Goal: Task Accomplishment & Management: Complete application form

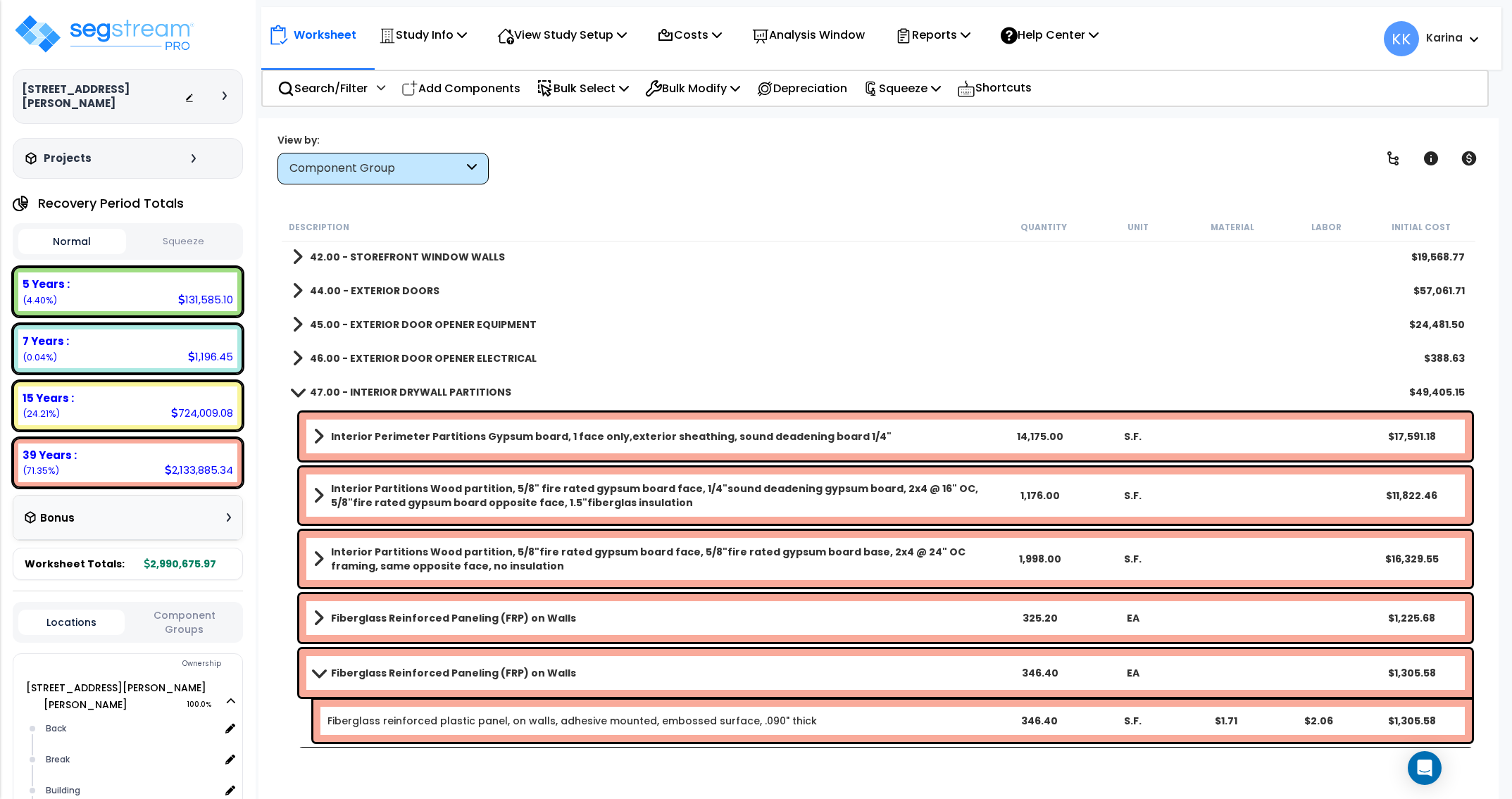
scroll to position [338, 0]
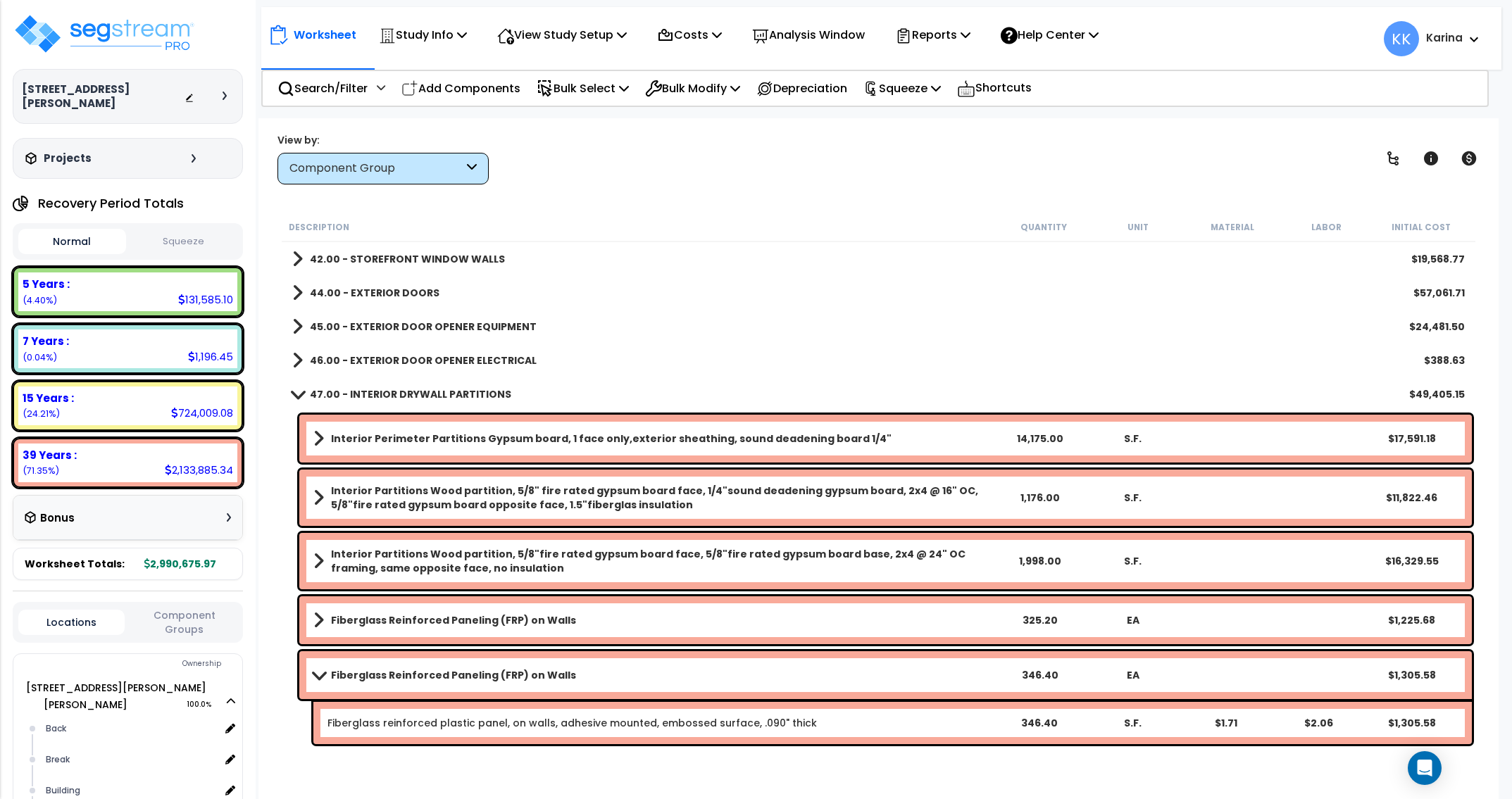
click at [295, 392] on span at bounding box center [298, 394] width 20 height 10
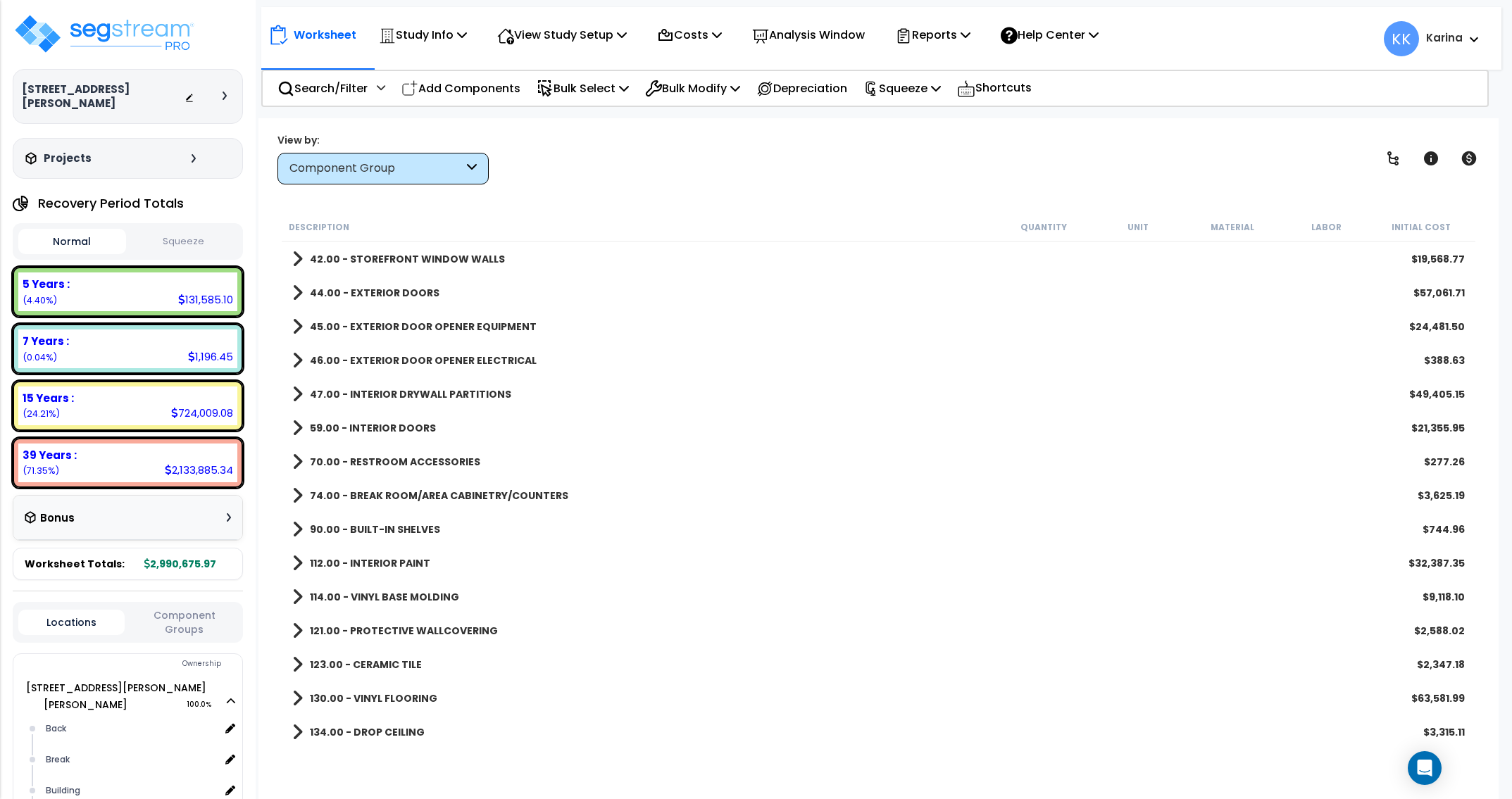
click at [292, 398] on div "47.00 - INTERIOR DRYWALL PARTITIONS $49,405.15" at bounding box center [879, 394] width 1187 height 33
click at [298, 393] on span at bounding box center [297, 394] width 10 height 20
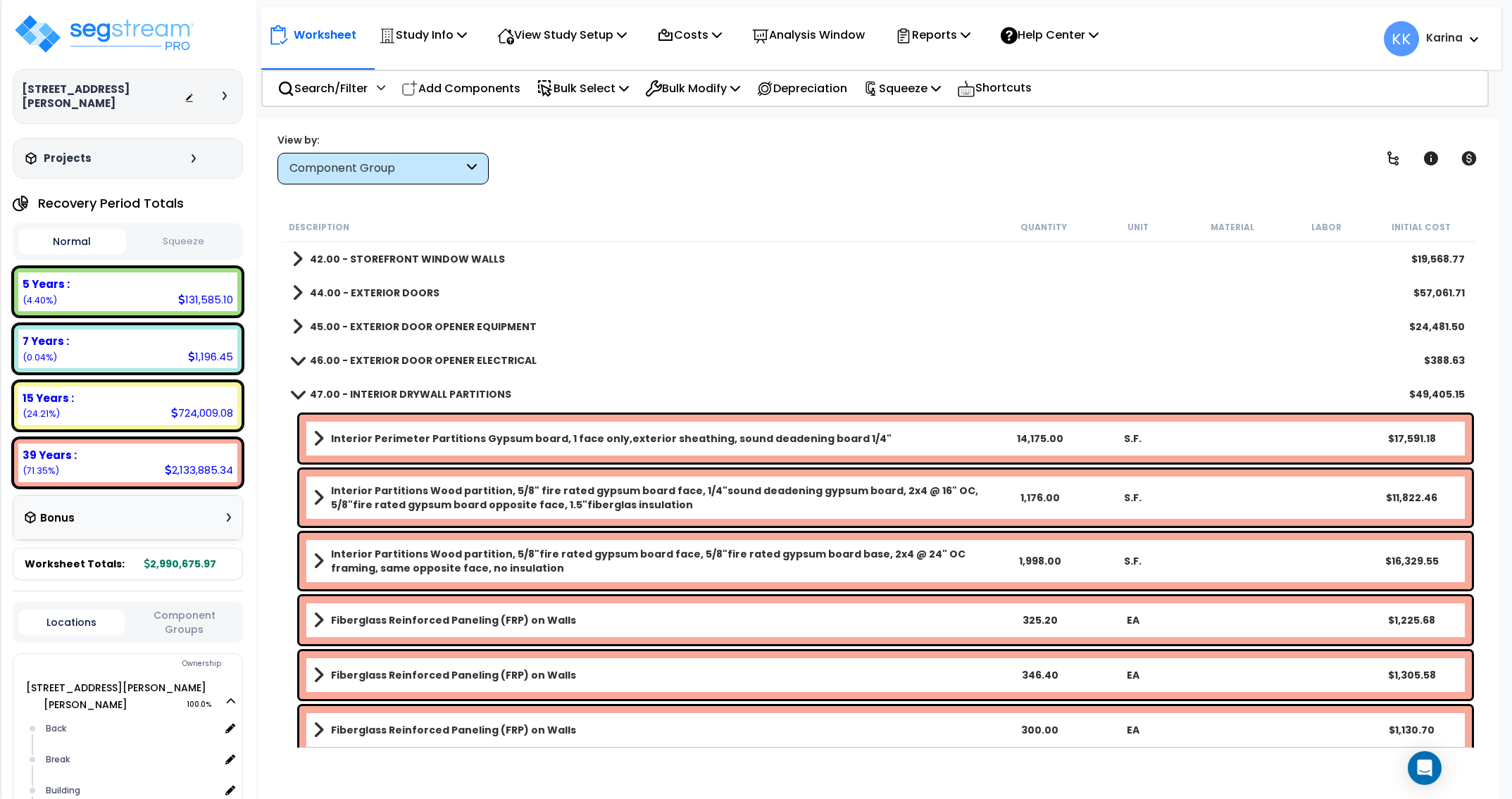
scroll to position [592, 0]
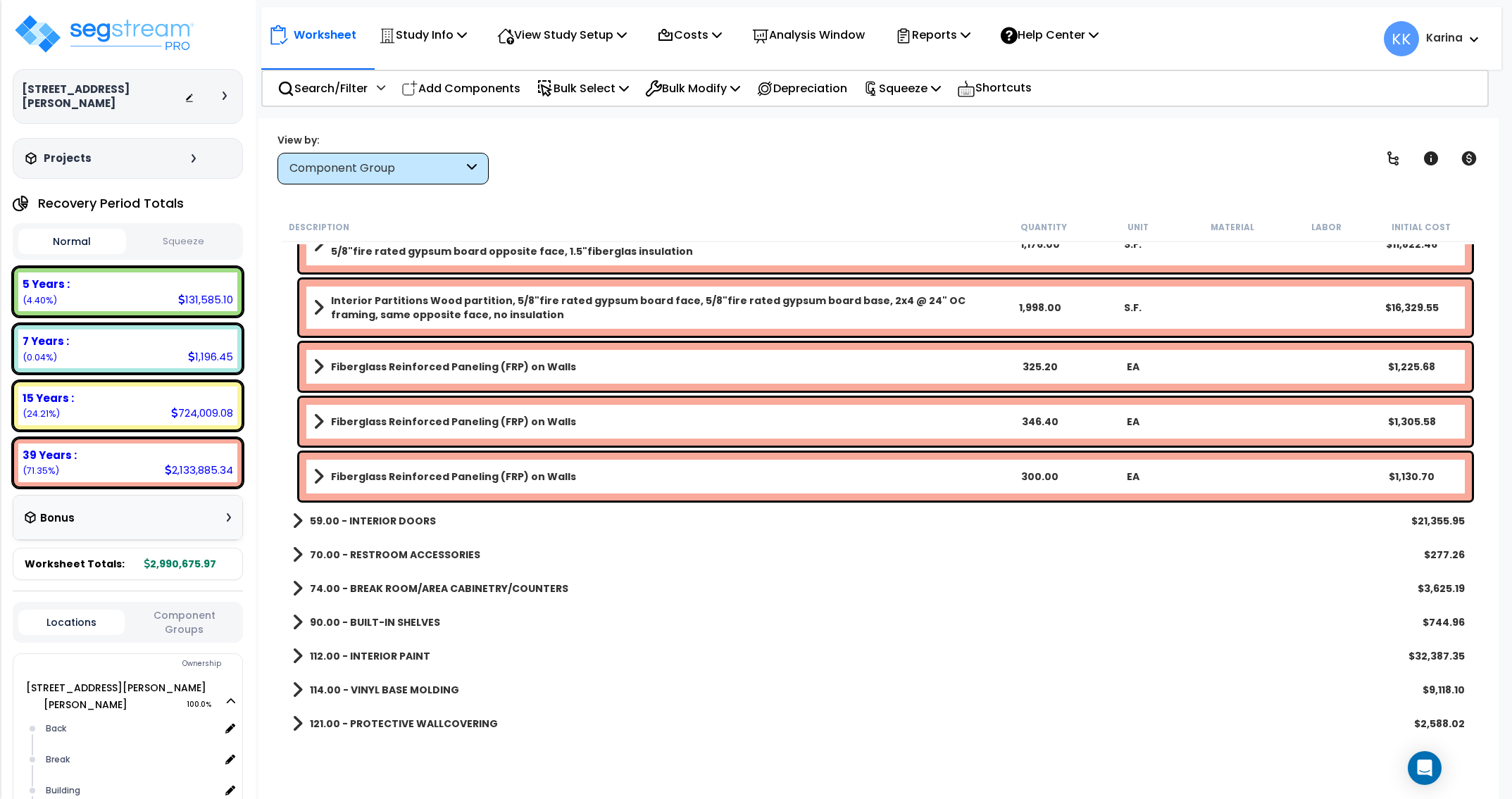
click at [707, 755] on div "Worksheet Study Info Study Setup Add Property Unit Template study Clone study KK" at bounding box center [878, 518] width 1240 height 799
click at [492, 472] on b "Fiberglass Reinforced Paneling (FRP) on Walls" at bounding box center [453, 477] width 245 height 14
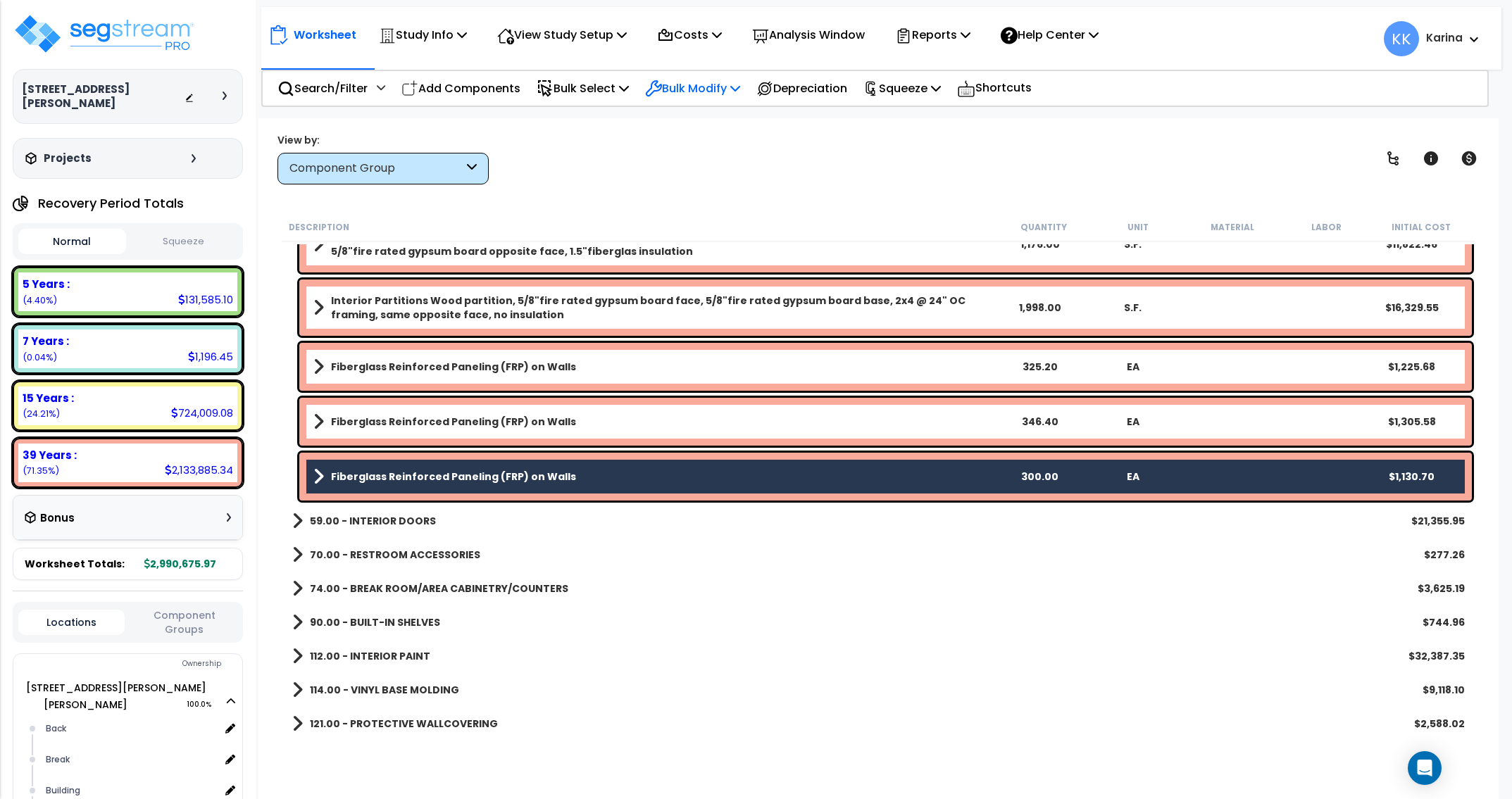
click at [707, 82] on p "Bulk Modify" at bounding box center [692, 88] width 95 height 19
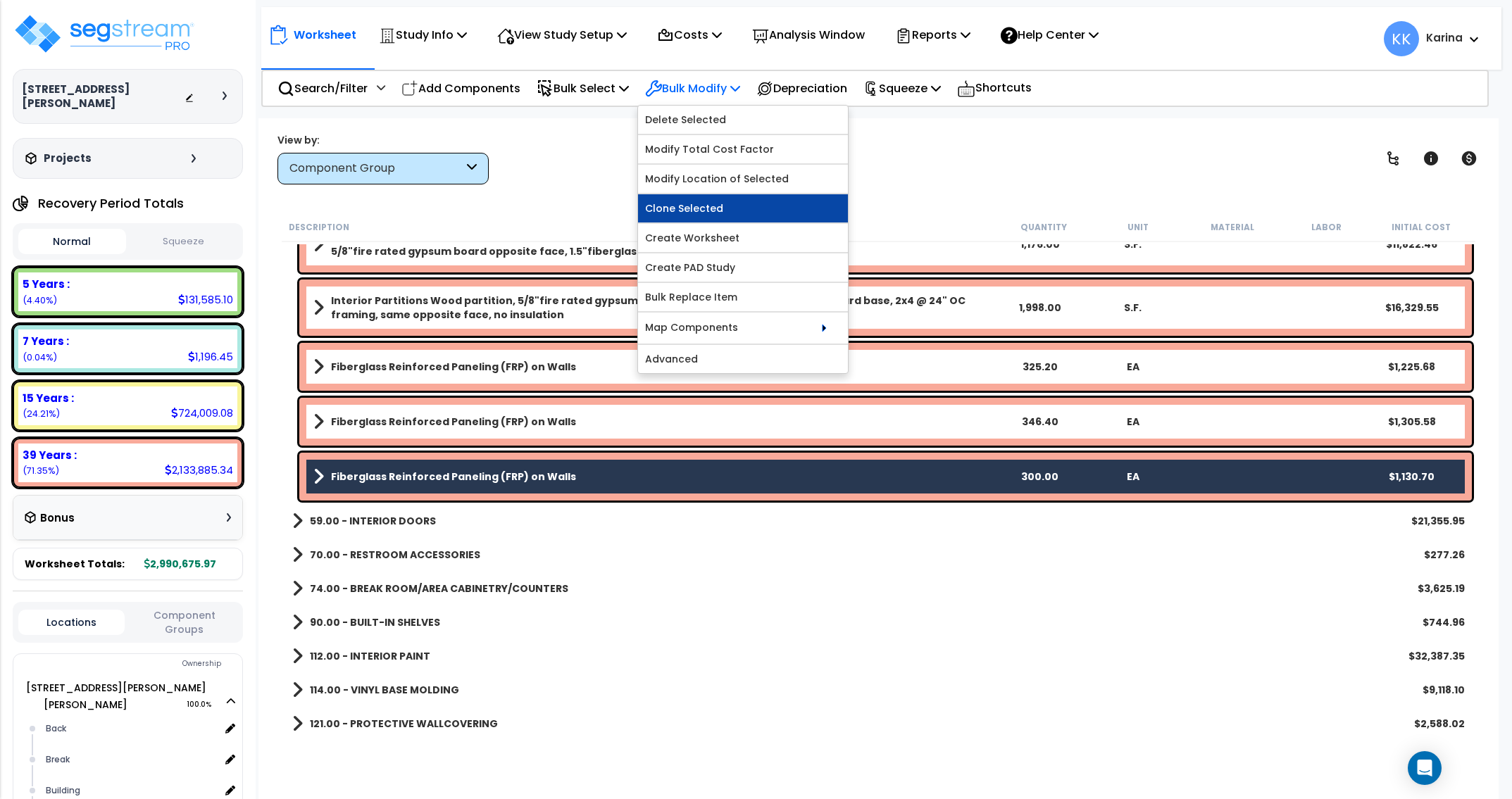
click at [706, 204] on link "Clone Selected" at bounding box center [742, 208] width 210 height 28
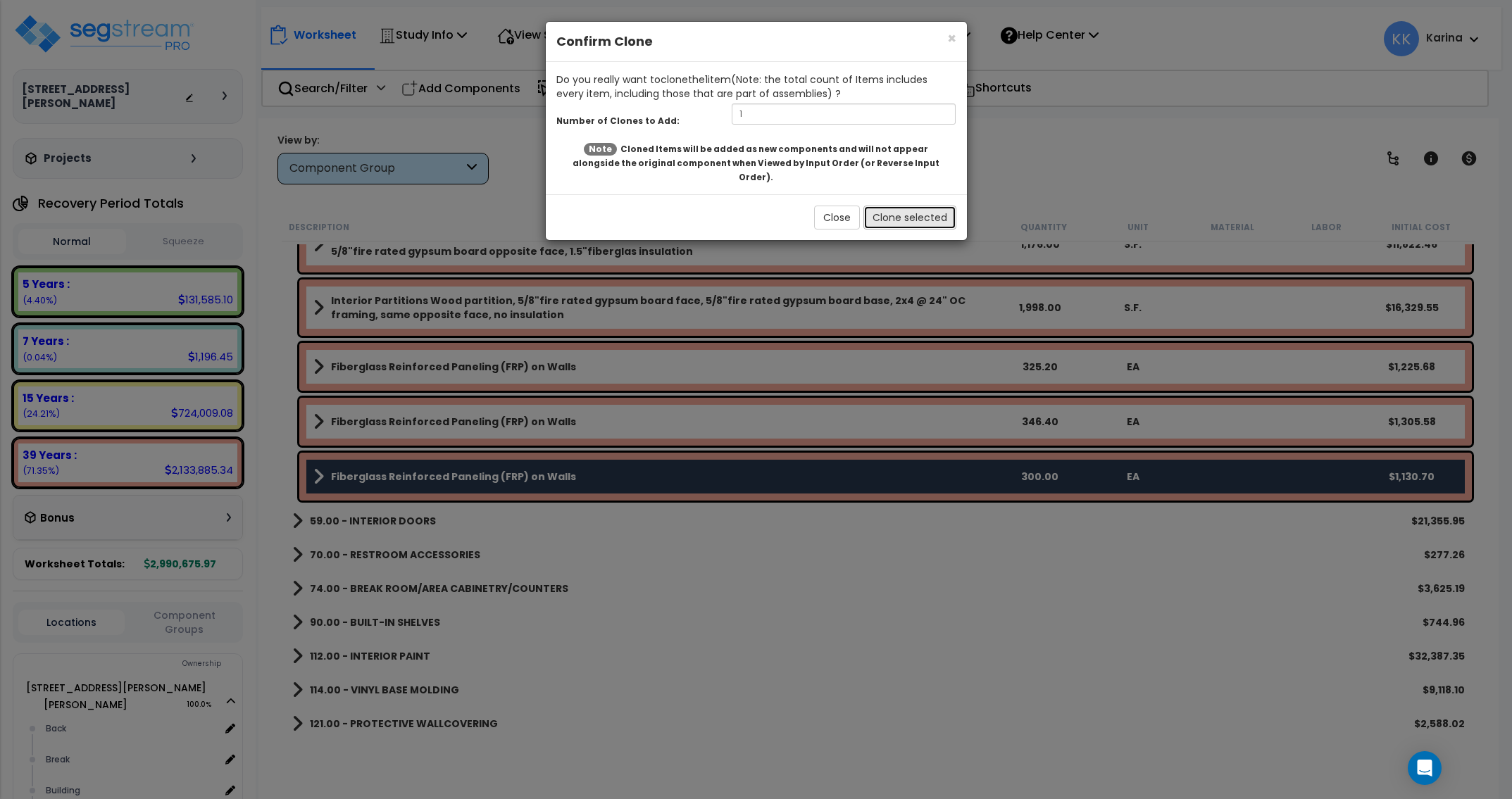
click at [879, 206] on button "Clone selected" at bounding box center [910, 217] width 93 height 24
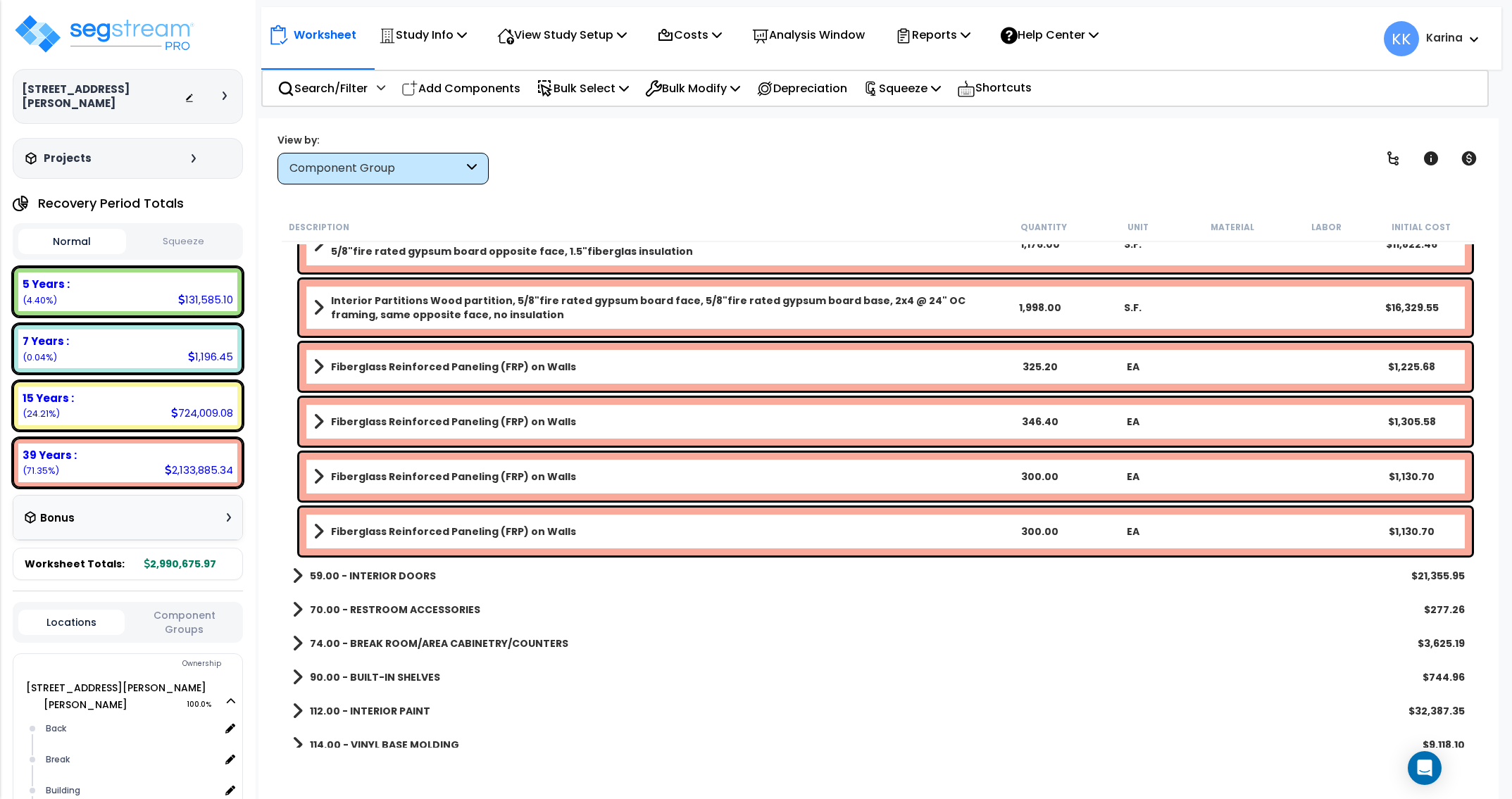
click at [425, 530] on b "Fiberglass Reinforced Paneling (FRP) on Walls" at bounding box center [453, 532] width 245 height 14
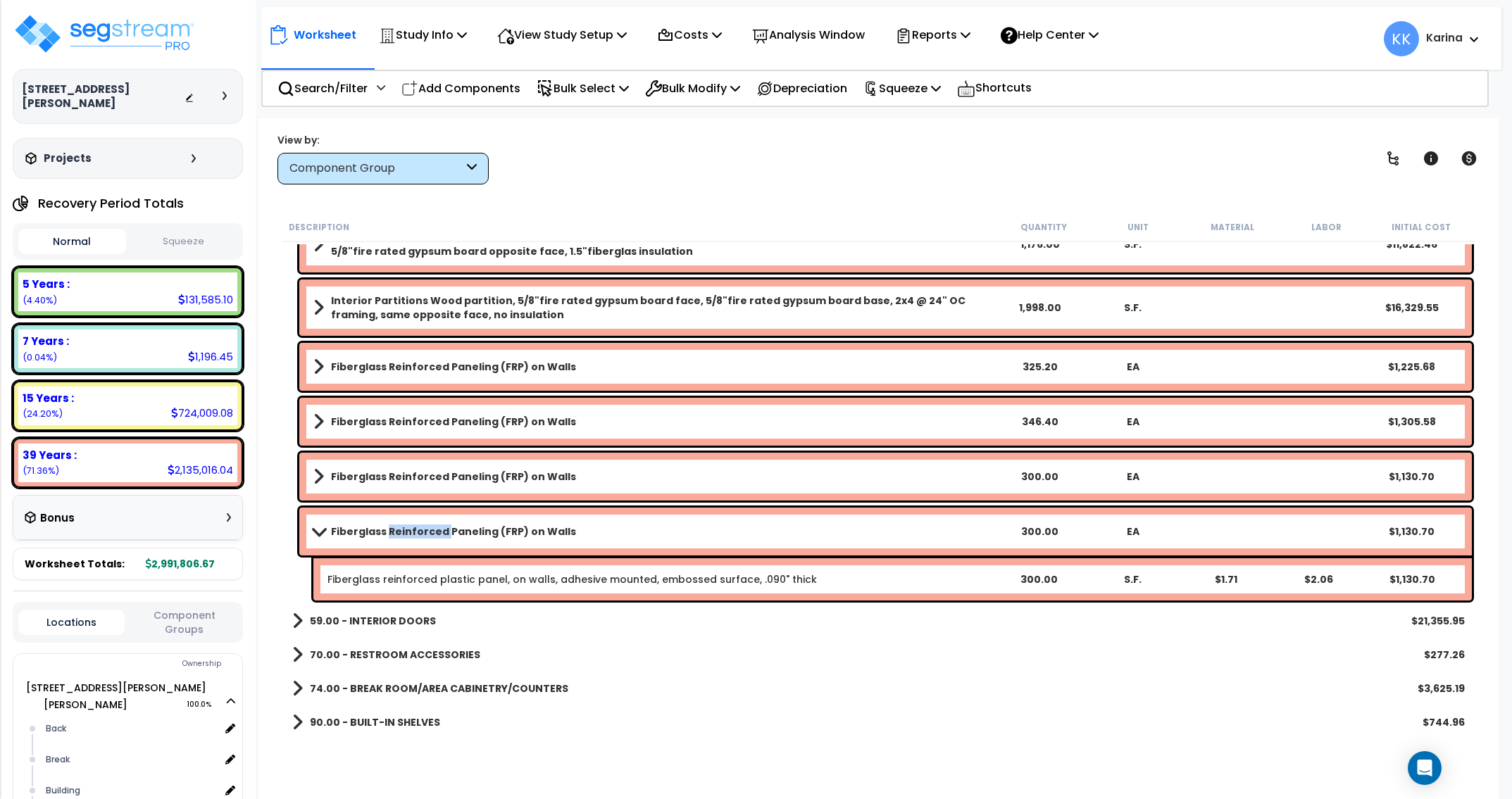
click at [425, 530] on b "Fiberglass Reinforced Paneling (FRP) on Walls" at bounding box center [453, 532] width 245 height 14
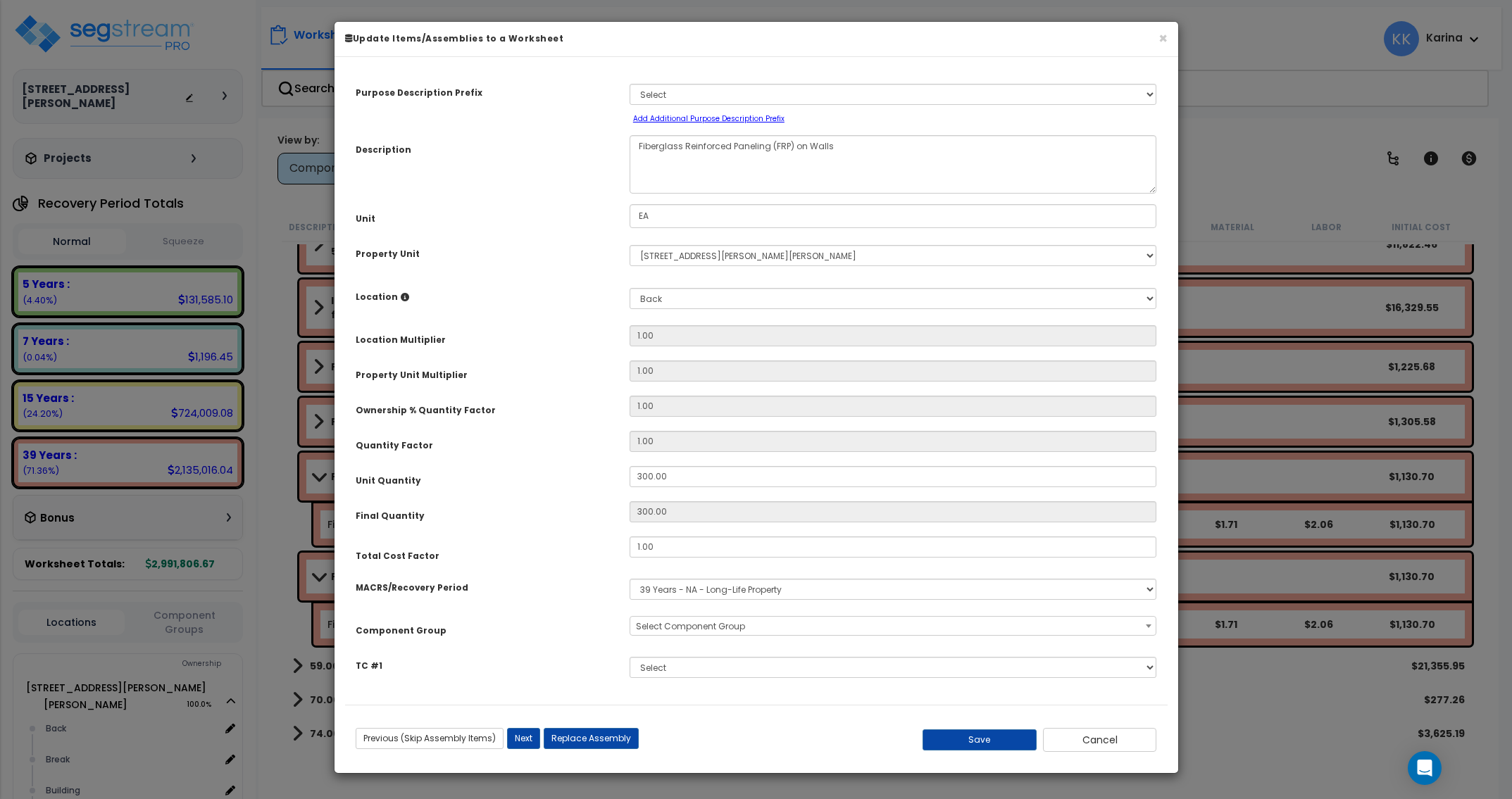
select select "56869"
drag, startPoint x: 672, startPoint y: 476, endPoint x: 574, endPoint y: 472, distance: 98.1
click at [629, 472] on input "300.00" at bounding box center [893, 476] width 527 height 22
type input "7"
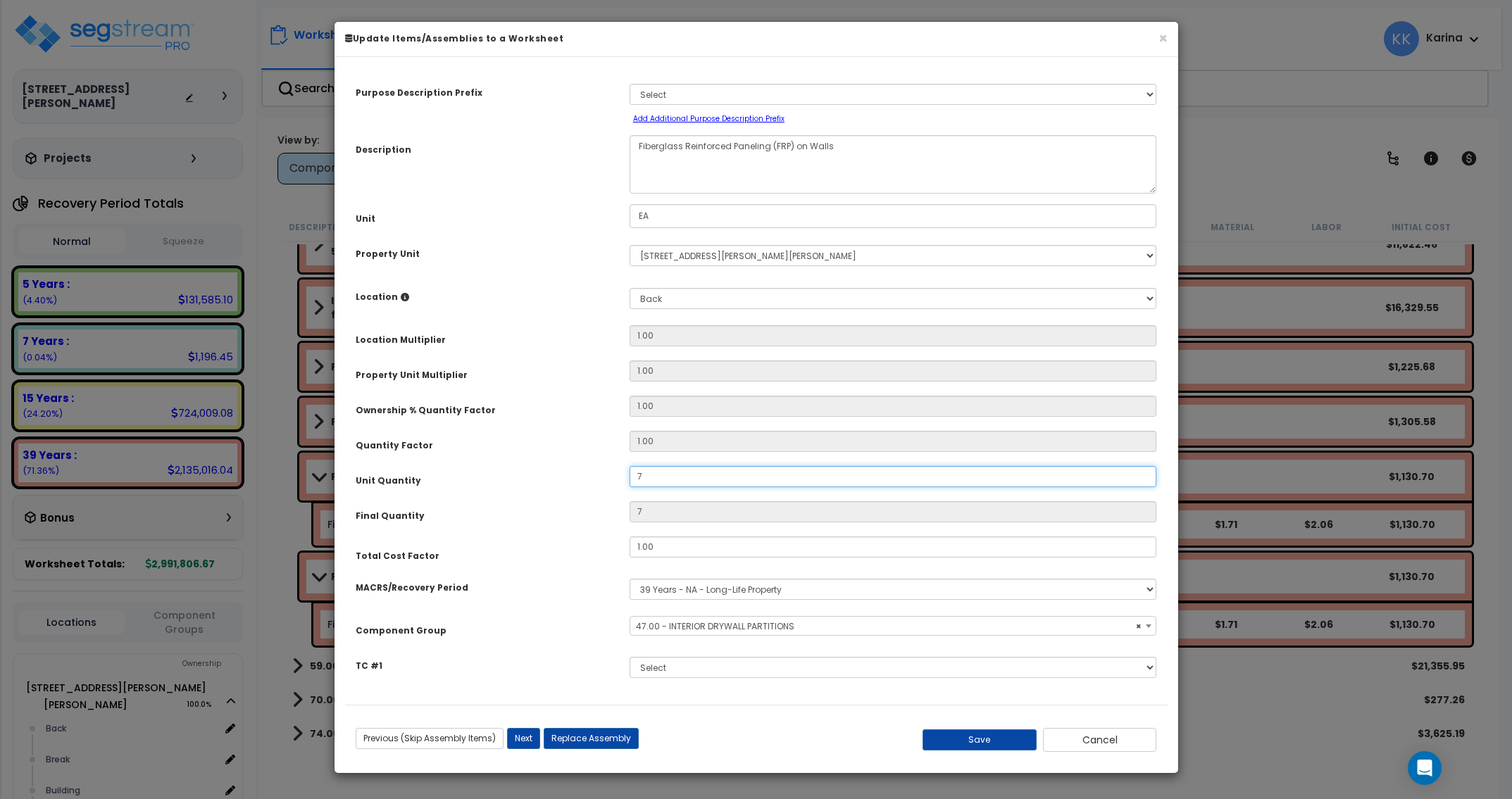
type input "71"
type input "715"
type input "715.2"
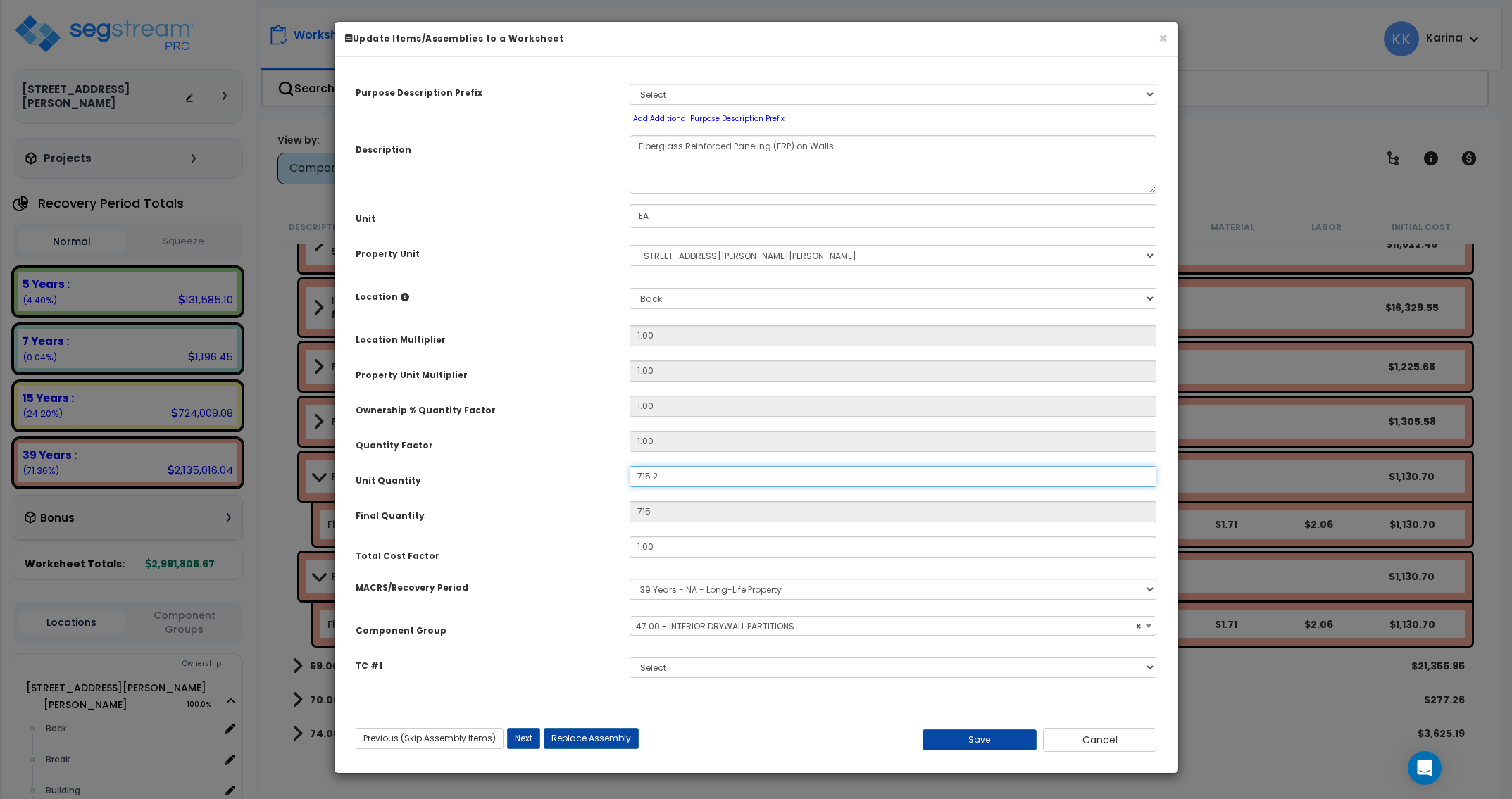
type input "715.2"
click at [629, 288] on select "Select Back Break Building Building Interior Loading Mech Office Add New Locati…" at bounding box center [893, 299] width 527 height 22
select select "Others"
click option "Add New Location" at bounding box center [0, 0] width 0 height 0
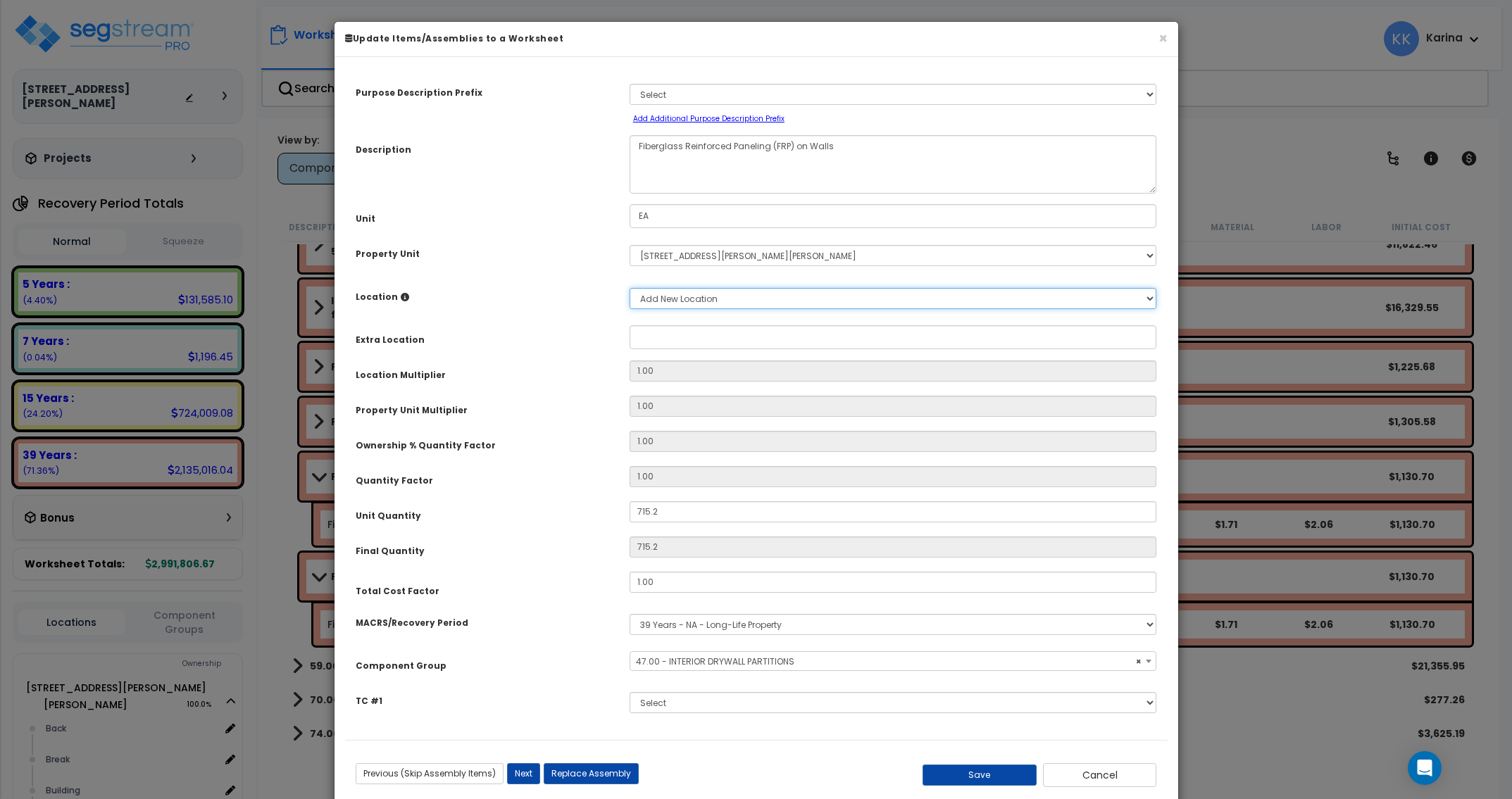
type input "1"
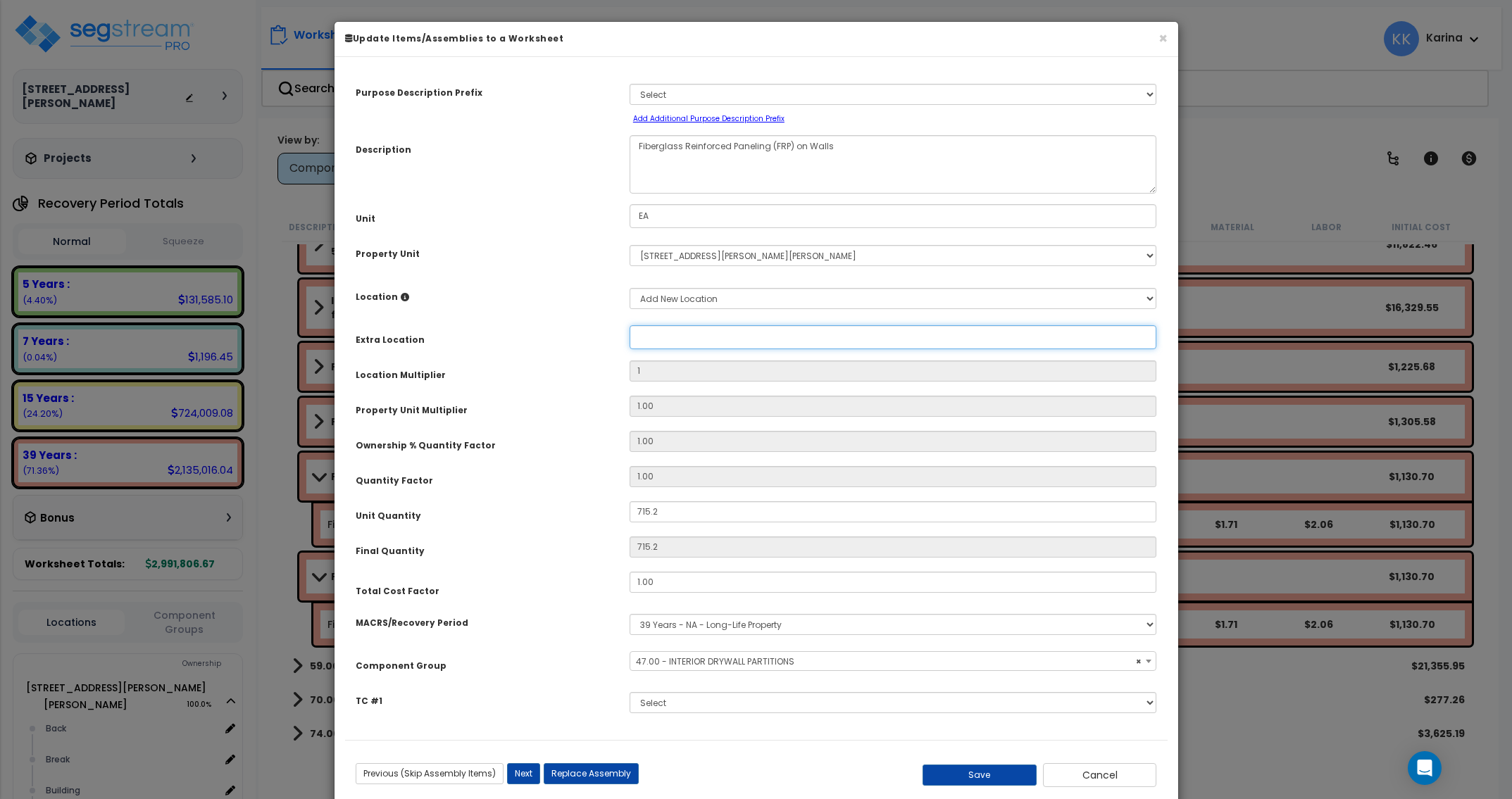
click at [657, 339] on input "Property Unit" at bounding box center [893, 337] width 527 height 24
type input "Bath"
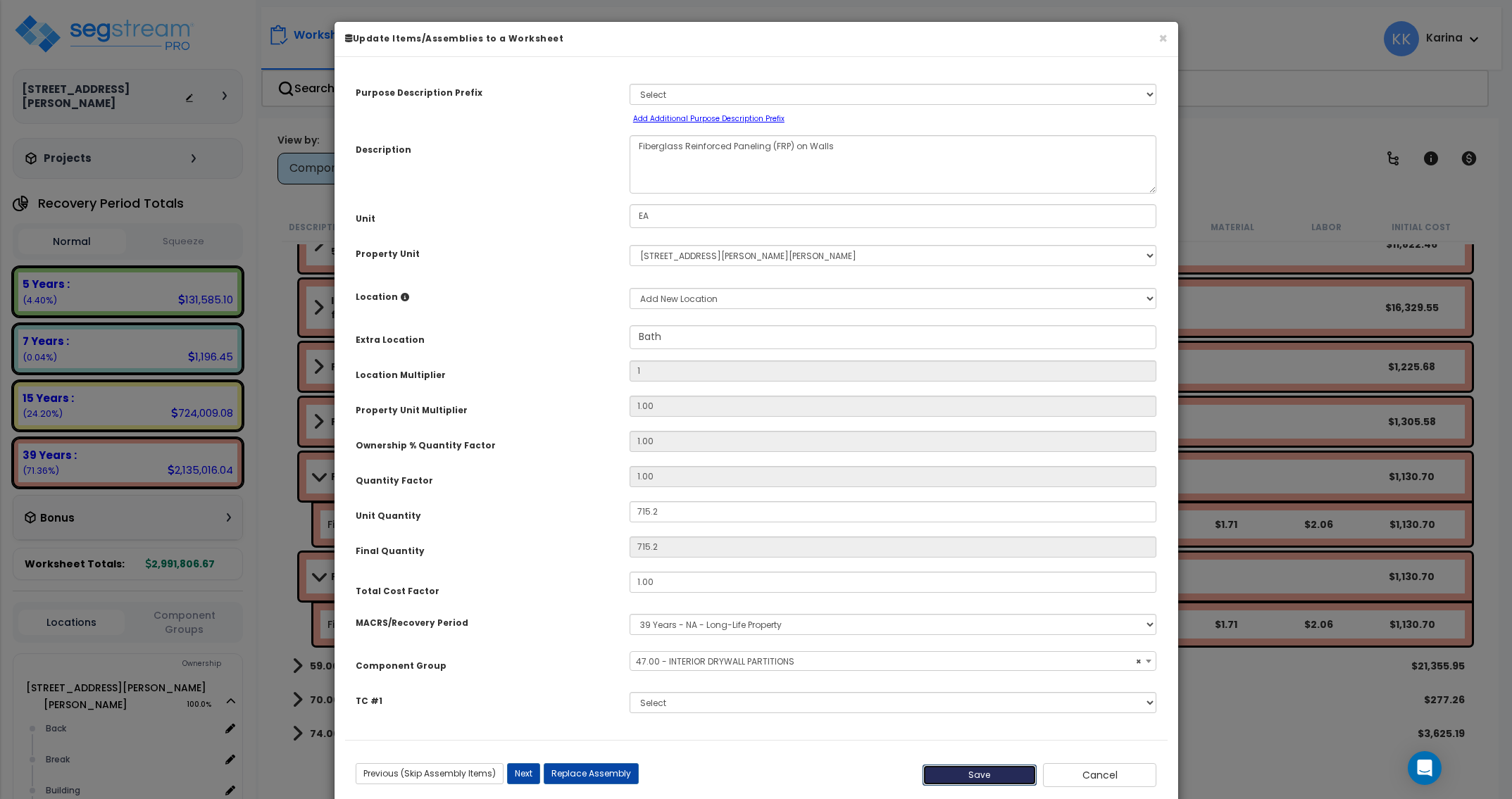
click at [1005, 772] on button "Save" at bounding box center [979, 775] width 114 height 22
type input "1.00"
type input "715.20"
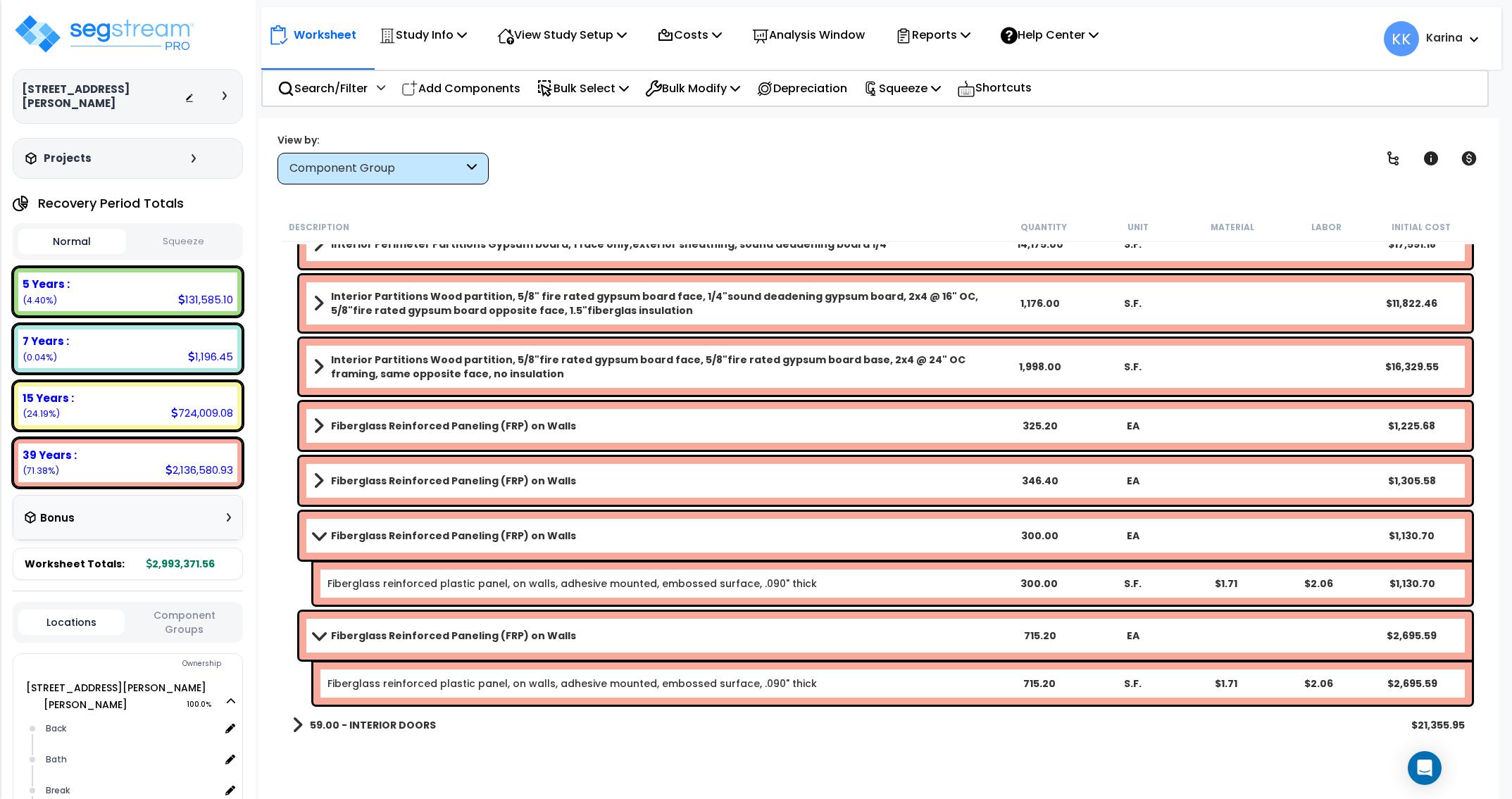
scroll to position [338, 0]
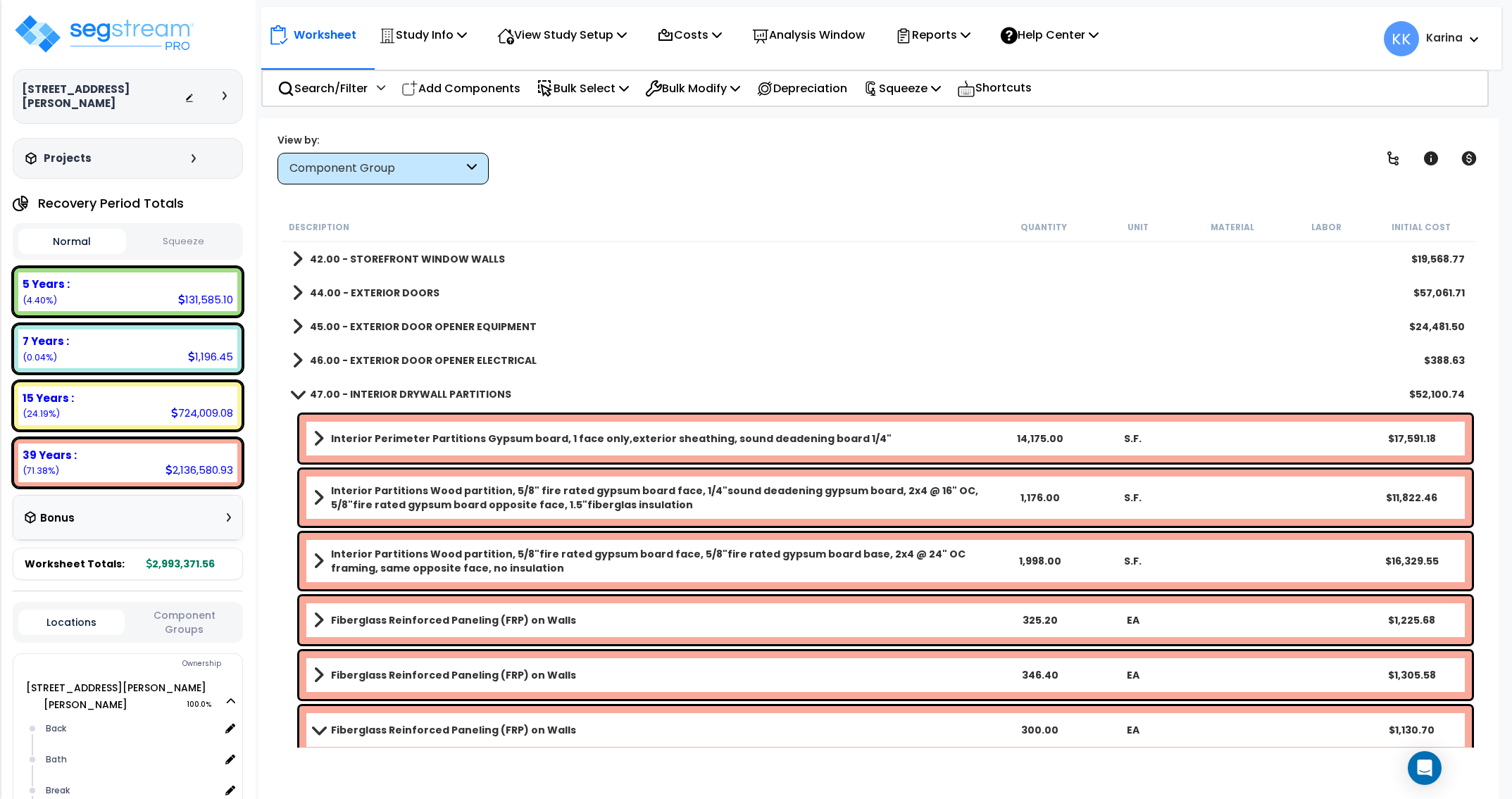
drag, startPoint x: 301, startPoint y: 393, endPoint x: 308, endPoint y: 401, distance: 10.6
click at [298, 393] on span at bounding box center [298, 394] width 20 height 10
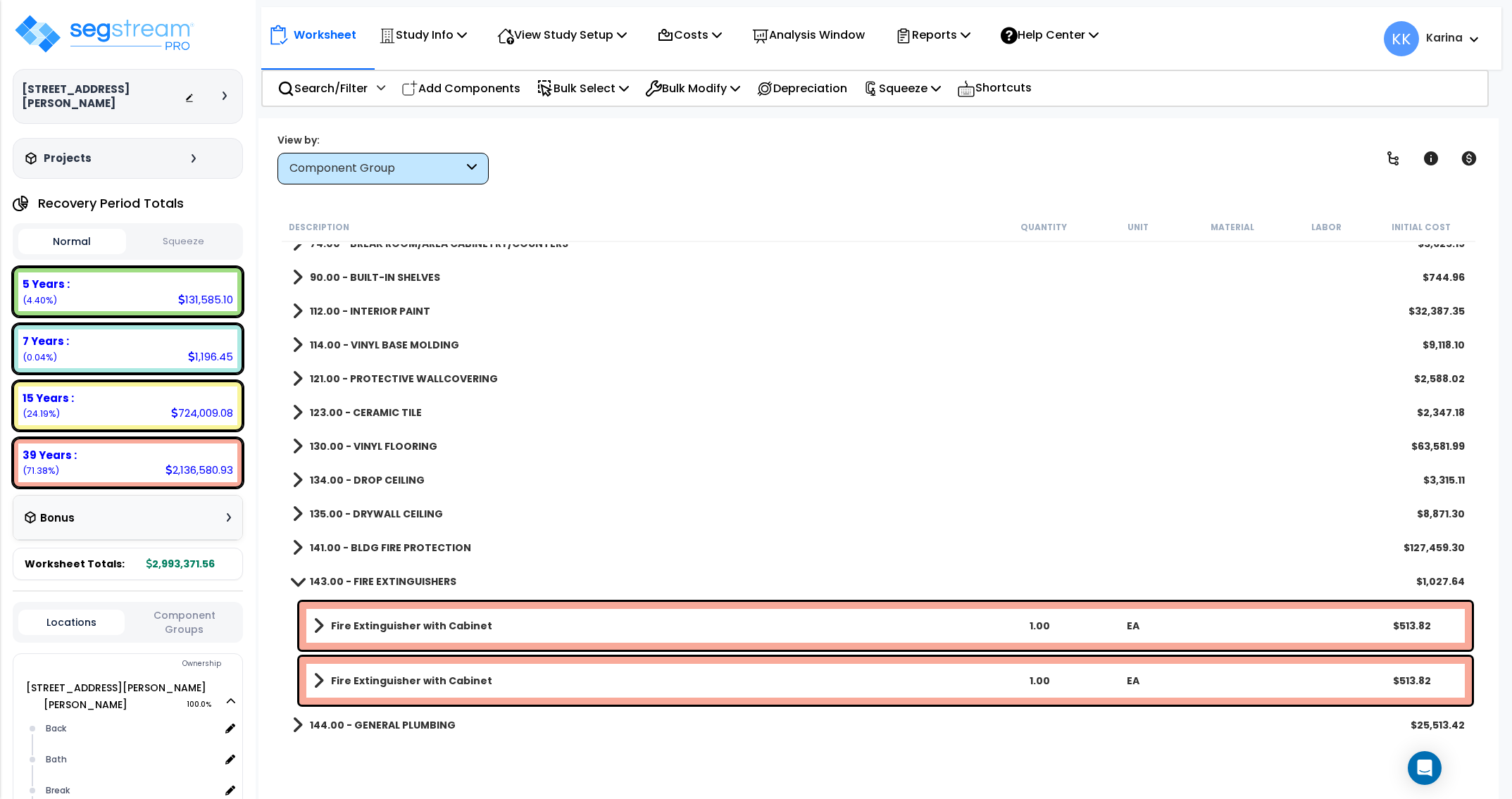
scroll to position [592, 0]
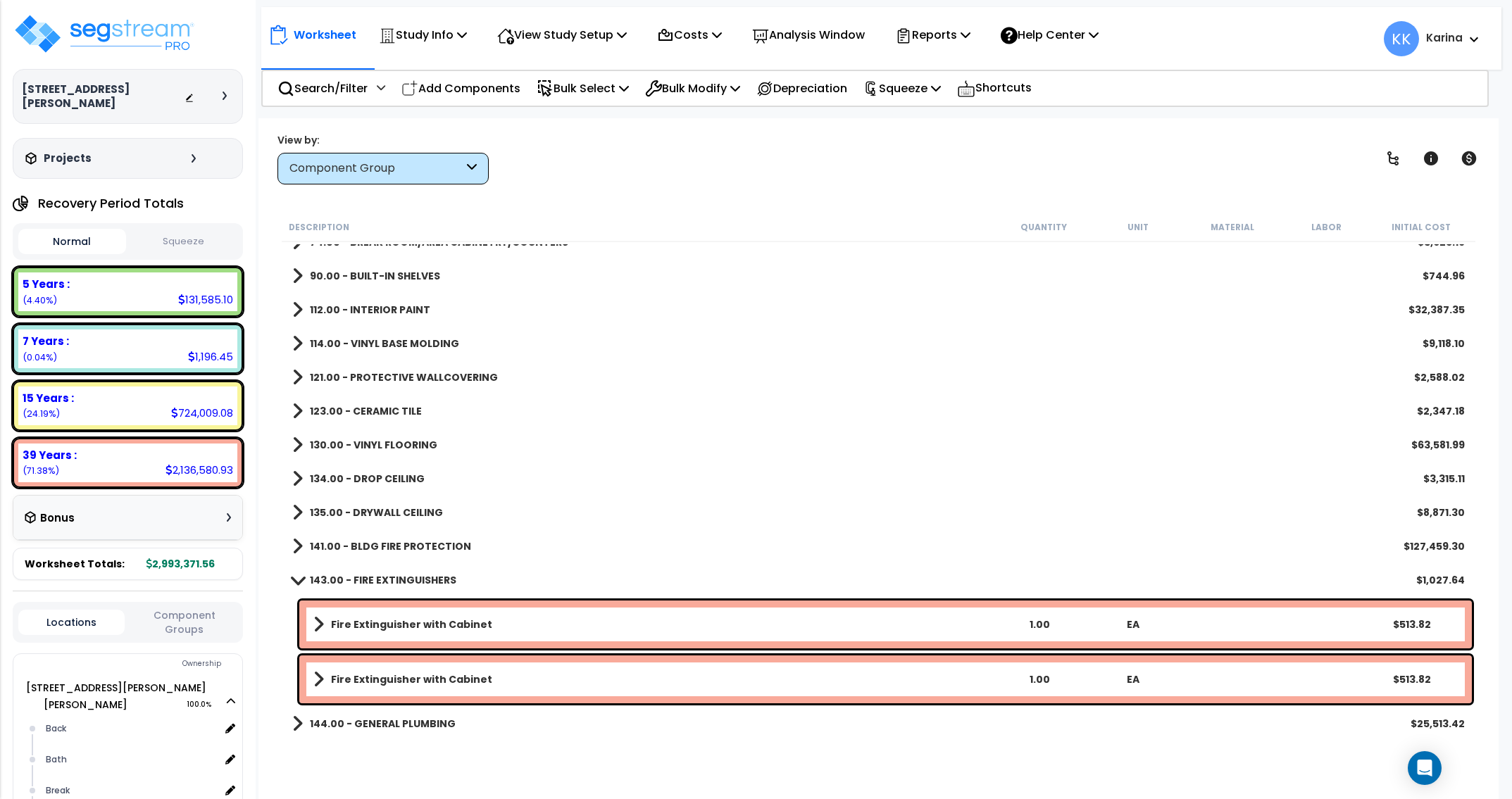
click at [297, 580] on span at bounding box center [298, 579] width 20 height 10
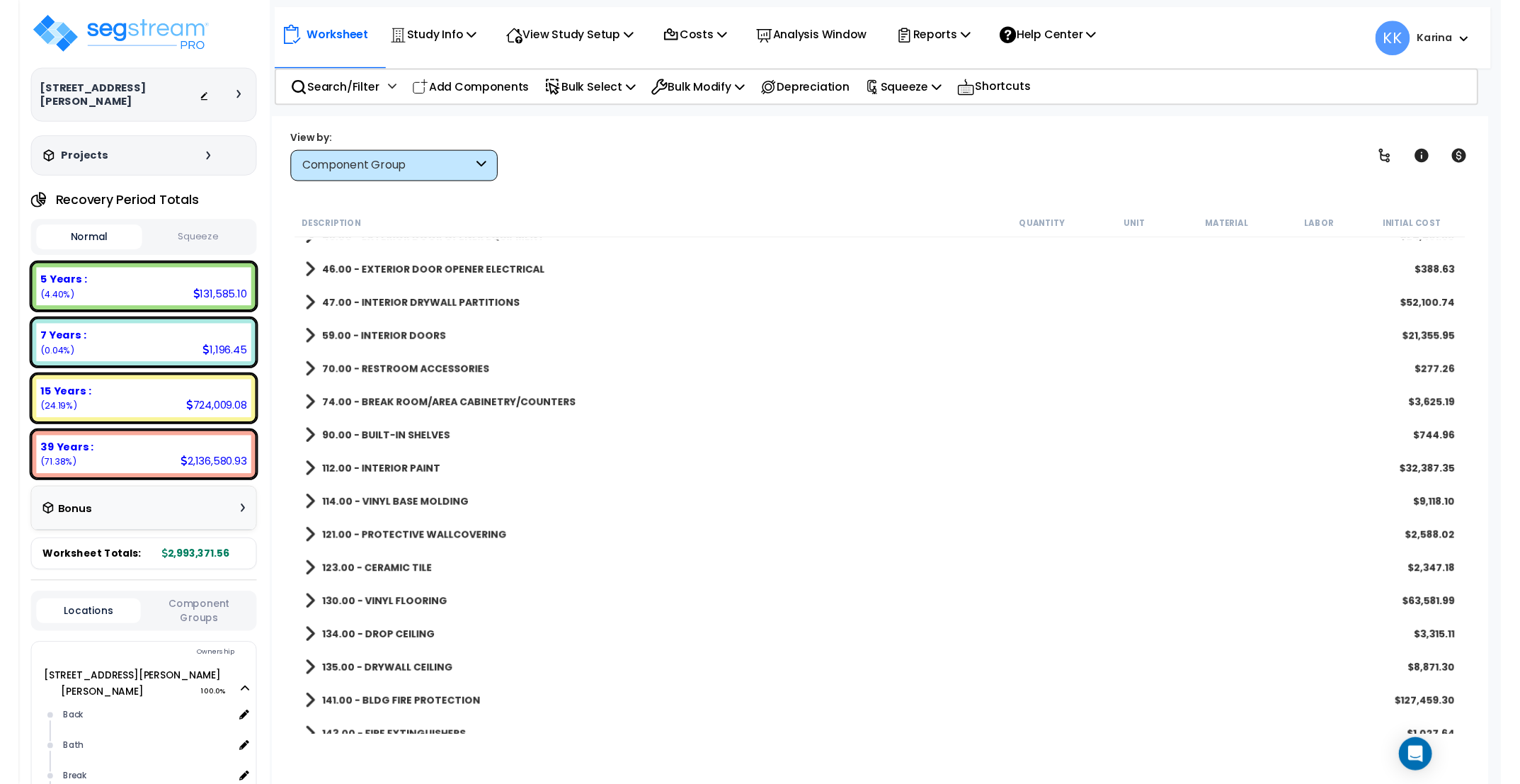
scroll to position [424, 0]
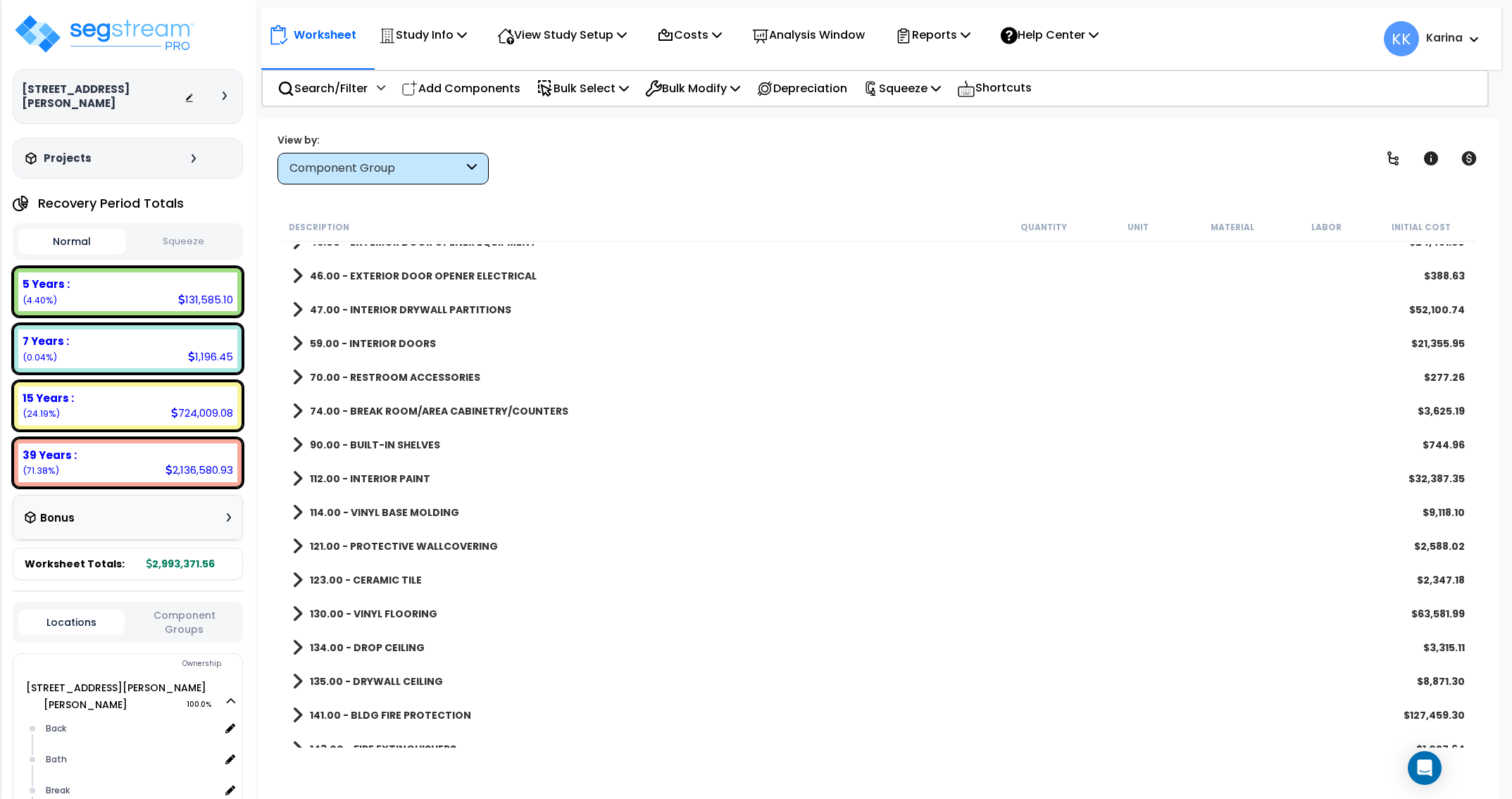
click at [298, 373] on span at bounding box center [297, 377] width 10 height 20
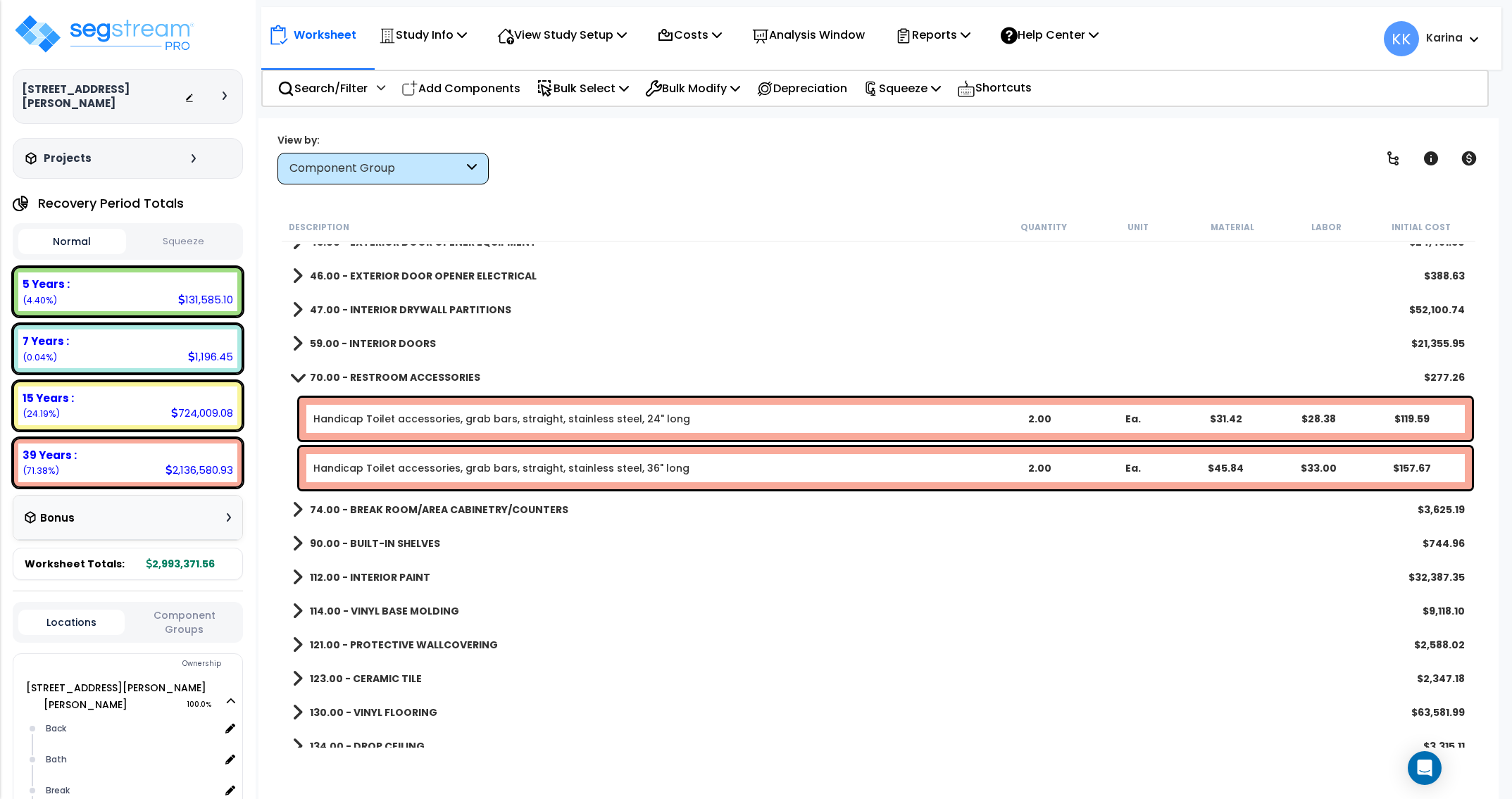
click at [381, 422] on link "Handicap Toilet accessories, grab bars, straight, stainless steel, 24" long" at bounding box center [501, 419] width 377 height 14
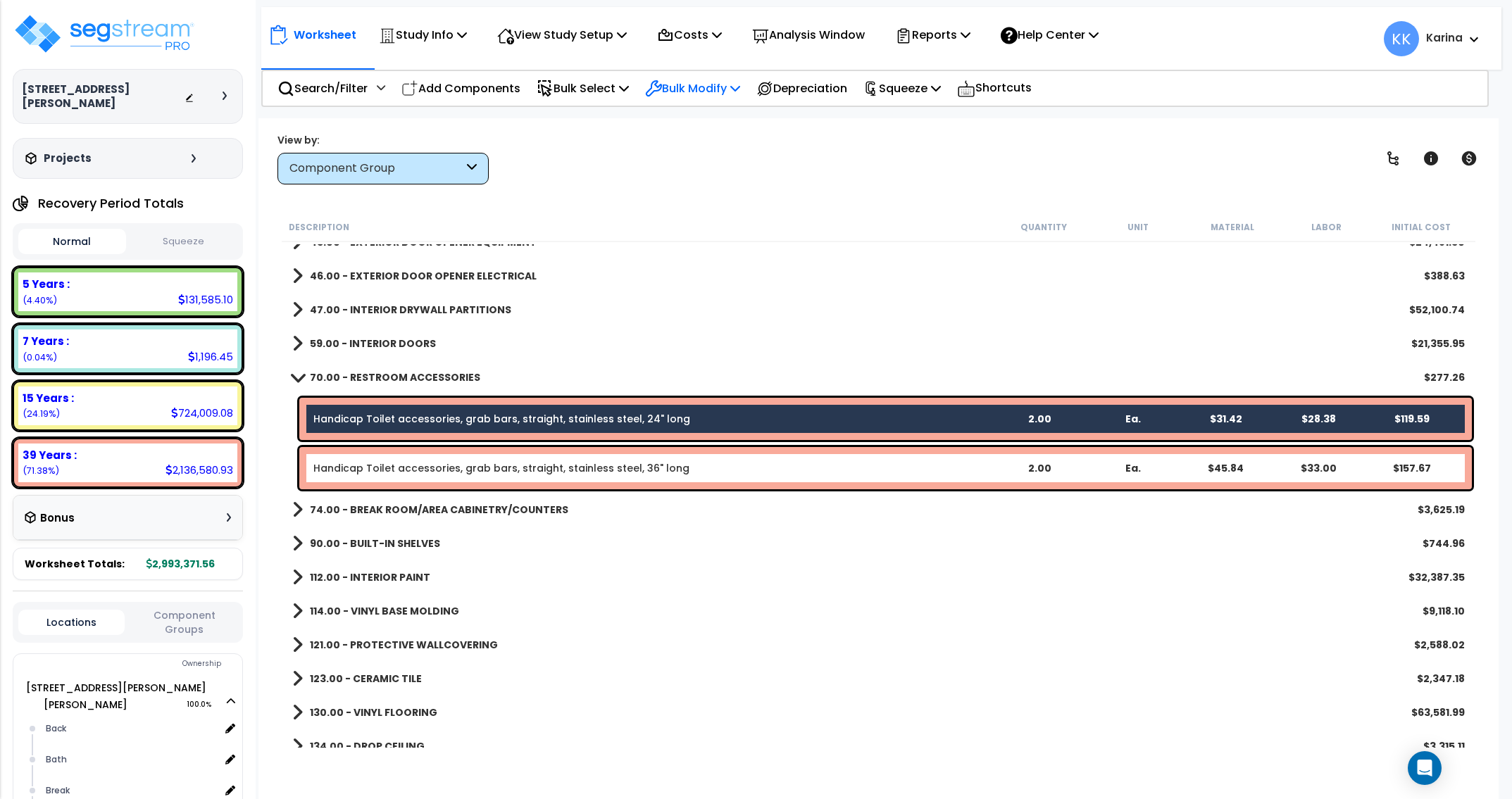
click at [677, 88] on p "Bulk Modify" at bounding box center [692, 88] width 95 height 19
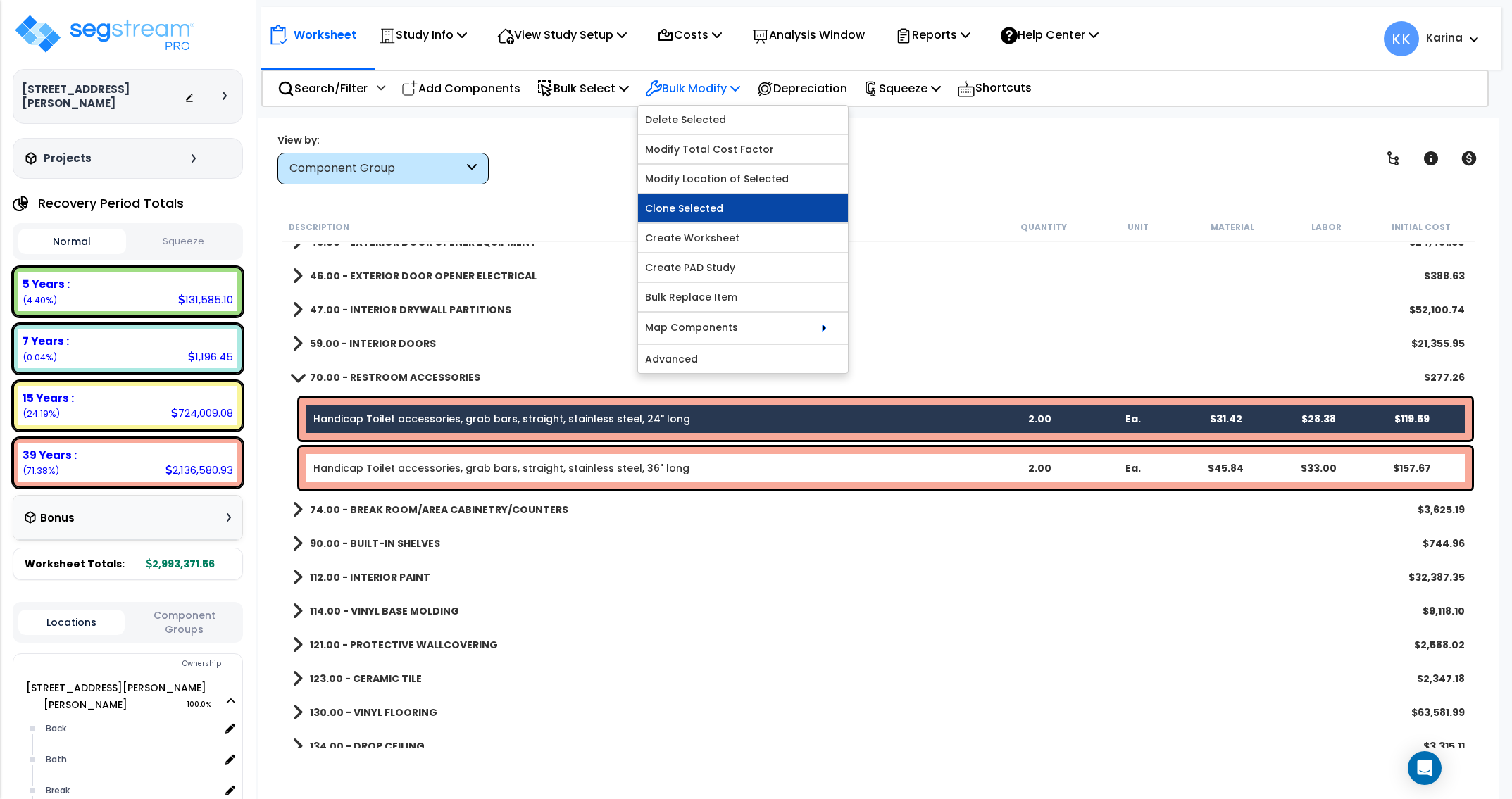
click at [708, 204] on link "Clone Selected" at bounding box center [742, 208] width 210 height 28
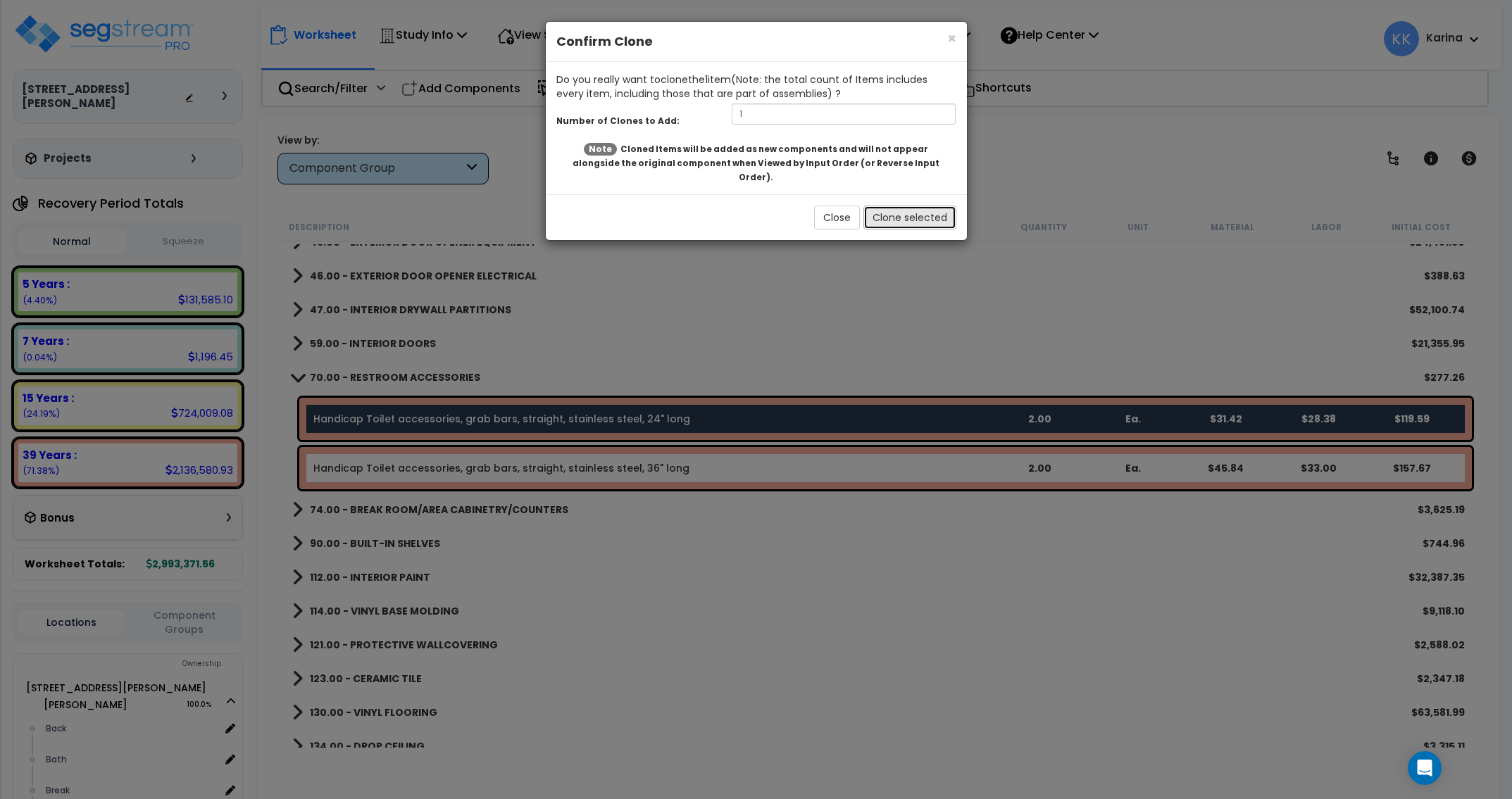
click at [897, 206] on button "Clone selected" at bounding box center [910, 217] width 93 height 24
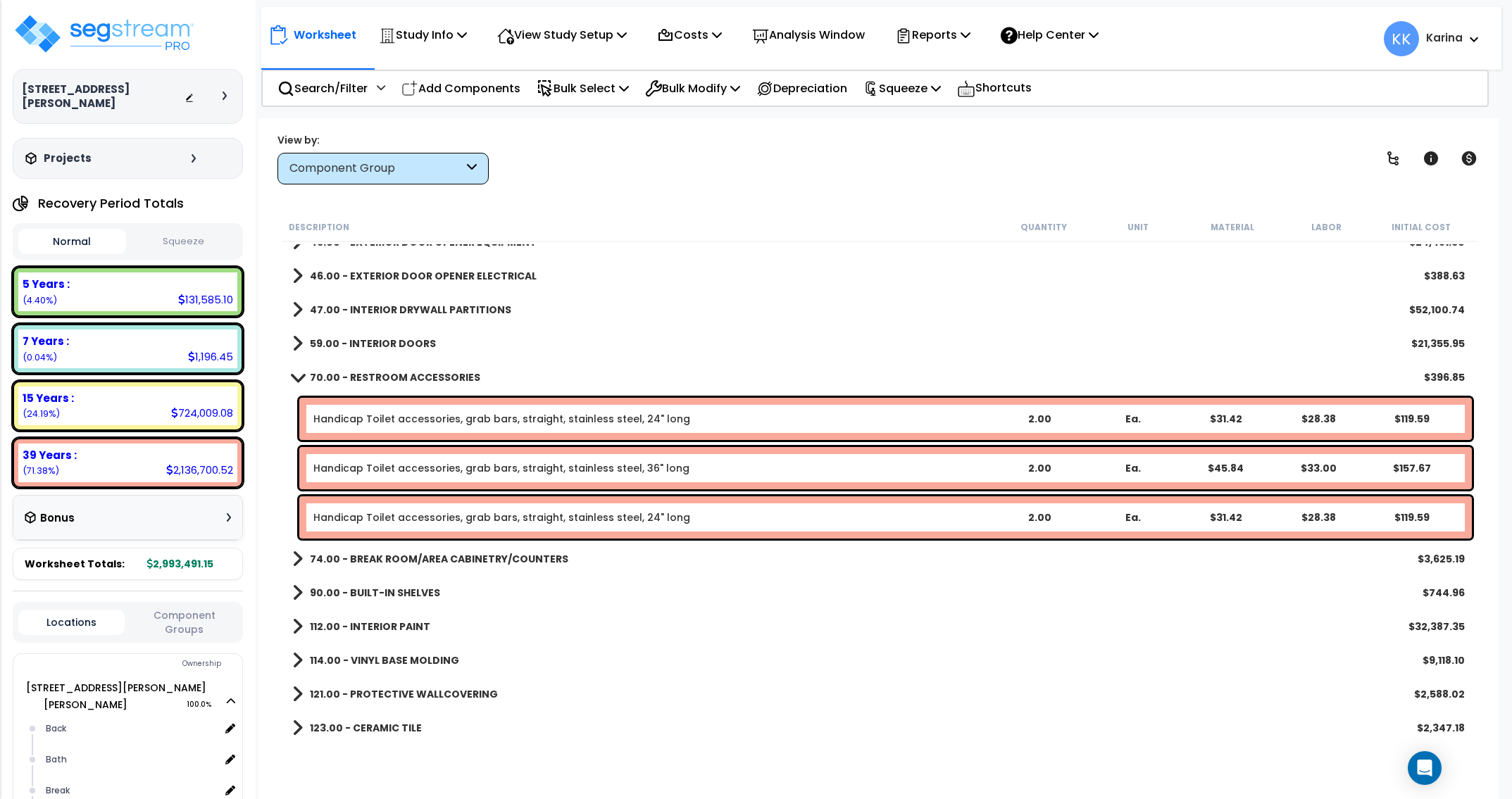
click at [468, 516] on link "Handicap Toilet accessories, grab bars, straight, stainless steel, 24" long" at bounding box center [501, 518] width 377 height 14
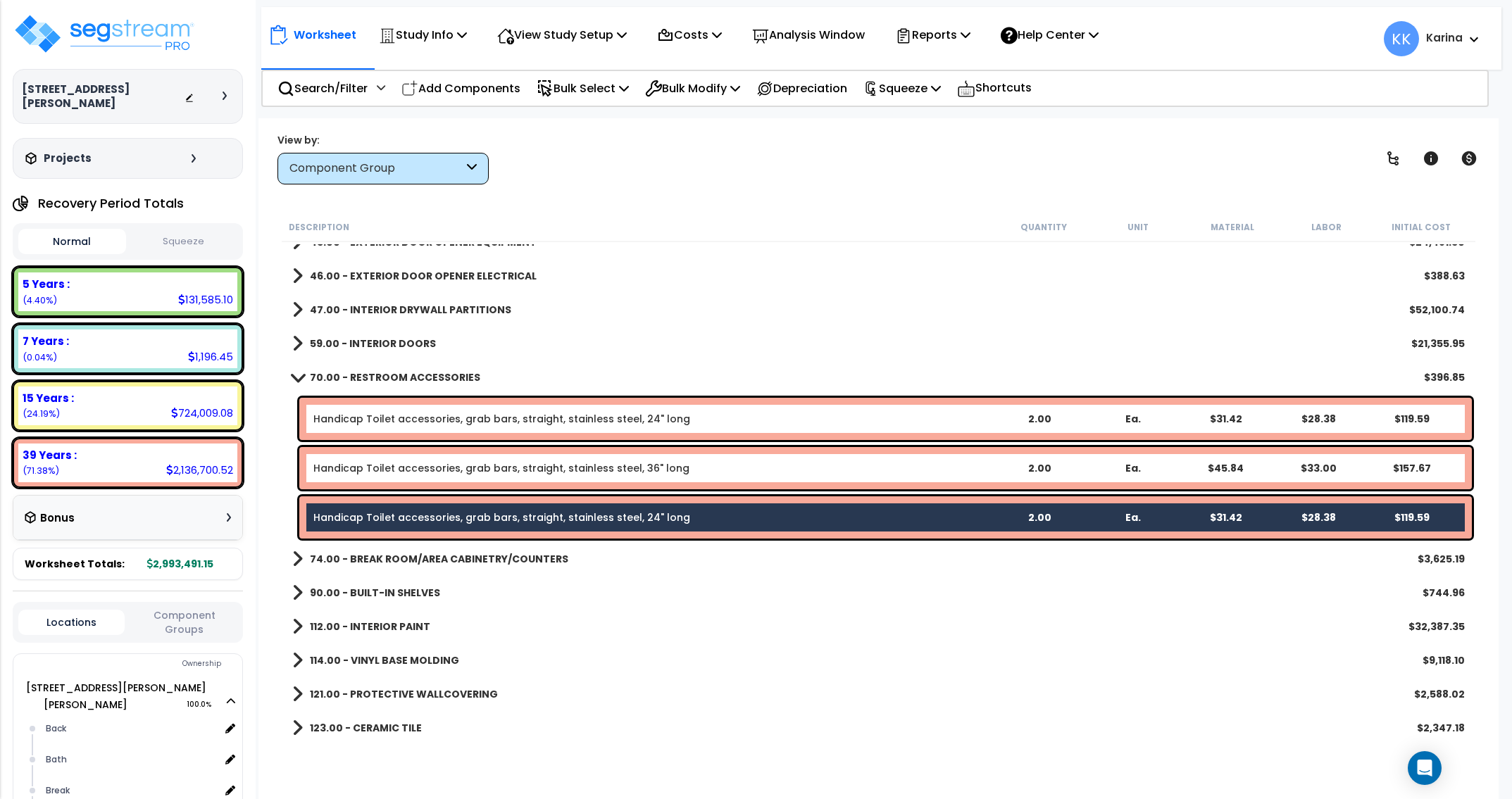
click at [471, 419] on link "Handicap Toilet accessories, grab bars, straight, stainless steel, 24" long" at bounding box center [501, 419] width 377 height 14
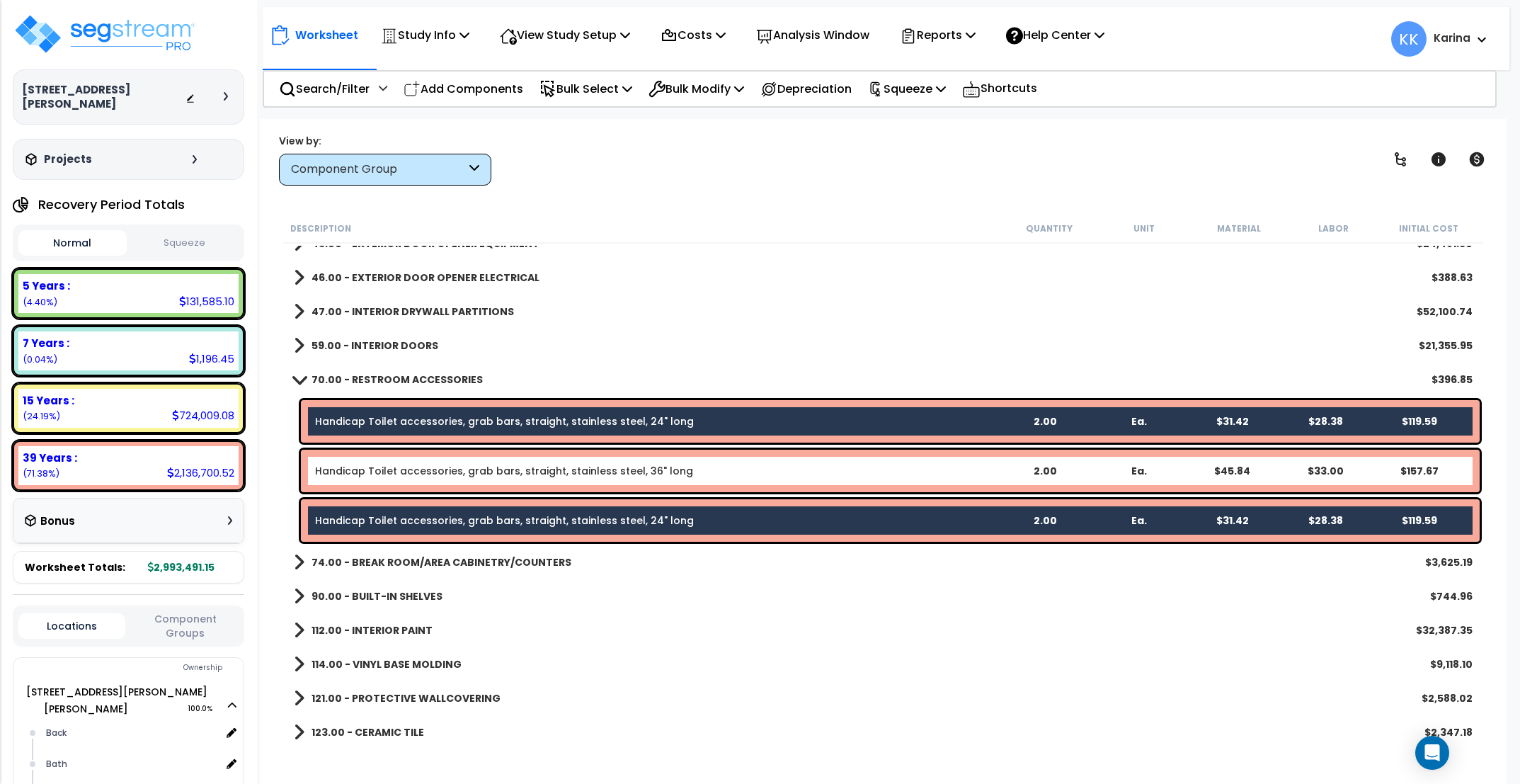
click at [646, 365] on div "70.00 - RESTROOM ACCESSORIES $396.85" at bounding box center [883, 380] width 1193 height 34
click at [535, 456] on div "Handicap Toilet accessories, grab bars, straight, stainless steel, 36" long 2.0…" at bounding box center [891, 470] width 1179 height 42
click at [537, 460] on div "Handicap Toilet accessories, grab bars, straight, stainless steel, 36" long 2.0…" at bounding box center [891, 470] width 1179 height 42
click at [540, 419] on link "Handicap Toilet accessories, grab bars, straight, stainless steel, 24" long" at bounding box center [504, 421] width 379 height 14
click at [387, 382] on b "70.00 - RESTROOM ACCESSORIES" at bounding box center [397, 380] width 171 height 14
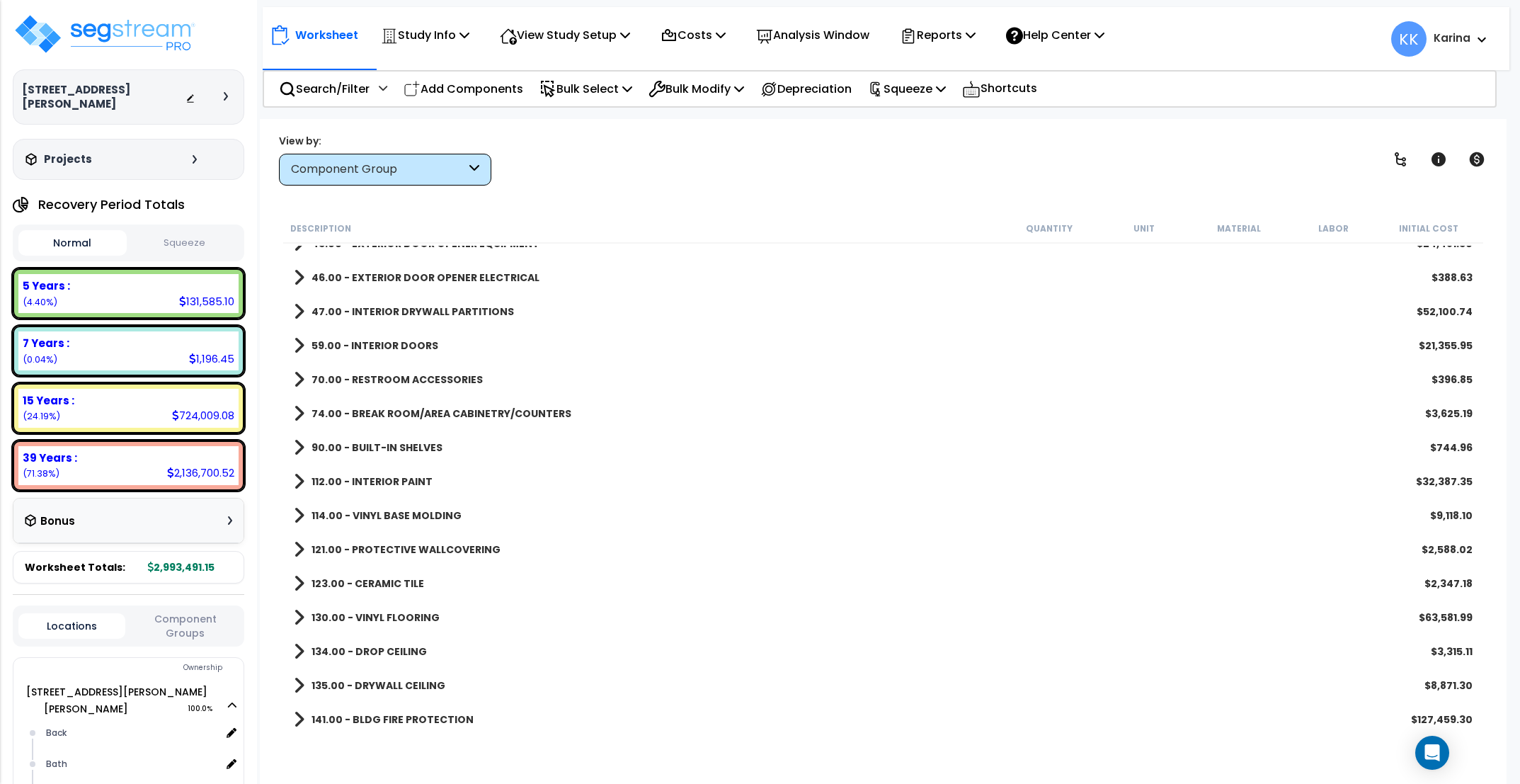
click at [298, 380] on span at bounding box center [299, 379] width 10 height 20
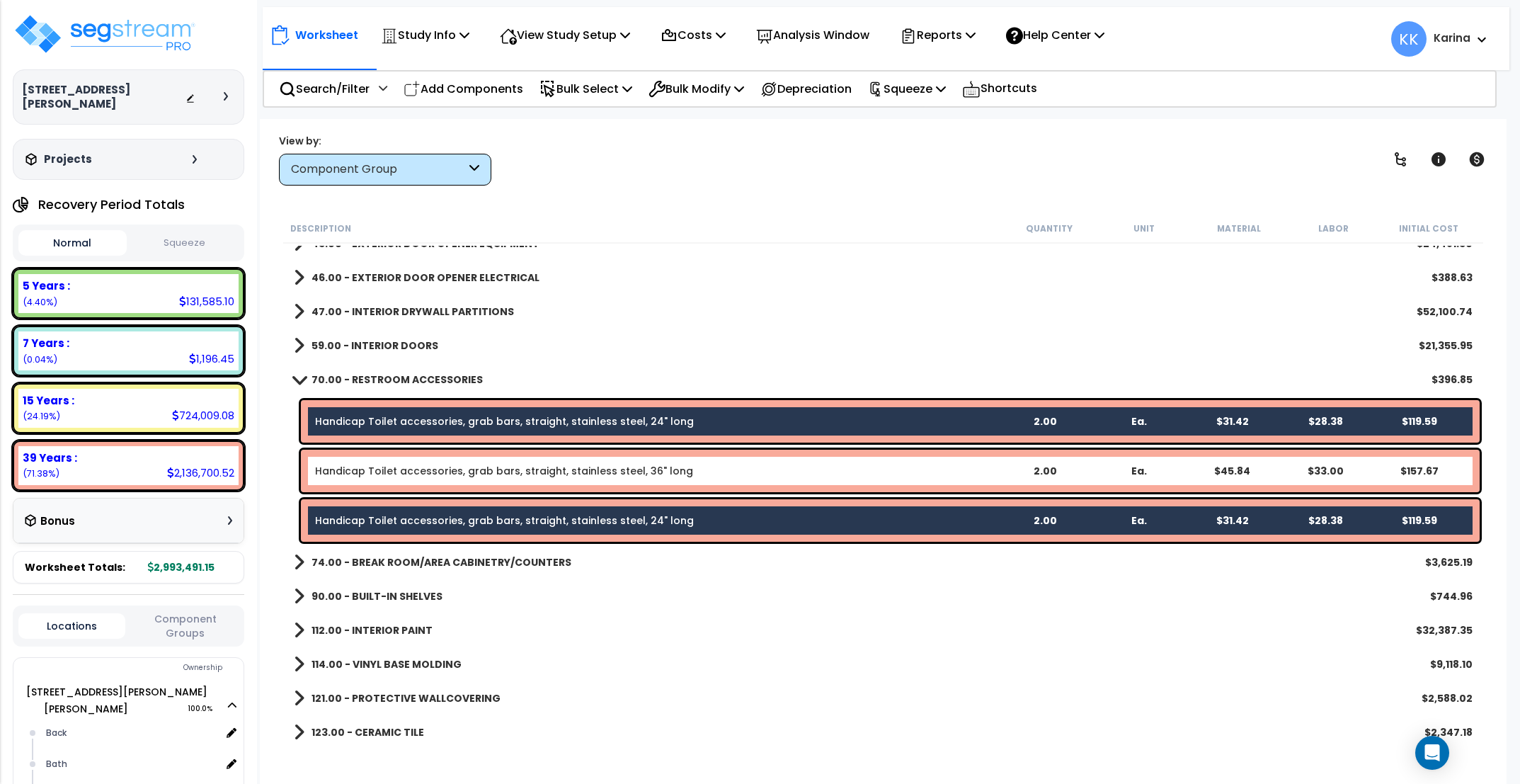
click at [465, 419] on link "Handicap Toilet accessories, grab bars, straight, stainless steel, 24" long" at bounding box center [504, 421] width 379 height 14
click at [493, 424] on link "Handicap Toilet accessories, grab bars, straight, stainless steel, 24" long" at bounding box center [504, 421] width 379 height 14
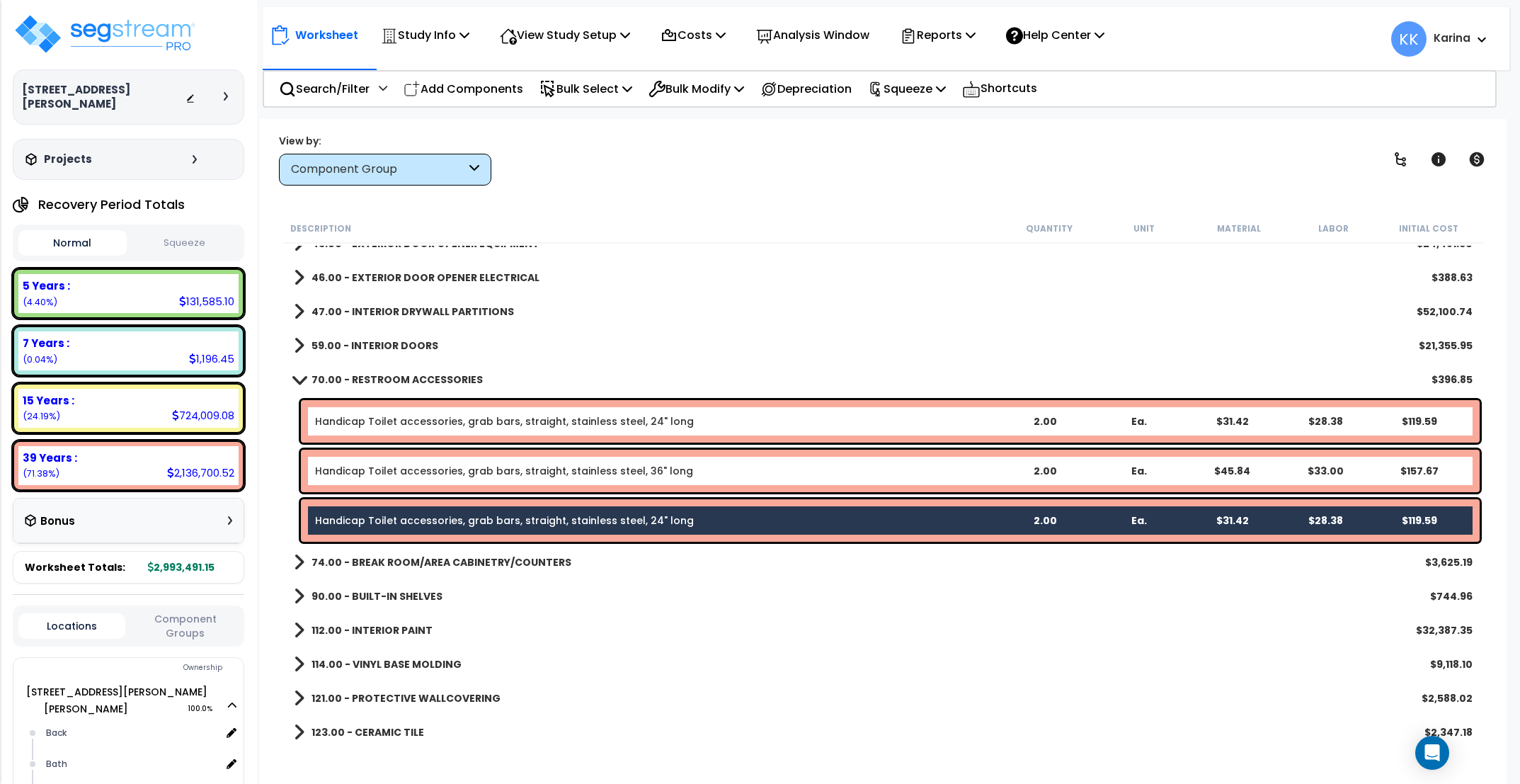
click at [477, 521] on link "Handicap Toilet accessories, grab bars, straight, stainless steel, 24" long" at bounding box center [504, 521] width 379 height 14
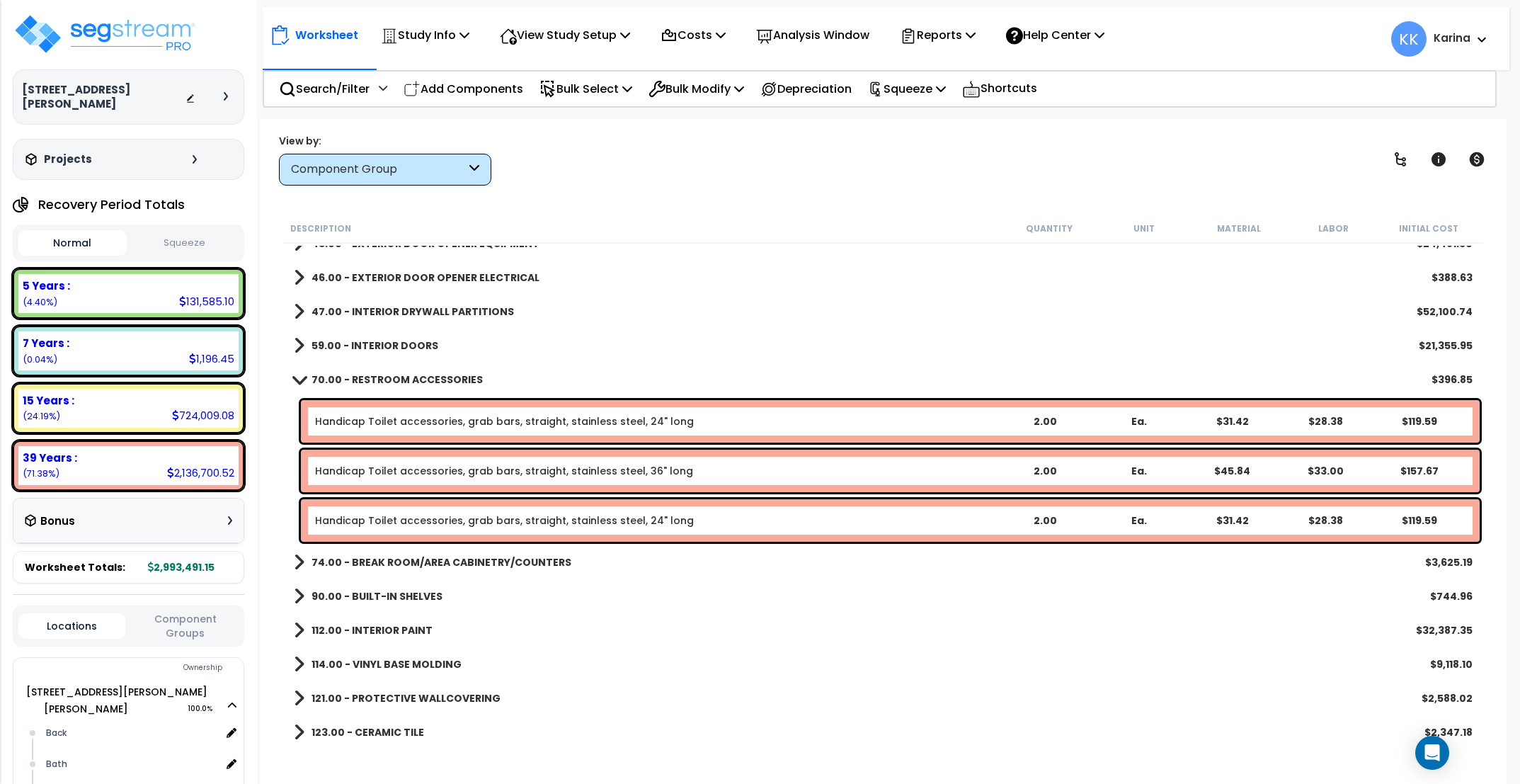
click at [484, 416] on link "Handicap Toilet accessories, grab bars, straight, stainless steel, 24" long" at bounding box center [504, 421] width 379 height 14
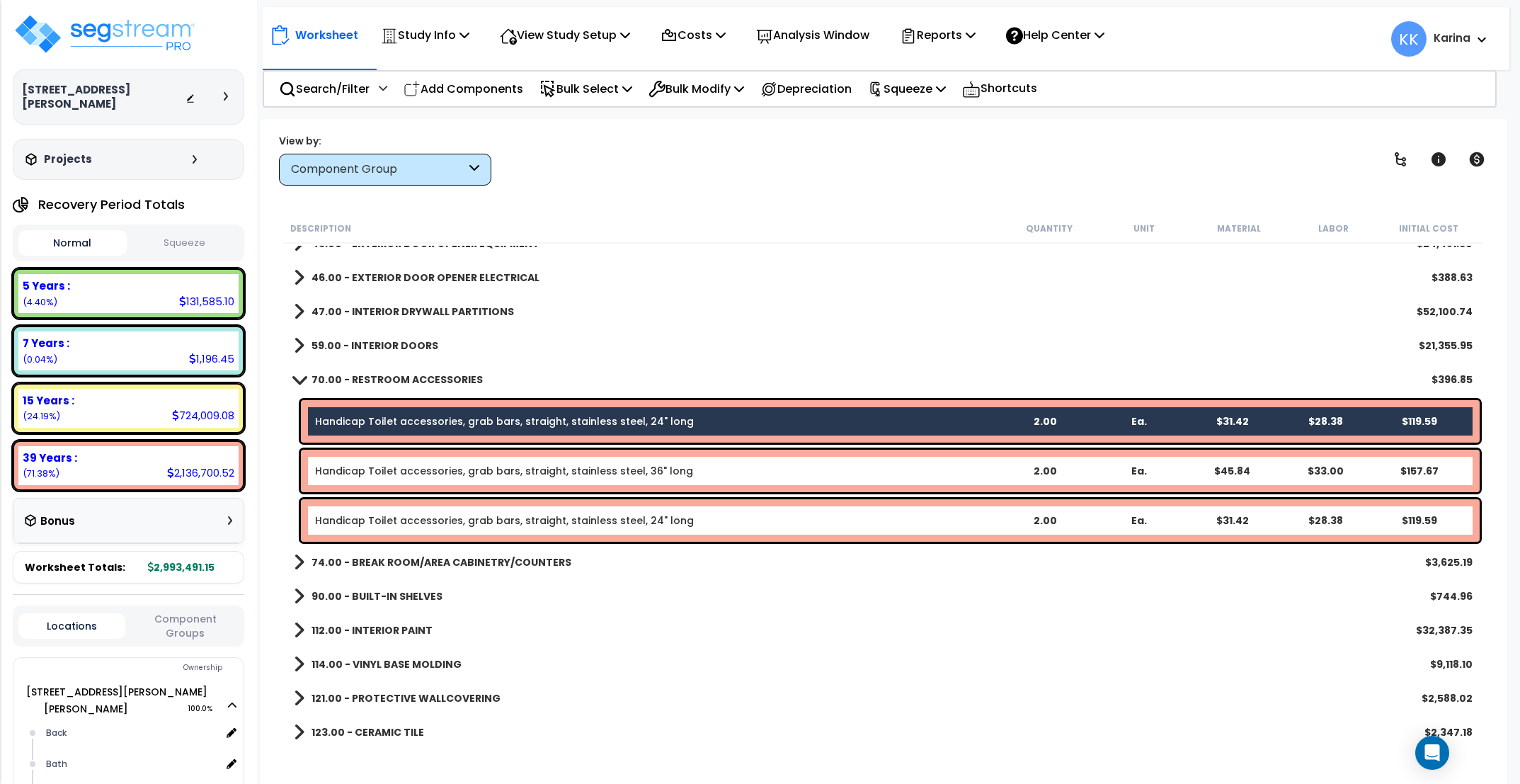
click at [298, 379] on span at bounding box center [300, 379] width 20 height 10
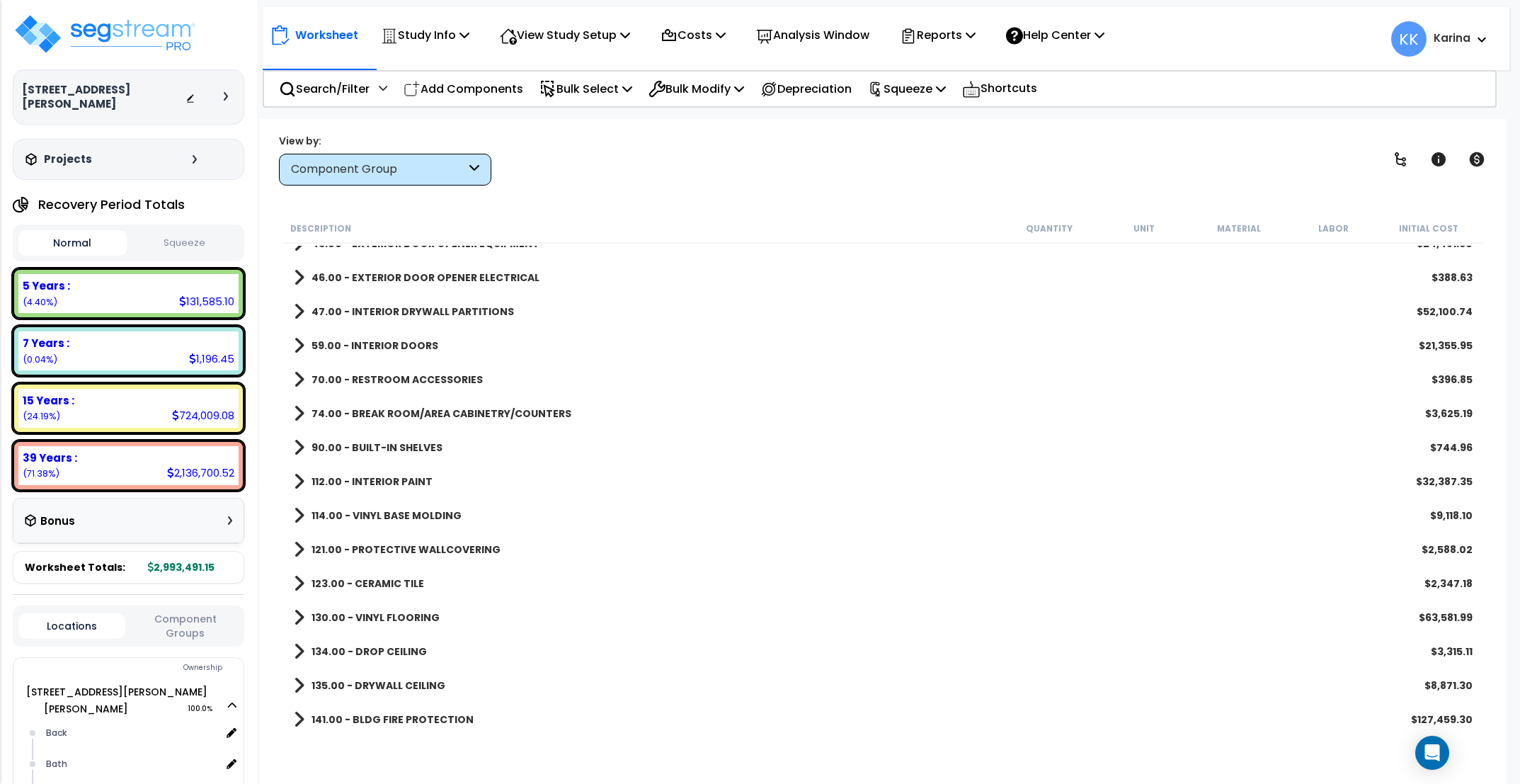
click at [296, 380] on span at bounding box center [299, 379] width 10 height 20
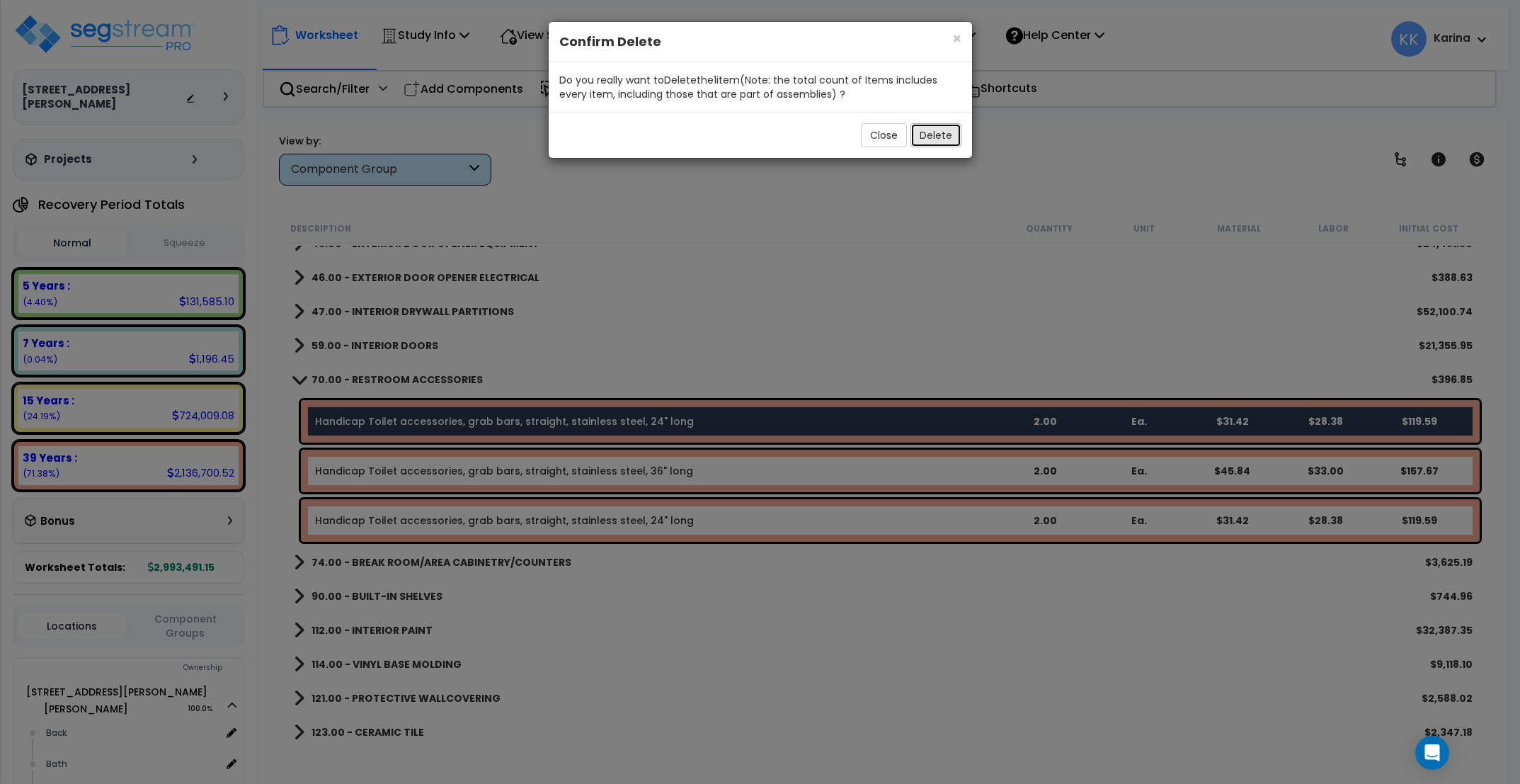
click at [942, 134] on button "Delete" at bounding box center [936, 135] width 51 height 24
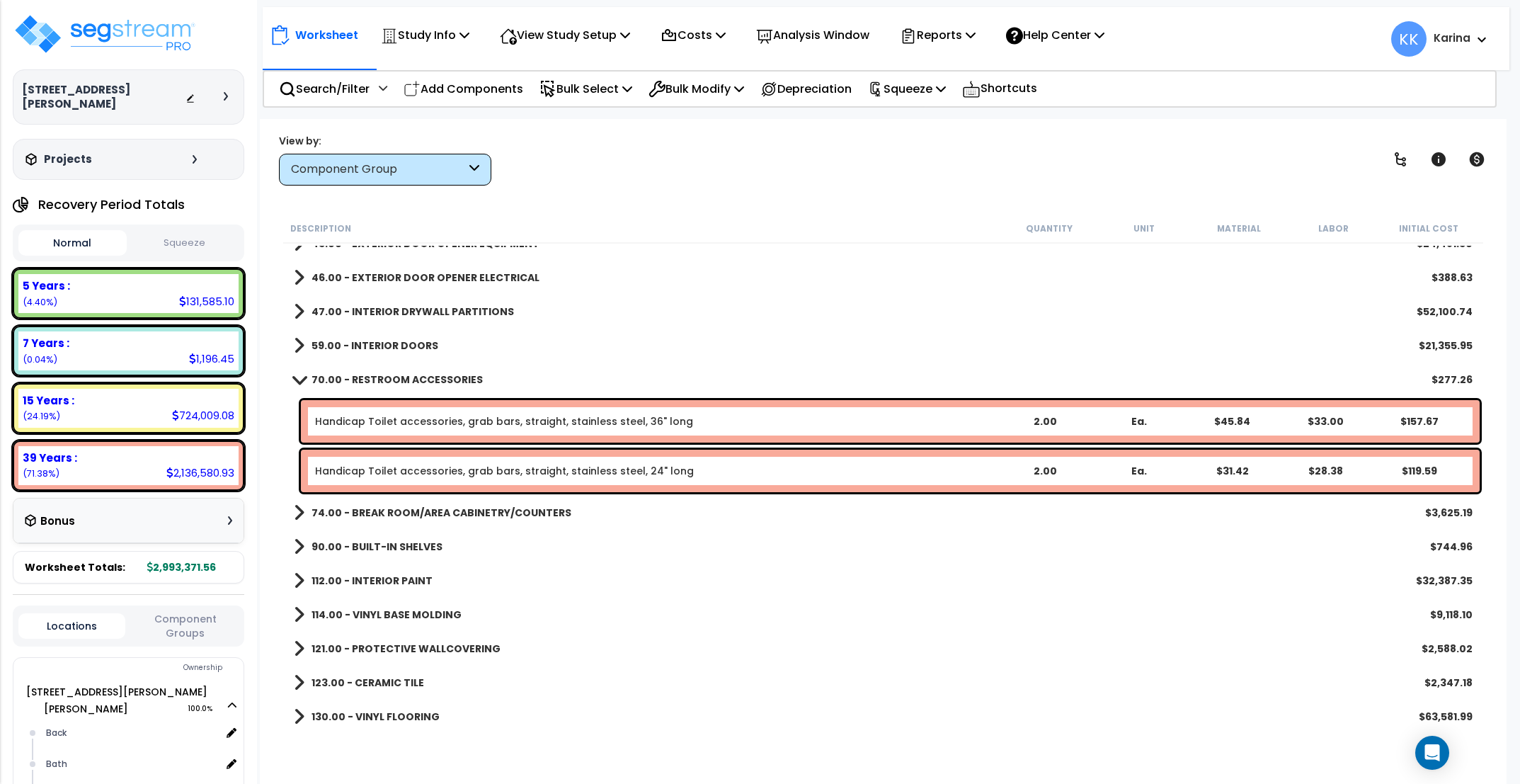
click at [513, 472] on link "Handicap Toilet accessories, grab bars, straight, stainless steel, 24" long" at bounding box center [504, 471] width 379 height 14
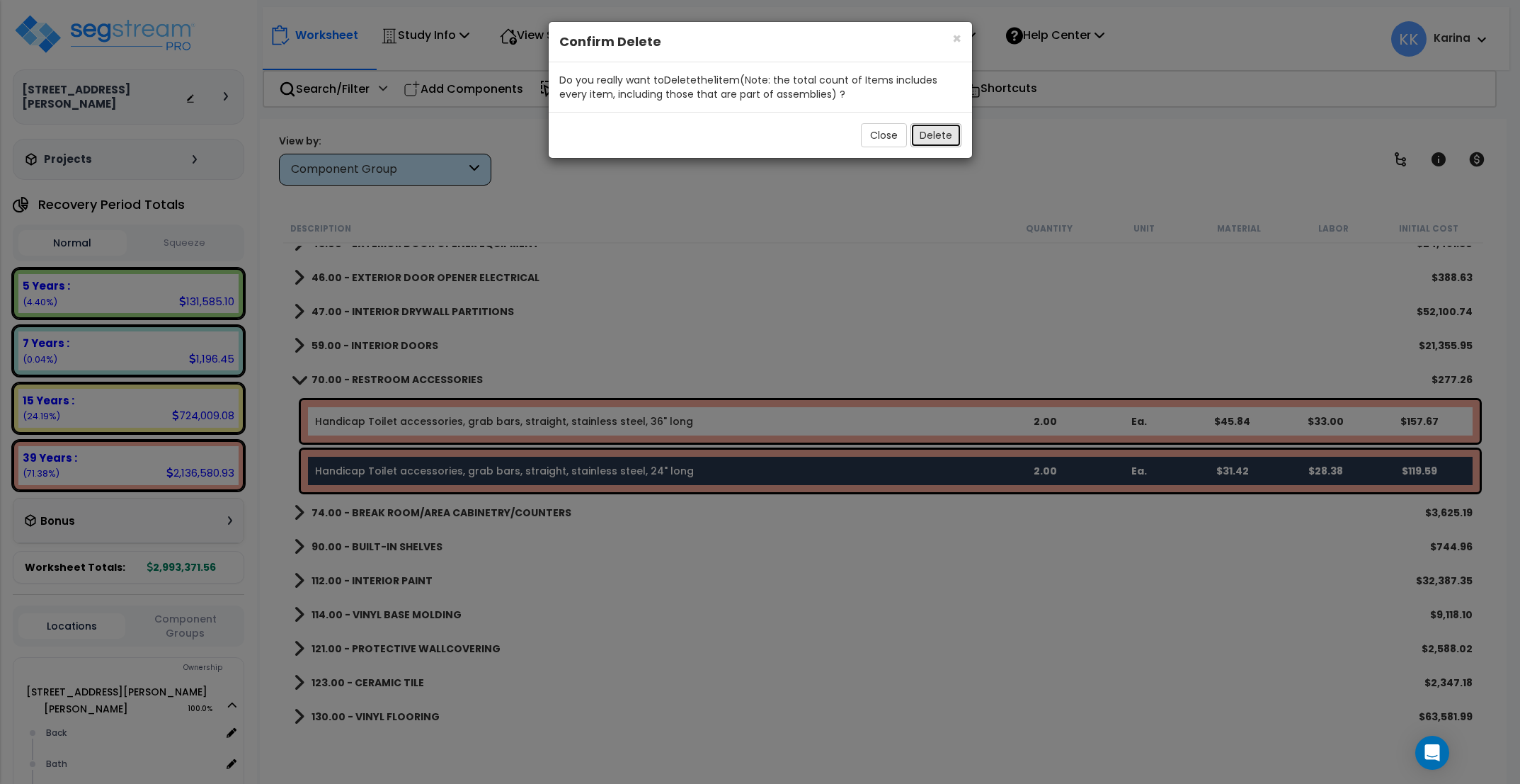
click at [939, 137] on button "Delete" at bounding box center [936, 135] width 51 height 24
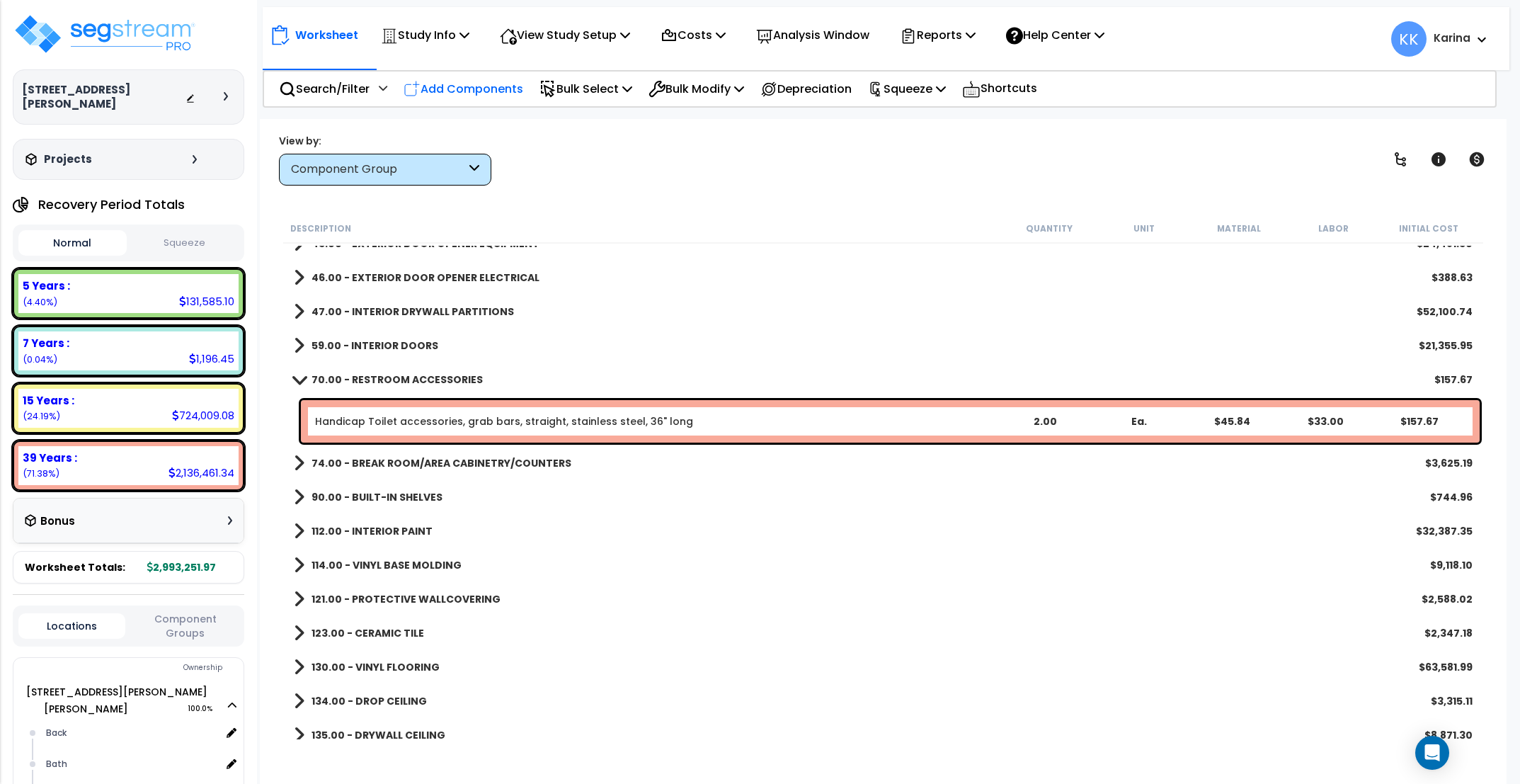
click at [499, 89] on p "Add Components" at bounding box center [463, 89] width 119 height 19
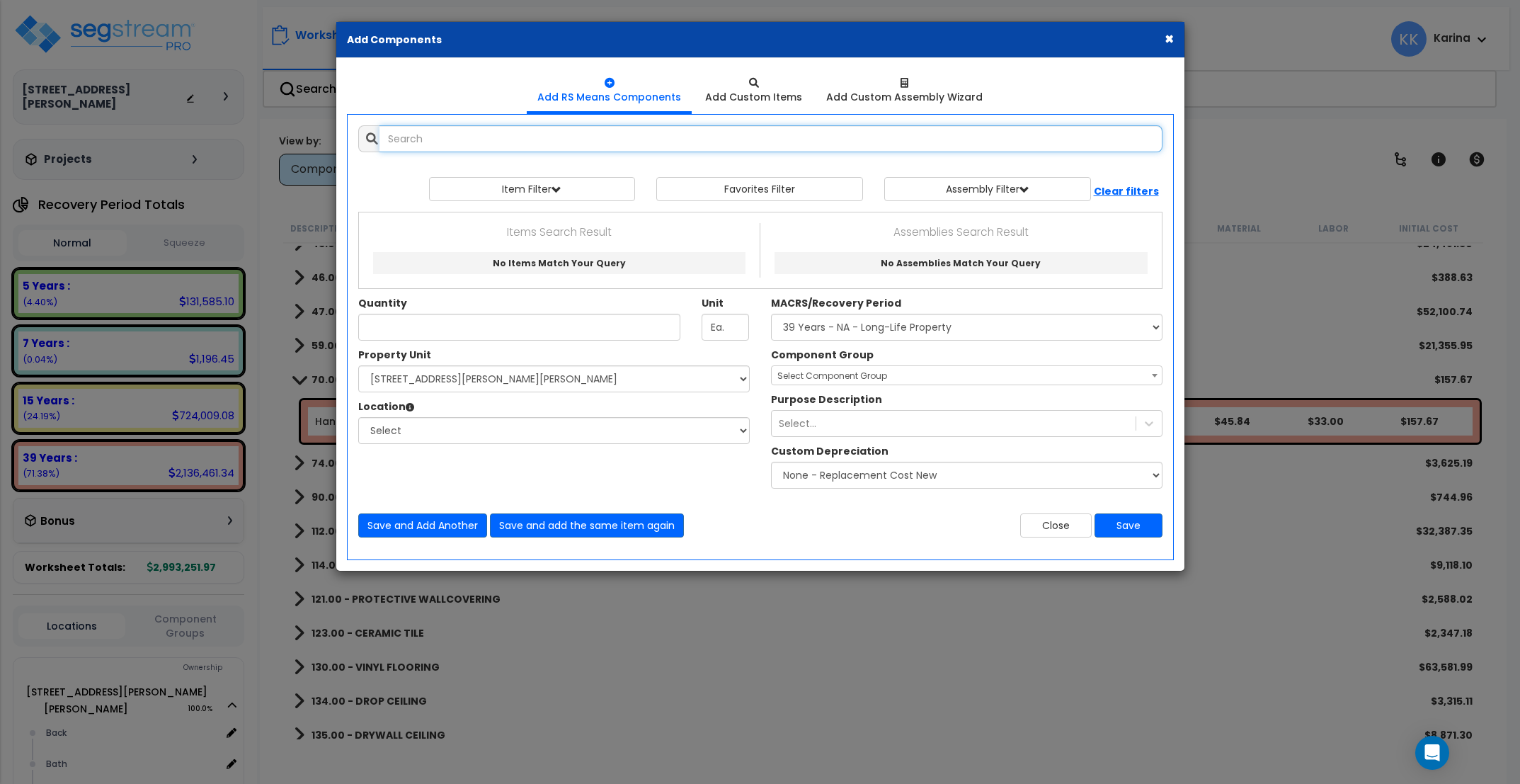
select select
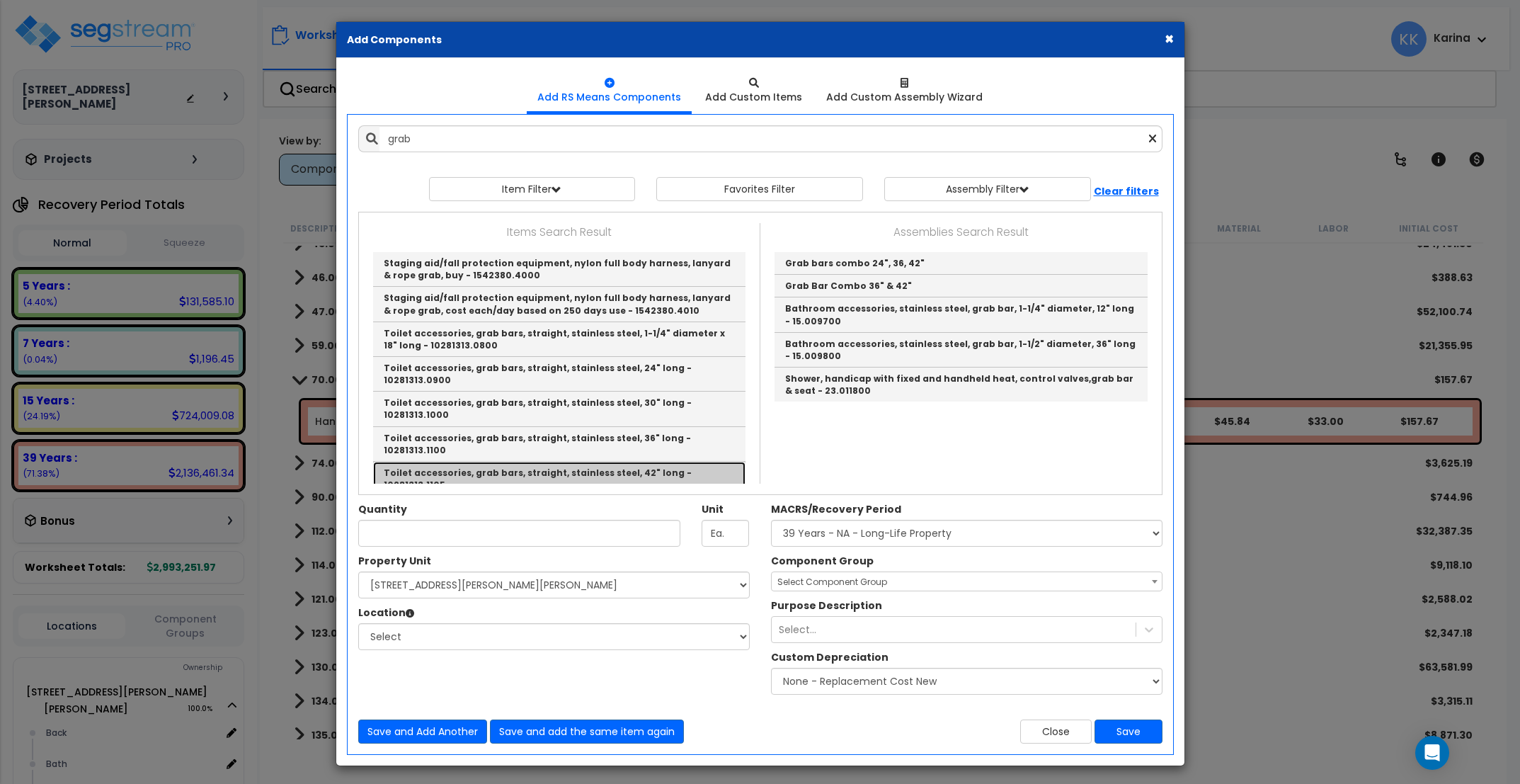
click at [472, 461] on link "Toilet accessories, grab bars, straight, stainless steel, 42" long - 10281313.1…" at bounding box center [559, 478] width 372 height 34
type input "Toilet accessories, grab bars, straight, stainless steel, 42" long - 10281313.1…"
type input "Ea."
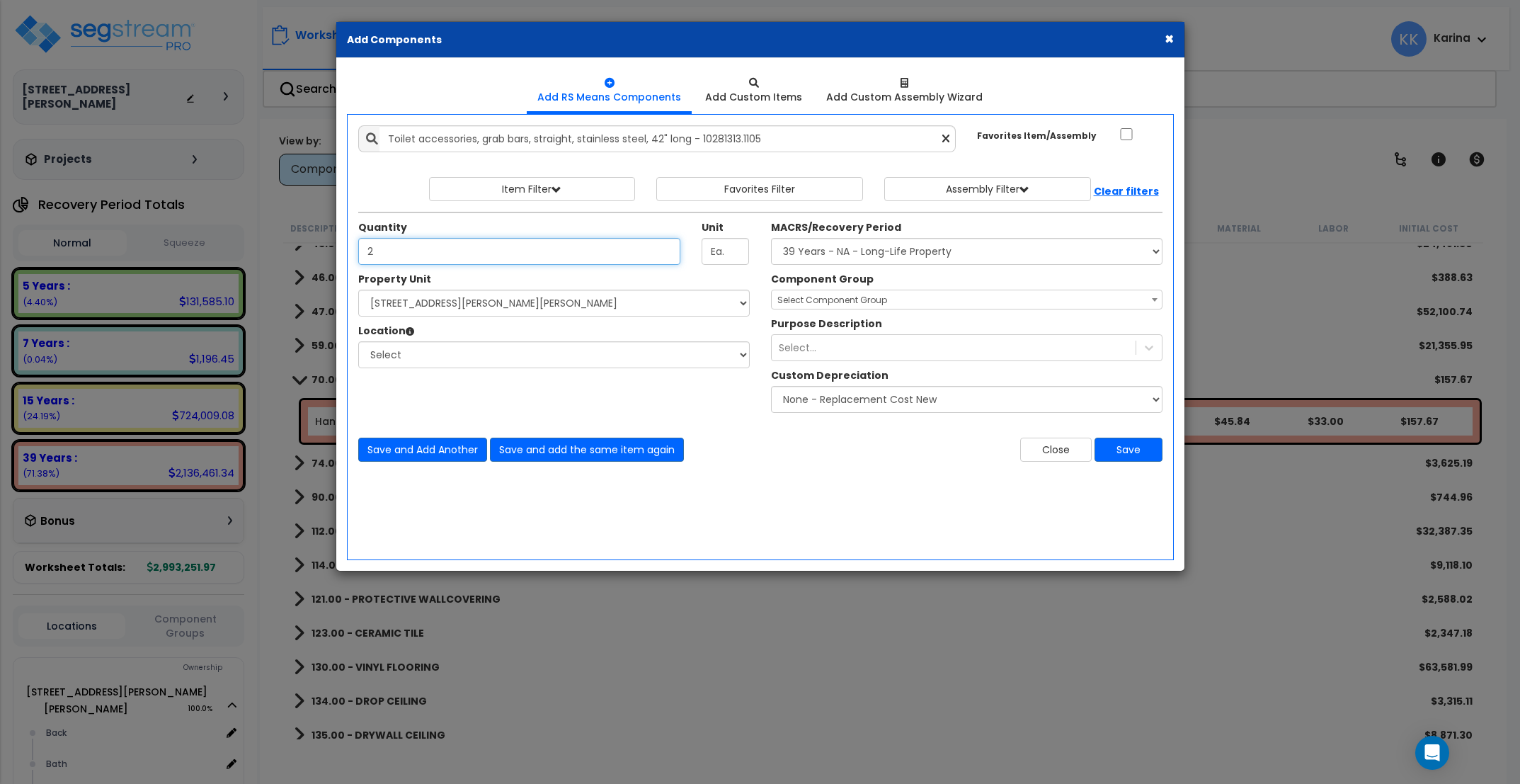
type input "2"
click at [358, 290] on select "Select [STREET_ADDRESS][PERSON_NAME][PERSON_NAME] Site Improvements" at bounding box center [553, 304] width 392 height 27
select select "176161"
click option "[STREET_ADDRESS][PERSON_NAME][PERSON_NAME]" at bounding box center [0, 0] width 0 height 0
click at [358, 341] on select "Select Back [GEOGRAPHIC_DATA] Break Building Building Interior Loading Mech Off…" at bounding box center [553, 355] width 392 height 27
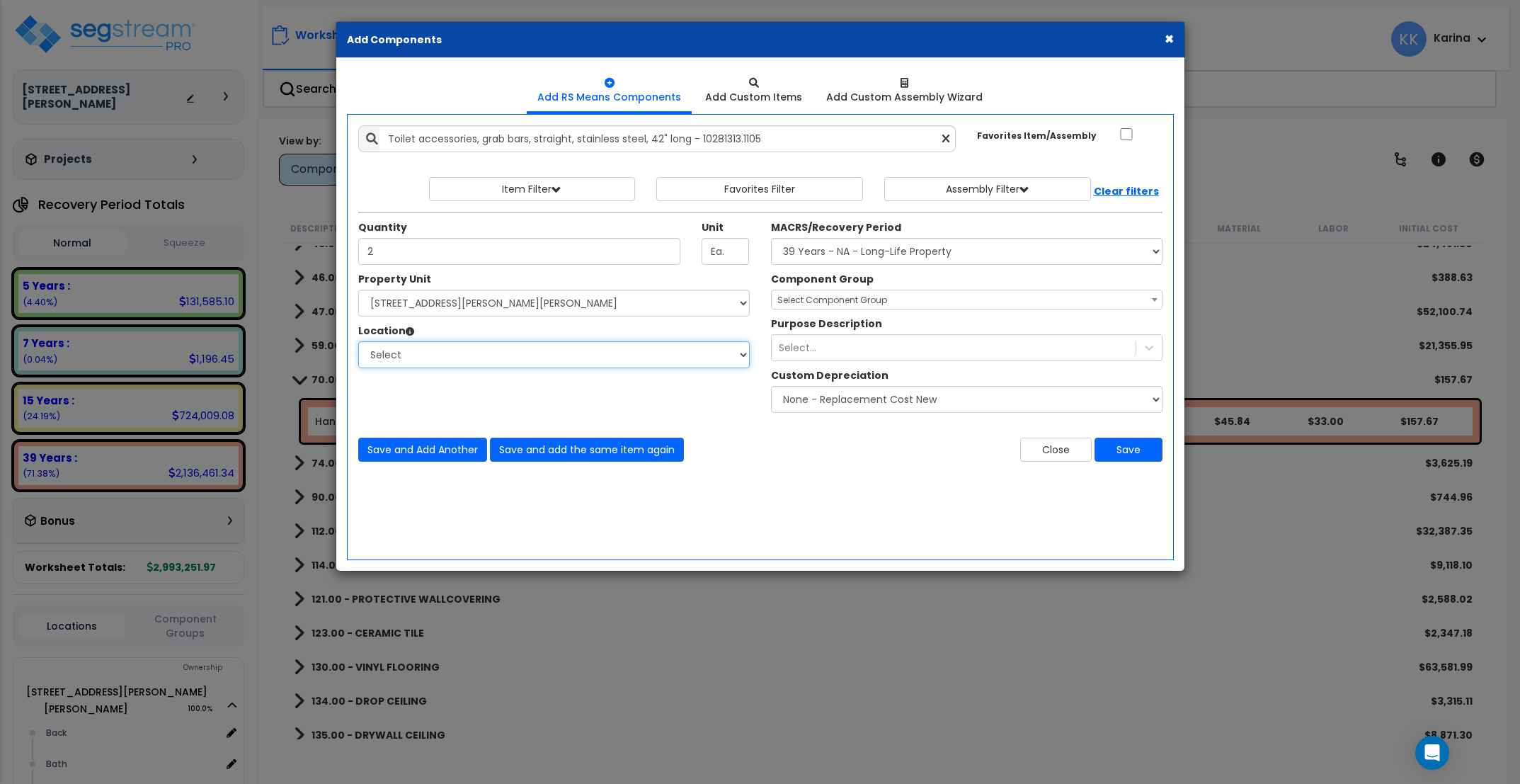
select select "31631"
click option "Bath" at bounding box center [0, 0] width 0 height 0
click at [771, 238] on select "Select MACRS/Recovery Period 5 Years - 57.0 - Distributive Trades & Services 5 …" at bounding box center [967, 251] width 392 height 27
select select "3669"
click option "39 Years - NA - Long-Life Property" at bounding box center [0, 0] width 0 height 0
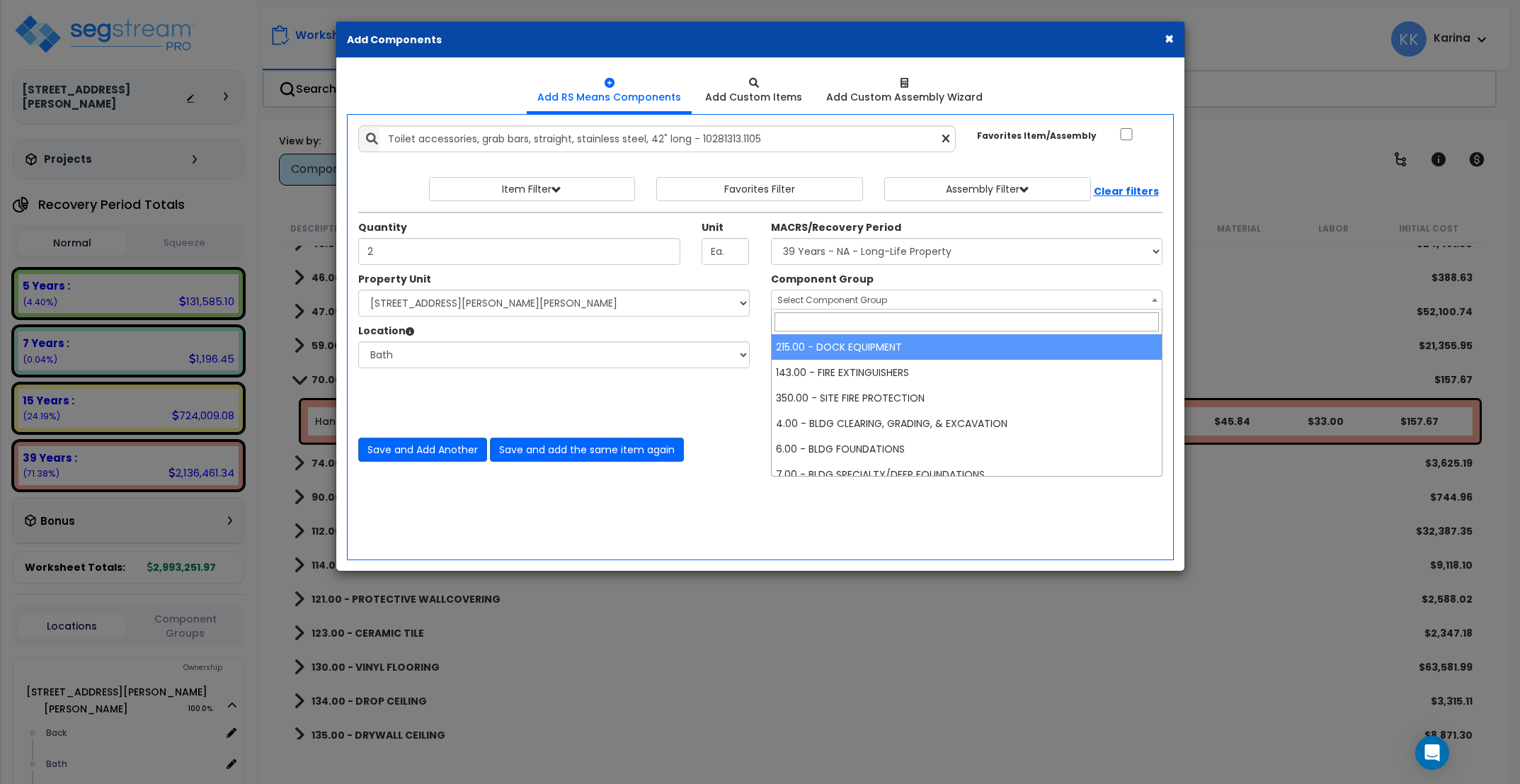
click at [810, 298] on span "Select Component Group" at bounding box center [832, 300] width 110 height 12
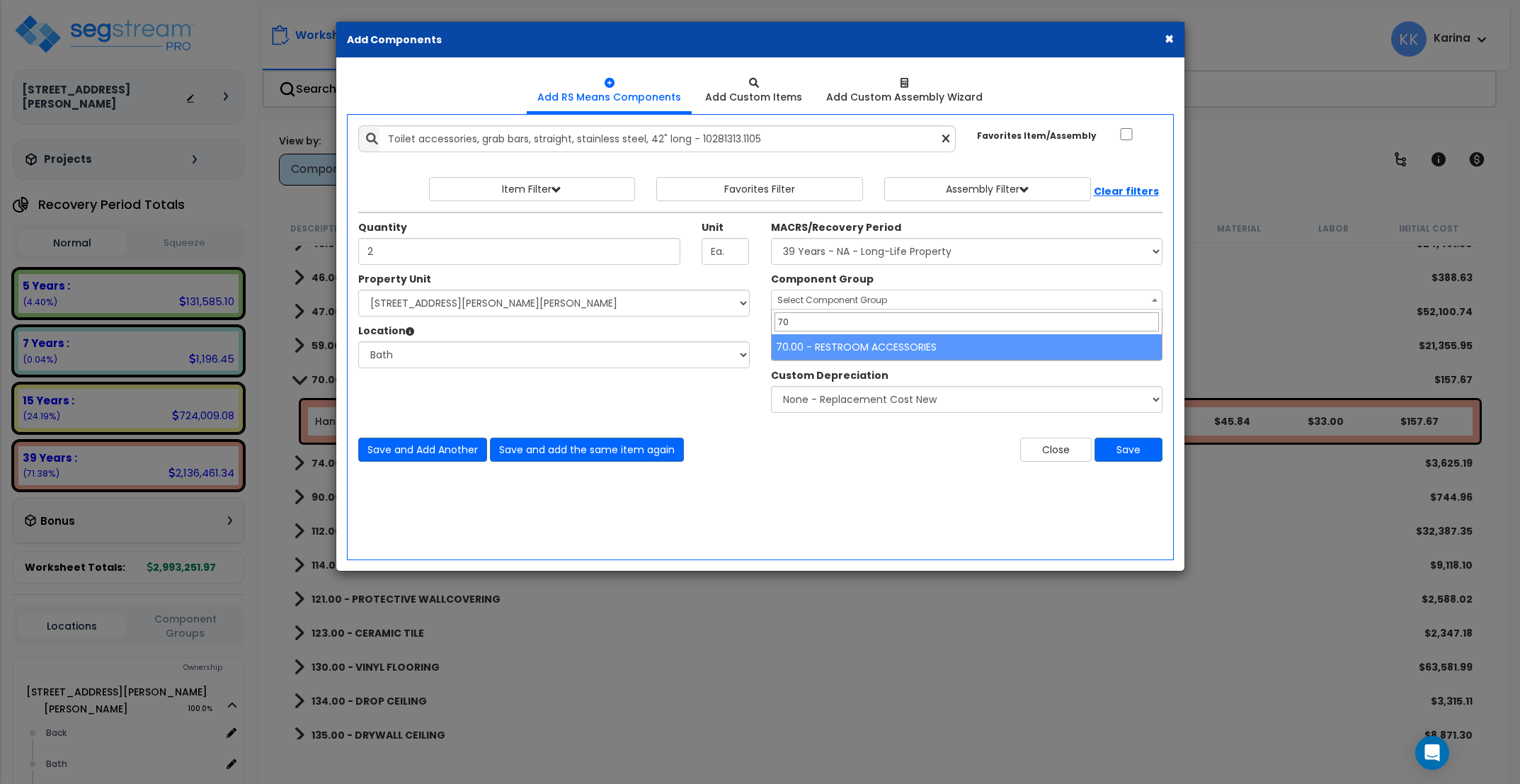
type input "70"
select select "56891"
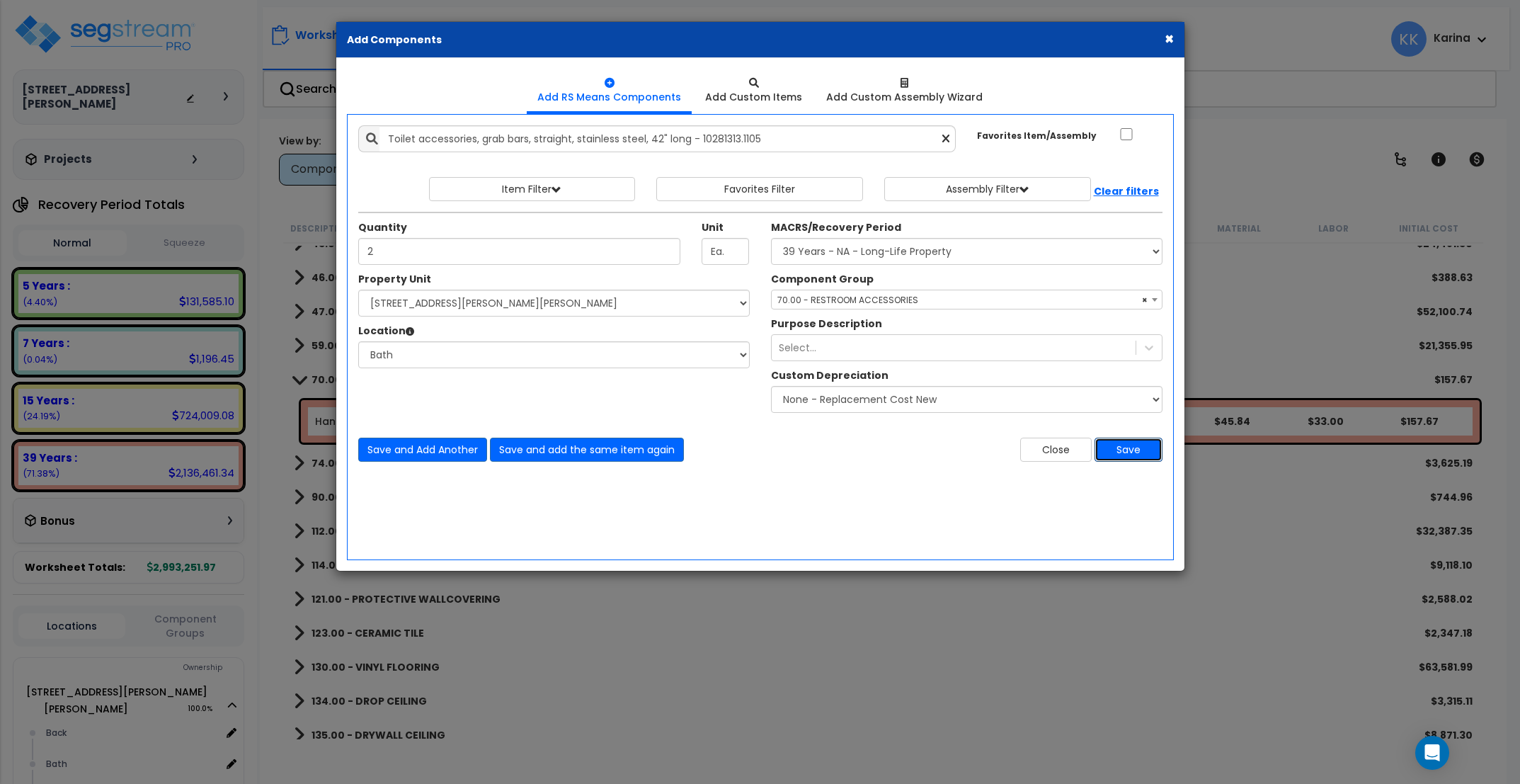
click at [1143, 448] on button "Save" at bounding box center [1128, 449] width 68 height 24
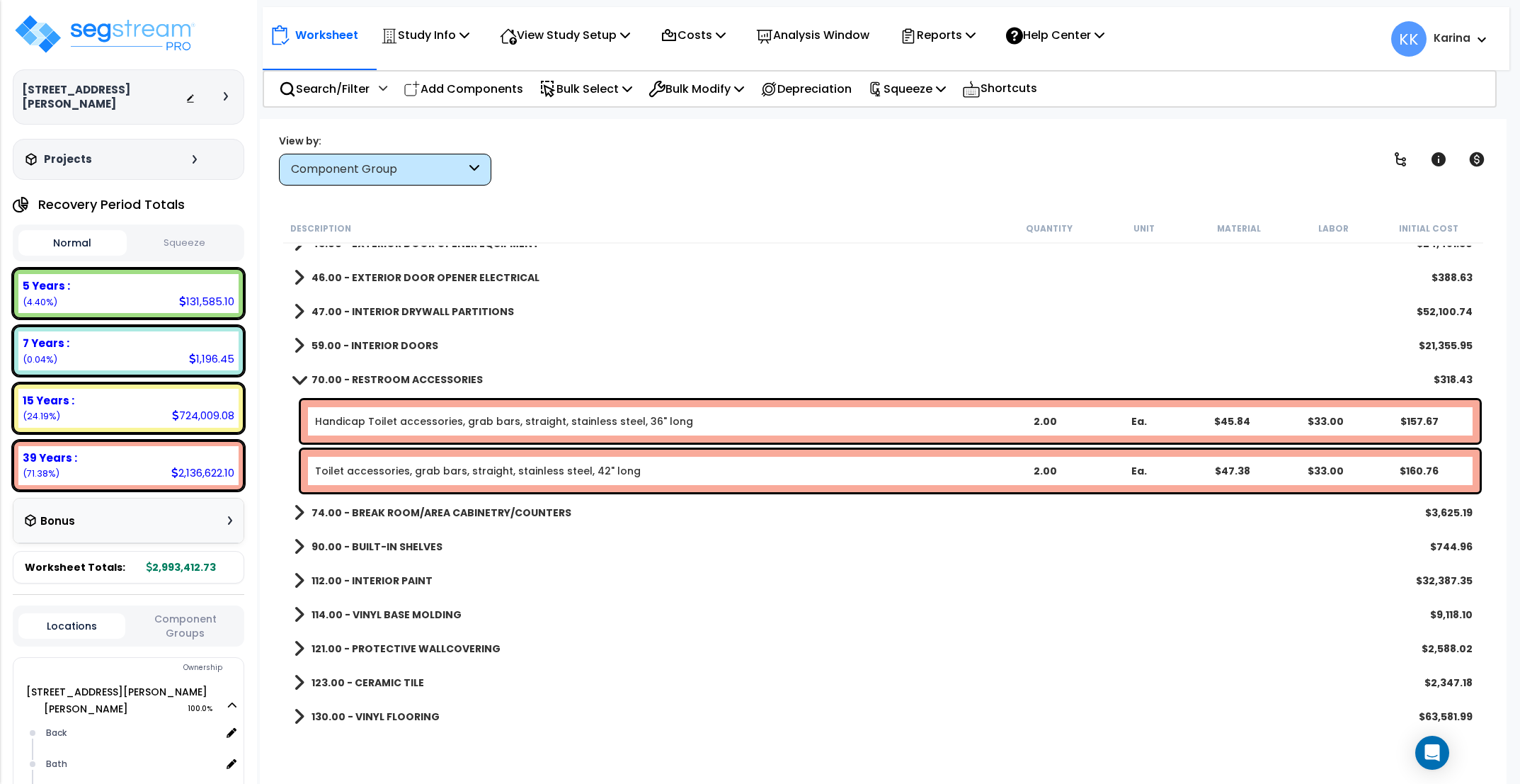
click at [369, 420] on link "Handicap Toilet accessories, grab bars, straight, stainless steel, 36" long" at bounding box center [504, 421] width 378 height 14
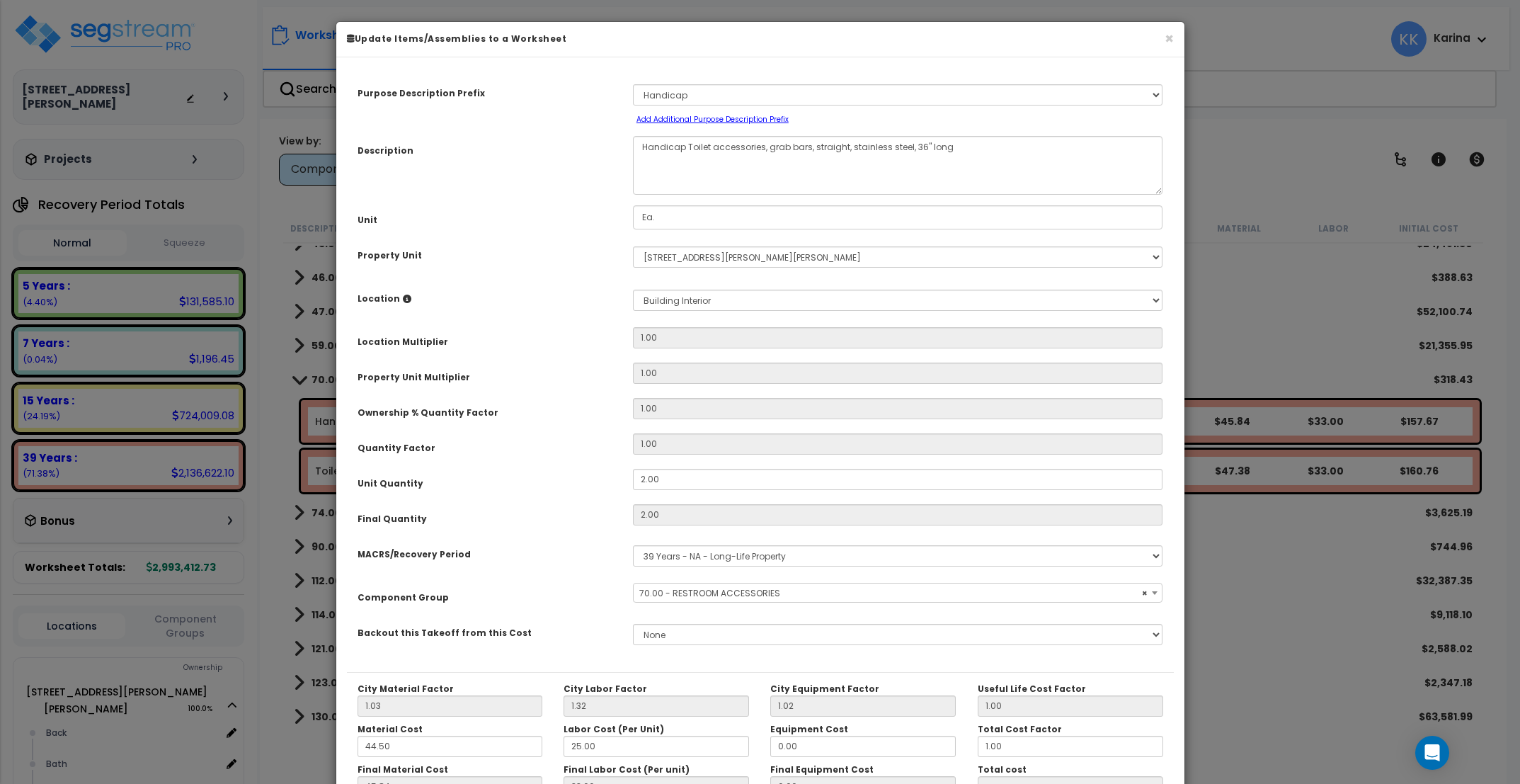
select select "56891"
click at [633, 290] on select "Select Back [GEOGRAPHIC_DATA] Break Building Building Interior Loading Mech Off…" at bounding box center [898, 300] width 530 height 22
select select "31631"
click option "Bath" at bounding box center [0, 0] width 0 height 0
type input "1"
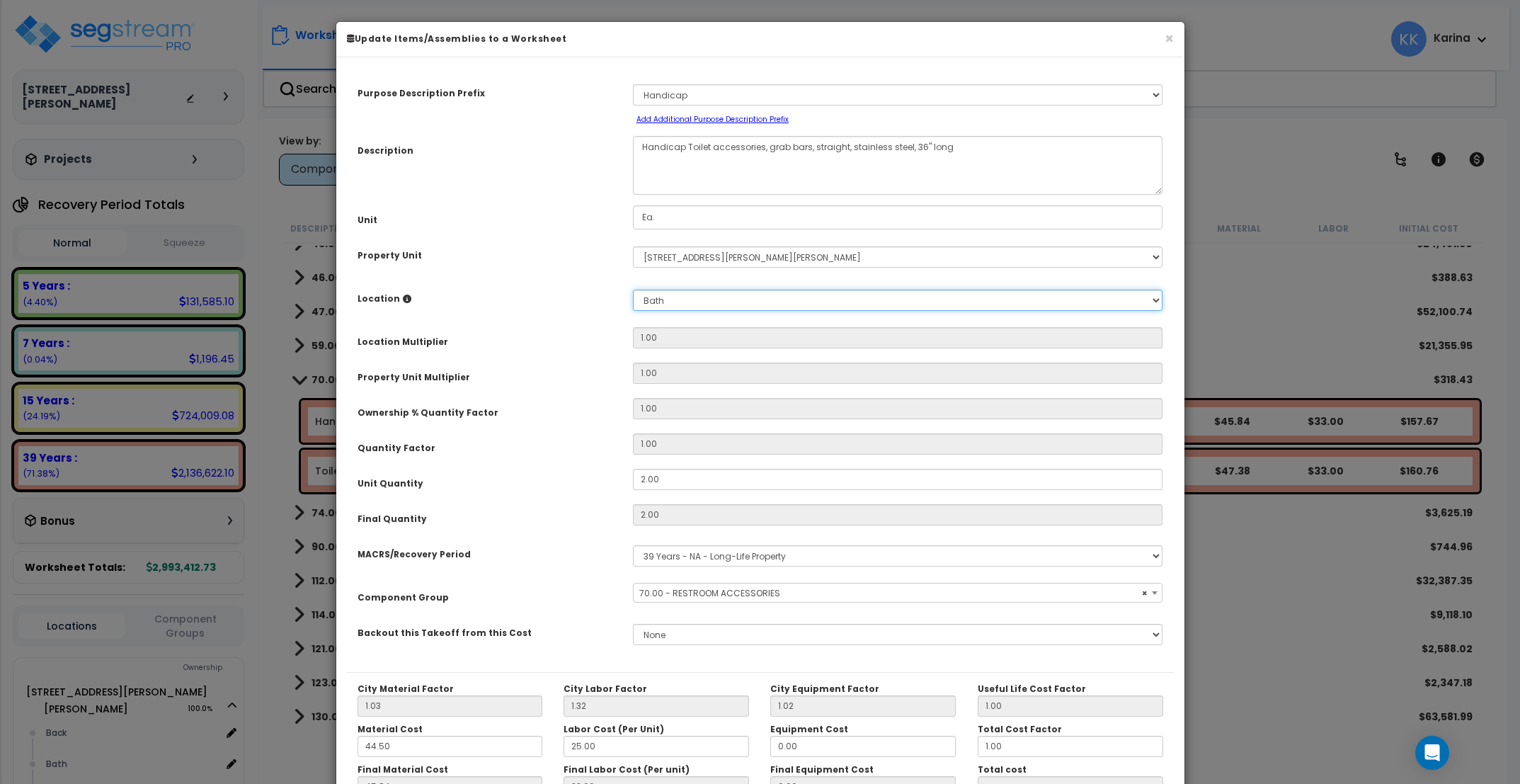
type input "2"
type input "$157.68"
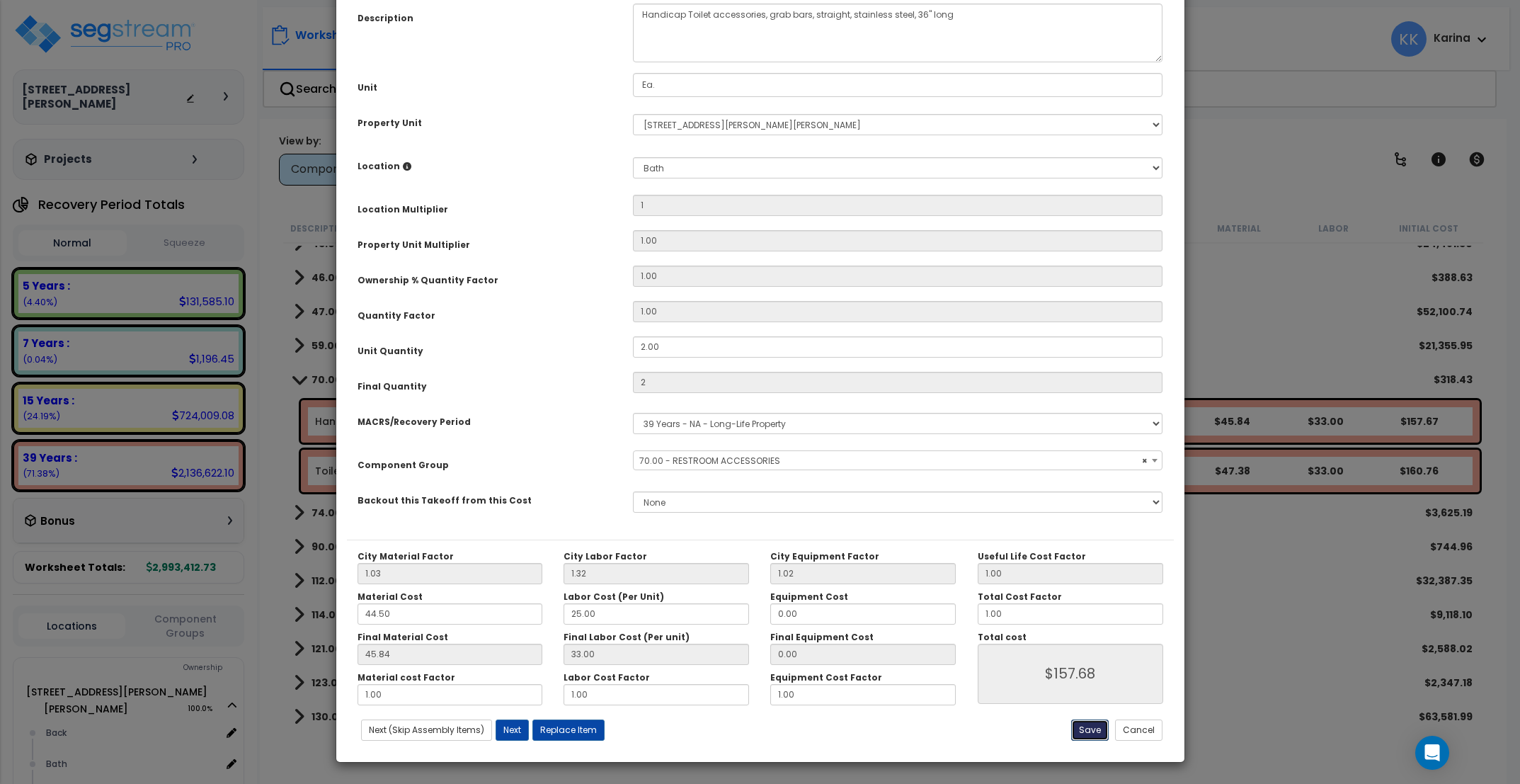
click at [1100, 728] on button "Save" at bounding box center [1089, 730] width 38 height 22
type input "1.00"
type input "2.00"
type input "157.68"
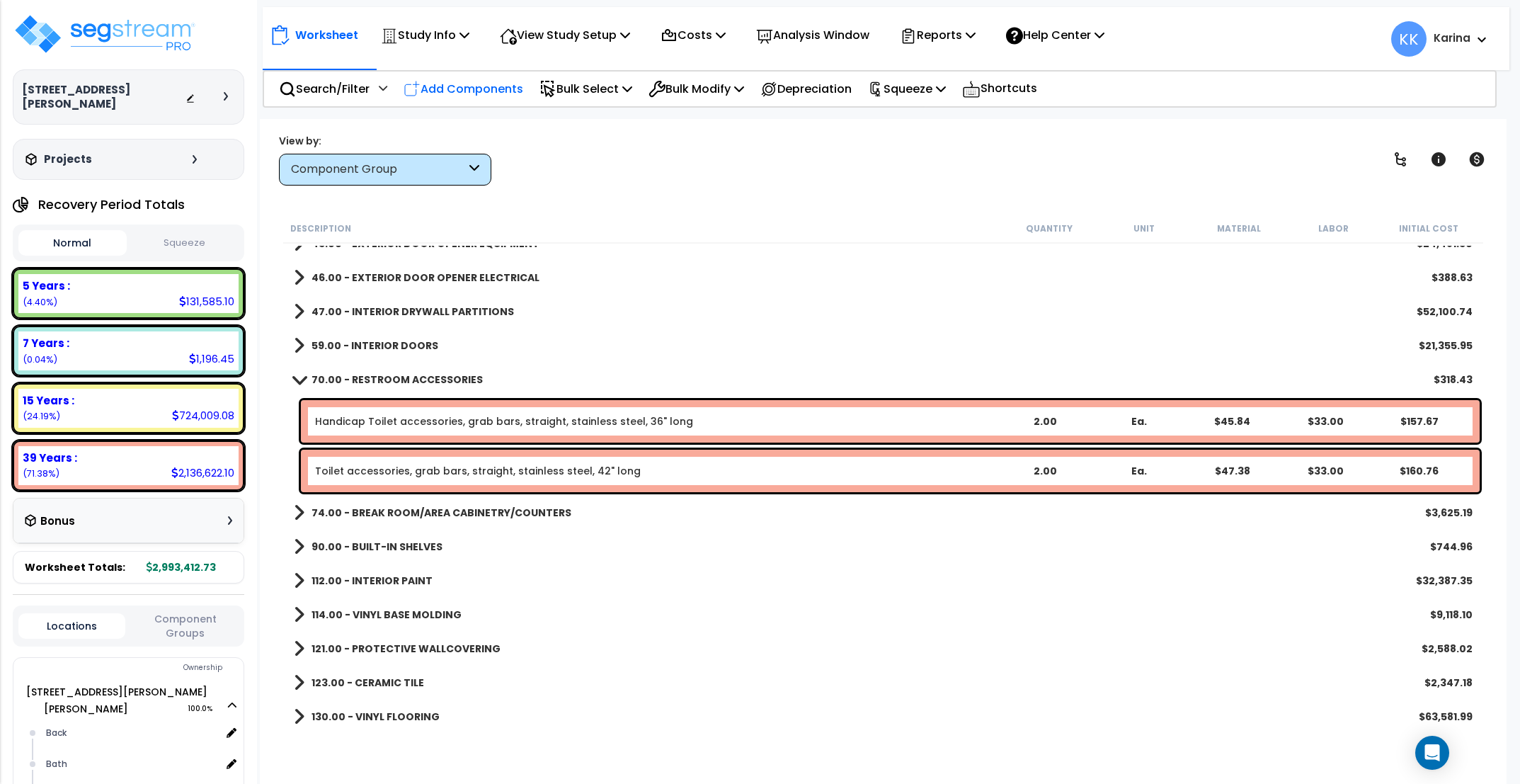
click at [471, 84] on p "Add Components" at bounding box center [463, 89] width 119 height 19
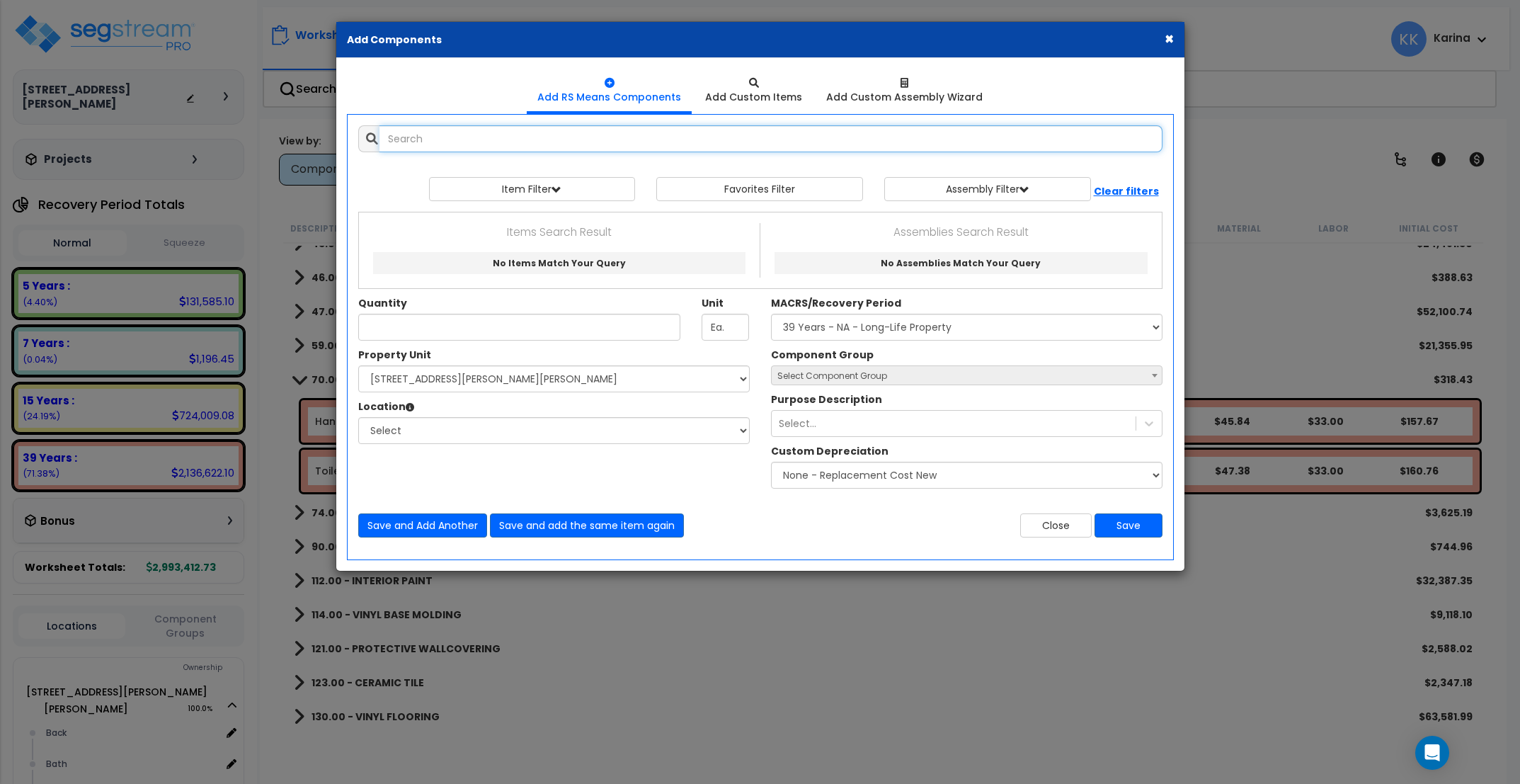
select select
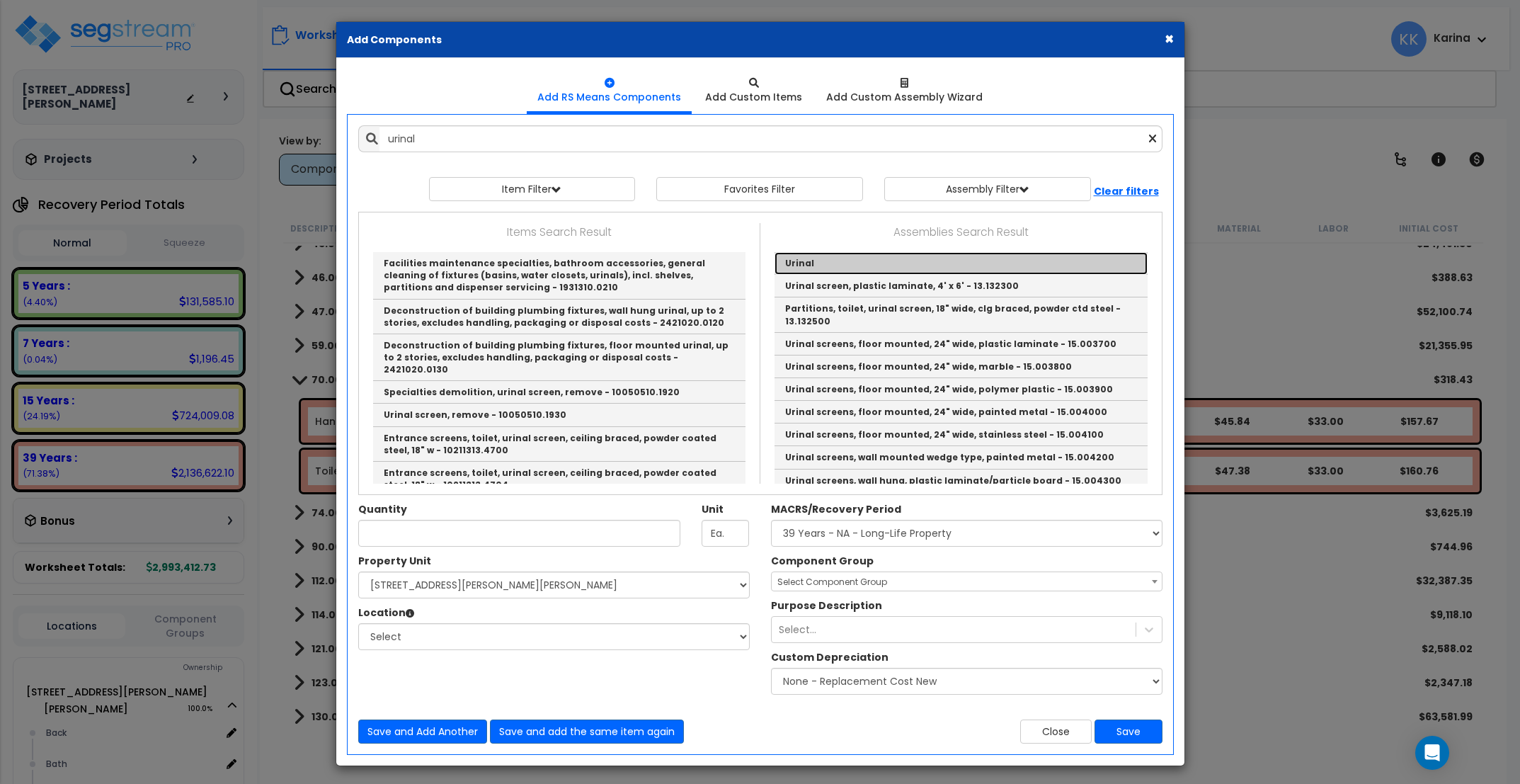
click at [805, 266] on link "Urinal" at bounding box center [961, 263] width 373 height 22
type input "Urinal"
checkbox input "true"
type input "EA"
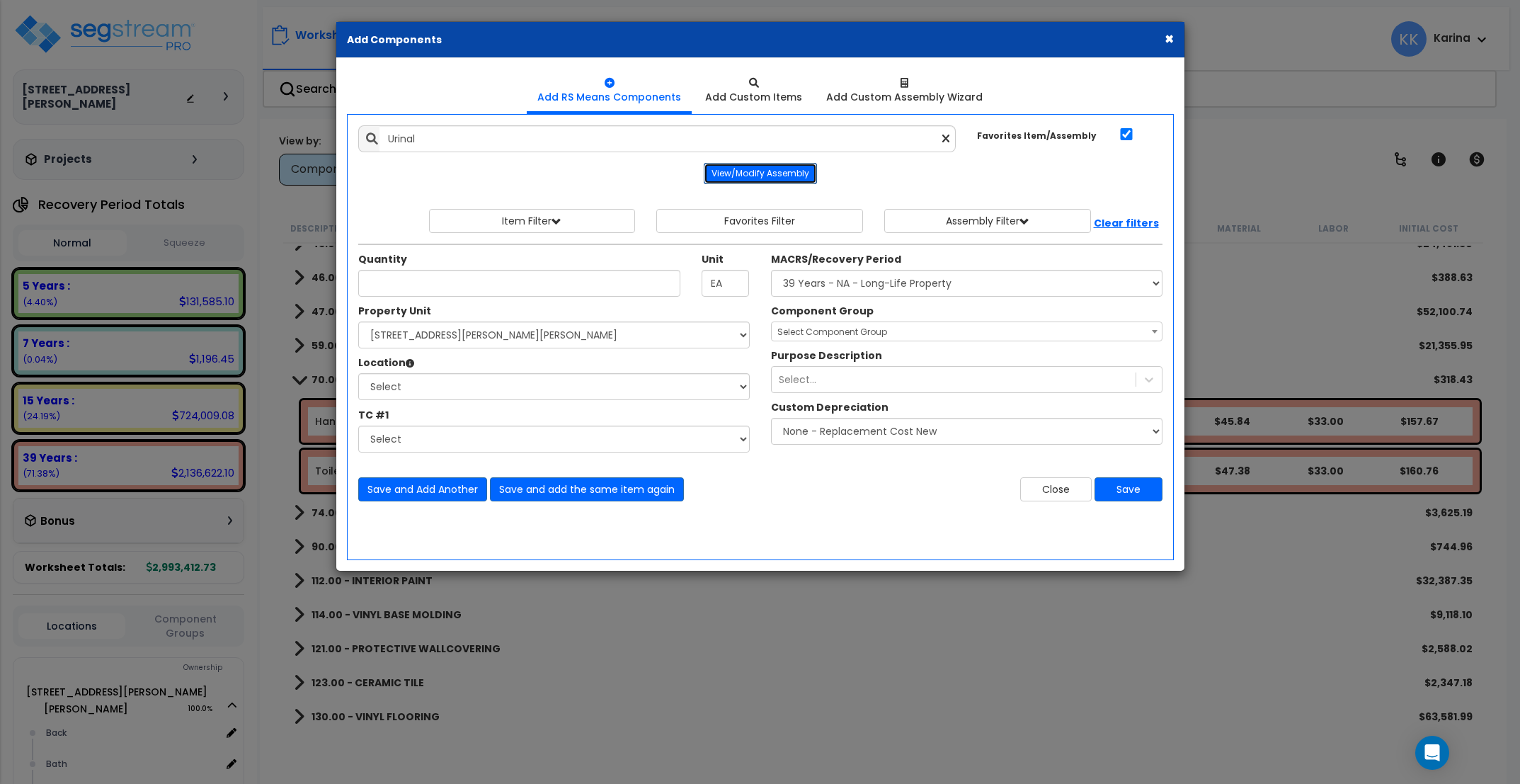
click at [743, 178] on button "View/Modify Assembly" at bounding box center [760, 173] width 113 height 22
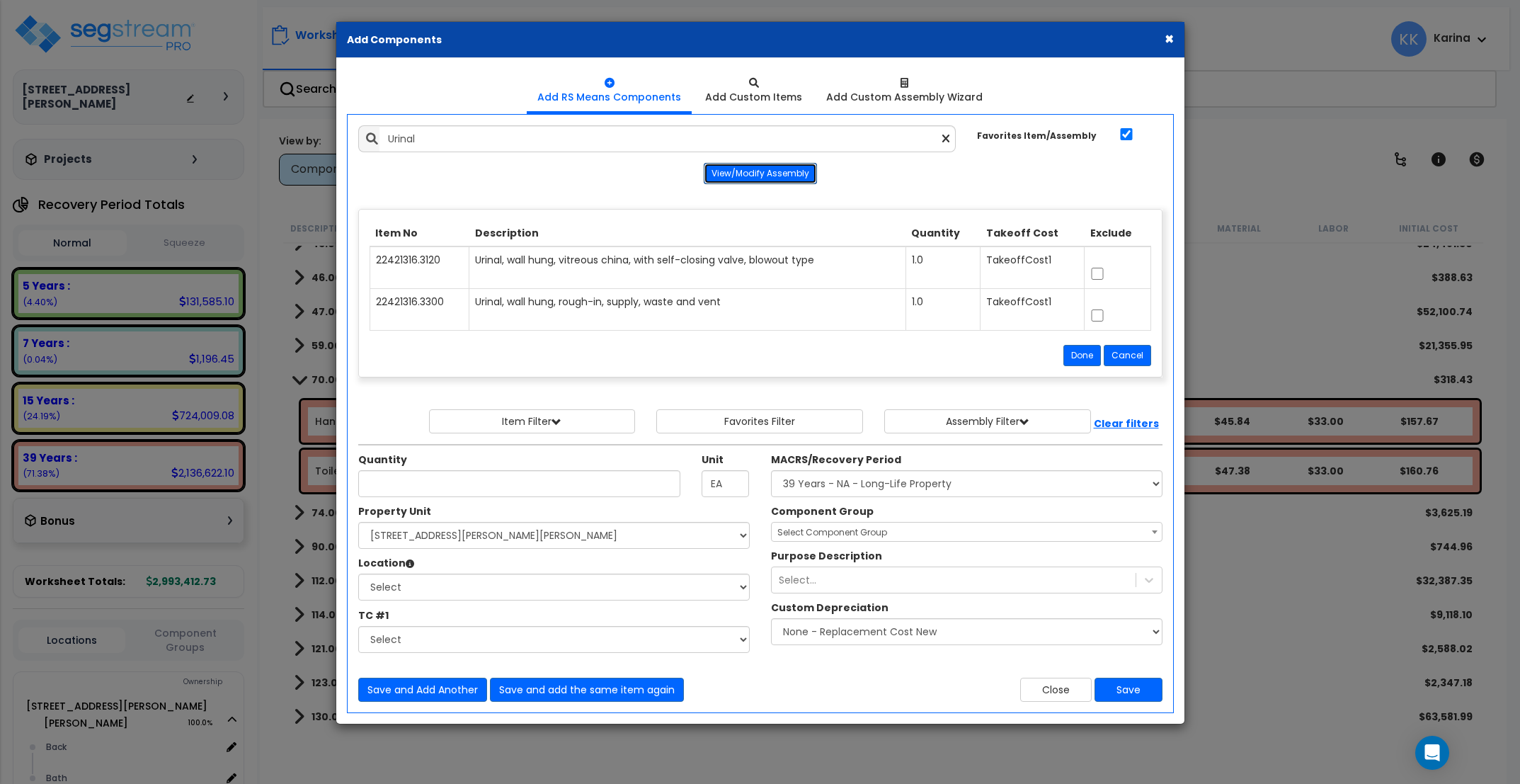
click at [743, 178] on button "View/Modify Assembly" at bounding box center [760, 173] width 113 height 22
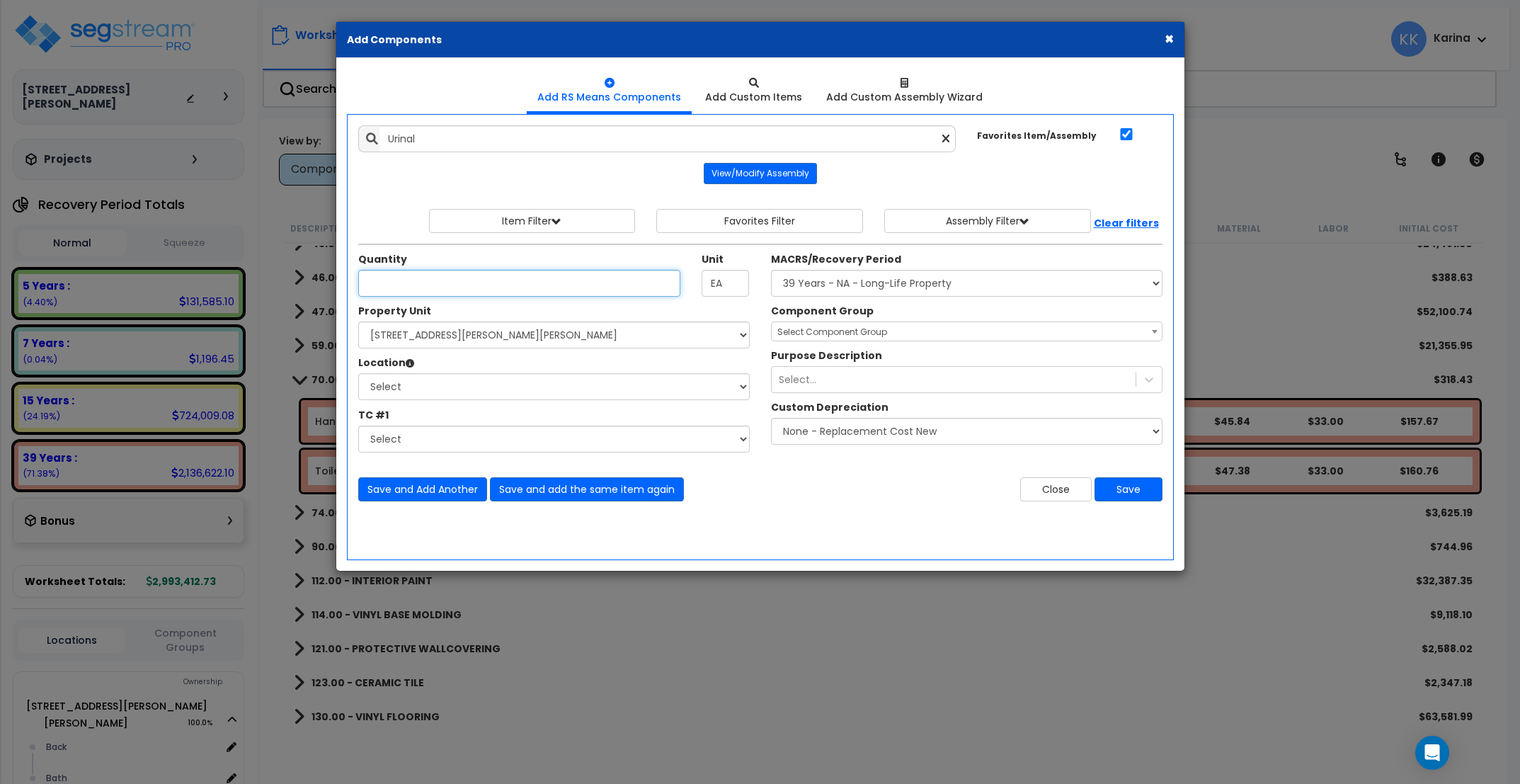
click at [416, 284] on input "Unit Quantity" at bounding box center [519, 283] width 323 height 27
type input "1"
click at [358, 321] on select "Select [STREET_ADDRESS][PERSON_NAME][PERSON_NAME] Site Improvements" at bounding box center [553, 335] width 392 height 27
select select "176161"
click option "[STREET_ADDRESS][PERSON_NAME][PERSON_NAME]" at bounding box center [0, 0] width 0 height 0
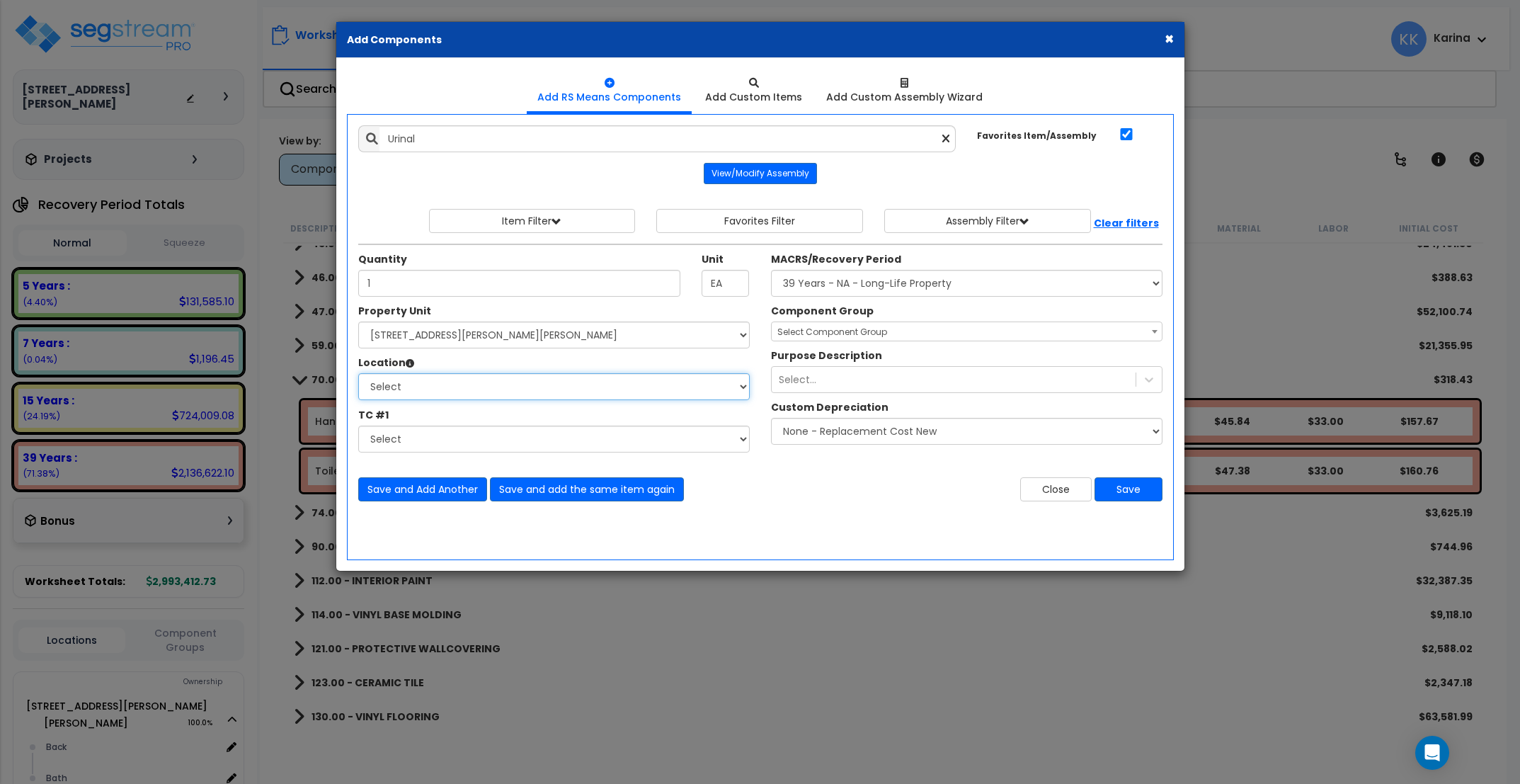
click at [358, 373] on select "Select Back [GEOGRAPHIC_DATA] Break Building Building Interior Loading Mech Off…" at bounding box center [553, 387] width 392 height 27
select select "31631"
click option "Bath" at bounding box center [0, 0] width 0 height 0
click at [771, 270] on select "Select MACRS/Recovery Period 5 Years - 57.0 - Distributive Trades & Services 5 …" at bounding box center [967, 283] width 392 height 27
select select "3669"
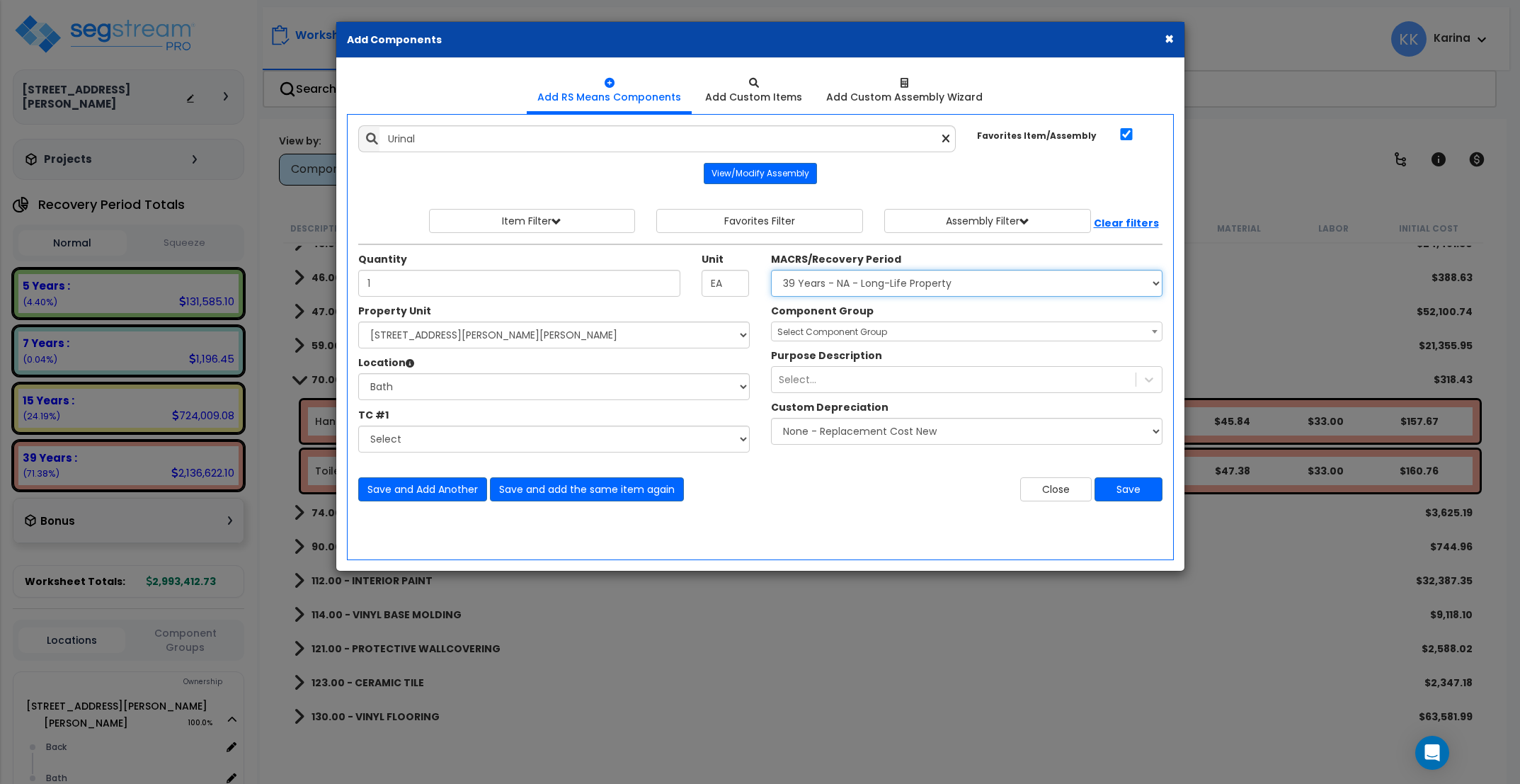
click option "39 Years - NA - Long-Life Property" at bounding box center [0, 0] width 0 height 0
click at [803, 327] on span "Select Component Group" at bounding box center [832, 332] width 110 height 12
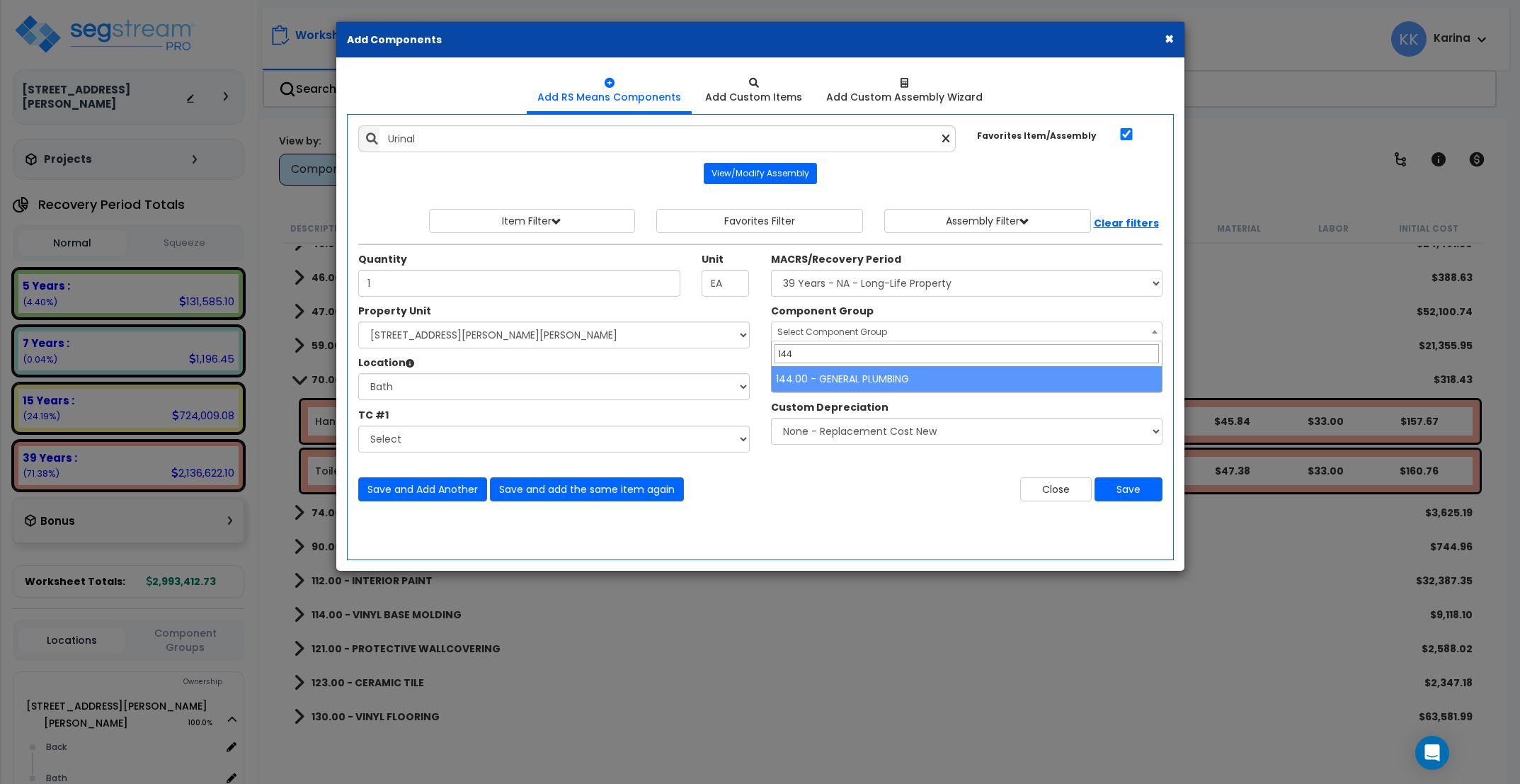
type input "144"
select select "56954"
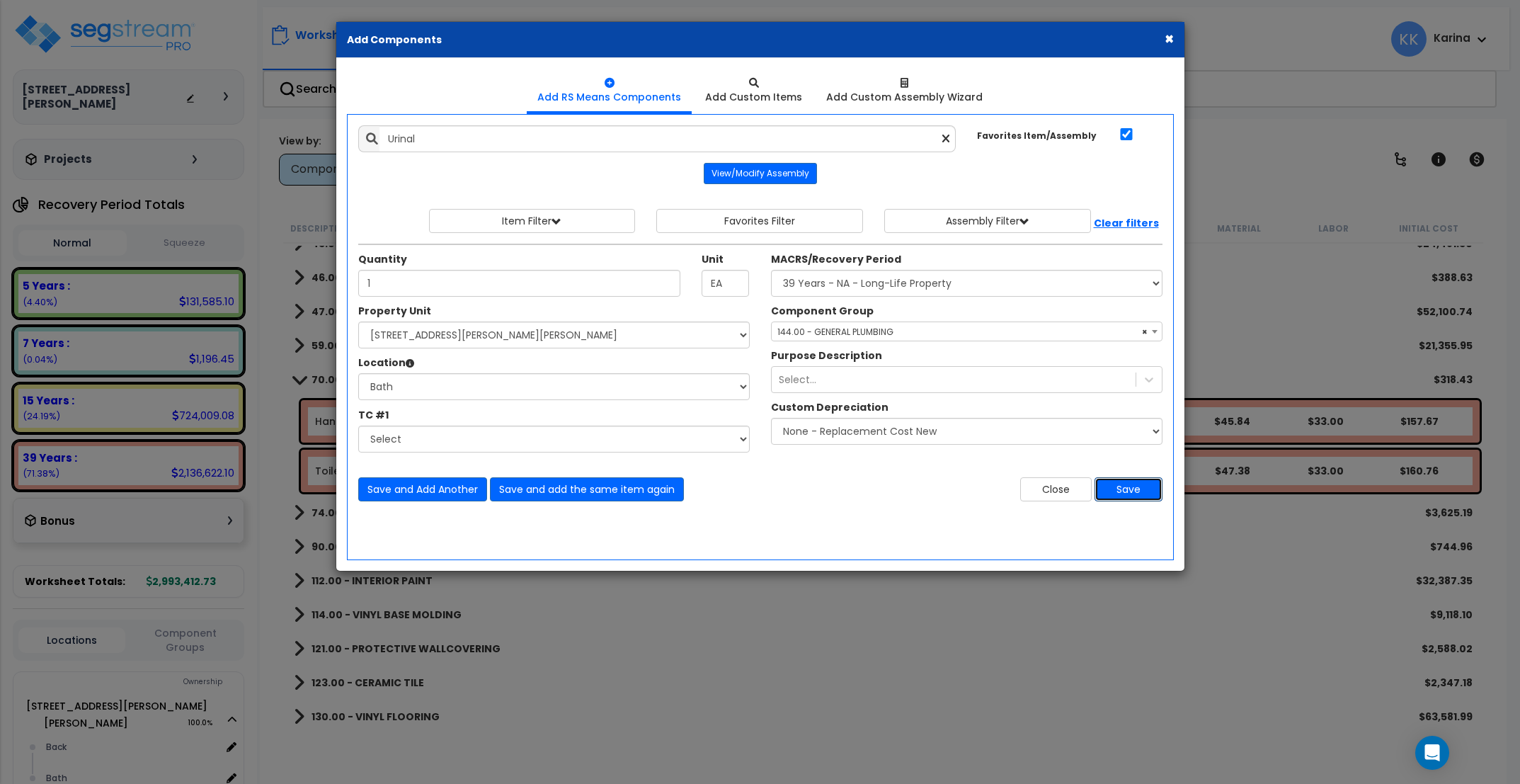
click at [1120, 489] on button "Save" at bounding box center [1128, 489] width 68 height 24
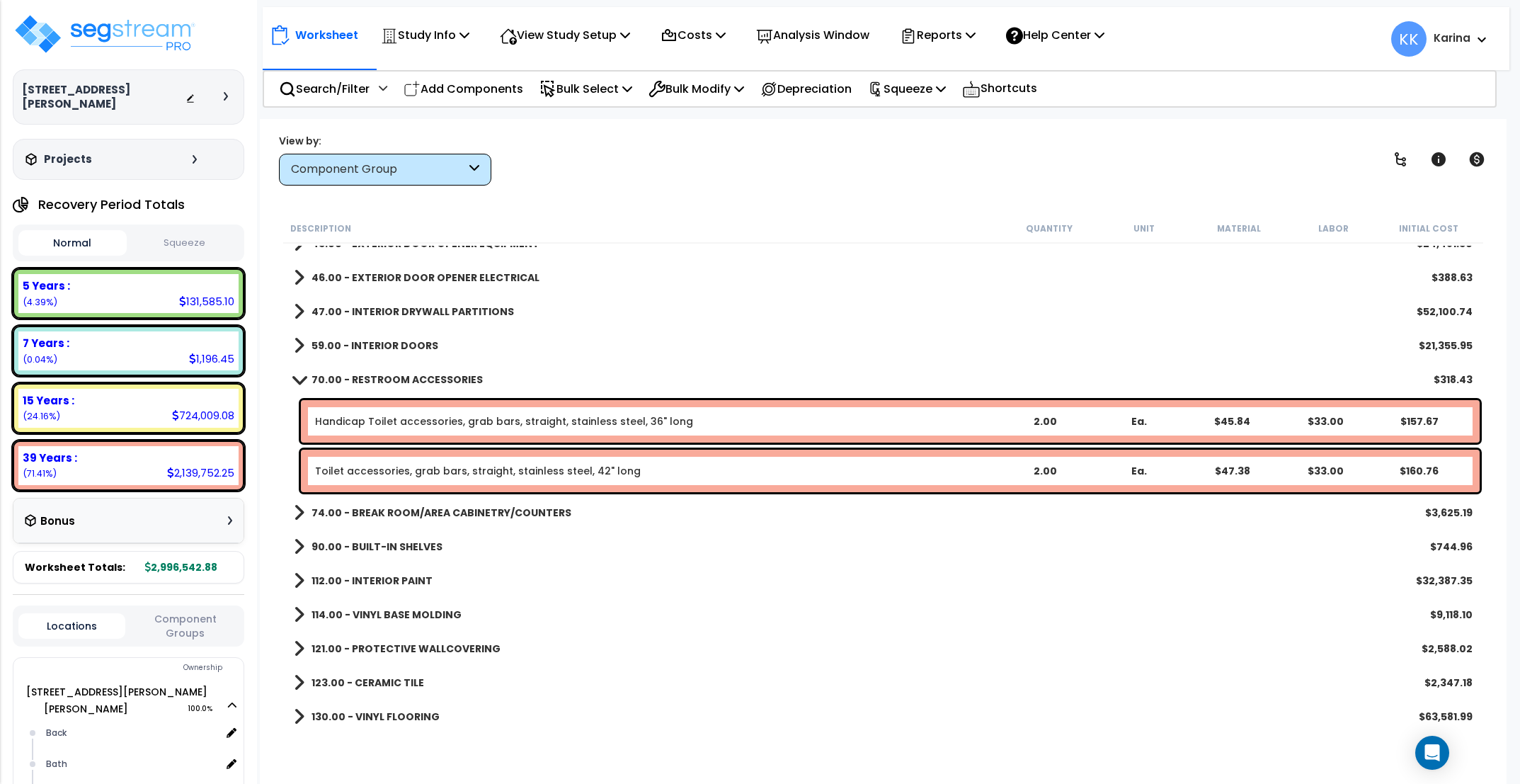
click at [834, 619] on div "114.00 - VINYL BASE MOLDING $9,118.10" at bounding box center [883, 614] width 1193 height 34
click at [470, 90] on p "Add Components" at bounding box center [463, 89] width 119 height 19
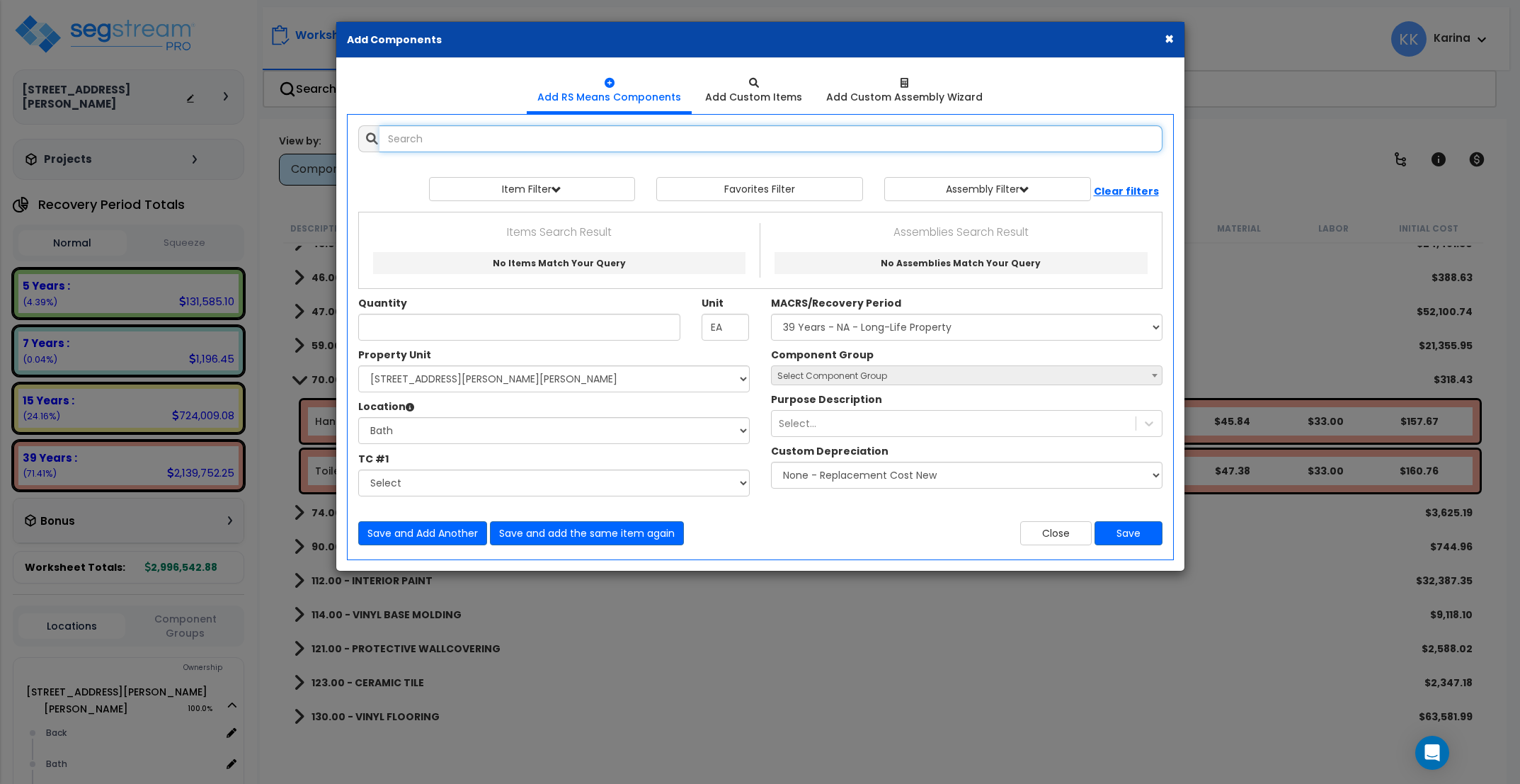
select select
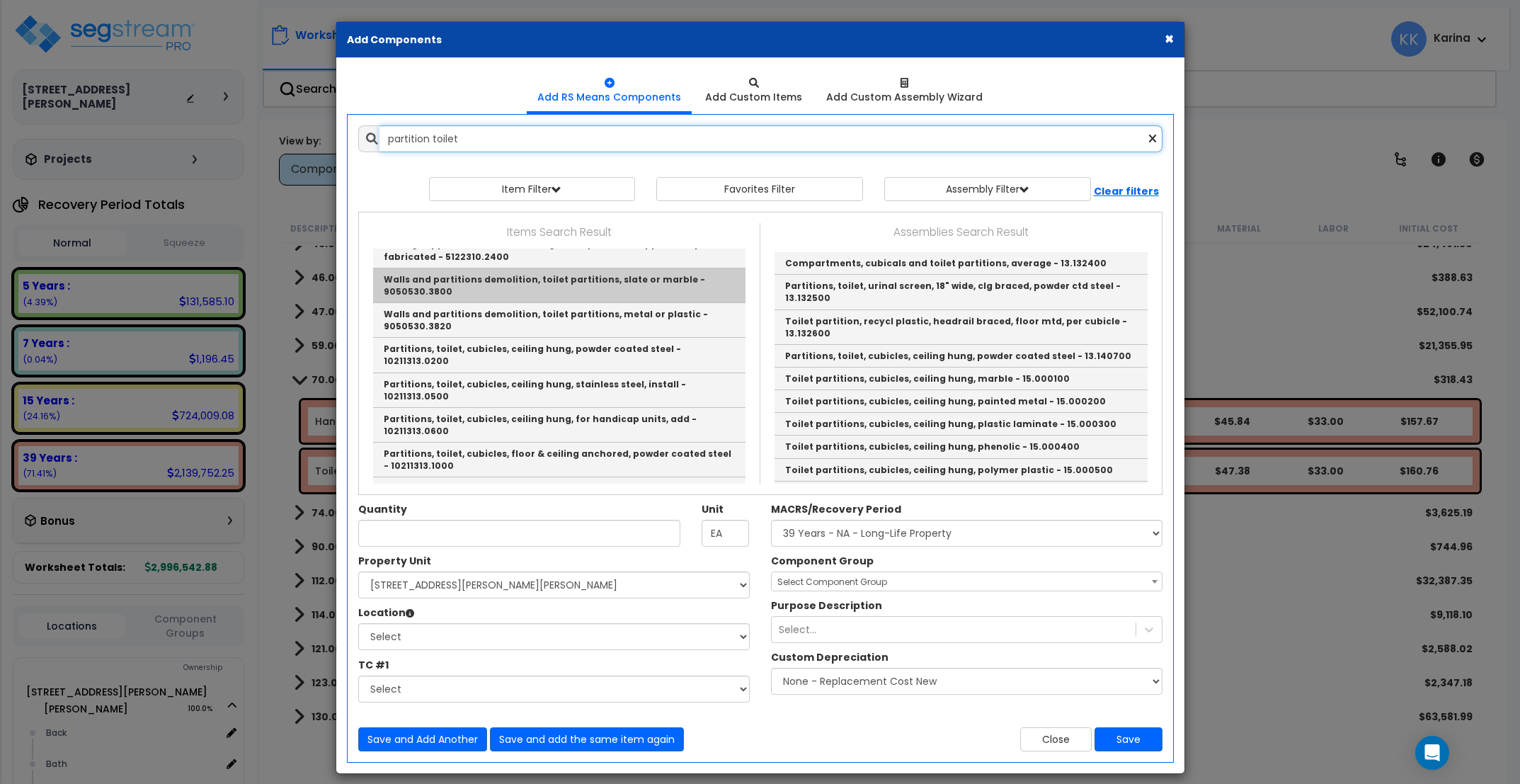
scroll to position [85, 0]
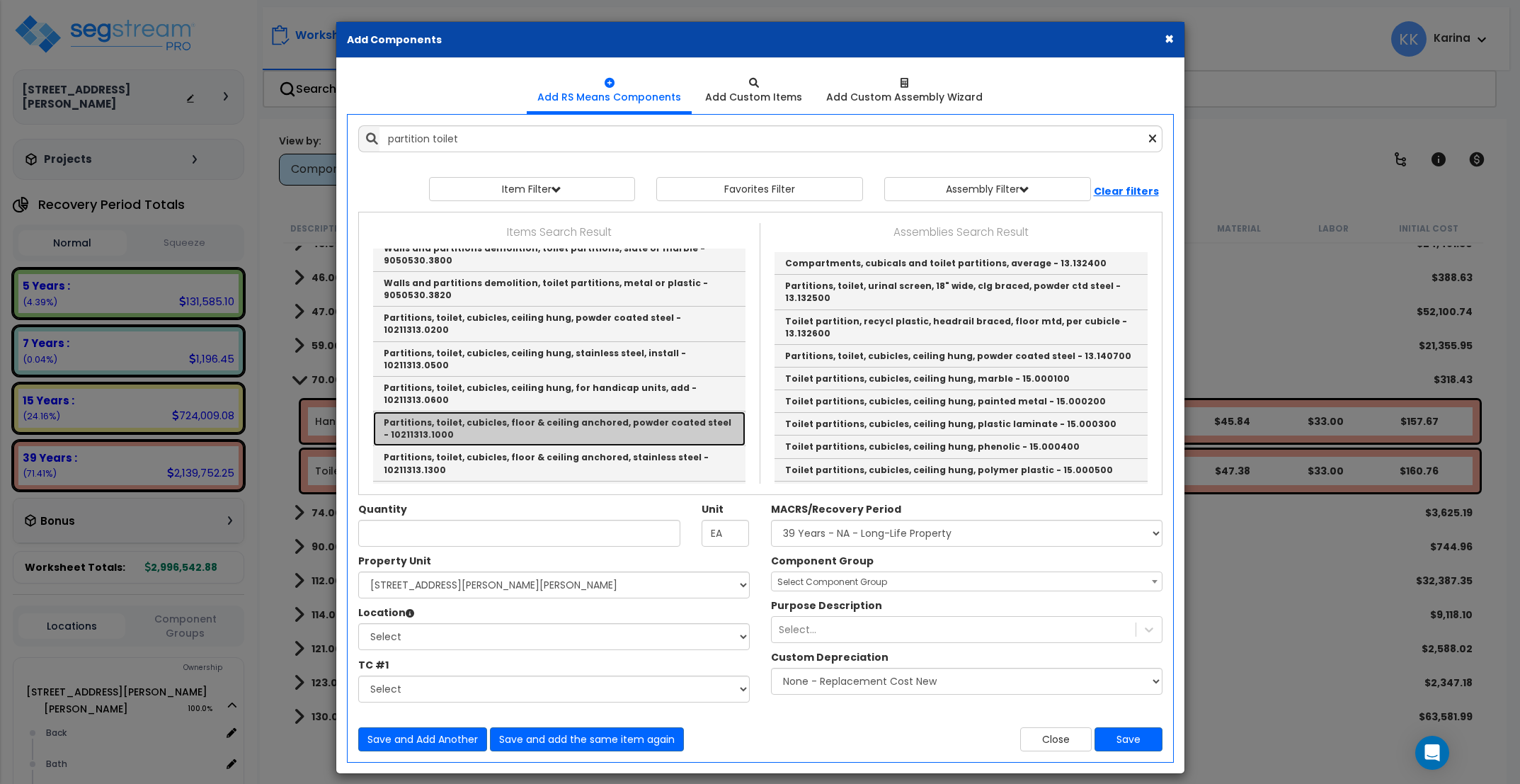
click at [469, 412] on link "Partitions, toilet, cubicles, floor & ceiling anchored, powder coated steel - 1…" at bounding box center [559, 428] width 372 height 34
type input "Partitions, toilet, cubicles, floor & ceiling anchored, powder coated steel - 1…"
checkbox input "false"
type input "Ea."
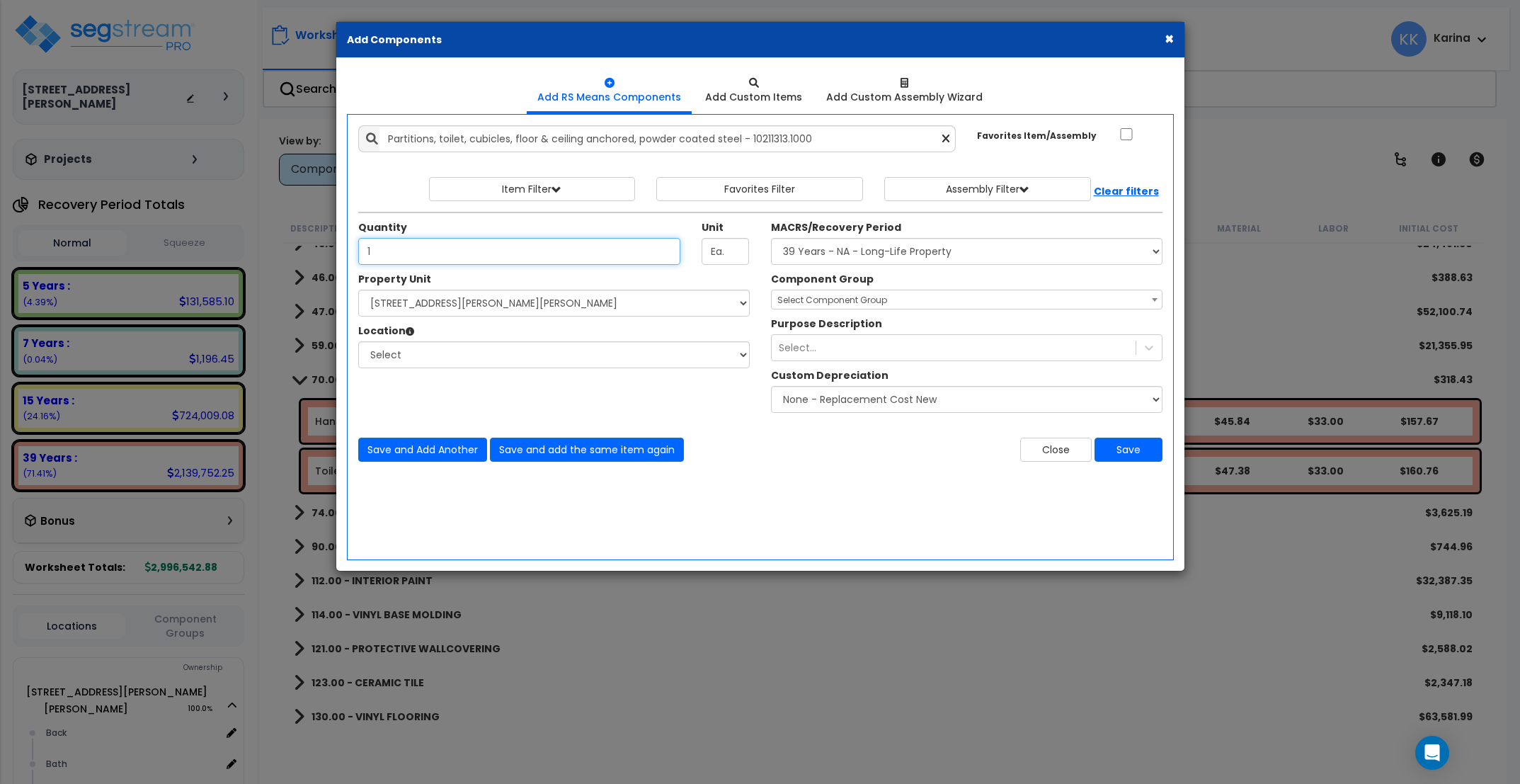
type input "1"
click at [358, 290] on select "Select [STREET_ADDRESS][PERSON_NAME][PERSON_NAME] Site Improvements" at bounding box center [553, 304] width 392 height 27
select select "176161"
click option "[STREET_ADDRESS][PERSON_NAME][PERSON_NAME]" at bounding box center [0, 0] width 0 height 0
click at [358, 341] on select "Select Back [GEOGRAPHIC_DATA] Break Building Building Interior Loading Mech Off…" at bounding box center [553, 355] width 392 height 27
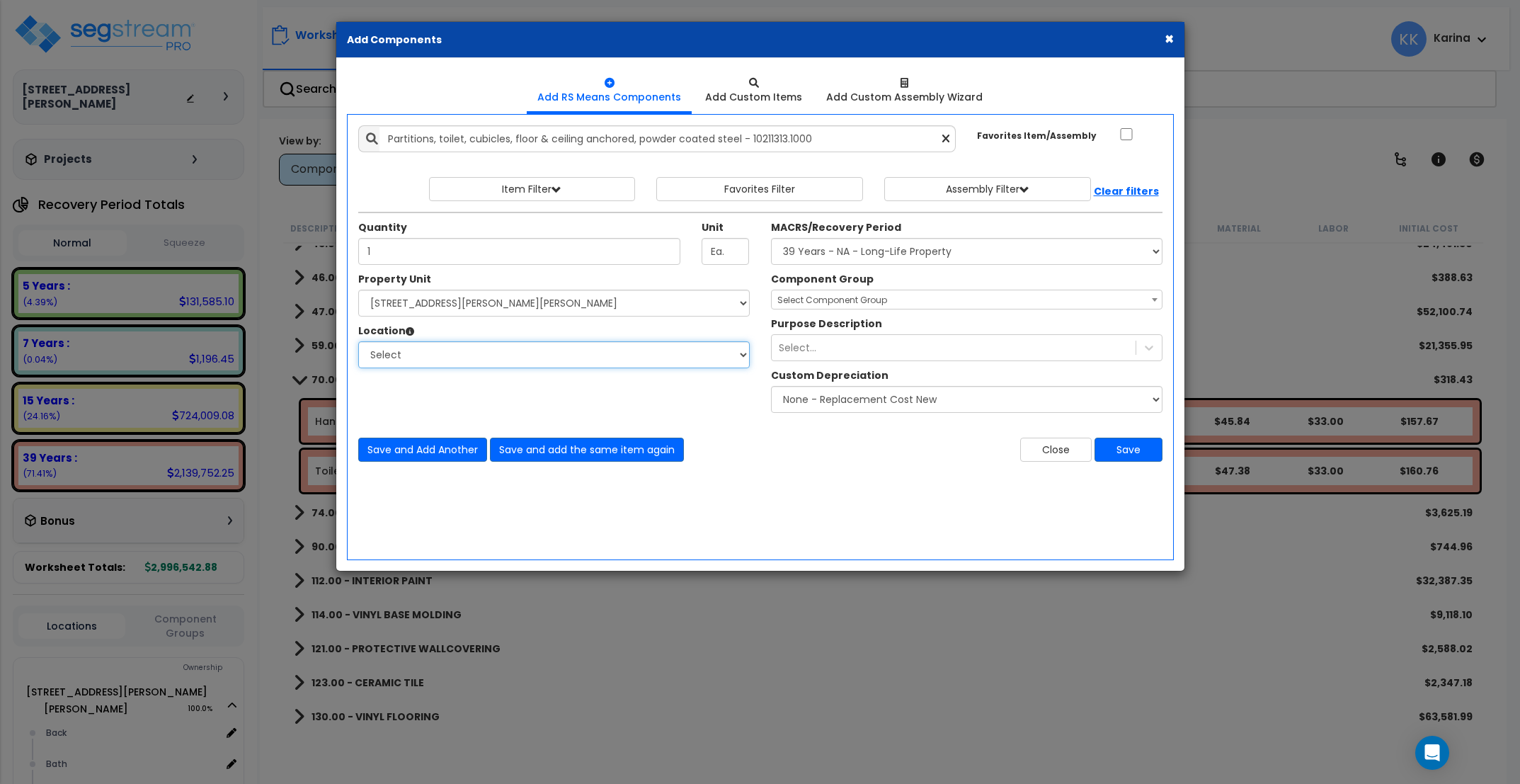
select select "31631"
click option "Bath" at bounding box center [0, 0] width 0 height 0
click at [771, 238] on select "Select MACRS/Recovery Period 5 Years - 57.0 - Distributive Trades & Services 5 …" at bounding box center [967, 251] width 392 height 27
select select "3669"
click option "39 Years - NA - Long-Life Property" at bounding box center [0, 0] width 0 height 0
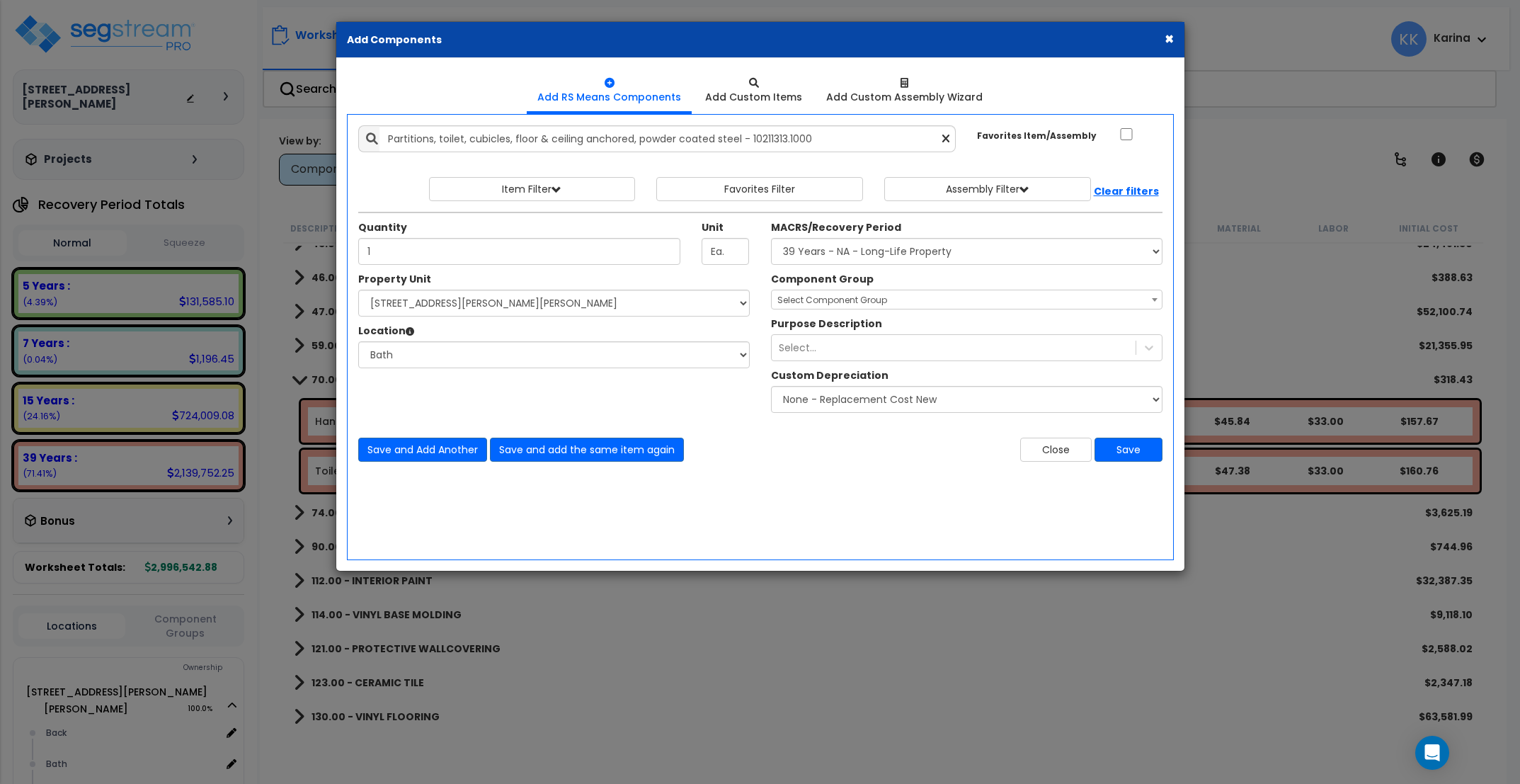
click at [806, 302] on span "Select Component Group" at bounding box center [832, 300] width 110 height 12
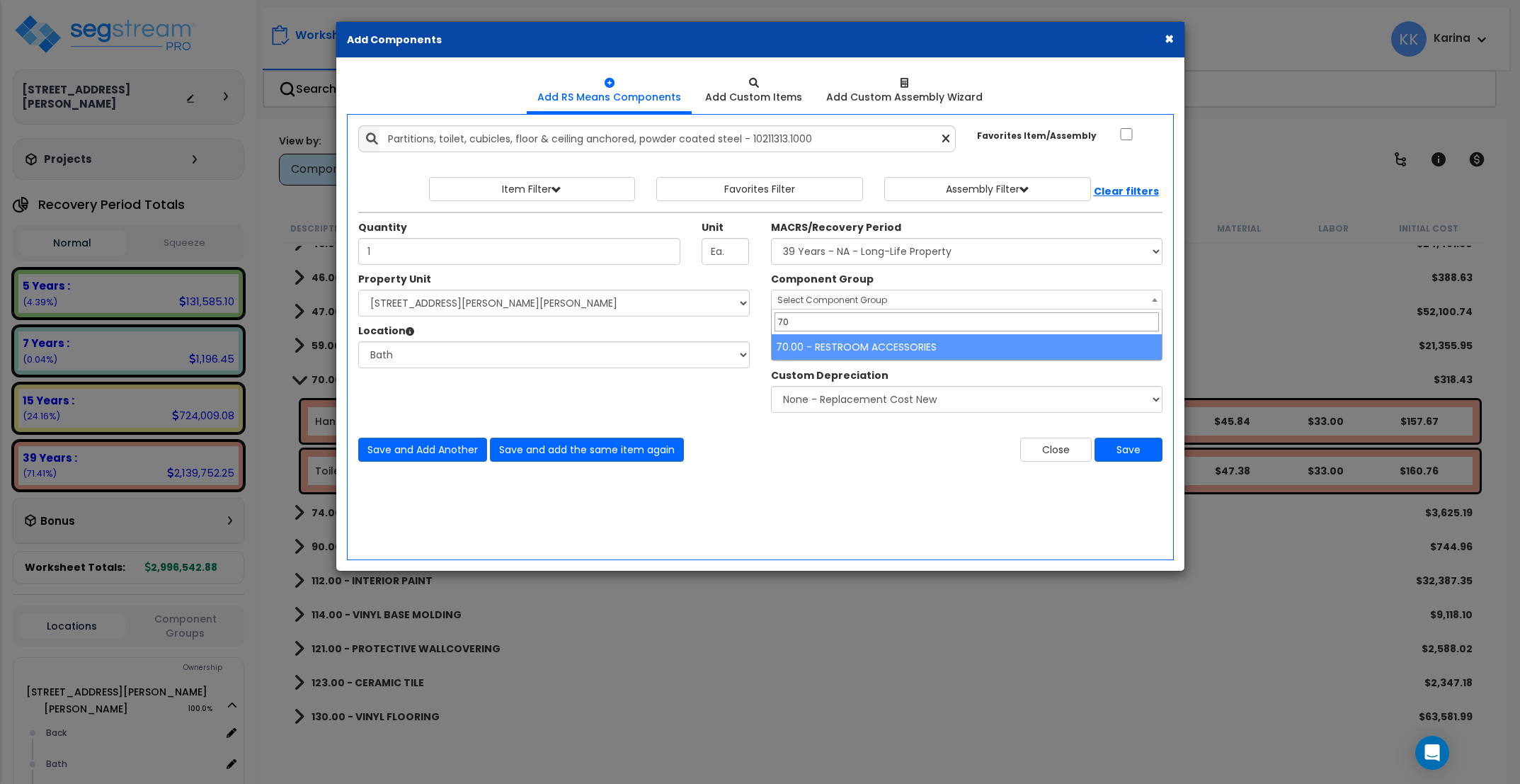
type input "70"
select select "56891"
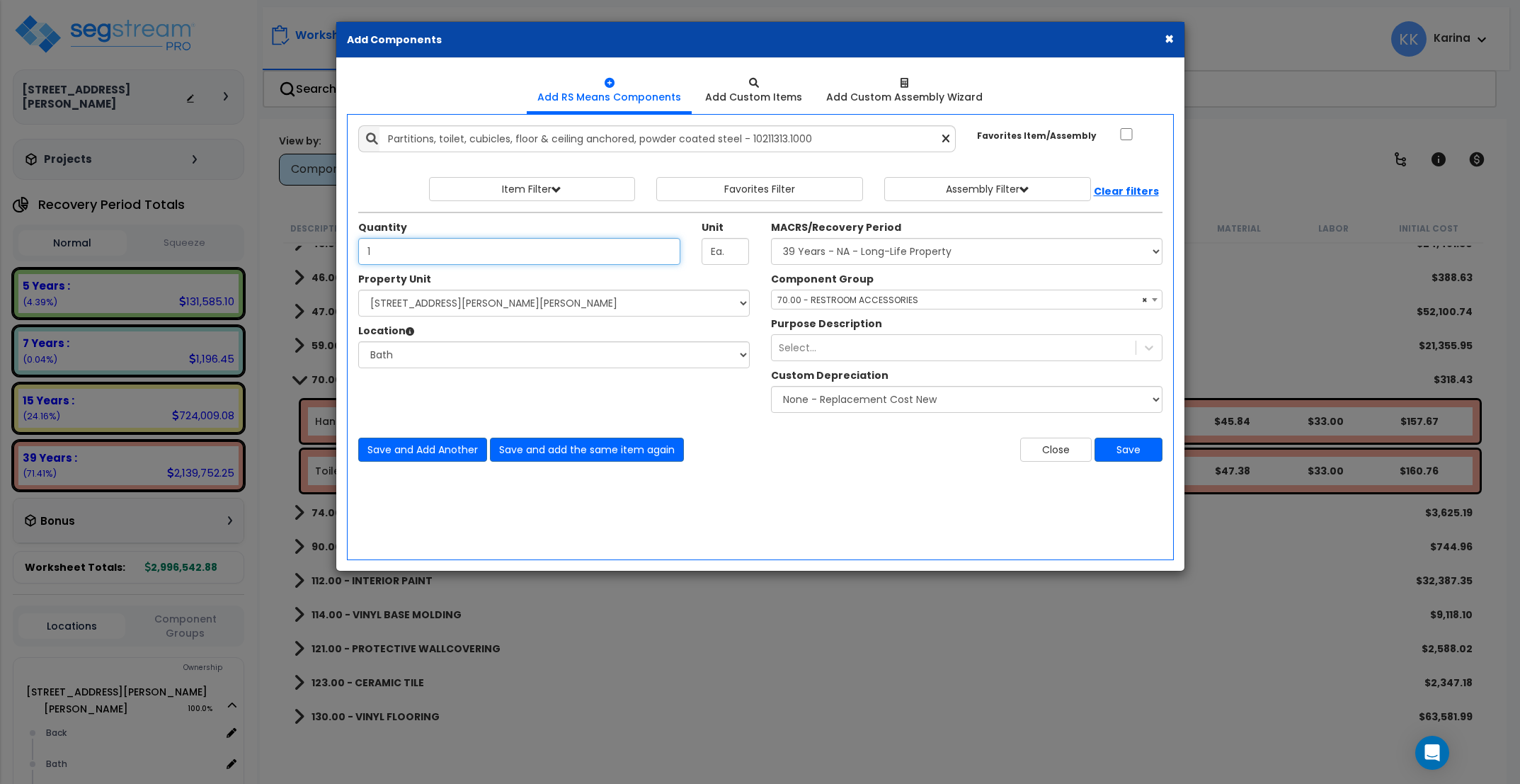
click at [387, 251] on input "1" at bounding box center [519, 251] width 323 height 27
drag, startPoint x: 387, startPoint y: 251, endPoint x: 320, endPoint y: 255, distance: 67.1
click at [358, 253] on input "1" at bounding box center [519, 251] width 323 height 27
type input "3"
click at [1116, 455] on button "Save" at bounding box center [1128, 449] width 68 height 24
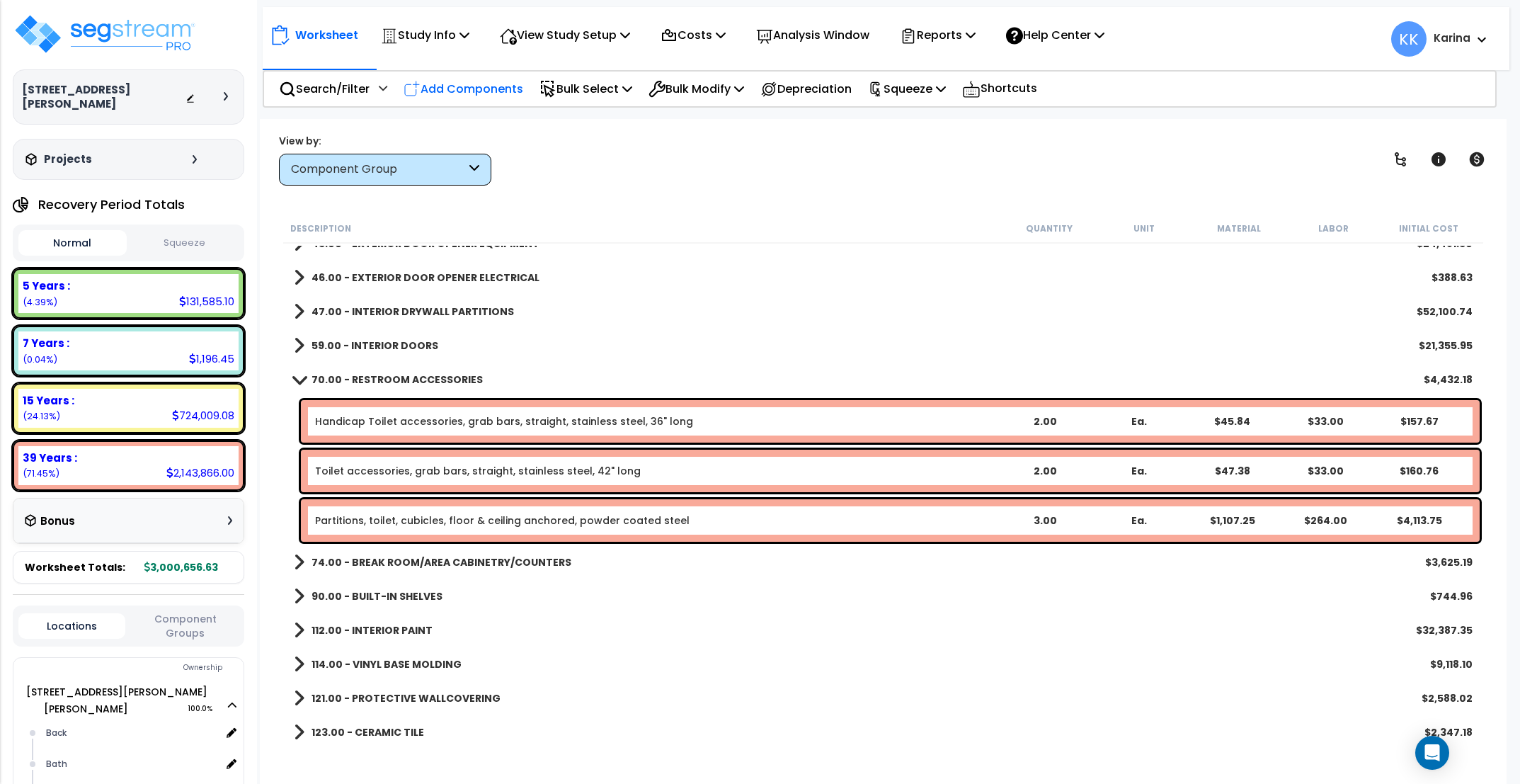
drag, startPoint x: 496, startPoint y: 92, endPoint x: 495, endPoint y: 132, distance: 40.0
click at [494, 92] on p "Add Components" at bounding box center [463, 89] width 119 height 19
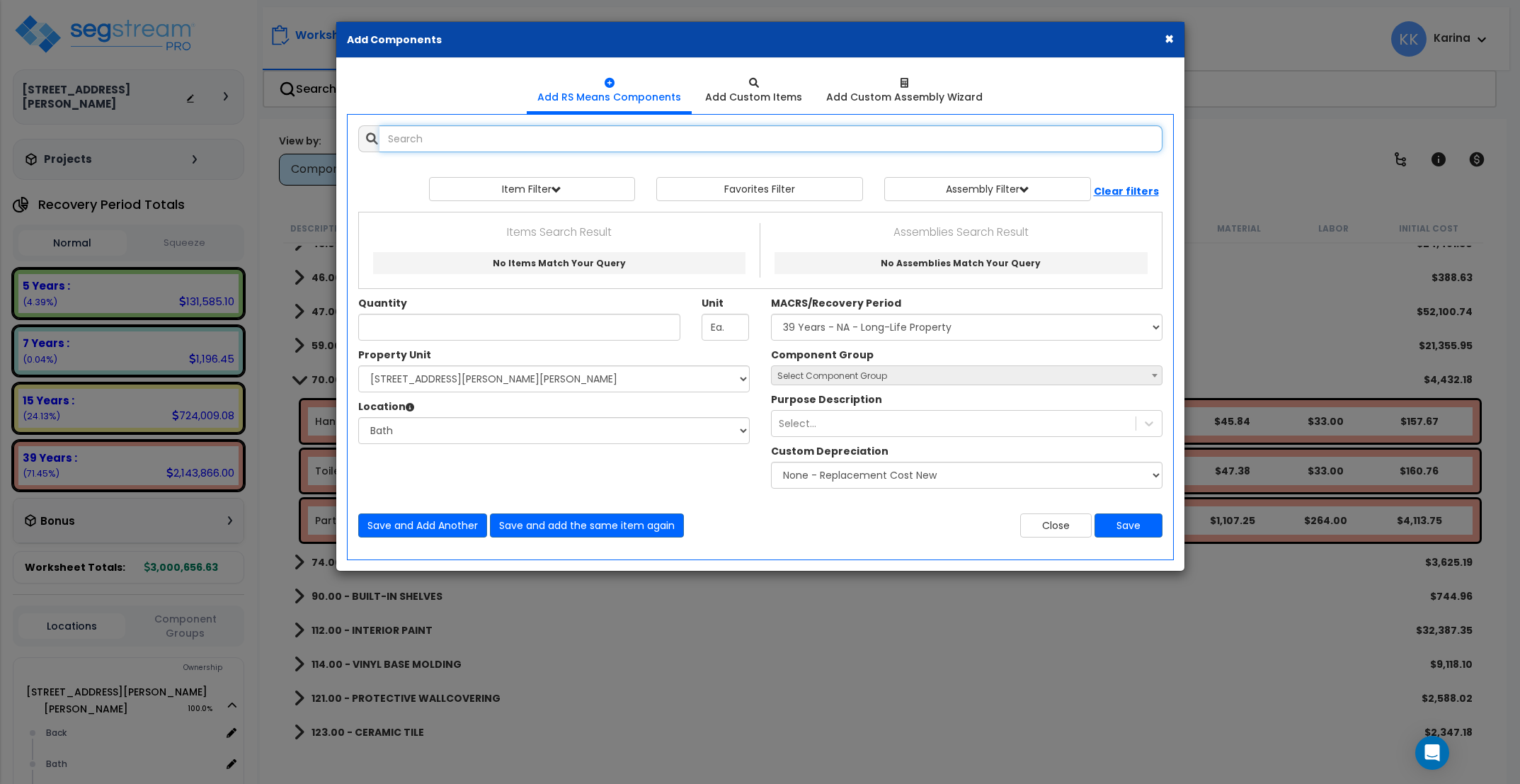
select select
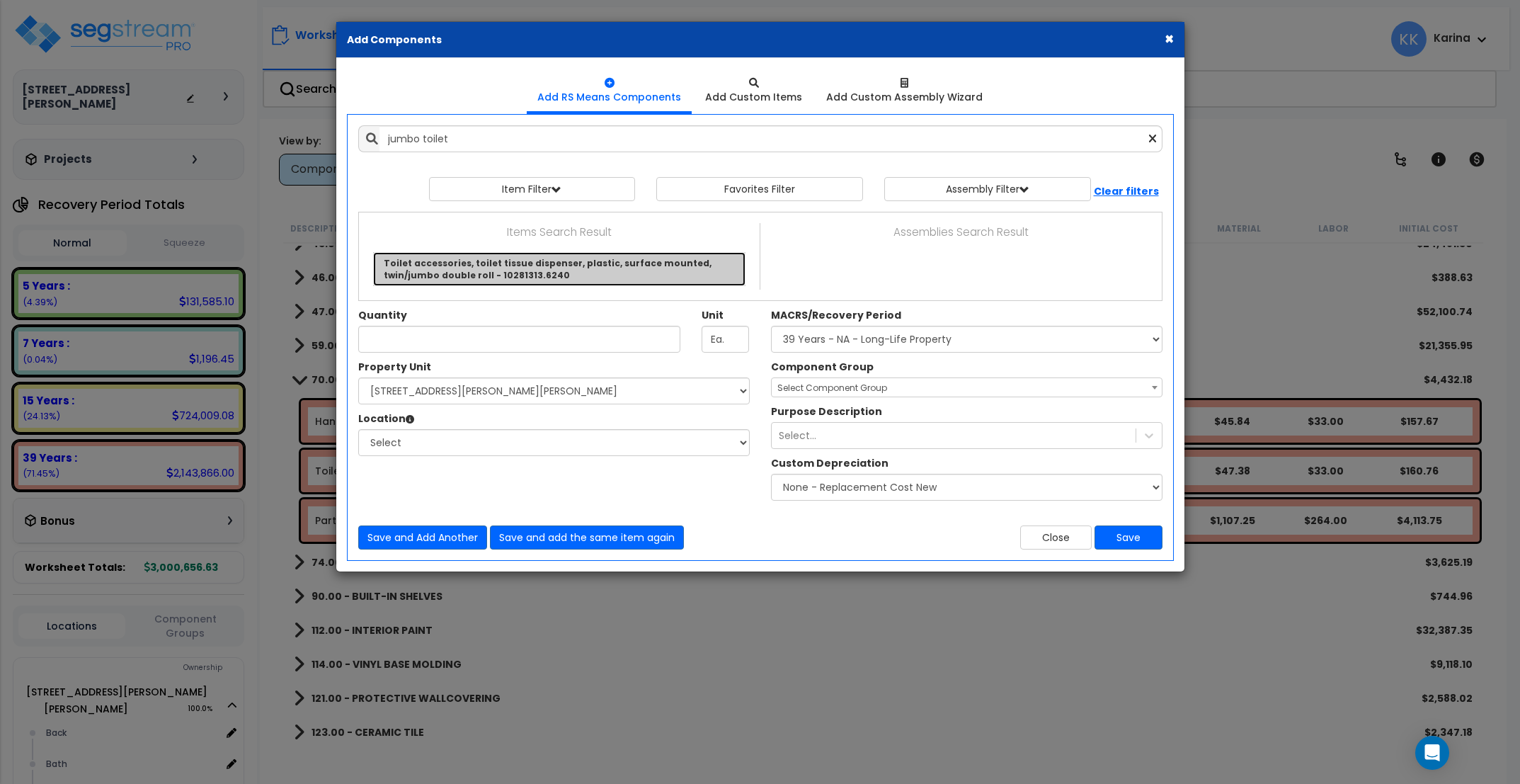
click at [456, 255] on link "Toilet accessories, toilet tissue dispenser, plastic, surface mounted, twin/jum…" at bounding box center [559, 269] width 372 height 34
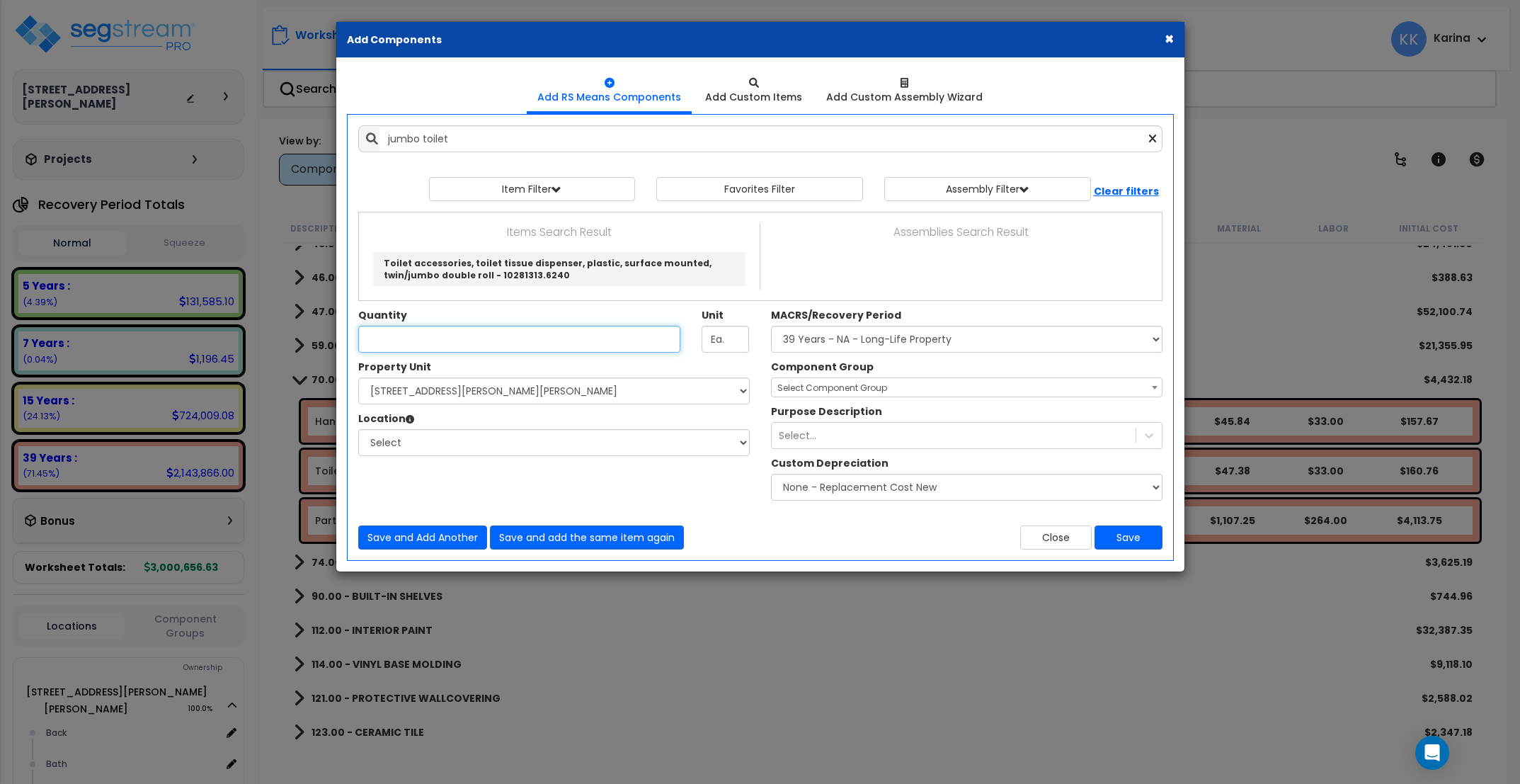
type input "Toilet accessories, toilet tissue dispenser, plastic, surface mounted, twin/jum…"
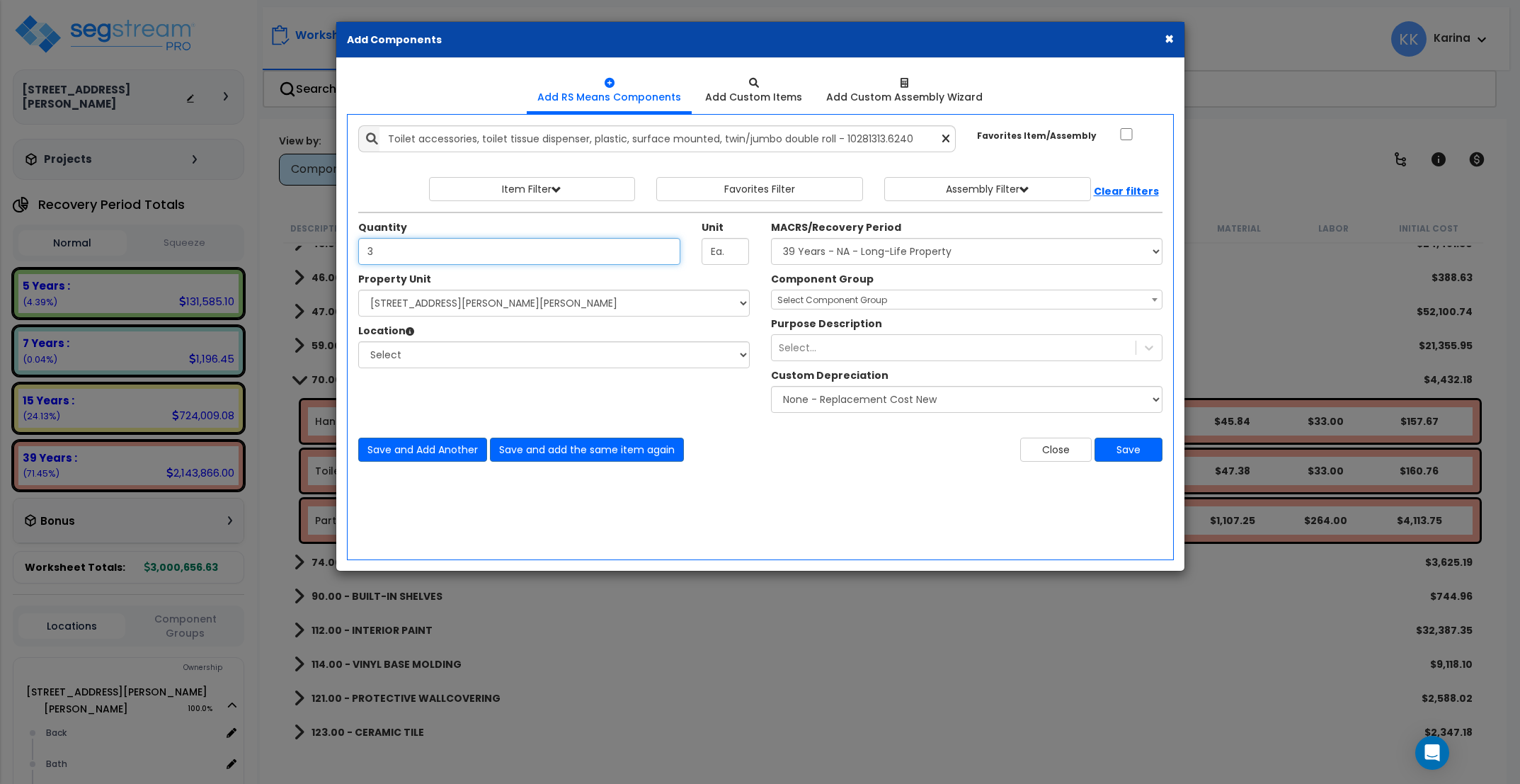
type input "3"
click at [358, 290] on select "Select [STREET_ADDRESS][PERSON_NAME][PERSON_NAME] Site Improvements" at bounding box center [553, 304] width 392 height 27
select select "176161"
click option "[STREET_ADDRESS][PERSON_NAME][PERSON_NAME]" at bounding box center [0, 0] width 0 height 0
click at [358, 341] on select "Select Back [GEOGRAPHIC_DATA] Break Building Building Interior Loading Mech Off…" at bounding box center [553, 355] width 392 height 27
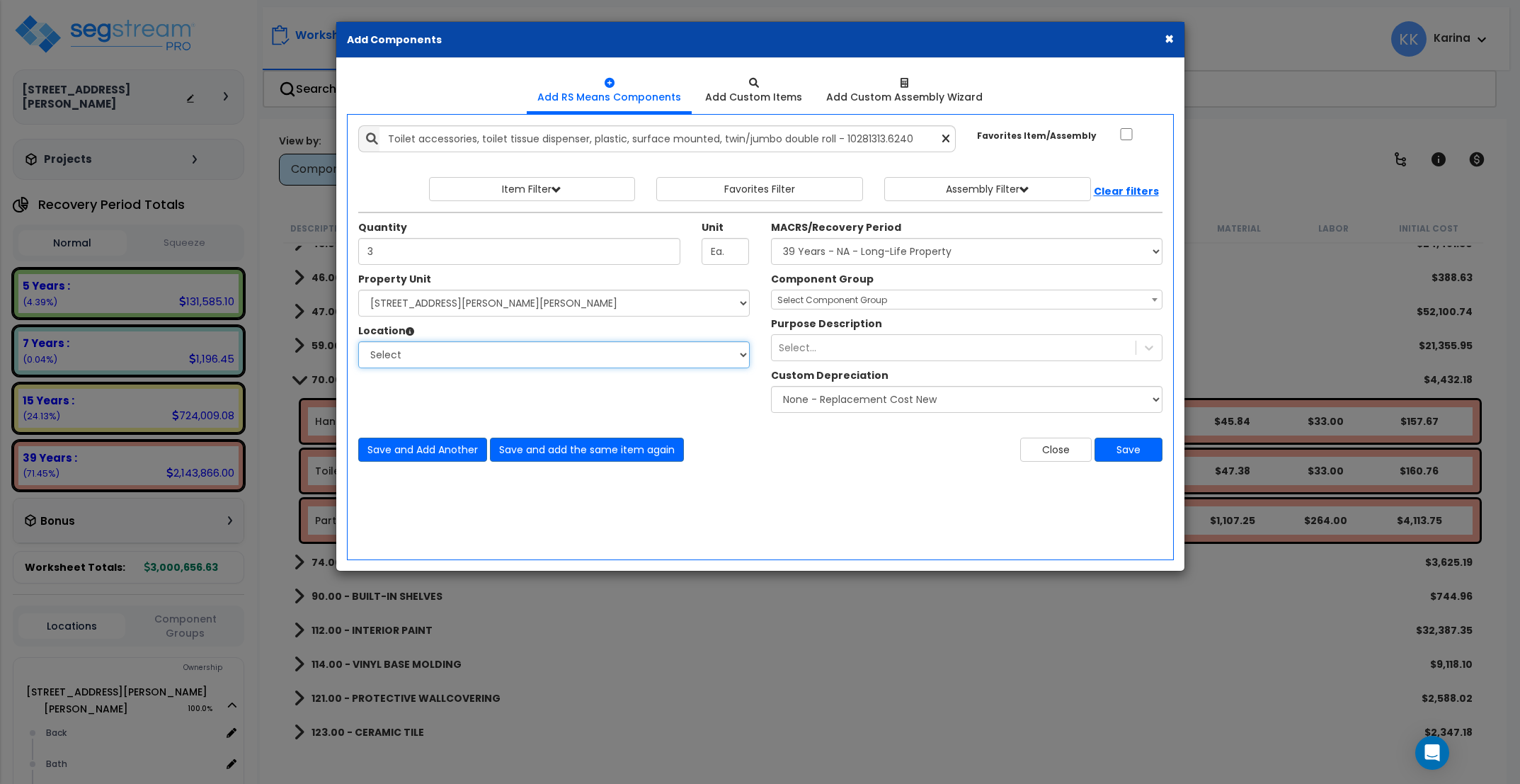
select select "31631"
click option "Bath" at bounding box center [0, 0] width 0 height 0
click at [771, 238] on select "Select MACRS/Recovery Period 5 Years - 57.0 - Distributive Trades & Services 5 …" at bounding box center [967, 251] width 392 height 27
select select "3669"
click option "39 Years - NA - Long-Life Property" at bounding box center [0, 0] width 0 height 0
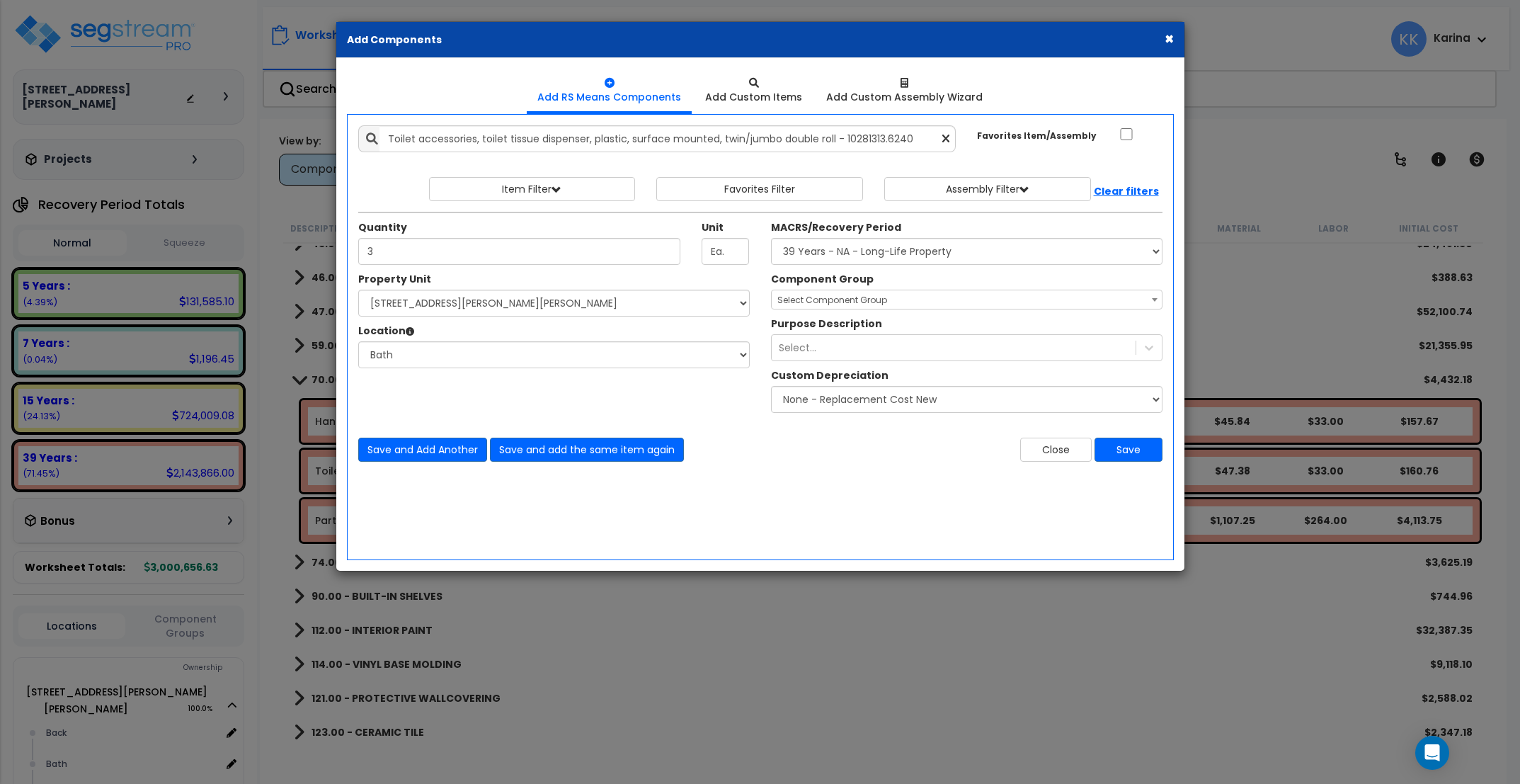
click at [794, 302] on span "Select Component Group" at bounding box center [832, 300] width 110 height 12
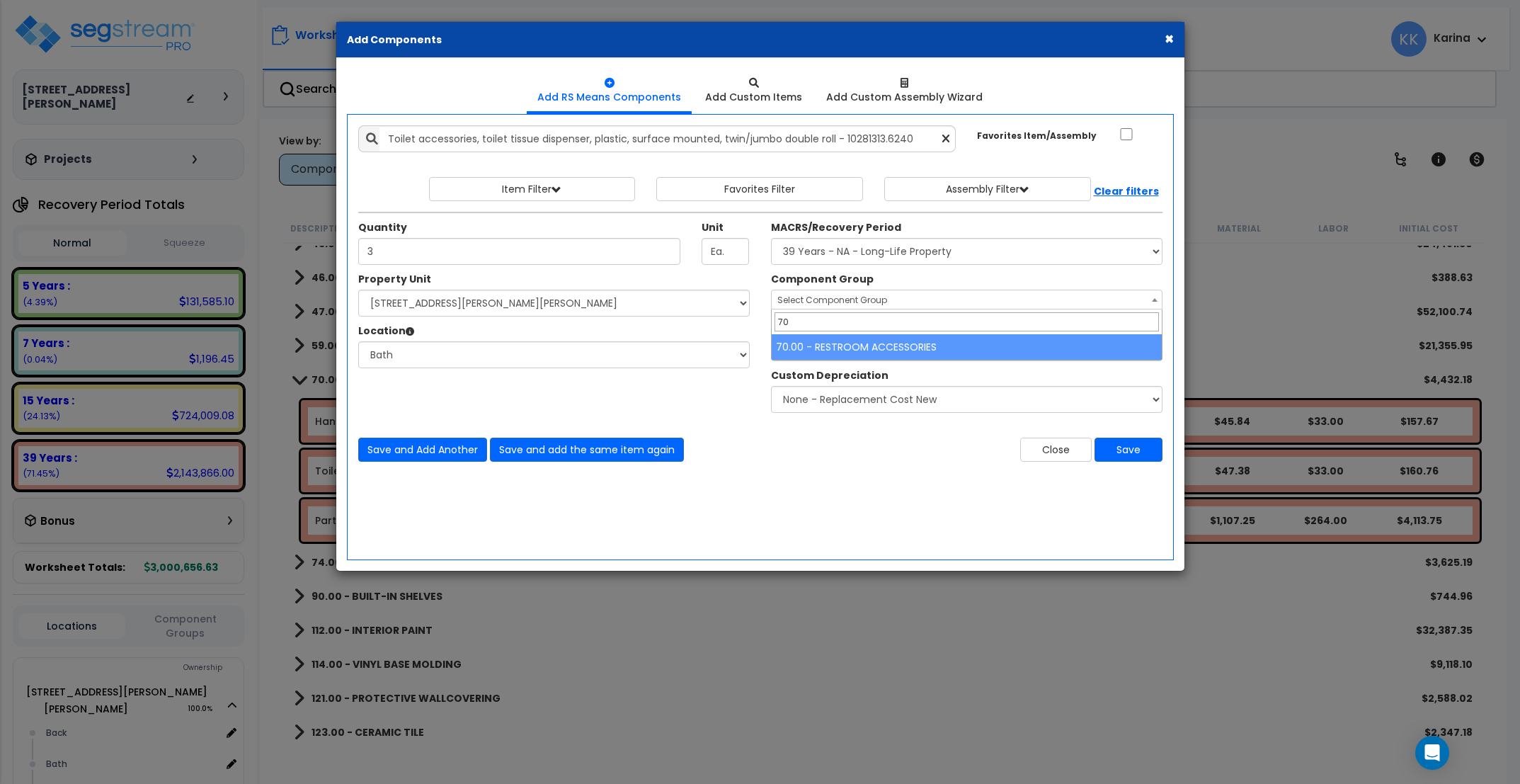
type input "70"
select select "56891"
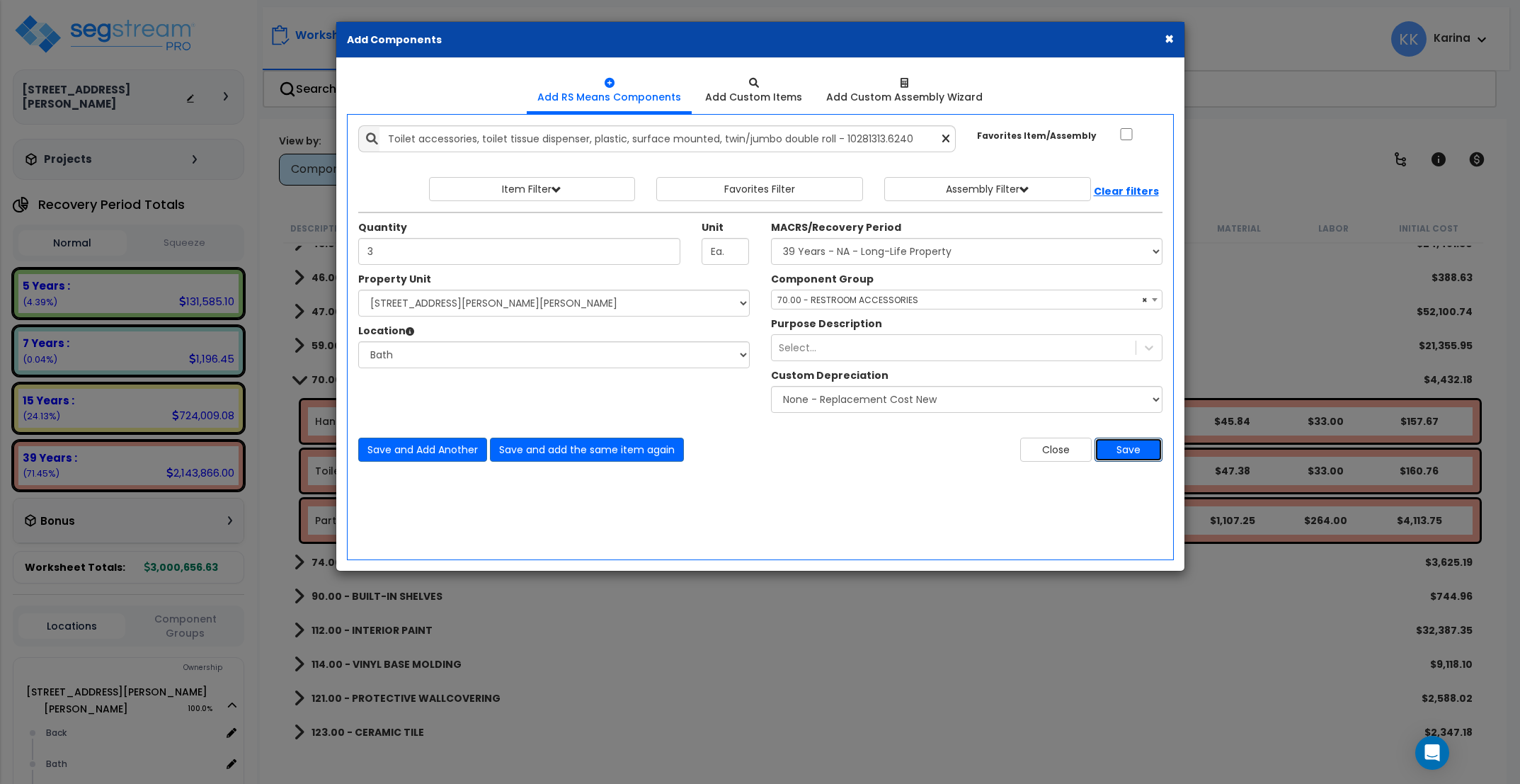
click at [1124, 452] on button "Save" at bounding box center [1128, 449] width 68 height 24
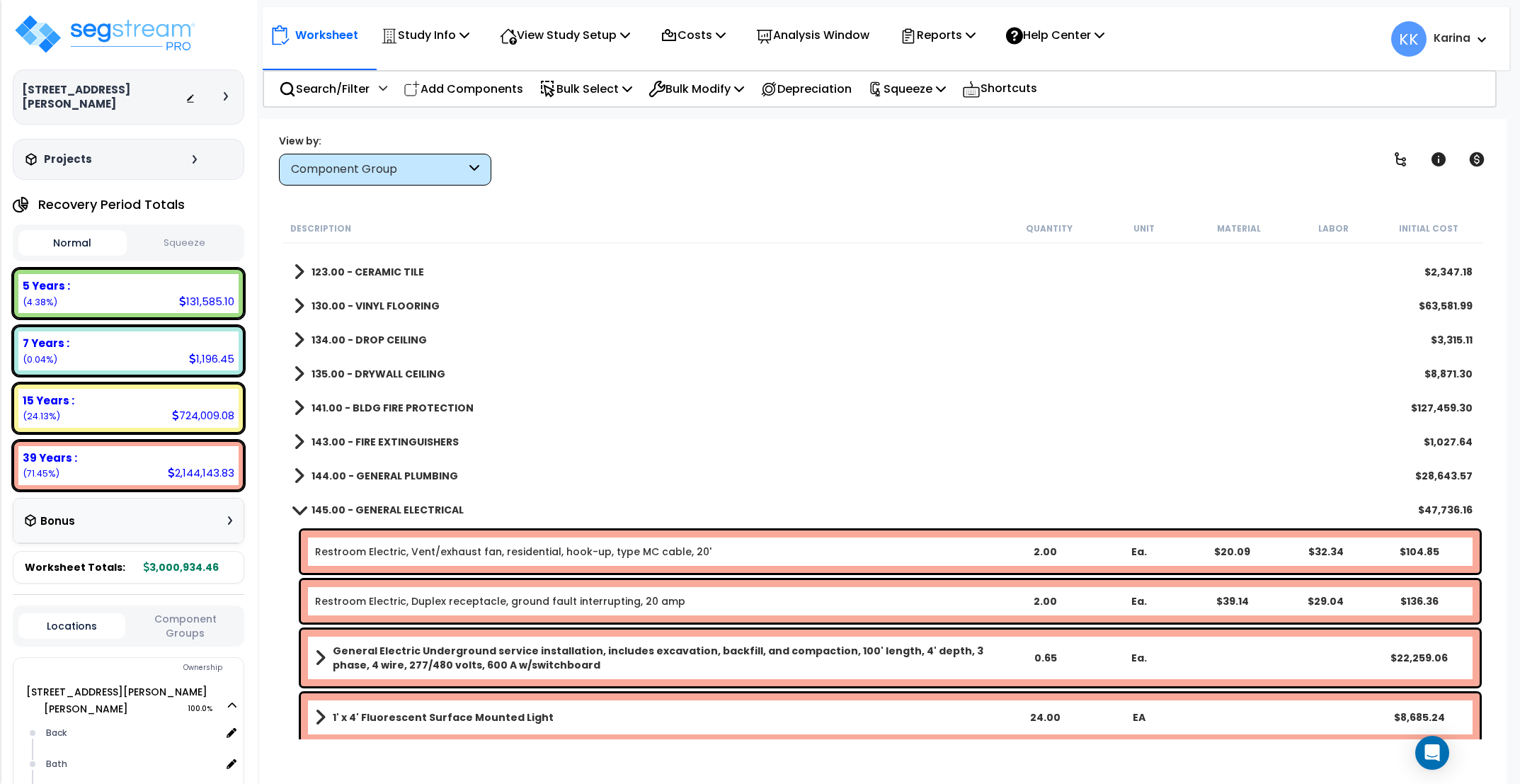
scroll to position [1019, 0]
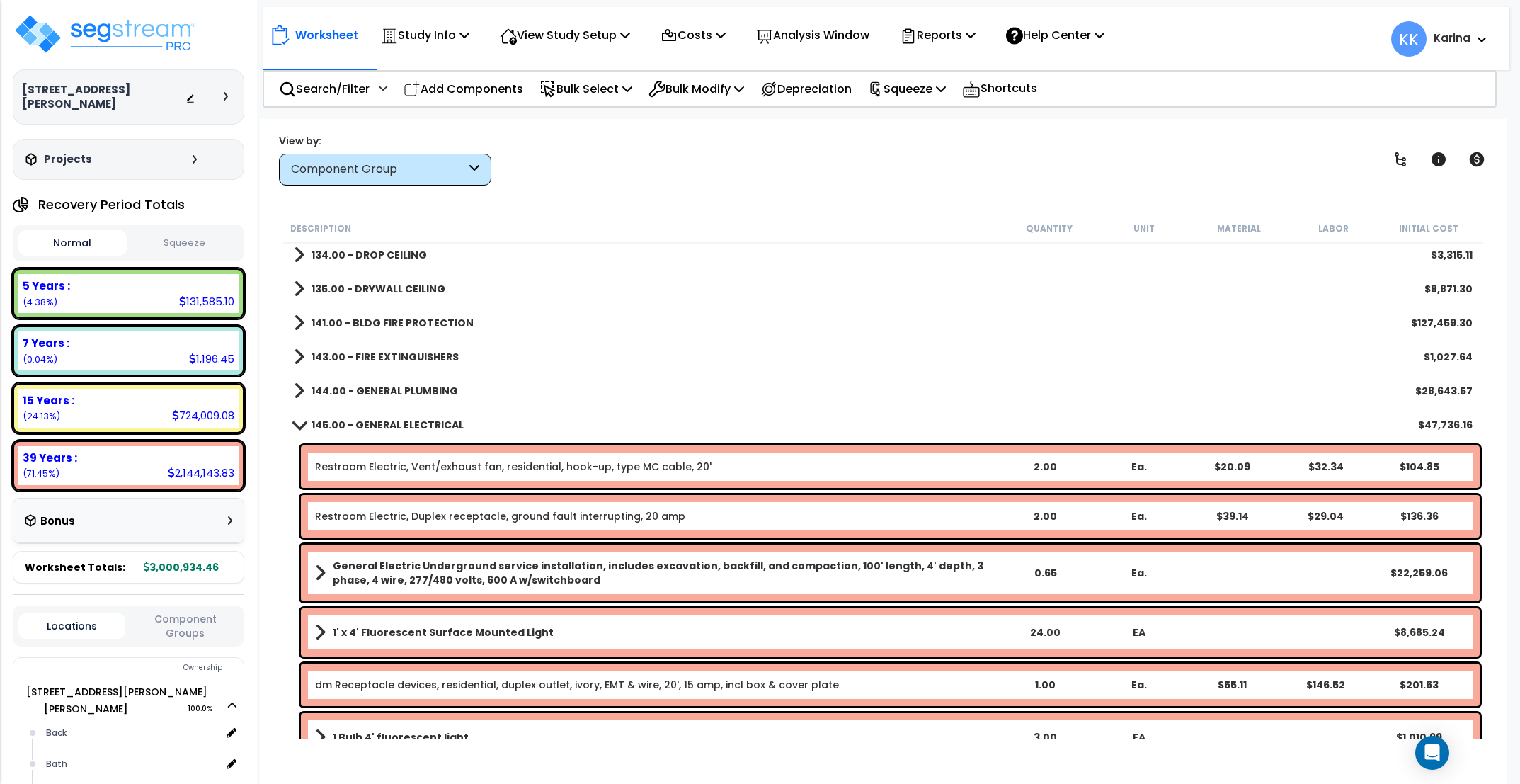
drag, startPoint x: 300, startPoint y: 421, endPoint x: 298, endPoint y: 397, distance: 24.1
click at [300, 420] on span at bounding box center [300, 424] width 20 height 10
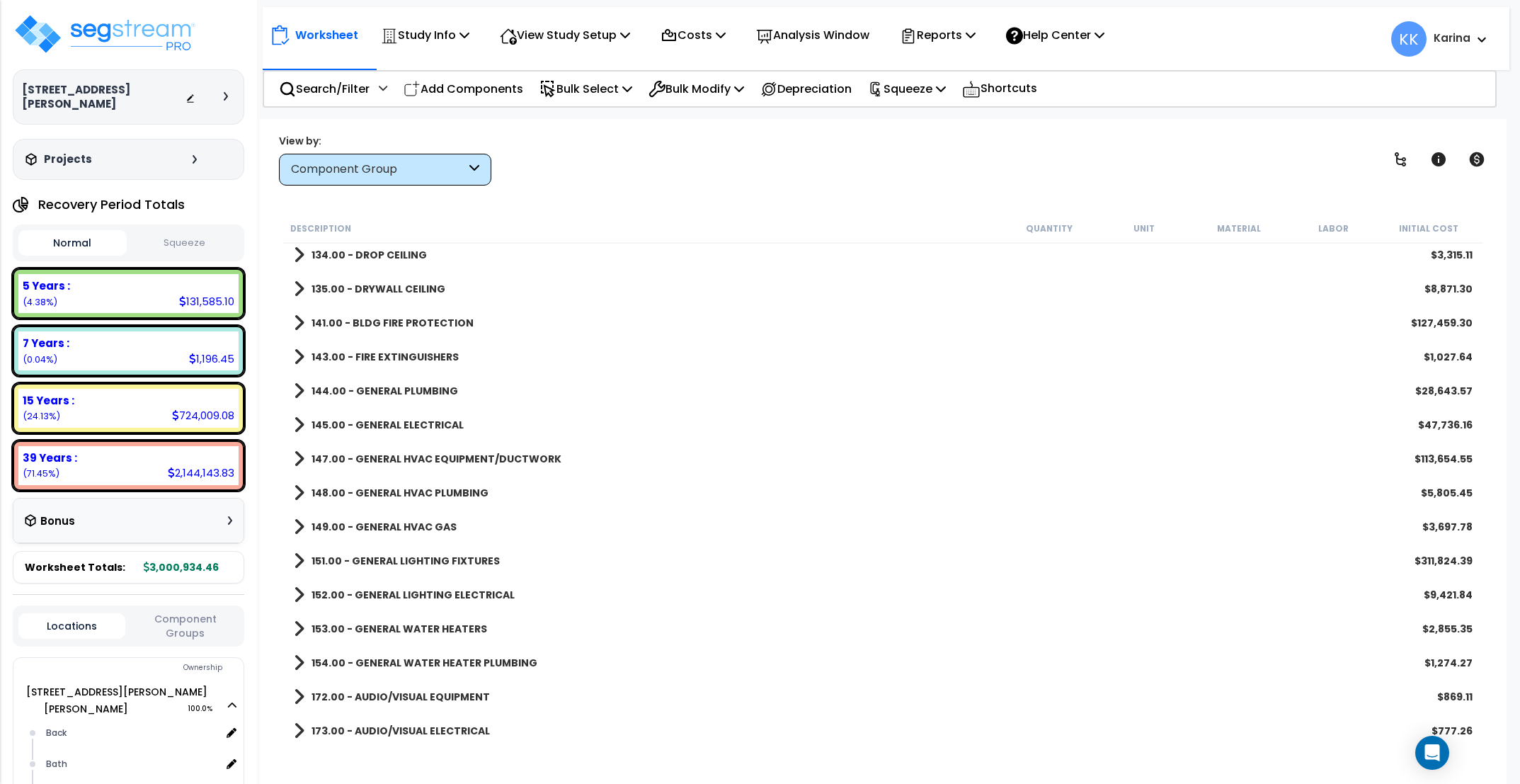
click at [296, 394] on span at bounding box center [299, 391] width 10 height 20
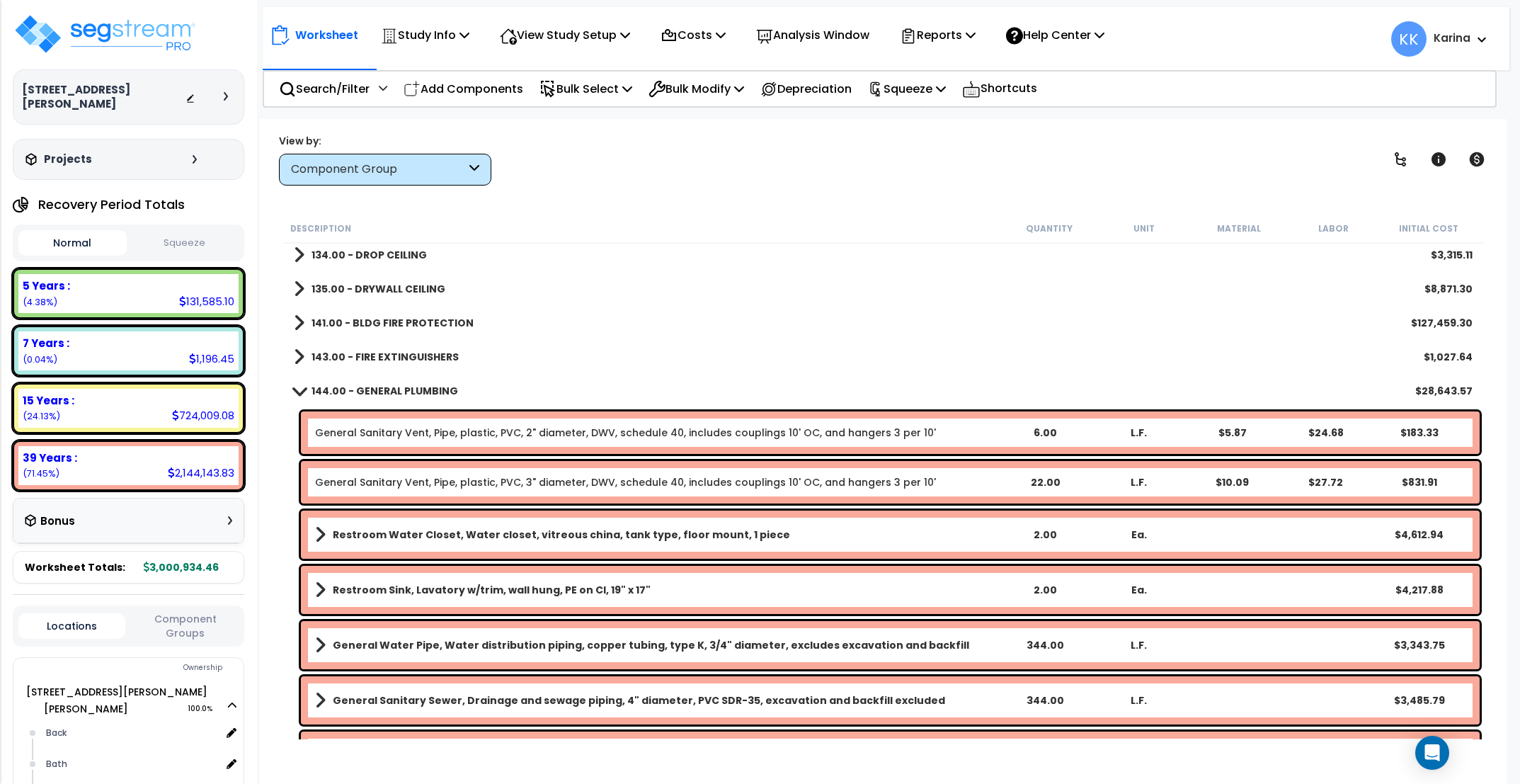
scroll to position [1104, 0]
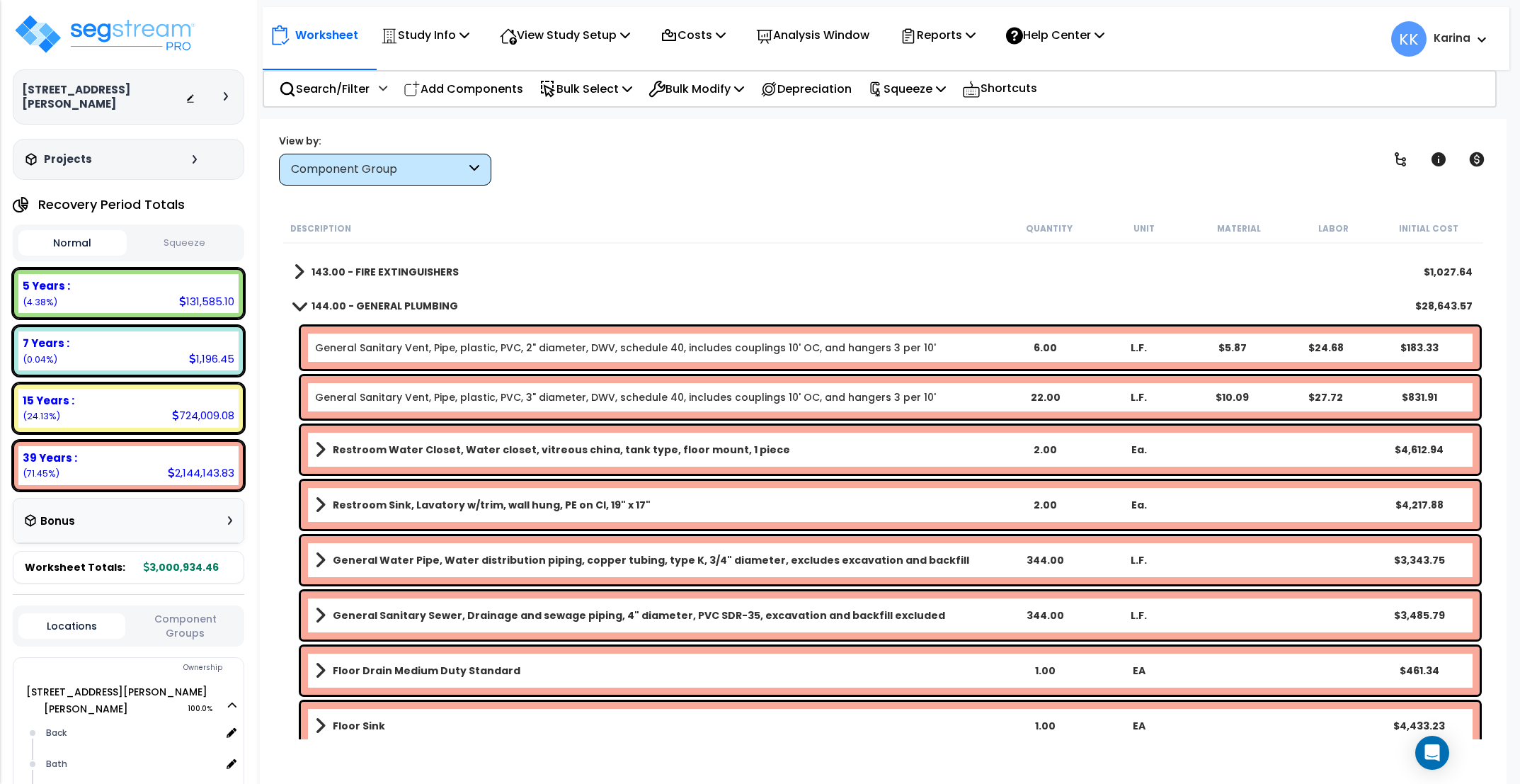
click at [363, 445] on b "Restroom Water Closet, Water closet, vitreous china, tank type, floor mount, 1 …" at bounding box center [561, 450] width 457 height 14
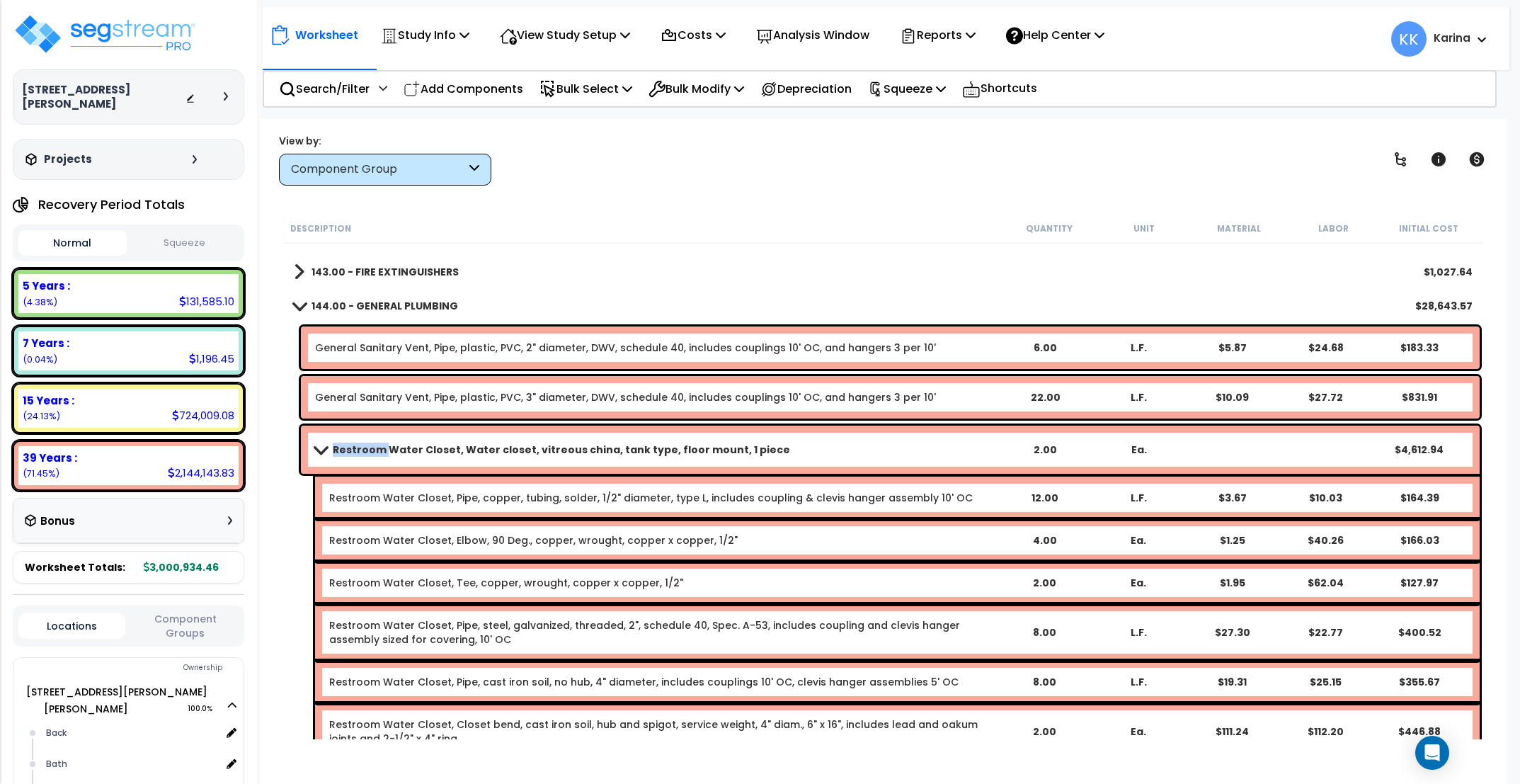
click at [363, 445] on b "Restroom Water Closet, Water closet, vitreous china, tank type, floor mount, 1 …" at bounding box center [561, 450] width 457 height 14
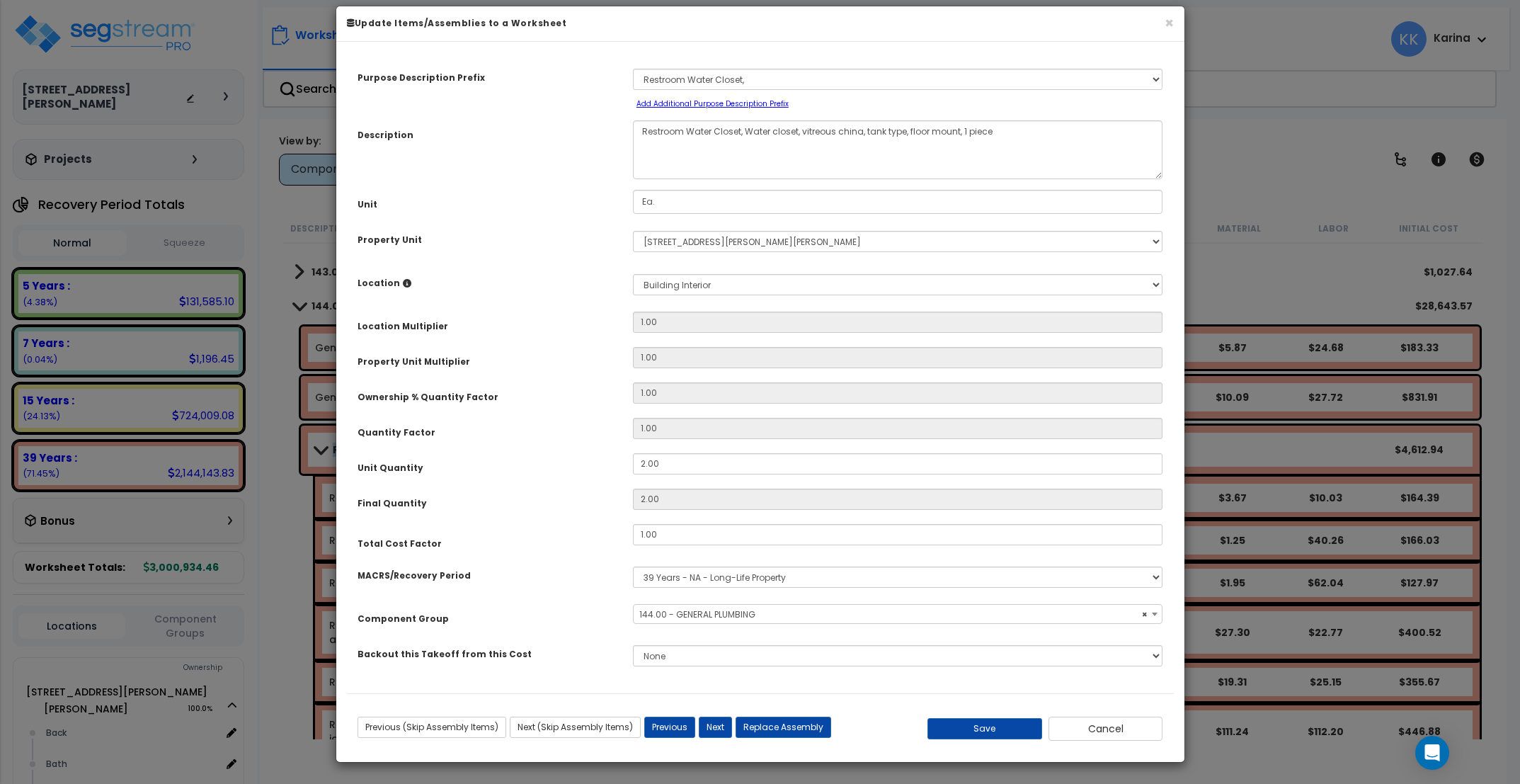
select select "56954"
drag, startPoint x: 670, startPoint y: 479, endPoint x: 587, endPoint y: 471, distance: 83.4
click at [633, 471] on input "2.00" at bounding box center [898, 464] width 530 height 22
type input "2"
type input "3"
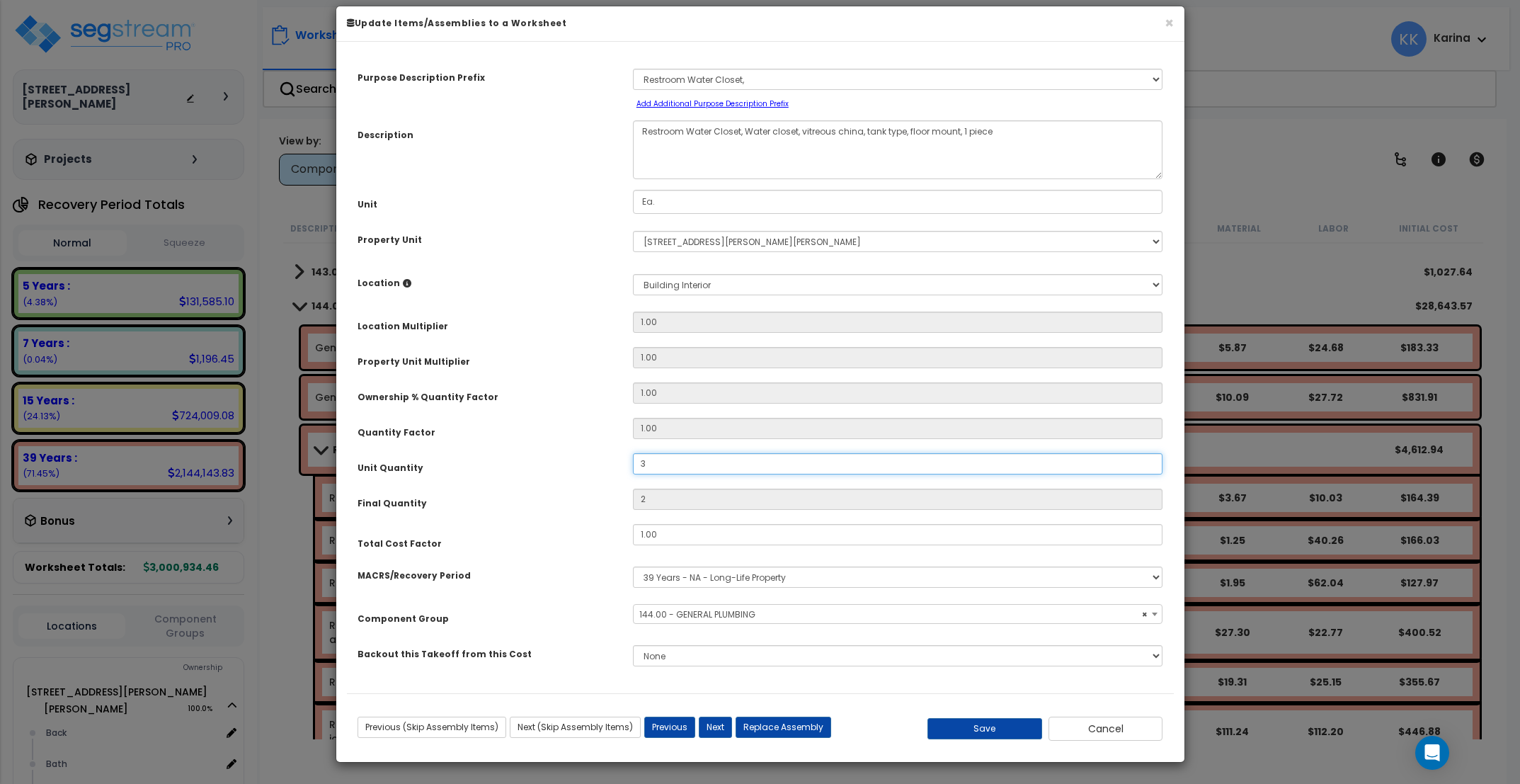
type input "3"
click at [1010, 739] on button "Save" at bounding box center [984, 728] width 115 height 22
type input "3.00"
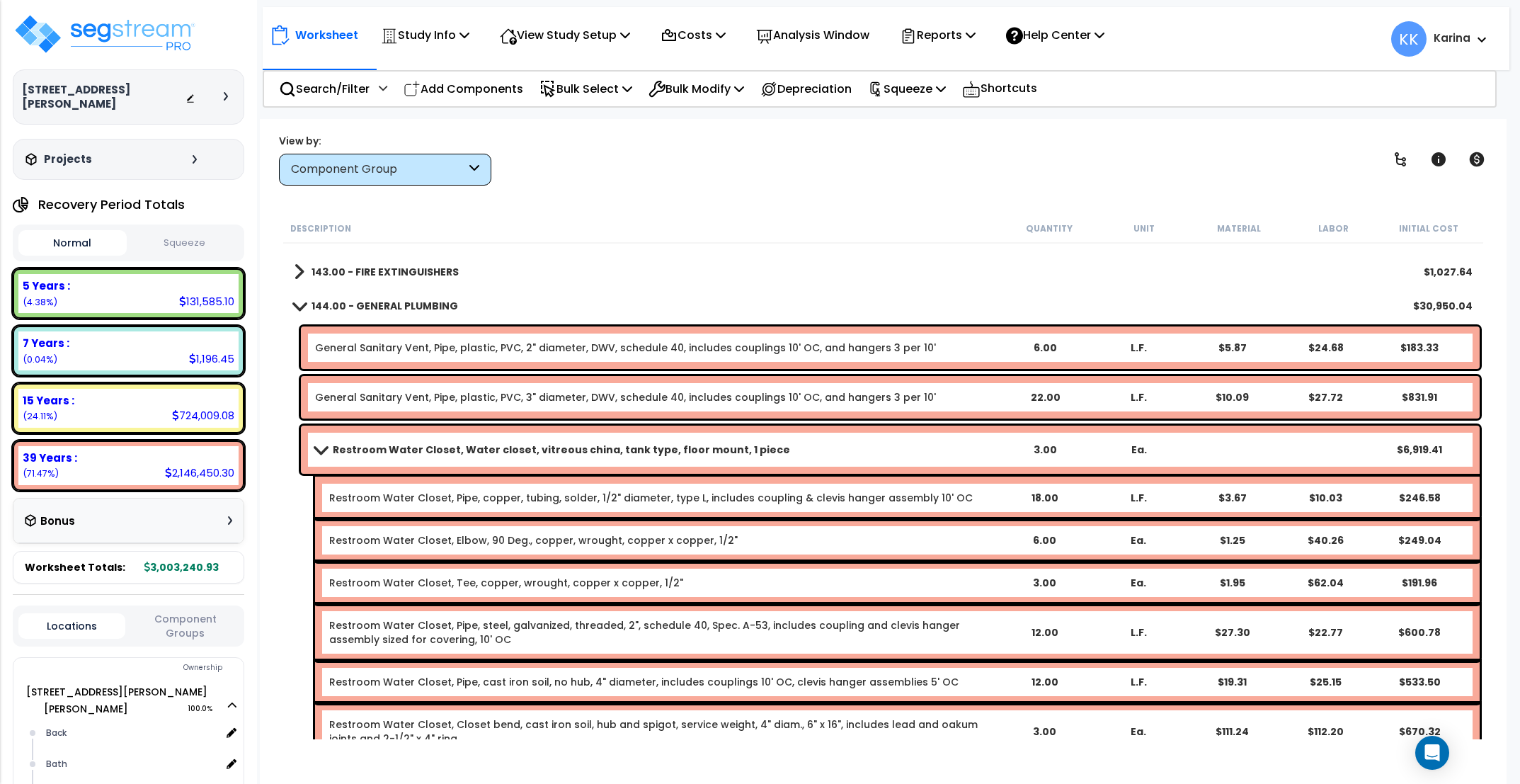
click at [316, 448] on span at bounding box center [320, 448] width 20 height 10
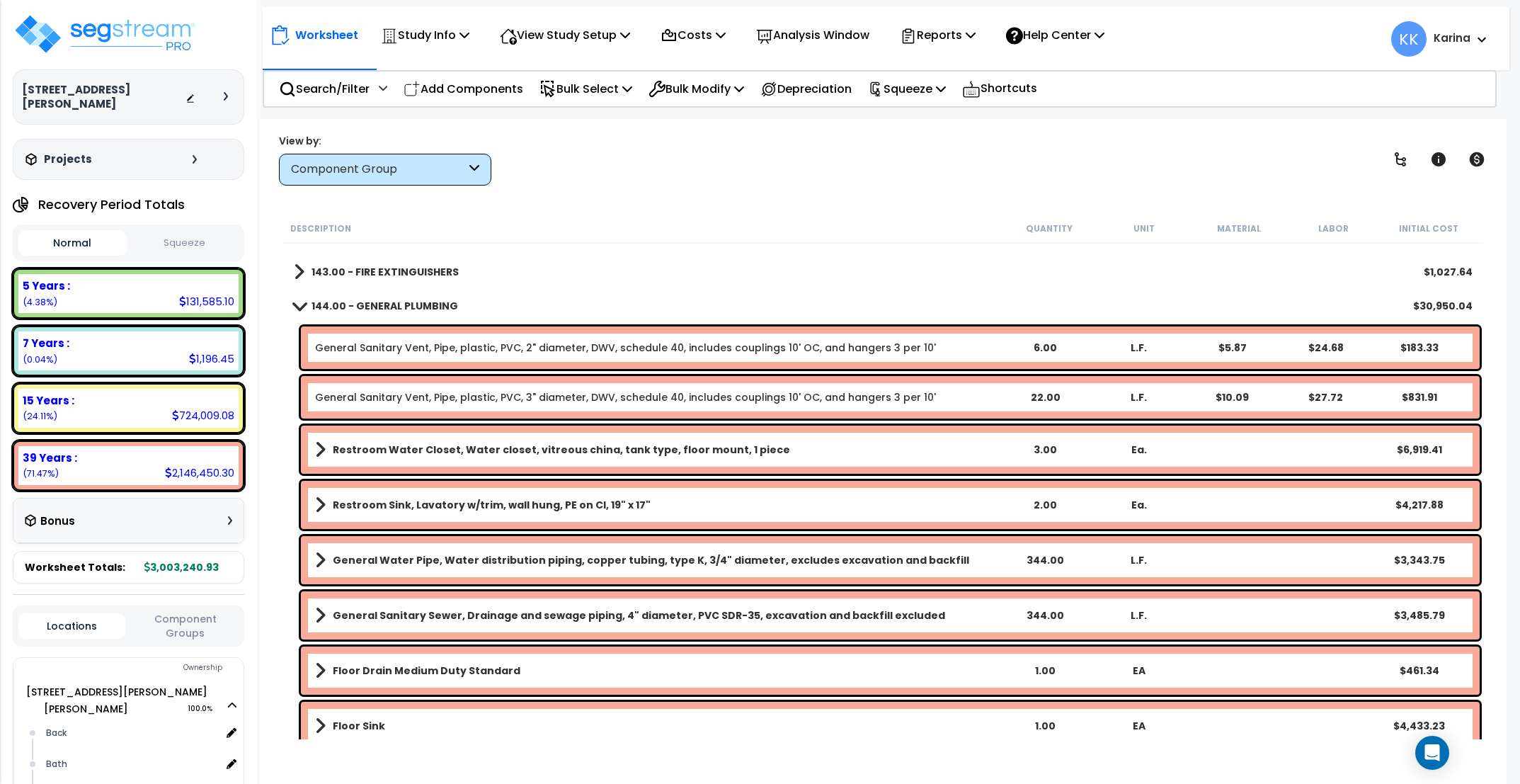
click at [296, 308] on span at bounding box center [300, 305] width 20 height 10
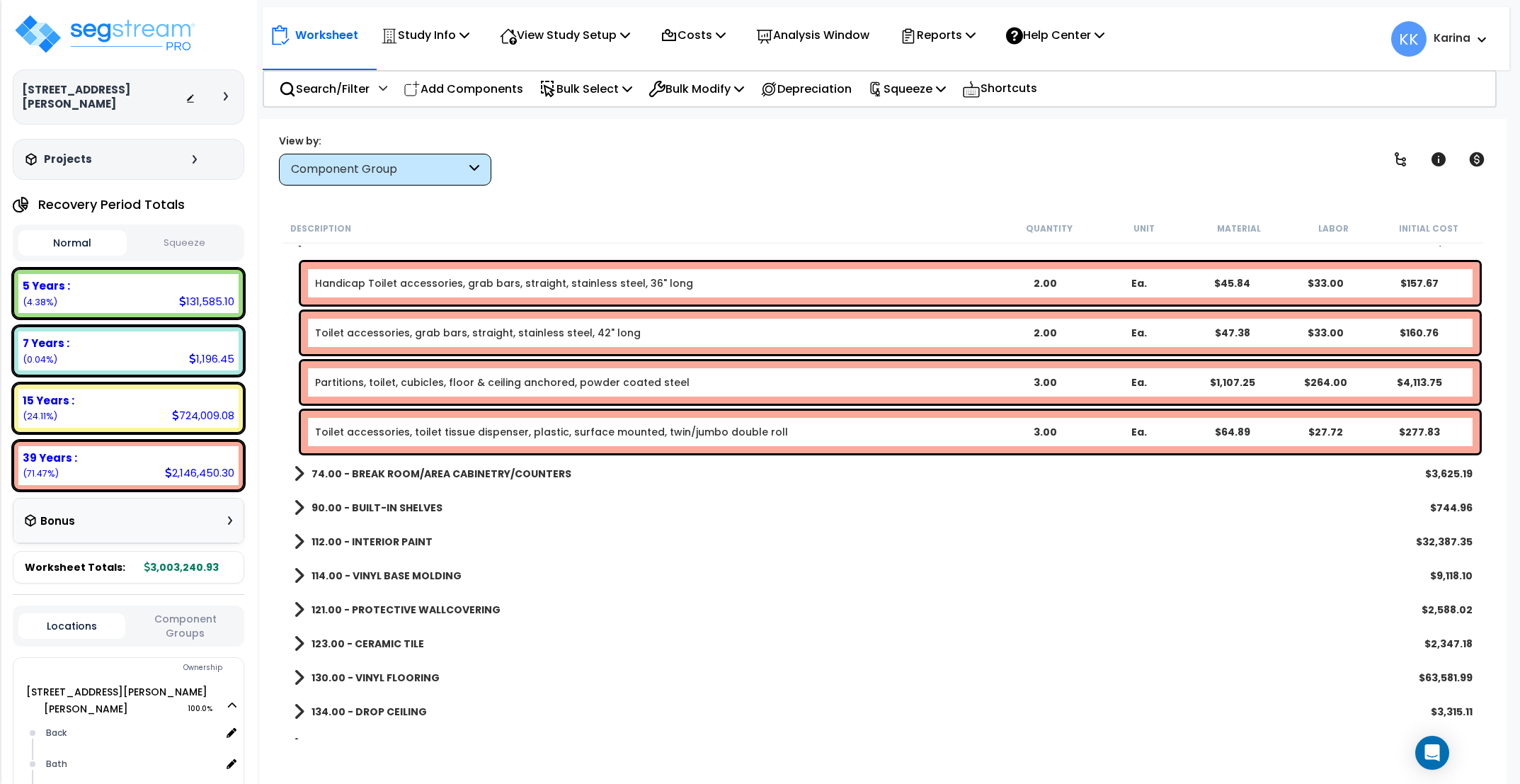
scroll to position [424, 0]
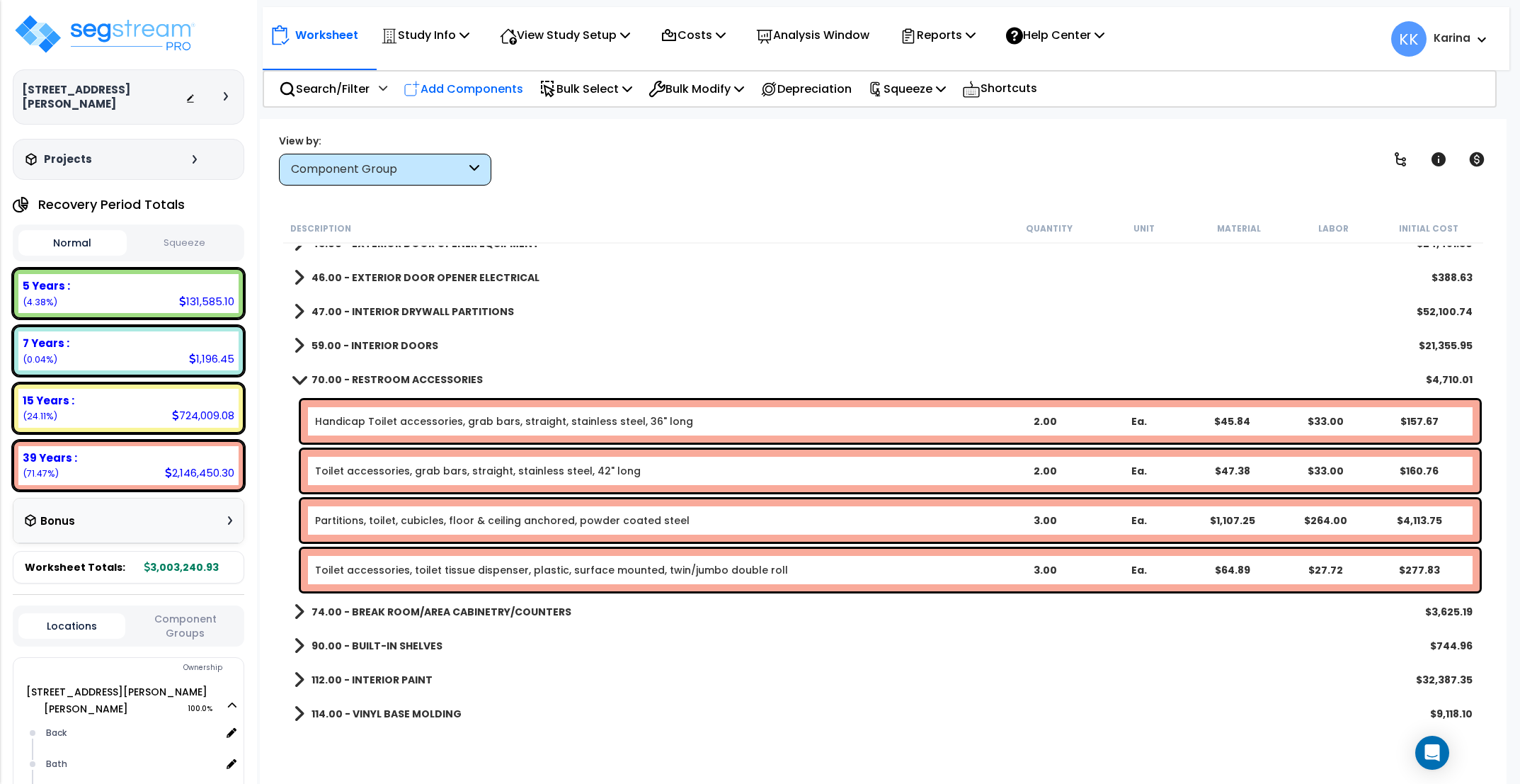
click at [466, 88] on p "Add Components" at bounding box center [463, 89] width 119 height 19
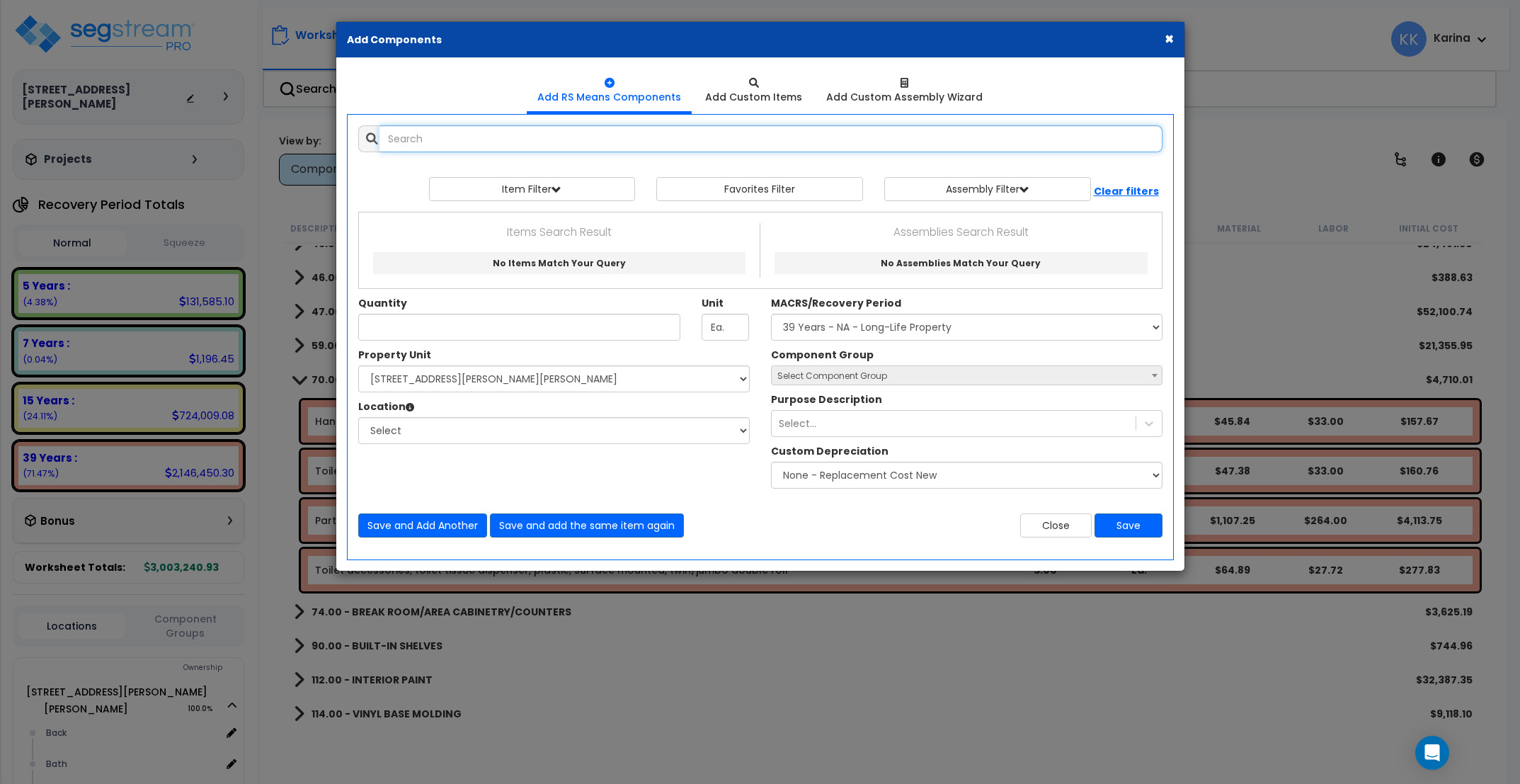
select select
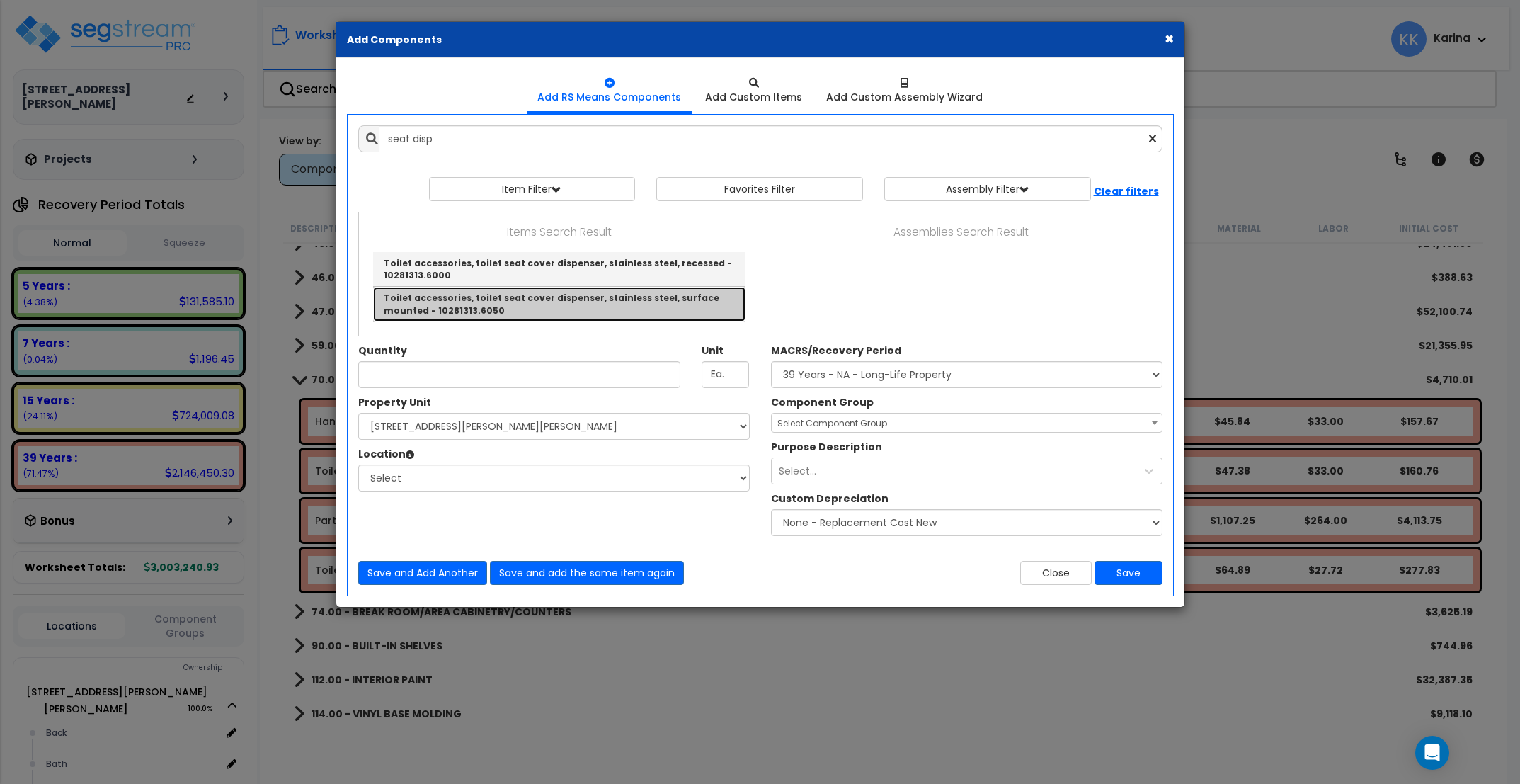
click at [484, 295] on link "Toilet accessories, toilet seat cover dispenser, stainless steel, surface mount…" at bounding box center [559, 304] width 372 height 34
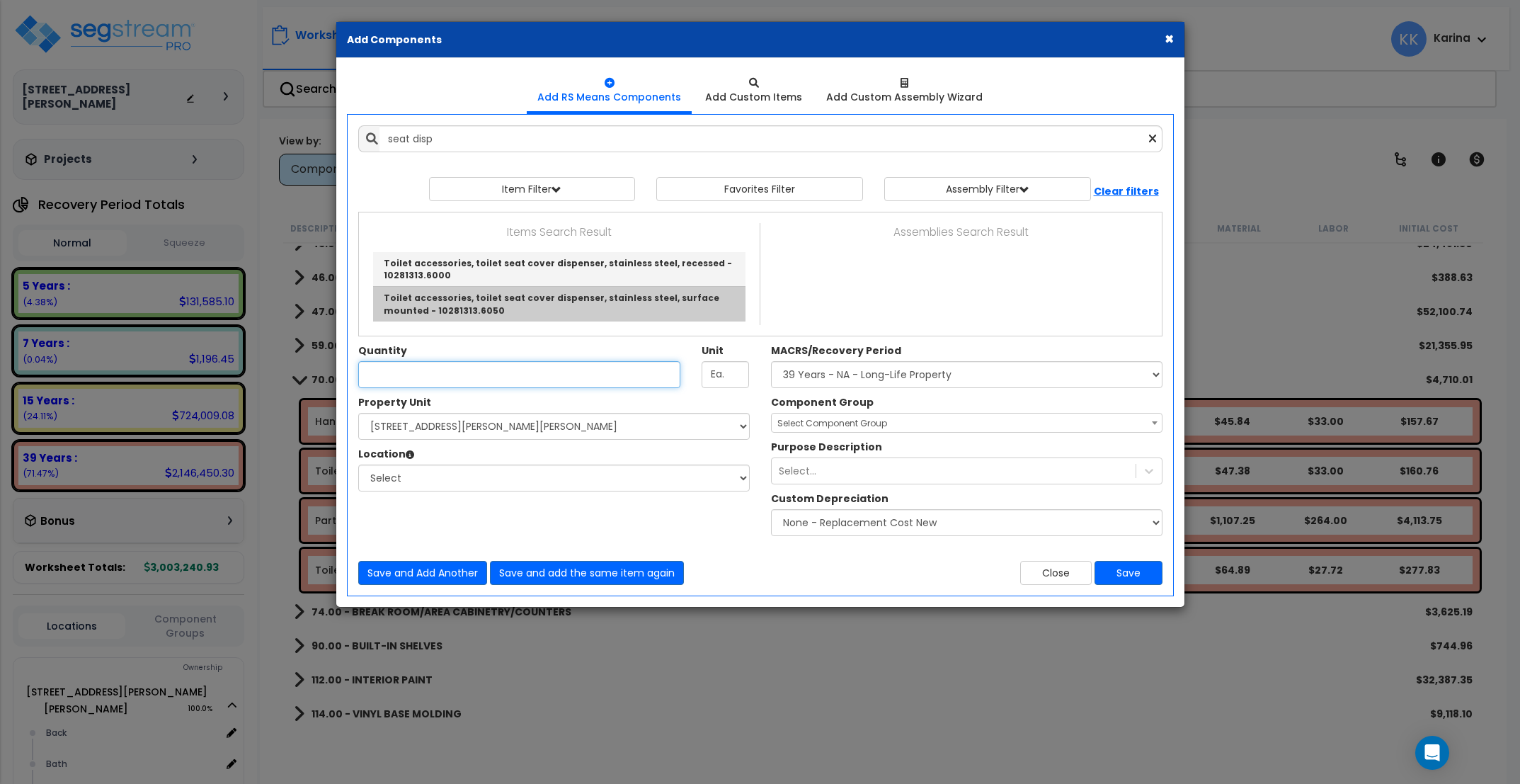
type input "Toilet accessories, toilet seat cover dispenser, stainless steel, surface mount…"
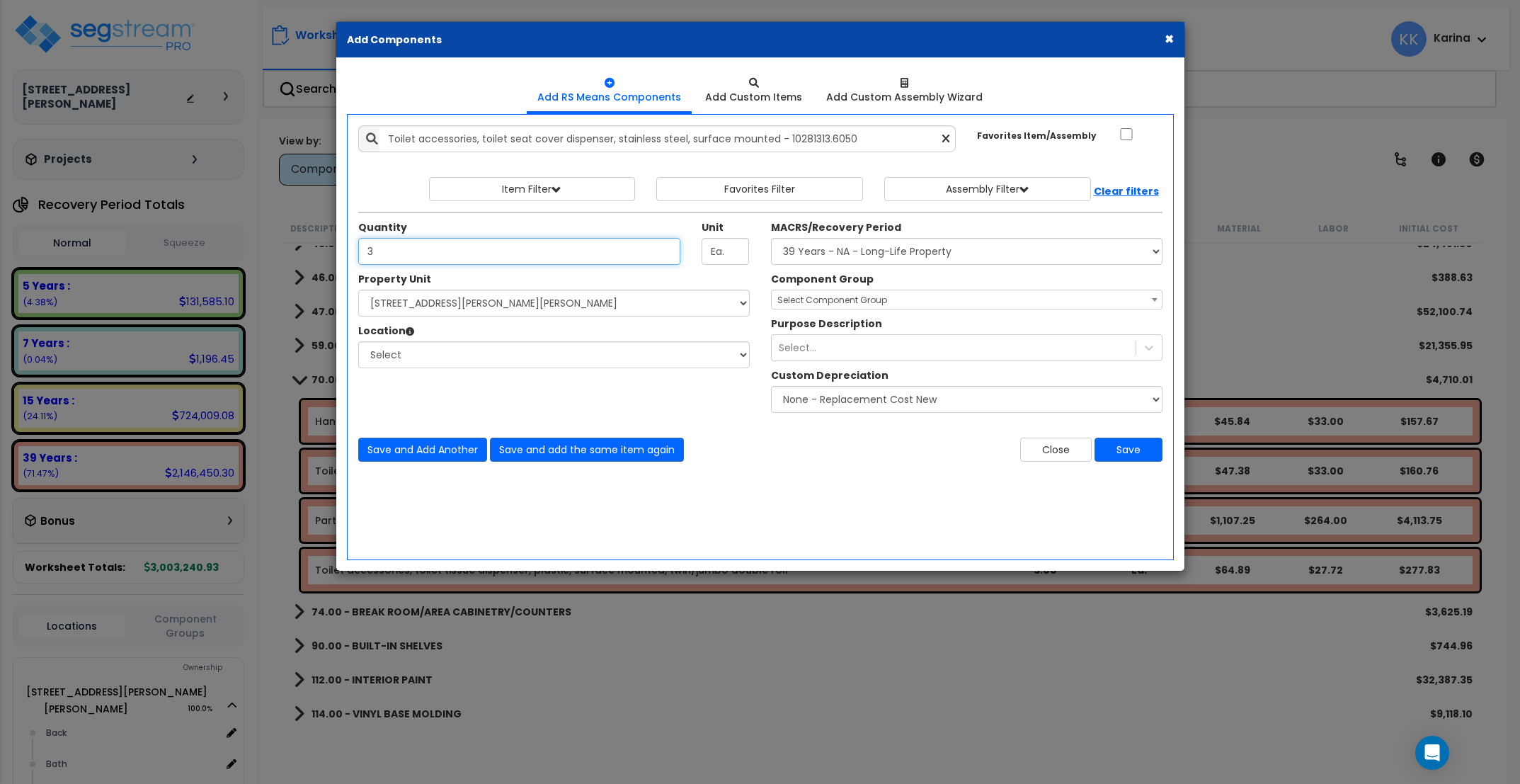
type input "3"
click at [358, 290] on select "Select [STREET_ADDRESS][PERSON_NAME][PERSON_NAME] Site Improvements" at bounding box center [553, 304] width 392 height 27
select select "176161"
click option "[STREET_ADDRESS][PERSON_NAME][PERSON_NAME]" at bounding box center [0, 0] width 0 height 0
click at [358, 341] on select "Select Back [GEOGRAPHIC_DATA] Break Building Building Interior Loading Mech Off…" at bounding box center [553, 355] width 392 height 27
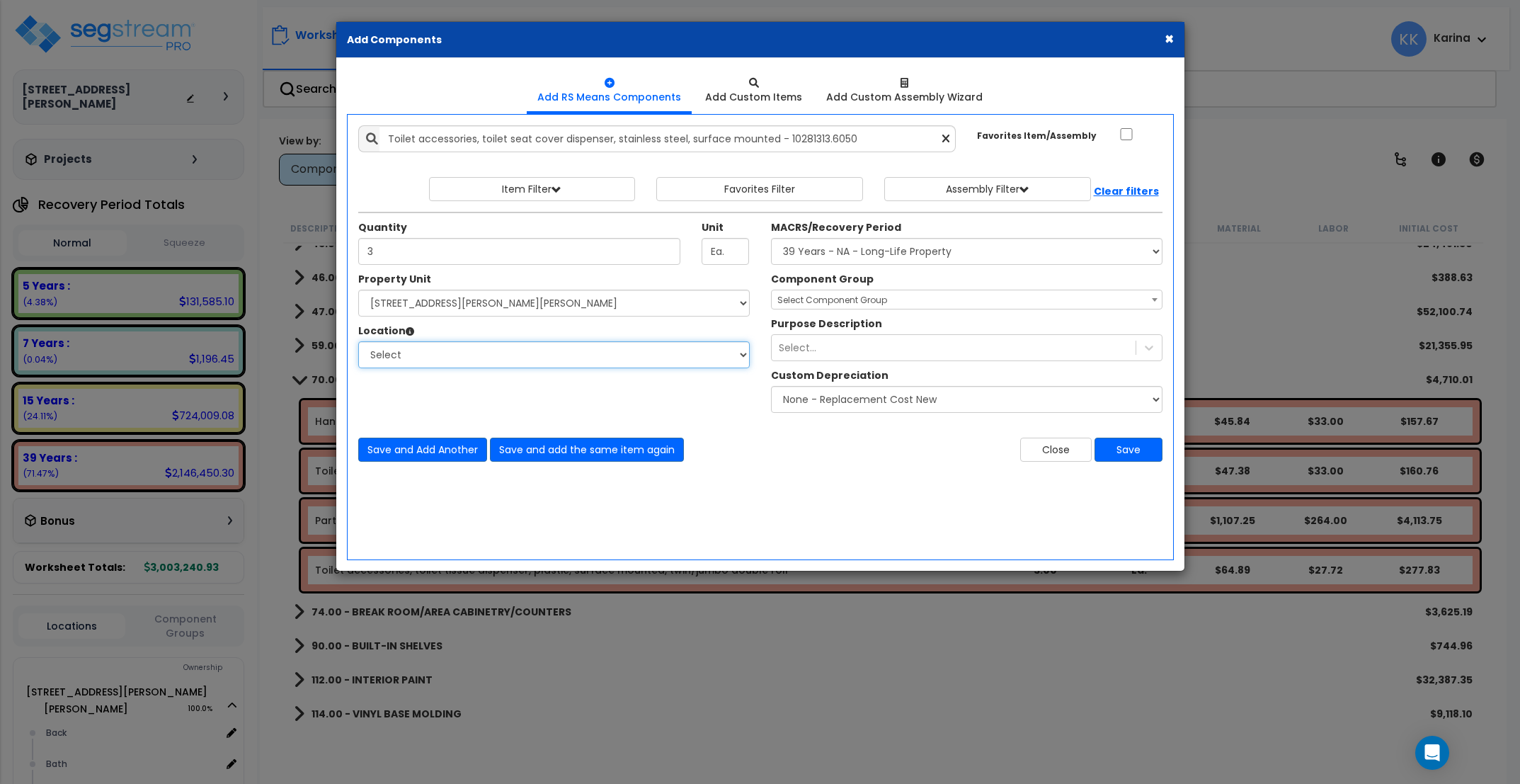
select select "31631"
click option "Bath" at bounding box center [0, 0] width 0 height 0
click at [771, 238] on select "Select MACRS/Recovery Period 5 Years - 57.0 - Distributive Trades & Services 5 …" at bounding box center [967, 251] width 392 height 27
select select "3669"
click option "39 Years - NA - Long-Life Property" at bounding box center [0, 0] width 0 height 0
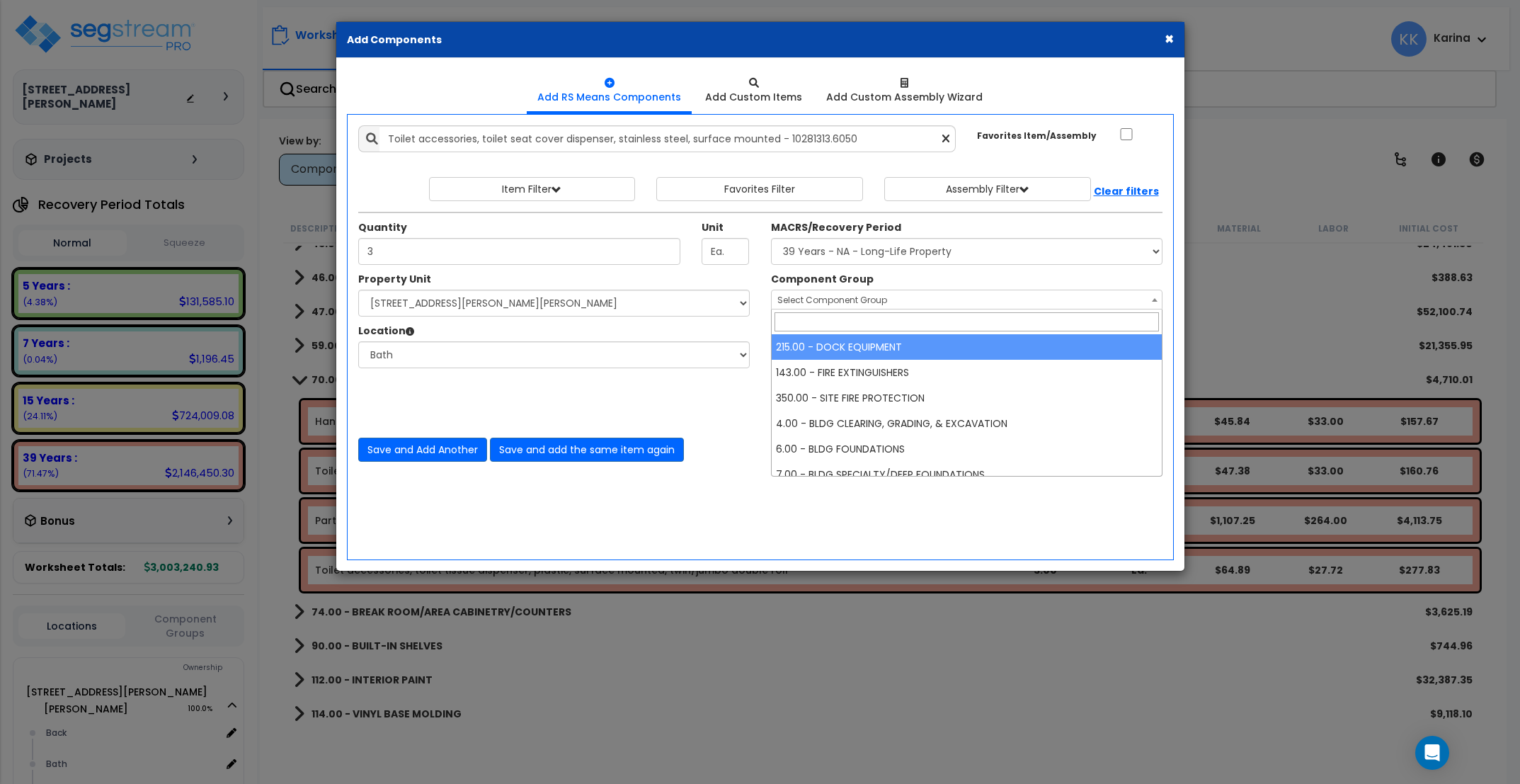
click at [809, 303] on span "Select Component Group" at bounding box center [832, 300] width 110 height 12
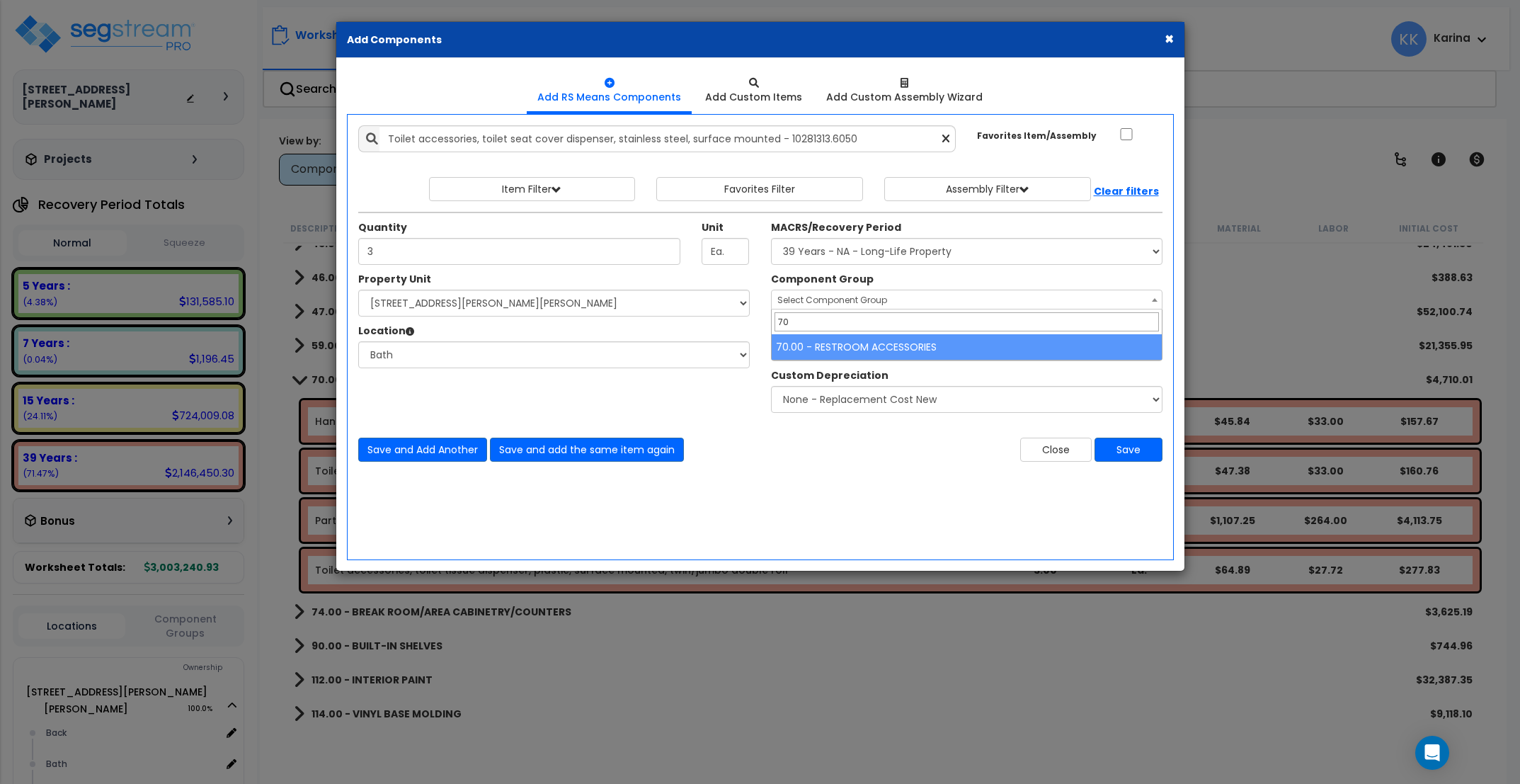
type input "70"
select select "56891"
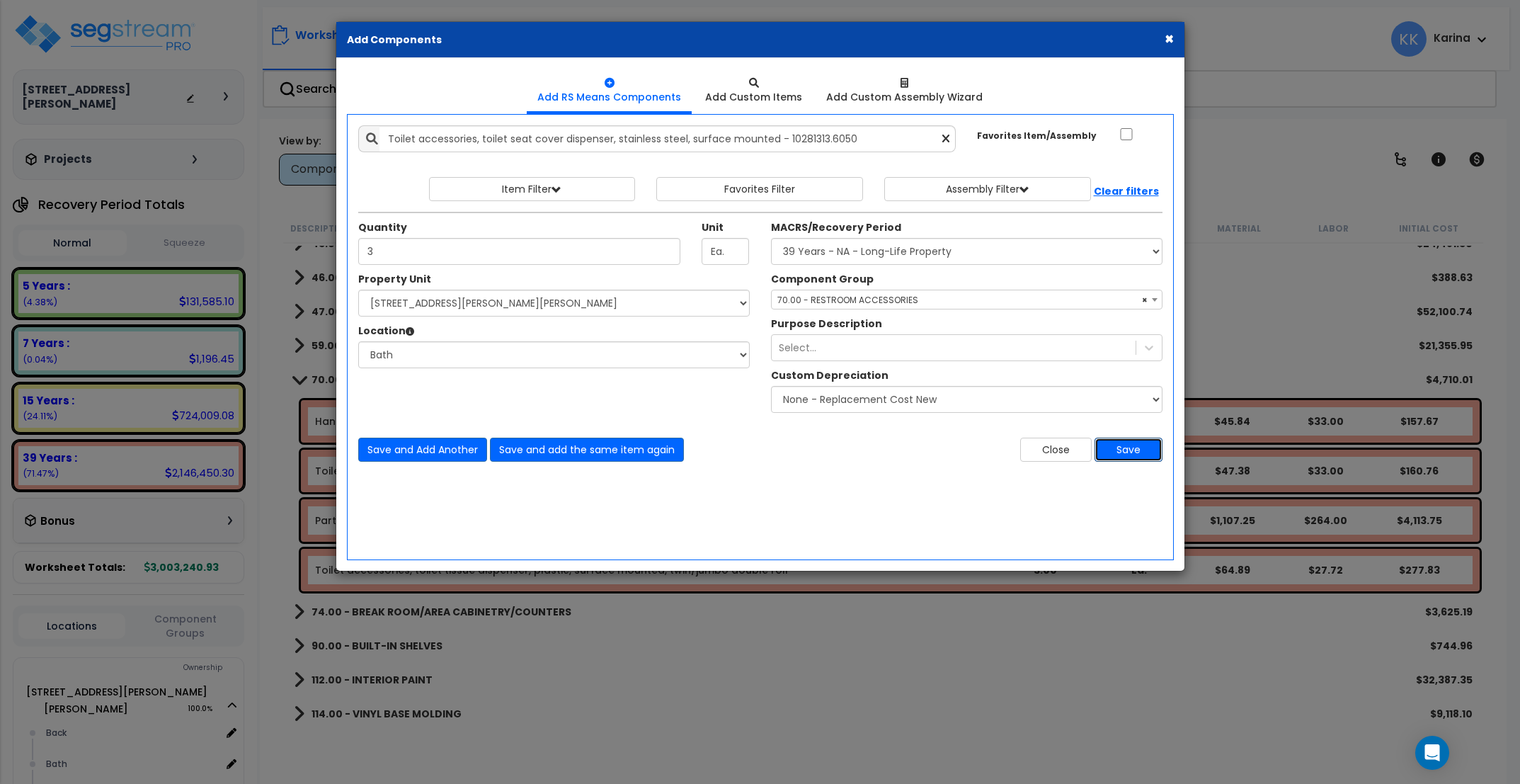
click at [1122, 451] on button "Save" at bounding box center [1128, 449] width 68 height 24
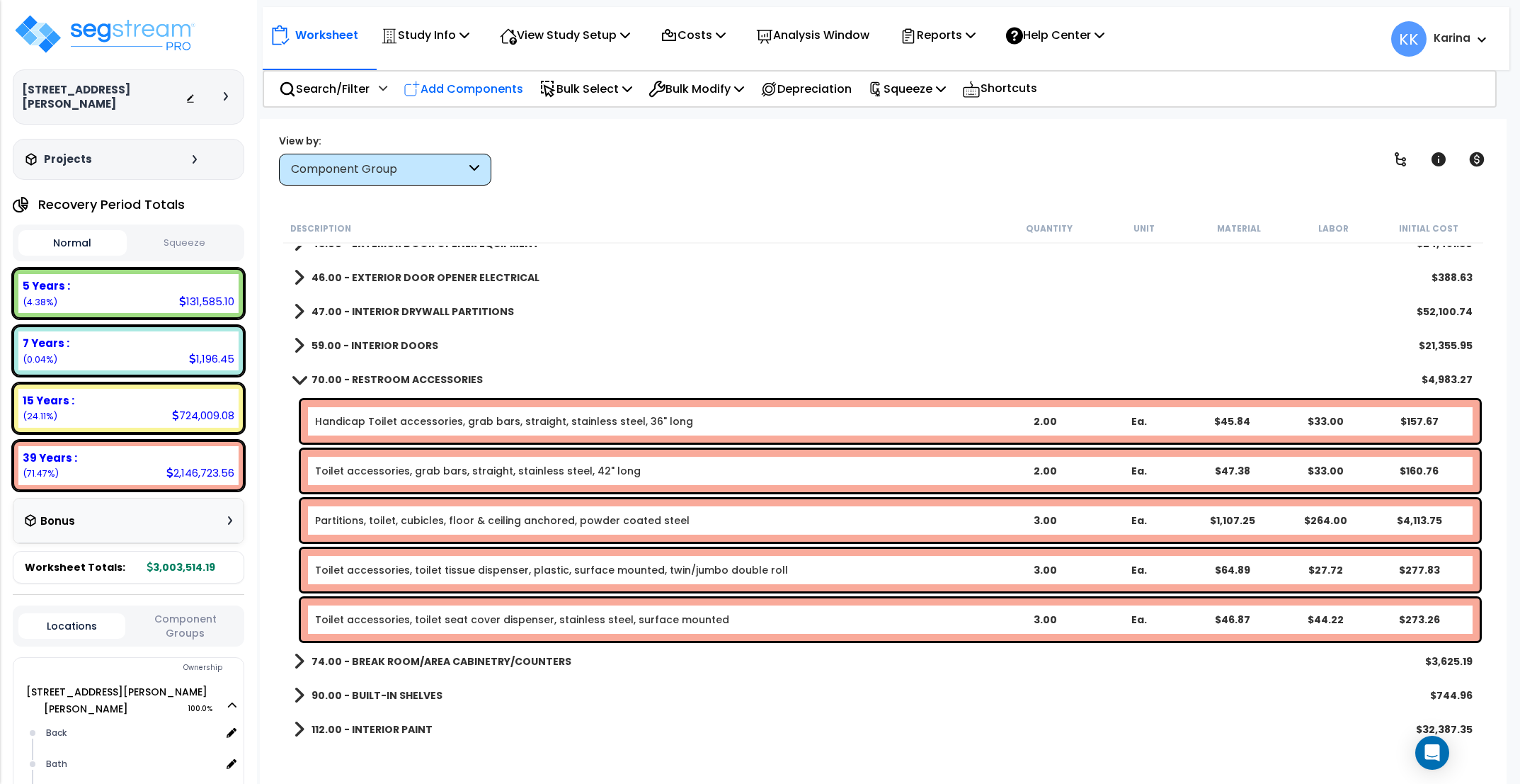
click at [472, 82] on p "Add Components" at bounding box center [463, 89] width 119 height 19
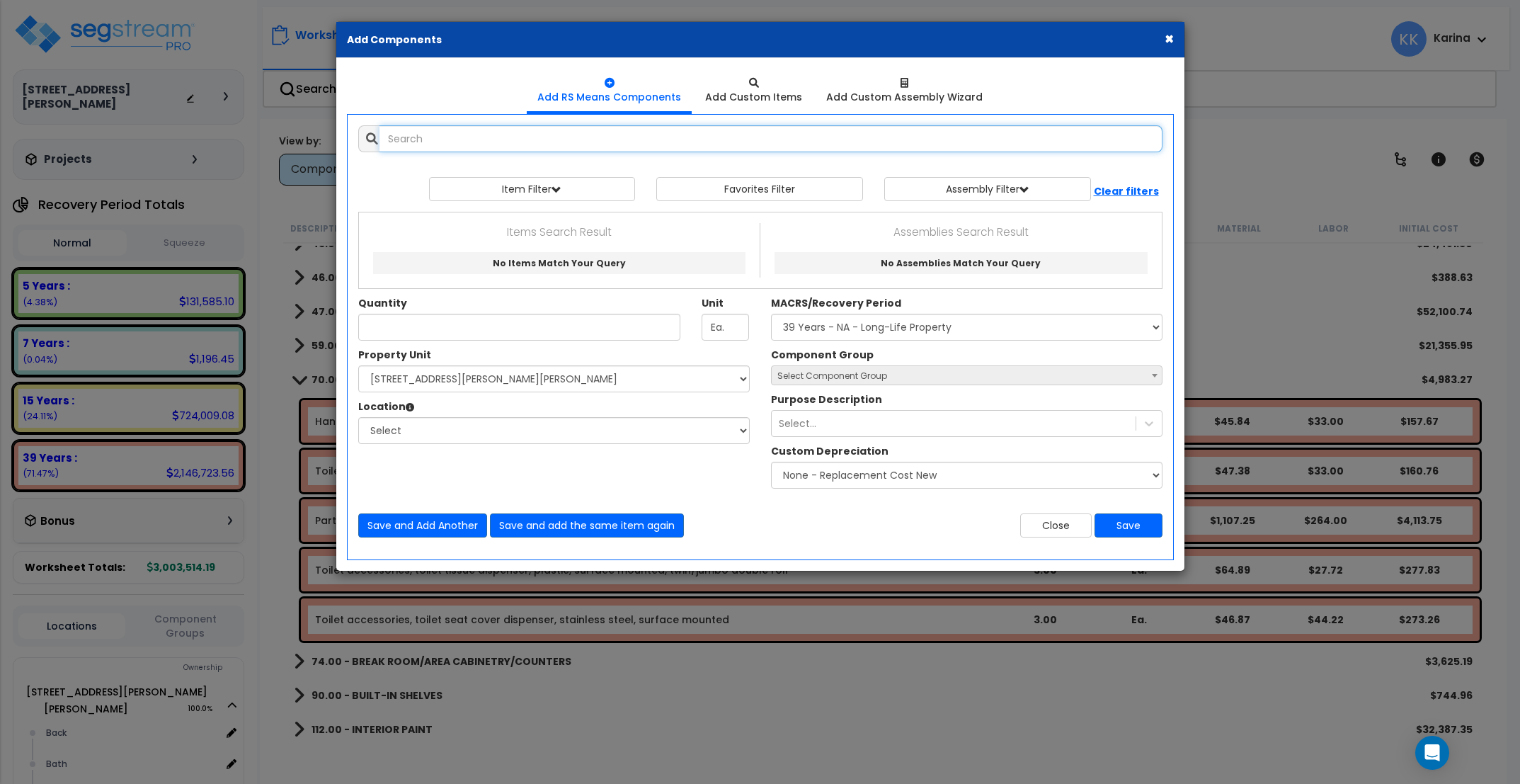
select select
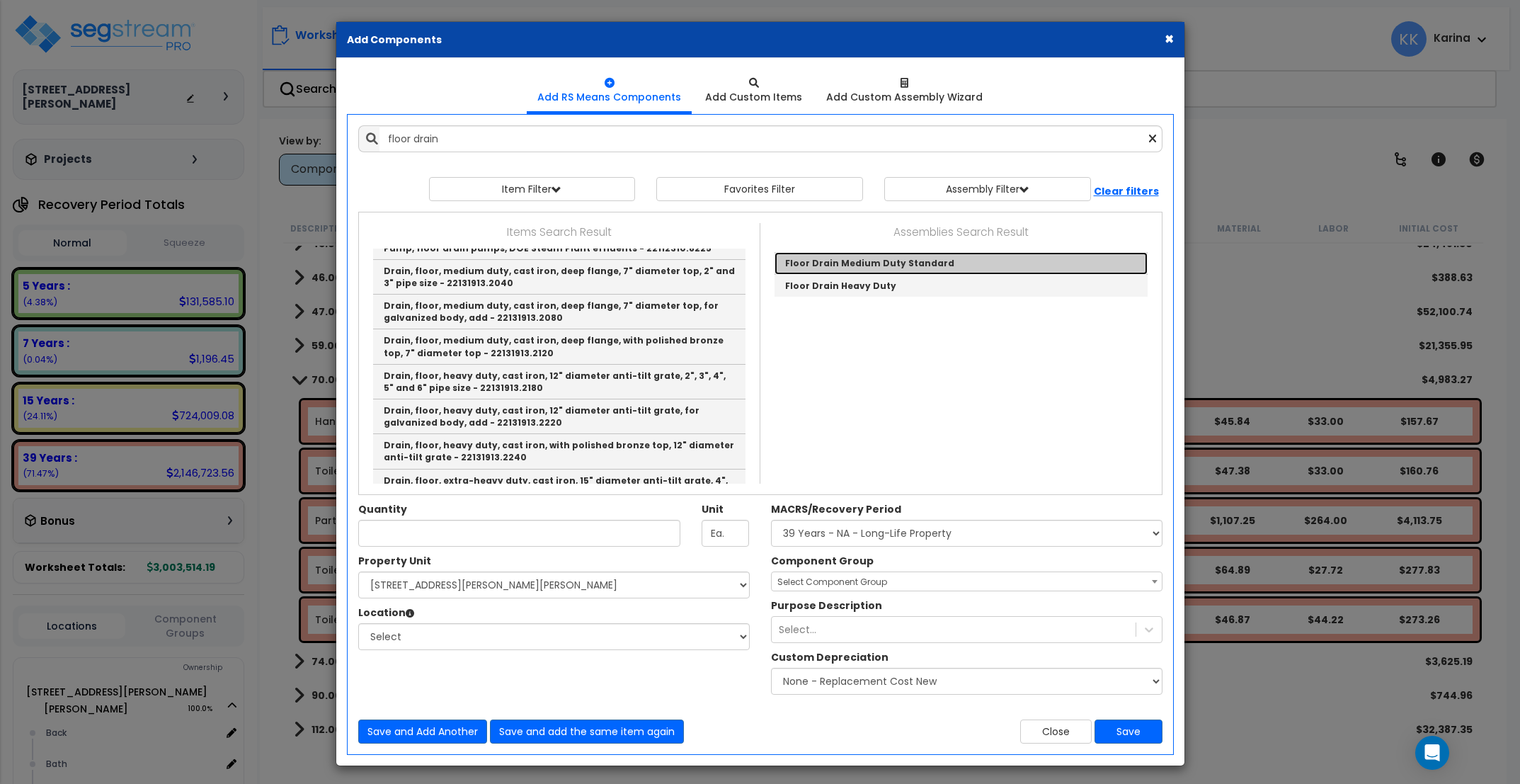
click at [830, 264] on link "Floor Drain Medium Duty Standard" at bounding box center [961, 263] width 373 height 22
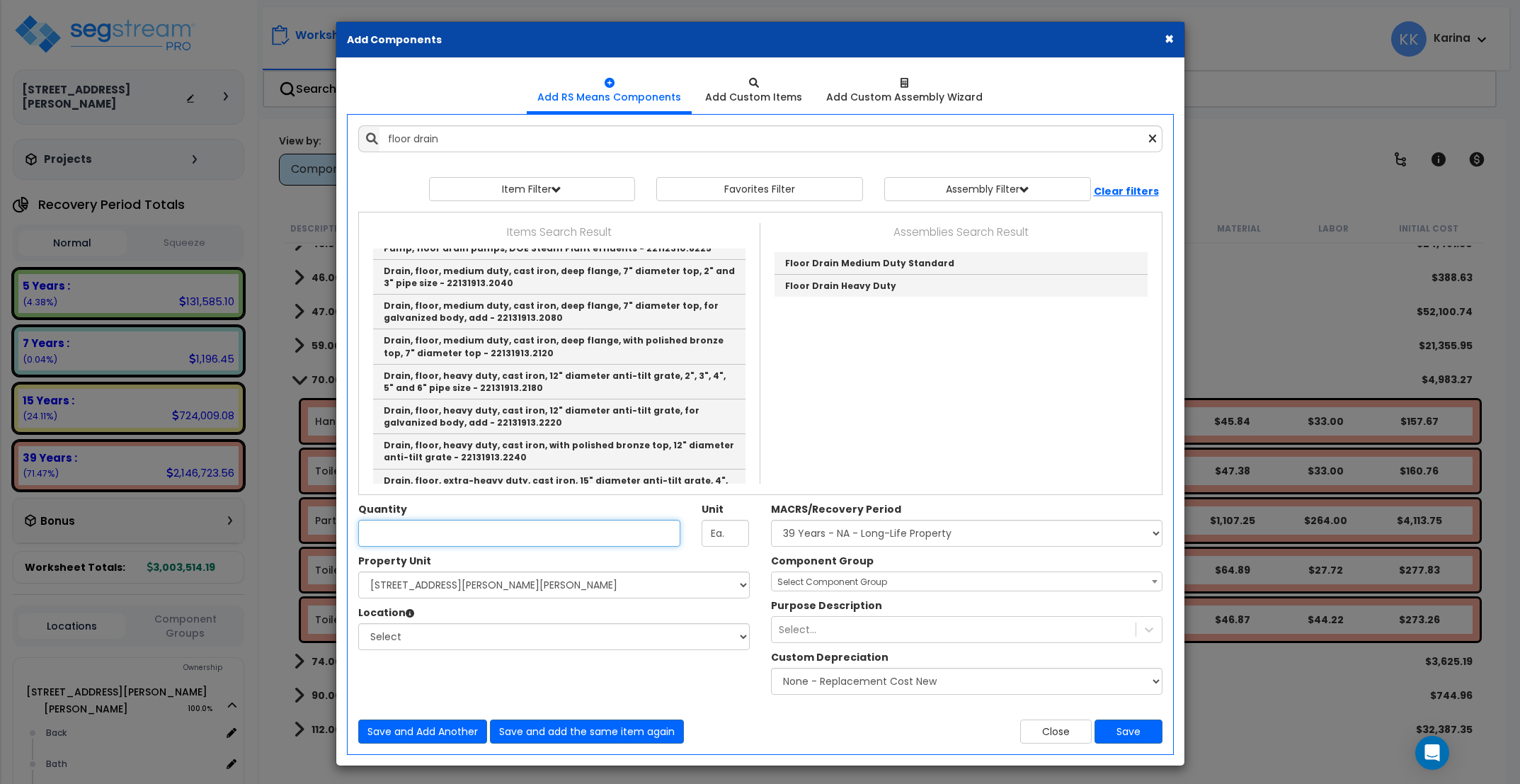
type input "Floor Drain Medium Duty Standard"
checkbox input "true"
type input "EA"
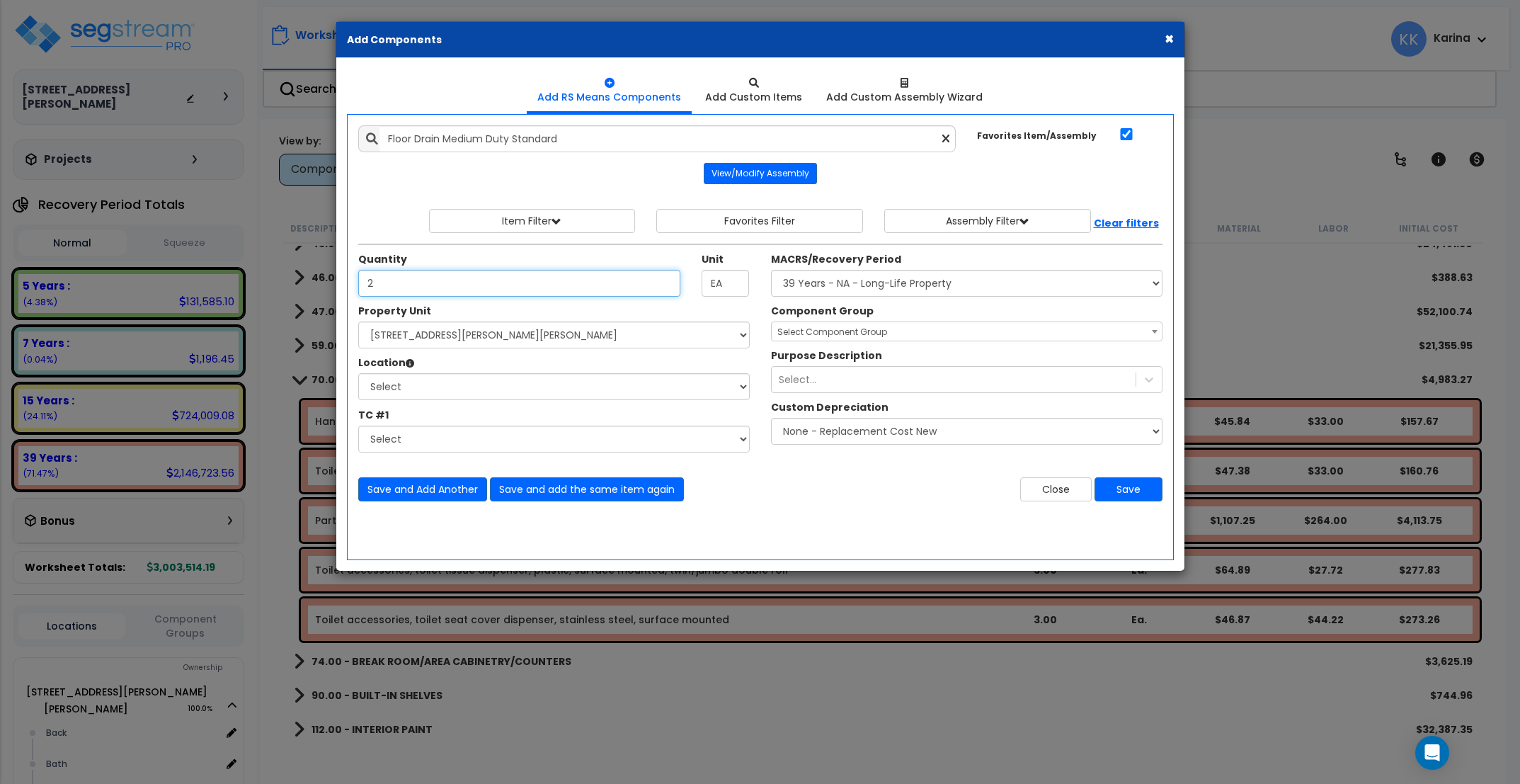
type input "2"
click at [358, 321] on select "Select [STREET_ADDRESS][PERSON_NAME][PERSON_NAME] Site Improvements" at bounding box center [553, 335] width 392 height 27
select select "176161"
click option "[STREET_ADDRESS][PERSON_NAME][PERSON_NAME]" at bounding box center [0, 0] width 0 height 0
click at [358, 373] on select "Select Back [GEOGRAPHIC_DATA] Break Building Building Interior Loading Mech Off…" at bounding box center [553, 387] width 392 height 27
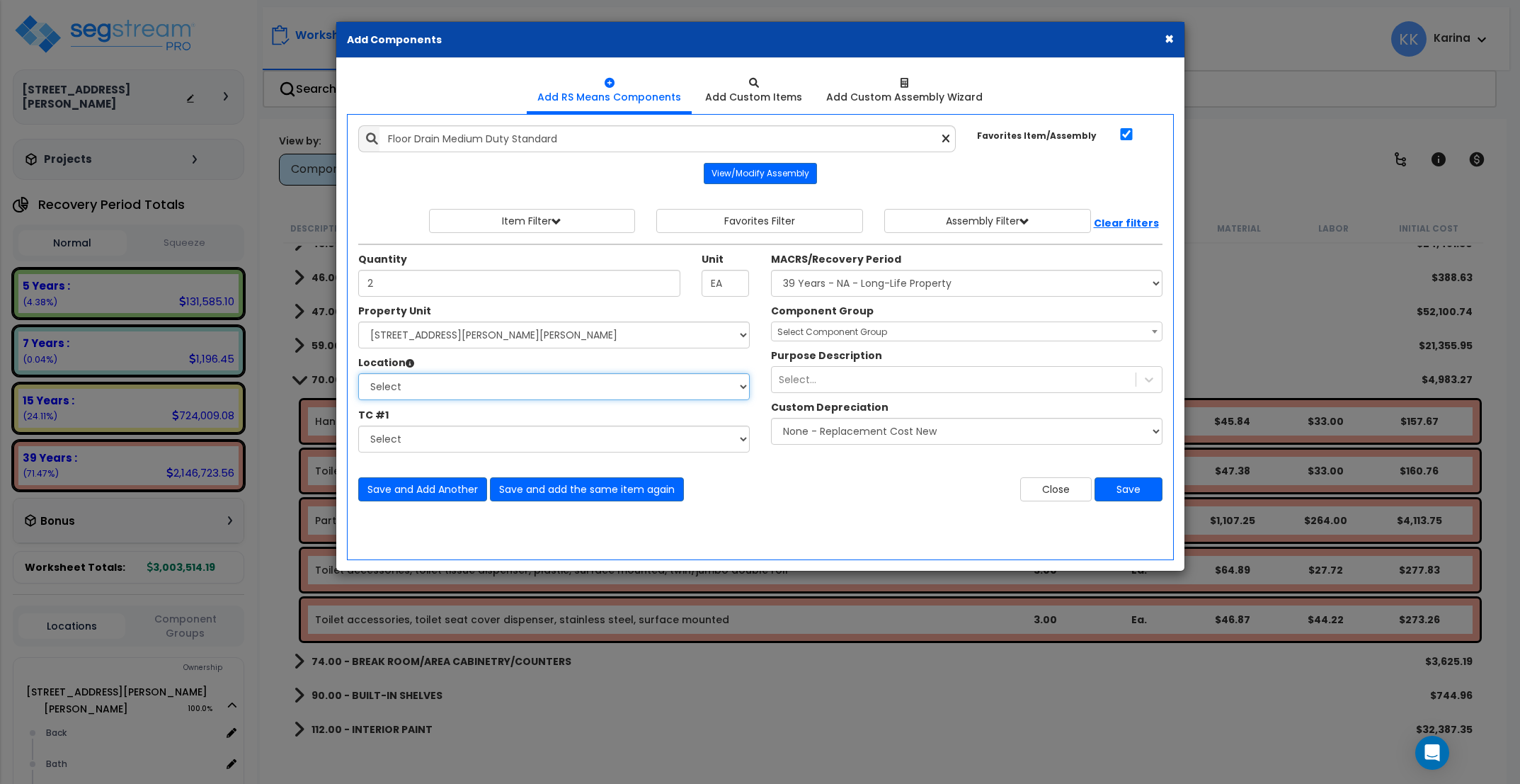
select select "31631"
click option "Bath" at bounding box center [0, 0] width 0 height 0
click at [771, 270] on select "Select MACRS/Recovery Period 5 Years - 57.0 - Distributive Trades & Services 5 …" at bounding box center [967, 283] width 392 height 27
select select "3669"
click option "39 Years - NA - Long-Life Property" at bounding box center [0, 0] width 0 height 0
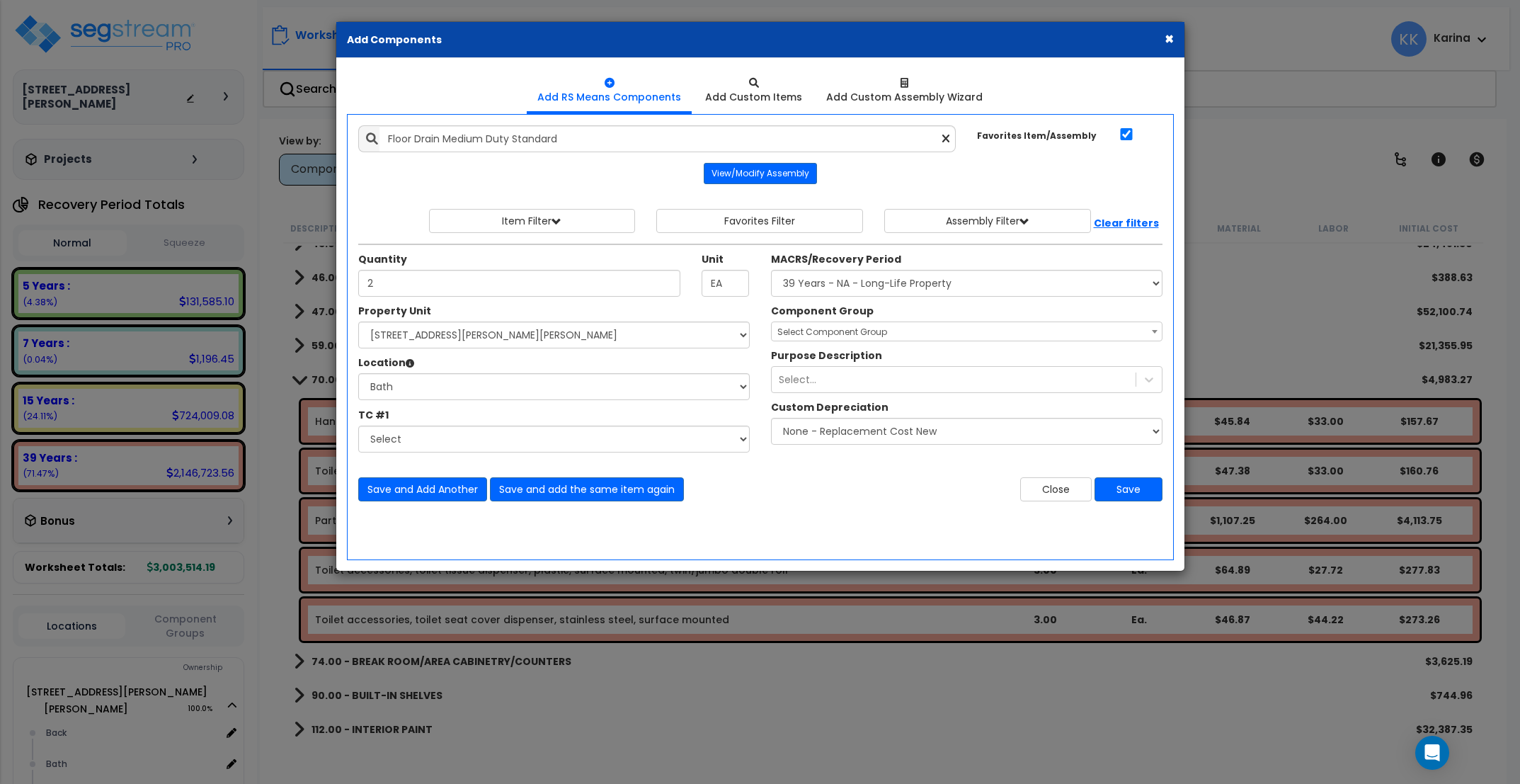
click at [813, 333] on span "Select Component Group" at bounding box center [832, 332] width 110 height 12
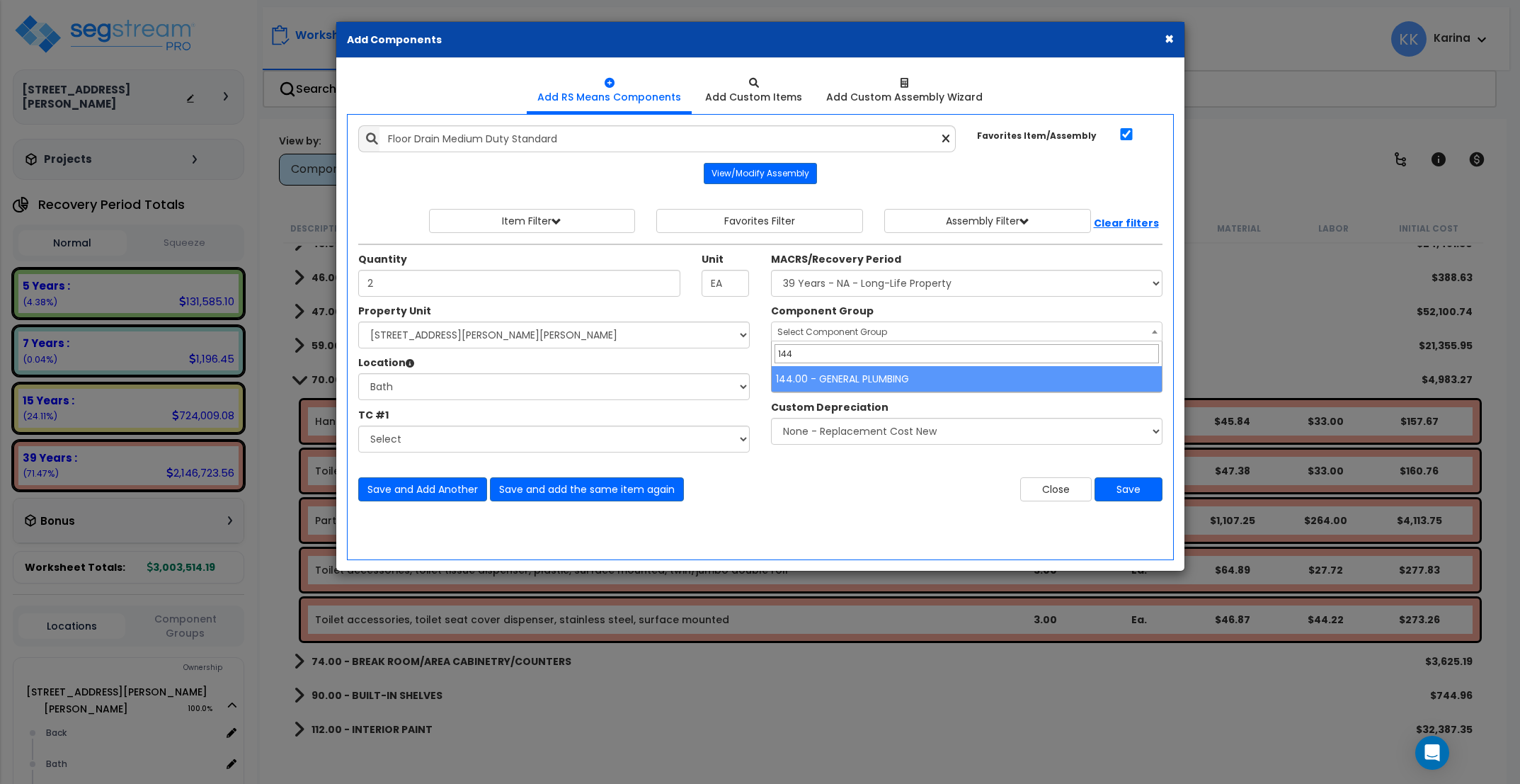
type input "144"
select select "56954"
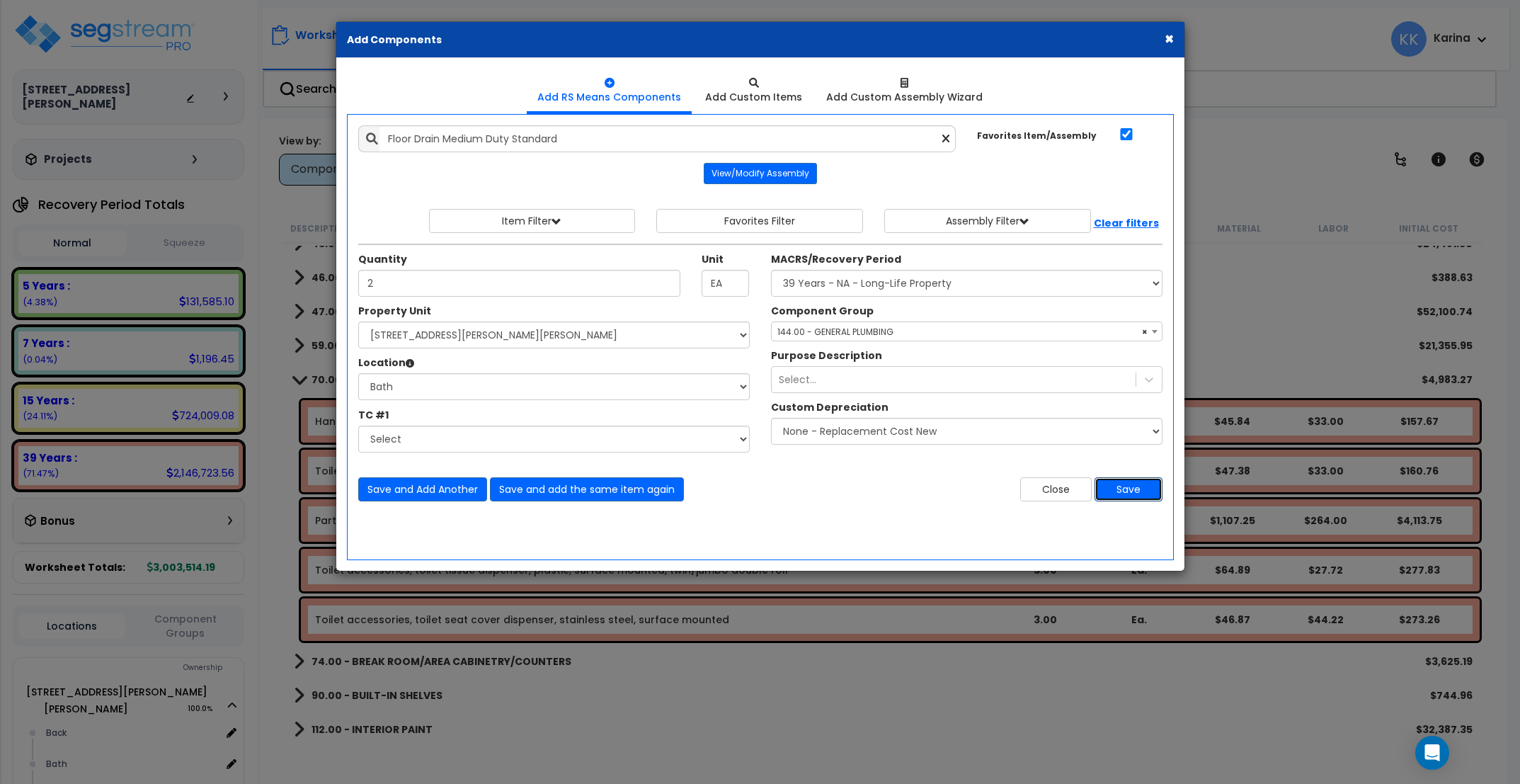
click at [1118, 488] on button "Save" at bounding box center [1128, 489] width 68 height 24
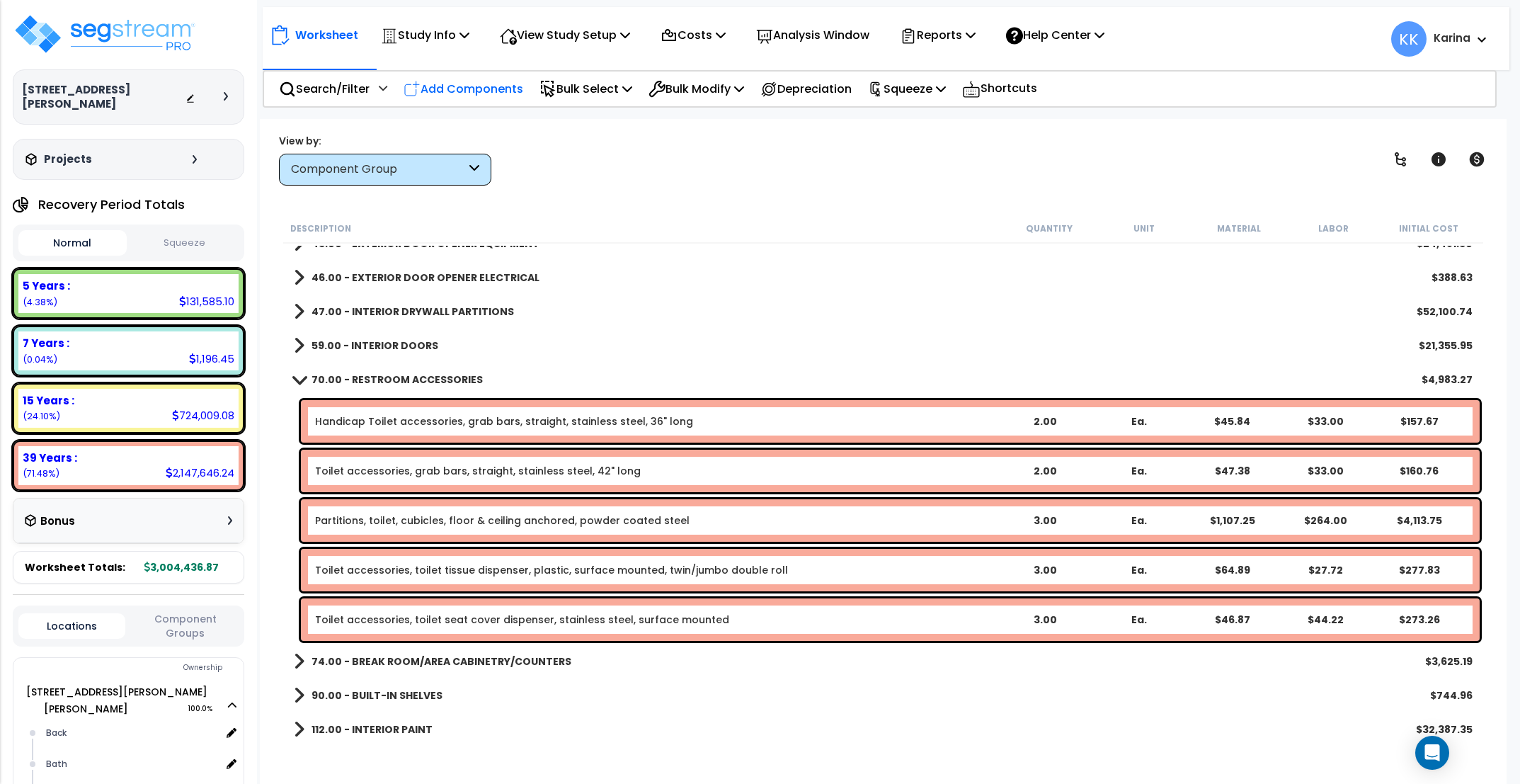
click at [493, 92] on p "Add Components" at bounding box center [463, 89] width 119 height 19
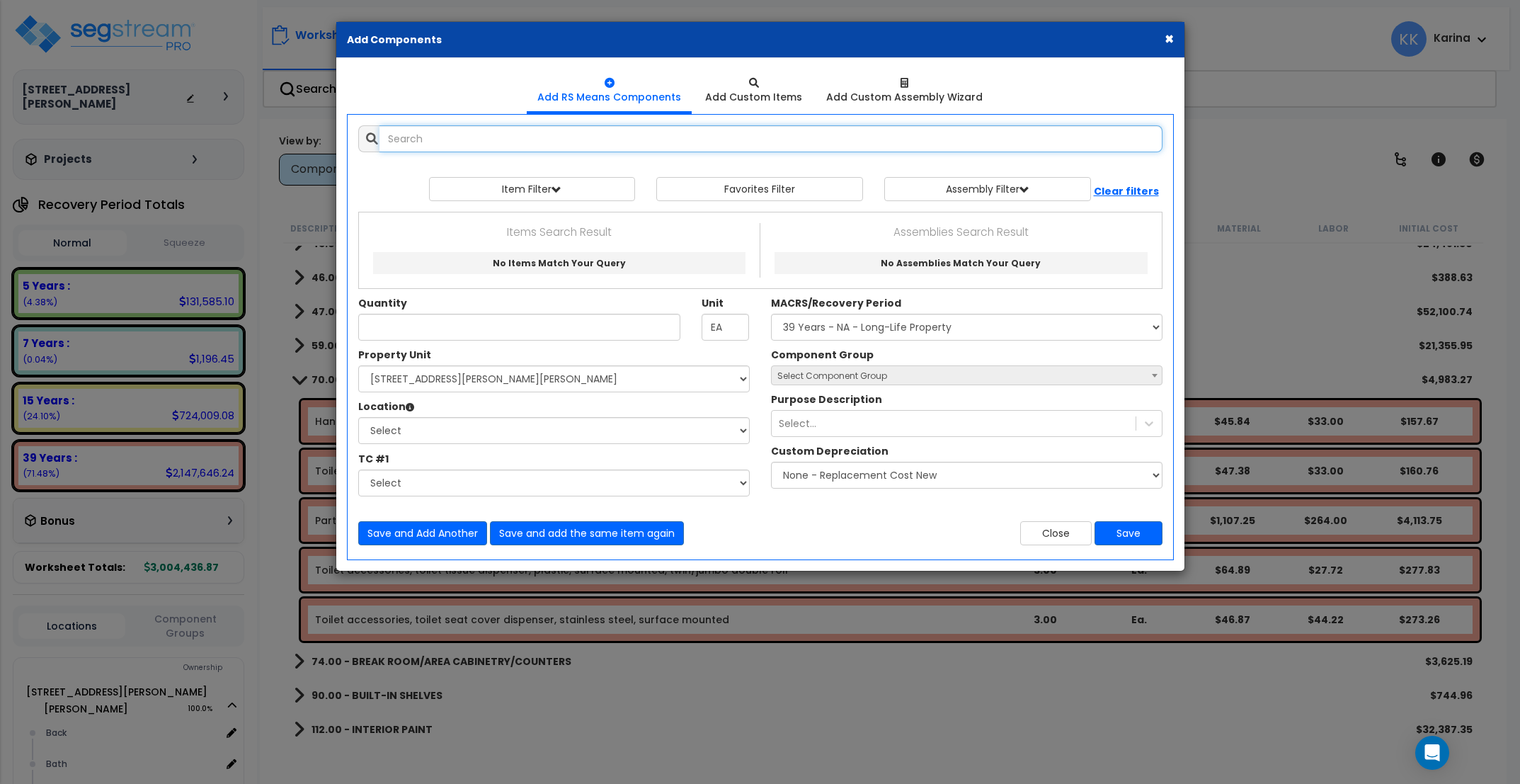
select select
click at [480, 137] on input "text" at bounding box center [771, 139] width 783 height 27
drag, startPoint x: 434, startPoint y: 142, endPoint x: 358, endPoint y: 137, distance: 76.2
click at [380, 137] on input "changing tab" at bounding box center [771, 139] width 783 height 27
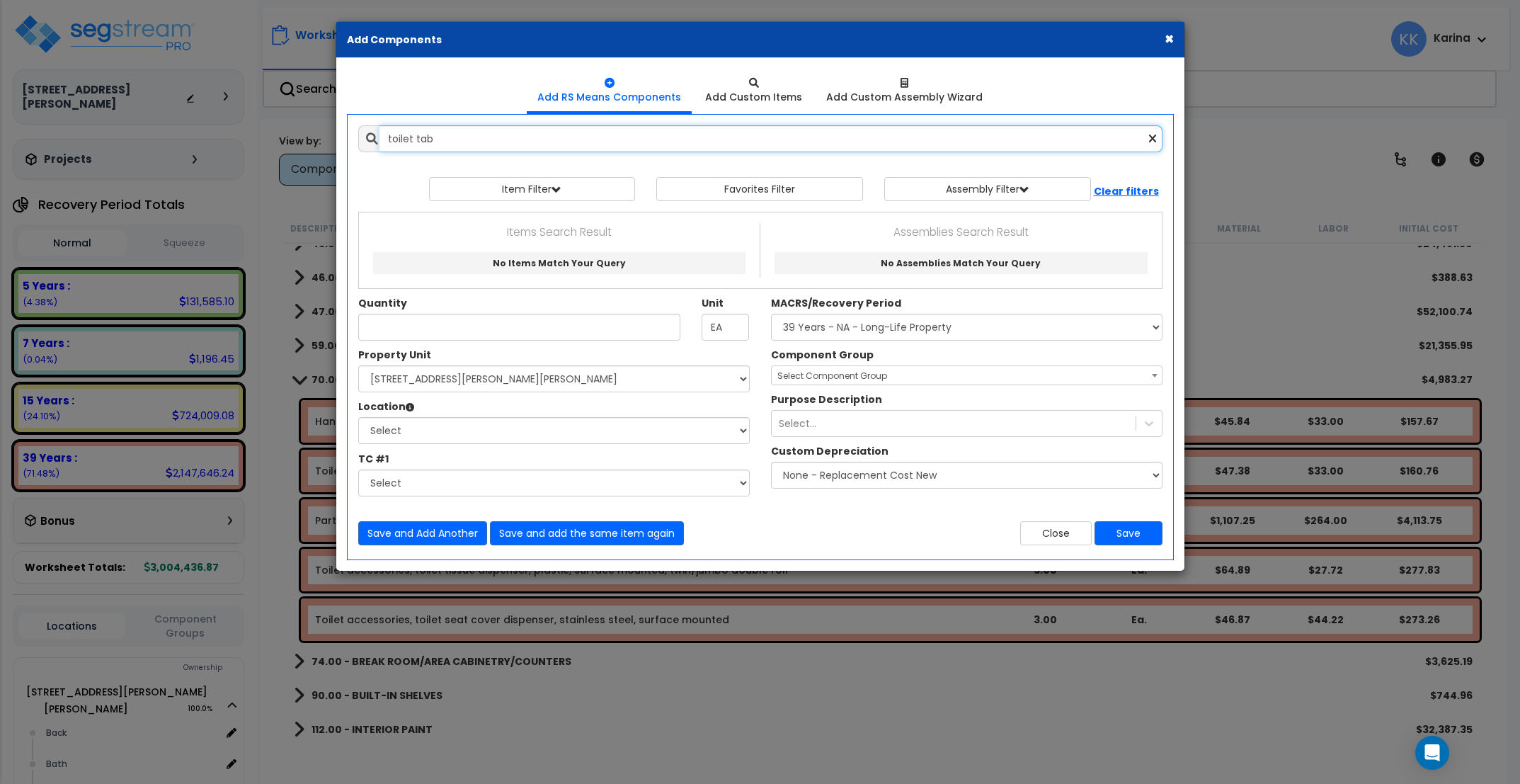
click at [436, 135] on input "toilet tab" at bounding box center [771, 139] width 783 height 27
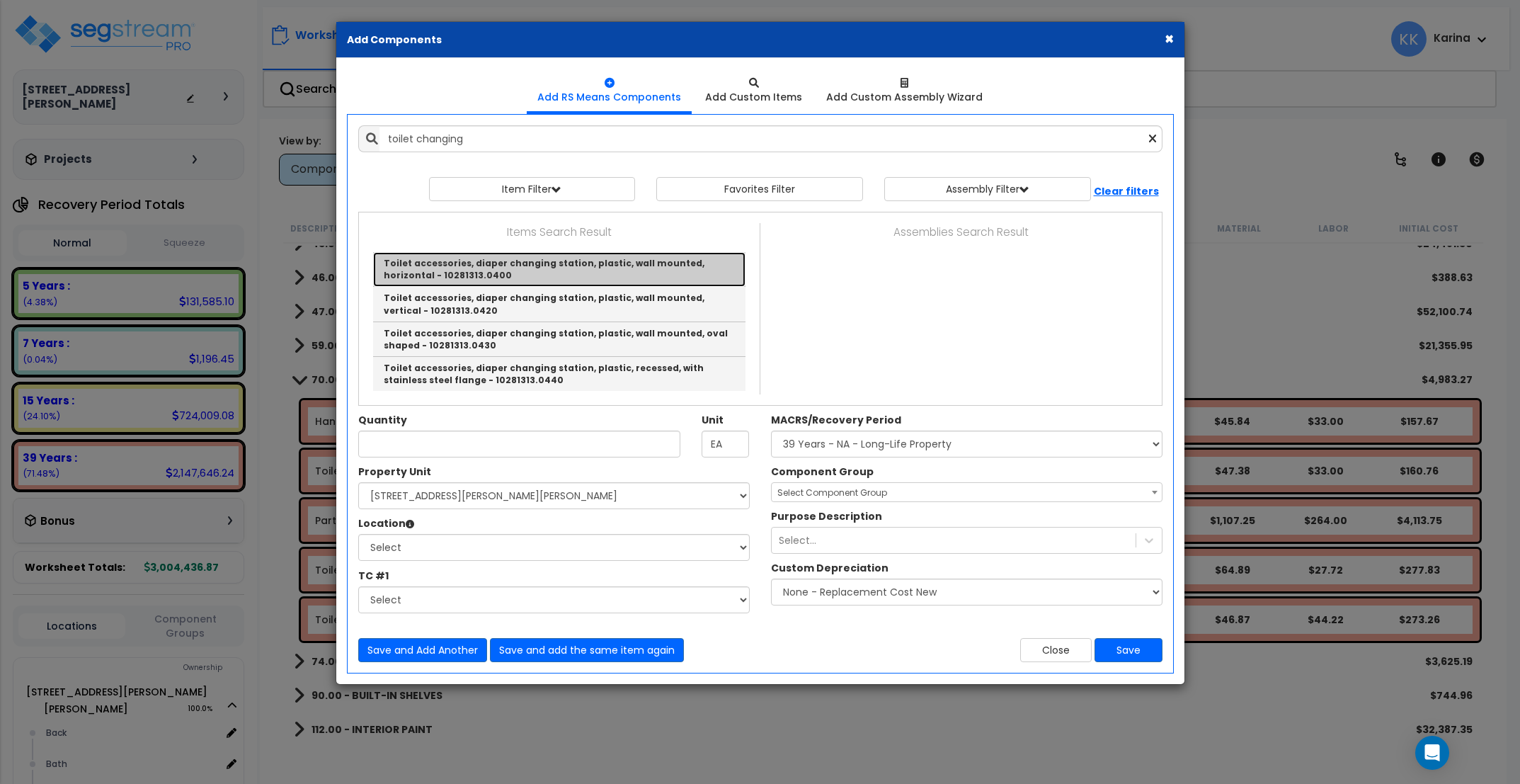
click at [421, 259] on link "Toilet accessories, diaper changing station, plastic, wall mounted, horizontal …" at bounding box center [559, 269] width 372 height 34
type input "Toilet accessories, diaper changing station, plastic, wall mounted, horizontal …"
checkbox input "false"
type input "Ea."
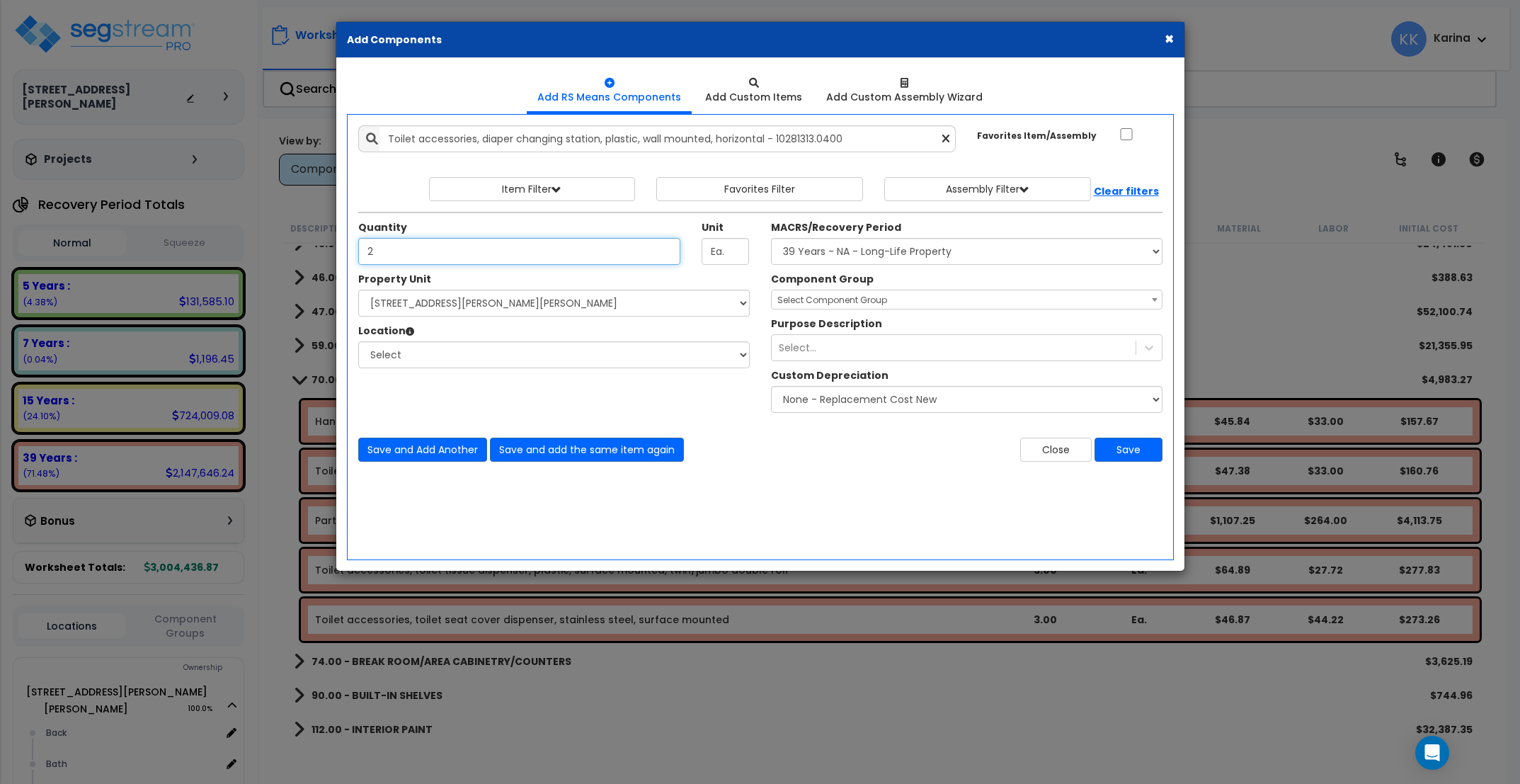
type input "2"
click at [358, 290] on select "Select [STREET_ADDRESS][PERSON_NAME][PERSON_NAME] Site Improvements" at bounding box center [553, 304] width 392 height 27
select select "176161"
click option "[STREET_ADDRESS][PERSON_NAME][PERSON_NAME]" at bounding box center [0, 0] width 0 height 0
click at [358, 341] on select "Select Back [GEOGRAPHIC_DATA] Break Building Building Interior Loading Mech Off…" at bounding box center [553, 355] width 392 height 27
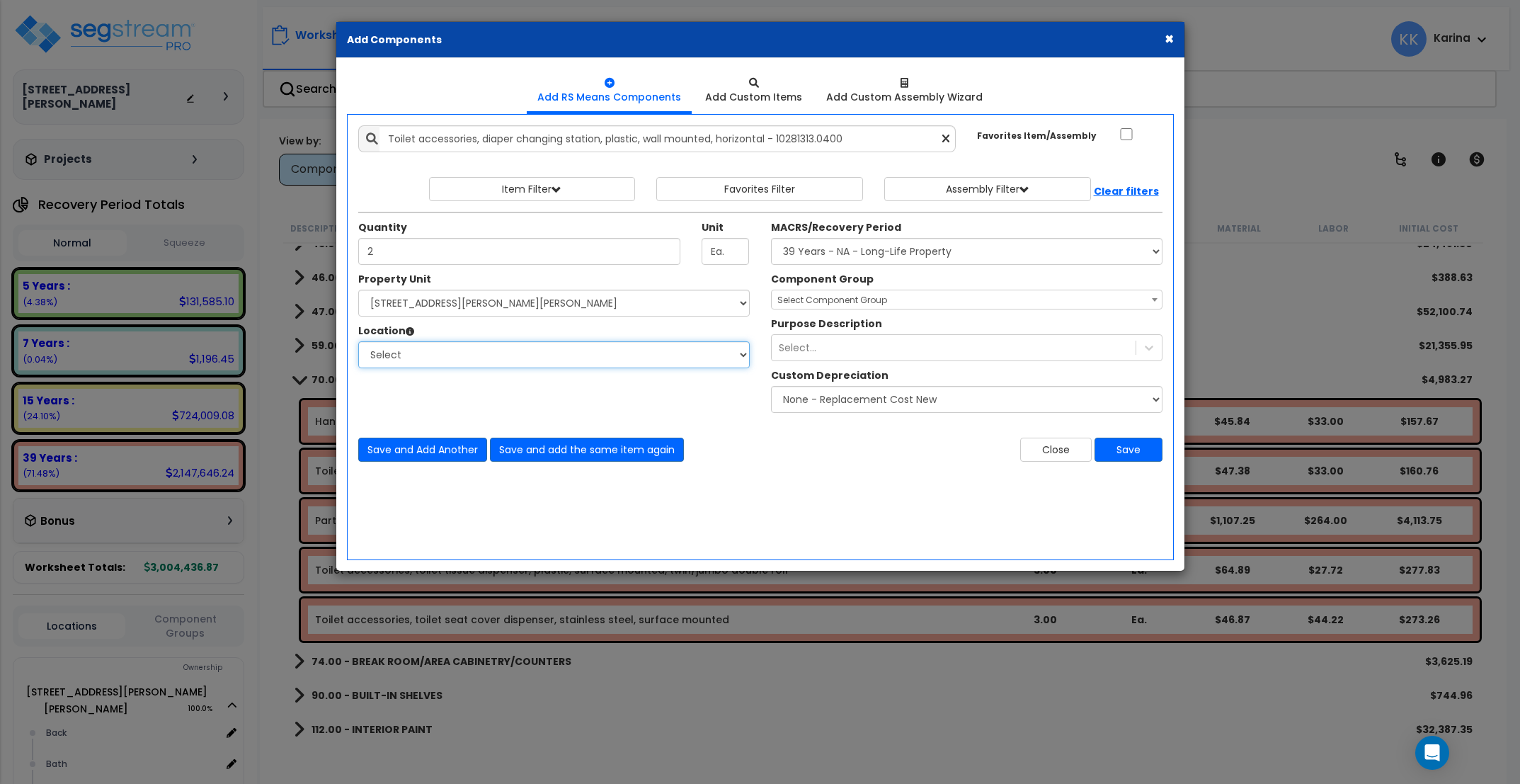
select select "31631"
click option "Bath" at bounding box center [0, 0] width 0 height 0
click at [771, 238] on select "Select MACRS/Recovery Period 5 Years - 57.0 - Distributive Trades & Services 5 …" at bounding box center [967, 251] width 392 height 27
select select "3669"
click option "39 Years - NA - Long-Life Property" at bounding box center [0, 0] width 0 height 0
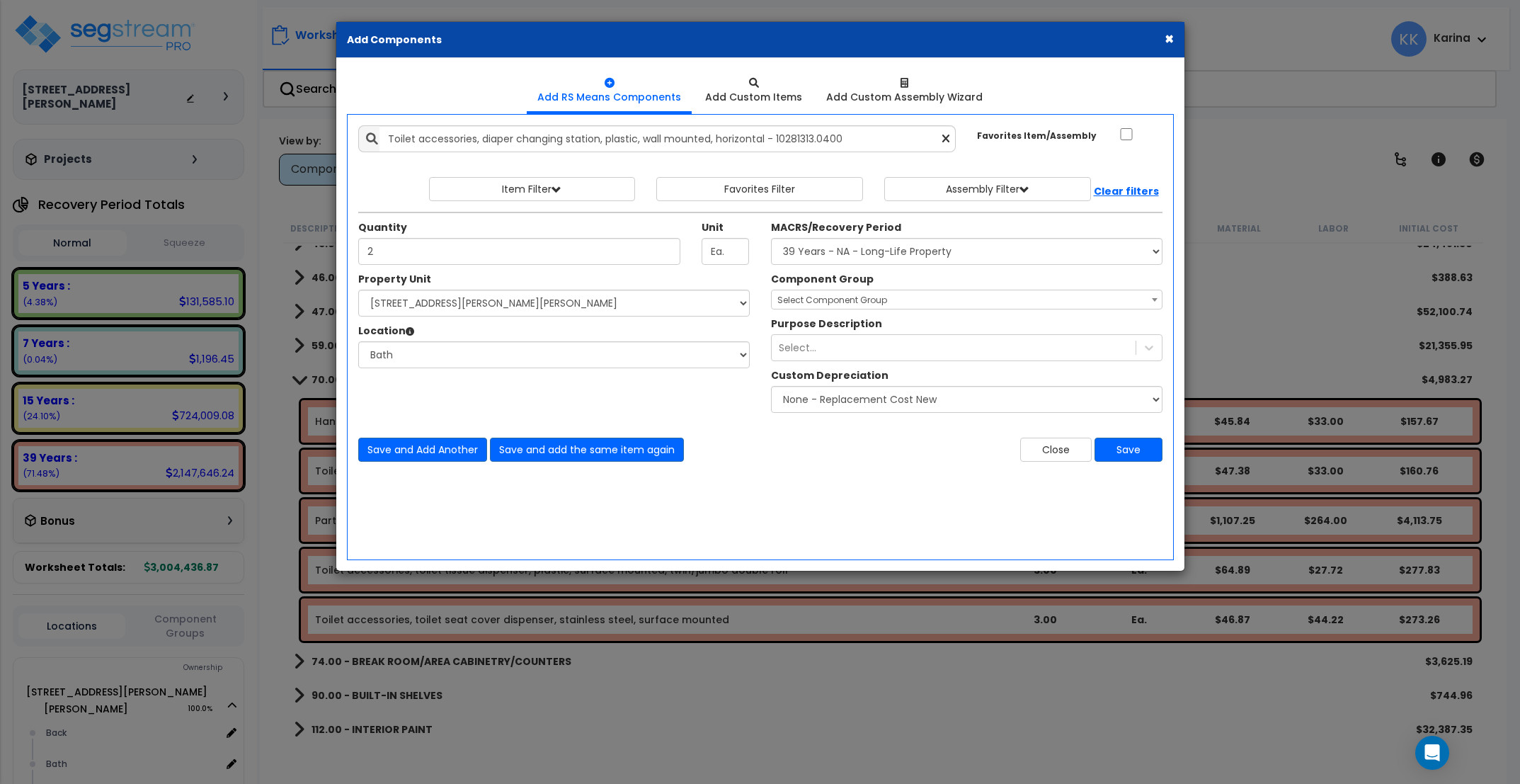
click at [798, 302] on span "Select Component Group" at bounding box center [832, 300] width 110 height 12
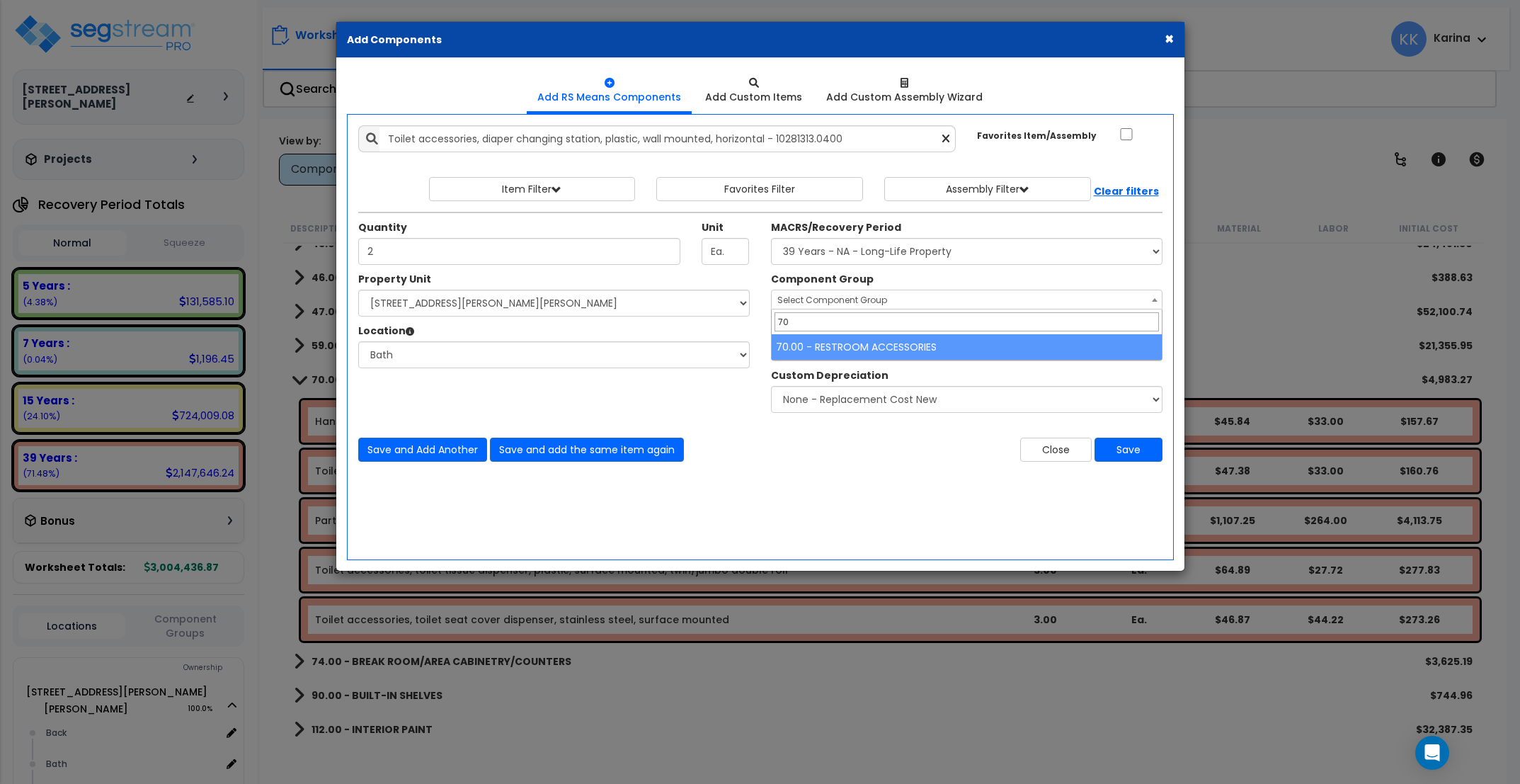
type input "70"
select select "56891"
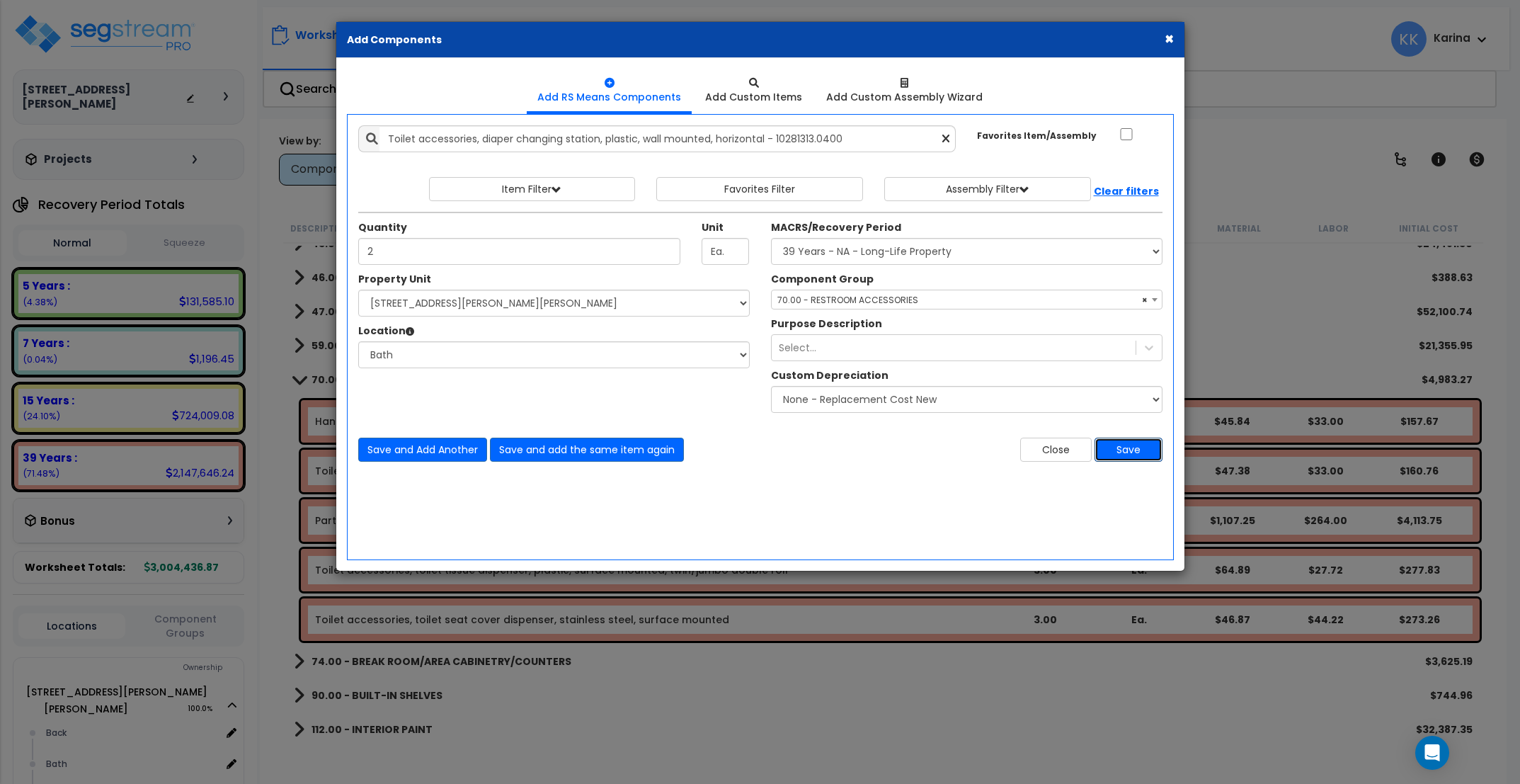
click at [1112, 449] on button "Save" at bounding box center [1128, 449] width 68 height 24
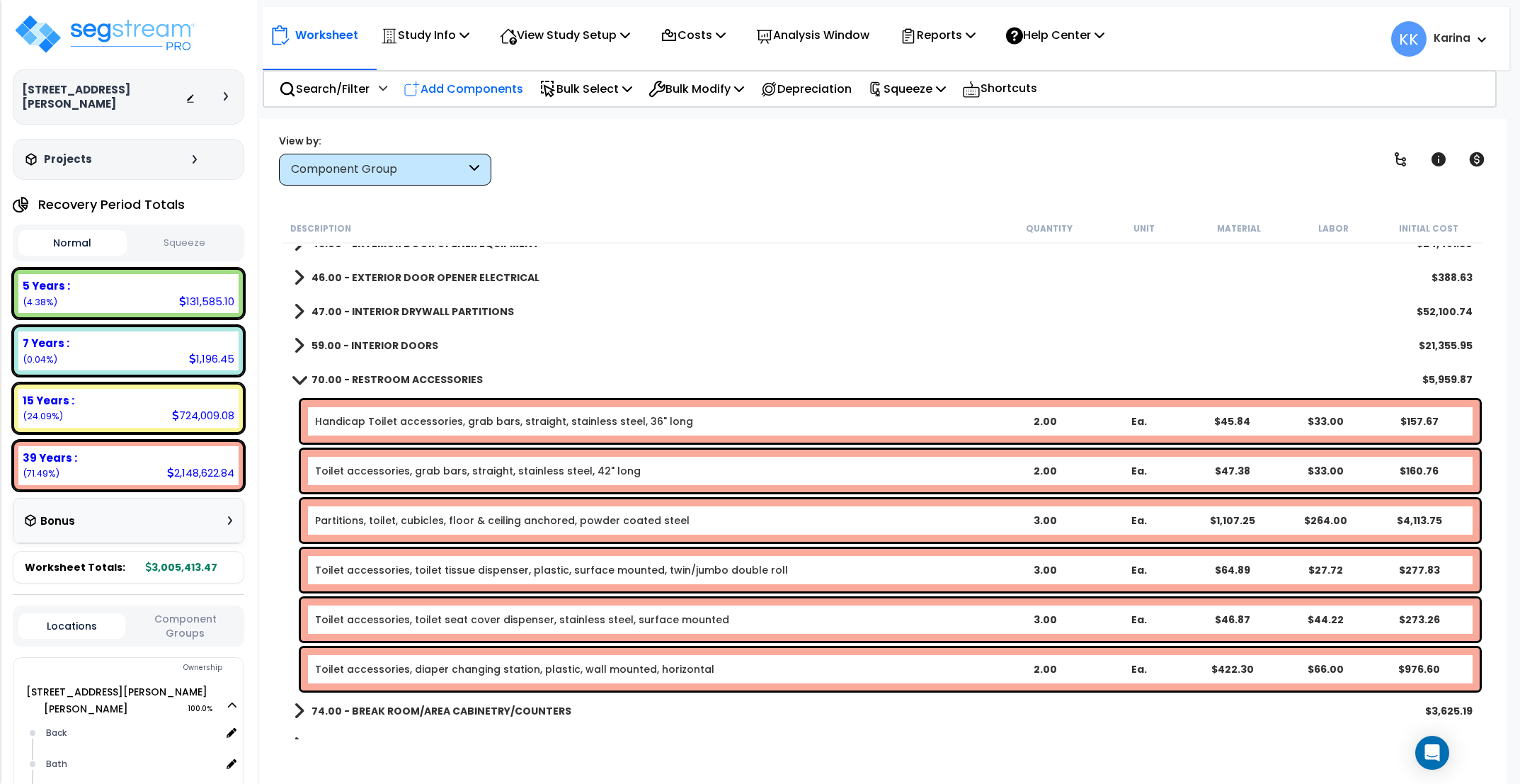
click at [491, 89] on p "Add Components" at bounding box center [463, 89] width 119 height 19
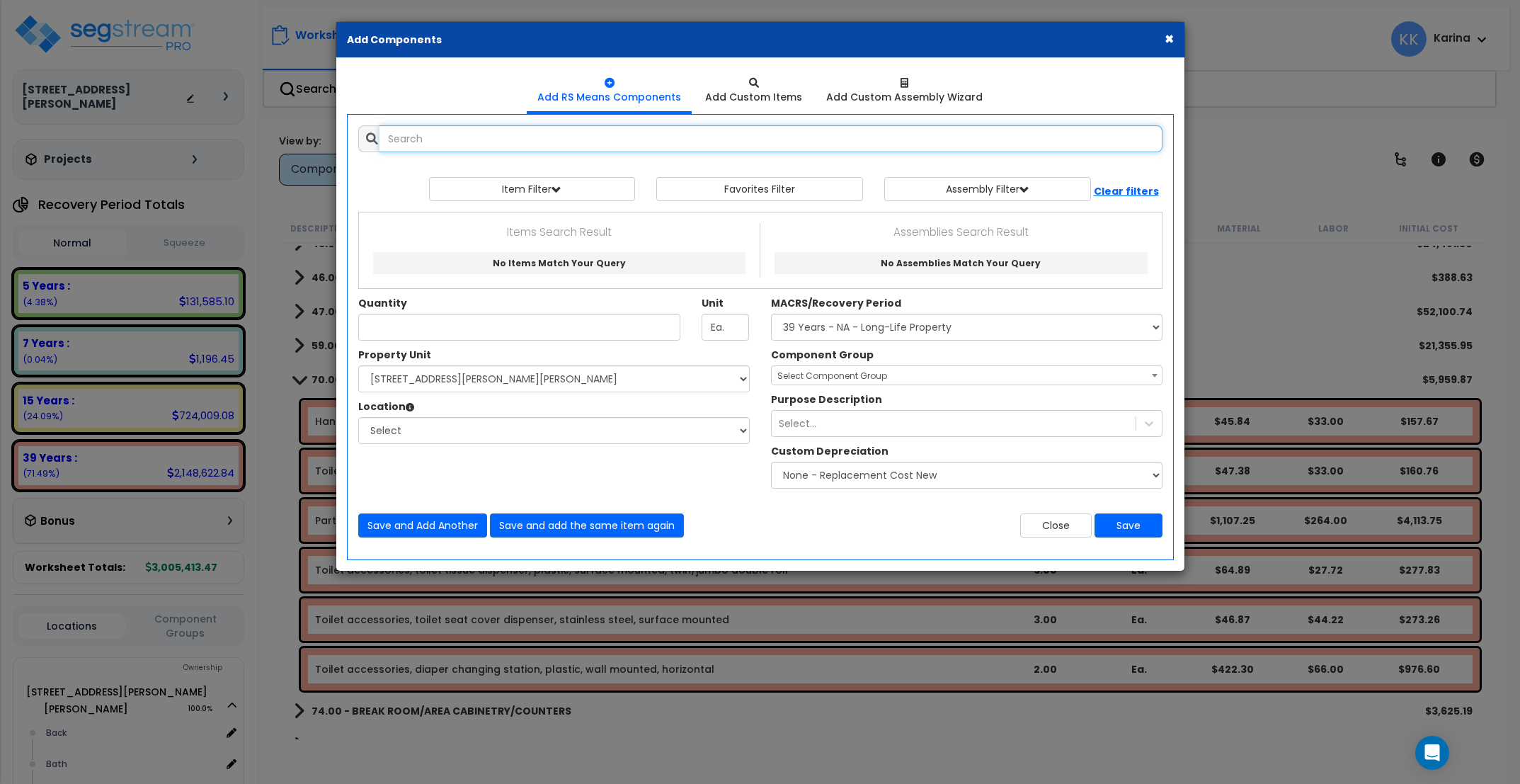
select select
click at [503, 135] on input "text" at bounding box center [771, 139] width 783 height 27
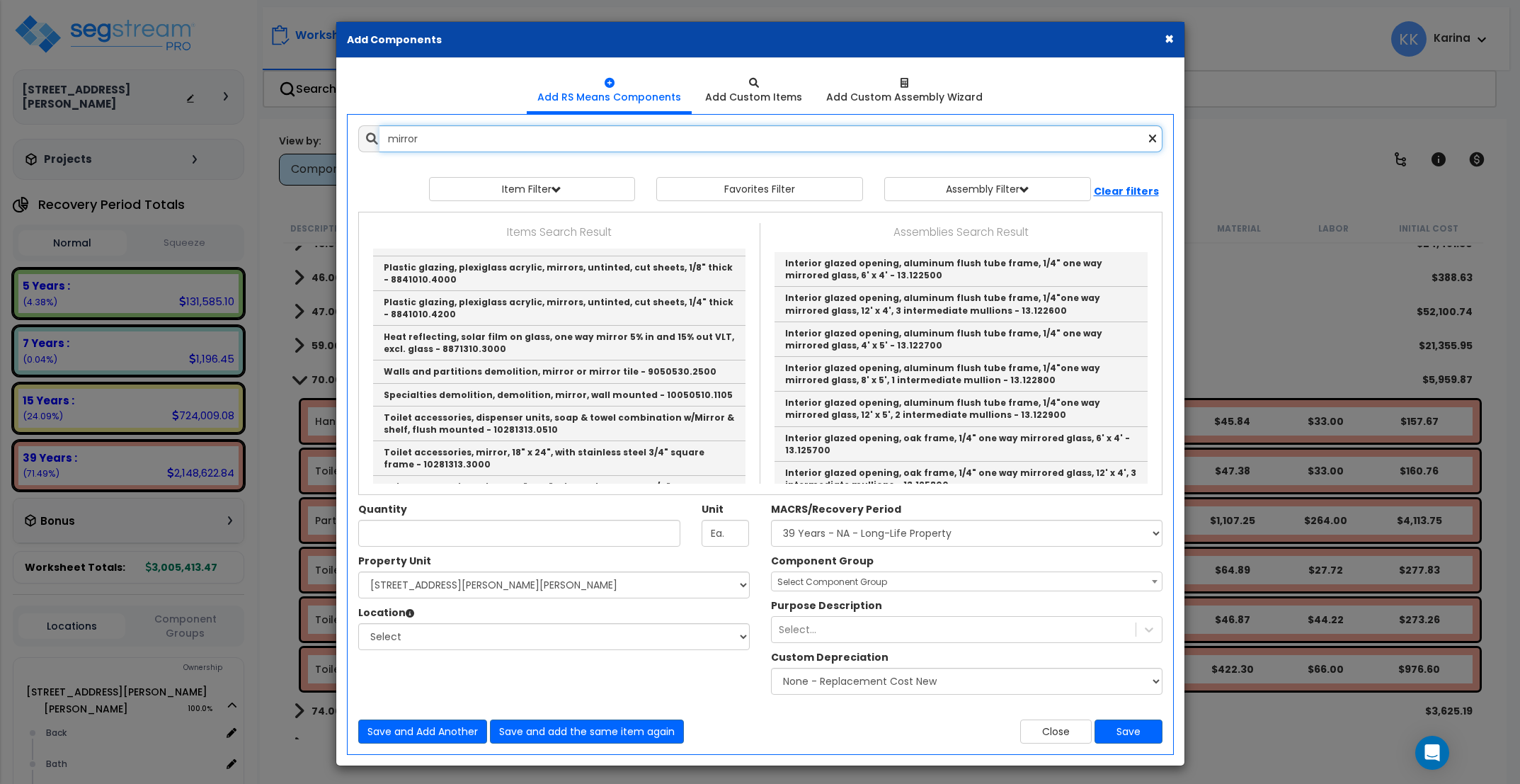
scroll to position [935, 0]
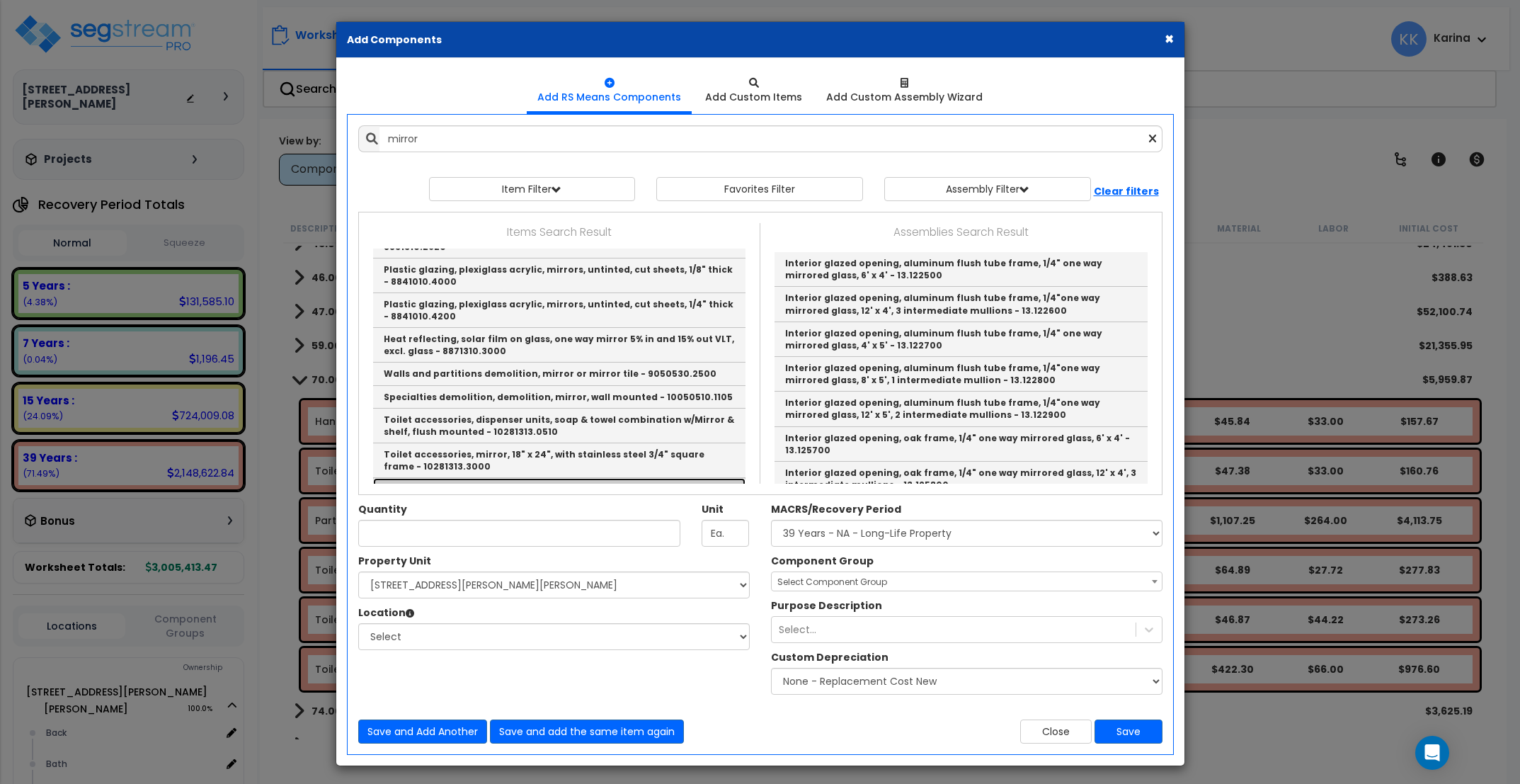
click at [521, 478] on link "Toilet accessories, mirror, 36" x 24", with stainless steel 3/4" square frame -…" at bounding box center [559, 495] width 372 height 34
type input "Toilet accessories, mirror, 36" x 24", with stainless steel 3/4" square frame -…"
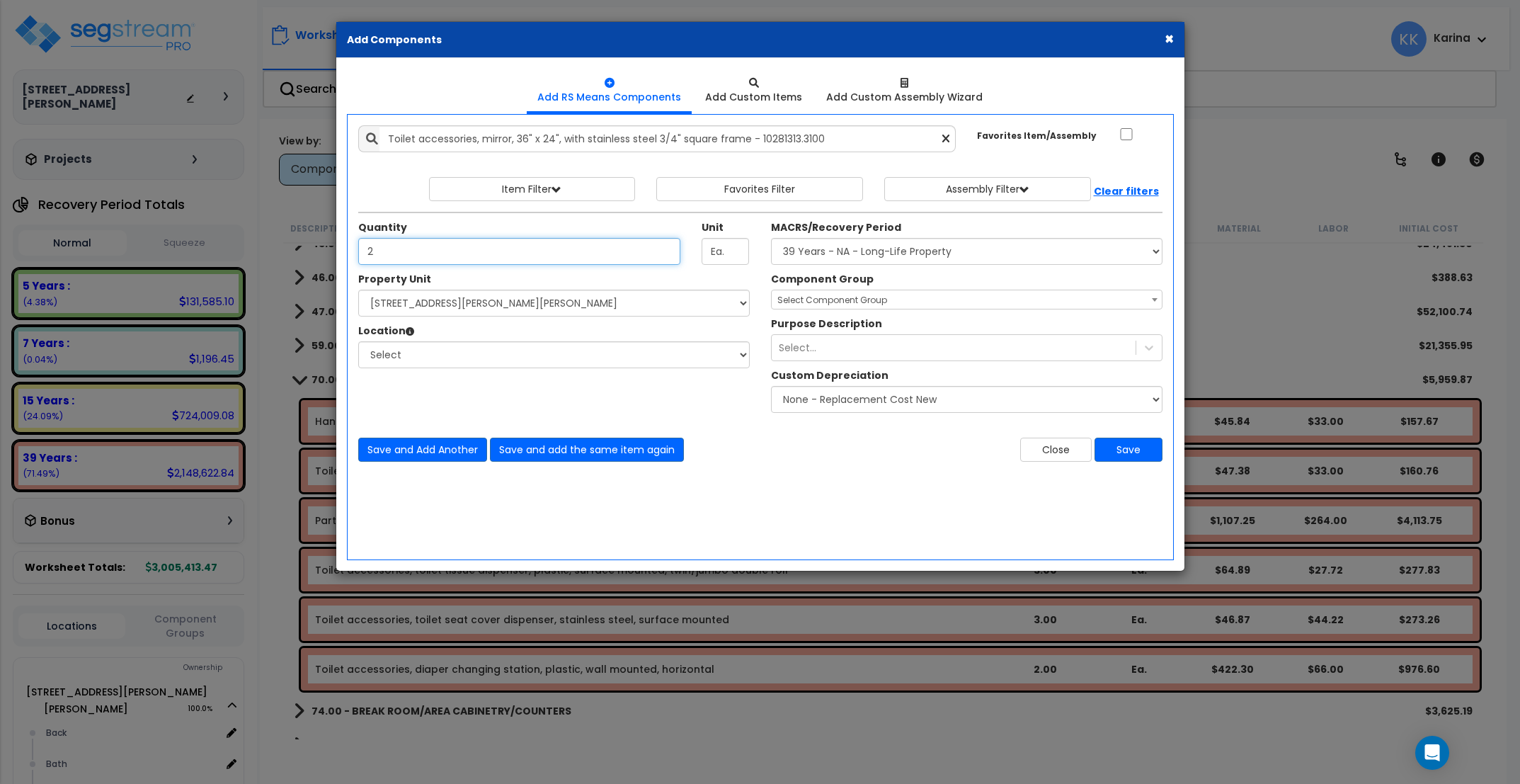
type input "2"
click at [358, 290] on select "Select [STREET_ADDRESS][PERSON_NAME][PERSON_NAME] Site Improvements" at bounding box center [553, 304] width 392 height 27
select select "176161"
click option "[STREET_ADDRESS][PERSON_NAME][PERSON_NAME]" at bounding box center [0, 0] width 0 height 0
click at [358, 341] on select "Select Back [GEOGRAPHIC_DATA] Break Building Building Interior Loading Mech Off…" at bounding box center [553, 355] width 392 height 27
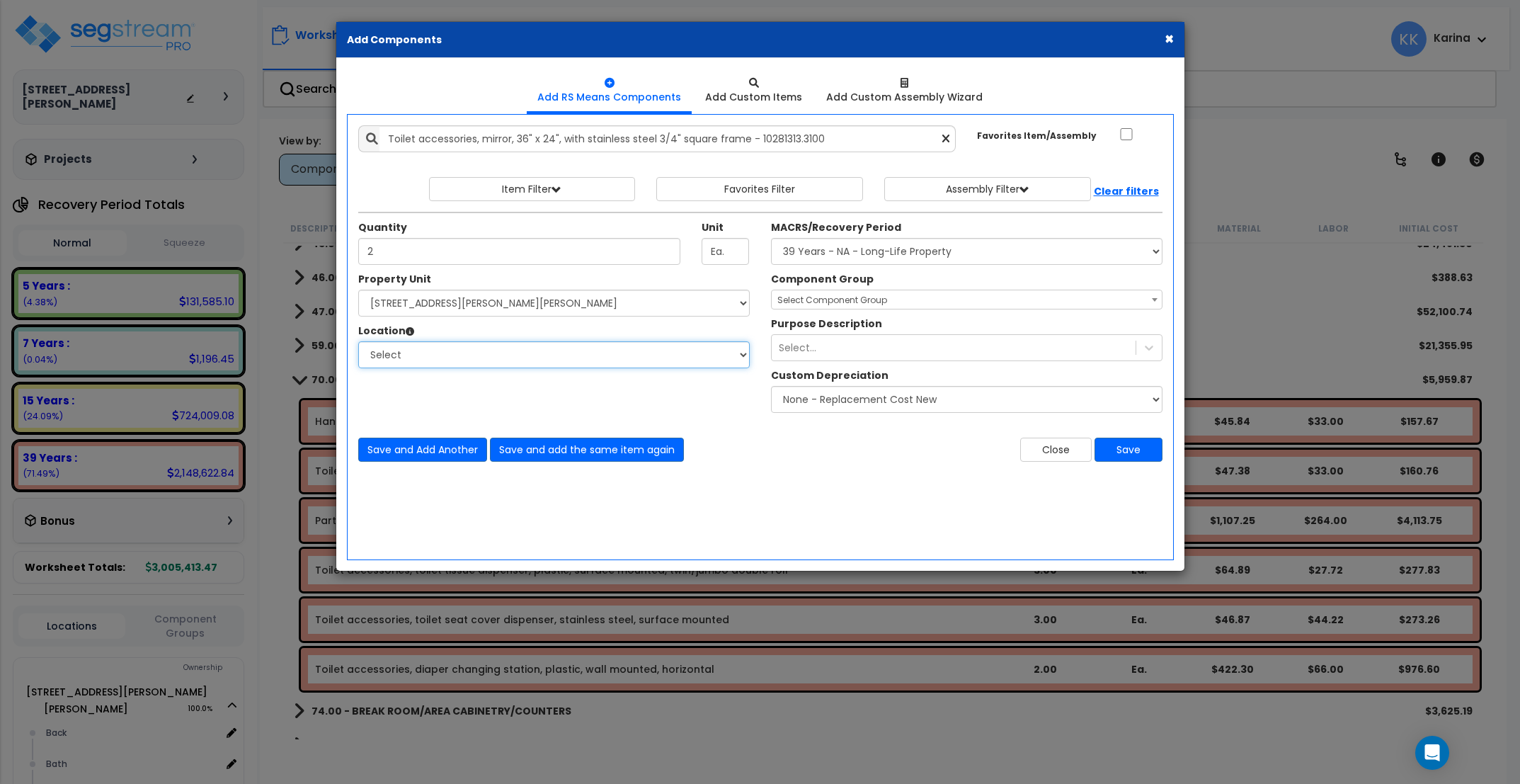
select select "31631"
click option "Bath" at bounding box center [0, 0] width 0 height 0
click at [771, 238] on select "Select MACRS/Recovery Period 5 Years - 57.0 - Distributive Trades & Services 5 …" at bounding box center [967, 251] width 392 height 27
select select "3669"
click option "39 Years - NA - Long-Life Property" at bounding box center [0, 0] width 0 height 0
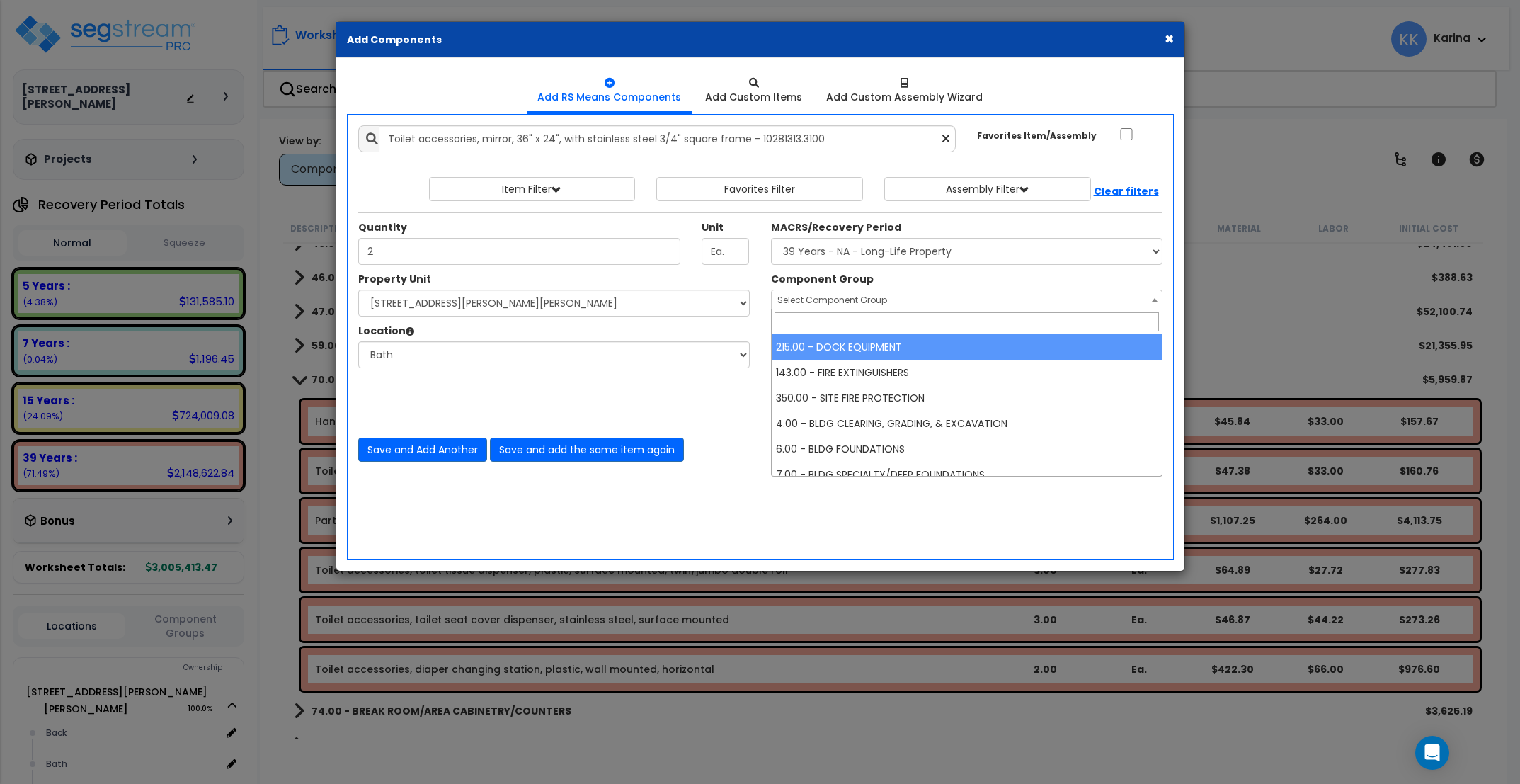
click at [832, 300] on span "Select Component Group" at bounding box center [832, 300] width 110 height 12
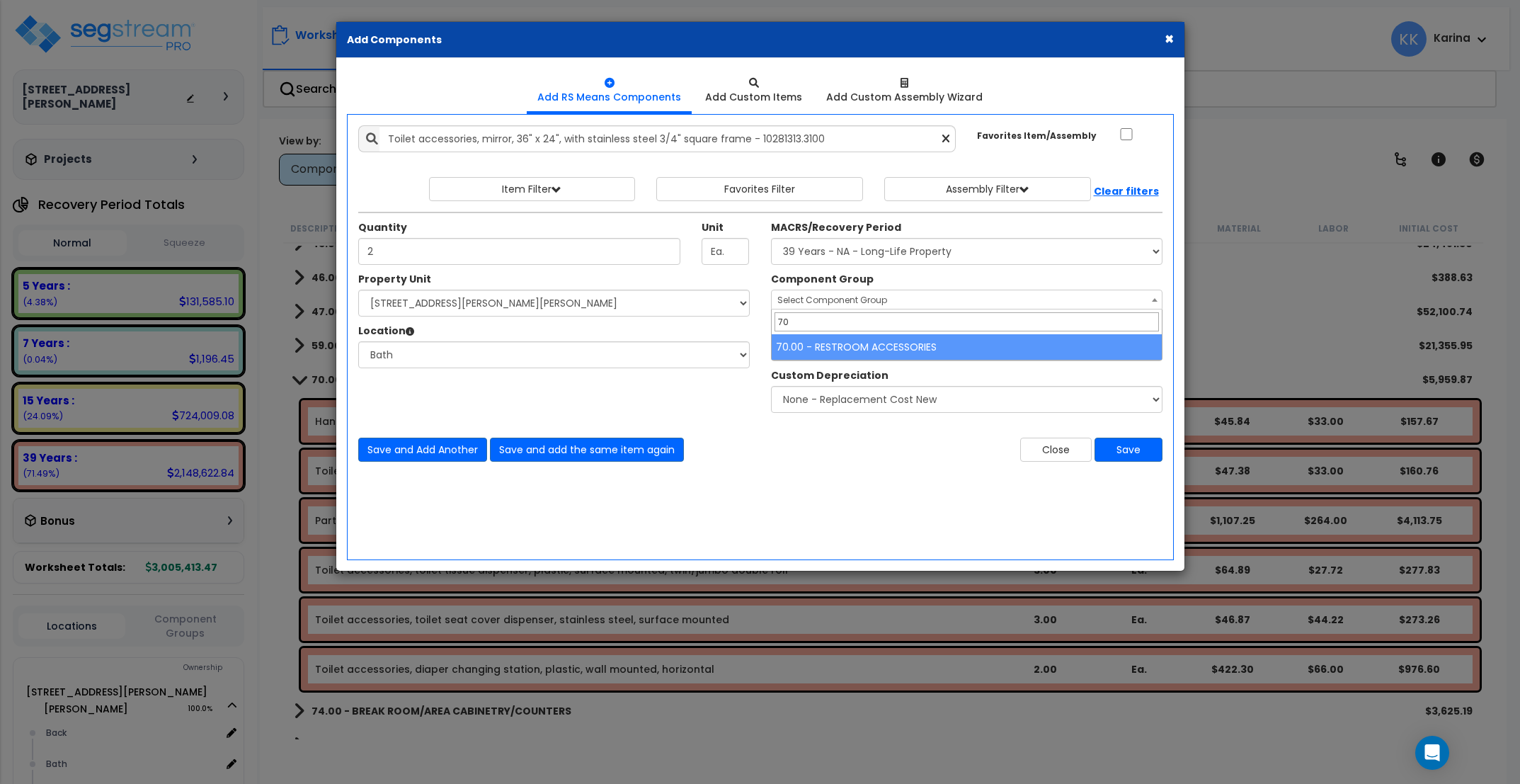
type input "70"
select select "56891"
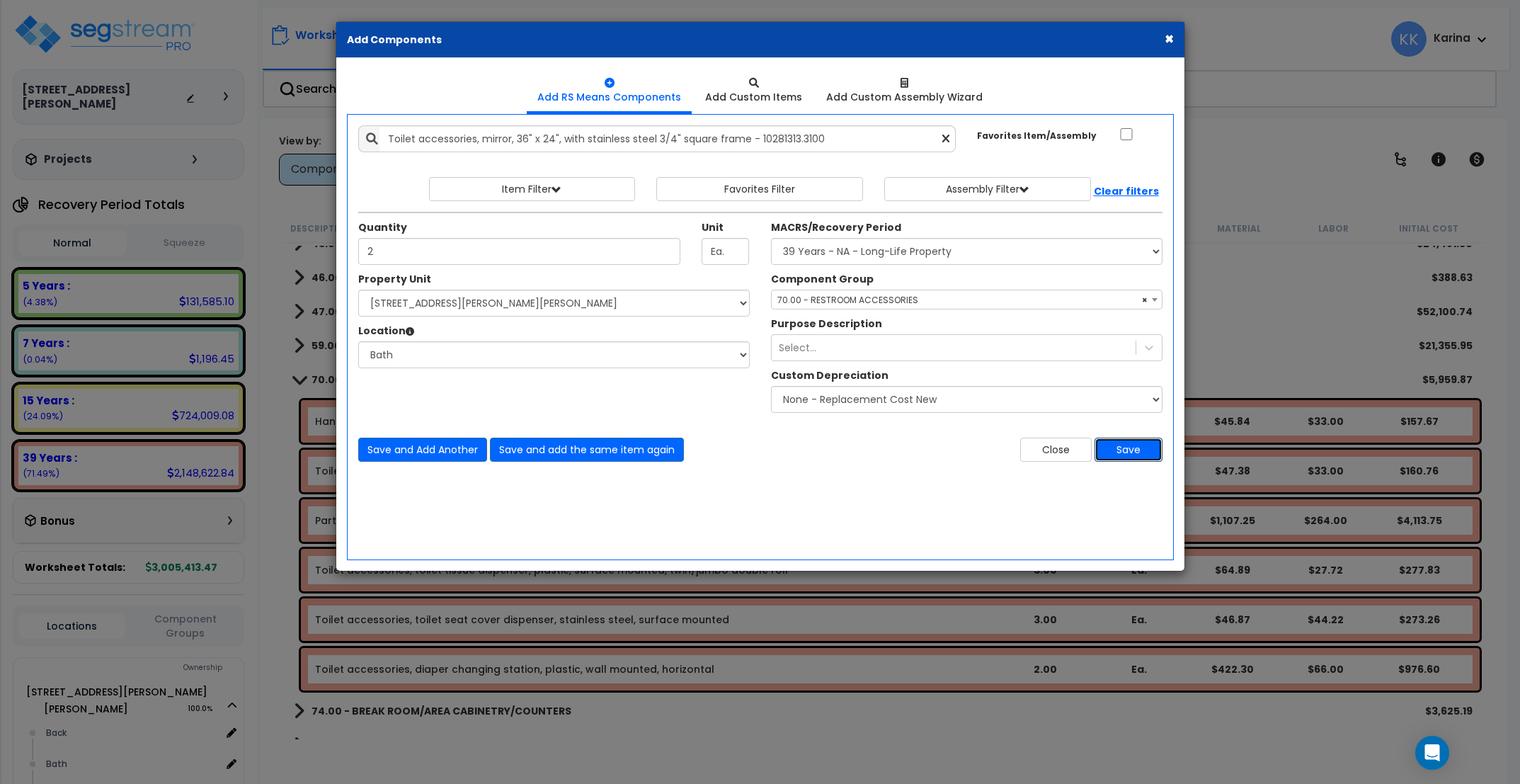
click at [1120, 457] on button "Save" at bounding box center [1128, 449] width 68 height 24
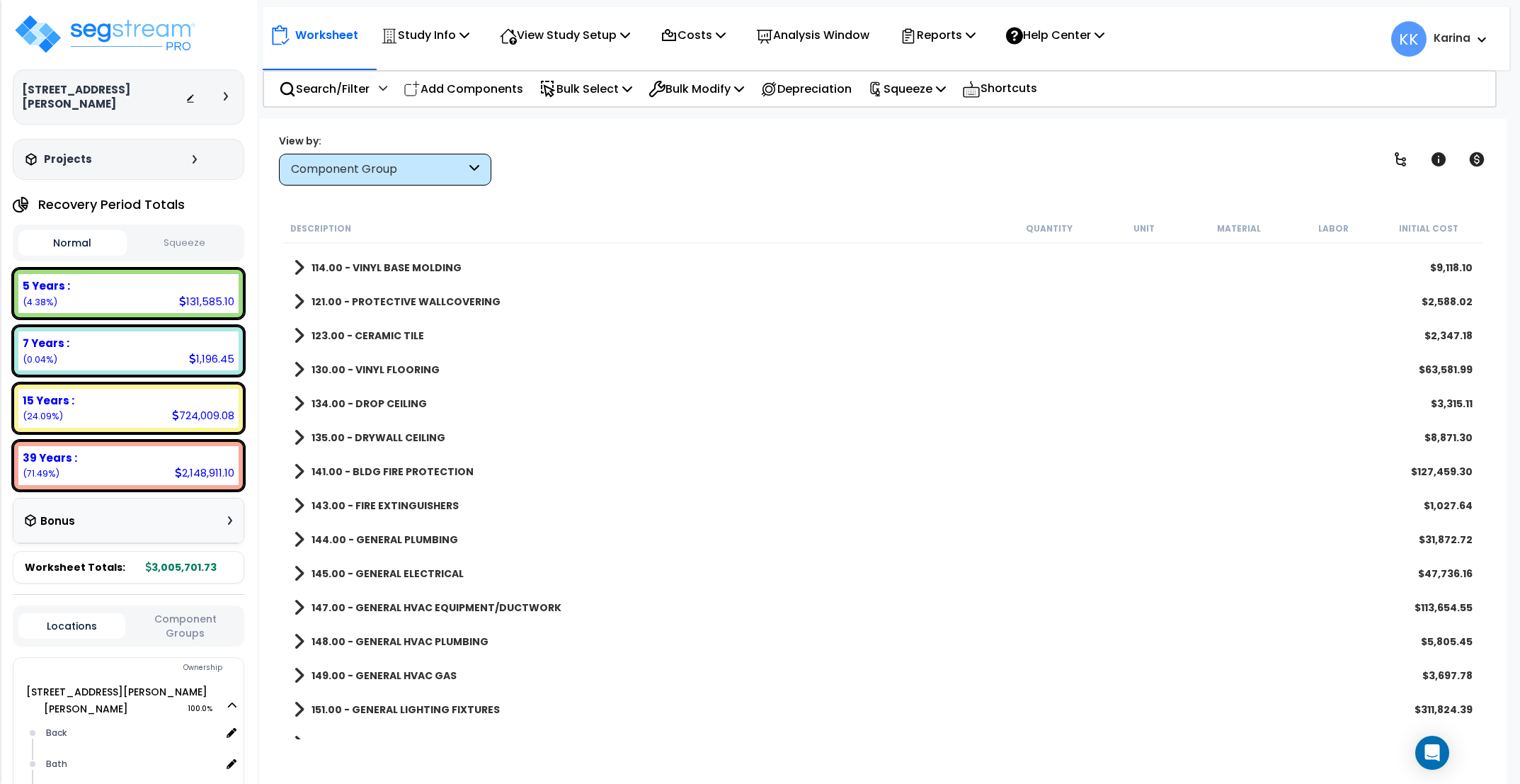
scroll to position [1104, 0]
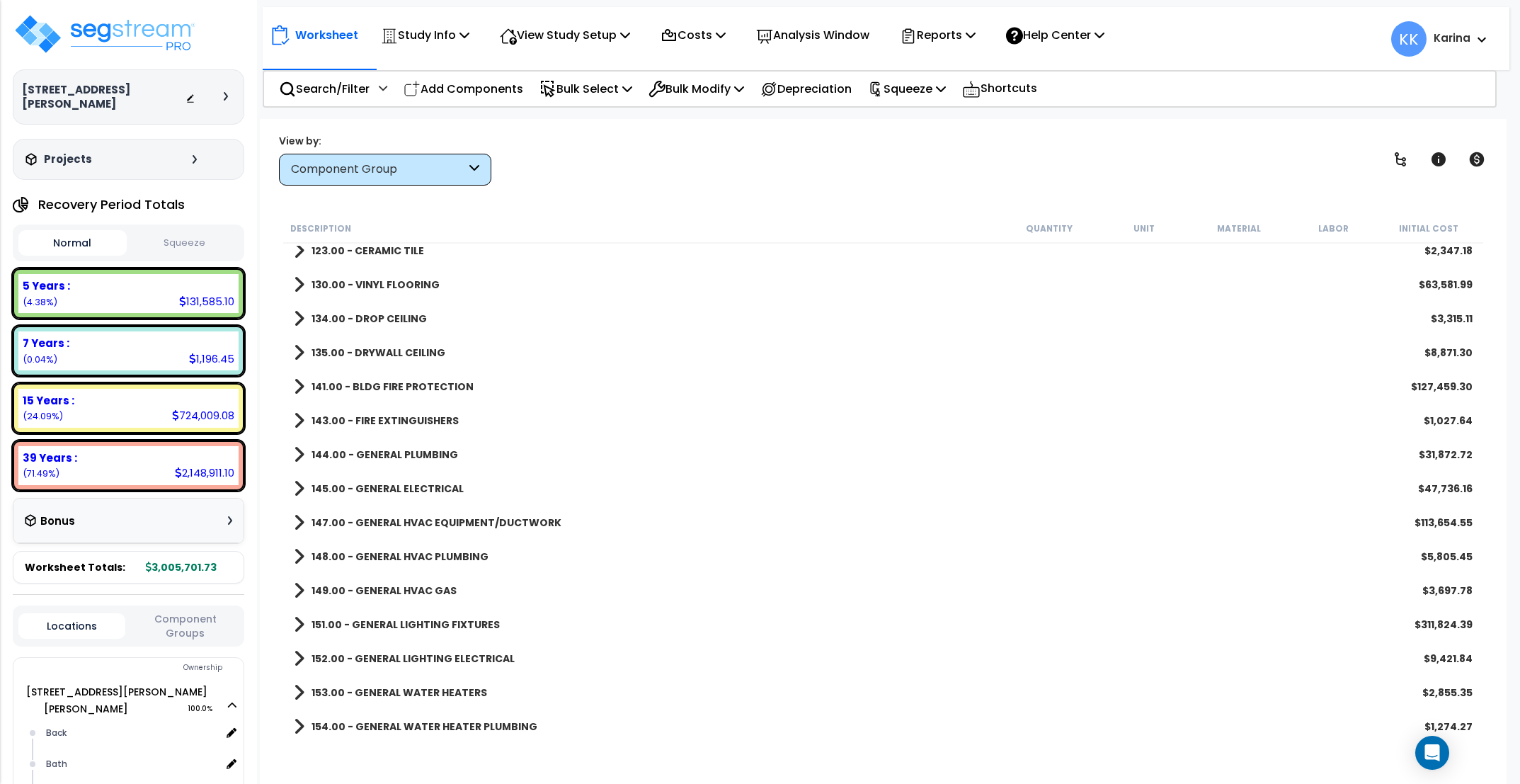
click at [301, 488] on span at bounding box center [299, 488] width 10 height 20
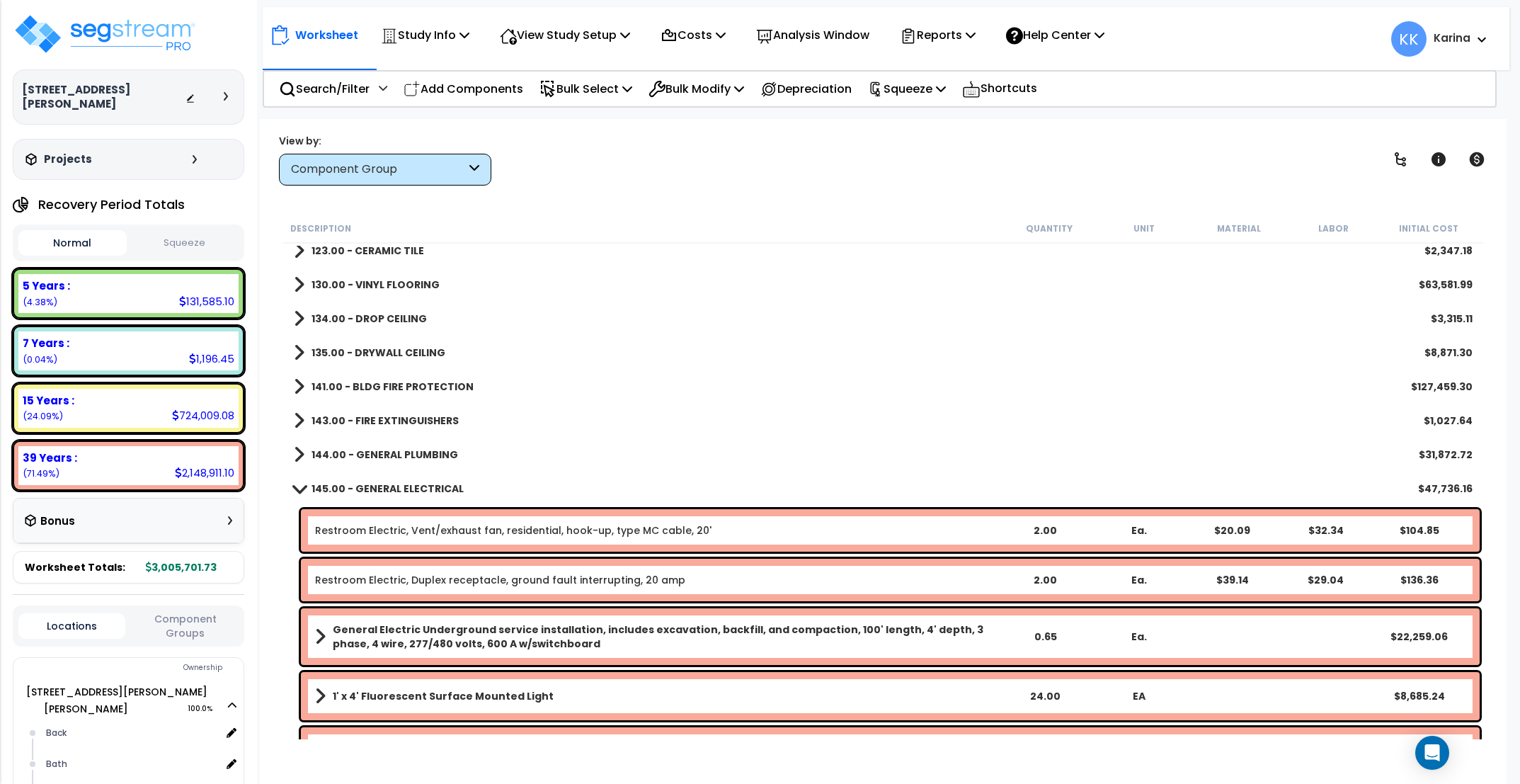
scroll to position [1189, 0]
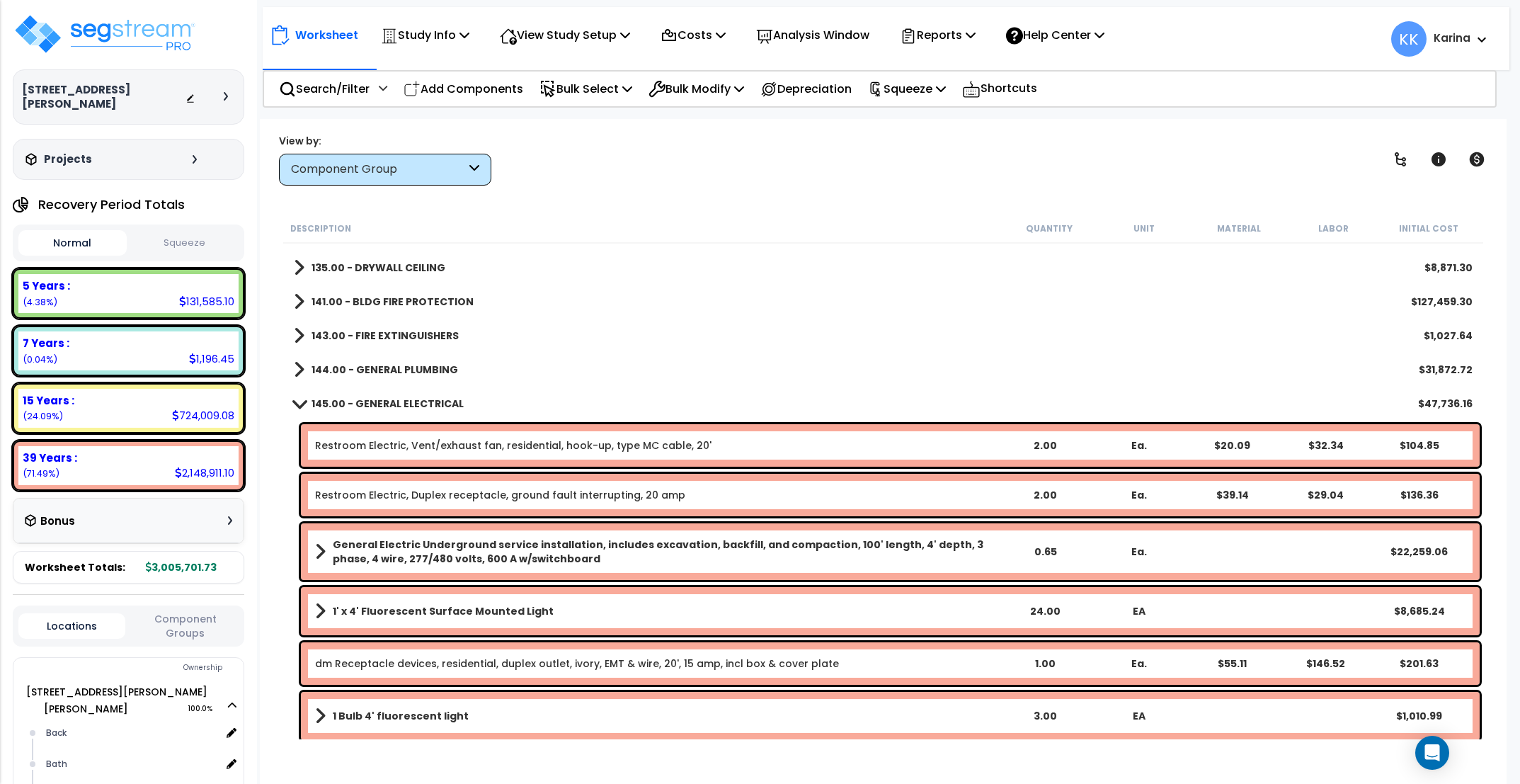
click at [298, 404] on span at bounding box center [300, 403] width 20 height 10
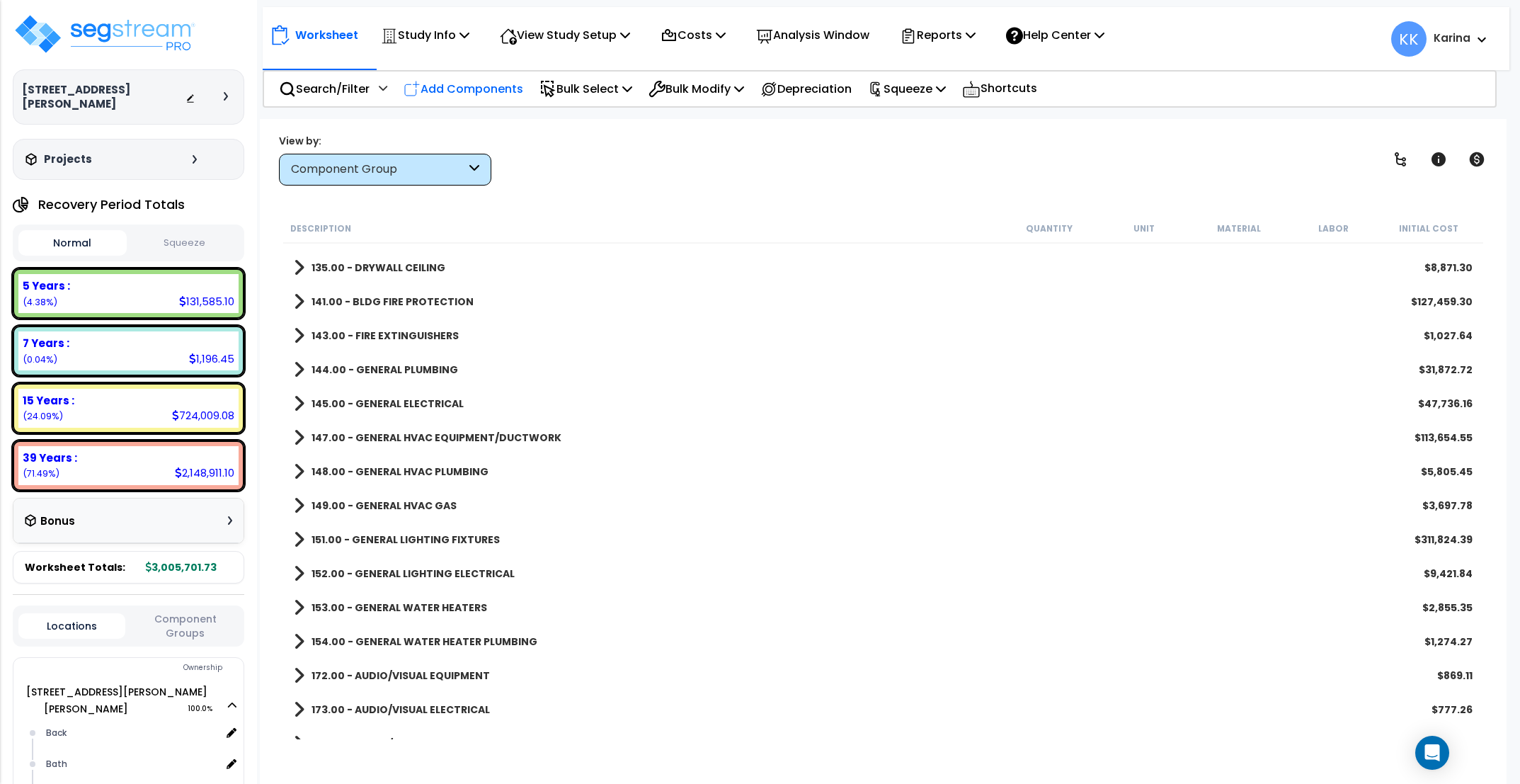
click at [466, 84] on p "Add Components" at bounding box center [463, 89] width 119 height 19
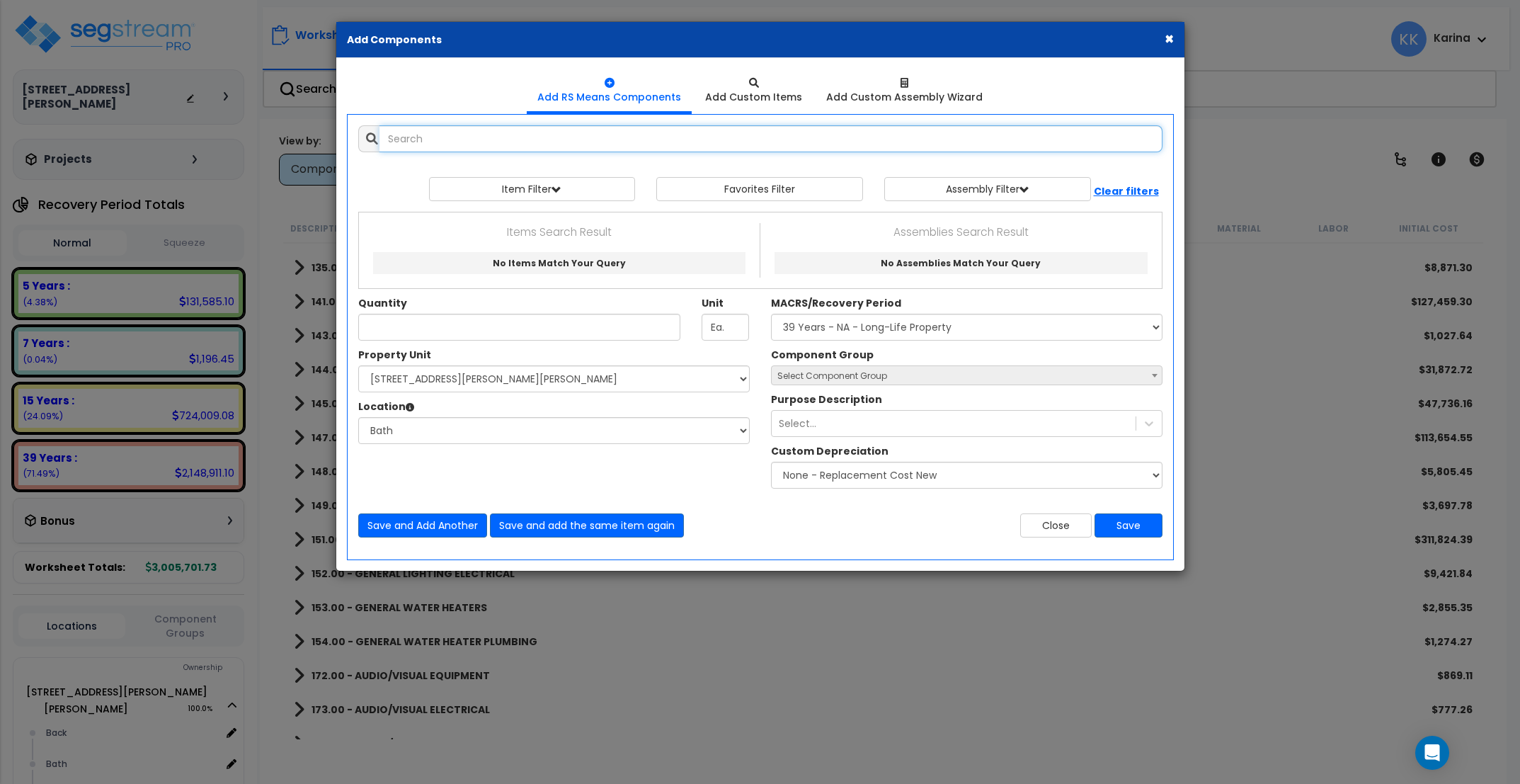
select select
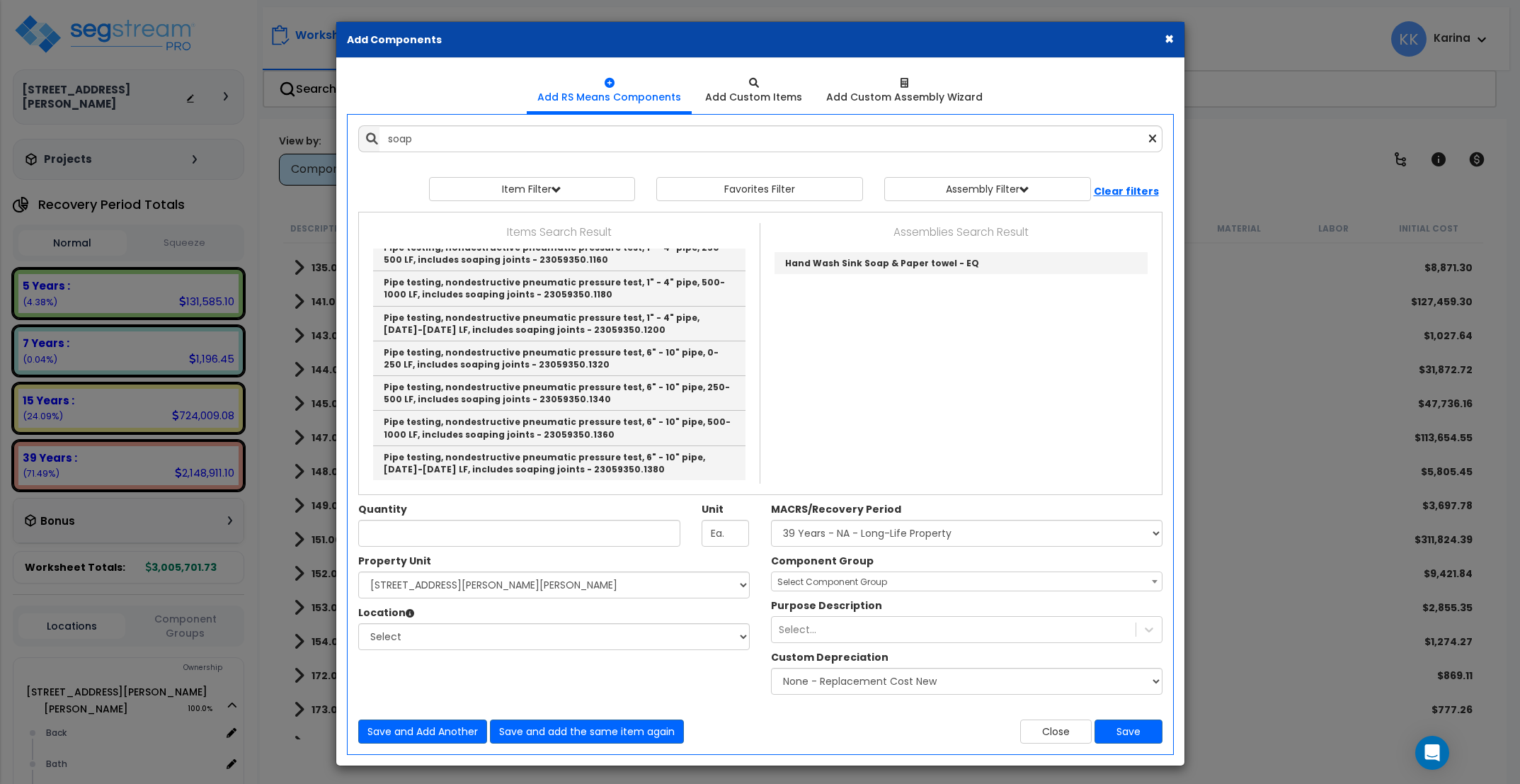
type input "Toilet accessories, soap dispenser, chrome, surface mounted, liquid - 10281313.…"
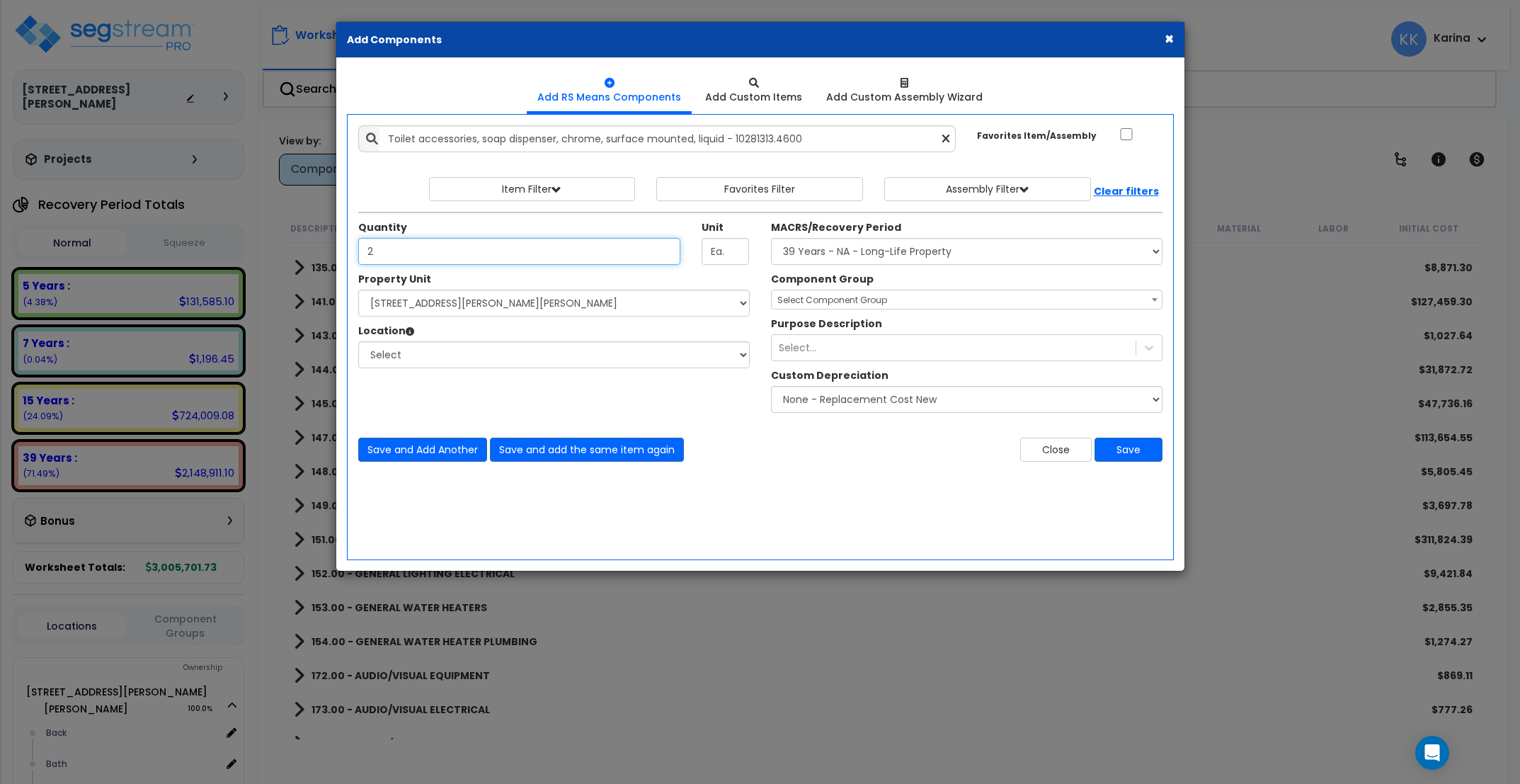
type input "2"
click at [358, 290] on select "Select [STREET_ADDRESS][PERSON_NAME][PERSON_NAME] Site Improvements" at bounding box center [553, 304] width 392 height 27
select select "176161"
click option "[STREET_ADDRESS][PERSON_NAME][PERSON_NAME]" at bounding box center [0, 0] width 0 height 0
click at [358, 341] on select "Select Back [GEOGRAPHIC_DATA] Break Building Building Interior Loading Mech Off…" at bounding box center [553, 355] width 392 height 27
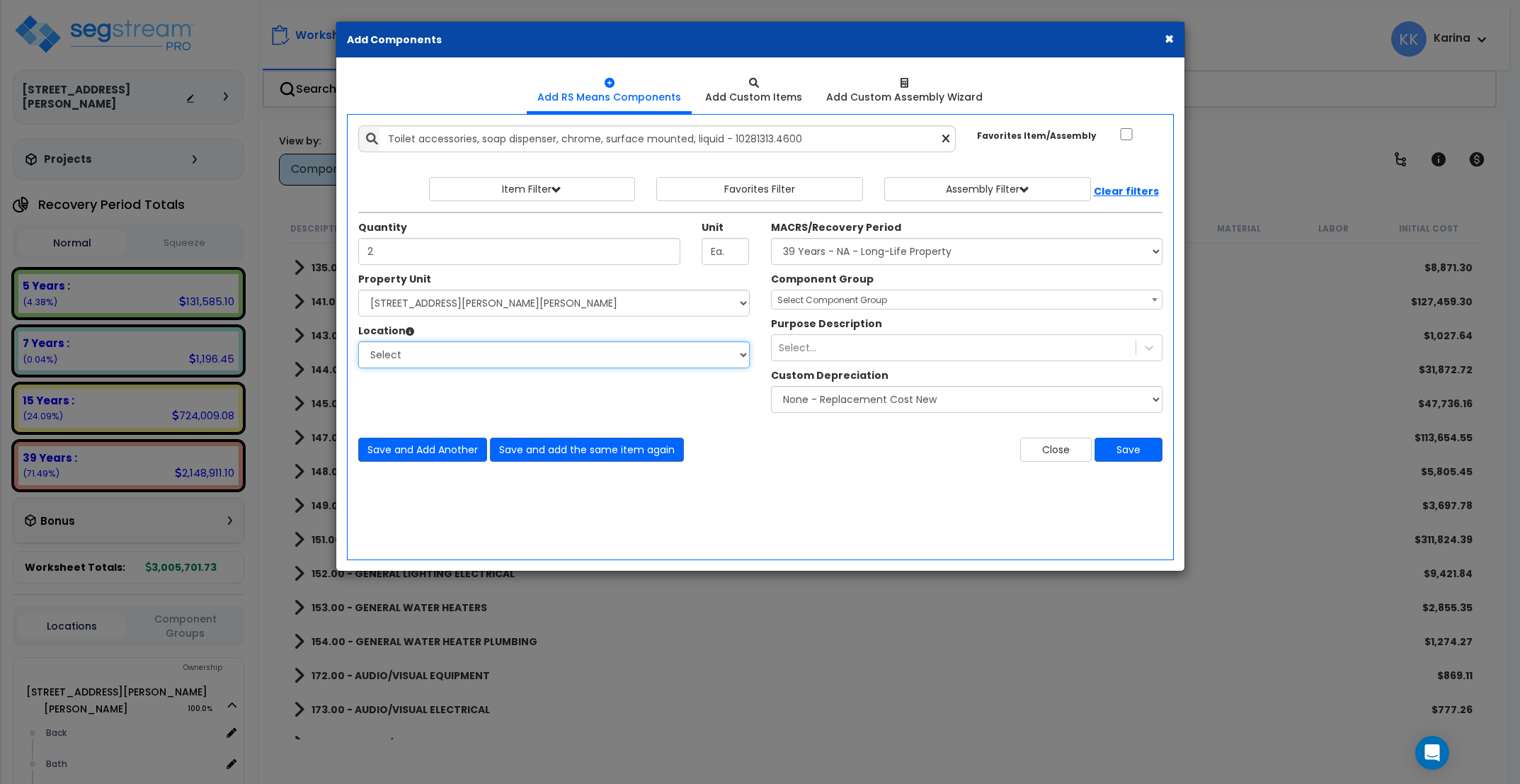
select select "31631"
click option "Bath" at bounding box center [0, 0] width 0 height 0
click at [771, 238] on select "Select MACRS/Recovery Period 5 Years - 57.0 - Distributive Trades & Services 5 …" at bounding box center [967, 251] width 392 height 27
select select "3669"
click option "39 Years - NA - Long-Life Property" at bounding box center [0, 0] width 0 height 0
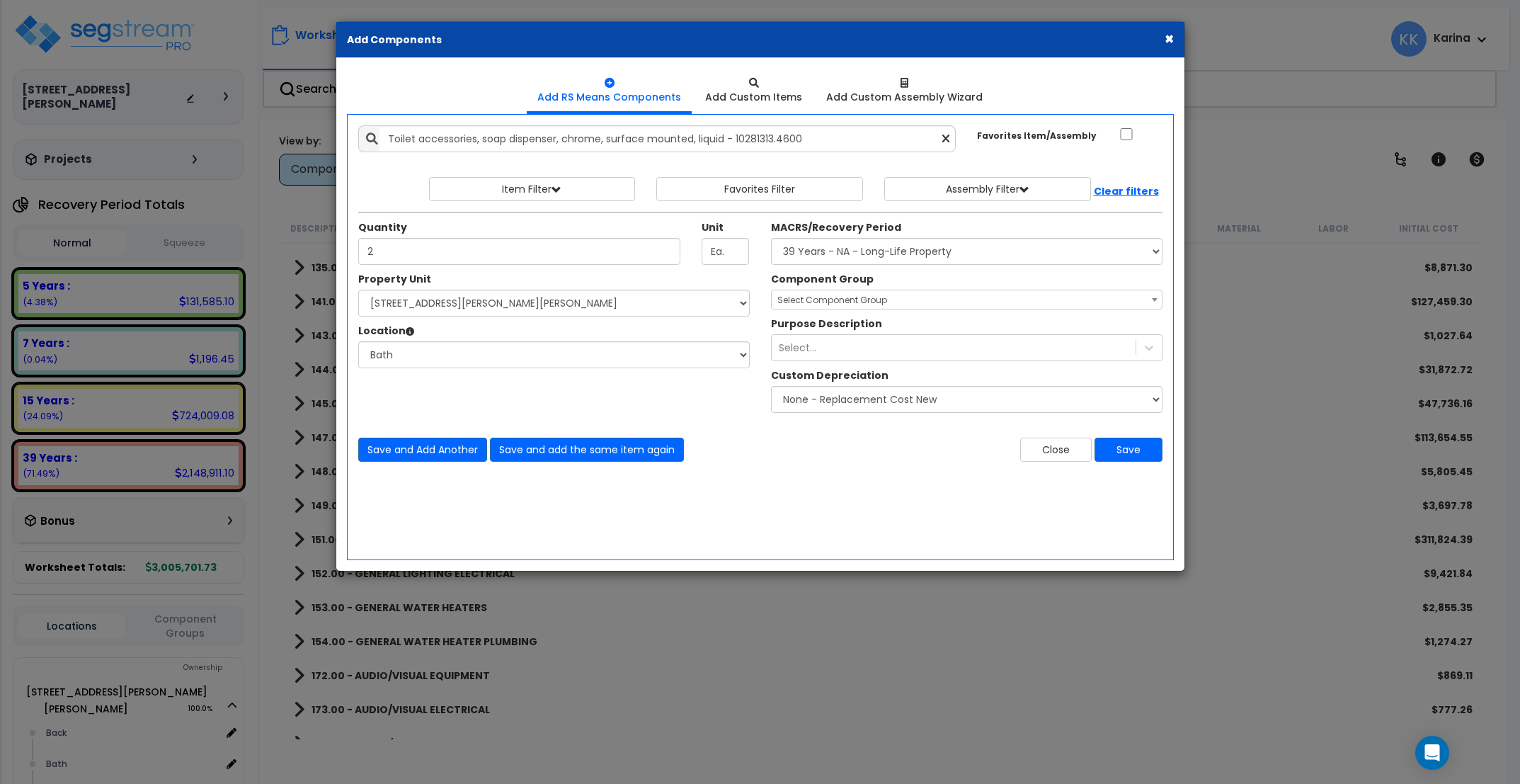
click at [804, 304] on span "Select Component Group" at bounding box center [832, 300] width 110 height 12
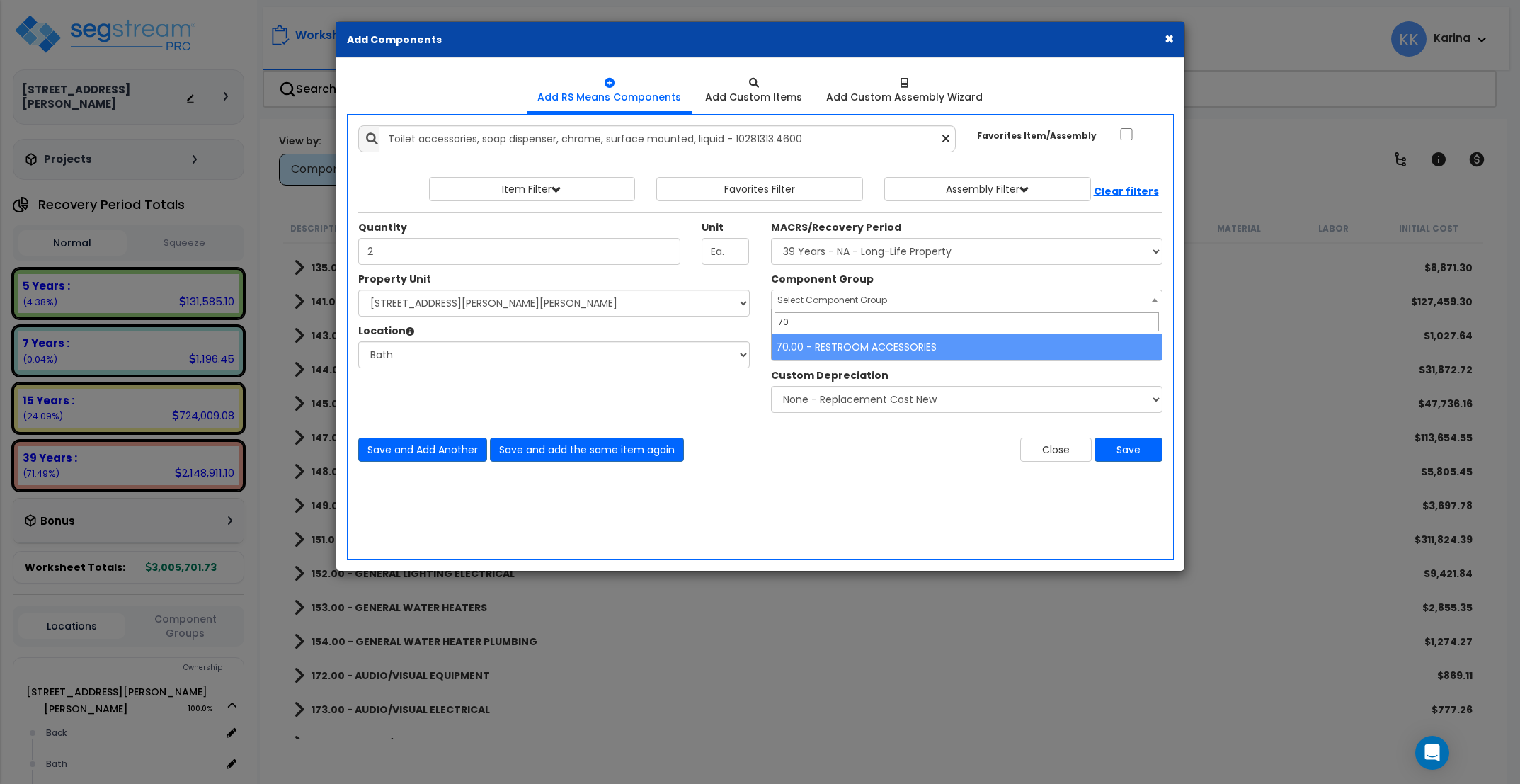
type input "70"
select select "56891"
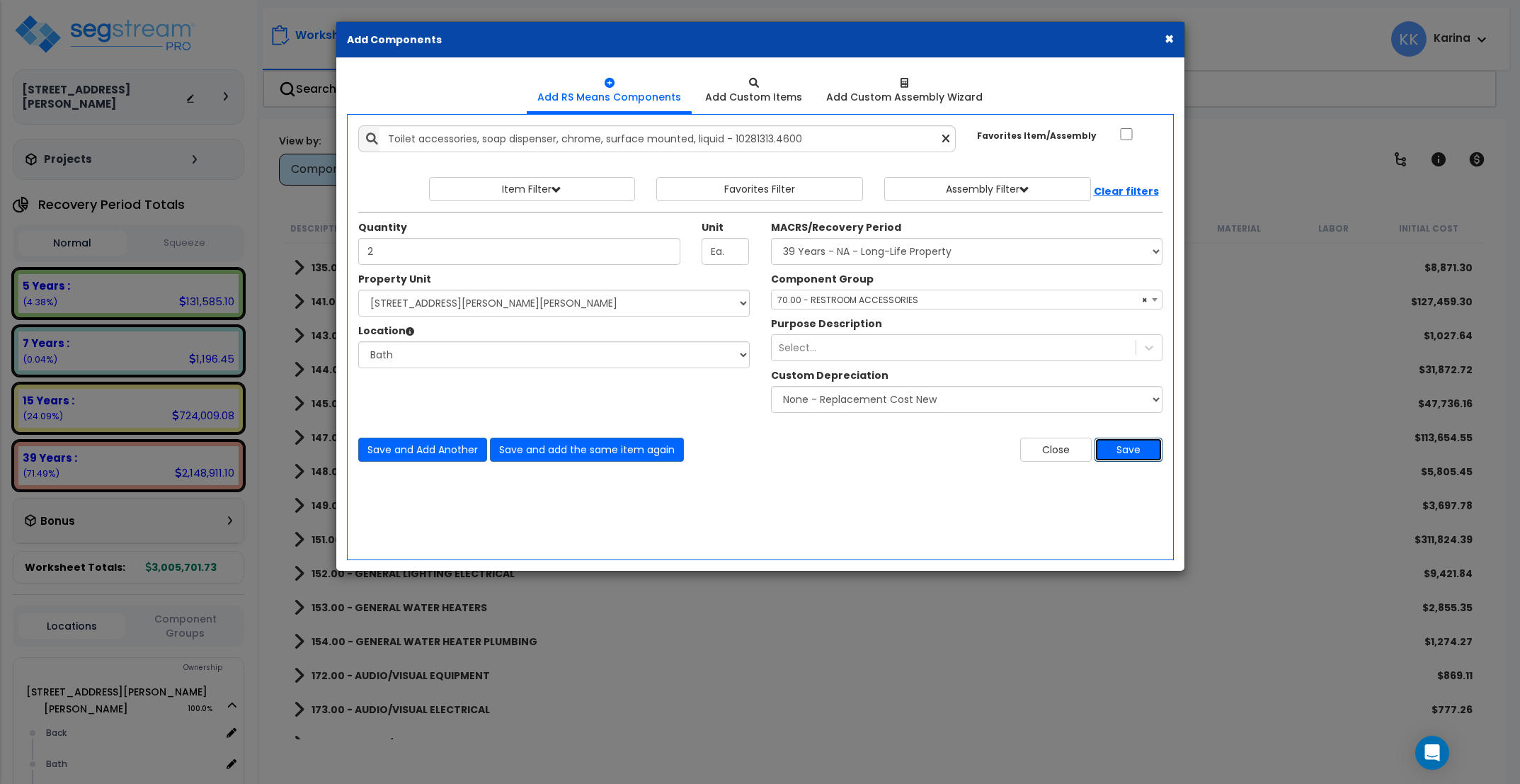
click at [1110, 450] on button "Save" at bounding box center [1128, 449] width 68 height 24
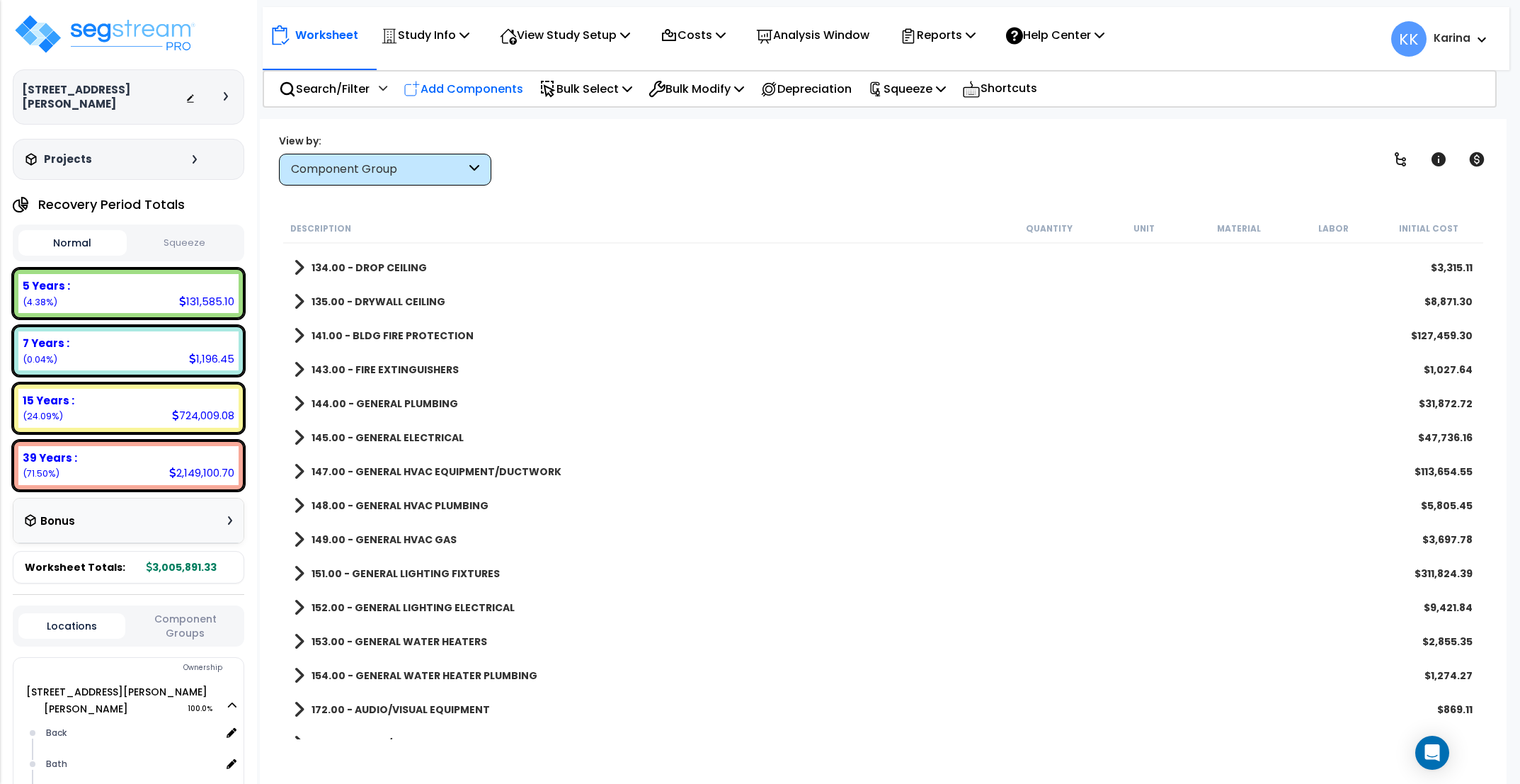
click at [502, 82] on p "Add Components" at bounding box center [463, 89] width 119 height 19
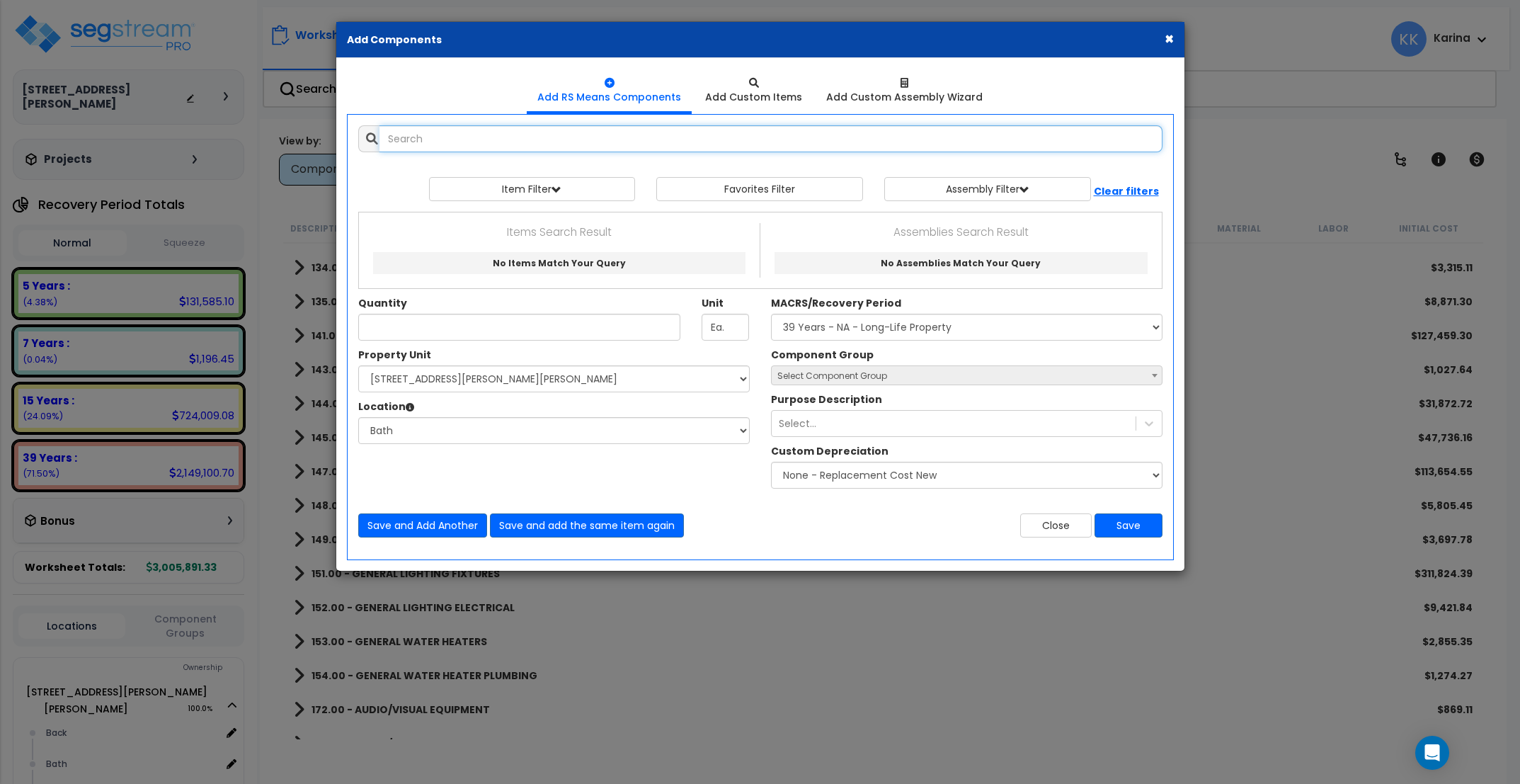
select select
click at [561, 140] on input "text" at bounding box center [771, 139] width 783 height 27
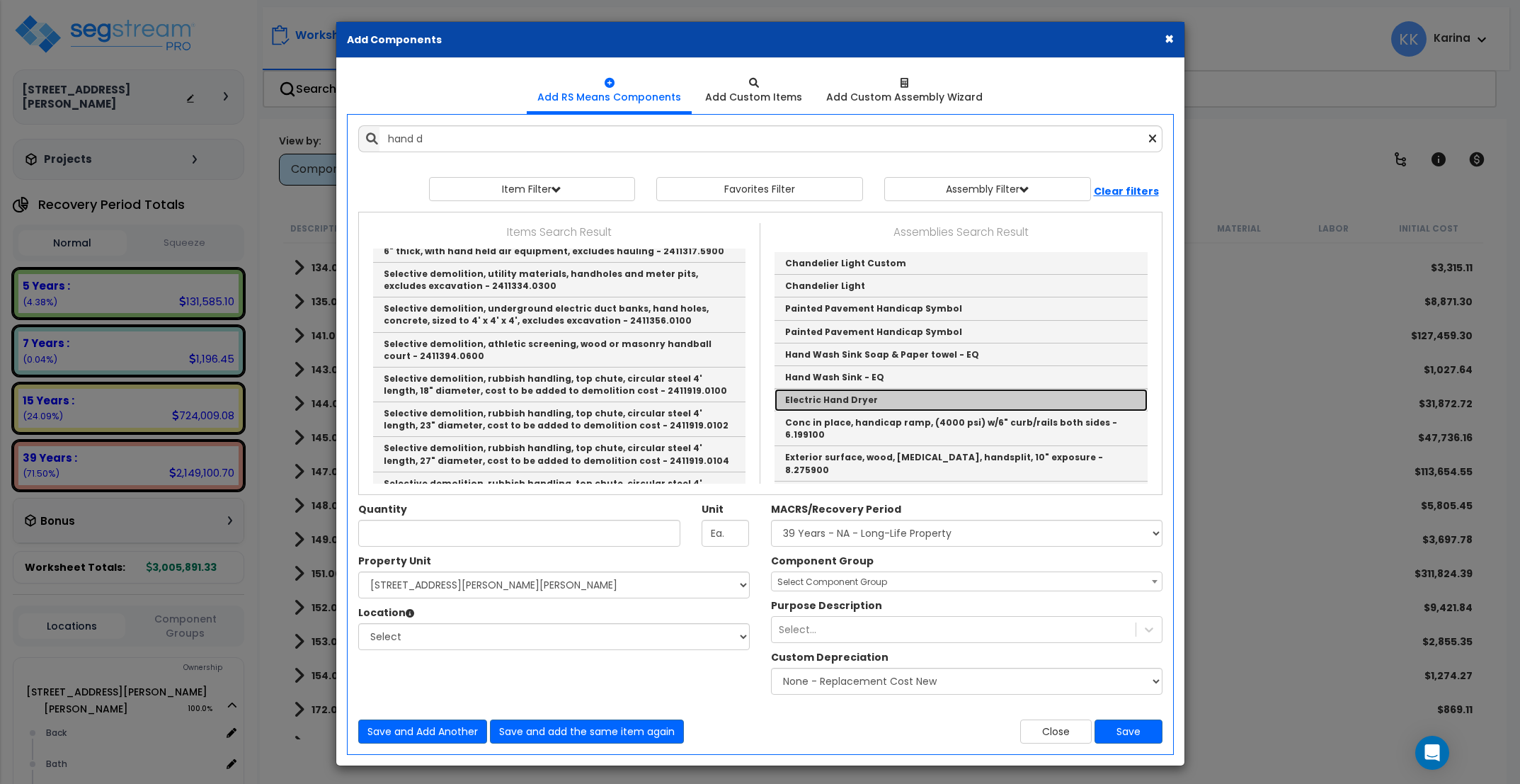
click at [822, 400] on link "Electric Hand Dryer" at bounding box center [961, 400] width 373 height 22
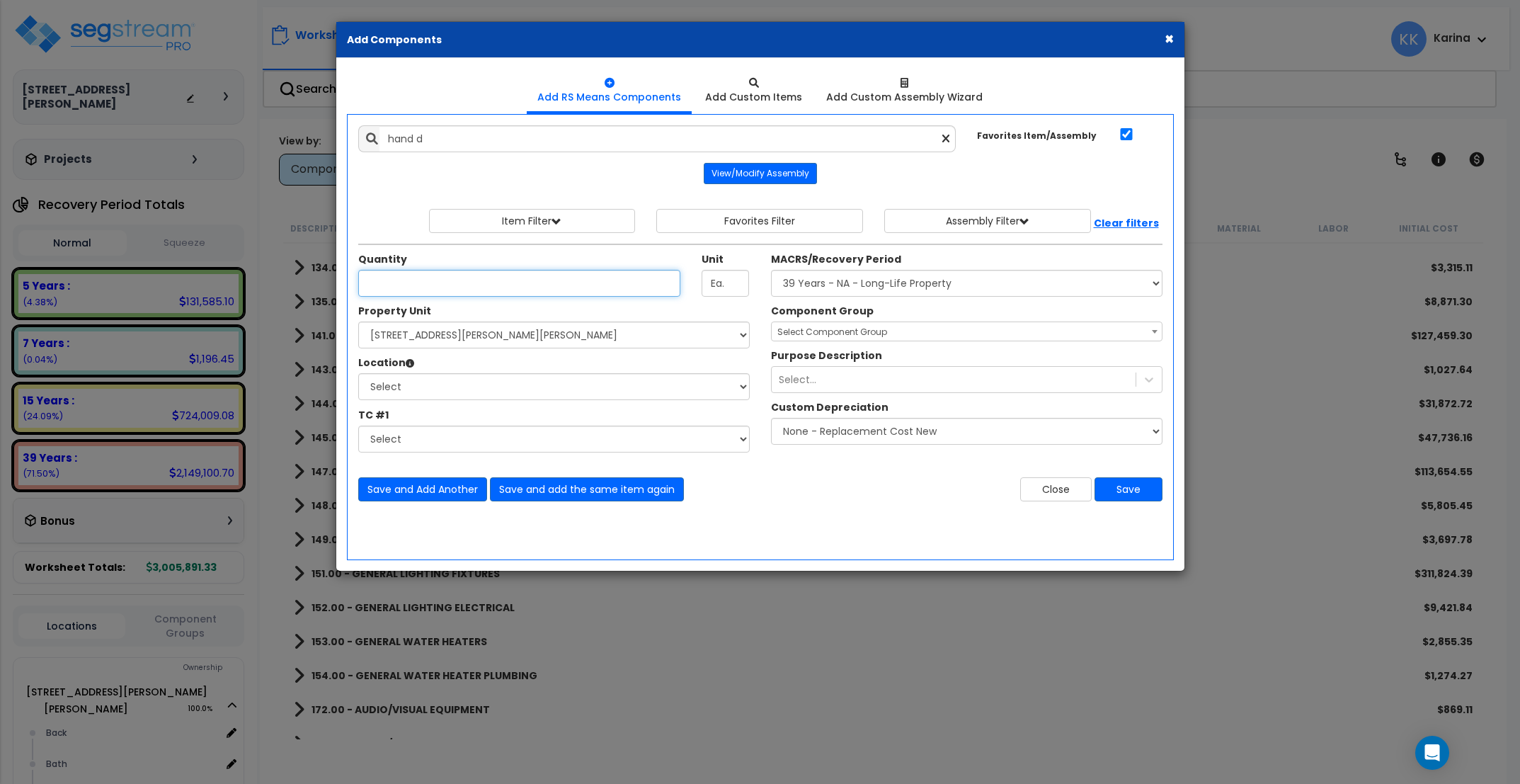
type input "Electric Hand Dryer"
checkbox input "true"
type input "EA"
type input "2"
click at [358, 321] on select "Select [STREET_ADDRESS][PERSON_NAME][PERSON_NAME] Site Improvements" at bounding box center [553, 335] width 392 height 27
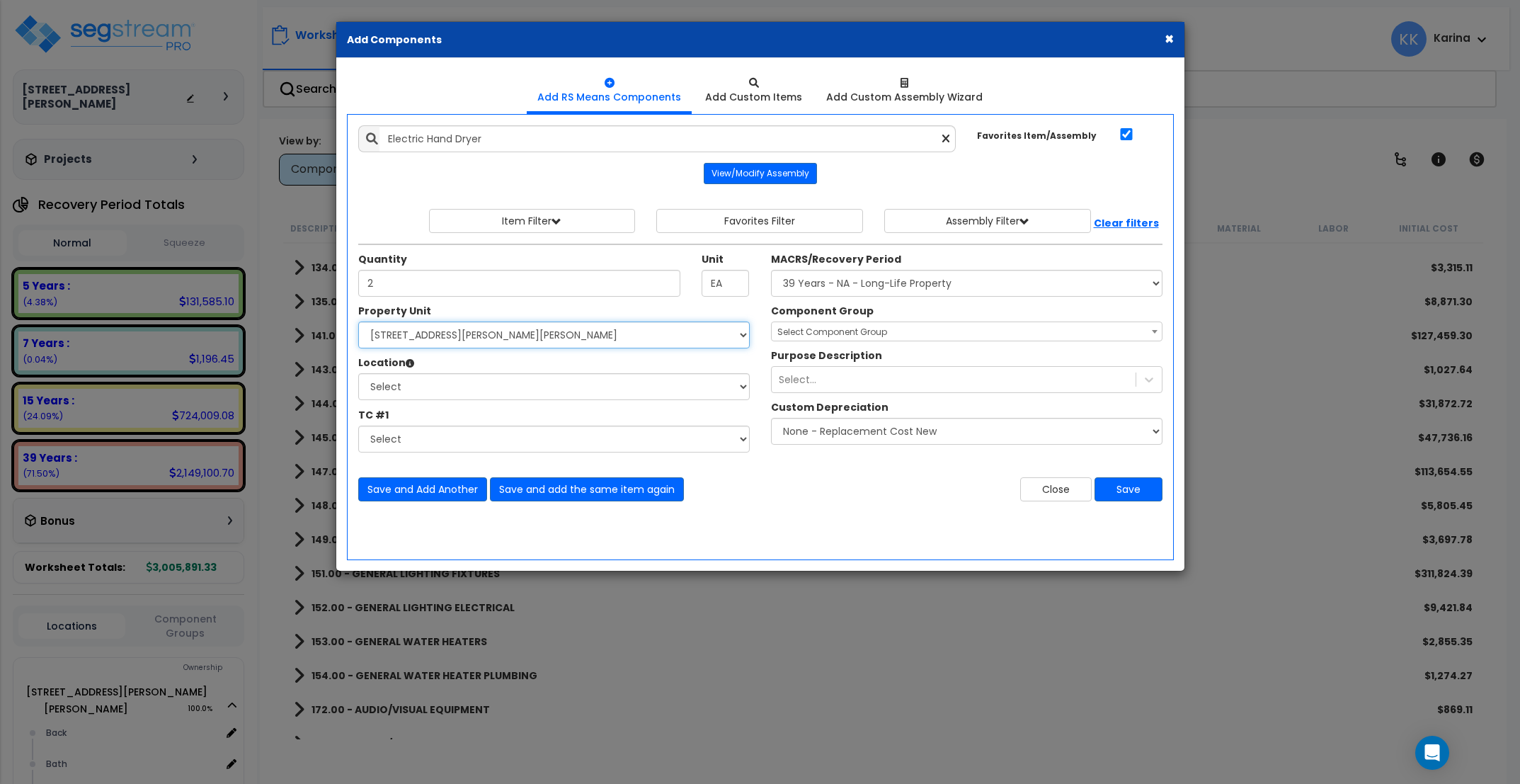
select select "176161"
click option "[STREET_ADDRESS][PERSON_NAME][PERSON_NAME]" at bounding box center [0, 0] width 0 height 0
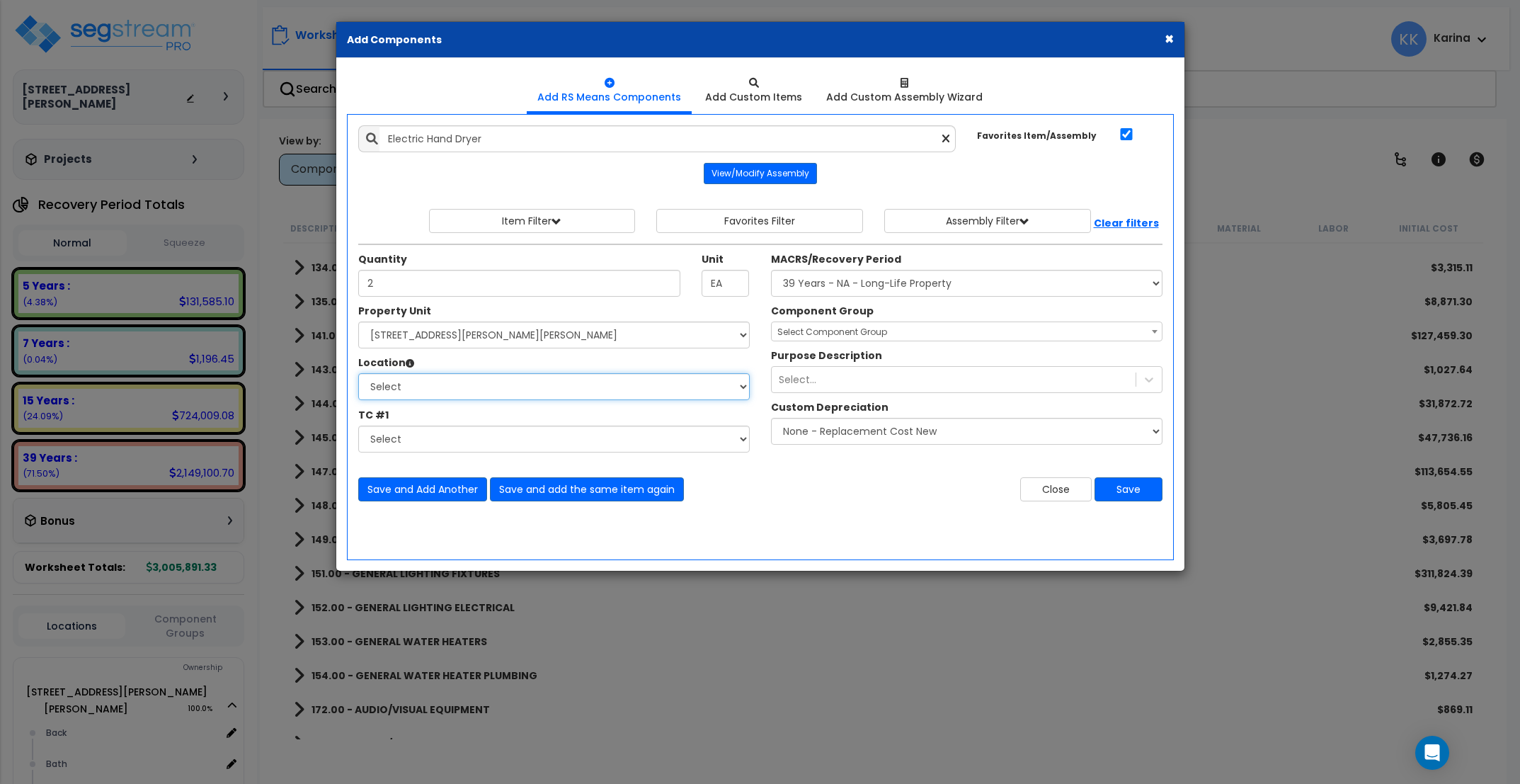
click at [358, 373] on select "Select Back [GEOGRAPHIC_DATA] Break Building Building Interior Loading Mech Off…" at bounding box center [553, 387] width 392 height 27
select select "31631"
click option "Bath" at bounding box center [0, 0] width 0 height 0
click at [771, 270] on select "Select MACRS/Recovery Period 5 Years - 57.0 - Distributive Trades & Services 5 …" at bounding box center [967, 283] width 392 height 27
select select "3669"
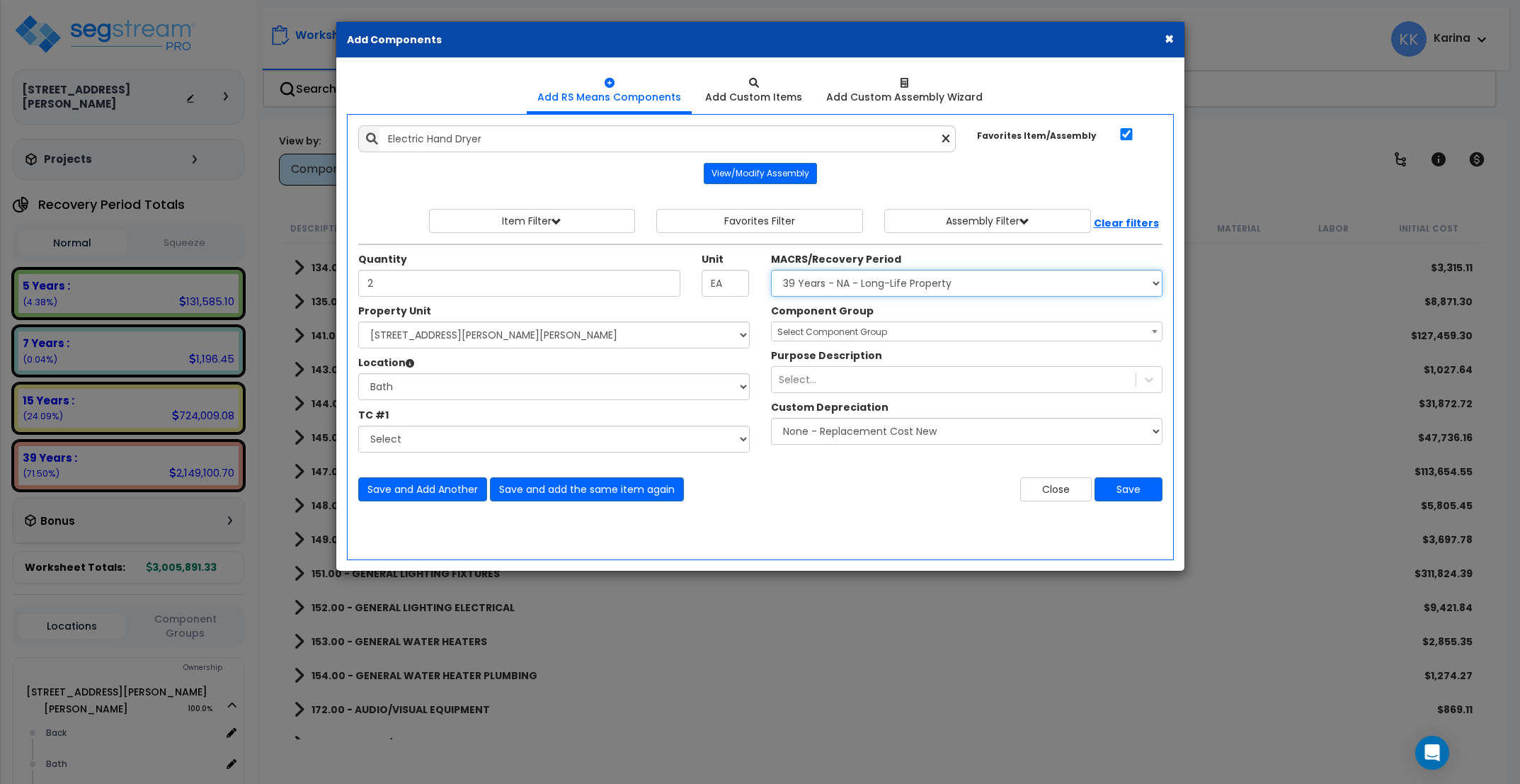
click option "39 Years - NA - Long-Life Property" at bounding box center [0, 0] width 0 height 0
click at [809, 336] on span "Select Component Group" at bounding box center [832, 332] width 110 height 12
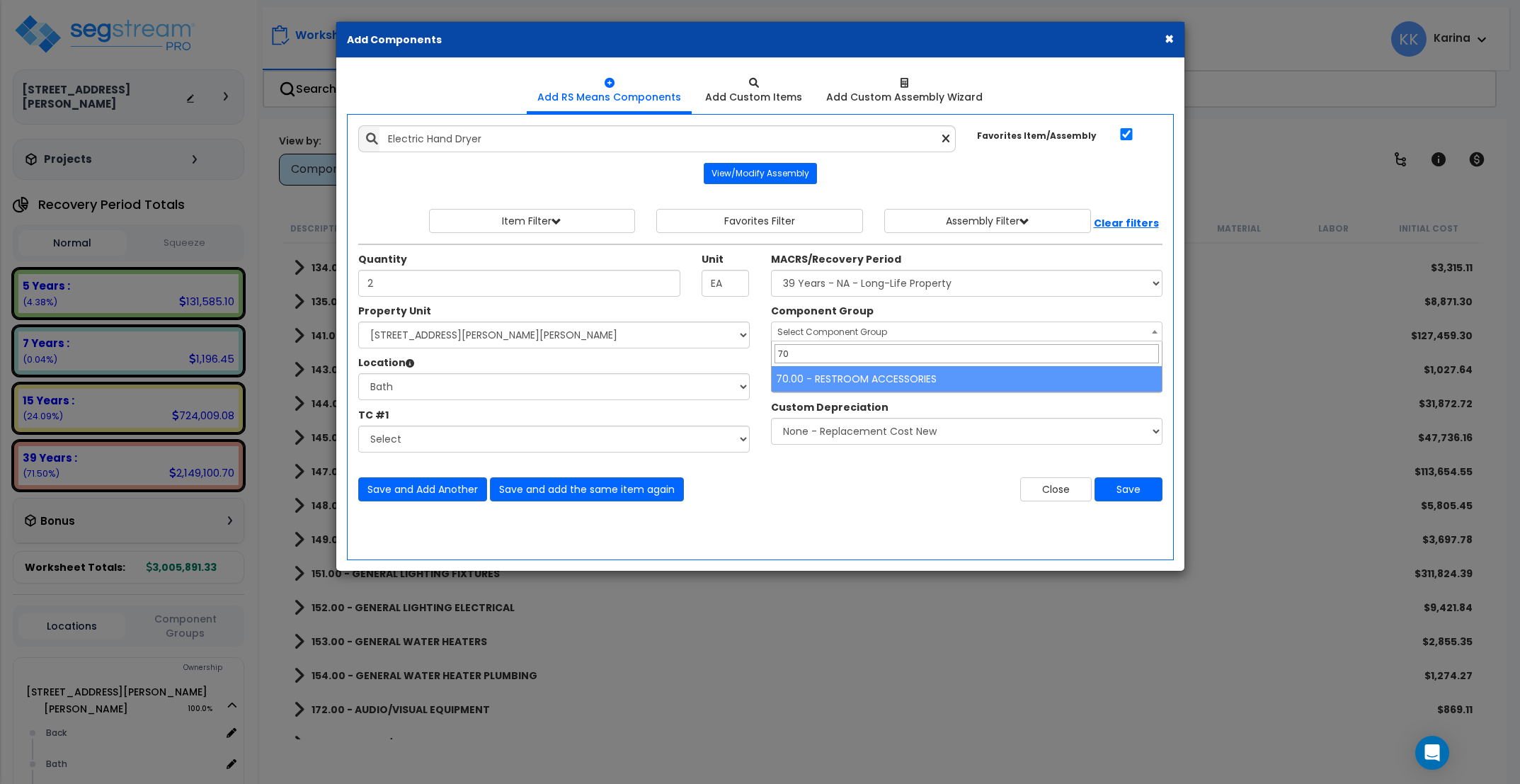
type input "70"
select select "56891"
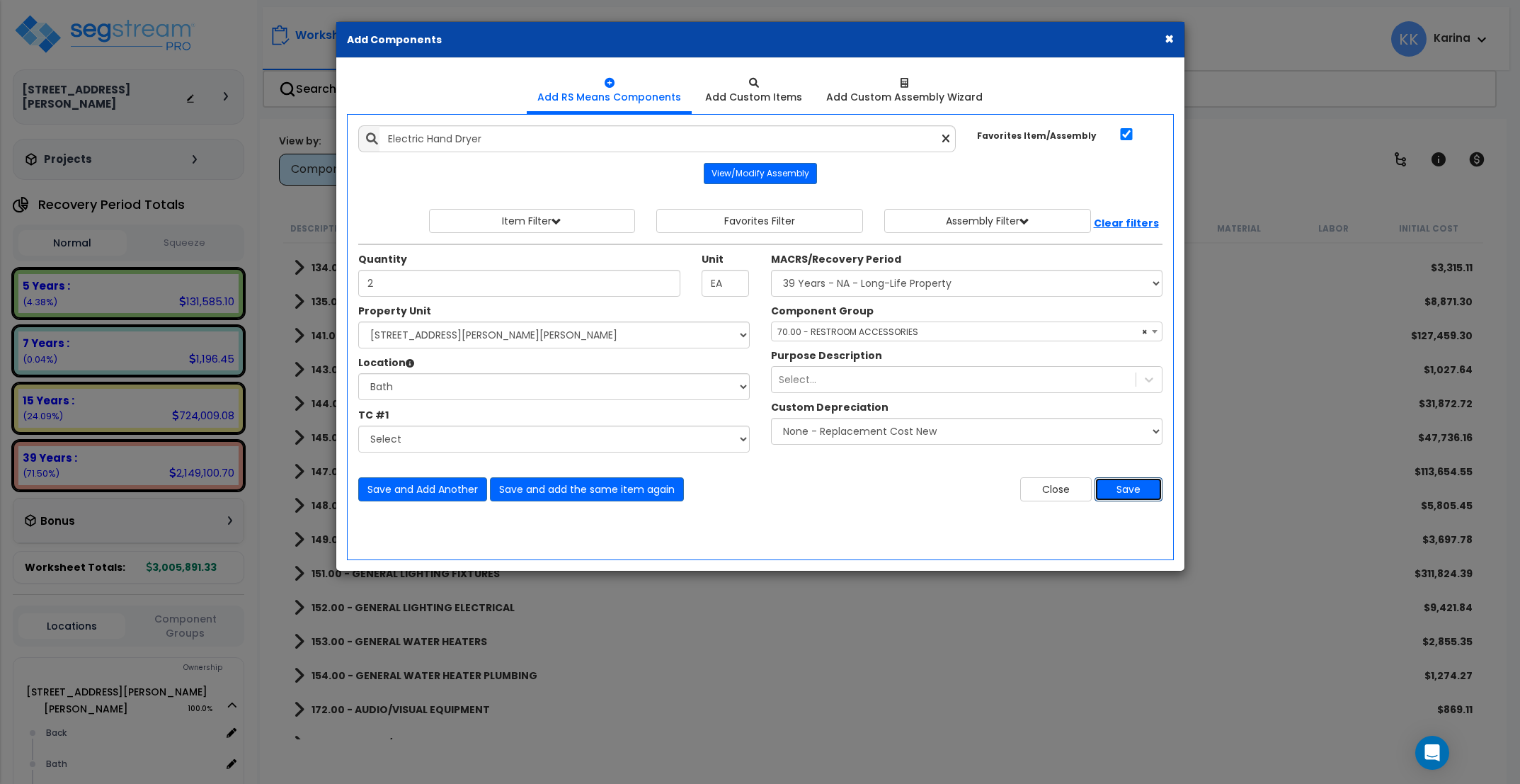
click at [1112, 489] on button "Save" at bounding box center [1128, 489] width 68 height 24
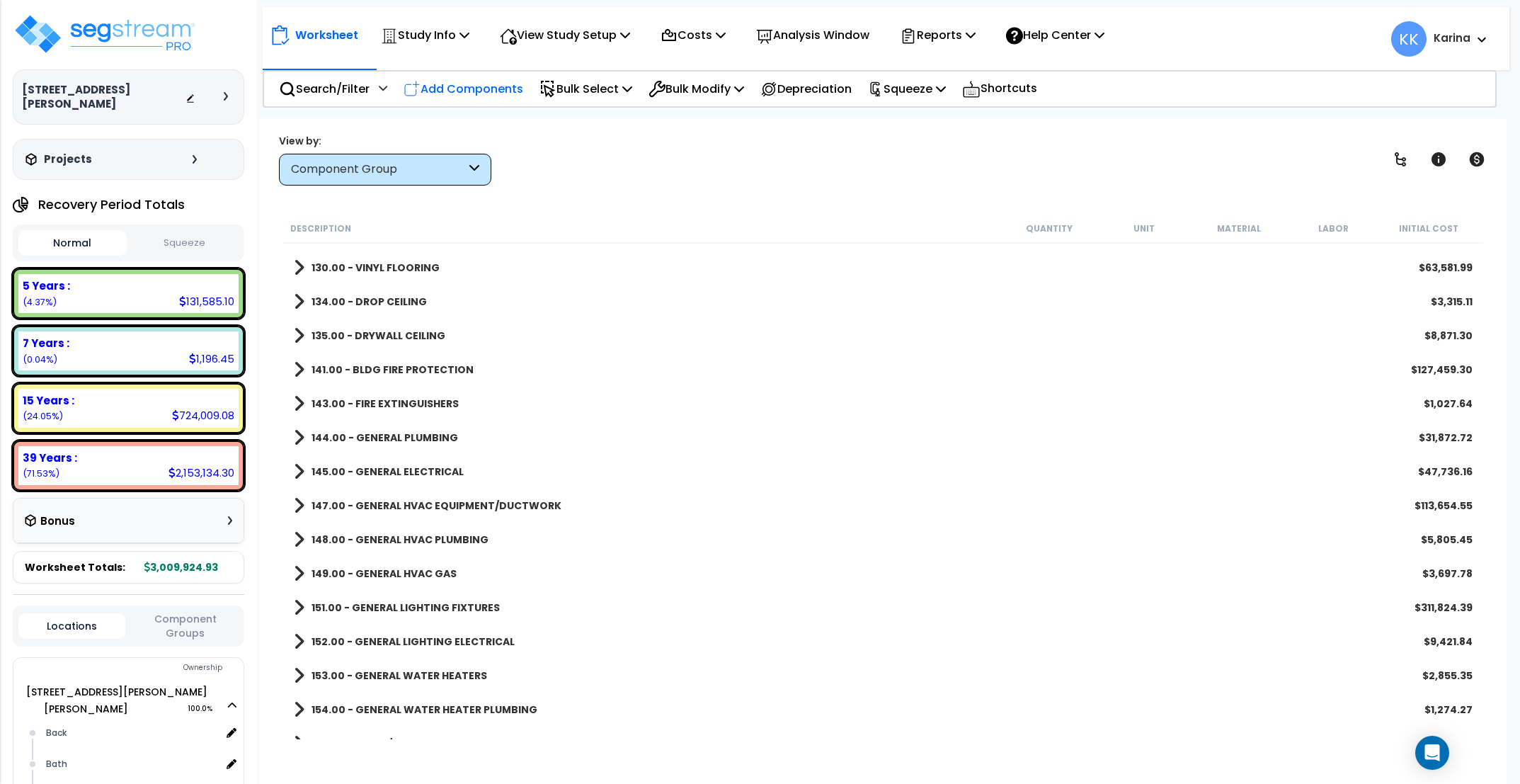
click at [474, 84] on p "Add Components" at bounding box center [463, 89] width 119 height 19
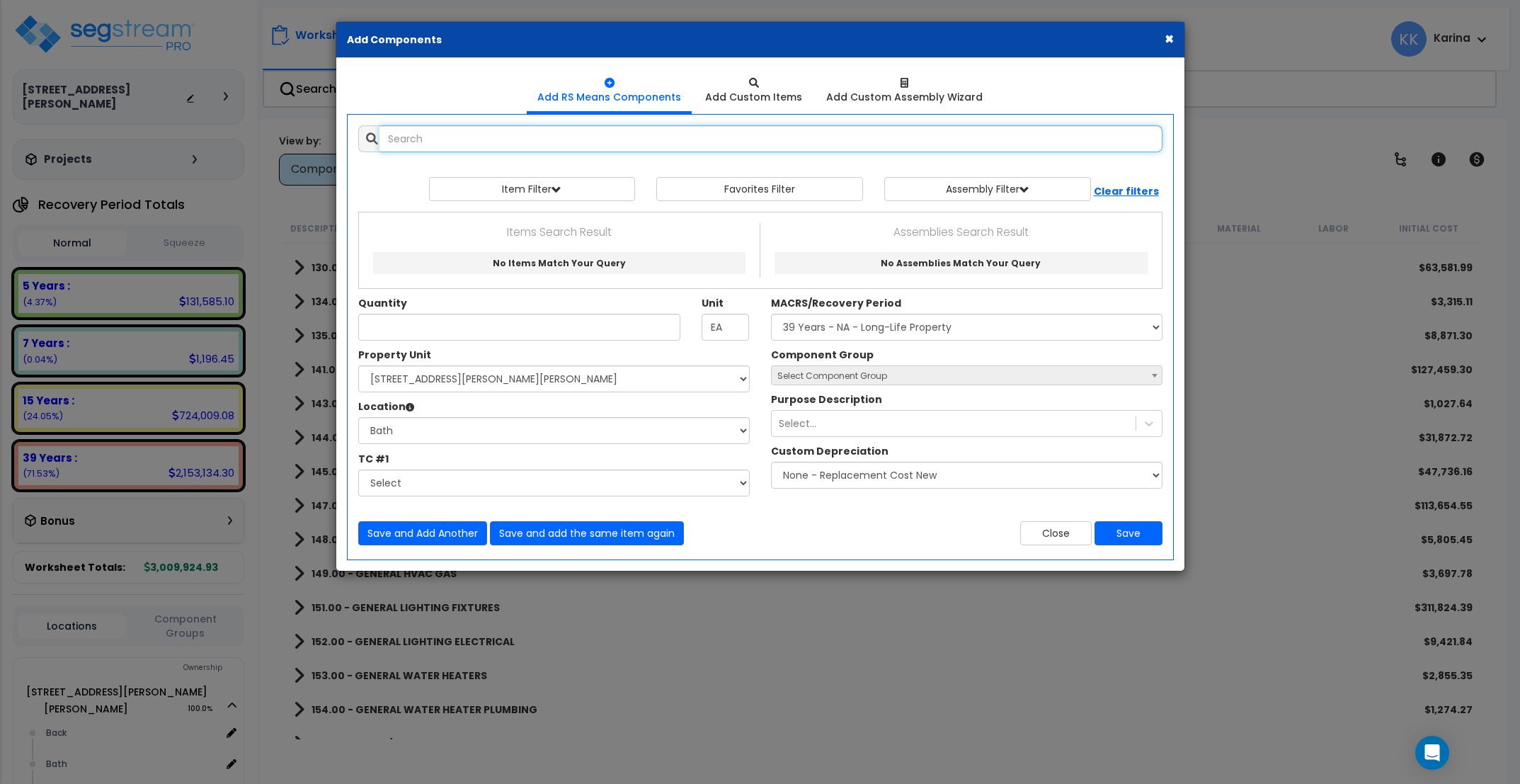
select select
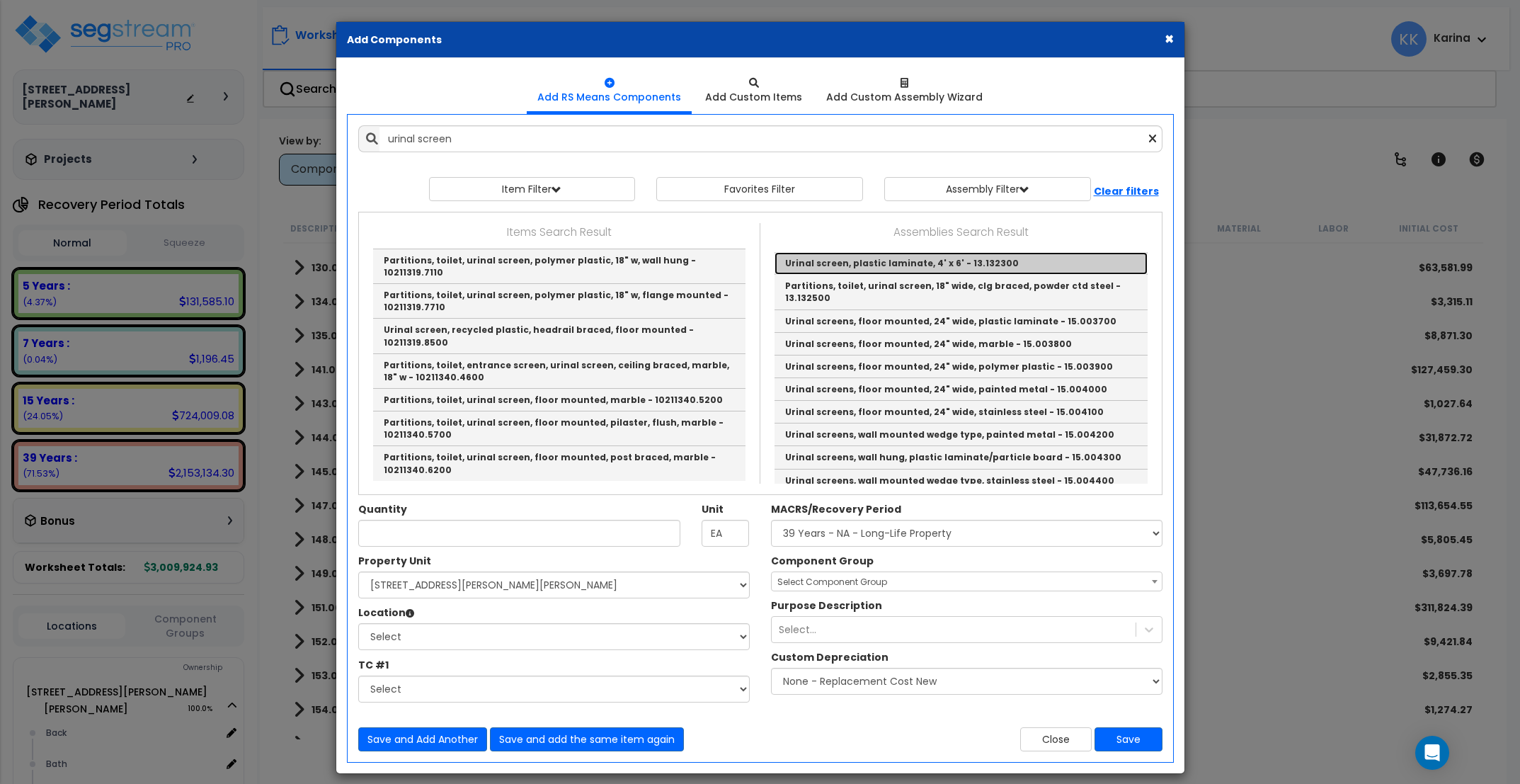
click at [825, 266] on link "Urinal screen, plastic laminate, 4' x 6' - 13.132300" at bounding box center [961, 263] width 373 height 22
type input "Urinal screen, plastic laminate, 4' x 6' - 13.132300"
checkbox input "false"
type input "Ea."
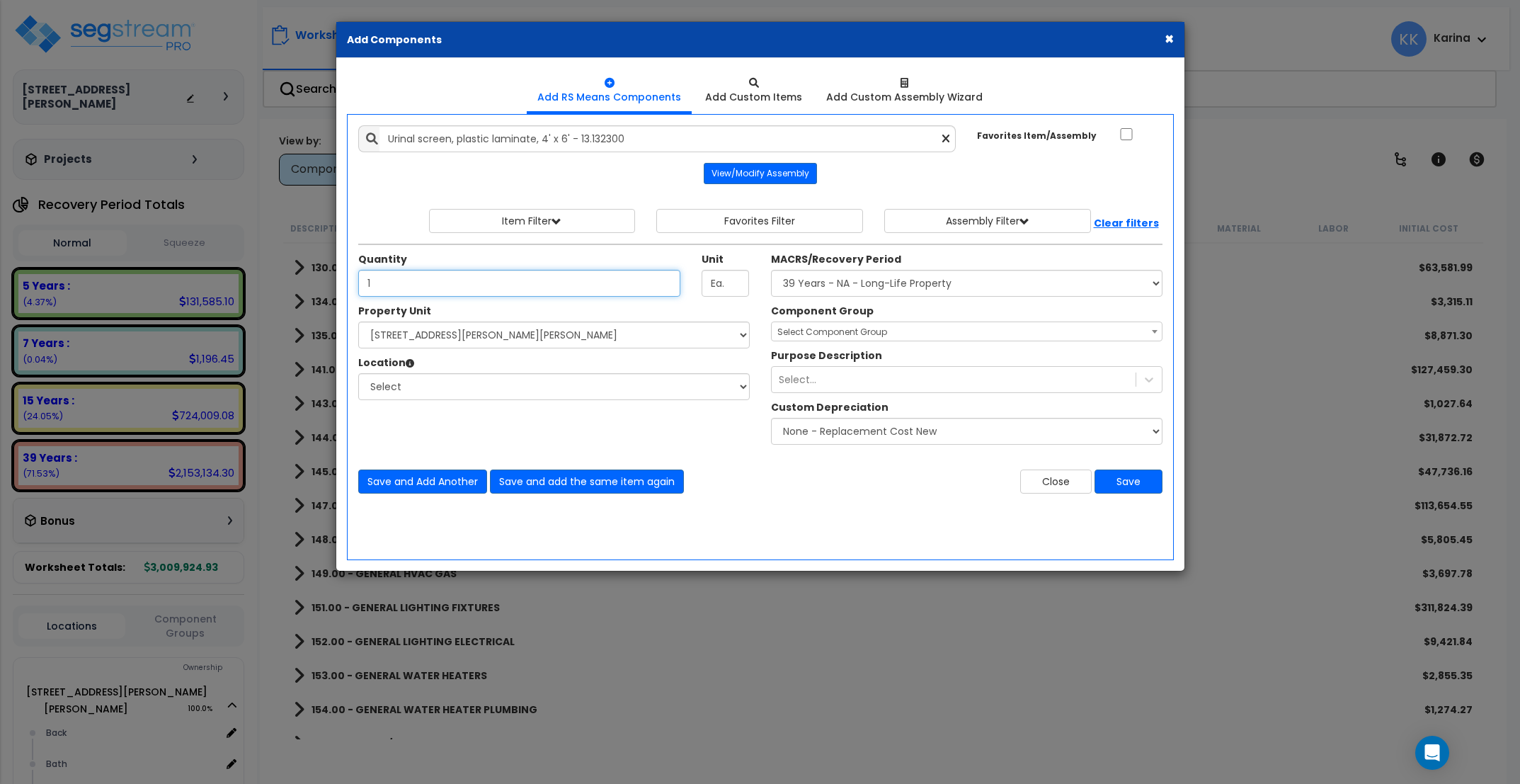
type input "1"
click at [358, 321] on select "Select [STREET_ADDRESS][PERSON_NAME][PERSON_NAME] Site Improvements" at bounding box center [553, 335] width 392 height 27
select select "176161"
click option "[STREET_ADDRESS][PERSON_NAME][PERSON_NAME]" at bounding box center [0, 0] width 0 height 0
click at [358, 373] on select "Select Back [GEOGRAPHIC_DATA] Break Building Building Interior Loading Mech Off…" at bounding box center [553, 387] width 392 height 27
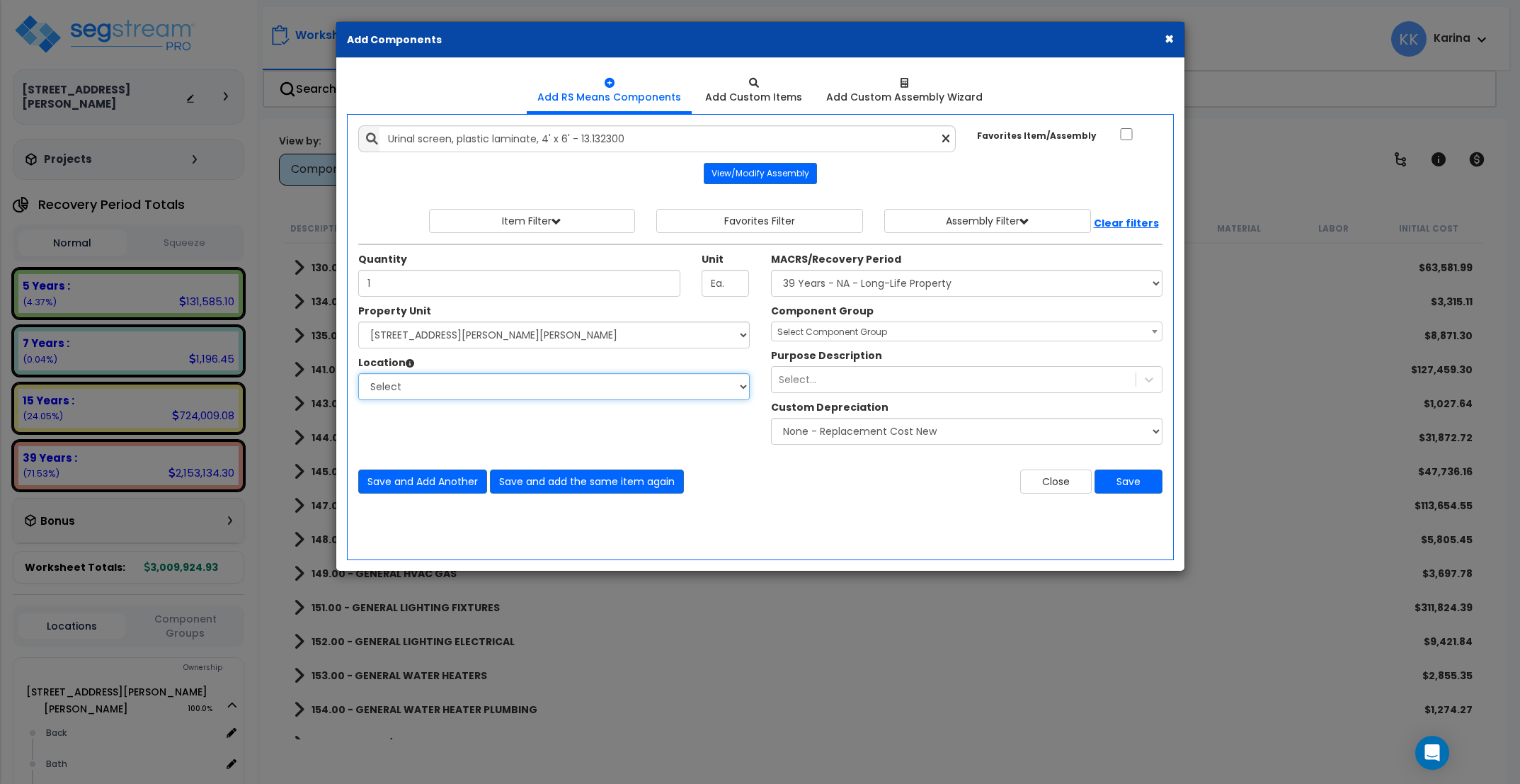
select select "31631"
click option "Bath" at bounding box center [0, 0] width 0 height 0
click at [771, 270] on select "Select MACRS/Recovery Period 5 Years - 57.0 - Distributive Trades & Services 5 …" at bounding box center [967, 283] width 392 height 27
select select "3669"
click option "39 Years - NA - Long-Life Property" at bounding box center [0, 0] width 0 height 0
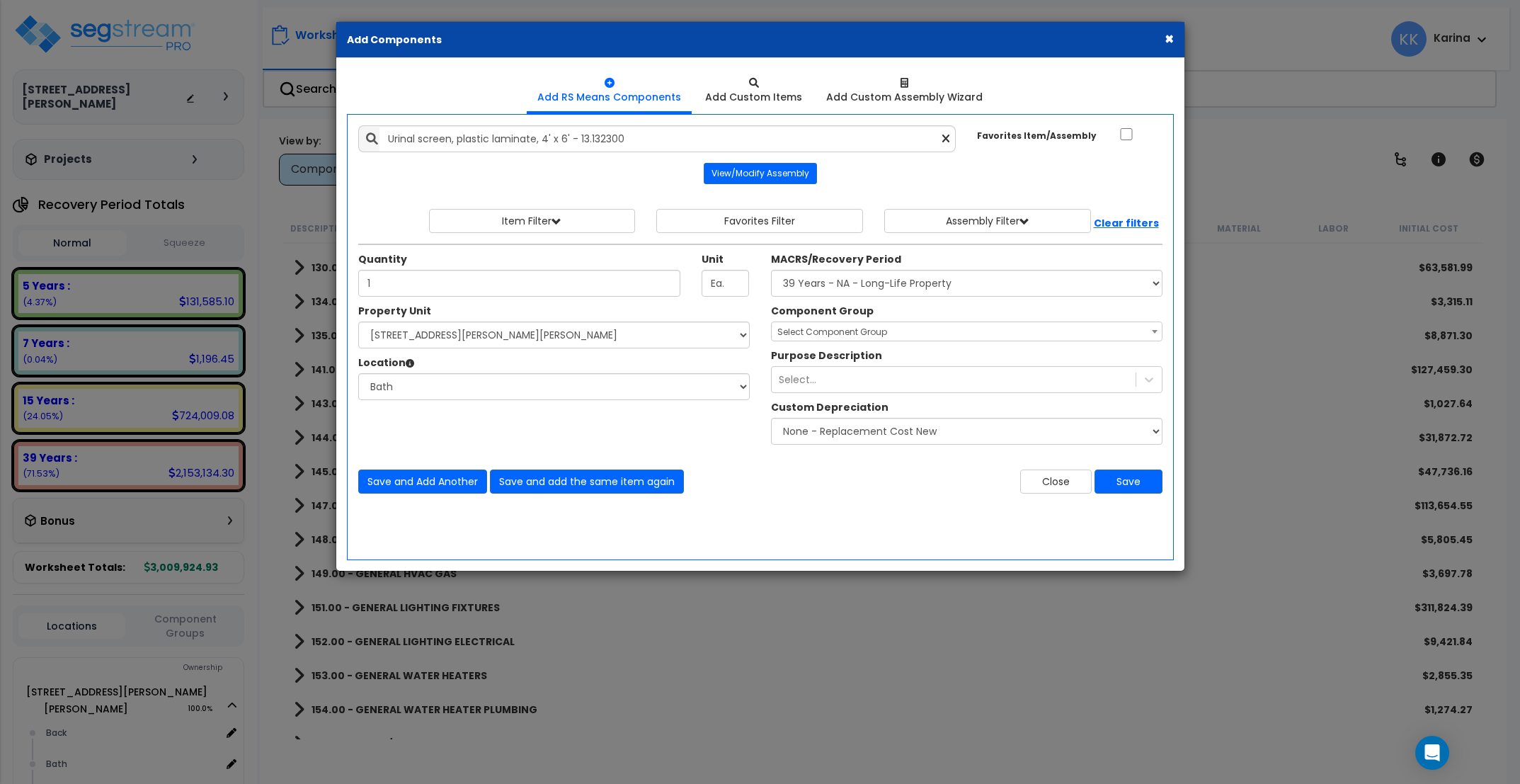
click at [811, 334] on span "Select Component Group" at bounding box center [832, 332] width 110 height 12
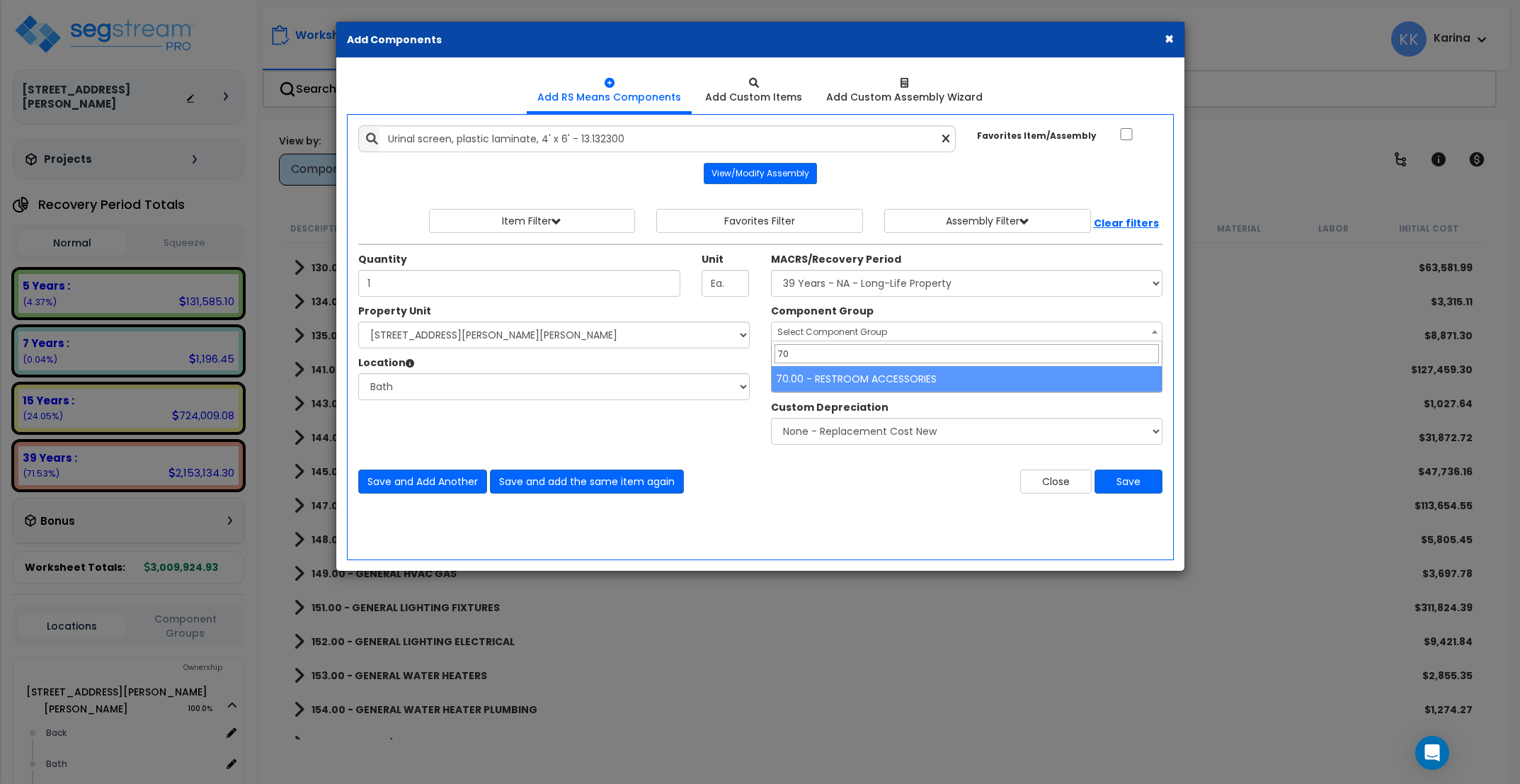
type input "70"
select select "56891"
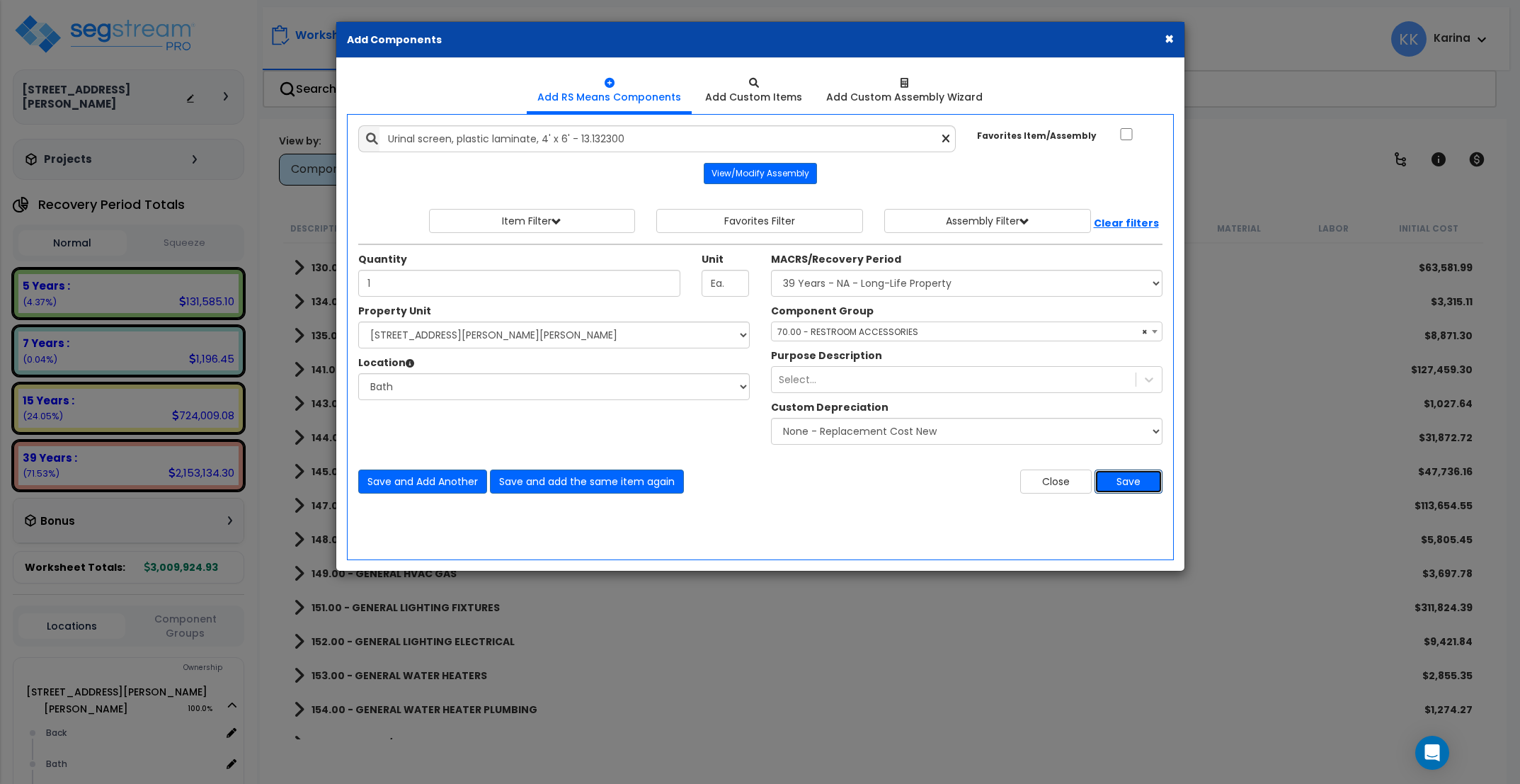
click at [1114, 481] on button "Save" at bounding box center [1128, 481] width 68 height 24
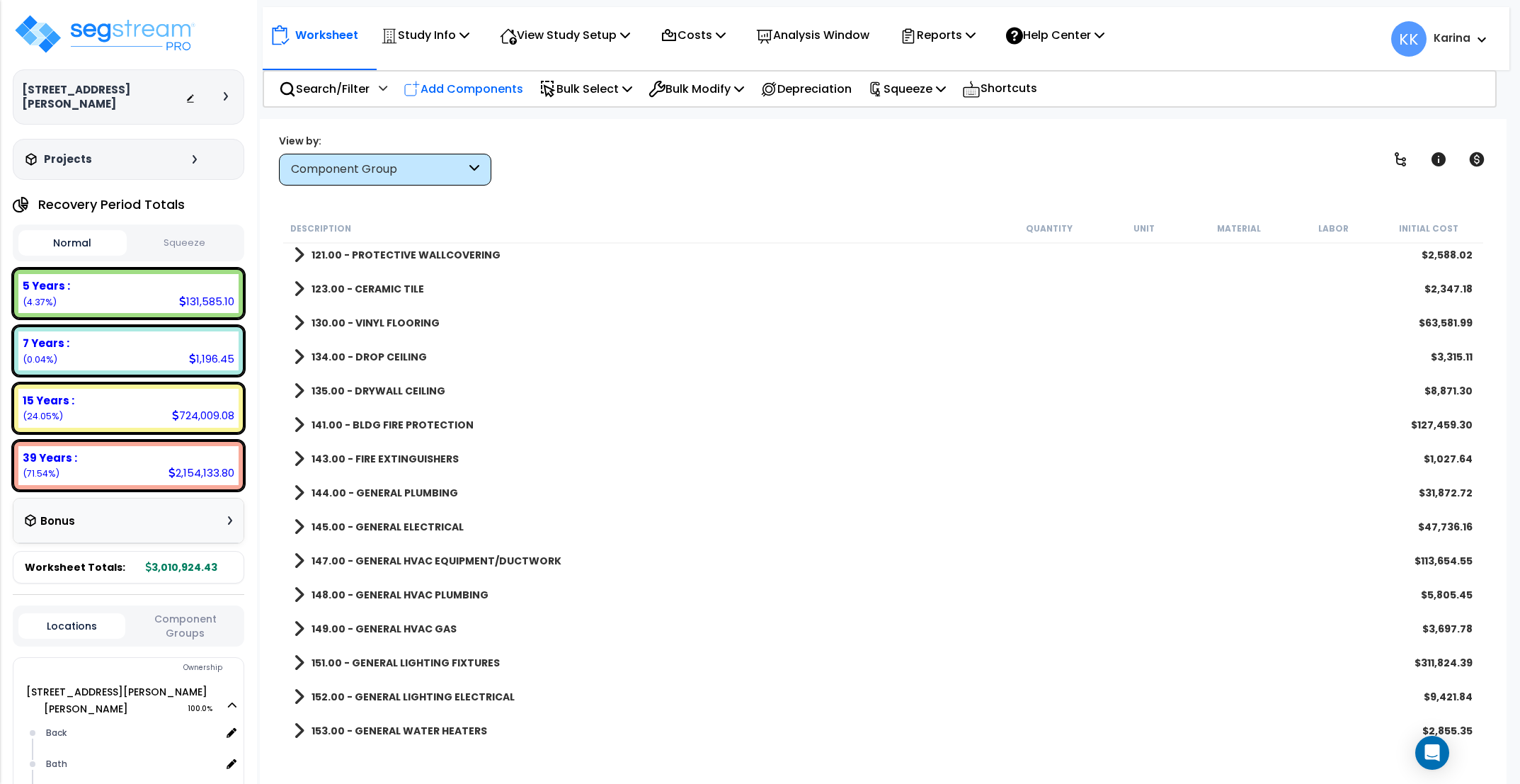
click at [483, 94] on p "Add Components" at bounding box center [463, 89] width 119 height 19
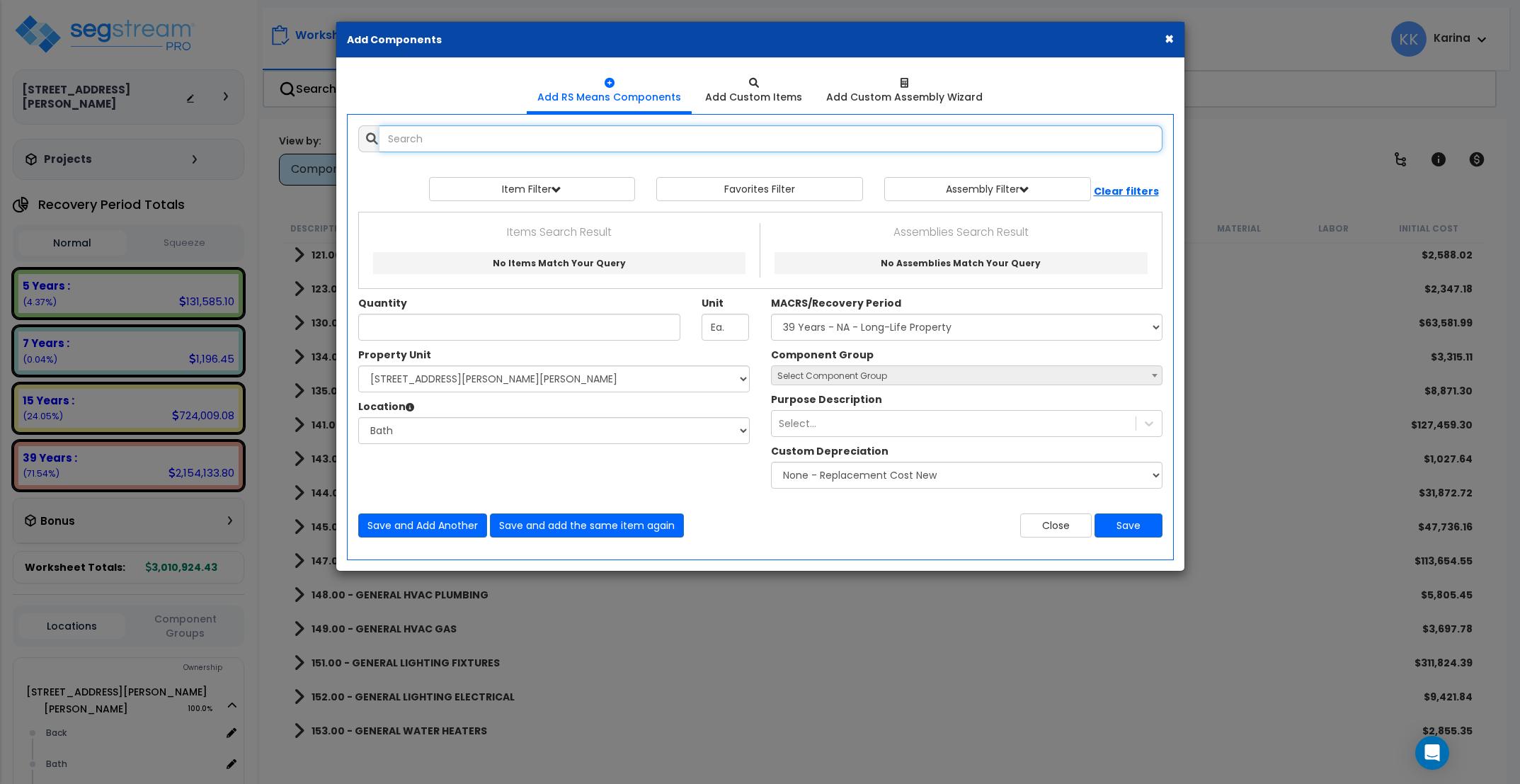
select select
click at [479, 135] on input "text" at bounding box center [771, 139] width 783 height 27
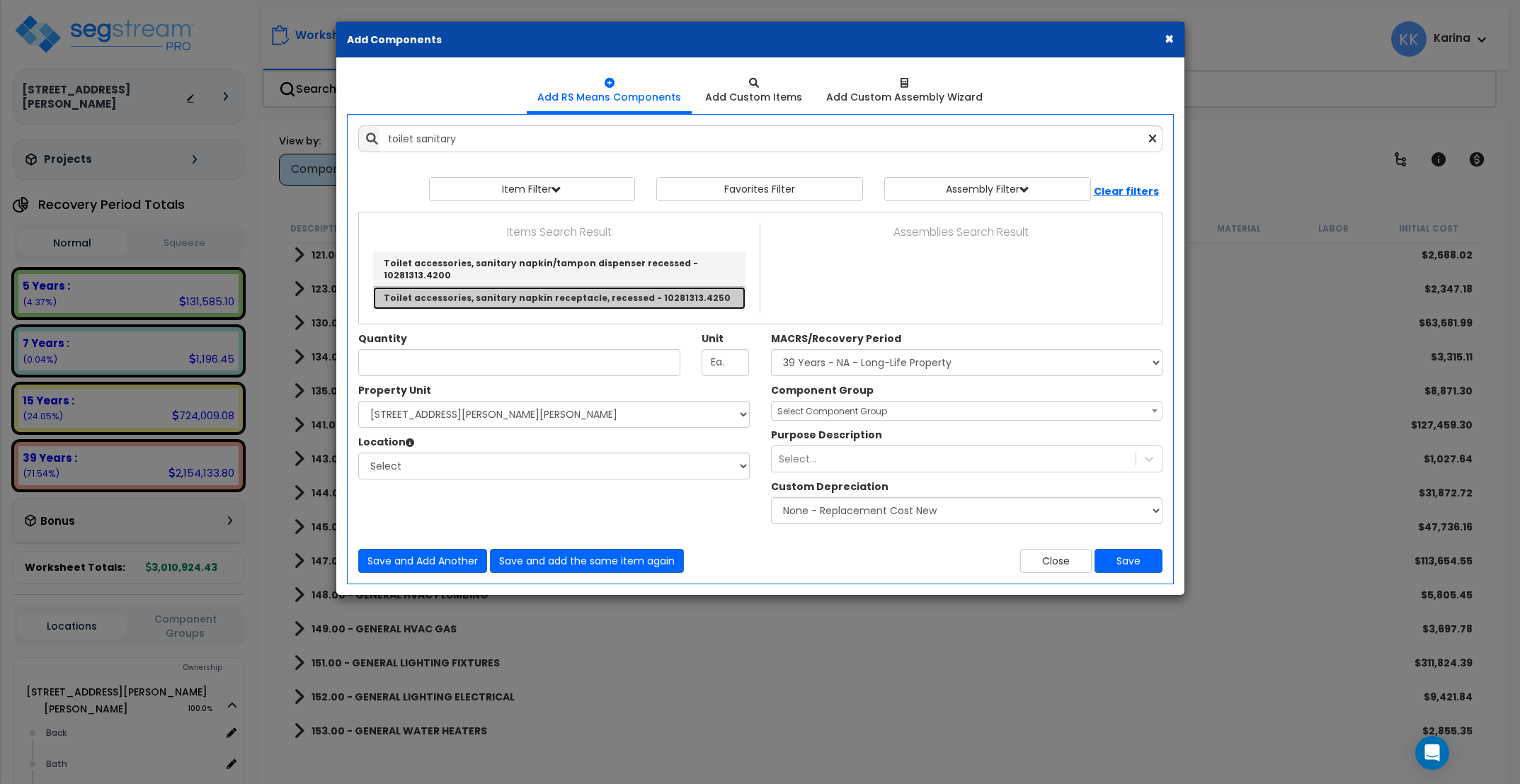
click at [475, 287] on link "Toilet accessories, sanitary napkin receptacle, recessed - 10281313.4250" at bounding box center [559, 297] width 372 height 22
type input "Toilet accessories, sanitary napkin receptacle, recessed - 10281313.4250"
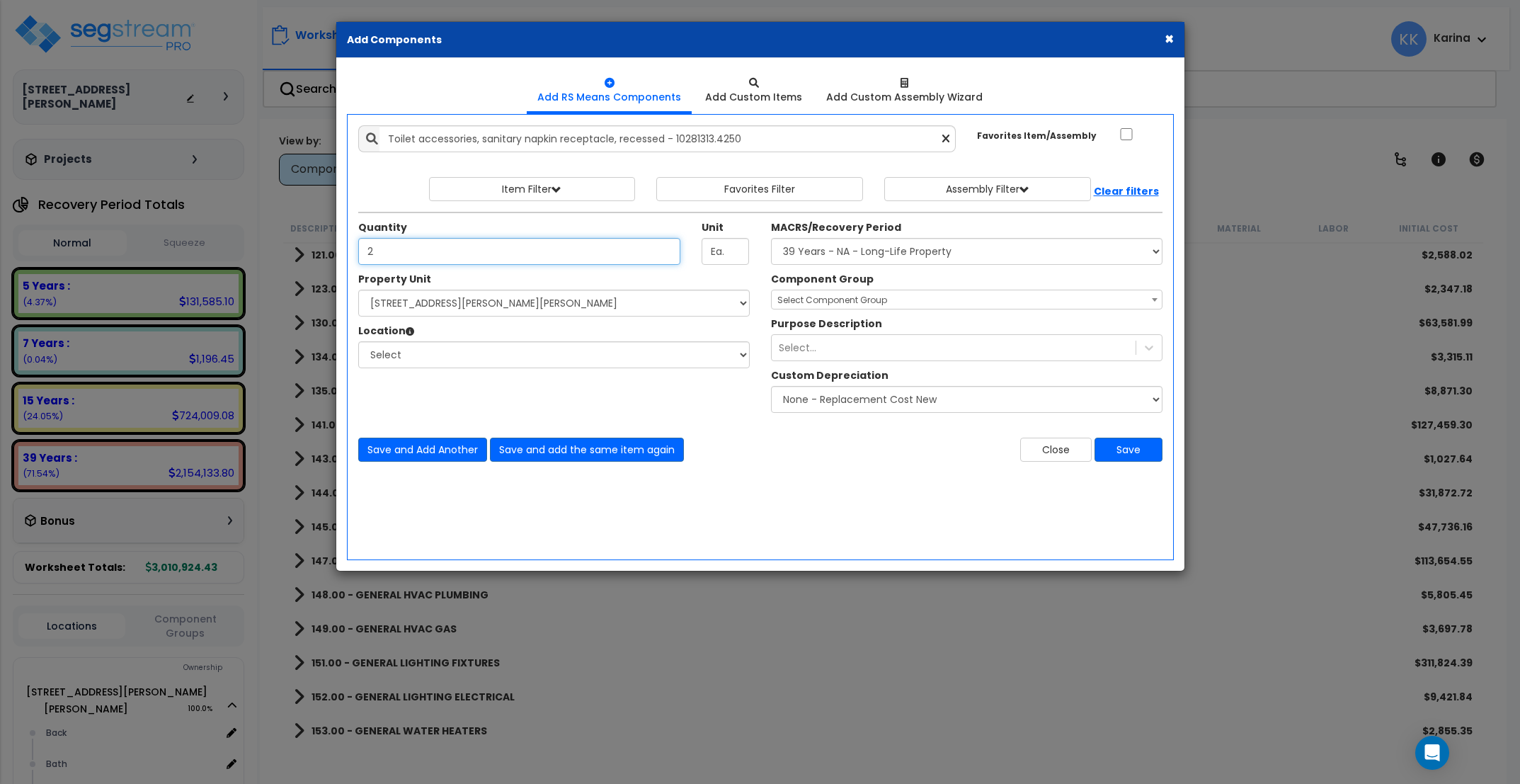
type input "2"
click at [358, 290] on select "Select [STREET_ADDRESS][PERSON_NAME][PERSON_NAME] Site Improvements" at bounding box center [553, 304] width 392 height 27
select select "176161"
click option "[STREET_ADDRESS][PERSON_NAME][PERSON_NAME]" at bounding box center [0, 0] width 0 height 0
click at [358, 341] on select "Select Back [GEOGRAPHIC_DATA] Break Building Building Interior Loading Mech Off…" at bounding box center [553, 355] width 392 height 27
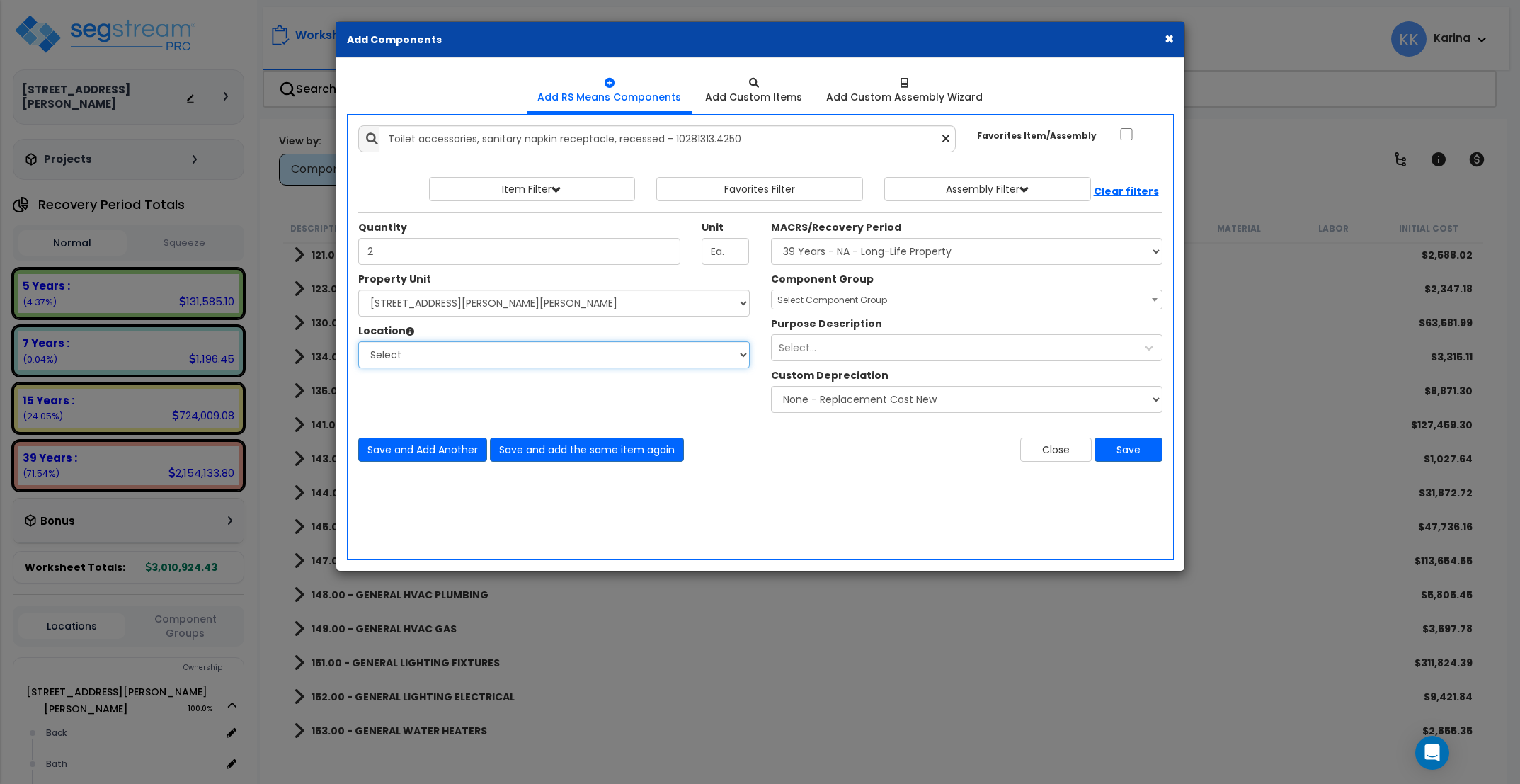
select select "31631"
click option "Bath" at bounding box center [0, 0] width 0 height 0
click at [771, 238] on select "Select MACRS/Recovery Period 5 Years - 57.0 - Distributive Trades & Services 5 …" at bounding box center [967, 251] width 392 height 27
select select "3669"
click option "39 Years - NA - Long-Life Property" at bounding box center [0, 0] width 0 height 0
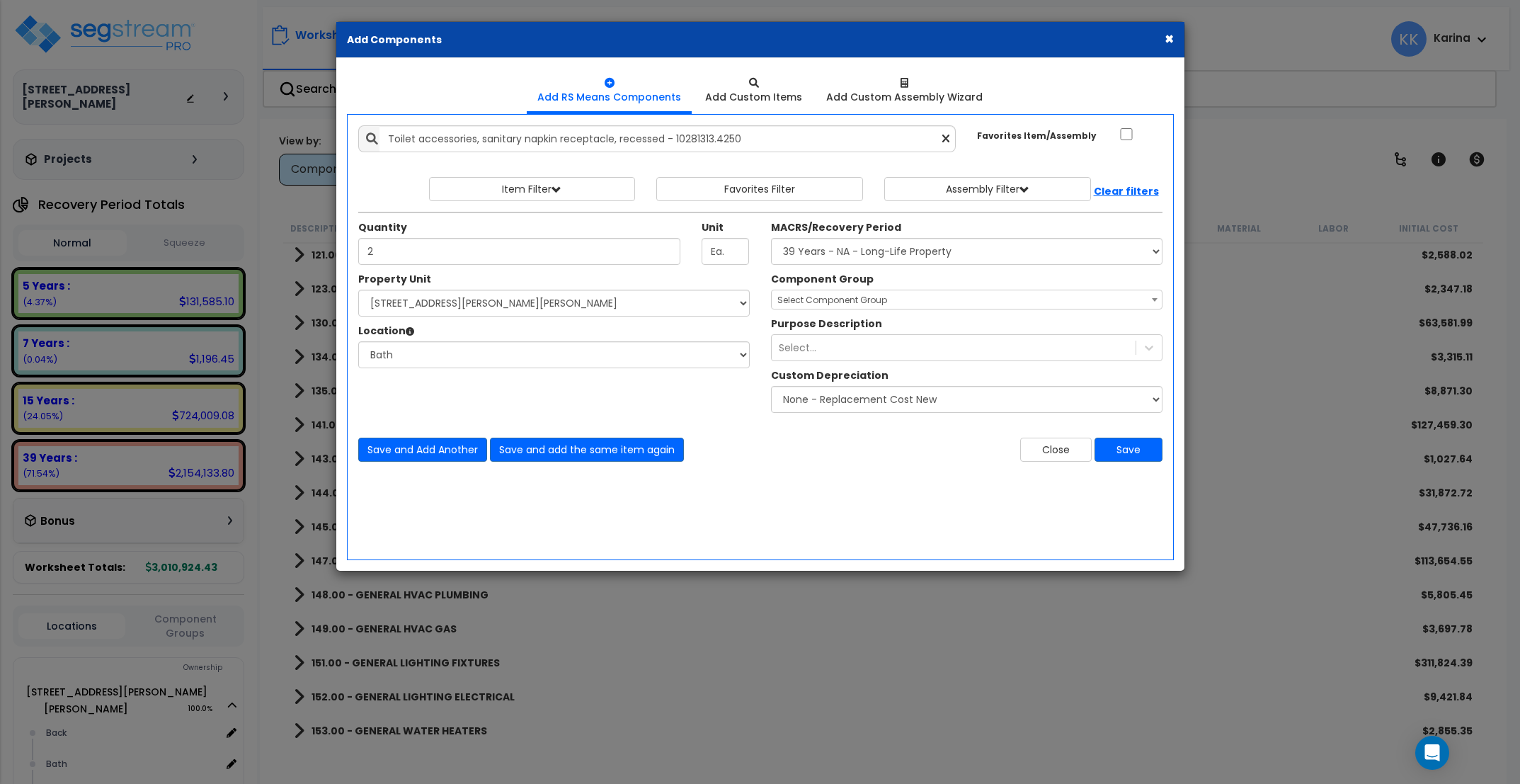
click at [809, 297] on span "Select Component Group" at bounding box center [832, 300] width 110 height 12
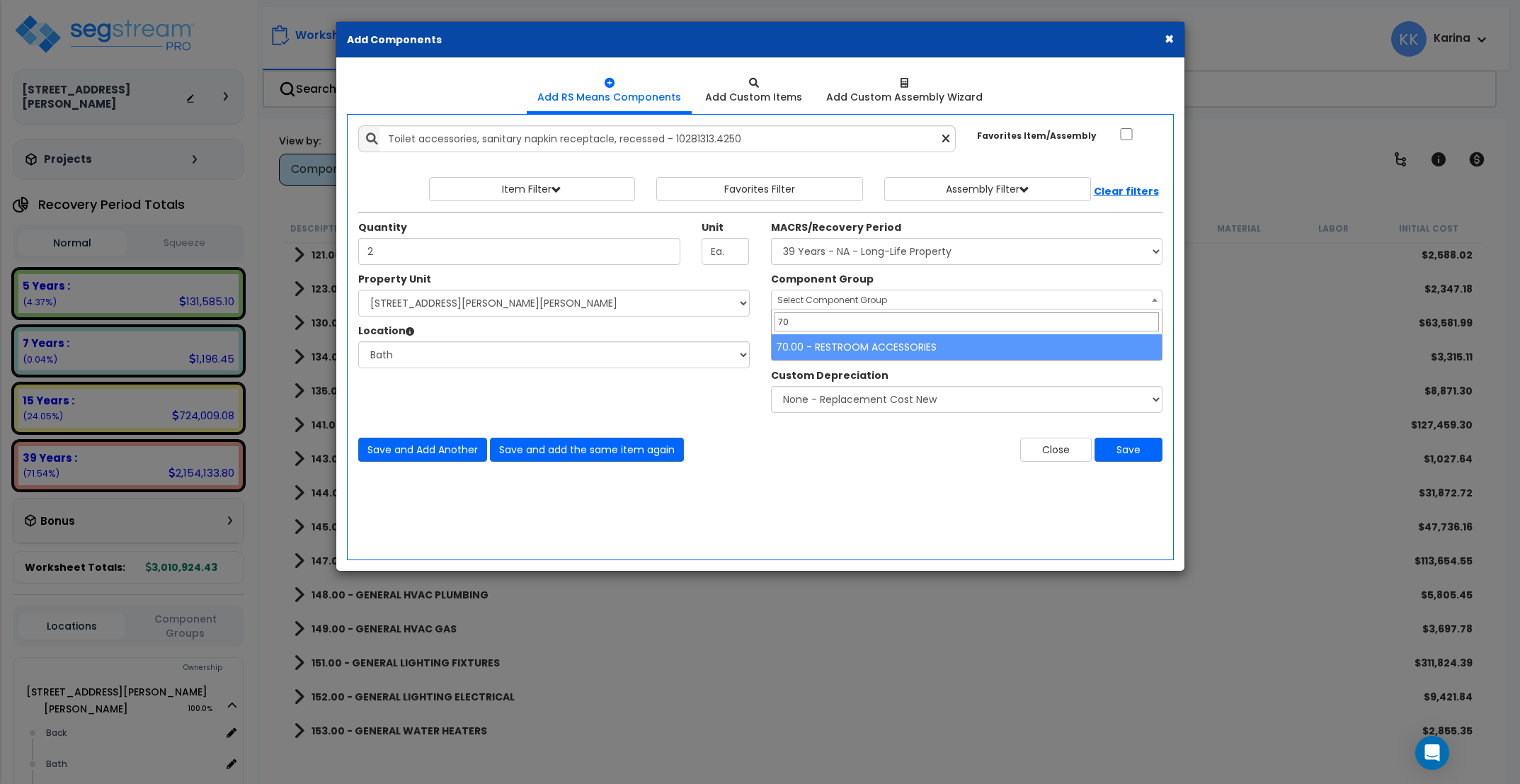
type input "70"
select select "56891"
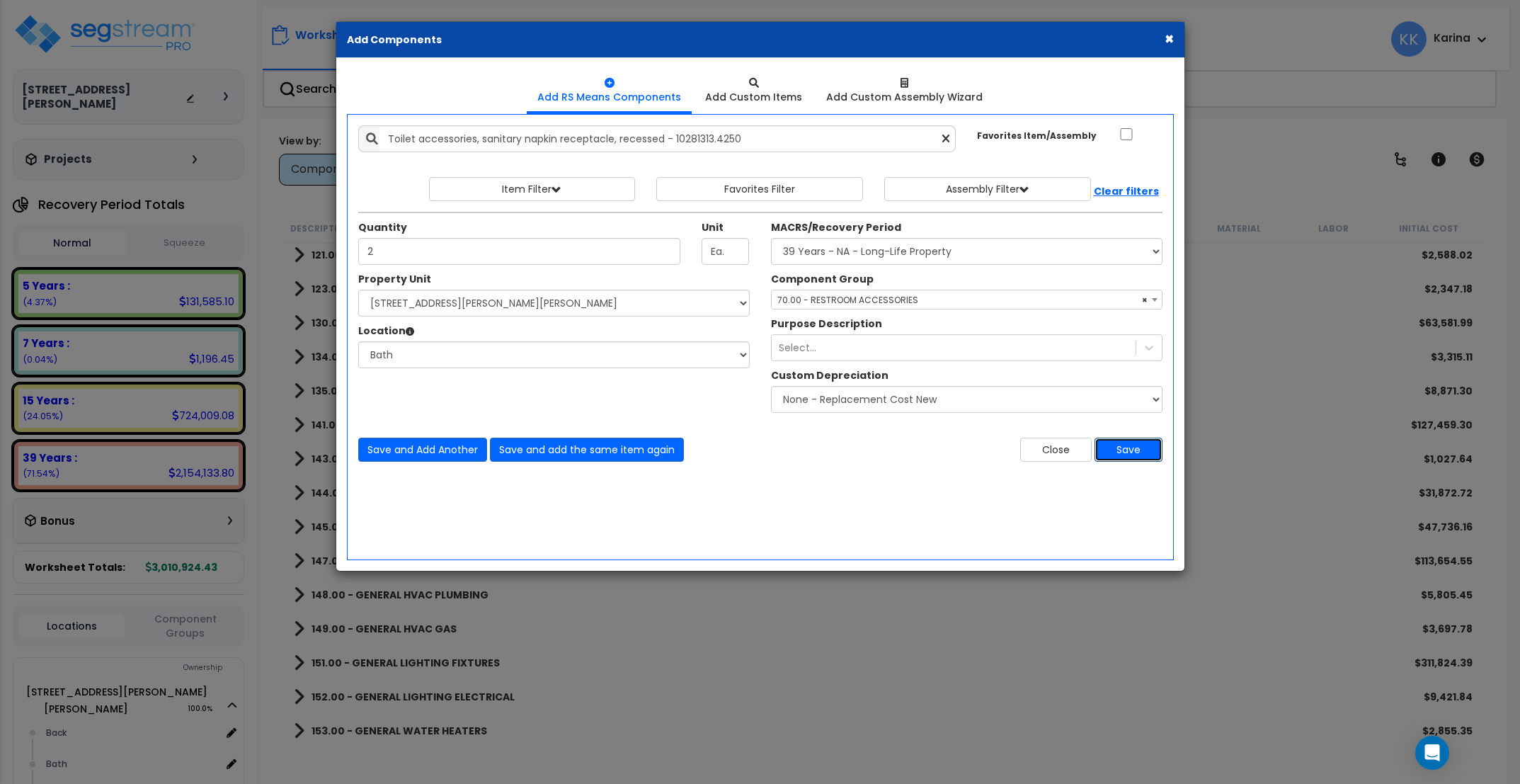
click at [1112, 449] on button "Save" at bounding box center [1128, 449] width 68 height 24
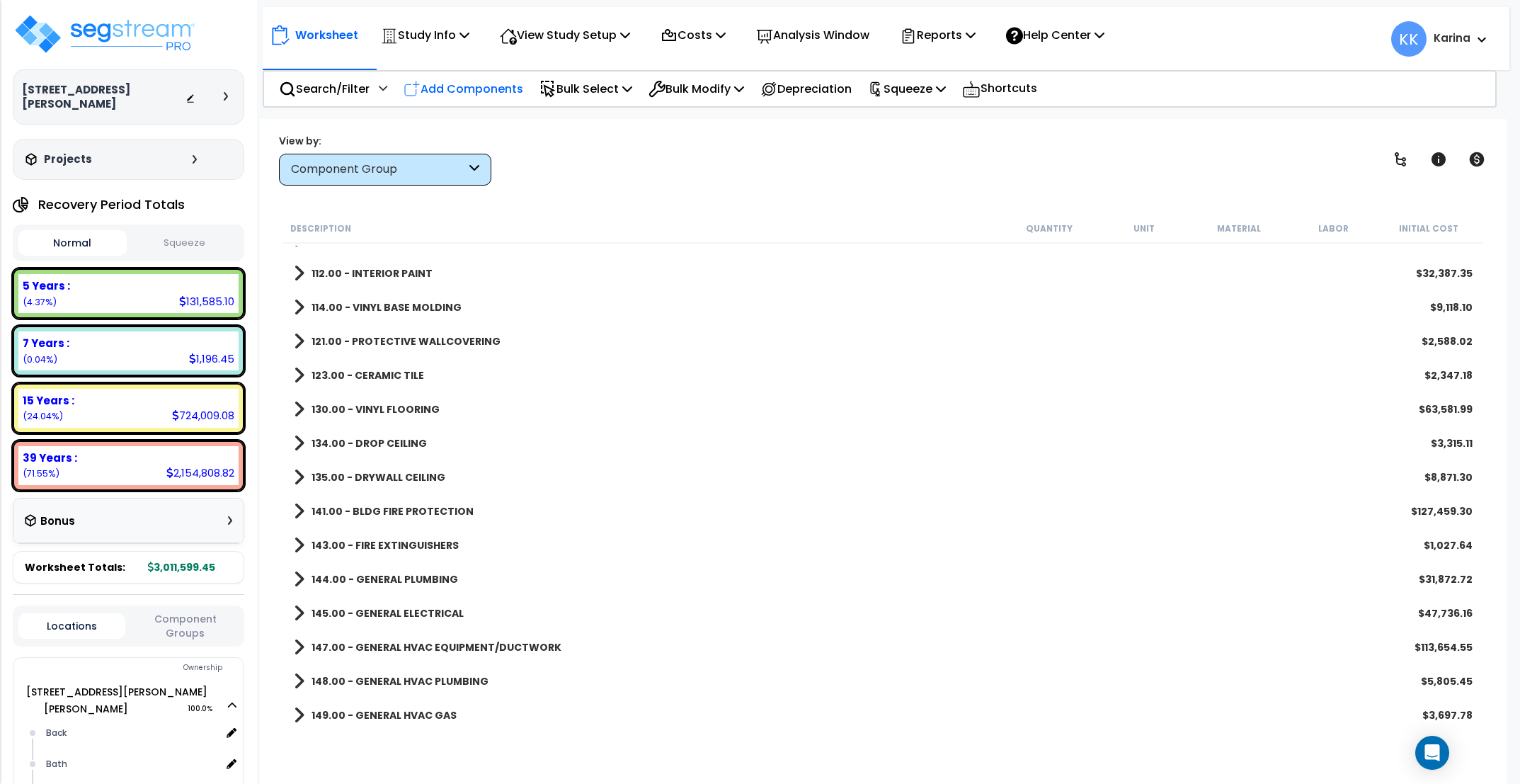
click at [487, 91] on p "Add Components" at bounding box center [463, 89] width 119 height 19
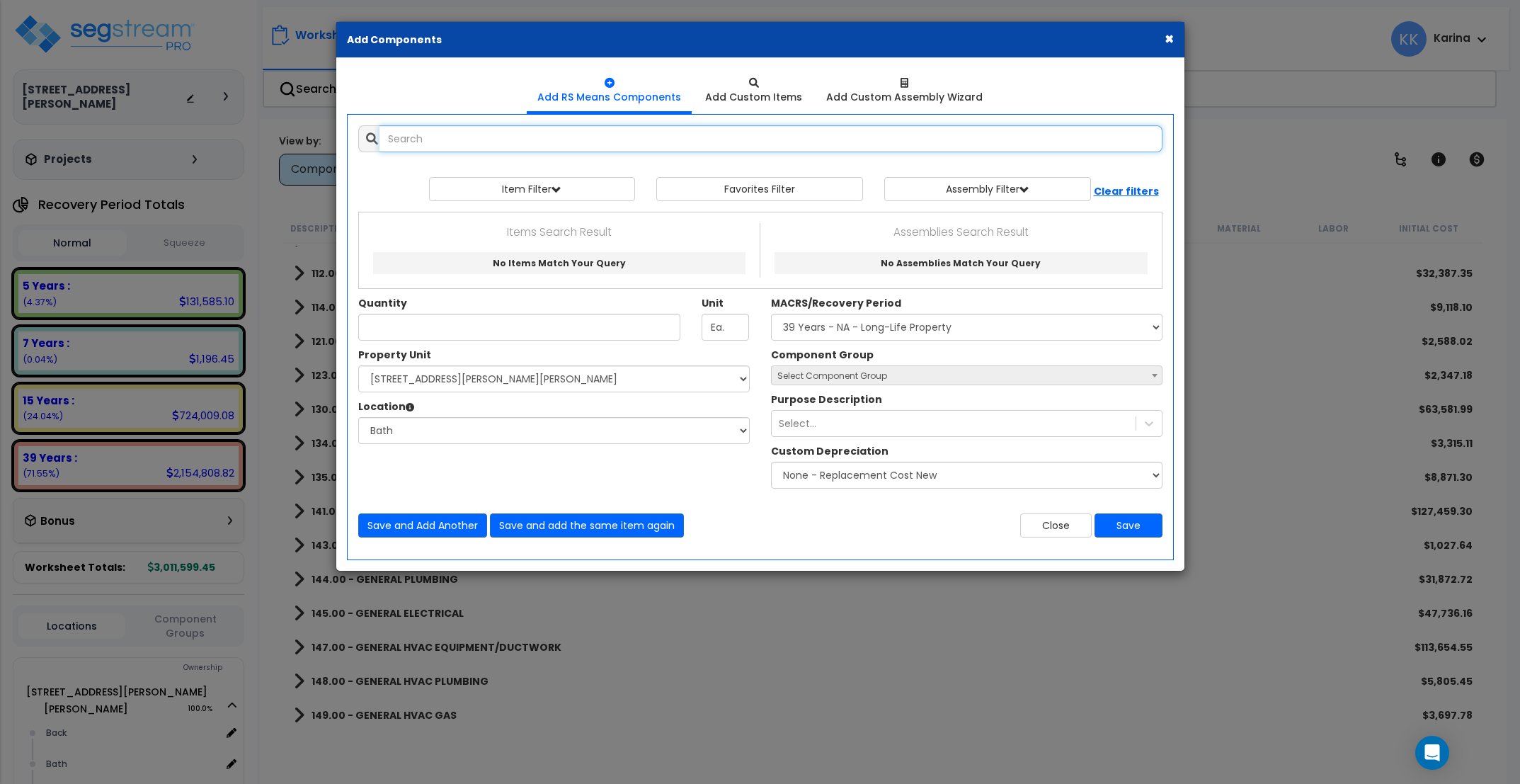
select select
click at [456, 131] on input "text" at bounding box center [771, 139] width 783 height 27
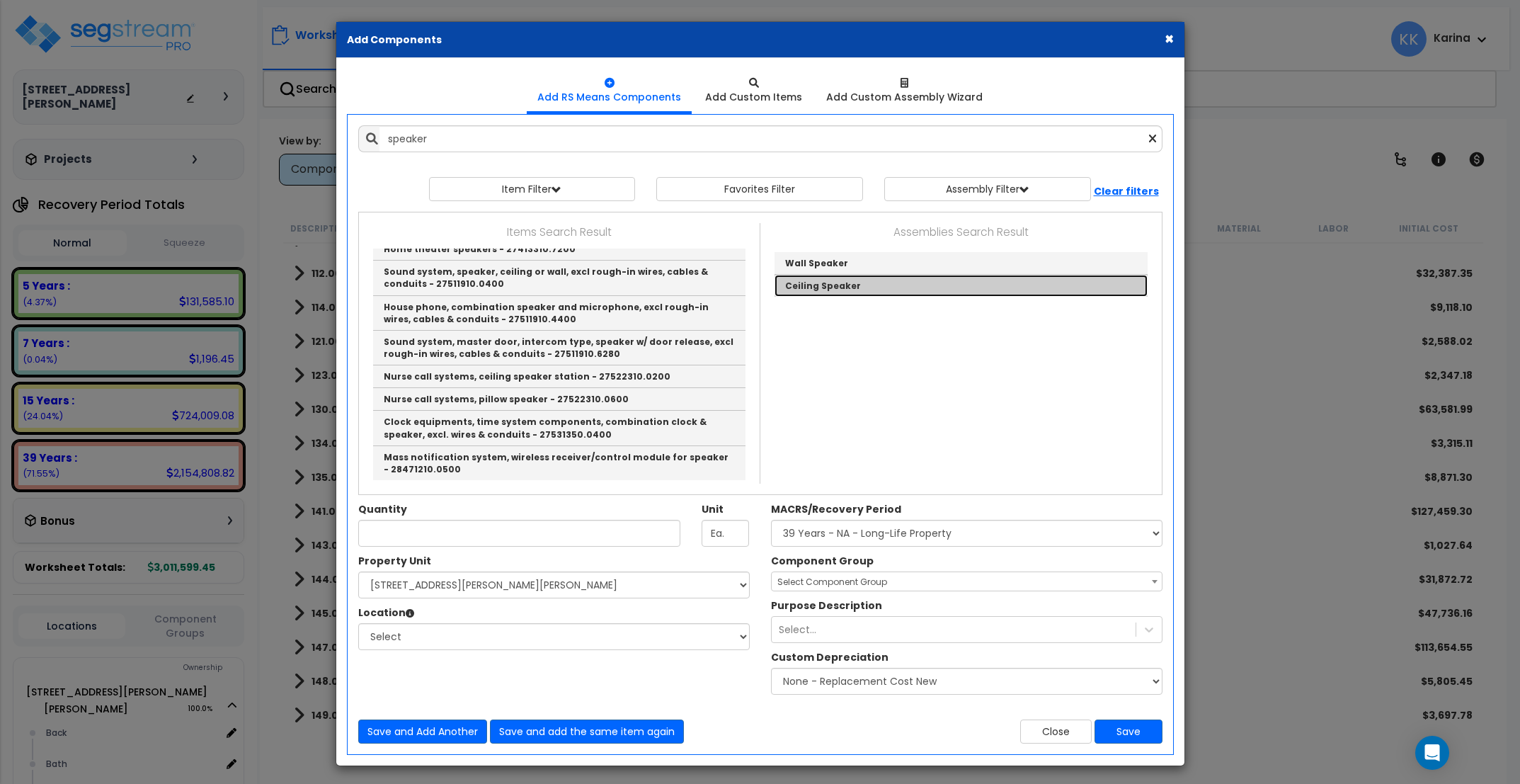
click at [802, 288] on link "Ceiling Speaker" at bounding box center [961, 285] width 373 height 22
type input "Ceiling Speaker"
checkbox input "true"
type input "SF"
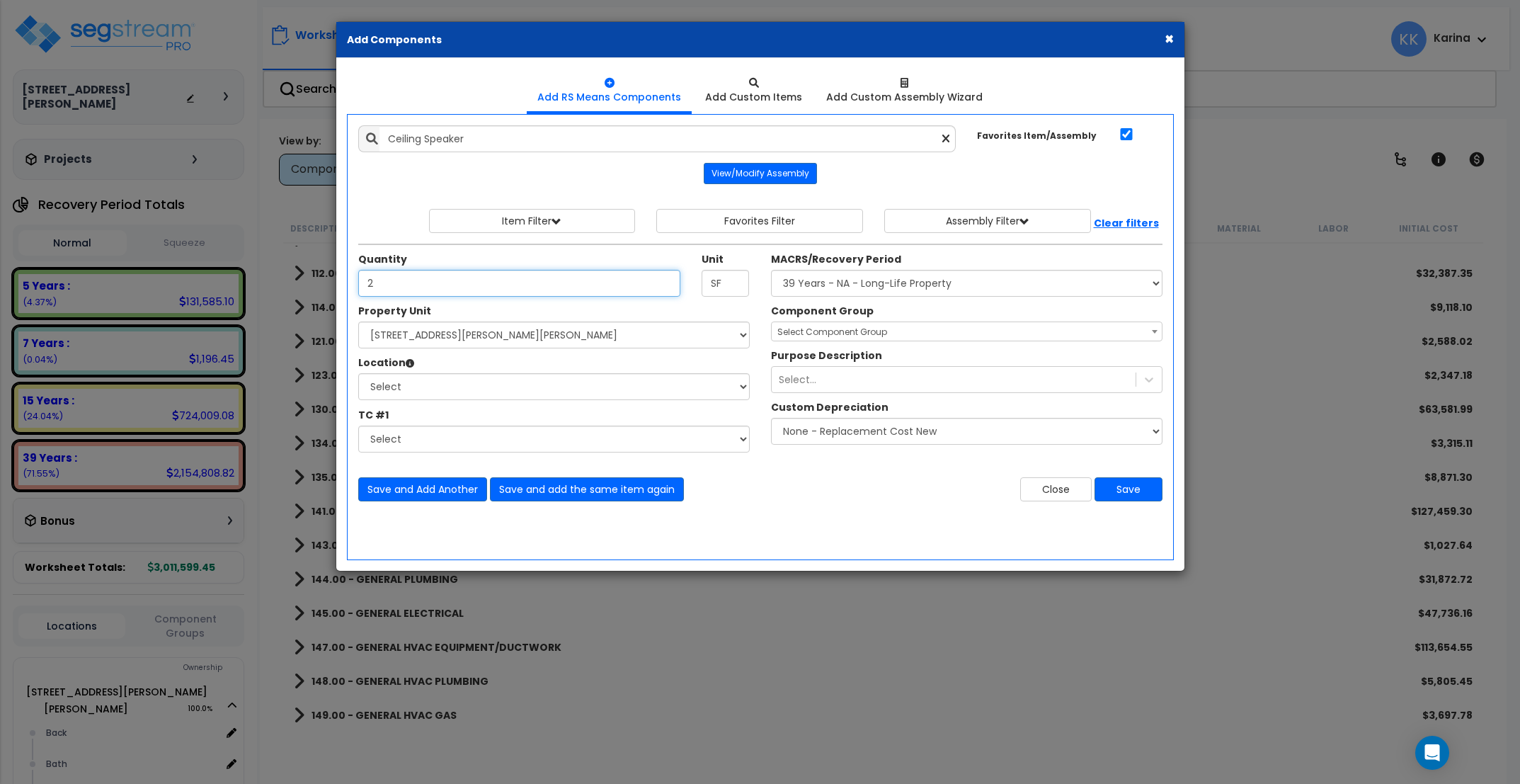
type input "2"
click at [358, 321] on select "Select [STREET_ADDRESS][PERSON_NAME][PERSON_NAME] Site Improvements" at bounding box center [553, 335] width 392 height 27
select select "176161"
click option "[STREET_ADDRESS][PERSON_NAME][PERSON_NAME]" at bounding box center [0, 0] width 0 height 0
click at [358, 373] on select "Select Back [GEOGRAPHIC_DATA] Break Building Building Interior Loading Mech Off…" at bounding box center [553, 387] width 392 height 27
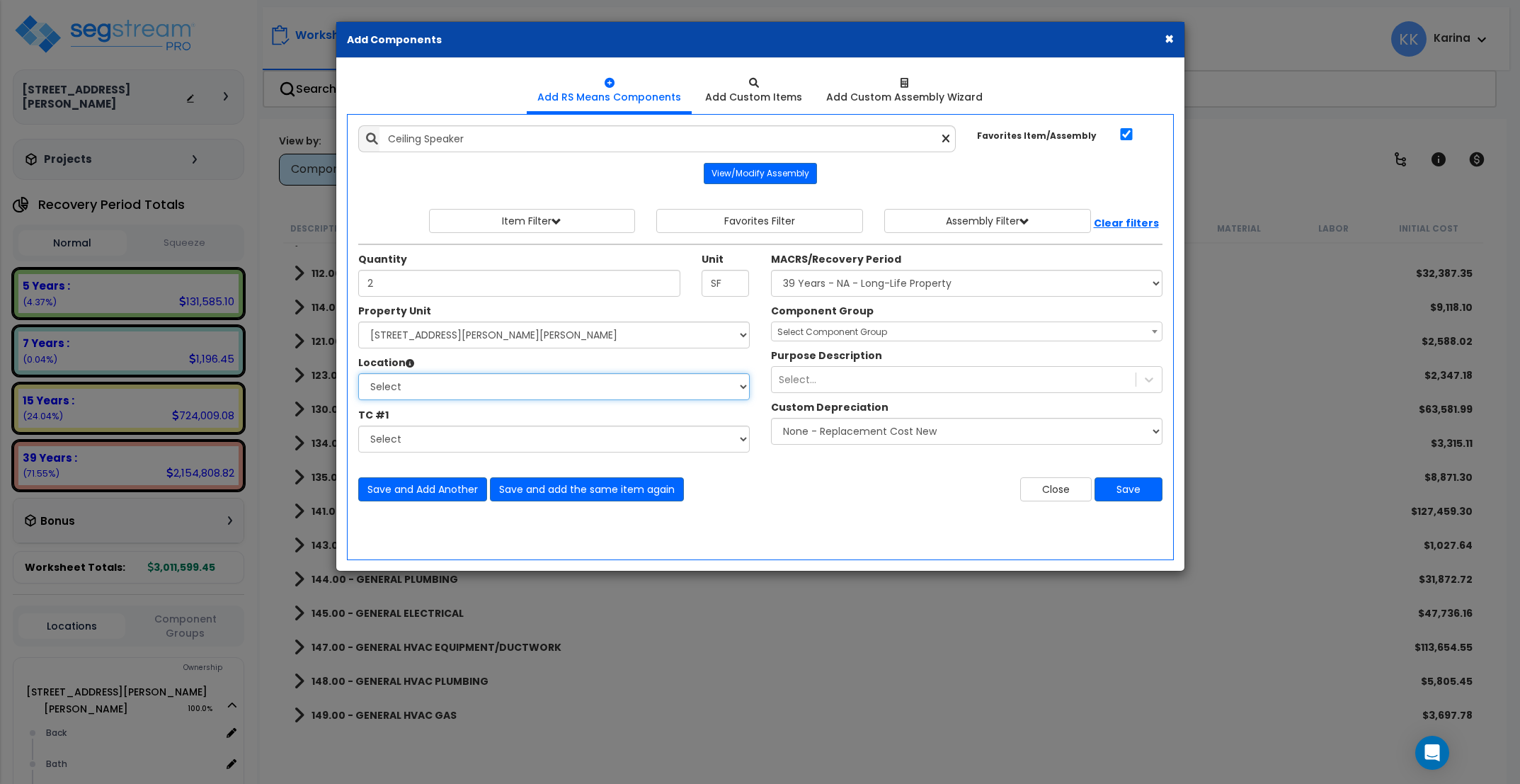
select select "31631"
click option "Bath" at bounding box center [0, 0] width 0 height 0
click at [771, 270] on select "Select MACRS/Recovery Period 5 Years - 57.0 - Distributive Trades & Services 5 …" at bounding box center [967, 283] width 392 height 27
select select "3667"
click option "5 Years - 57.0 - Distributive Trades & Services" at bounding box center [0, 0] width 0 height 0
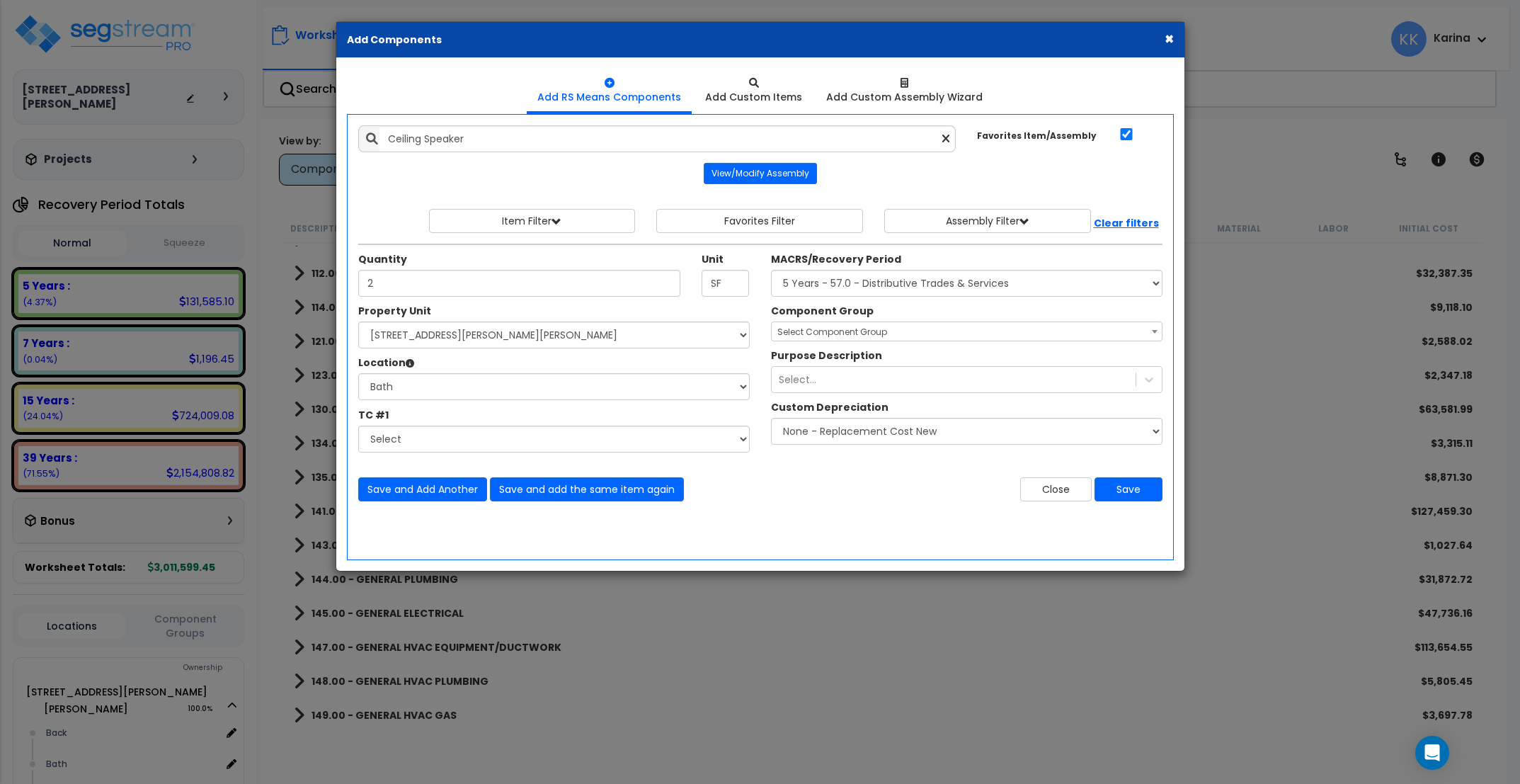
click at [794, 332] on span "Select Component Group" at bounding box center [832, 332] width 110 height 12
type input "audio"
click at [823, 283] on select "Select MACRS/Recovery Period 5 Years - 57.0 - Distributive Trades & Services 5 …" at bounding box center [967, 283] width 392 height 27
click at [771, 270] on select "Select MACRS/Recovery Period 5 Years - 57.0 - Distributive Trades & Services 5 …" at bounding box center [967, 283] width 392 height 27
select select "3669"
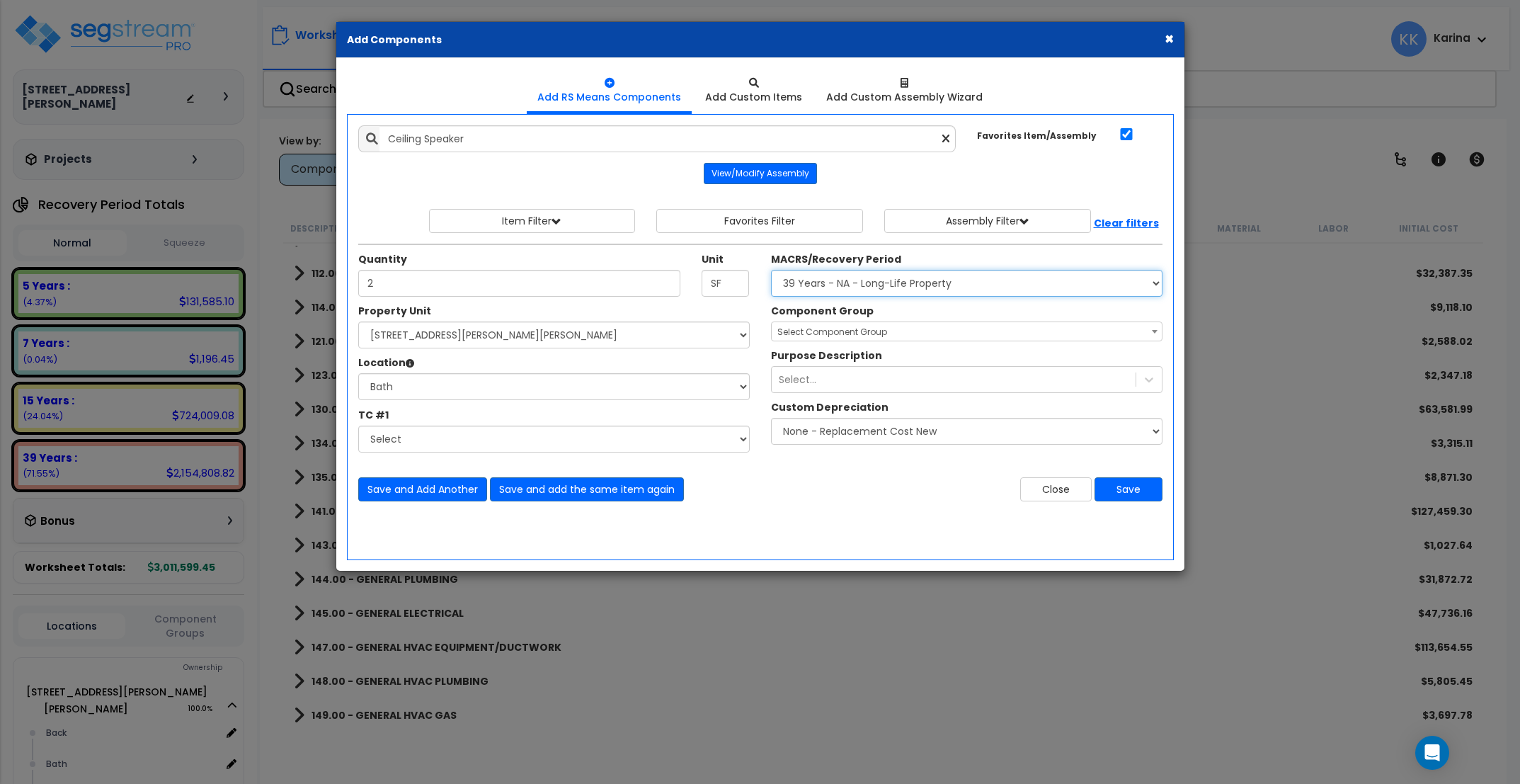
click option "39 Years - NA - Long-Life Property" at bounding box center [0, 0] width 0 height 0
click at [798, 332] on span "Select Component Group" at bounding box center [832, 332] width 110 height 12
type input "aud"
click at [830, 286] on select "Select MACRS/Recovery Period 5 Years - 57.0 - Distributive Trades & Services 5 …" at bounding box center [967, 283] width 392 height 27
click at [771, 270] on select "Select MACRS/Recovery Period 5 Years - 57.0 - Distributive Trades & Services 5 …" at bounding box center [967, 283] width 392 height 27
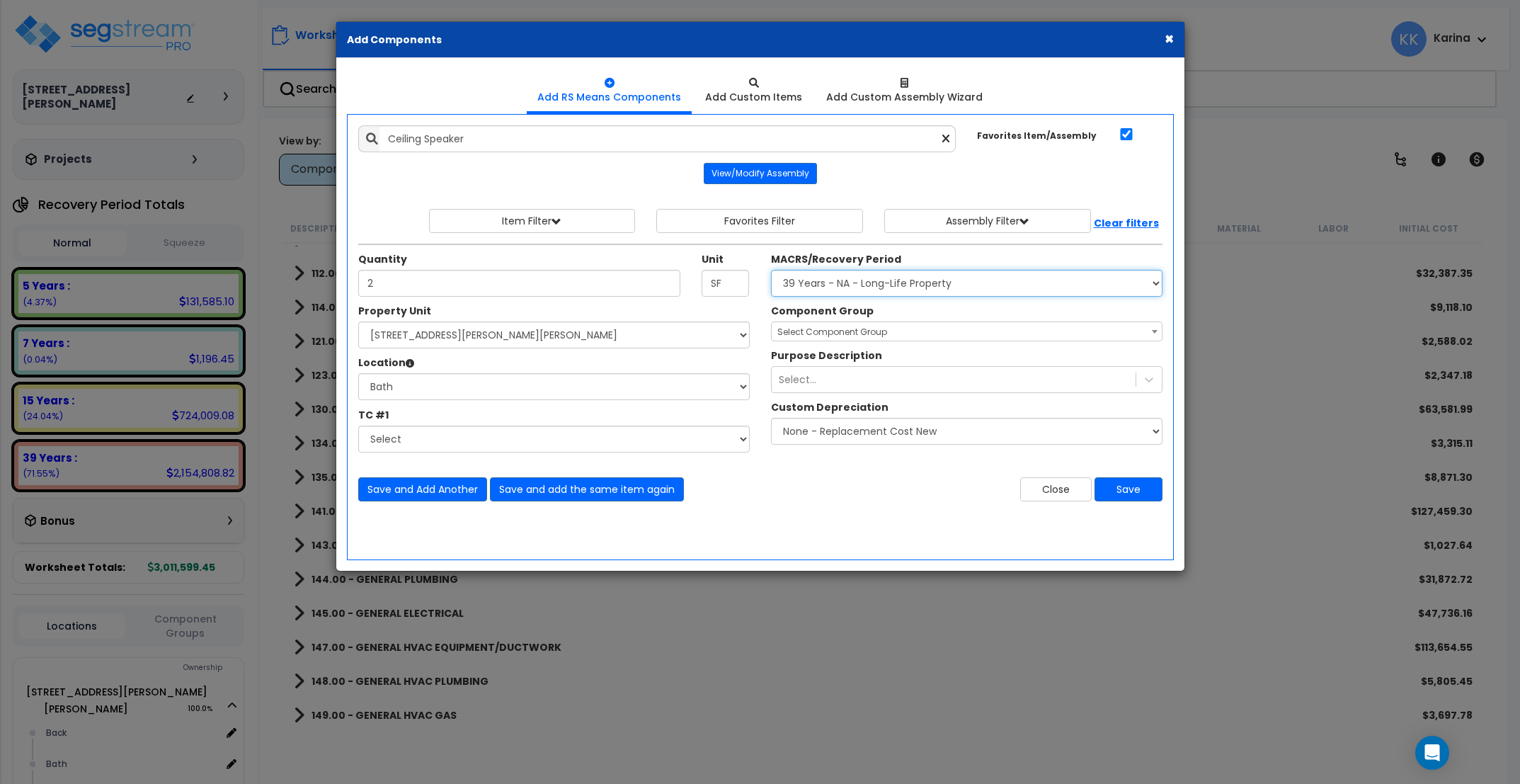
select select "3668"
click option "5 Years - 00.12 - Information Systems" at bounding box center [0, 0] width 0 height 0
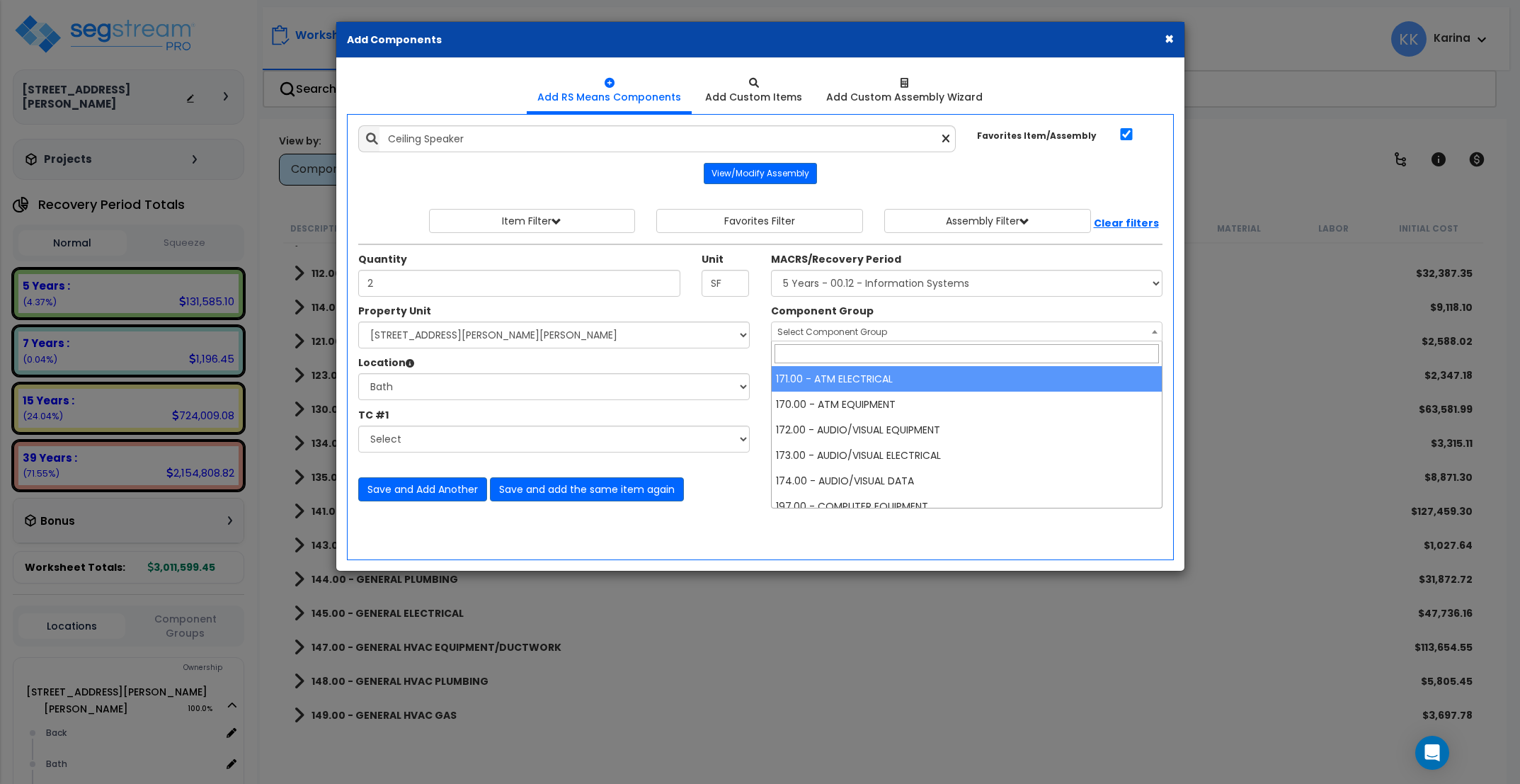
click at [801, 332] on span "Select Component Group" at bounding box center [832, 332] width 110 height 12
type input "aud"
select select "56982"
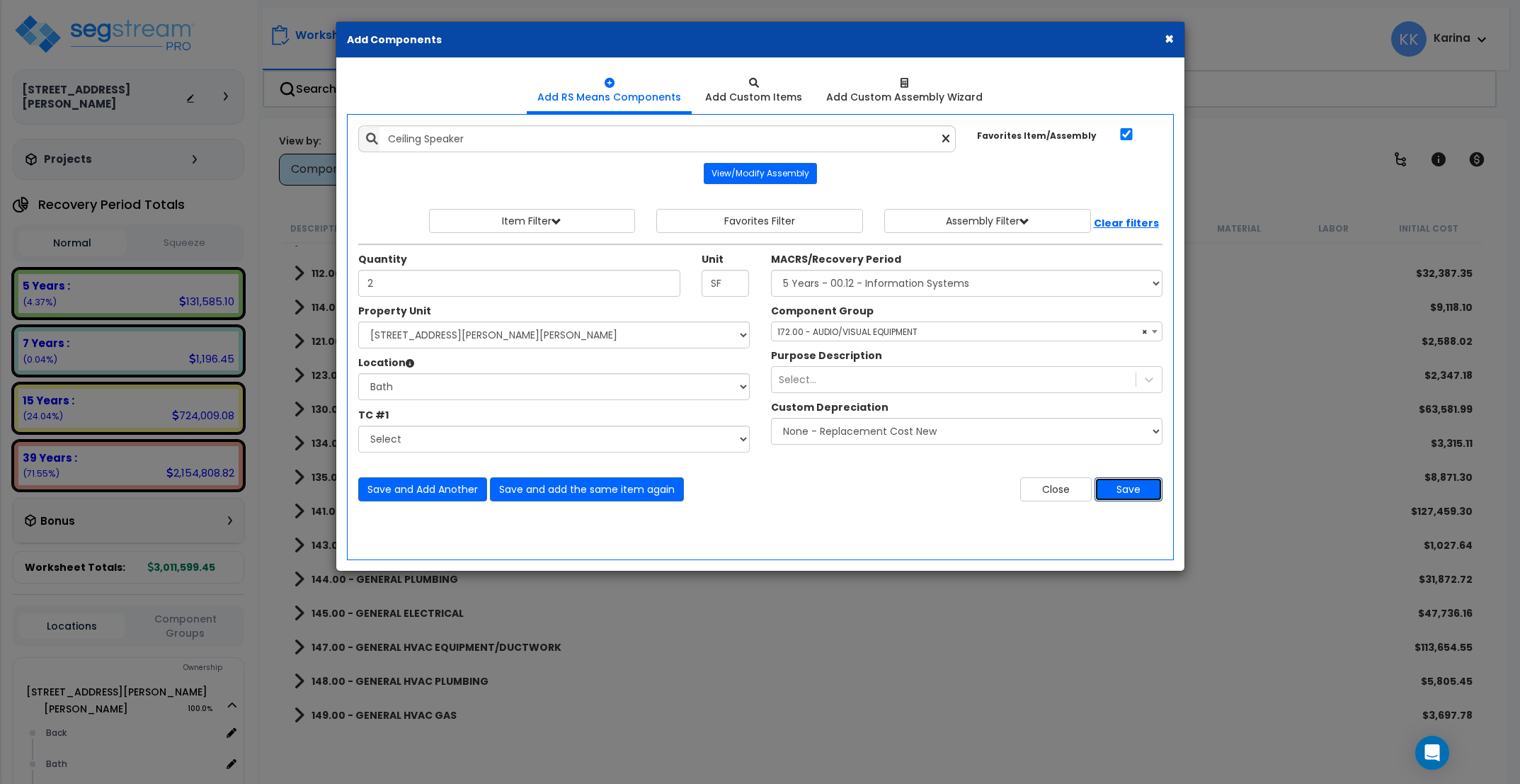
click at [1116, 488] on button "Save" at bounding box center [1128, 489] width 68 height 24
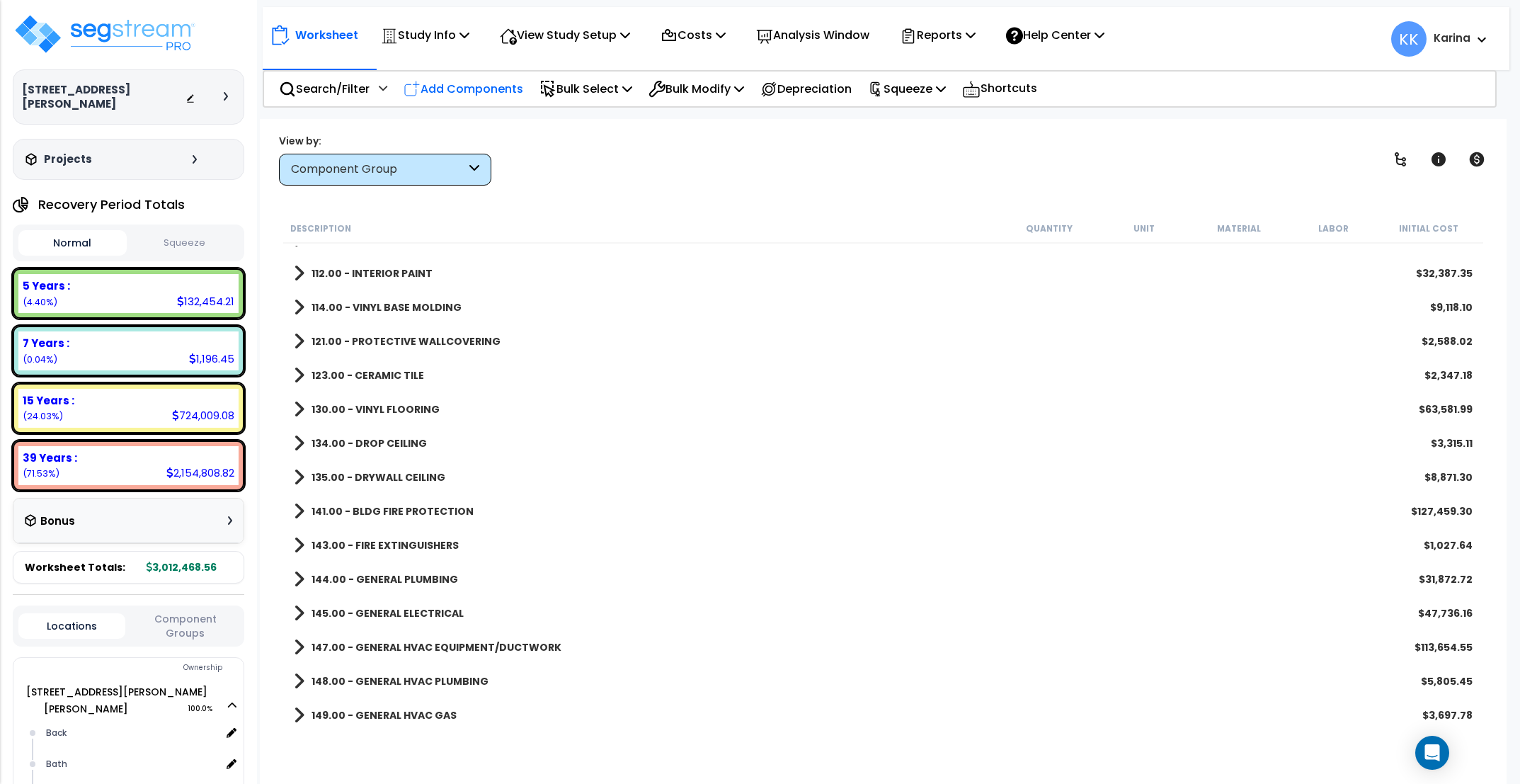
click at [448, 86] on p "Add Components" at bounding box center [463, 89] width 119 height 19
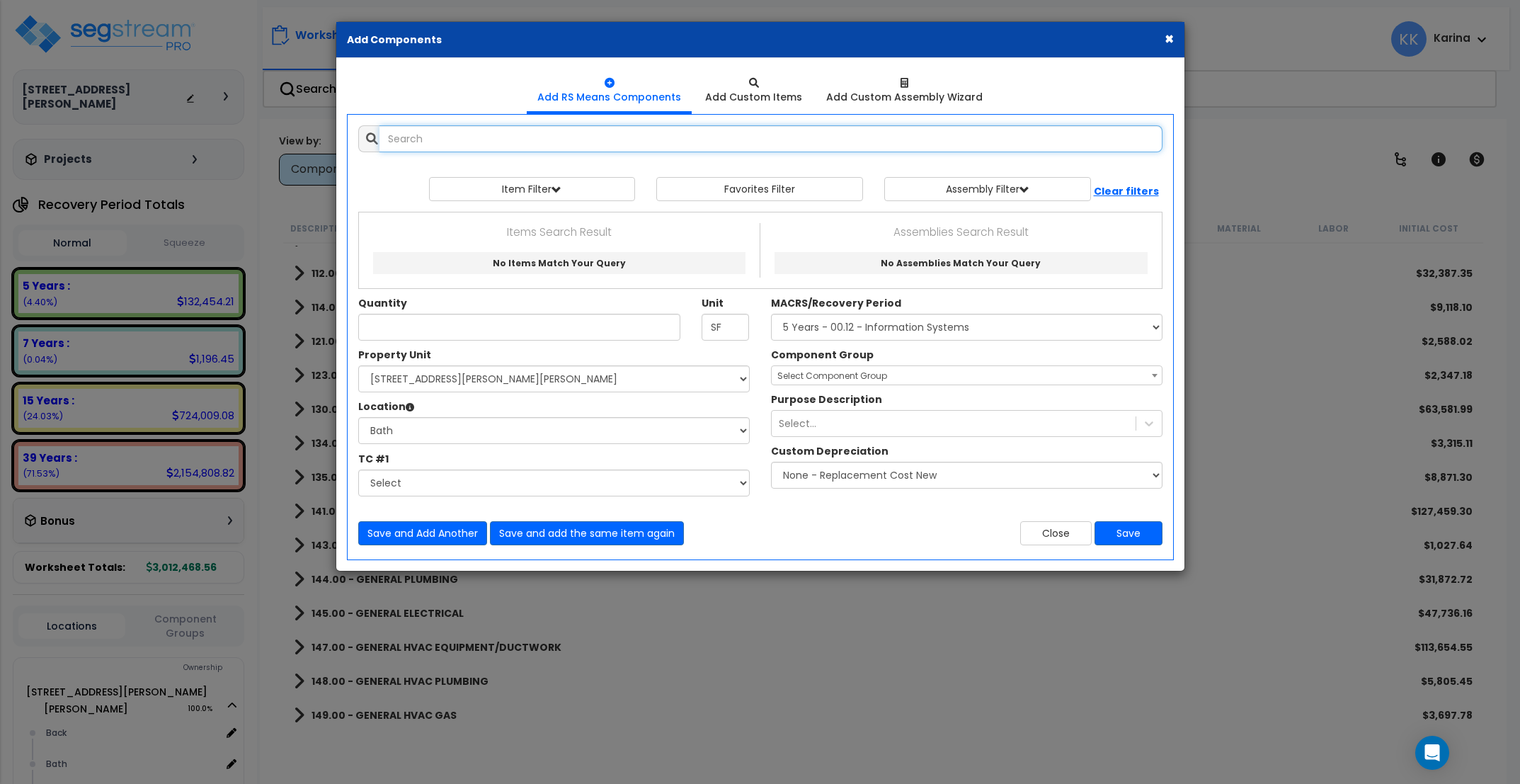
select select
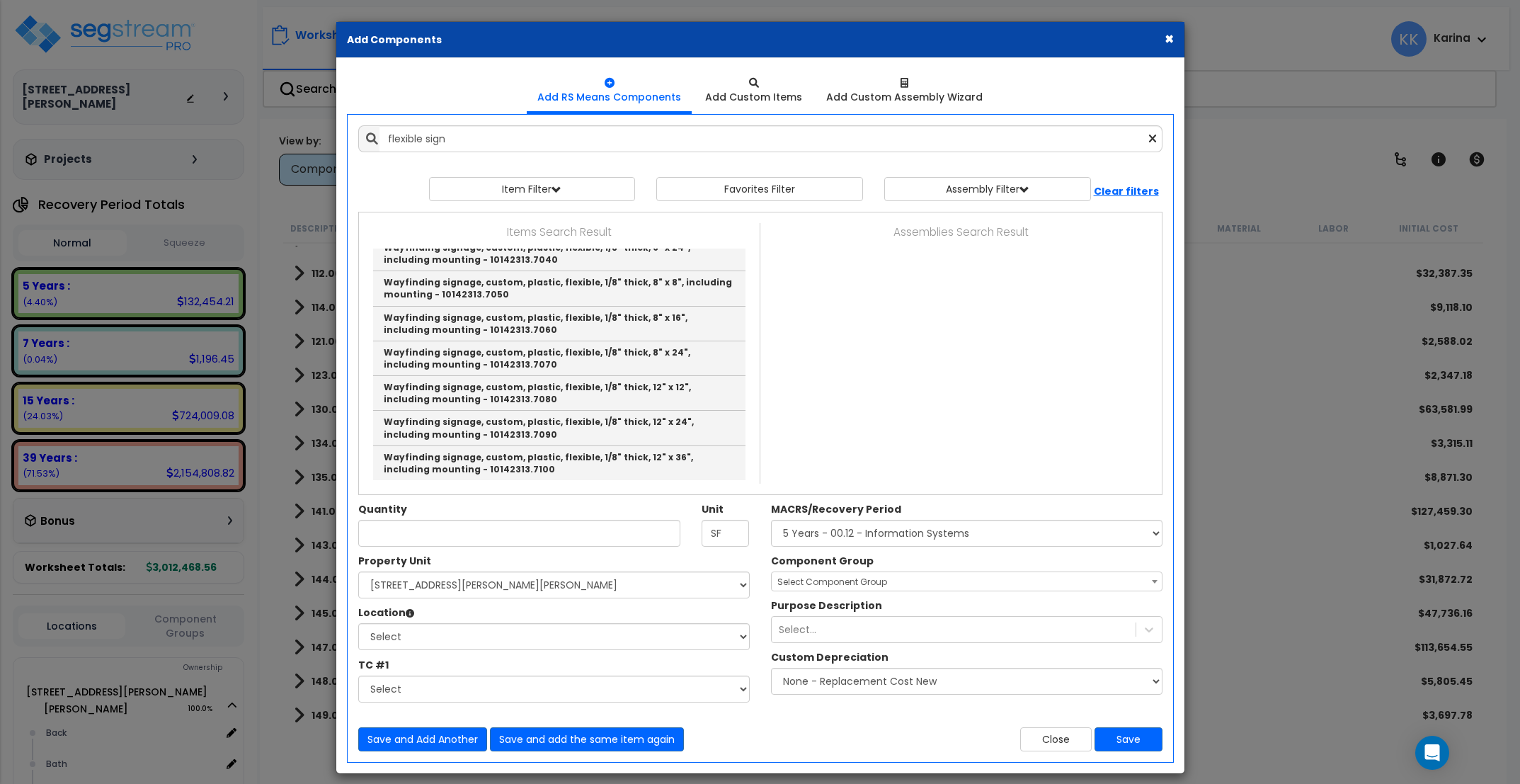
click at [473, 62] on link "Signs, flexible door sign, adhesive back, w/Braille, 5/8" letters, 8" x 8" - 10…" at bounding box center [559, 44] width 372 height 34
type input "Signs, flexible door sign, adhesive back, w/Braille, 5/8" letters, 8" x 8" - 10…"
checkbox input "false"
type input "Ea."
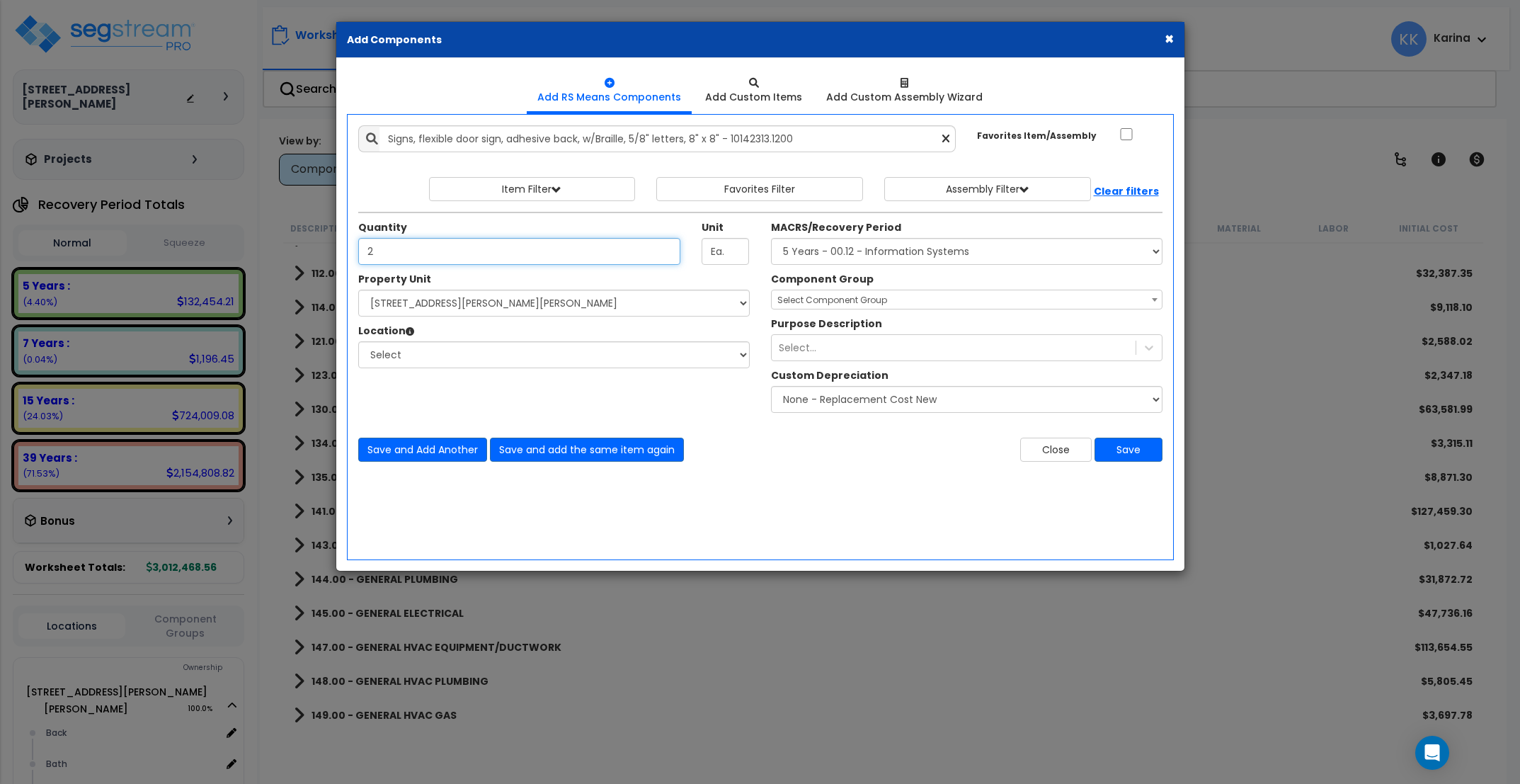
type input "2"
click at [358, 290] on select "Select [STREET_ADDRESS][PERSON_NAME][PERSON_NAME] Site Improvements" at bounding box center [553, 304] width 392 height 27
select select "176161"
click option "[STREET_ADDRESS][PERSON_NAME][PERSON_NAME]" at bounding box center [0, 0] width 0 height 0
click at [358, 341] on select "Select Back [GEOGRAPHIC_DATA] Break Building Building Interior Loading Mech Off…" at bounding box center [553, 355] width 392 height 27
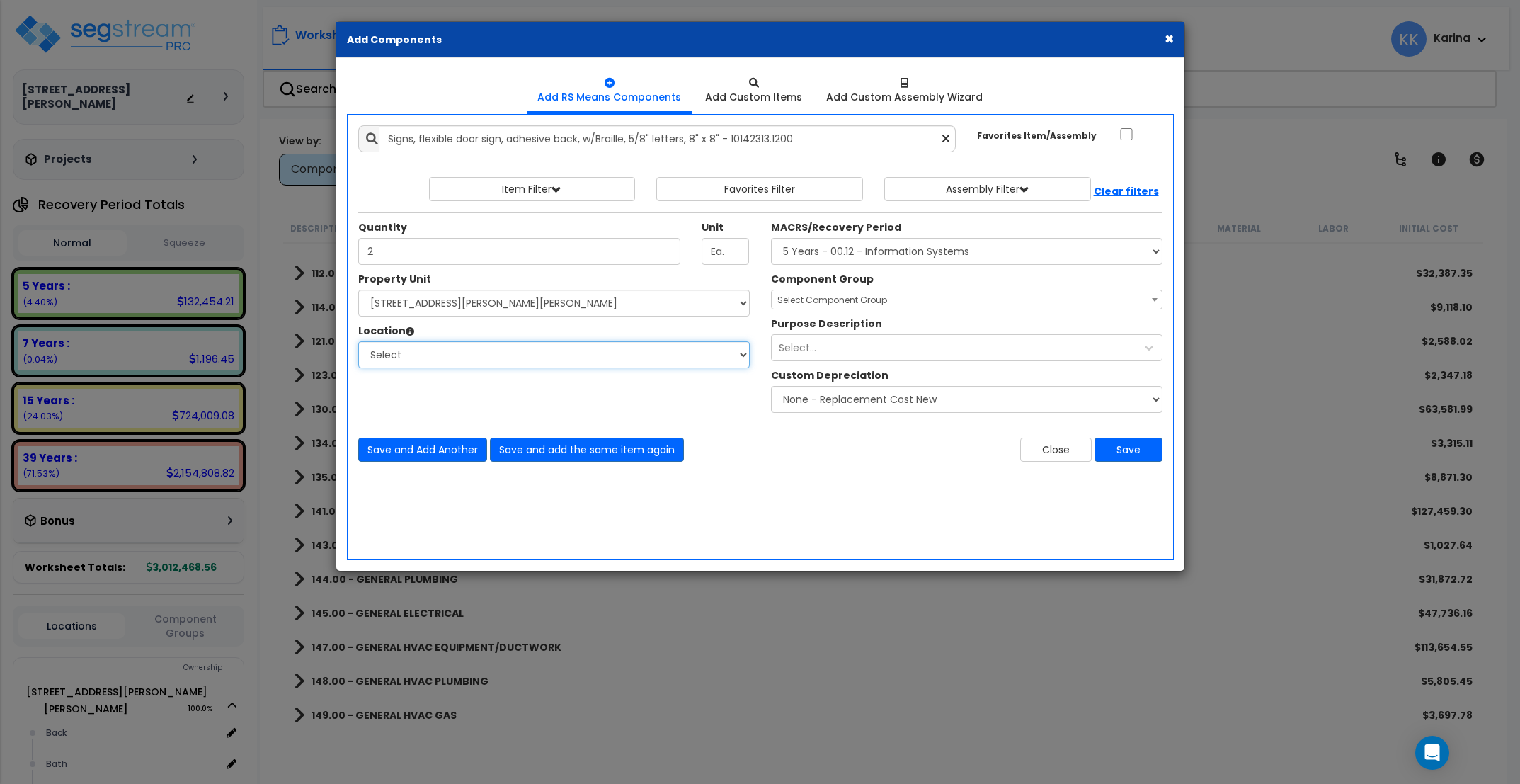
select select "31631"
click option "Bath" at bounding box center [0, 0] width 0 height 0
click at [771, 238] on select "Select MACRS/Recovery Period 5 Years - 57.0 - Distributive Trades & Services 5 …" at bounding box center [967, 251] width 392 height 27
select select "3667"
click option "5 Years - 57.0 - Distributive Trades & Services" at bounding box center [0, 0] width 0 height 0
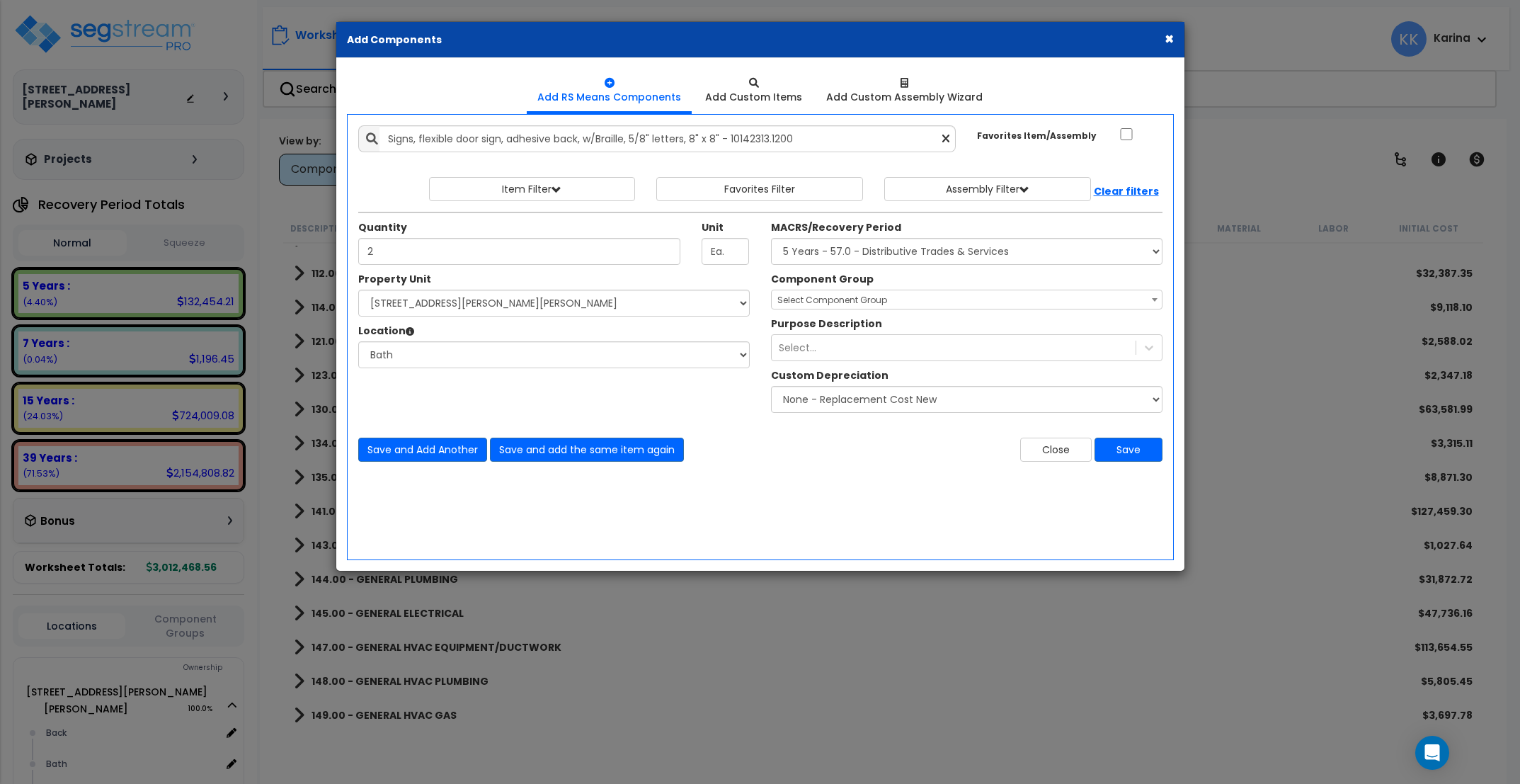
click at [802, 305] on span "Select Component Group" at bounding box center [832, 300] width 110 height 12
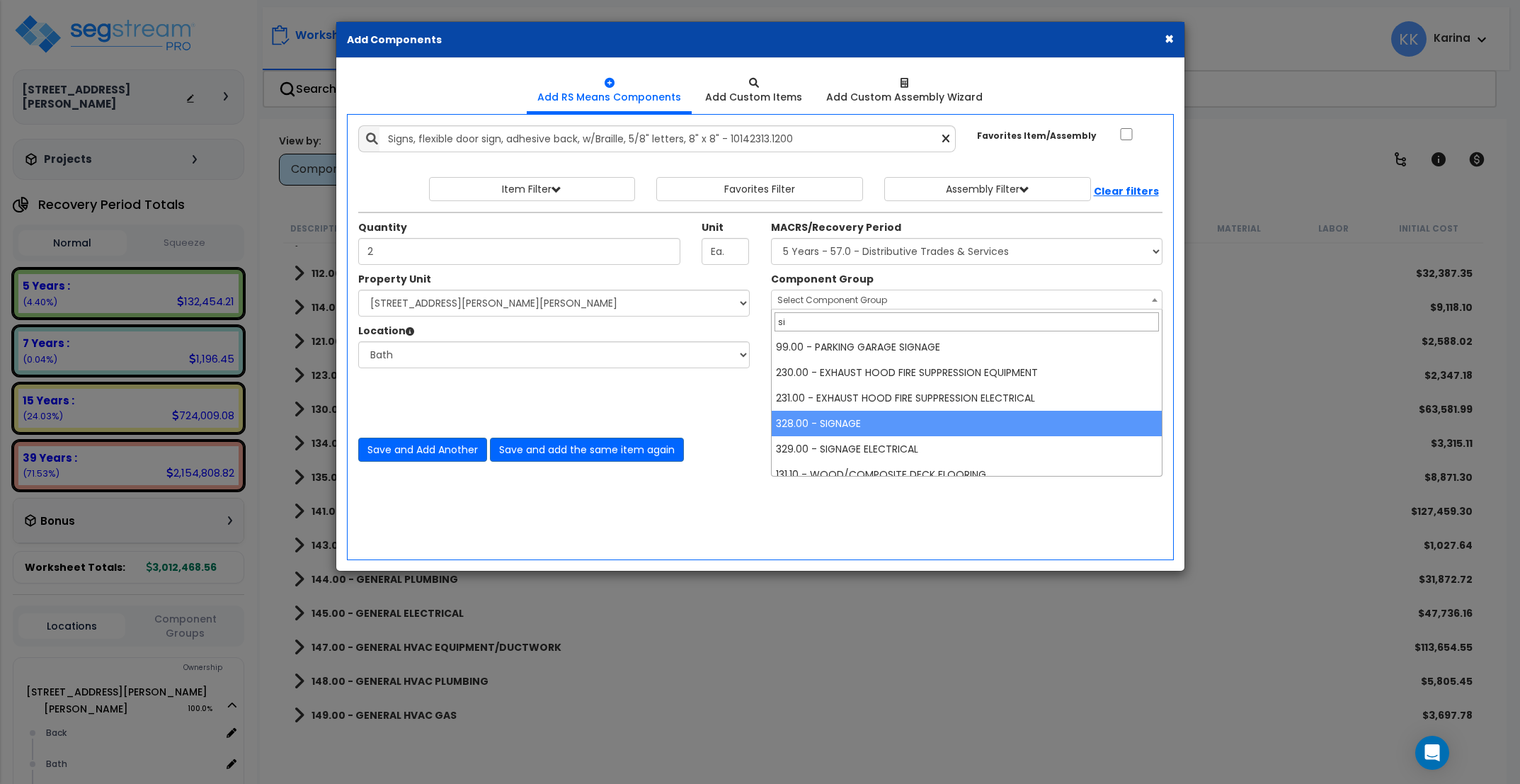
type input "si"
select select "57119"
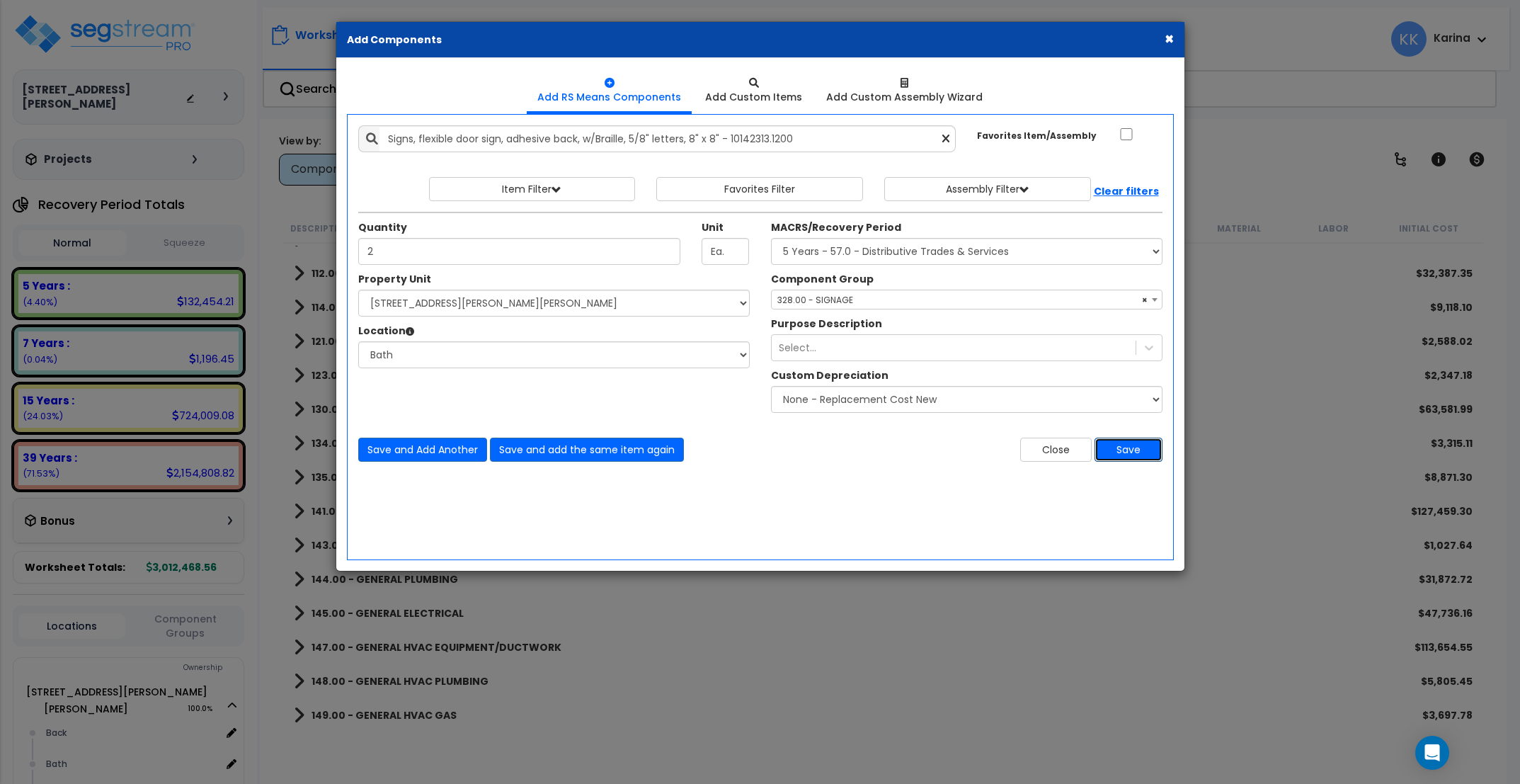
click at [1121, 453] on button "Save" at bounding box center [1128, 449] width 68 height 24
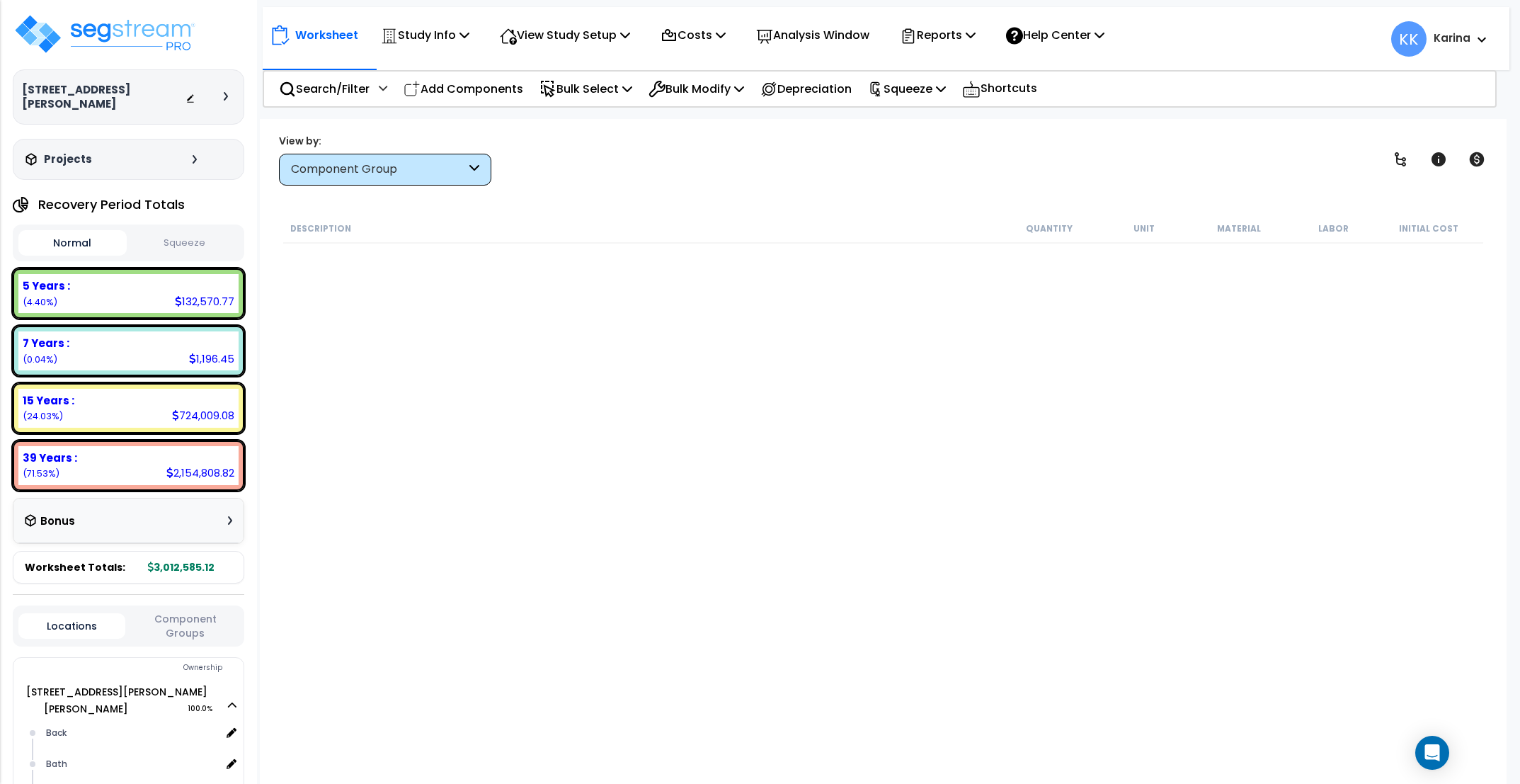
scroll to position [1189, 0]
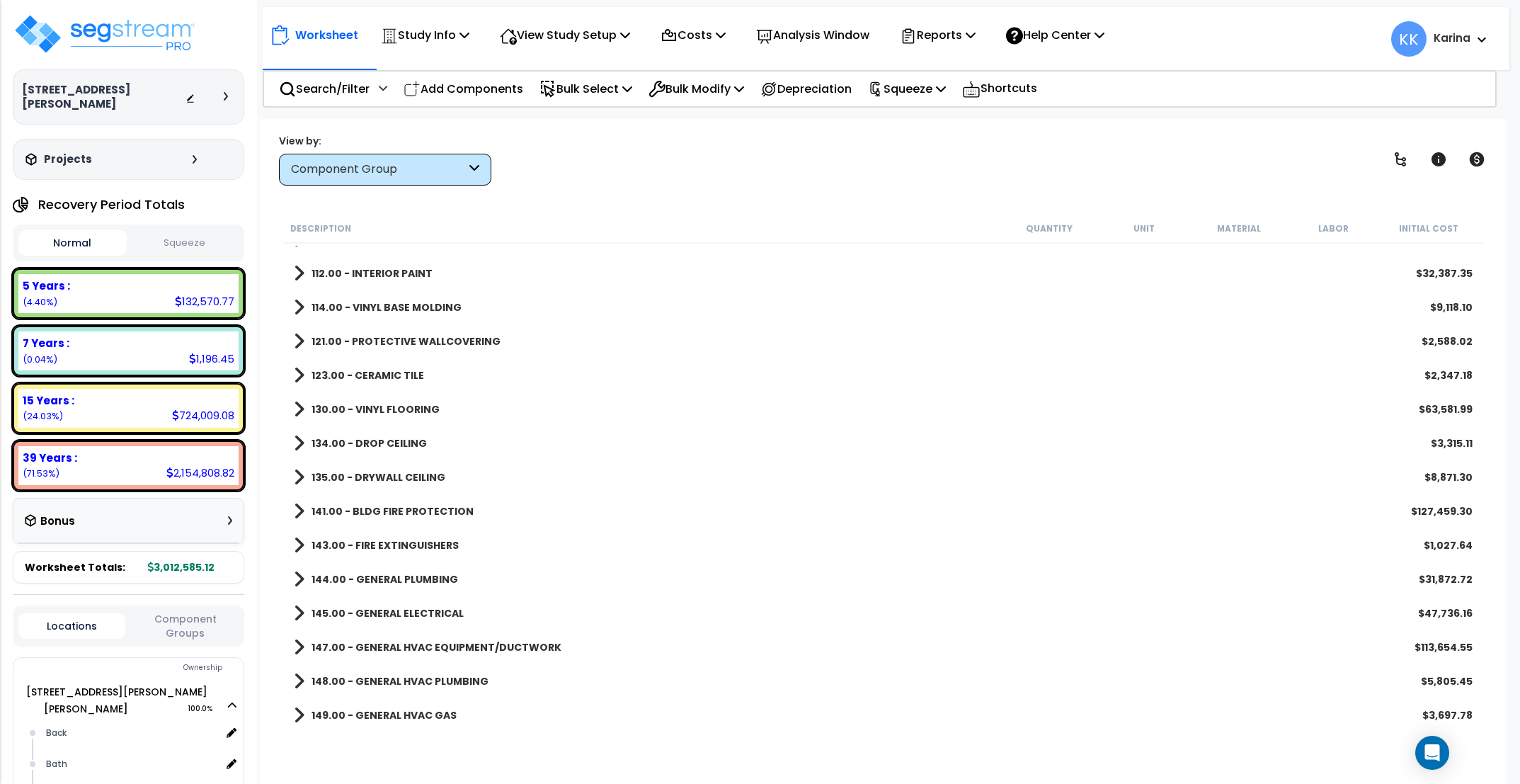
click at [806, 491] on div "135.00 - DRYWALL CEILING $8,871.30" at bounding box center [883, 477] width 1193 height 34
click at [296, 344] on span at bounding box center [299, 341] width 10 height 20
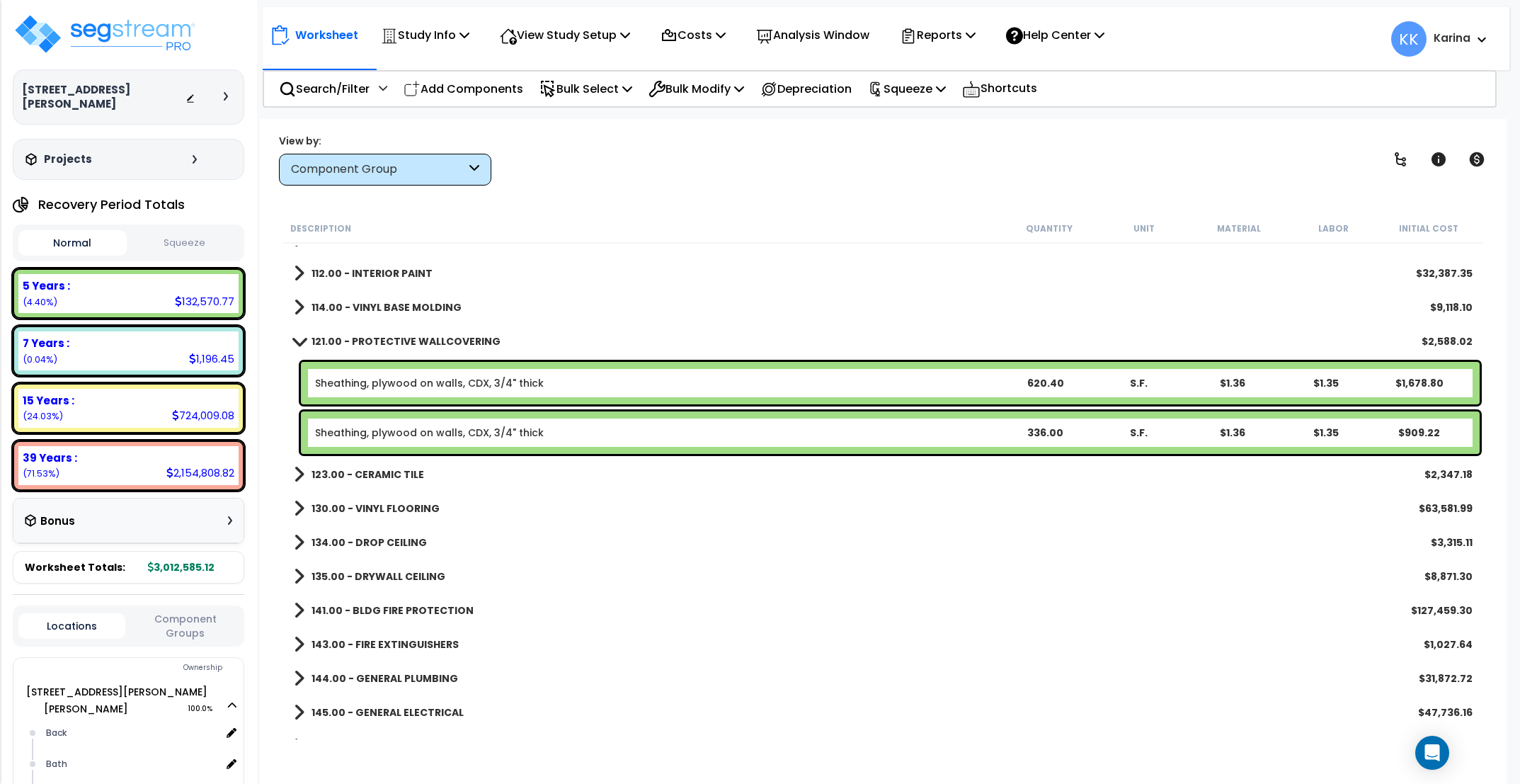
click at [295, 338] on span at bounding box center [300, 340] width 20 height 10
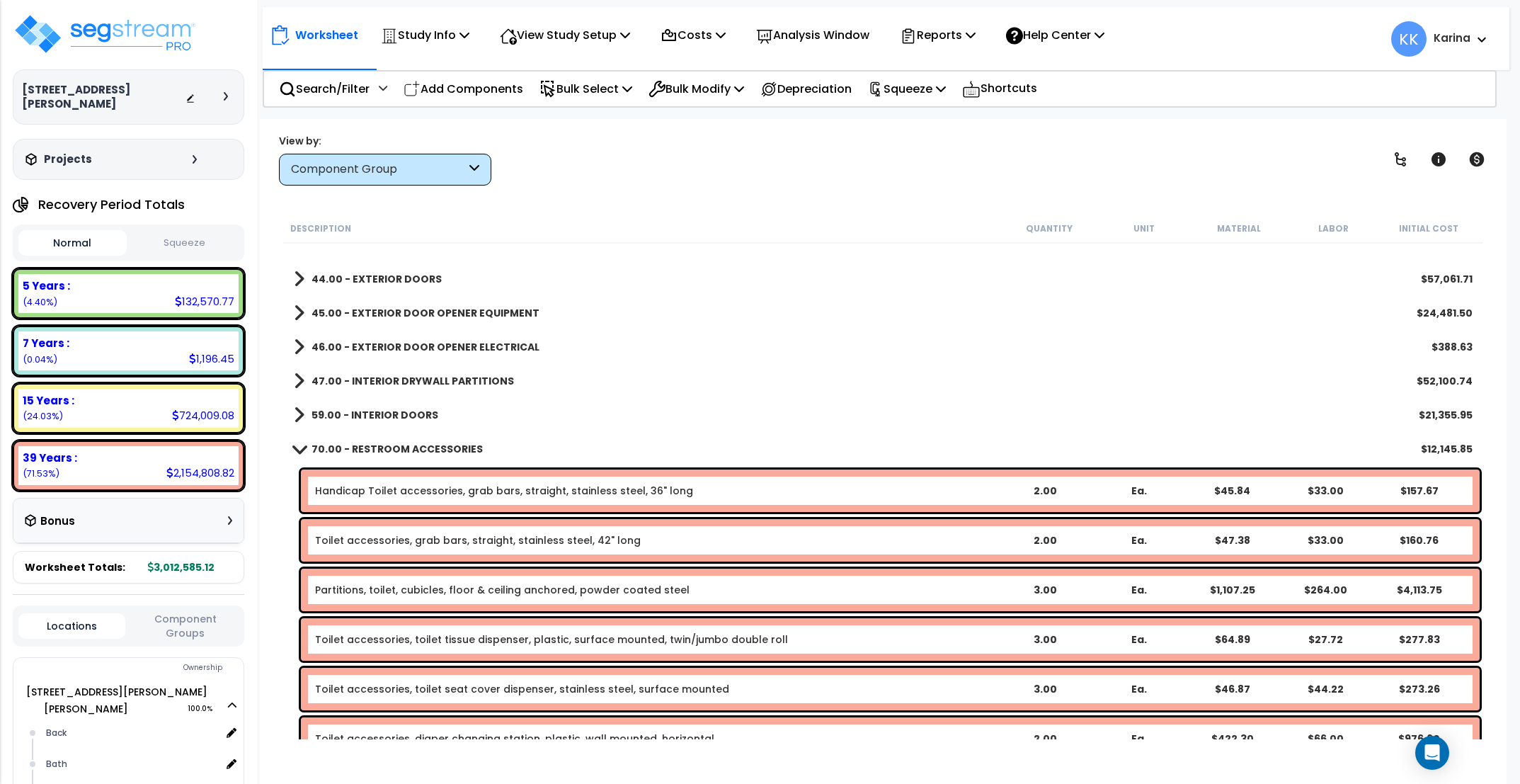
scroll to position [340, 0]
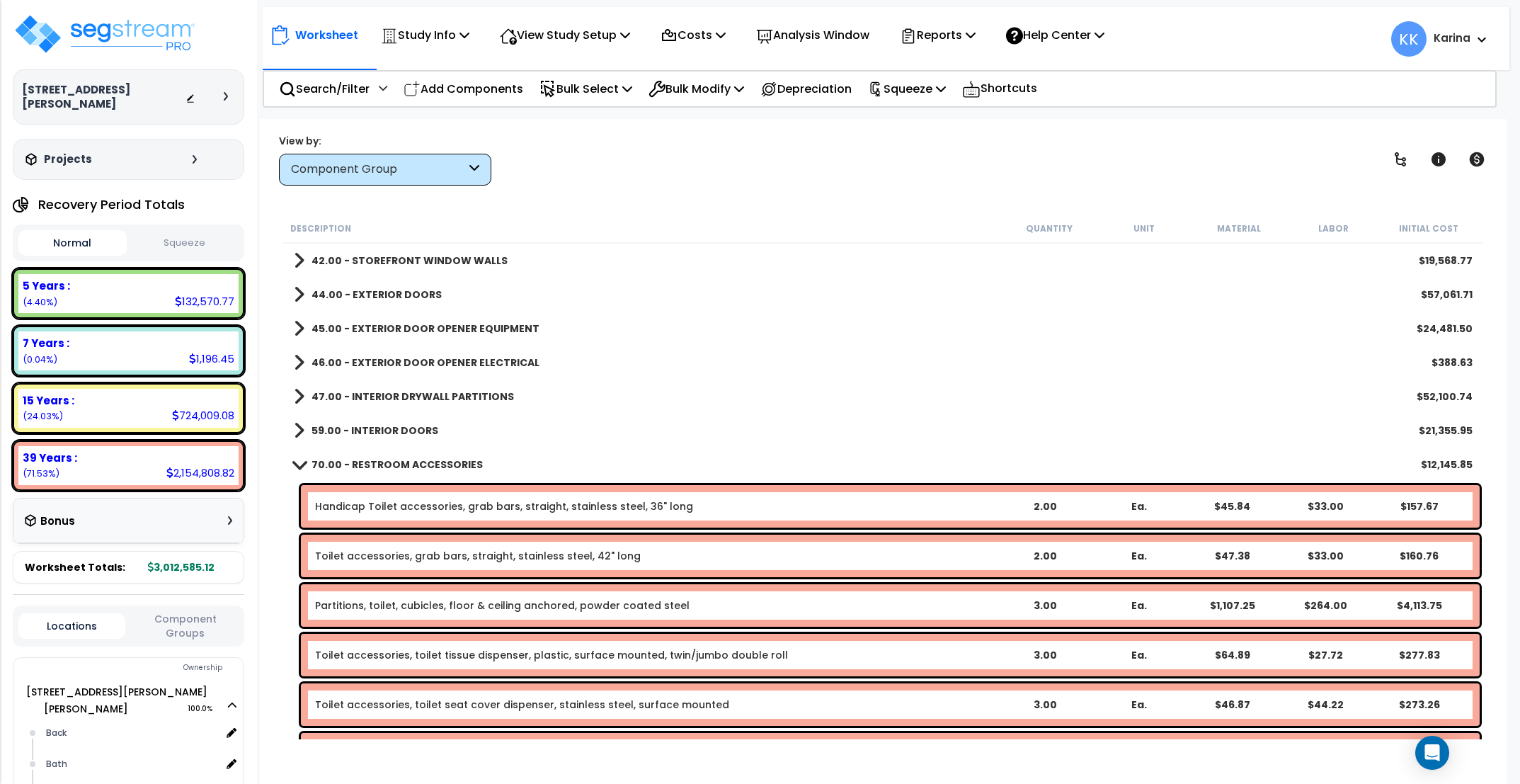
click at [297, 466] on span at bounding box center [300, 464] width 20 height 10
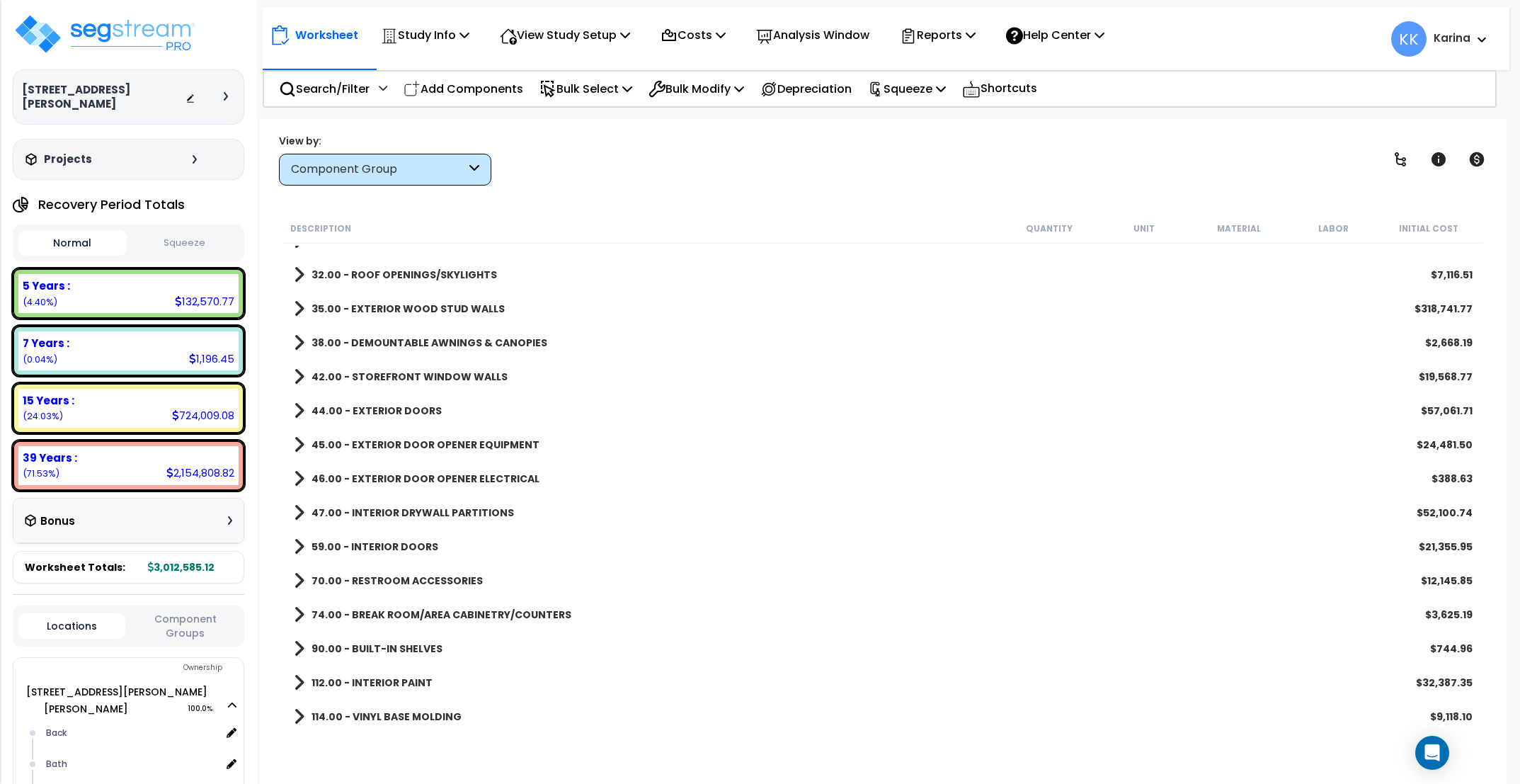
scroll to position [170, 0]
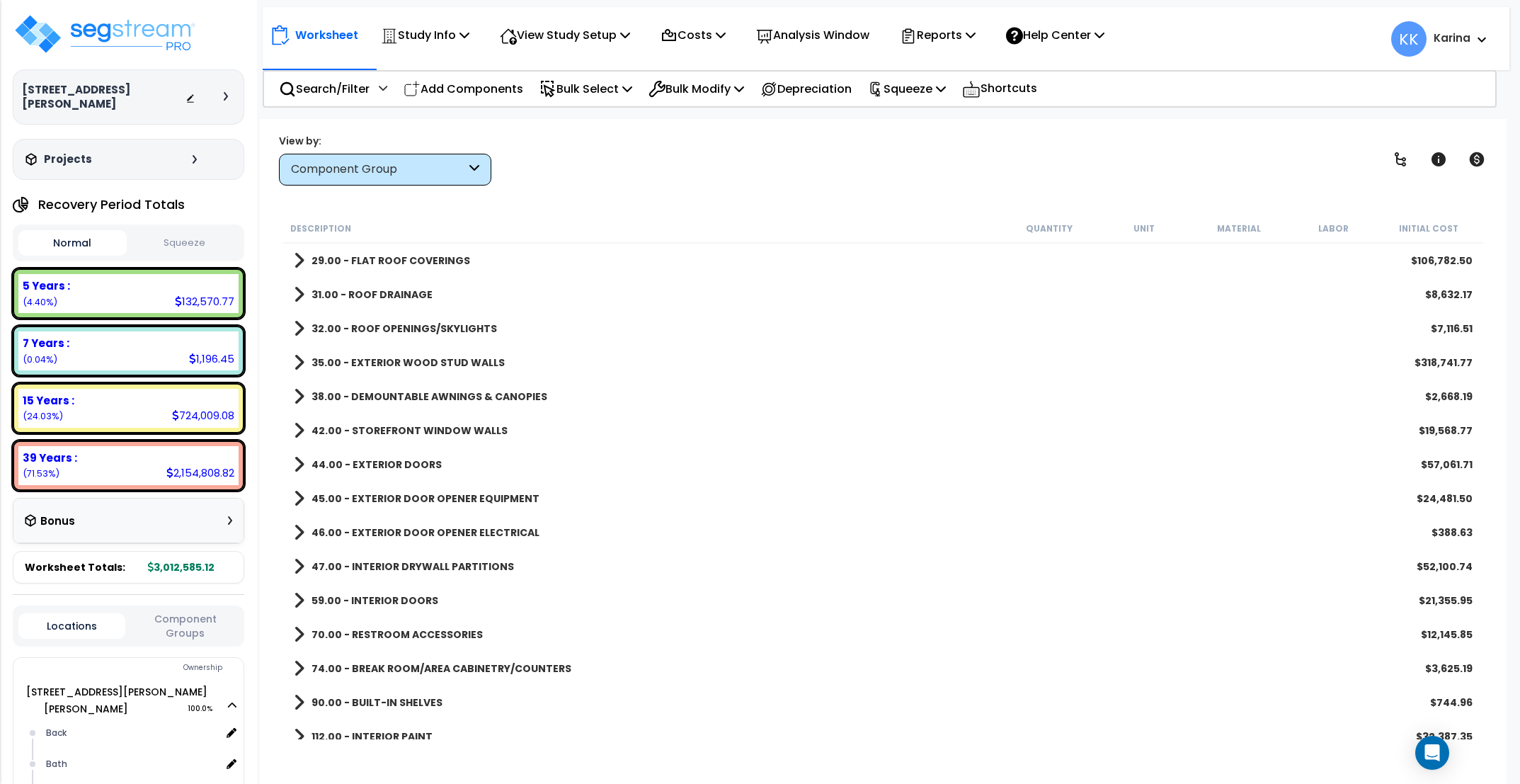
click at [301, 563] on span at bounding box center [299, 566] width 10 height 20
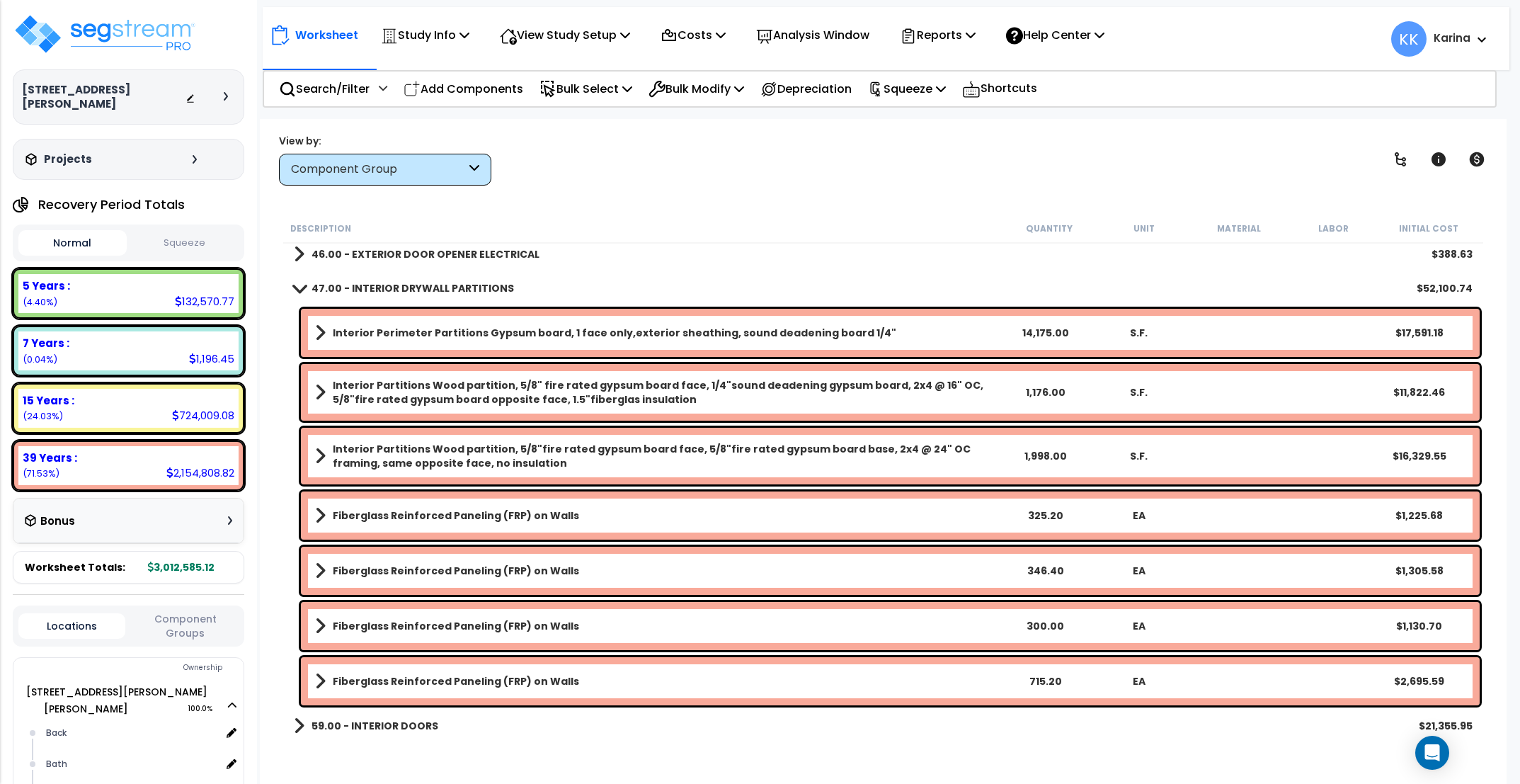
scroll to position [509, 0]
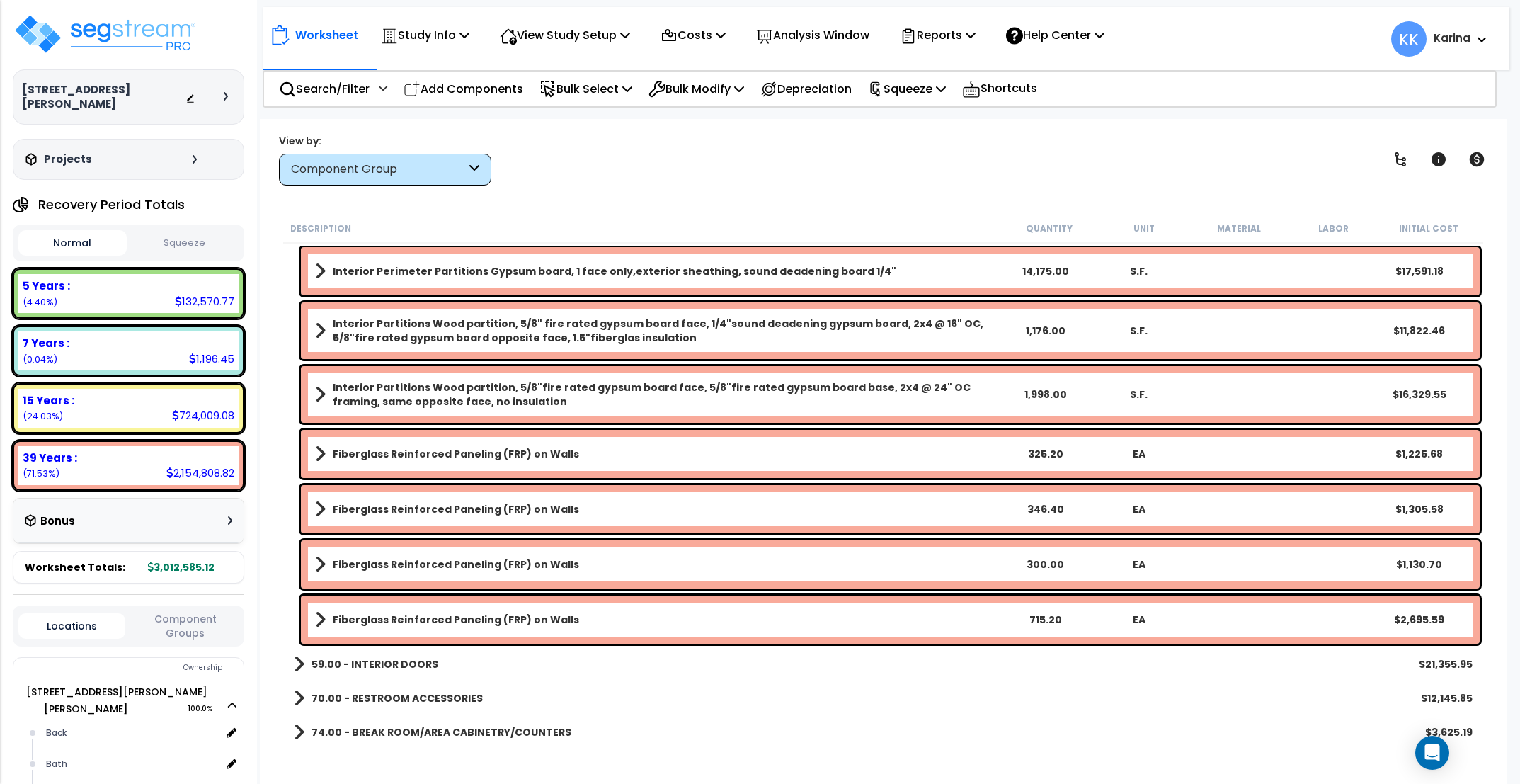
click at [647, 731] on div "74.00 - BREAK ROOM/AREA CABINETRY/COUNTERS $3,625.19" at bounding box center [883, 732] width 1193 height 34
click at [462, 613] on b "Fiberglass Reinforced Paneling (FRP) on Walls" at bounding box center [456, 620] width 247 height 14
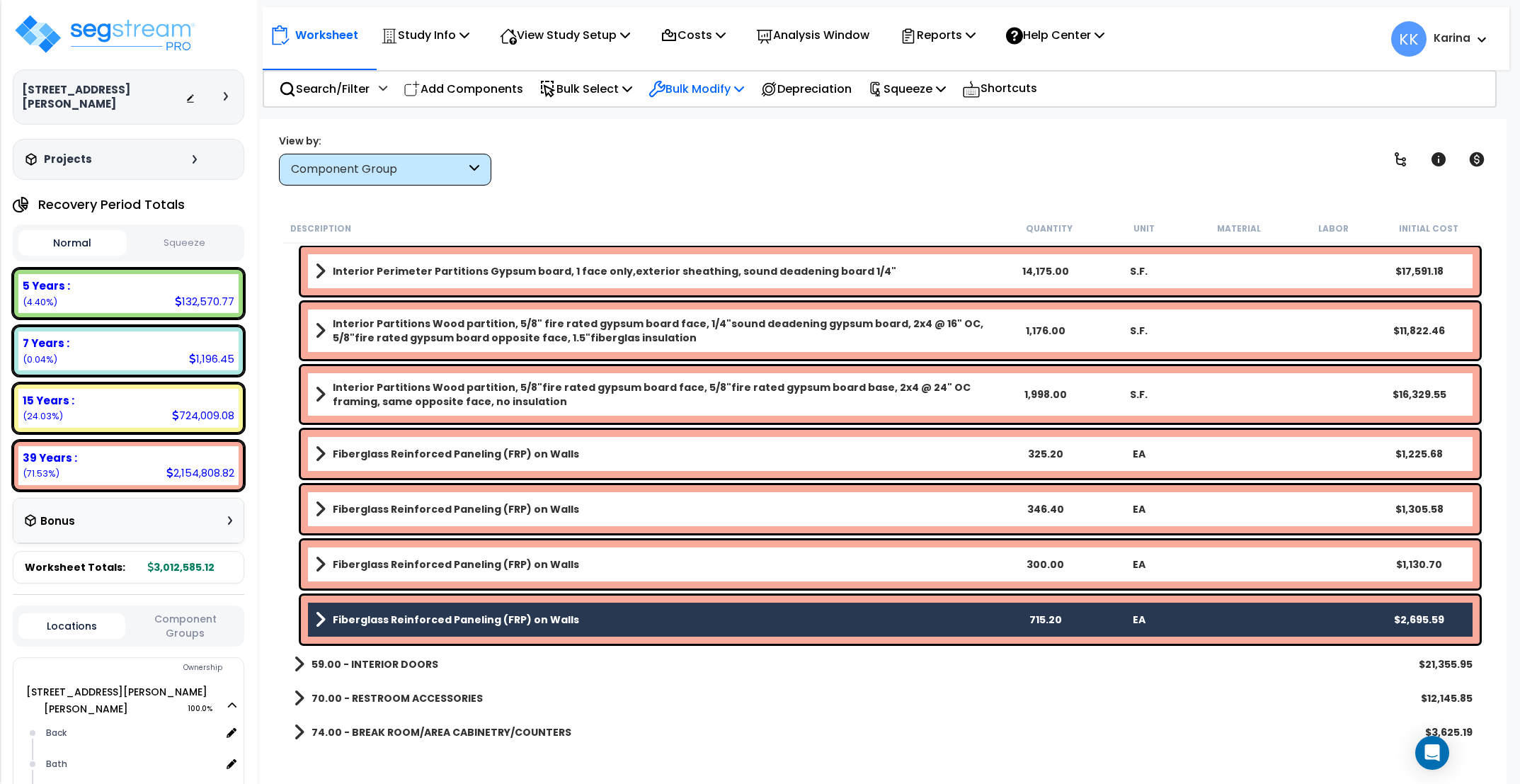
click at [706, 88] on p "Bulk Modify" at bounding box center [696, 89] width 95 height 19
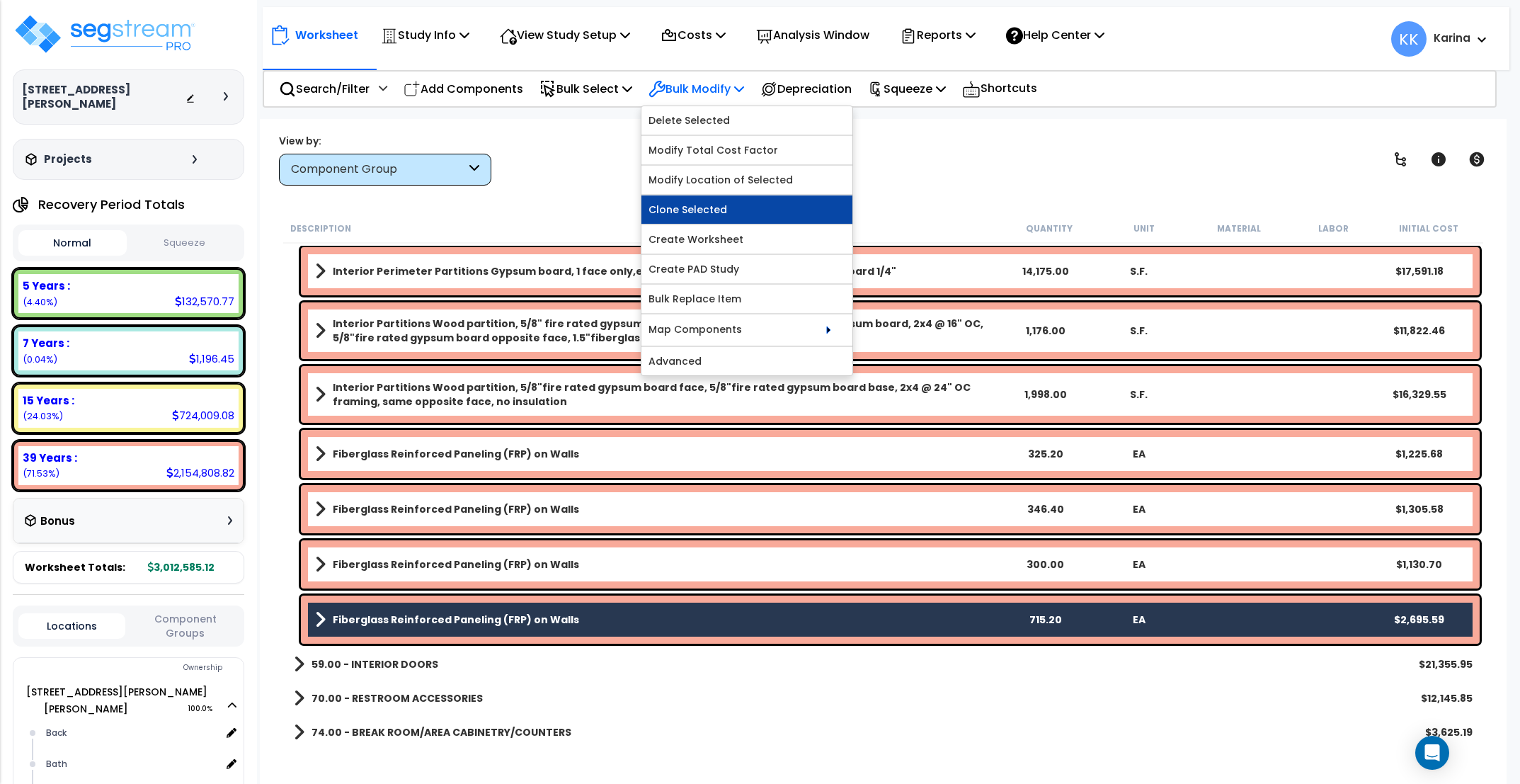
click at [702, 206] on link "Clone Selected" at bounding box center [746, 209] width 211 height 28
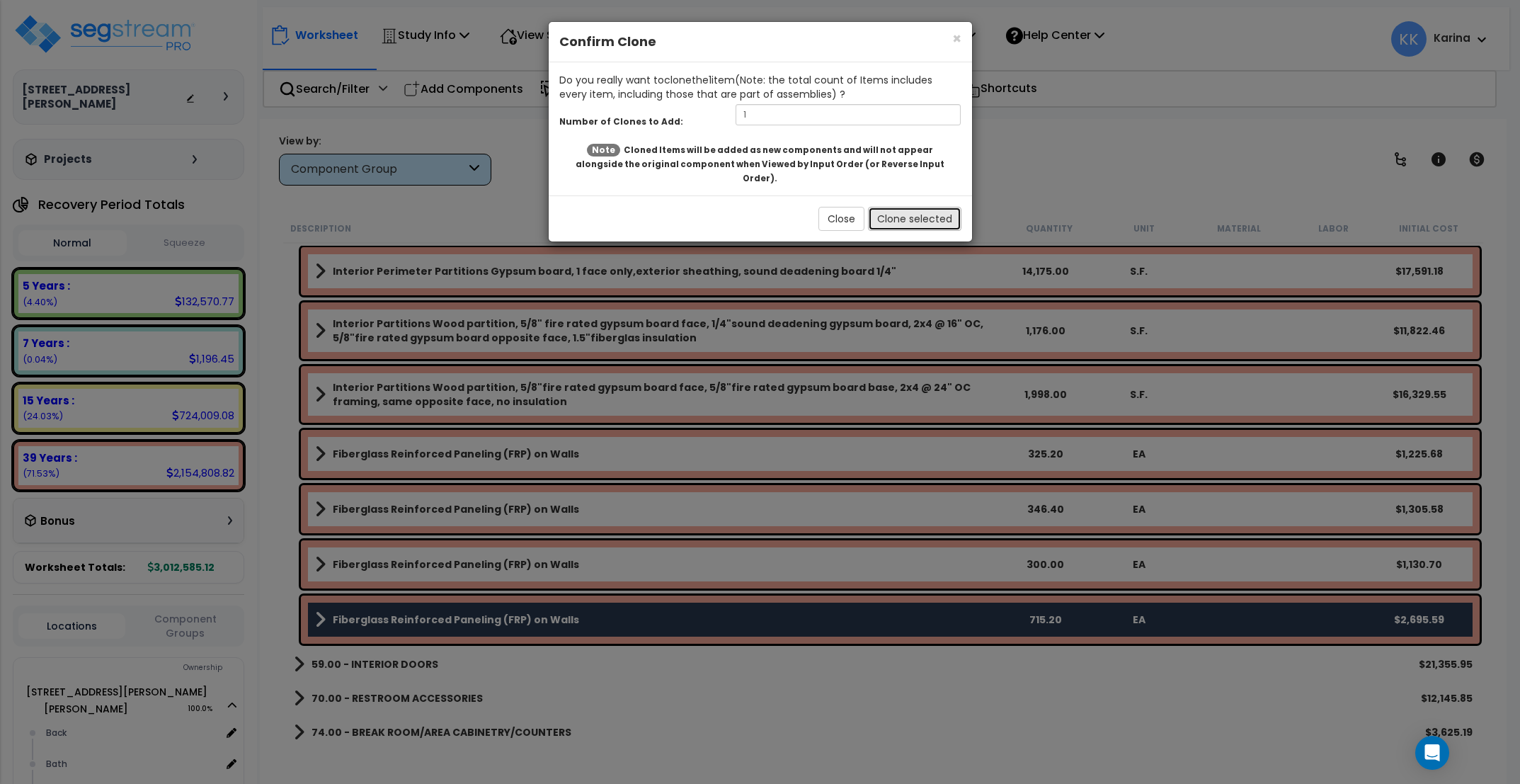
click at [885, 209] on button "Clone selected" at bounding box center [915, 219] width 94 height 24
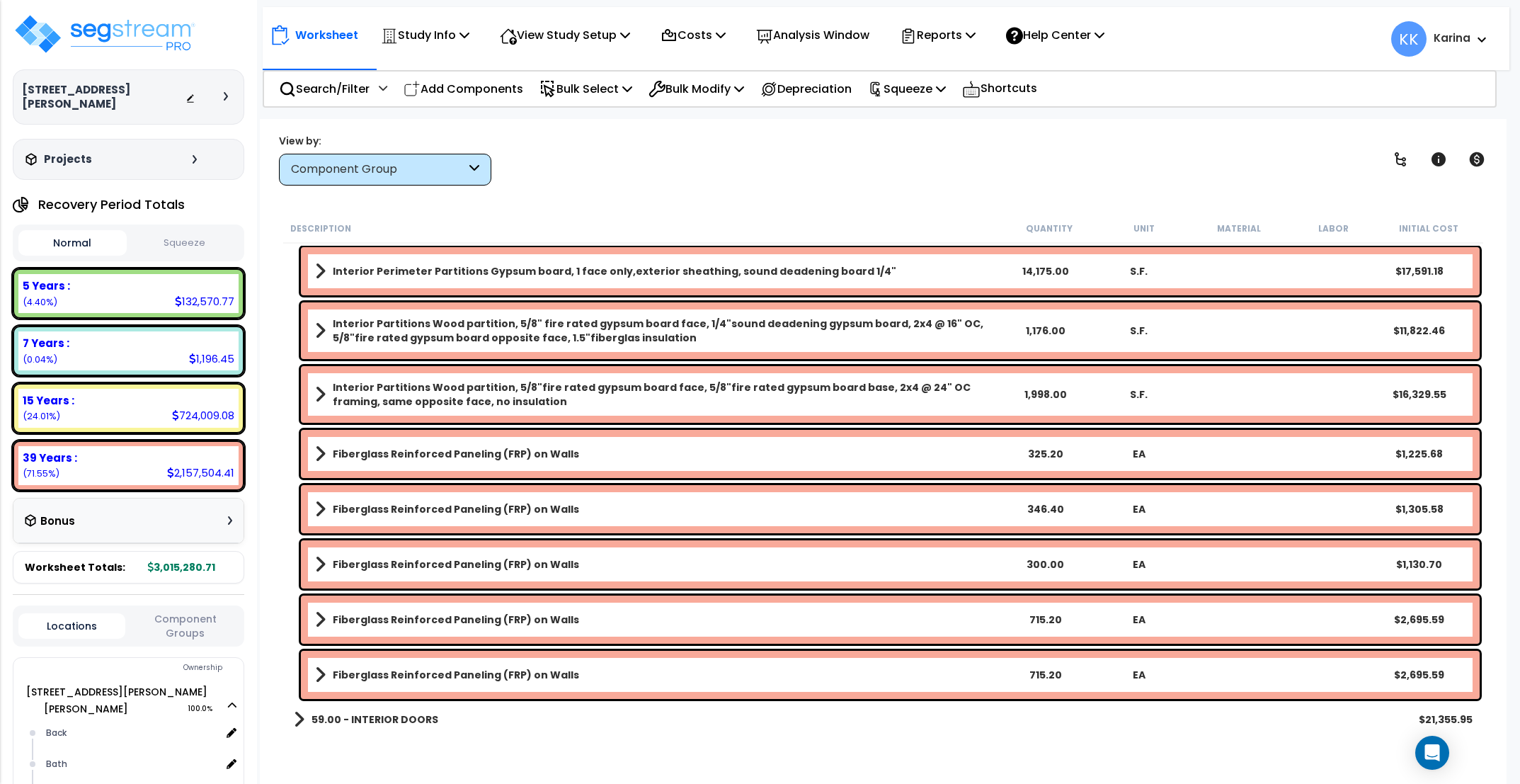
click at [446, 673] on b "Fiberglass Reinforced Paneling (FRP) on Walls" at bounding box center [456, 675] width 247 height 14
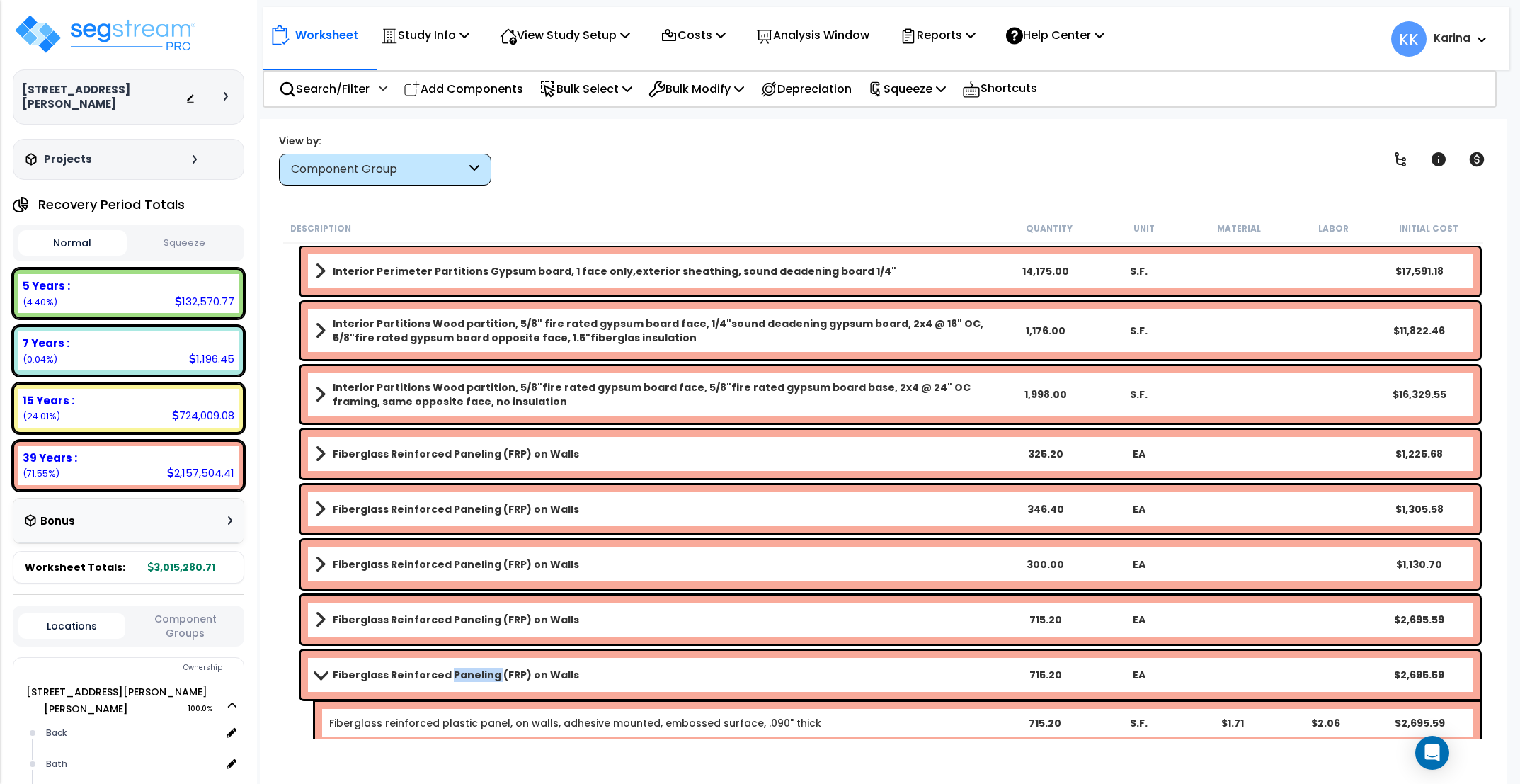
click at [446, 673] on b "Fiberglass Reinforced Paneling (FRP) on Walls" at bounding box center [456, 675] width 247 height 14
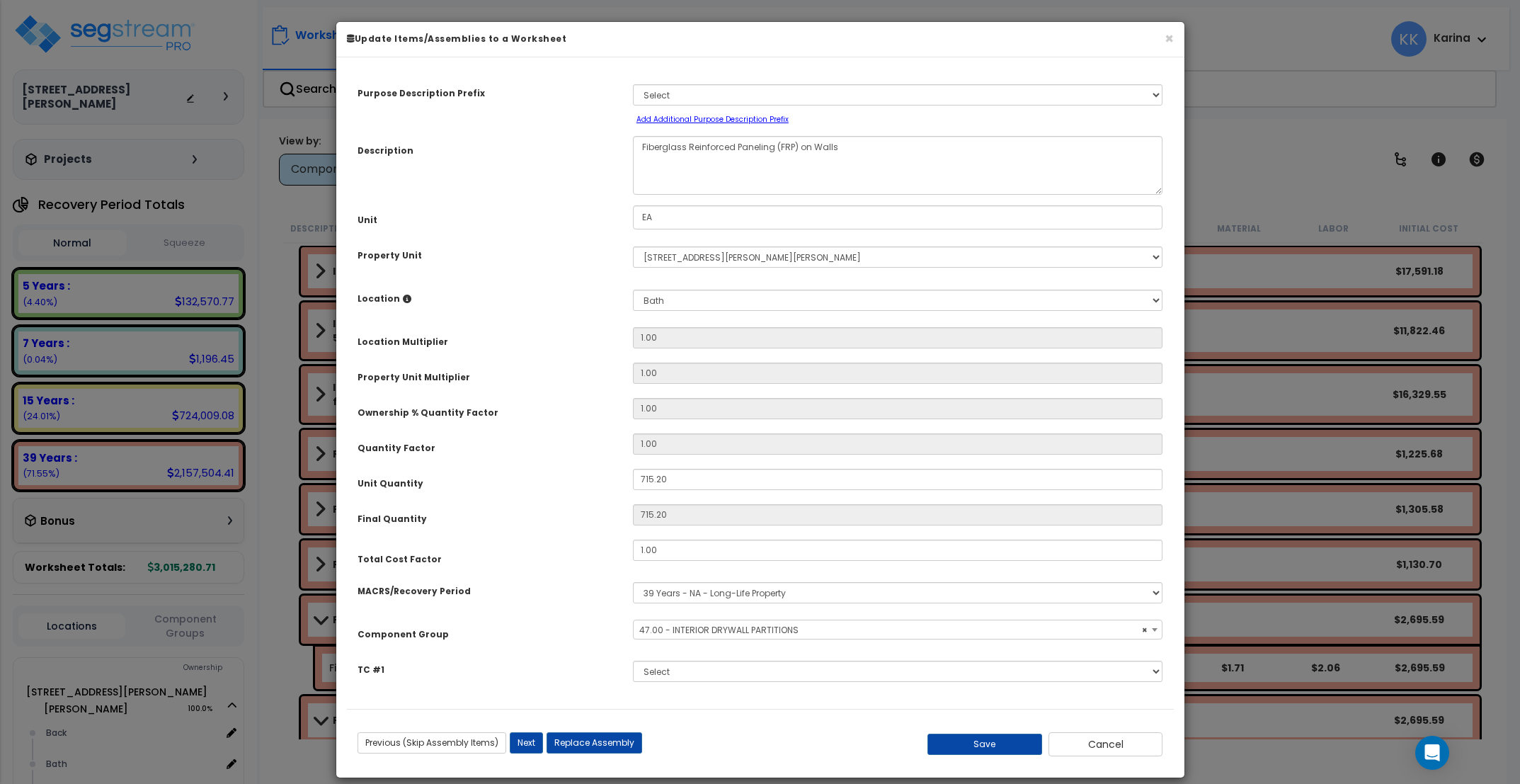
select select "56869"
drag, startPoint x: 669, startPoint y: 481, endPoint x: 573, endPoint y: 480, distance: 96.0
click at [633, 480] on input "715.20" at bounding box center [898, 479] width 530 height 22
type input "1"
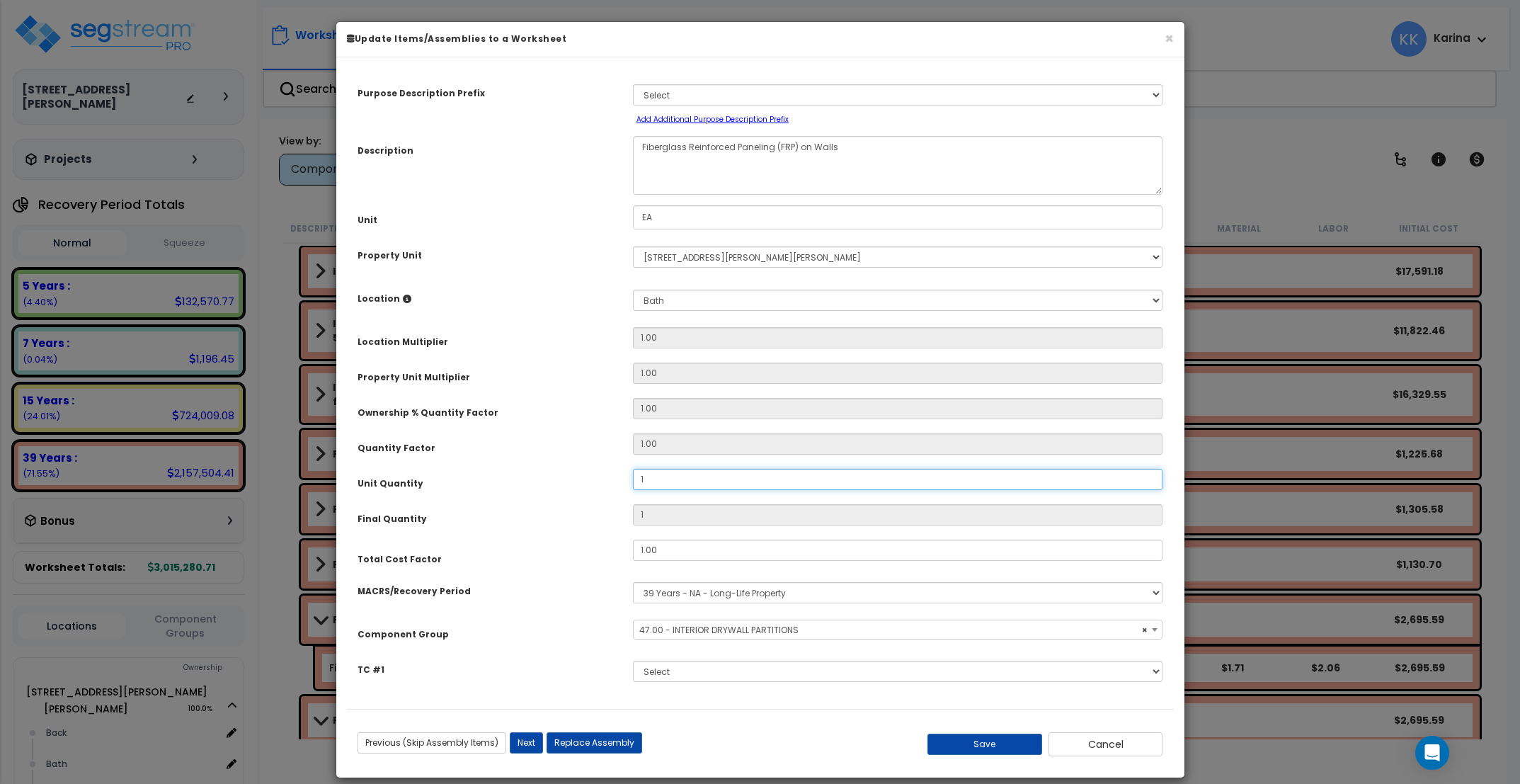
type input "15"
type input "158"
type input "1,584"
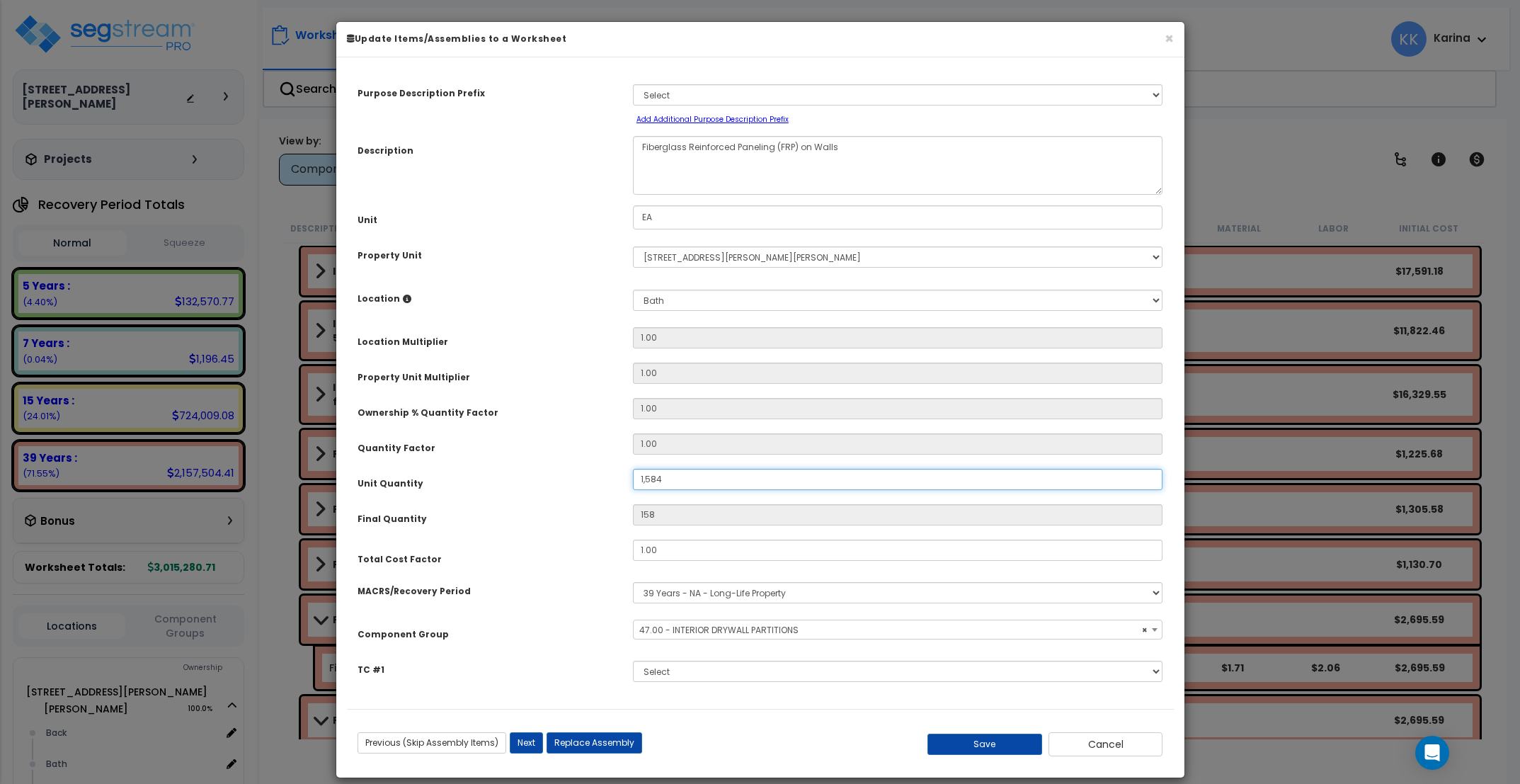
type input "1,584"
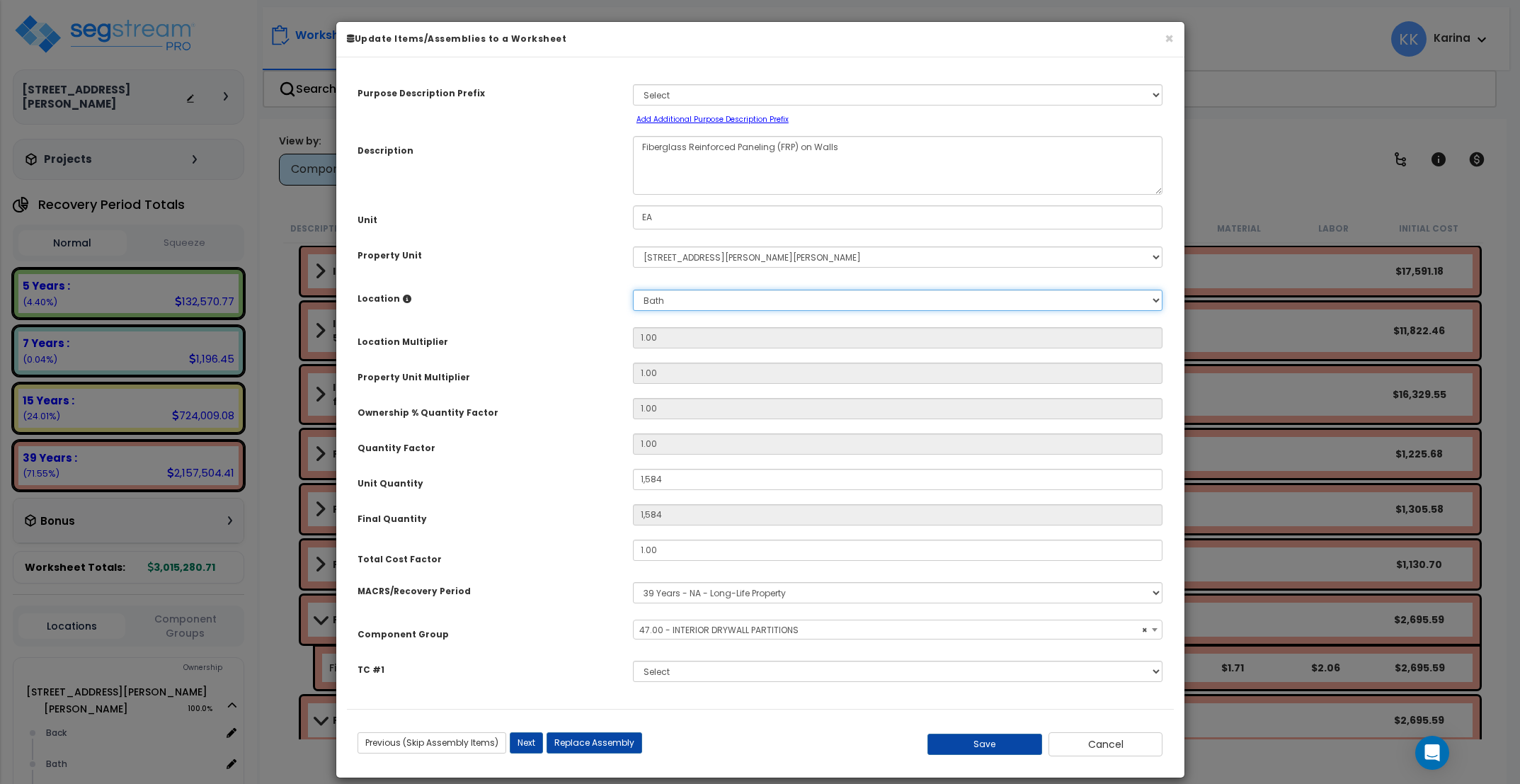
click at [633, 290] on select "Select Back [GEOGRAPHIC_DATA] Break Building Building Interior Loading Mech Off…" at bounding box center [898, 300] width 530 height 22
select select "23465"
click option "Back" at bounding box center [0, 0] width 0 height 0
type input "1"
type input "1,584"
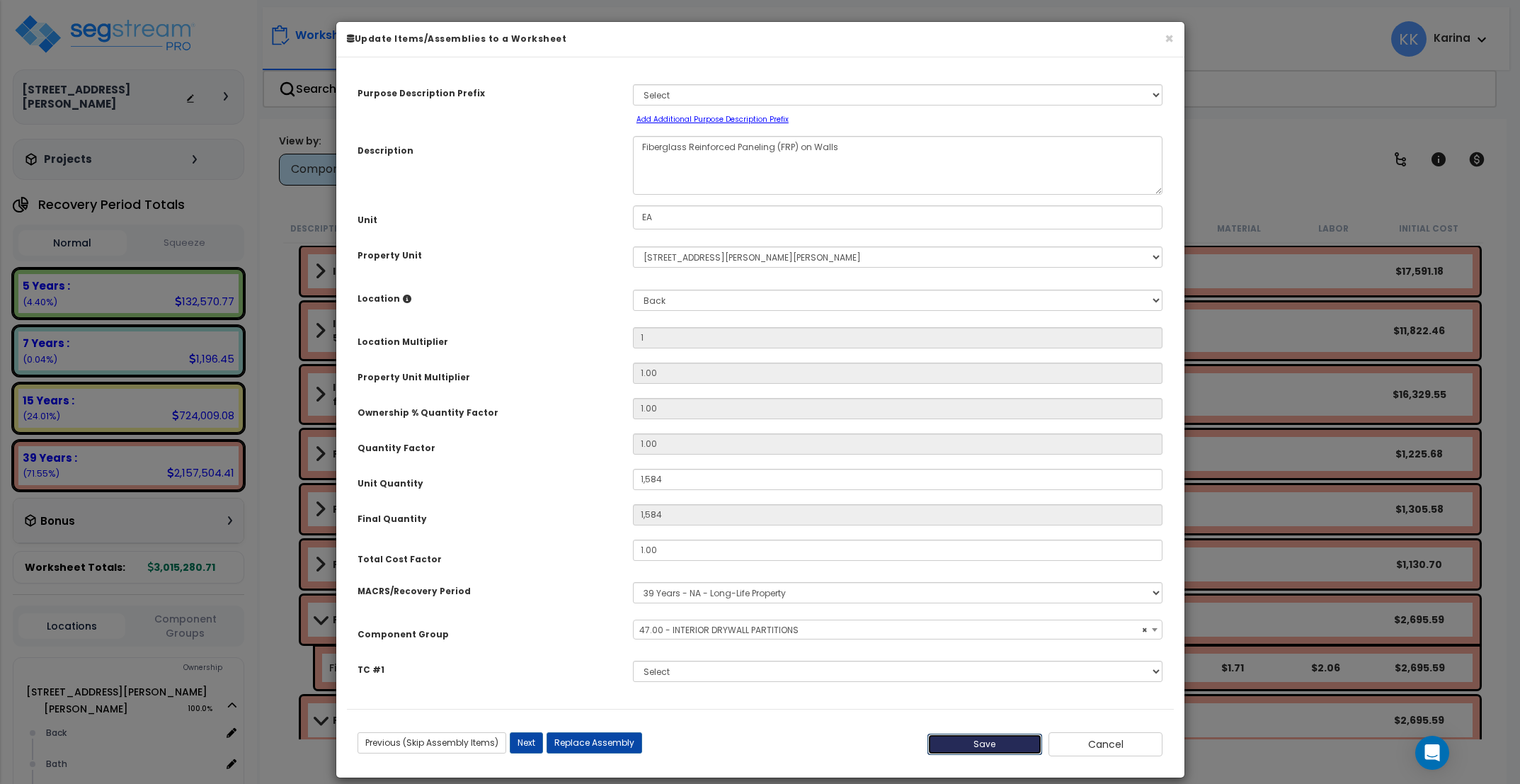
click at [987, 741] on button "Save" at bounding box center [984, 744] width 115 height 22
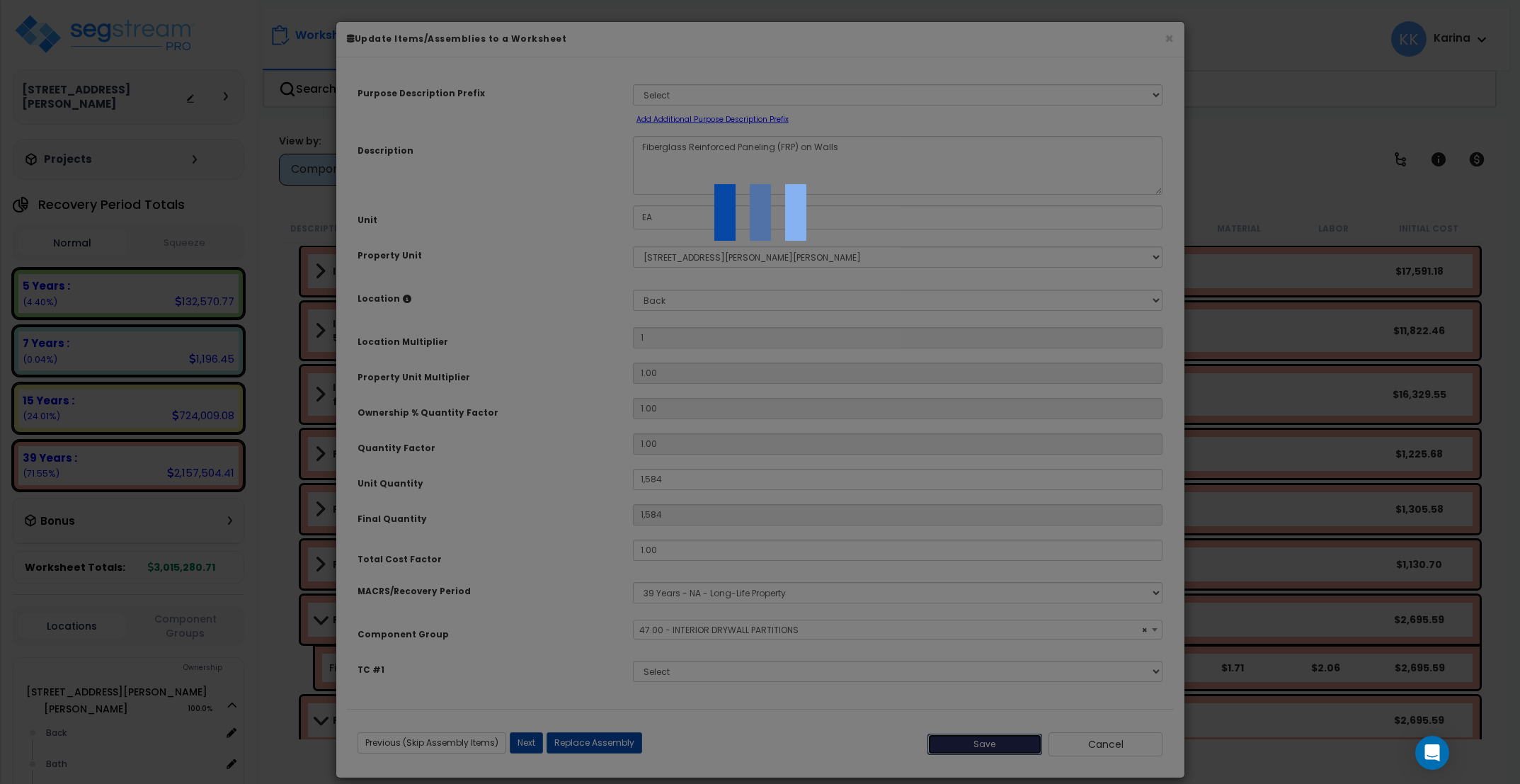
type input "1.00"
type input "1584.00"
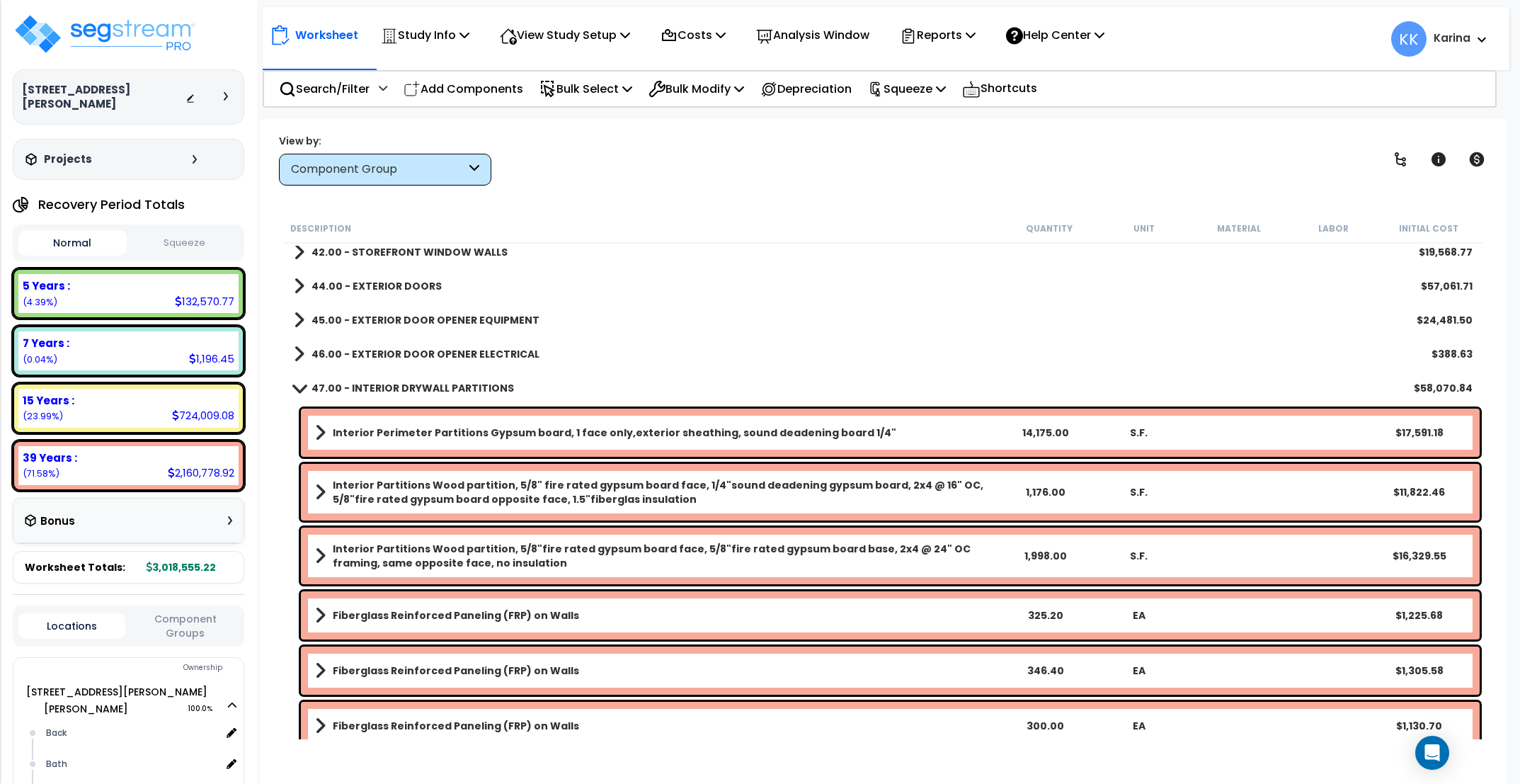
scroll to position [255, 0]
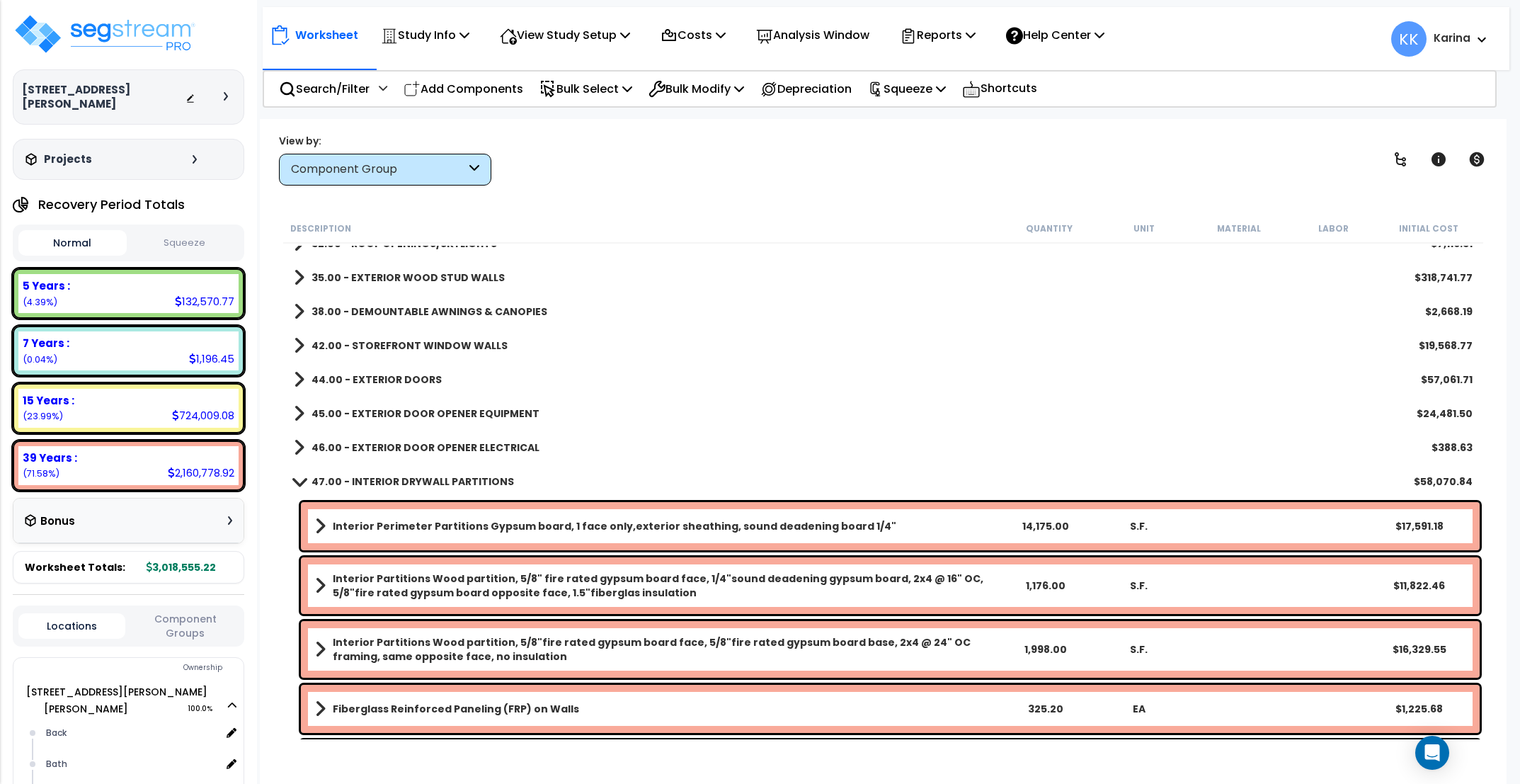
click at [300, 479] on span at bounding box center [300, 480] width 20 height 10
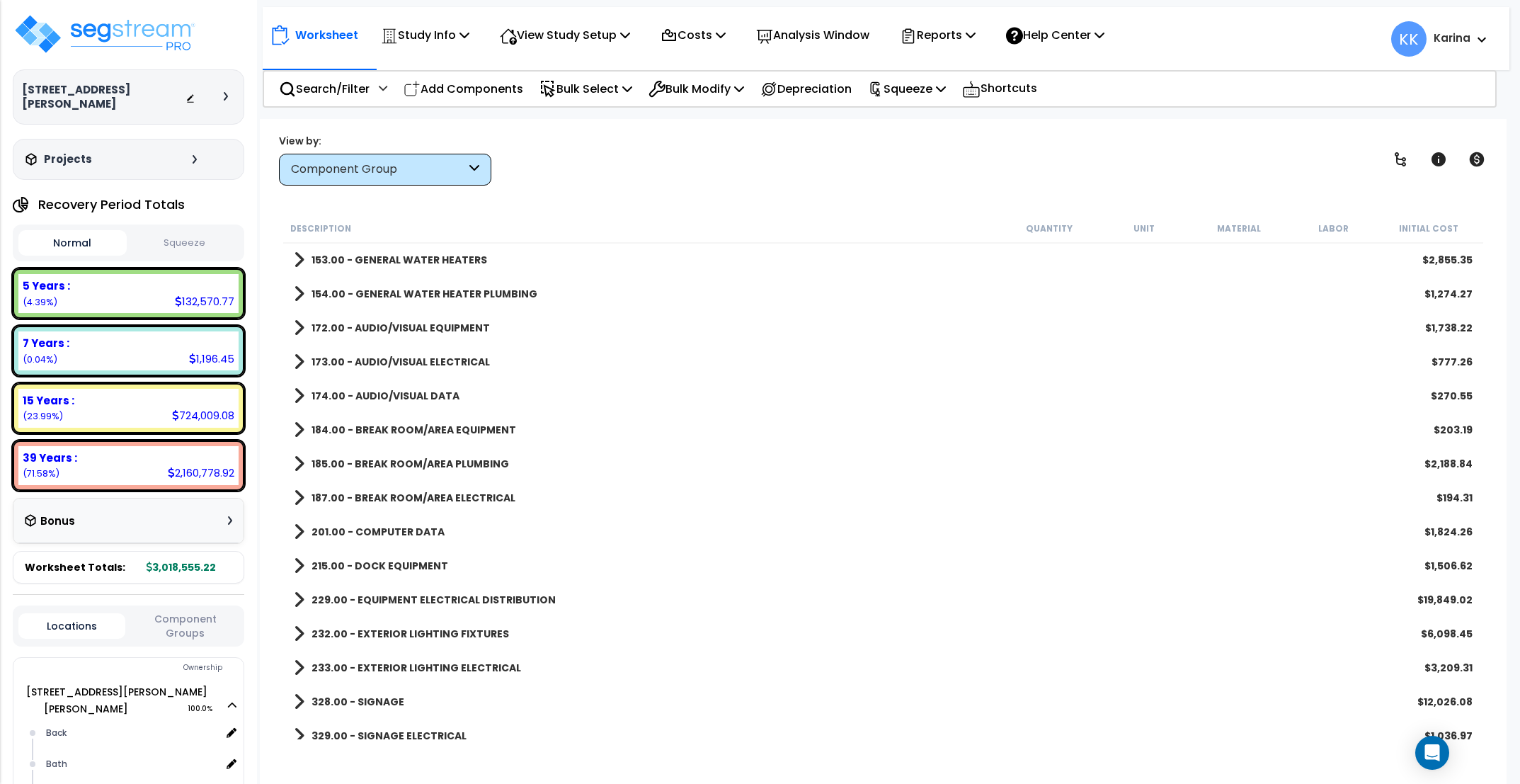
scroll to position [1189, 0]
click at [297, 328] on span at bounding box center [299, 328] width 10 height 20
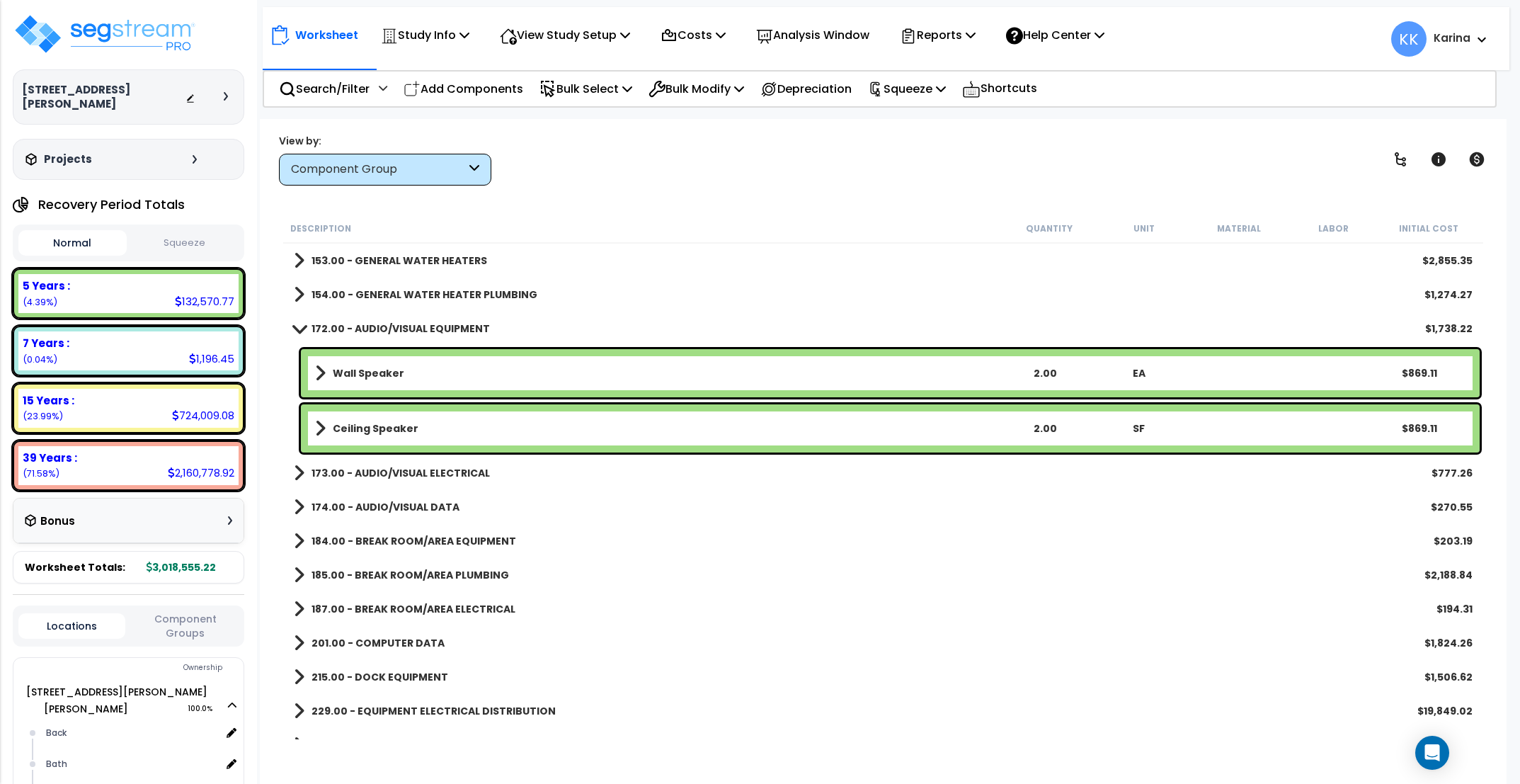
click at [381, 429] on b "Ceiling Speaker" at bounding box center [375, 428] width 86 height 14
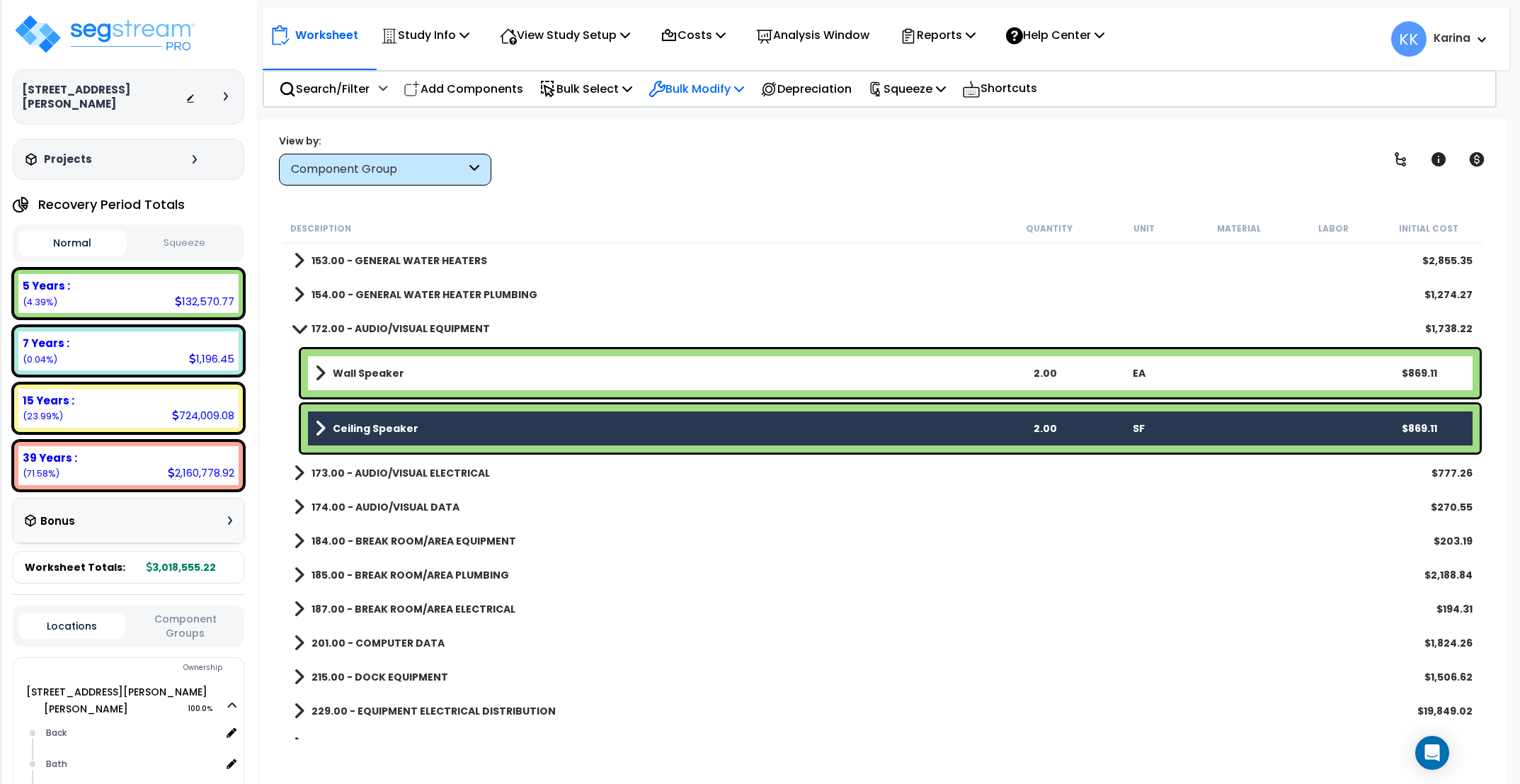
click at [701, 89] on p "Bulk Modify" at bounding box center [696, 89] width 95 height 19
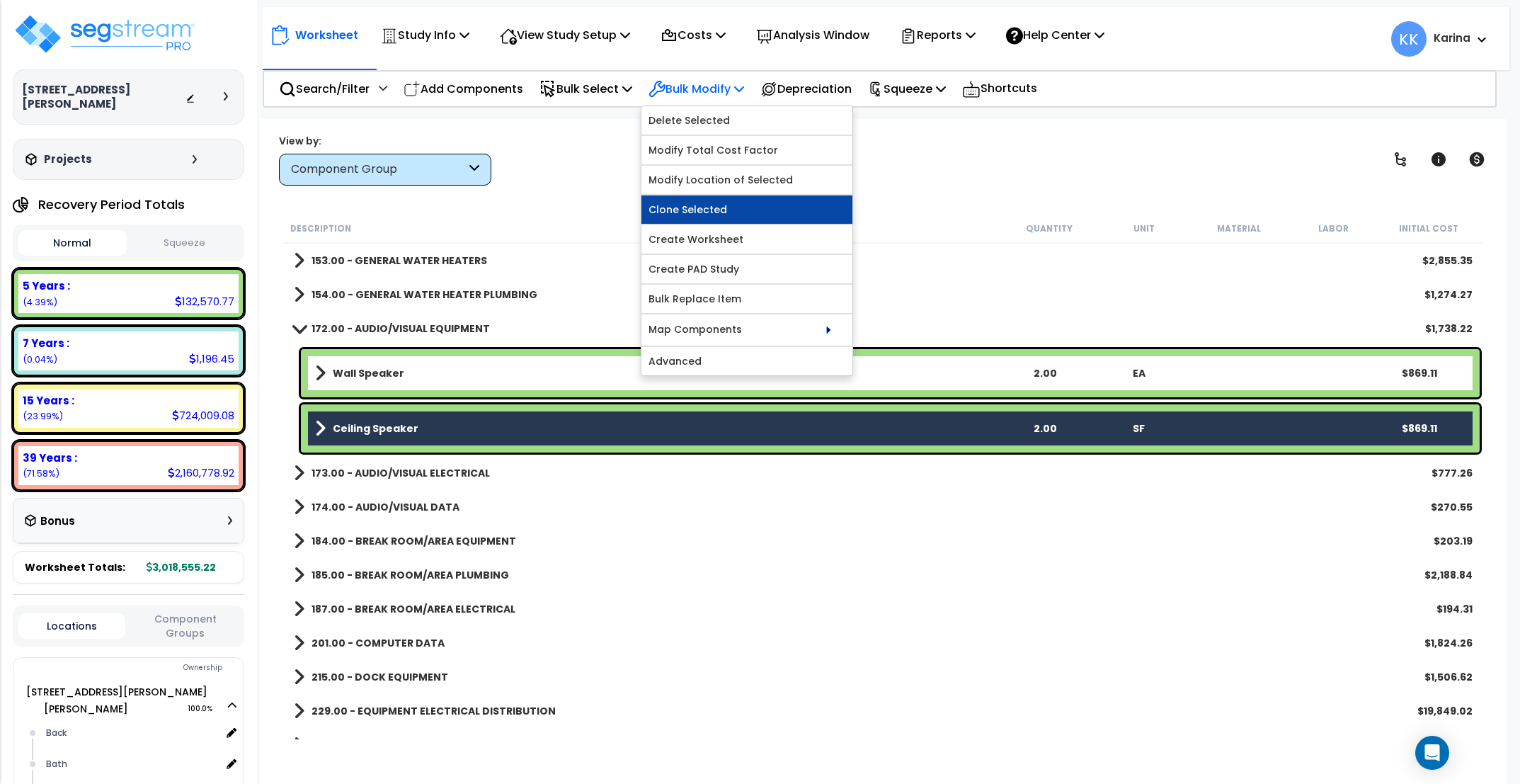
click at [706, 211] on link "Clone Selected" at bounding box center [746, 209] width 211 height 28
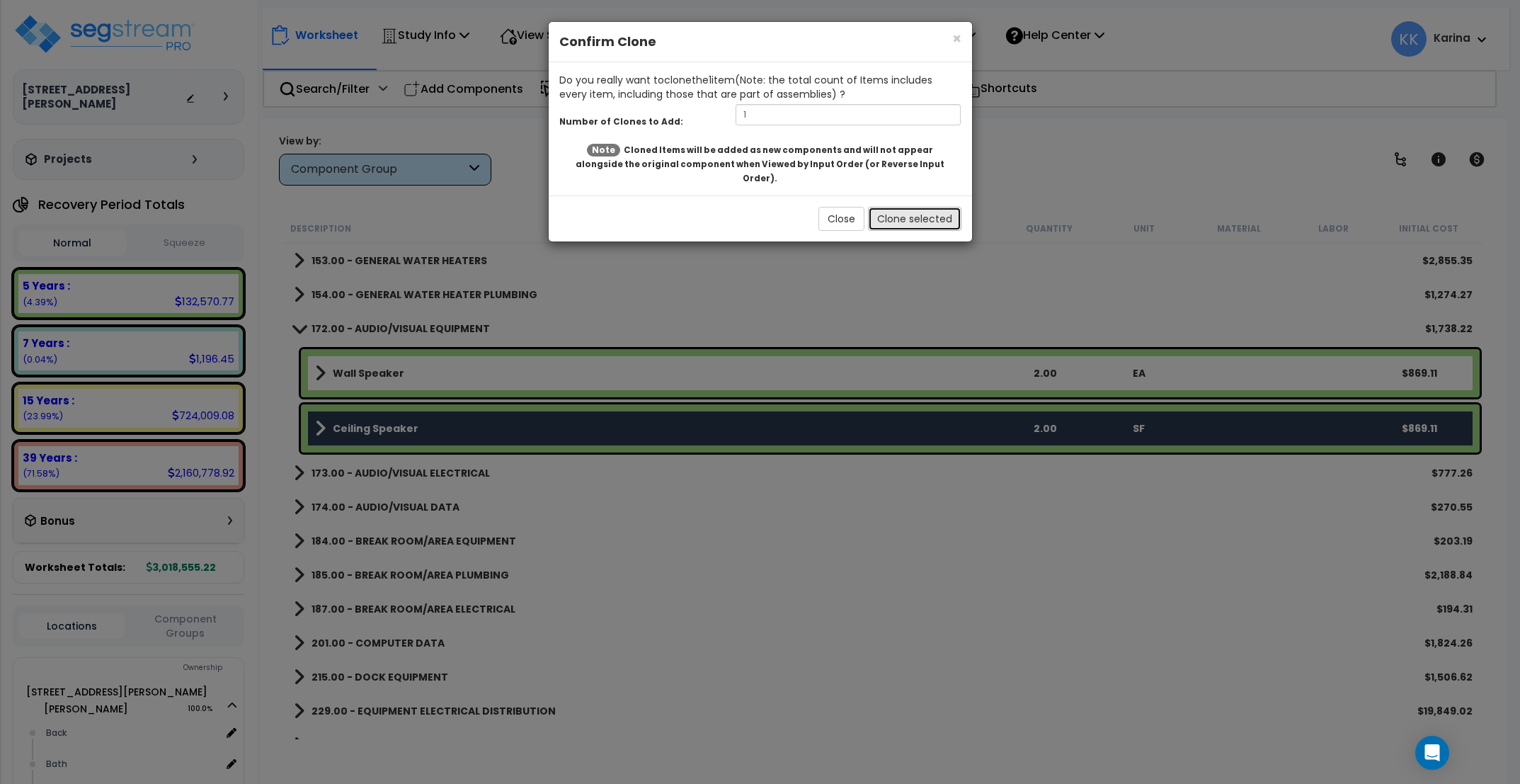
click at [894, 207] on button "Clone selected" at bounding box center [915, 219] width 94 height 24
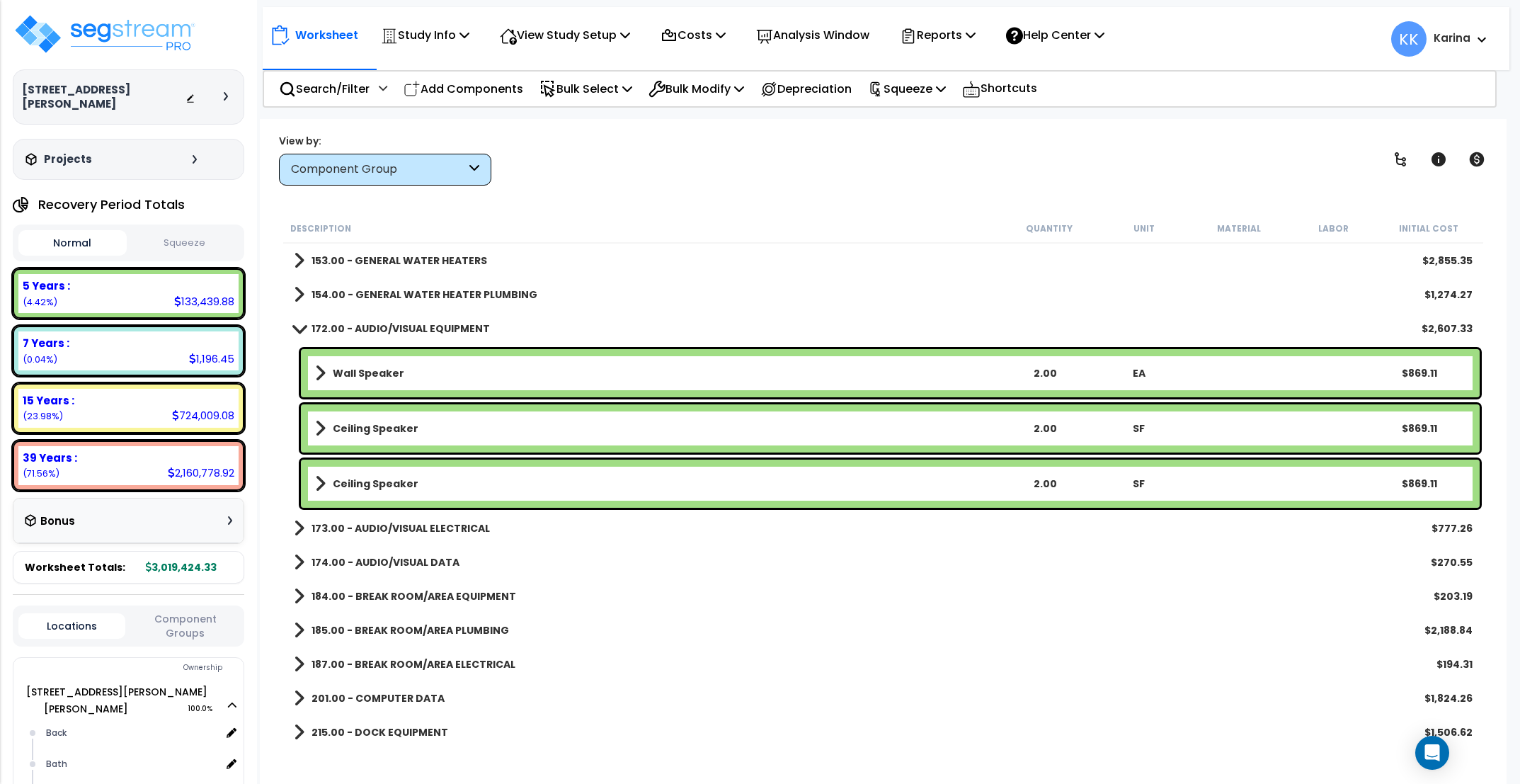
click at [443, 489] on link "Ceiling Speaker" at bounding box center [656, 483] width 683 height 20
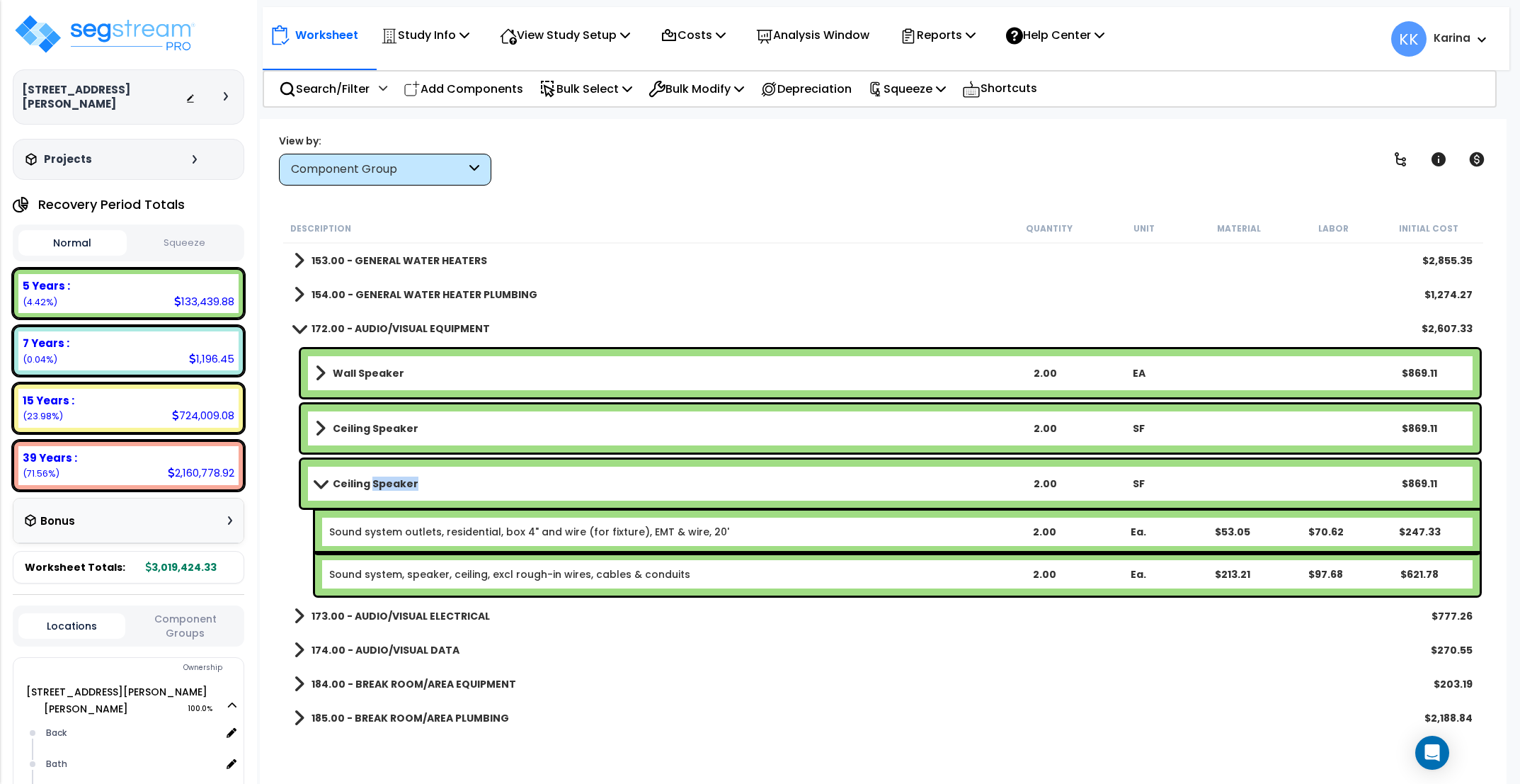
click at [443, 489] on link "Ceiling Speaker" at bounding box center [656, 483] width 683 height 20
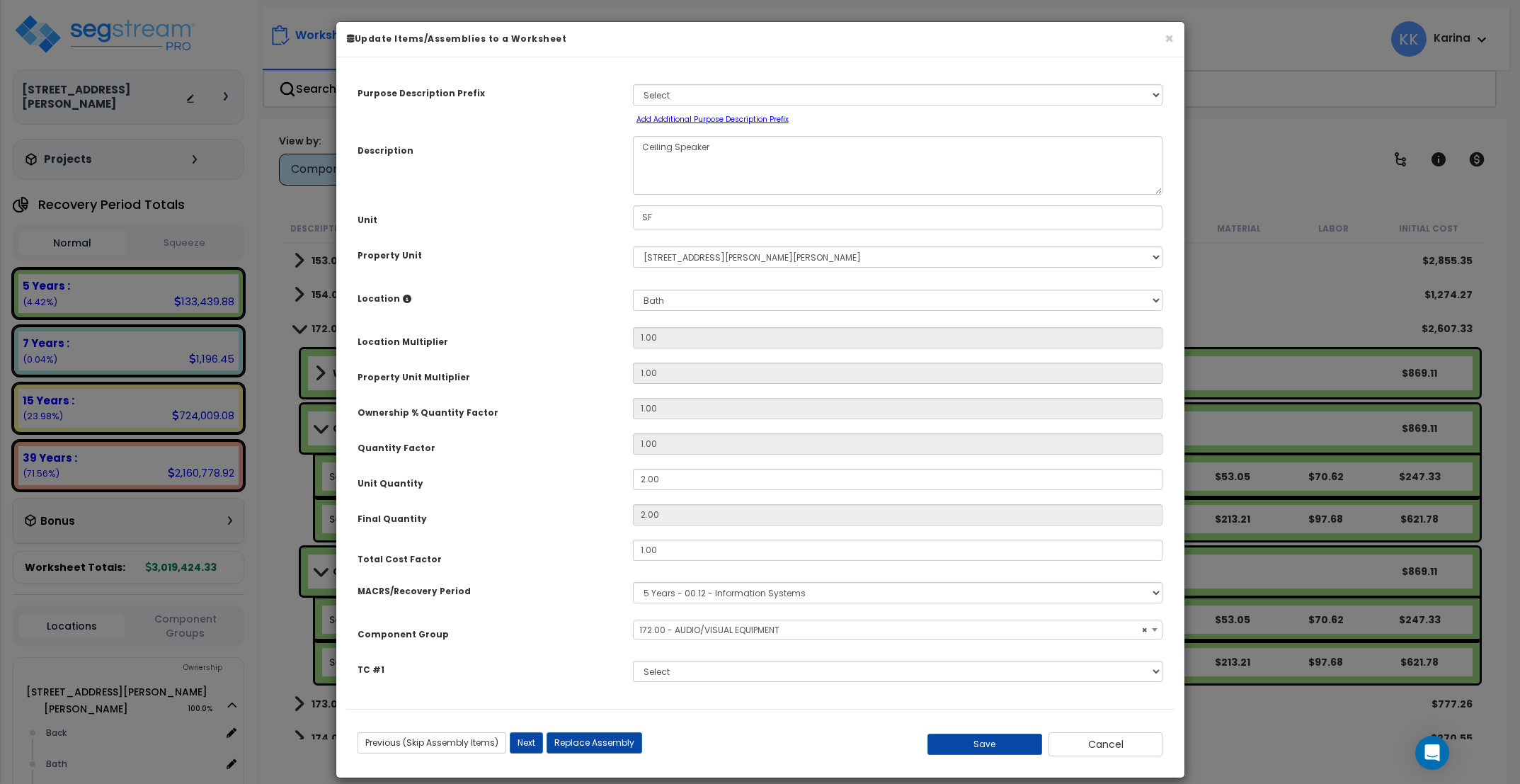
select select "56982"
click at [633, 290] on select "Select Back [GEOGRAPHIC_DATA] Break Building Building Interior Loading Mech Off…" at bounding box center [898, 300] width 530 height 22
select select "23465"
click option "Back" at bounding box center [0, 0] width 0 height 0
type input "1"
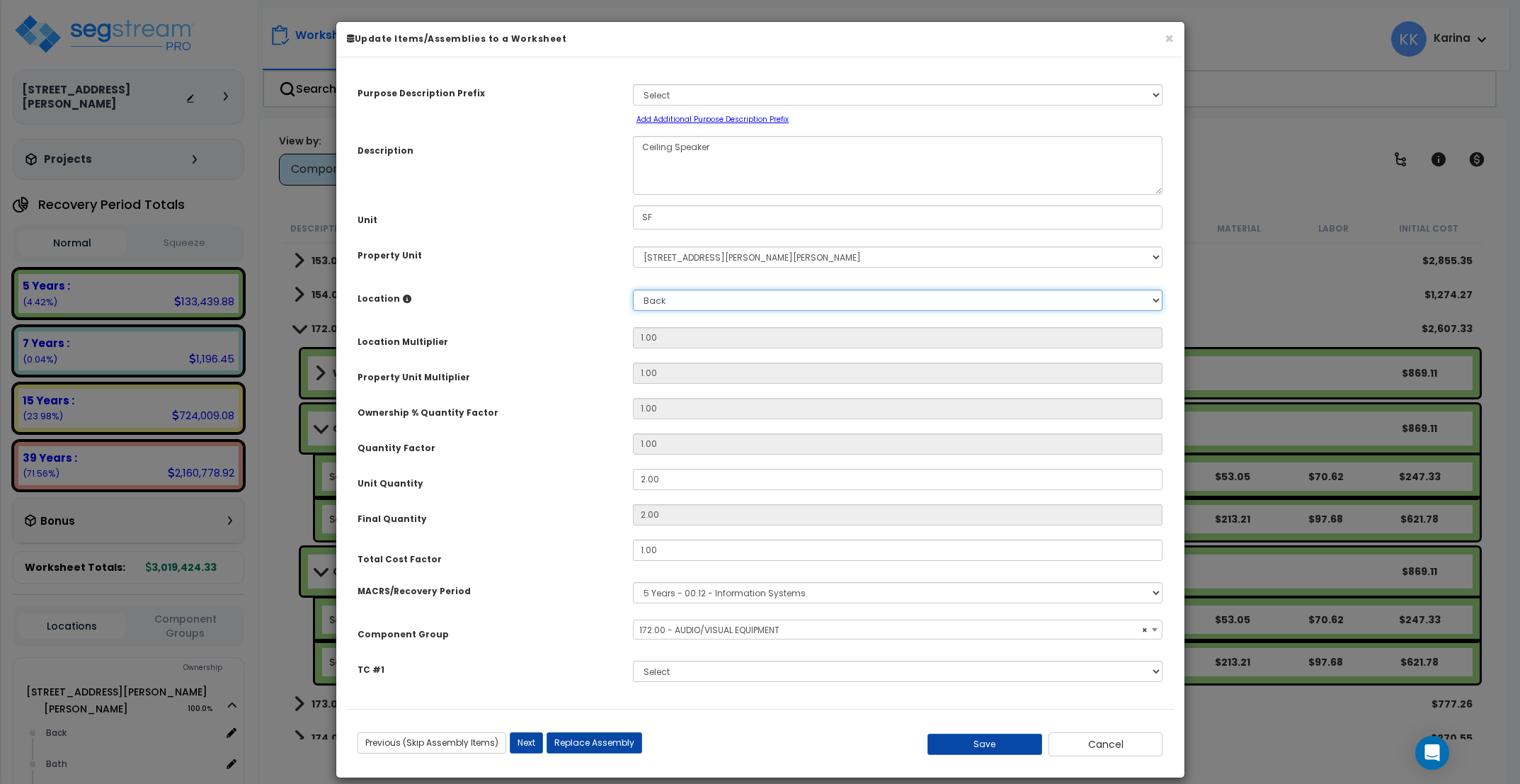
type input "2"
click at [986, 742] on button "Save" at bounding box center [984, 744] width 115 height 22
type input "1.00"
type input "2.00"
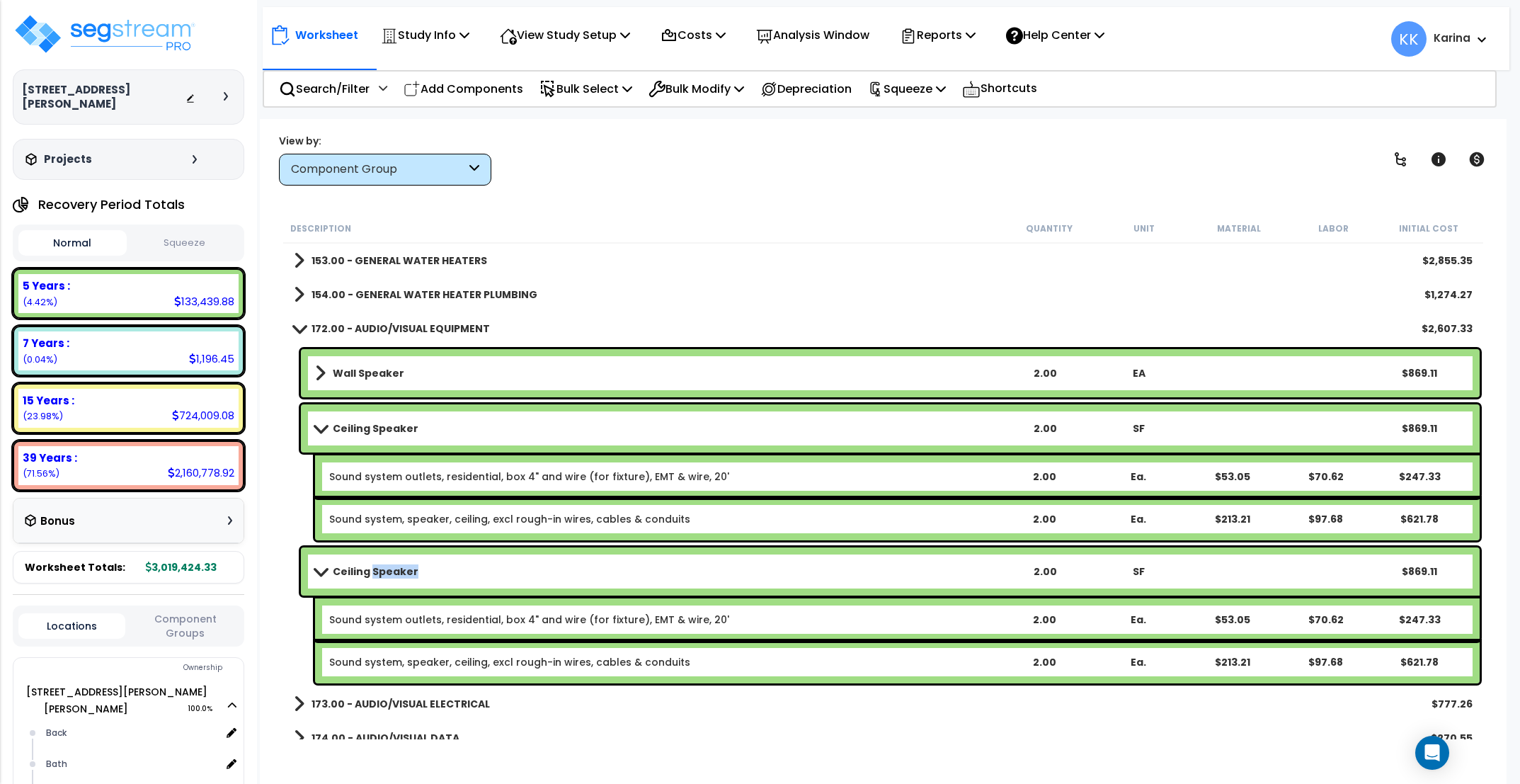
click at [299, 325] on span at bounding box center [300, 328] width 20 height 10
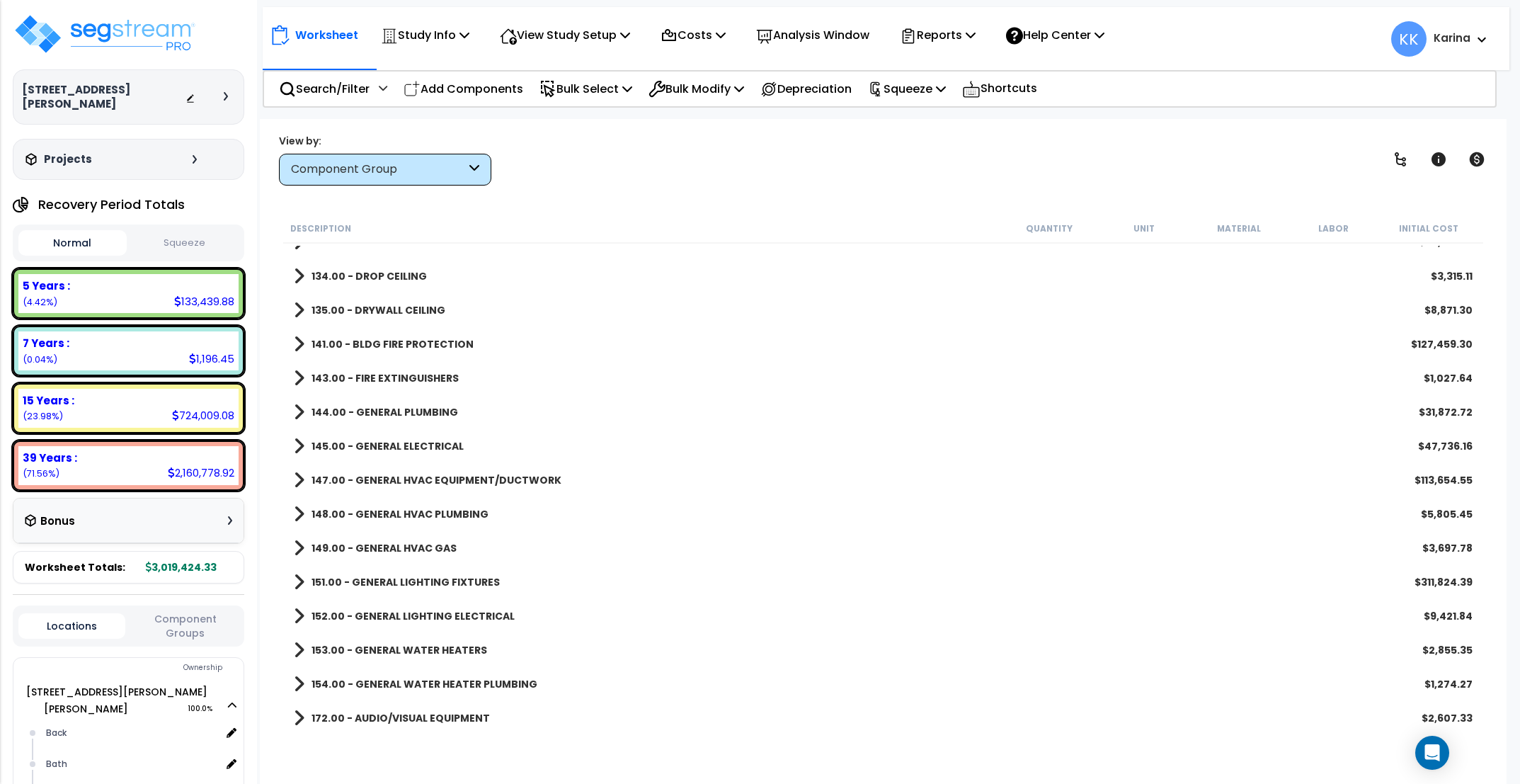
scroll to position [680, 0]
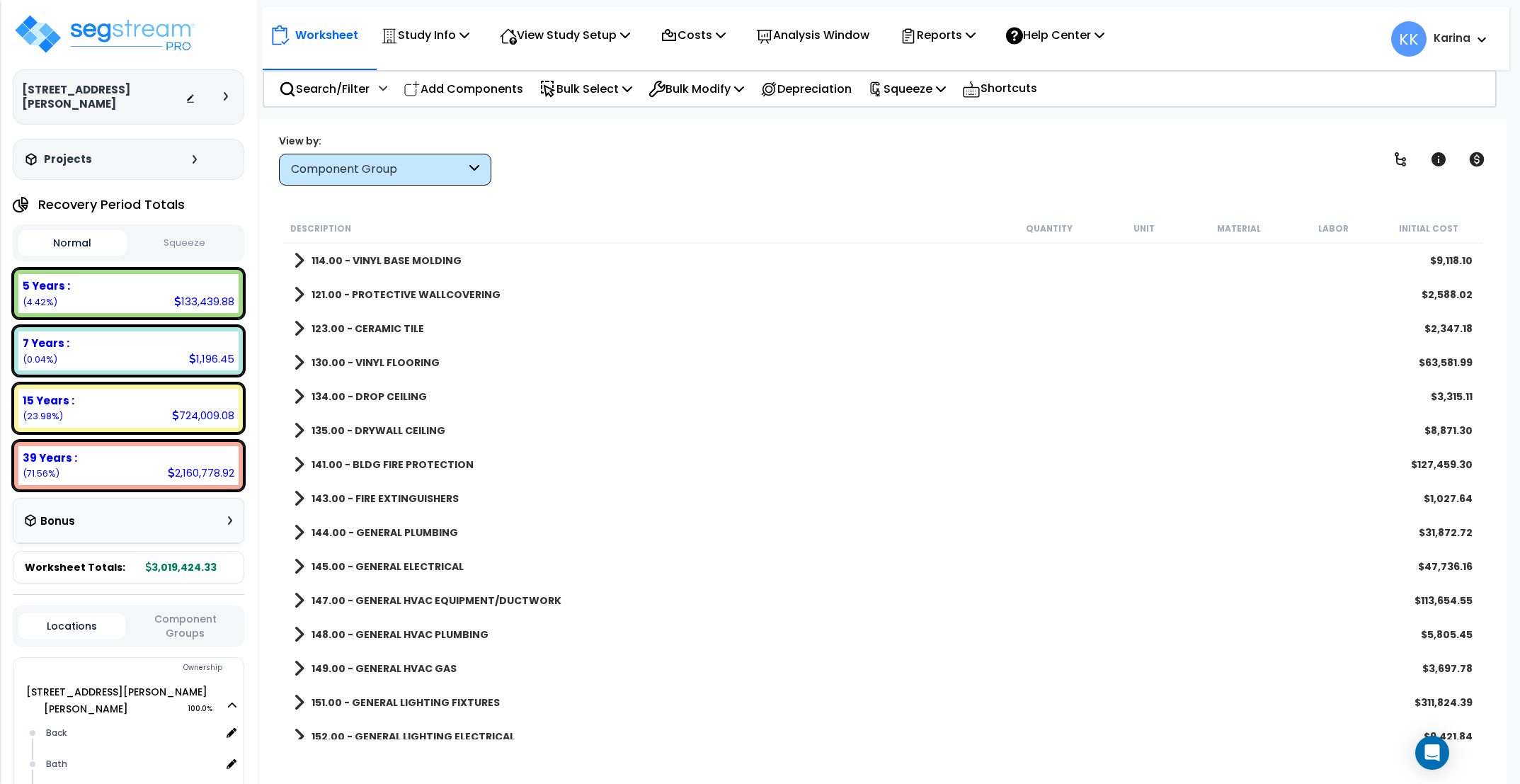
click at [297, 395] on span at bounding box center [299, 396] width 10 height 20
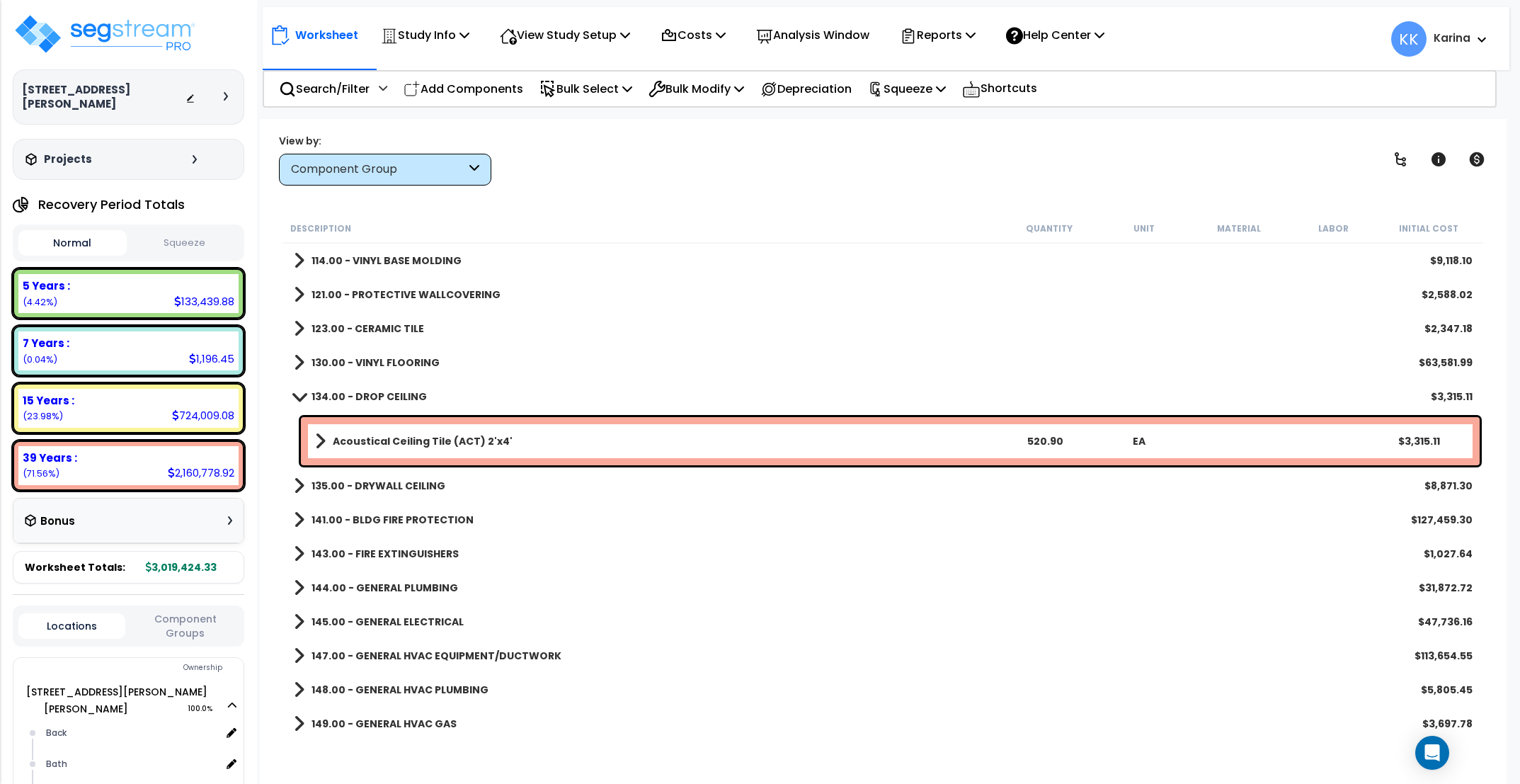
click at [699, 718] on div "149.00 - GENERAL HVAC GAS $3,697.78" at bounding box center [883, 723] width 1193 height 34
click at [300, 392] on span at bounding box center [300, 396] width 20 height 10
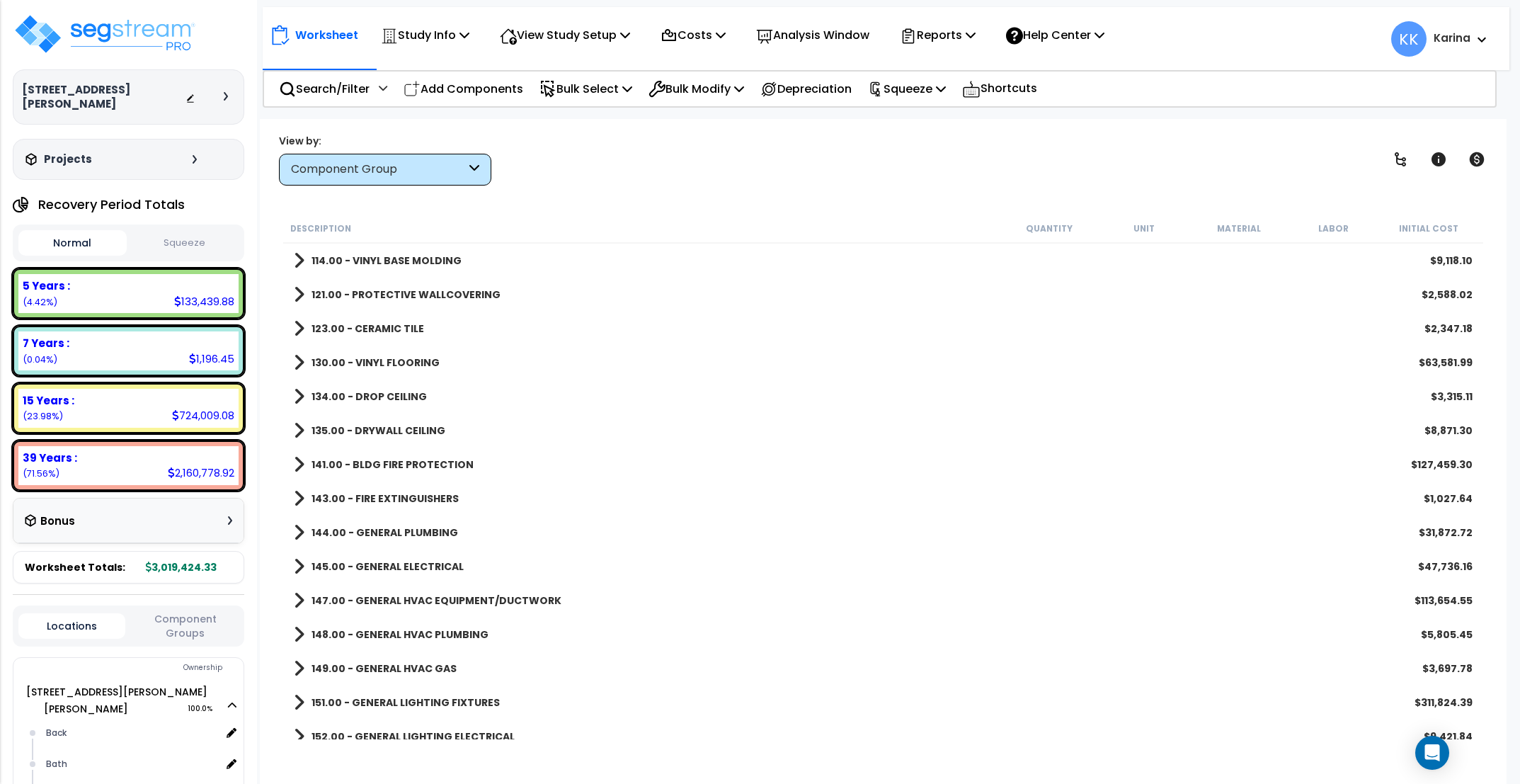
click at [296, 568] on span at bounding box center [299, 566] width 10 height 20
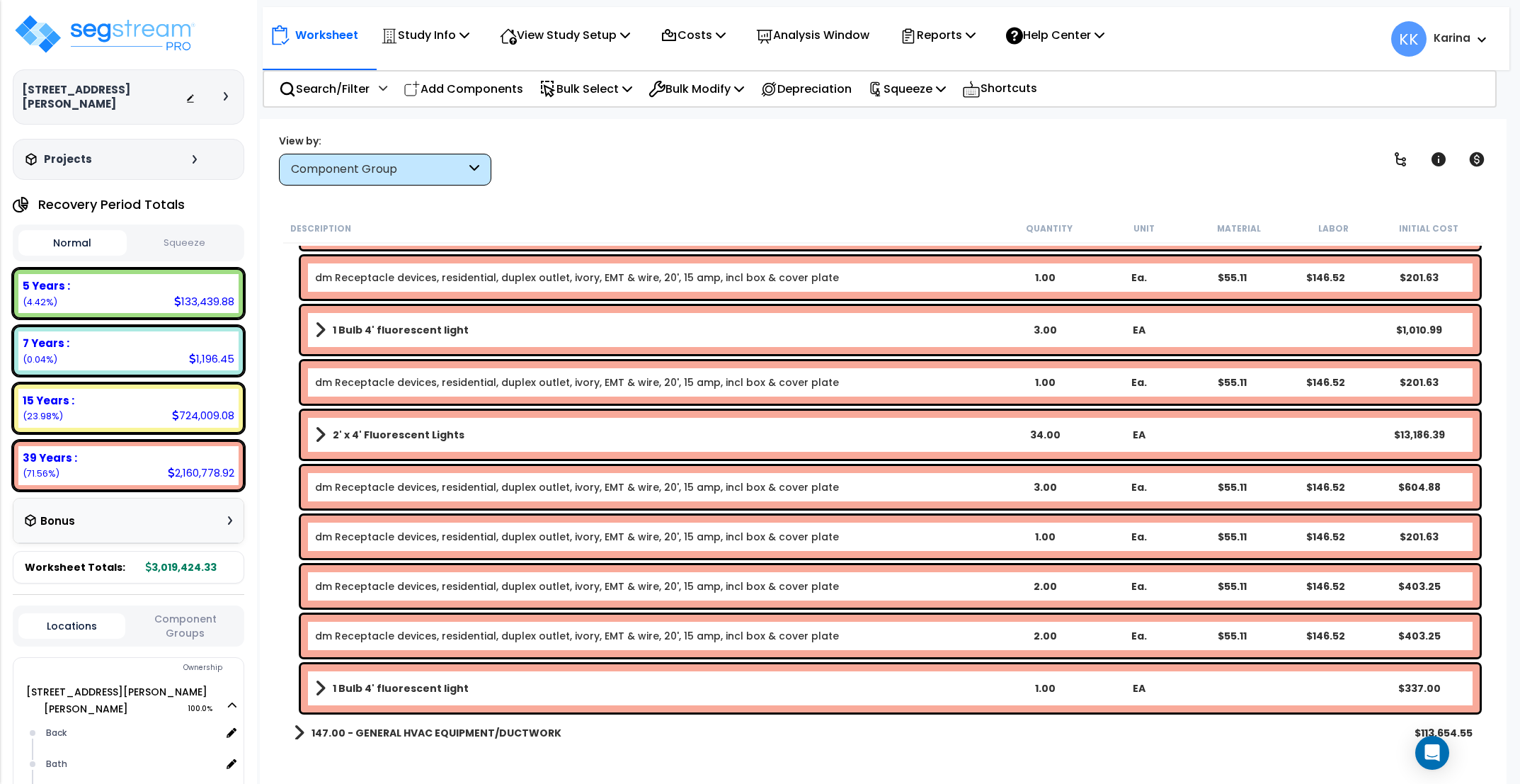
scroll to position [1274, 0]
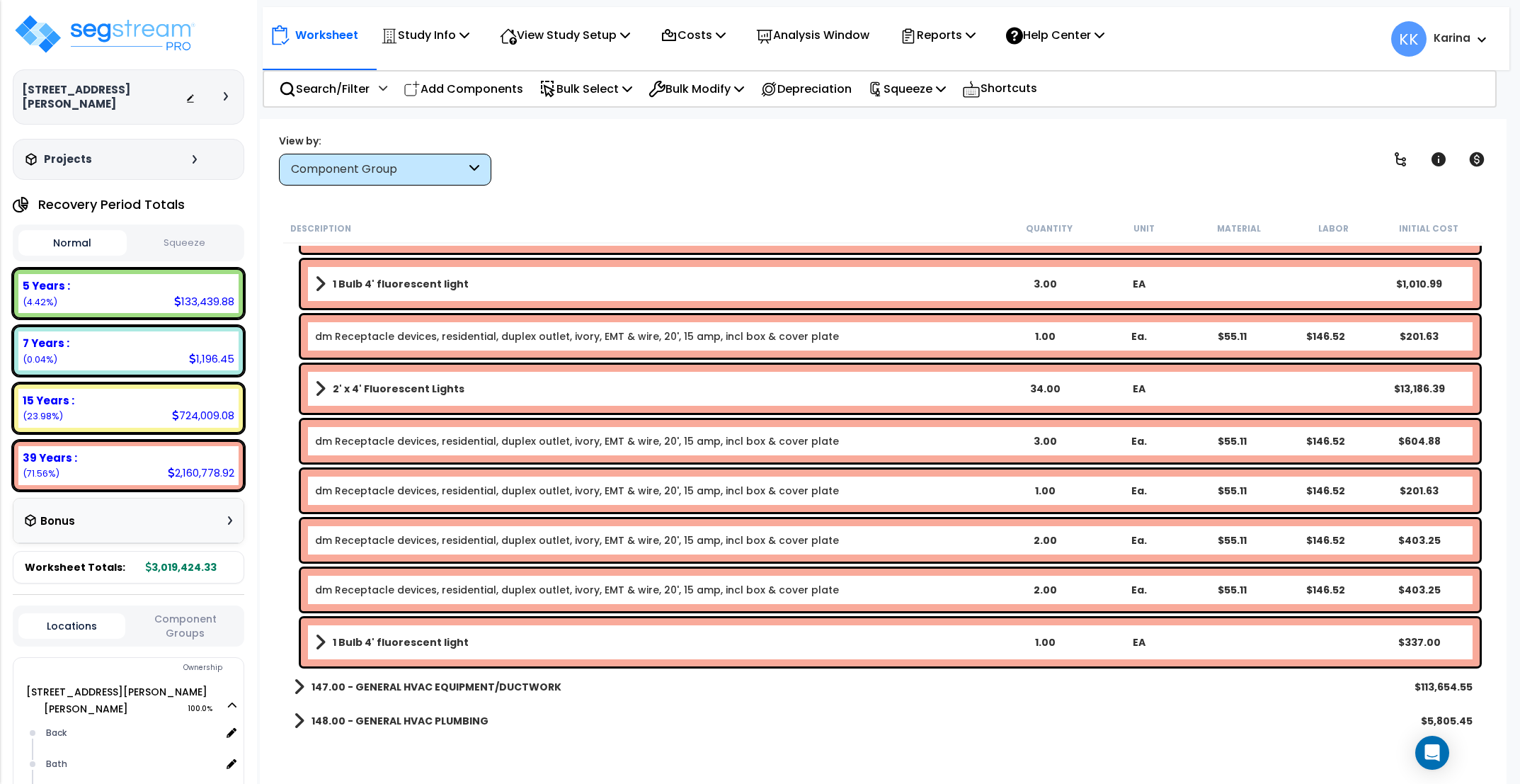
click at [424, 386] on b "2' x 4' Fluorescent Lights" at bounding box center [398, 388] width 131 height 14
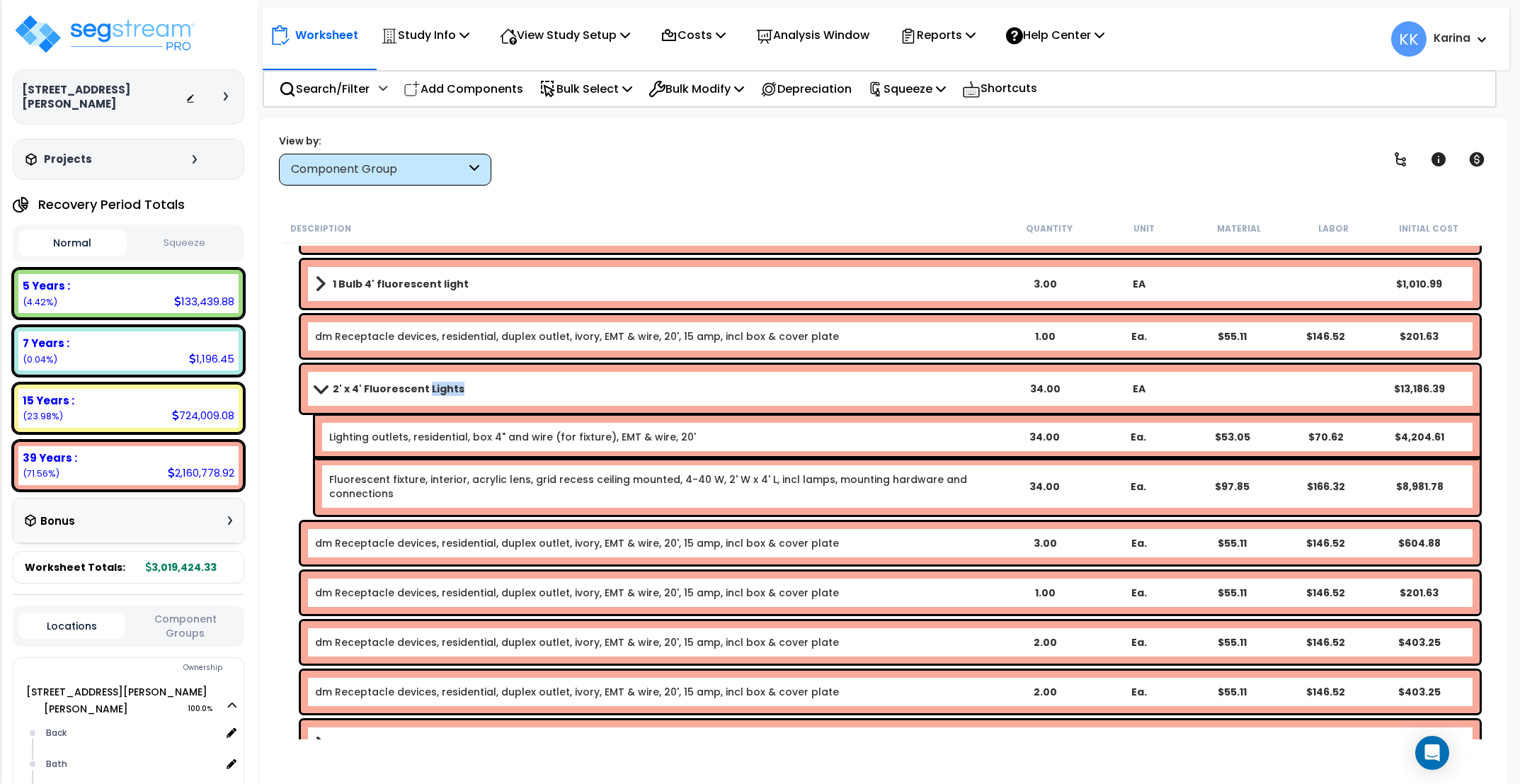
click at [424, 386] on b "2' x 4' Fluorescent Lights" at bounding box center [398, 388] width 131 height 14
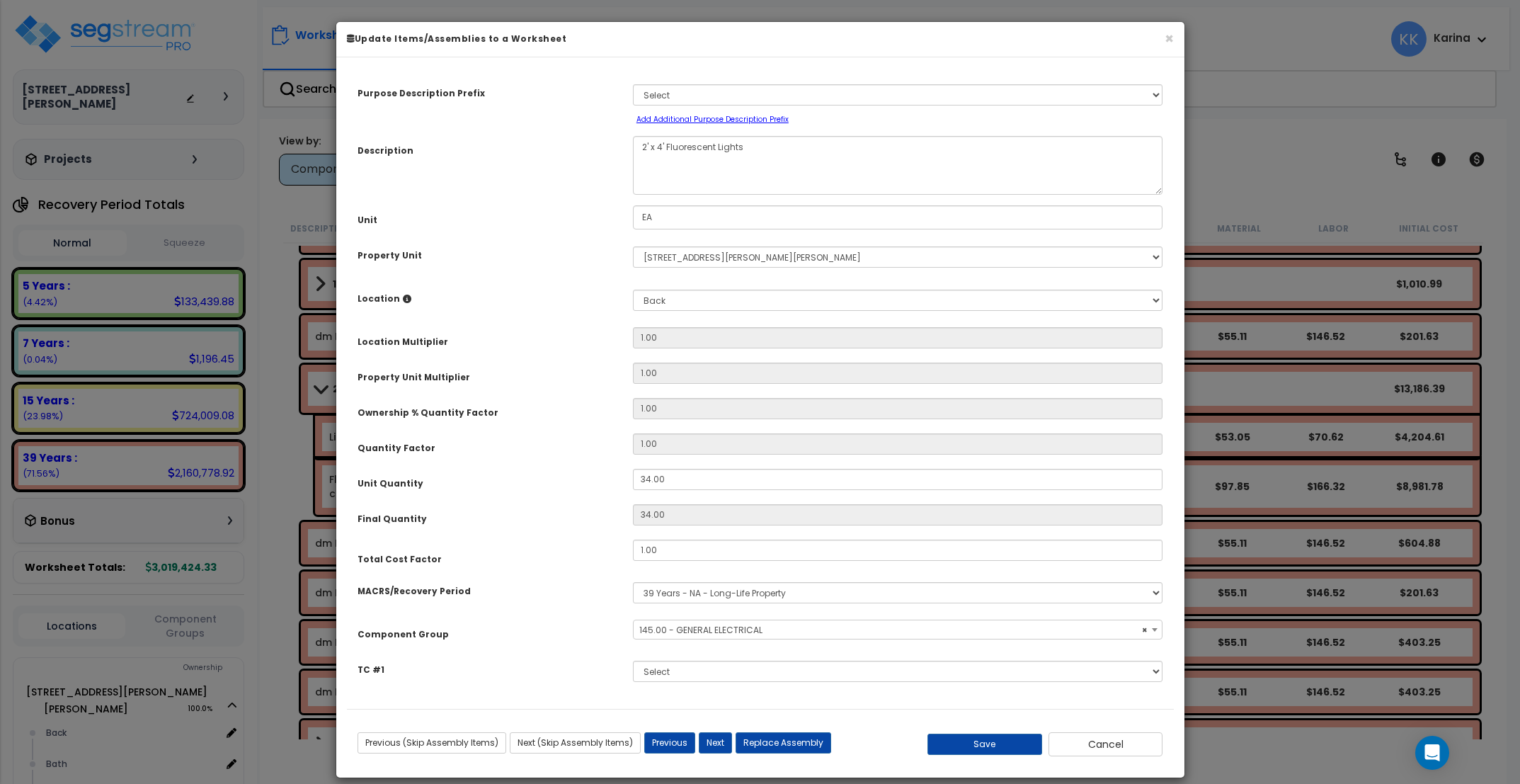
select select "56955"
drag, startPoint x: 670, startPoint y: 476, endPoint x: 605, endPoint y: 468, distance: 65.5
click at [633, 468] on input "34.00" at bounding box center [898, 479] width 530 height 22
type input "3"
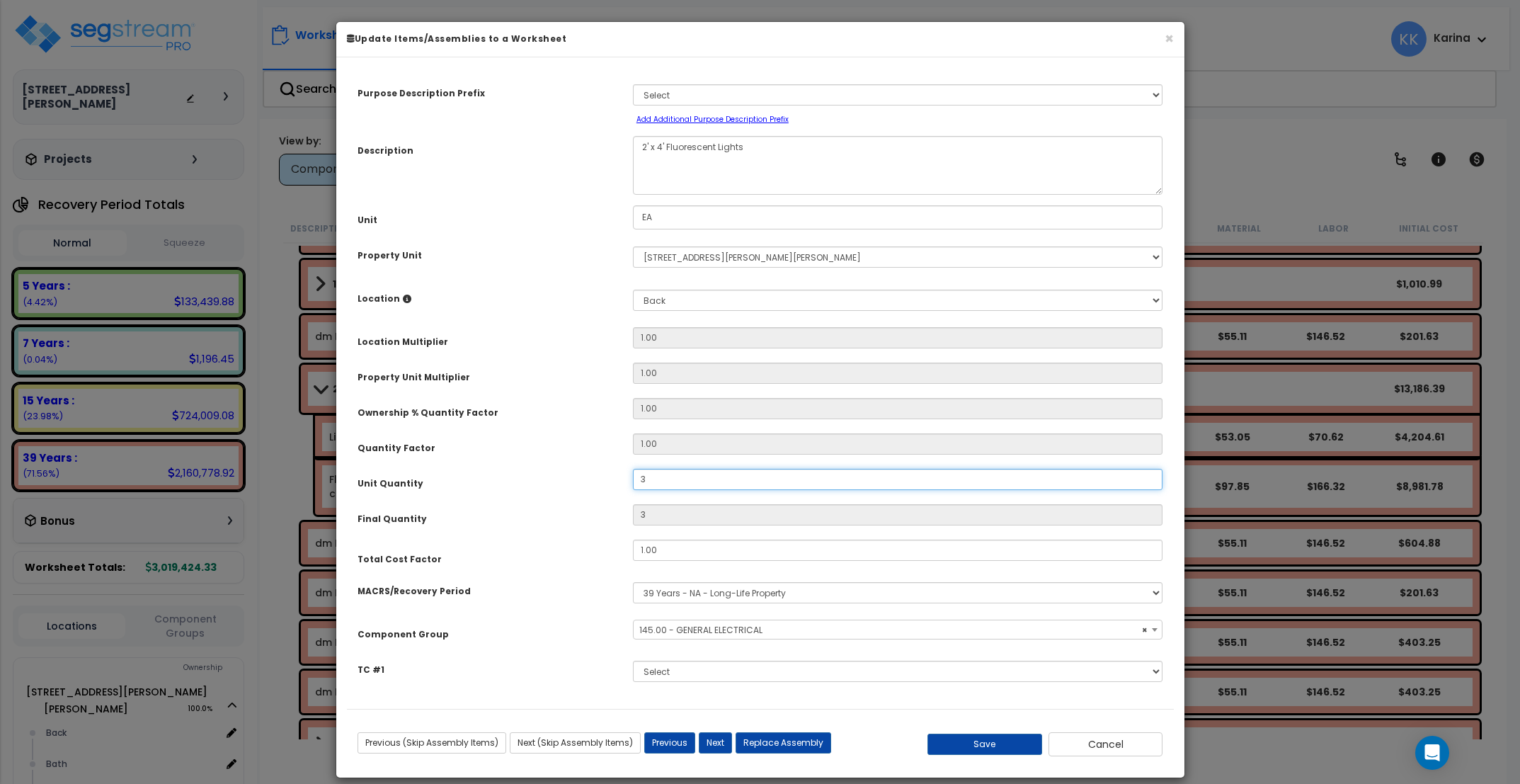
type input "38"
click at [987, 738] on button "Save" at bounding box center [984, 744] width 115 height 22
type input "38.00"
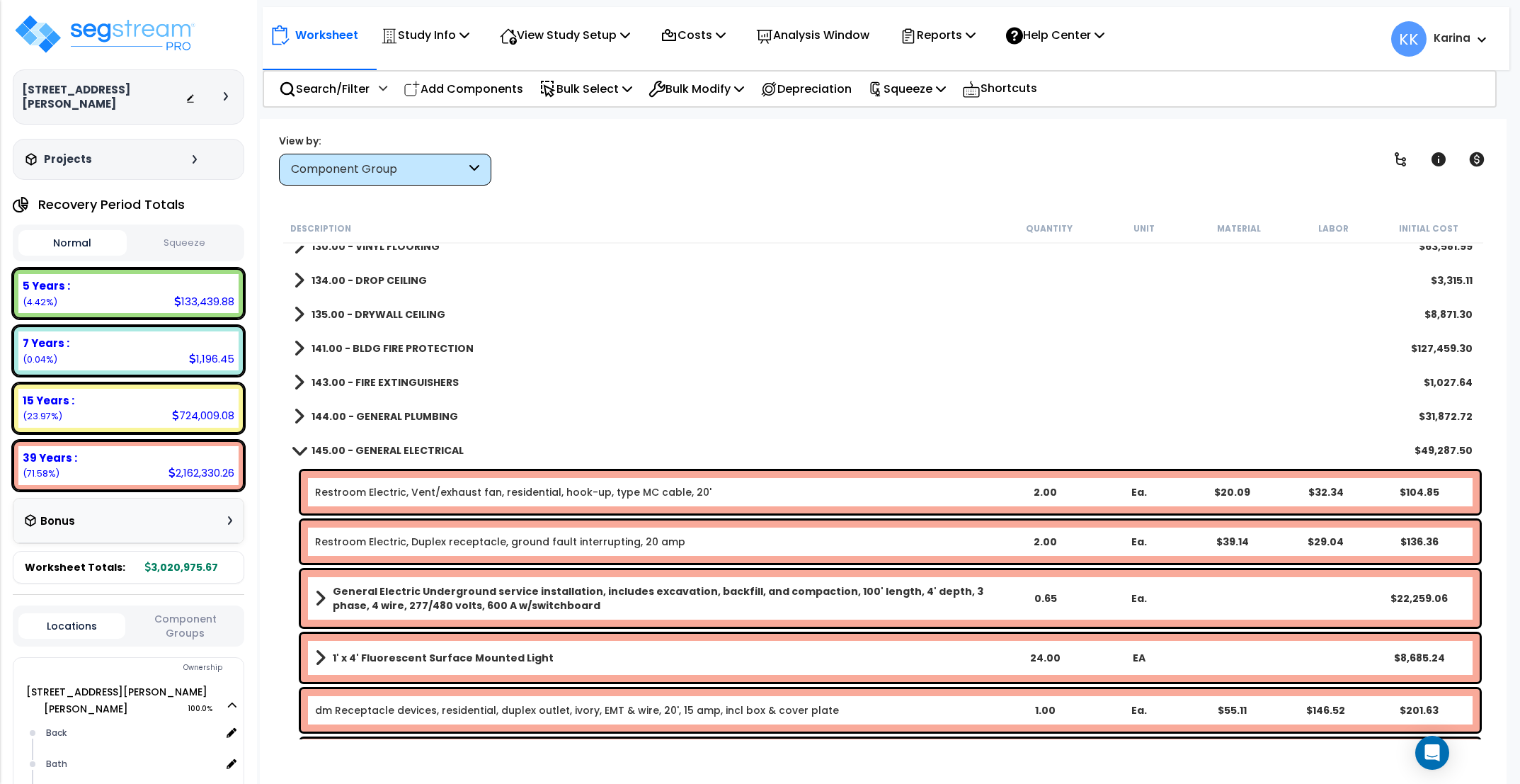
scroll to position [680, 0]
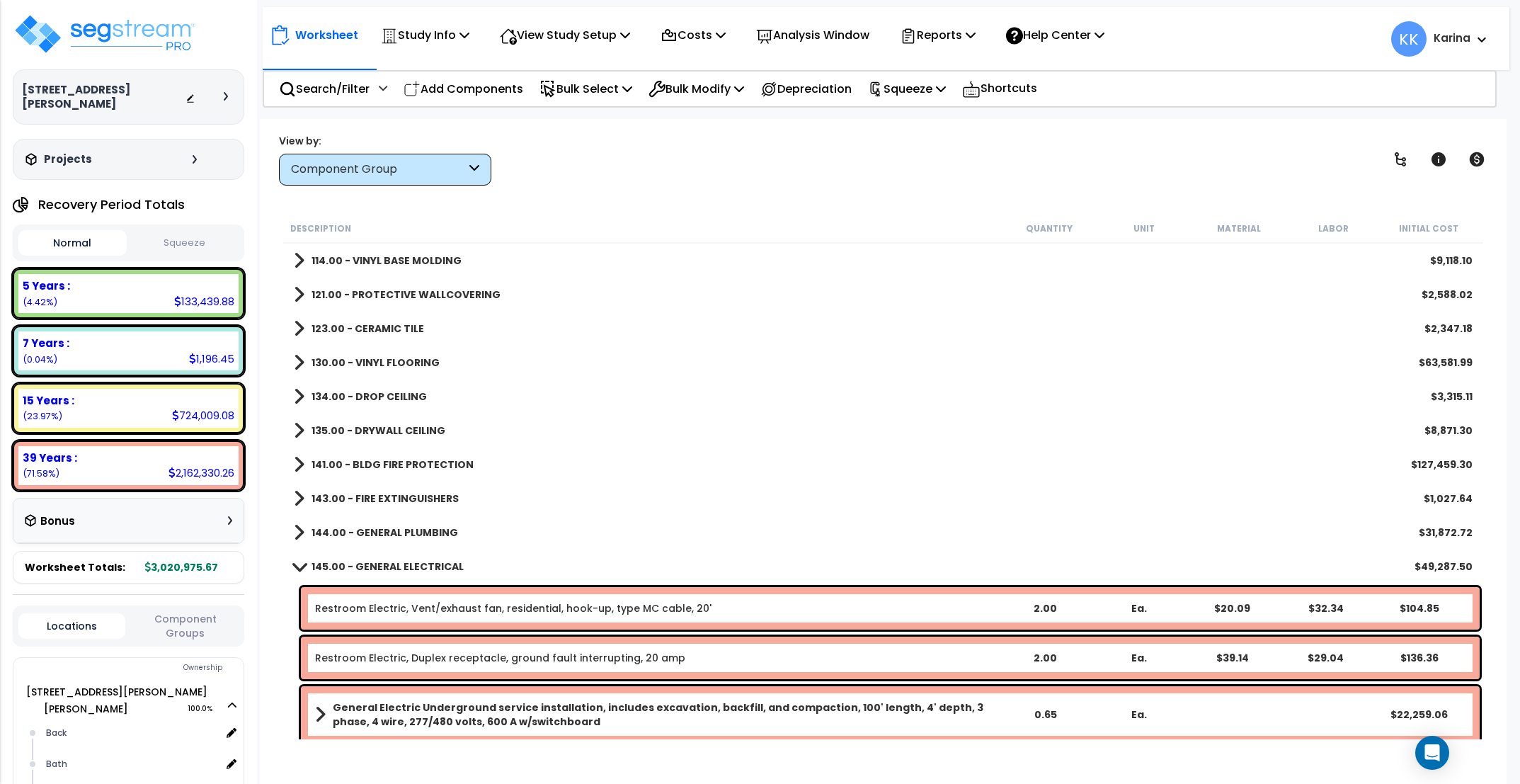
click at [298, 295] on span at bounding box center [299, 294] width 10 height 20
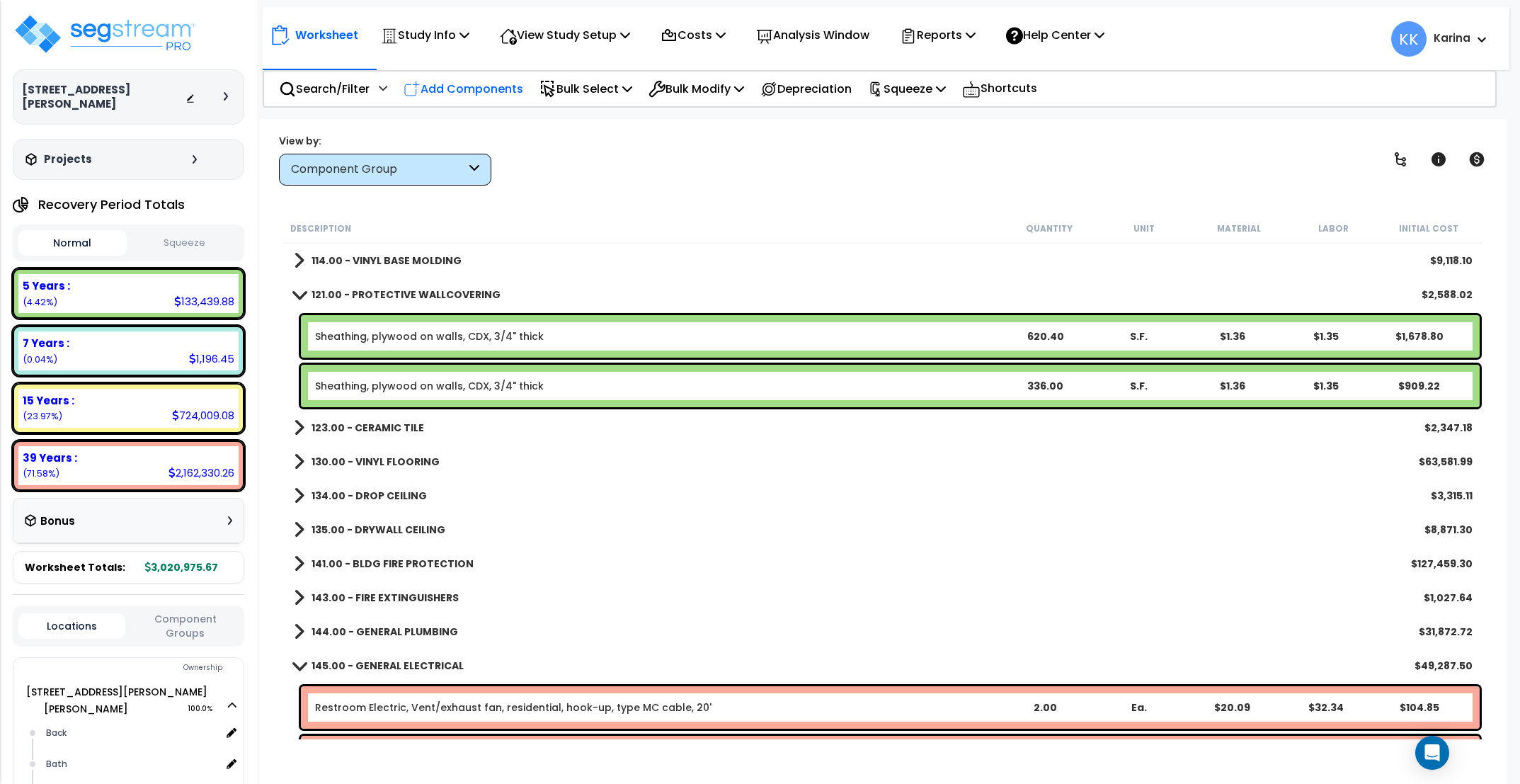
click at [497, 87] on p "Add Components" at bounding box center [463, 89] width 119 height 19
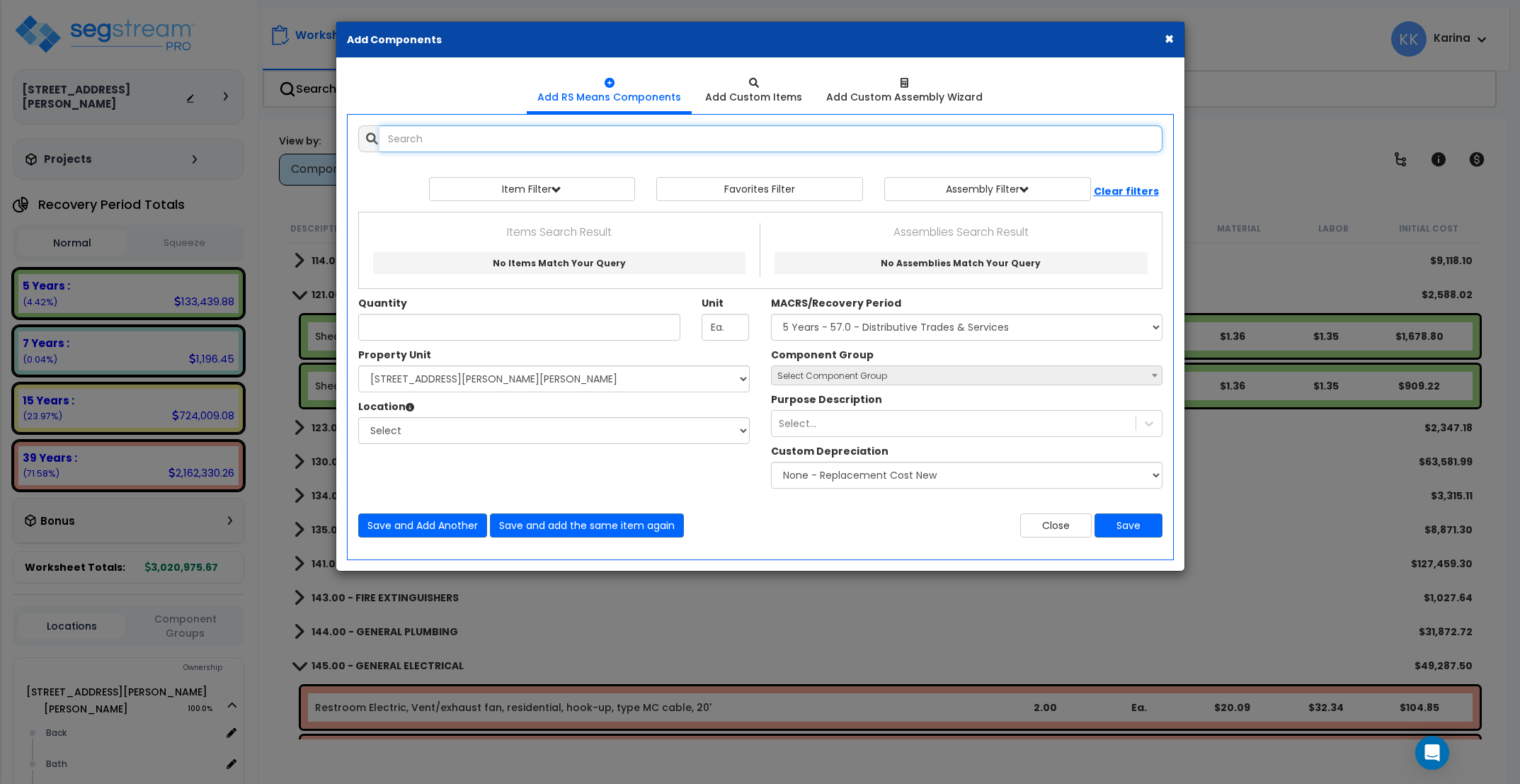
select select
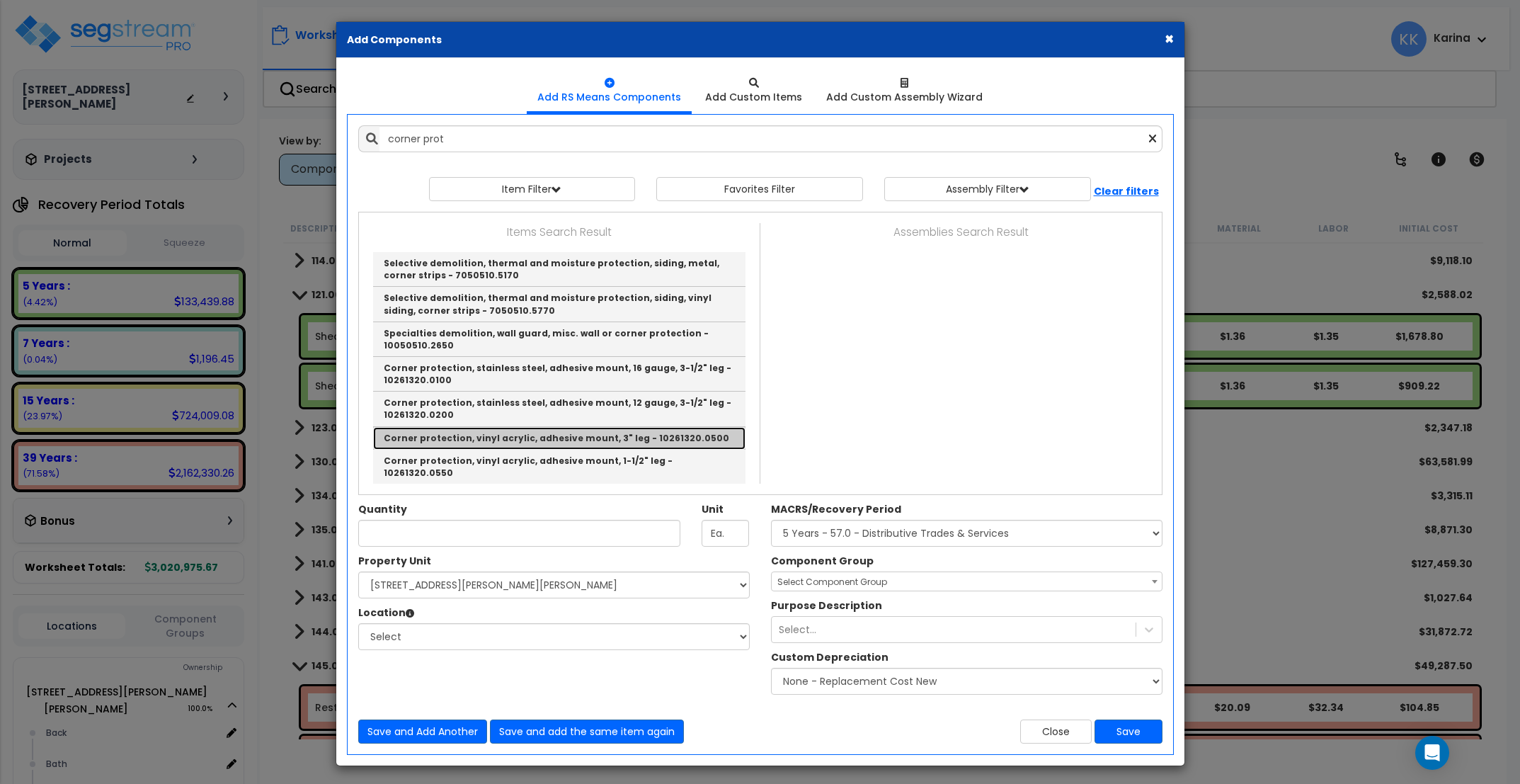
click at [450, 438] on link "Corner protection, vinyl acrylic, adhesive mount, 3" leg - 10261320.0500" at bounding box center [559, 438] width 372 height 22
type input "Corner protection, vinyl acrylic, adhesive mount, 3" leg - 10261320.0500"
type input "L.F."
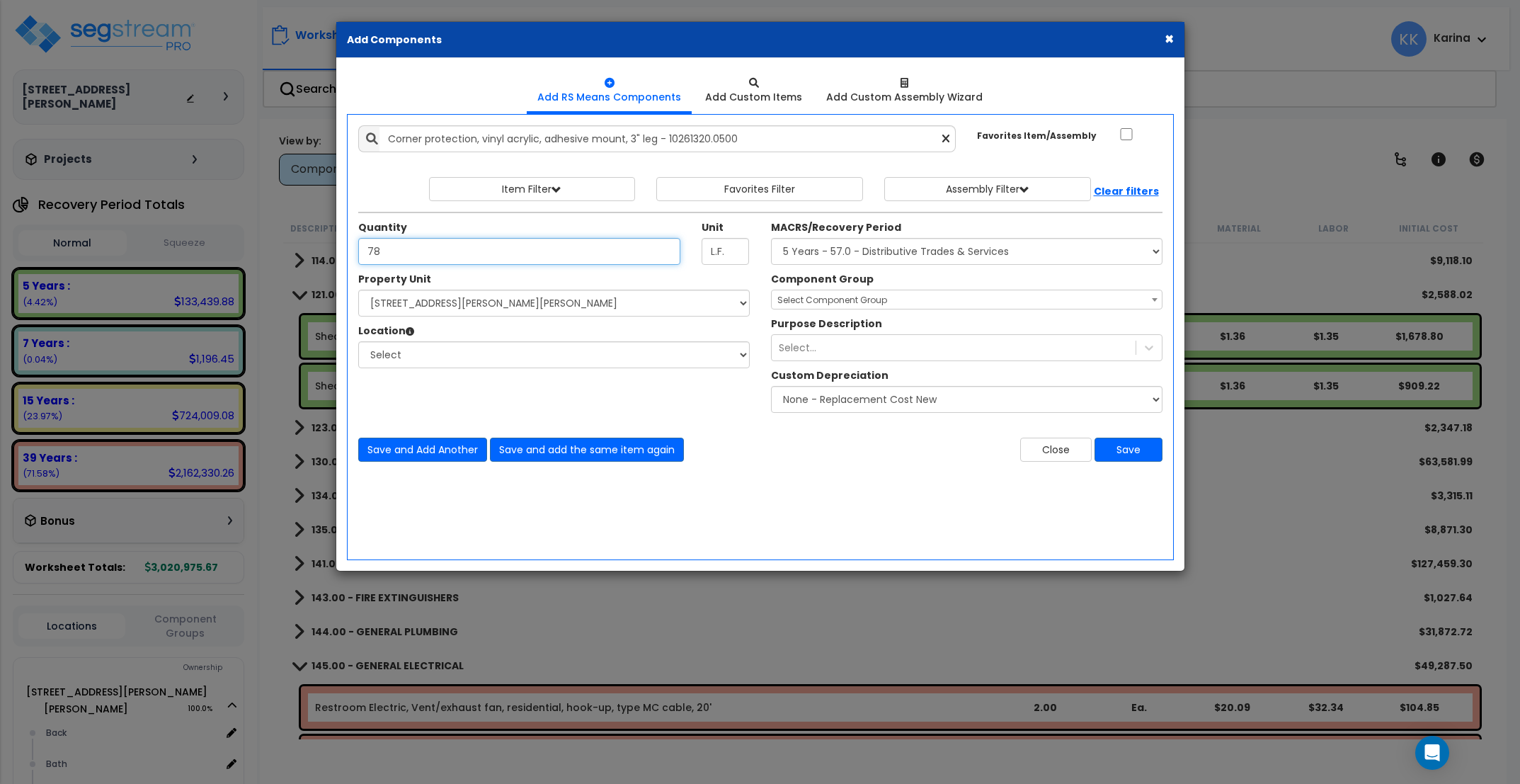
type input "78"
click at [358, 290] on select "Select [STREET_ADDRESS][PERSON_NAME][PERSON_NAME] Site Improvements" at bounding box center [553, 304] width 392 height 27
select select "176161"
click option "[STREET_ADDRESS][PERSON_NAME][PERSON_NAME]" at bounding box center [0, 0] width 0 height 0
click at [358, 341] on select "Select Back [GEOGRAPHIC_DATA] Break Building Building Interior Loading Mech Off…" at bounding box center [553, 355] width 392 height 27
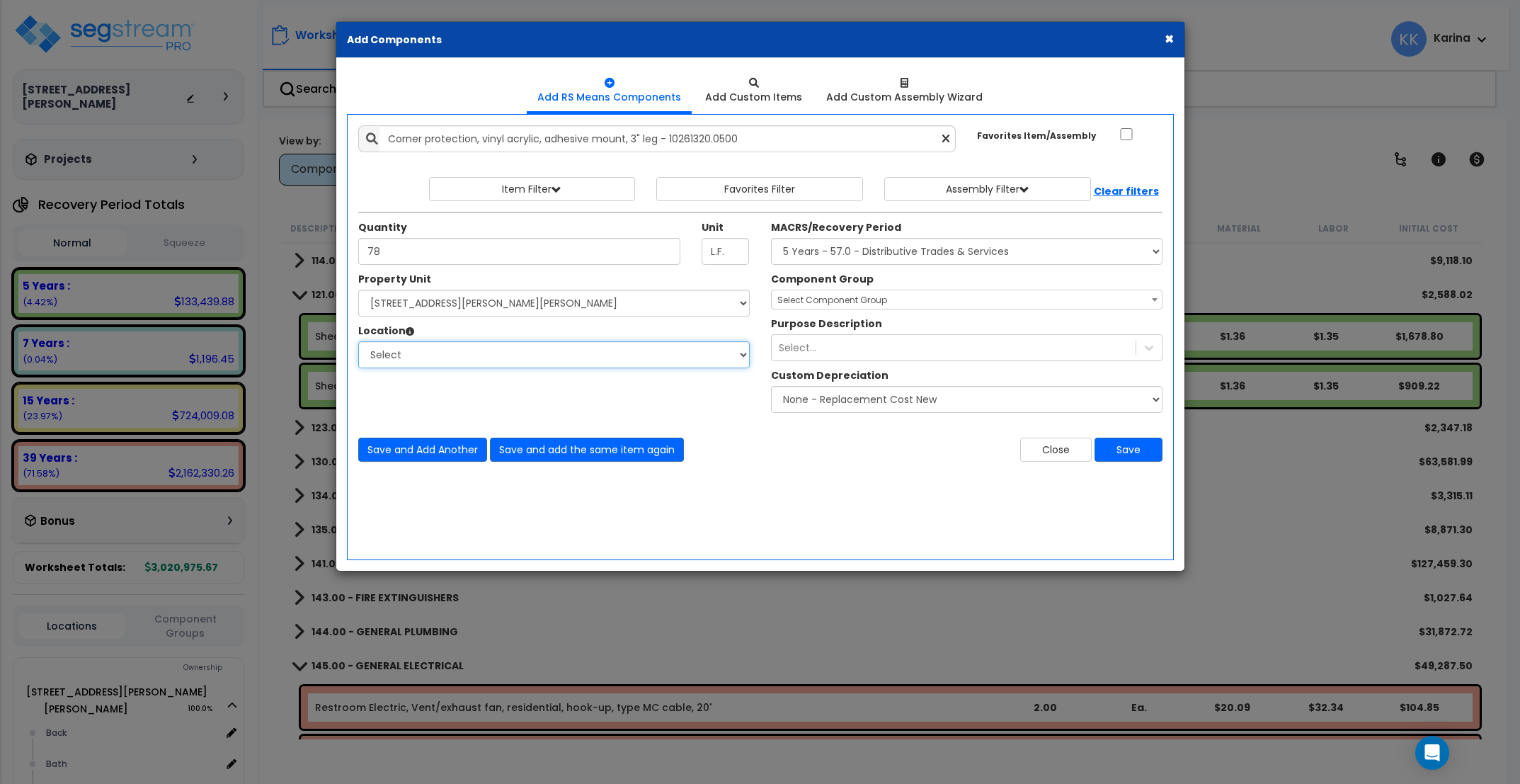
select select "23465"
click option "Back" at bounding box center [0, 0] width 0 height 0
click at [771, 238] on select "Select MACRS/Recovery Period 5 Years - 57.0 - Distributive Trades & Services 5 …" at bounding box center [967, 251] width 392 height 27
select select "3667"
click option "5 Years - 57.0 - Distributive Trades & Services" at bounding box center [0, 0] width 0 height 0
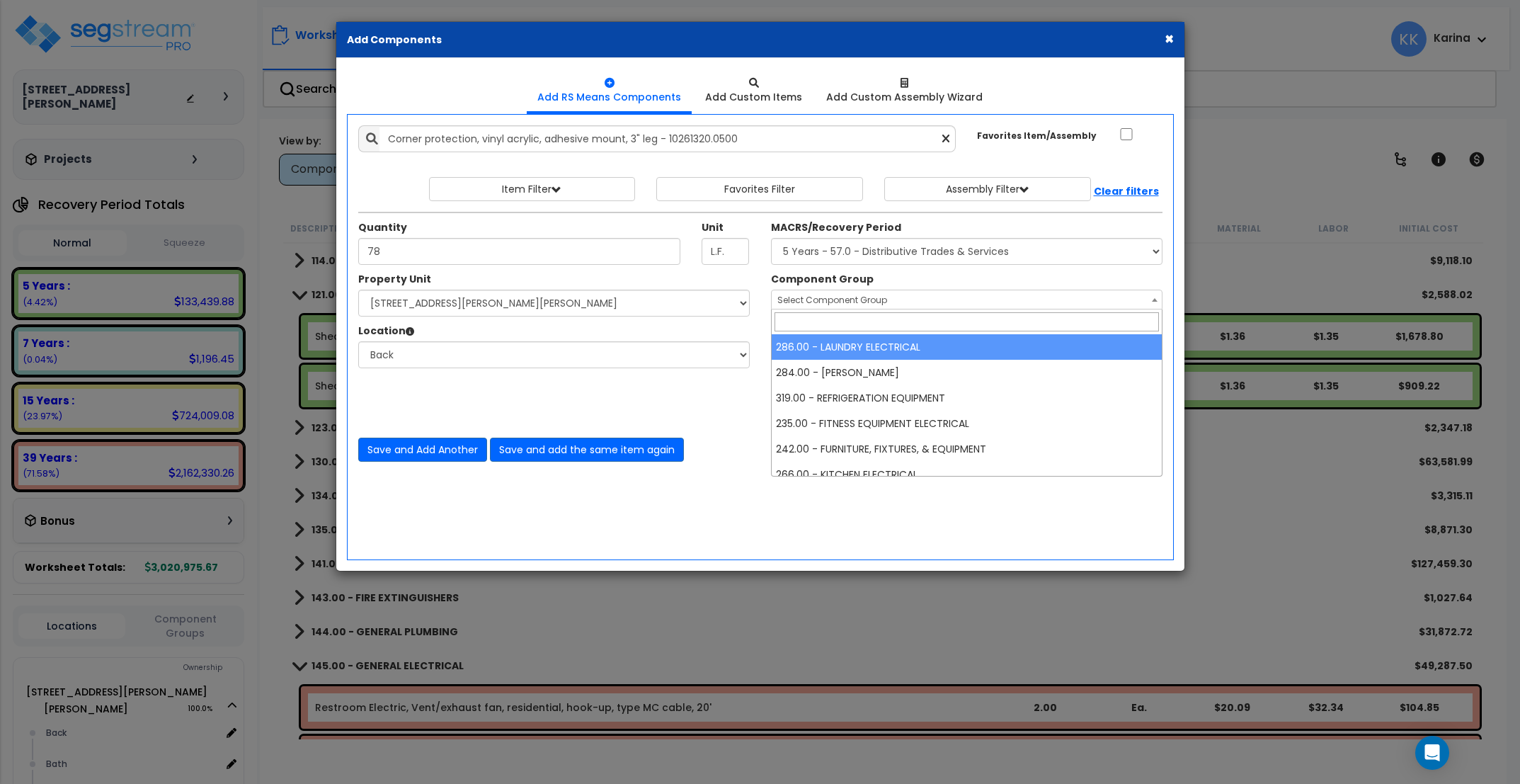
click at [794, 302] on span "Select Component Group" at bounding box center [832, 300] width 110 height 12
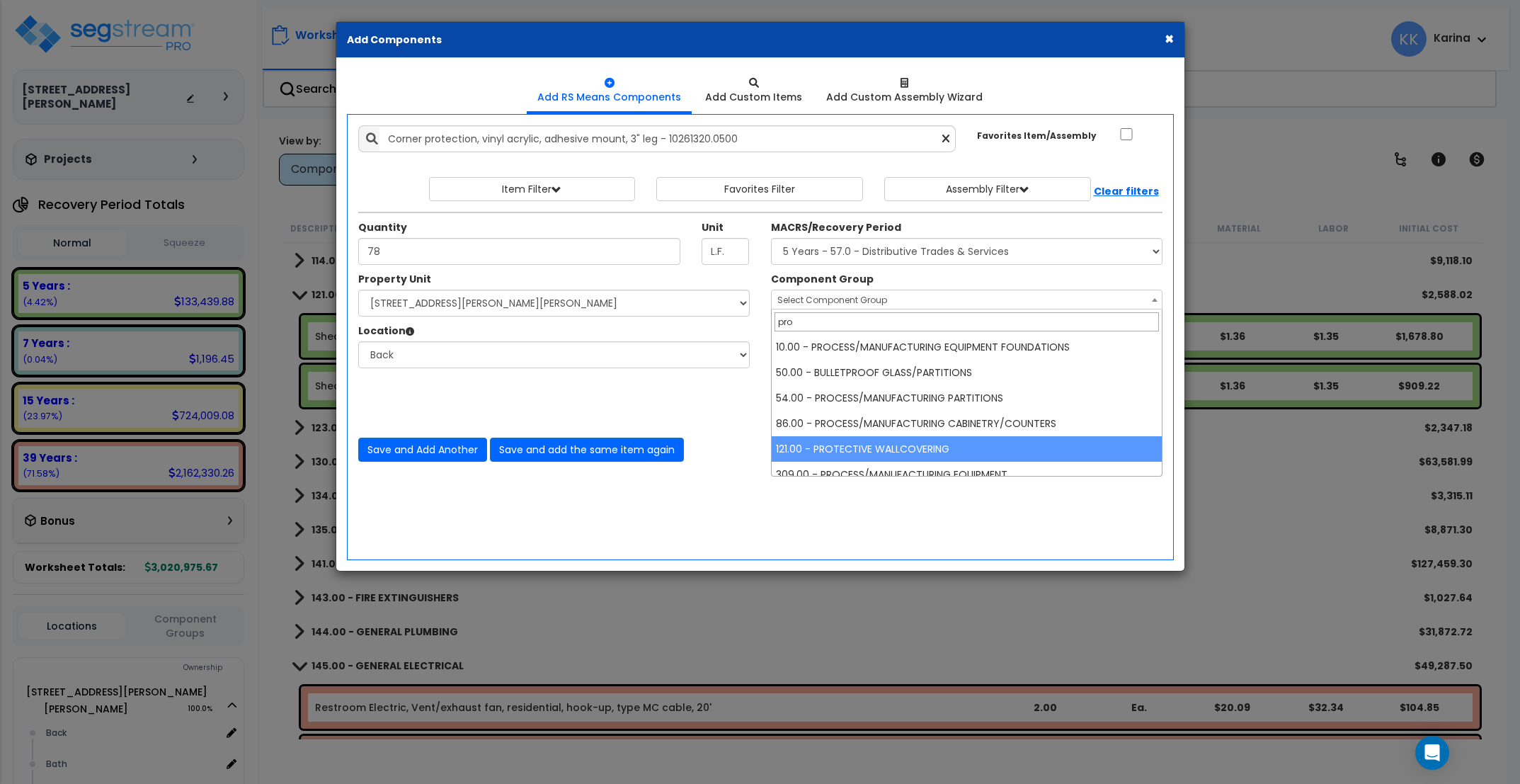
type input "pro"
select select "56936"
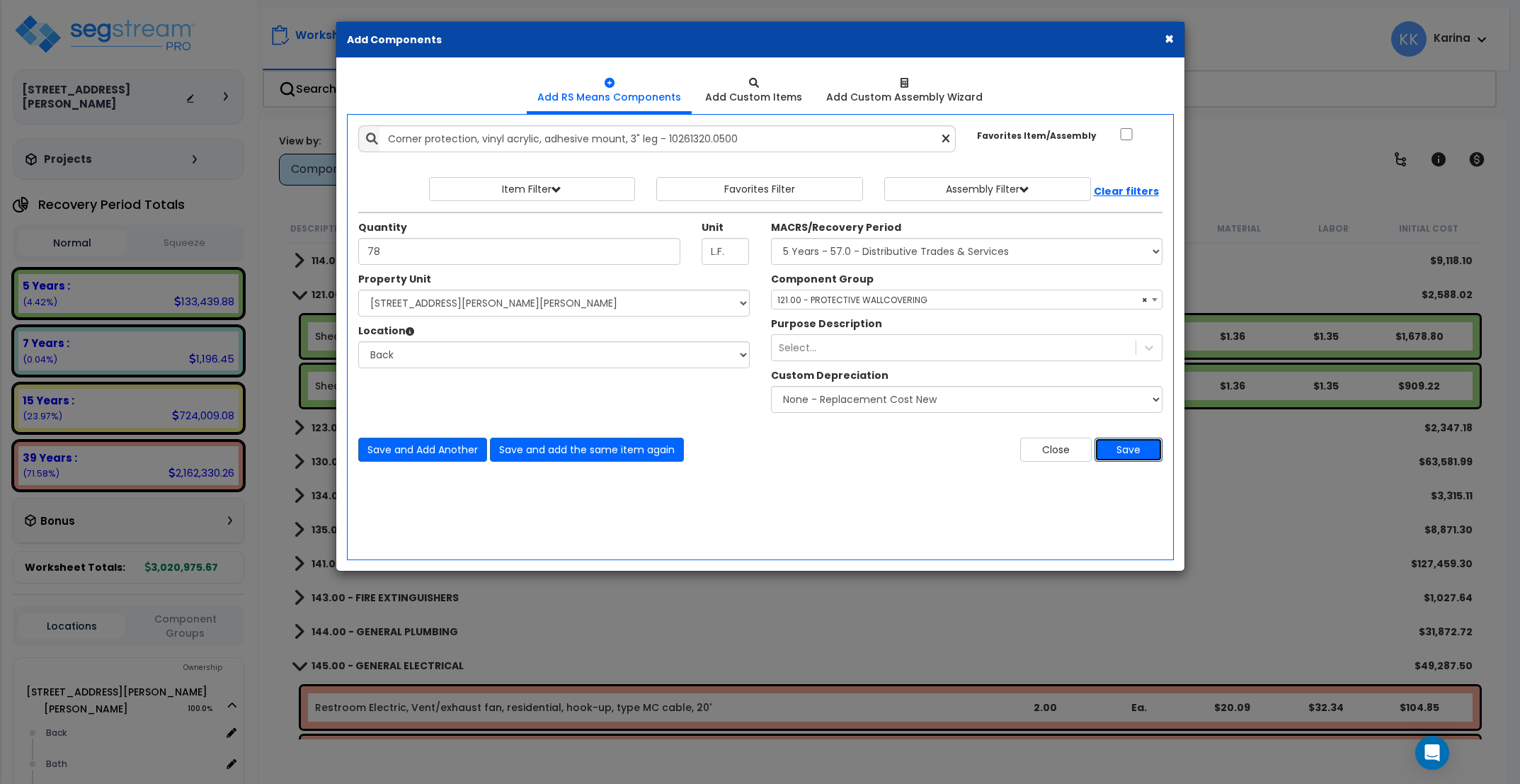
click at [1119, 449] on button "Save" at bounding box center [1128, 449] width 68 height 24
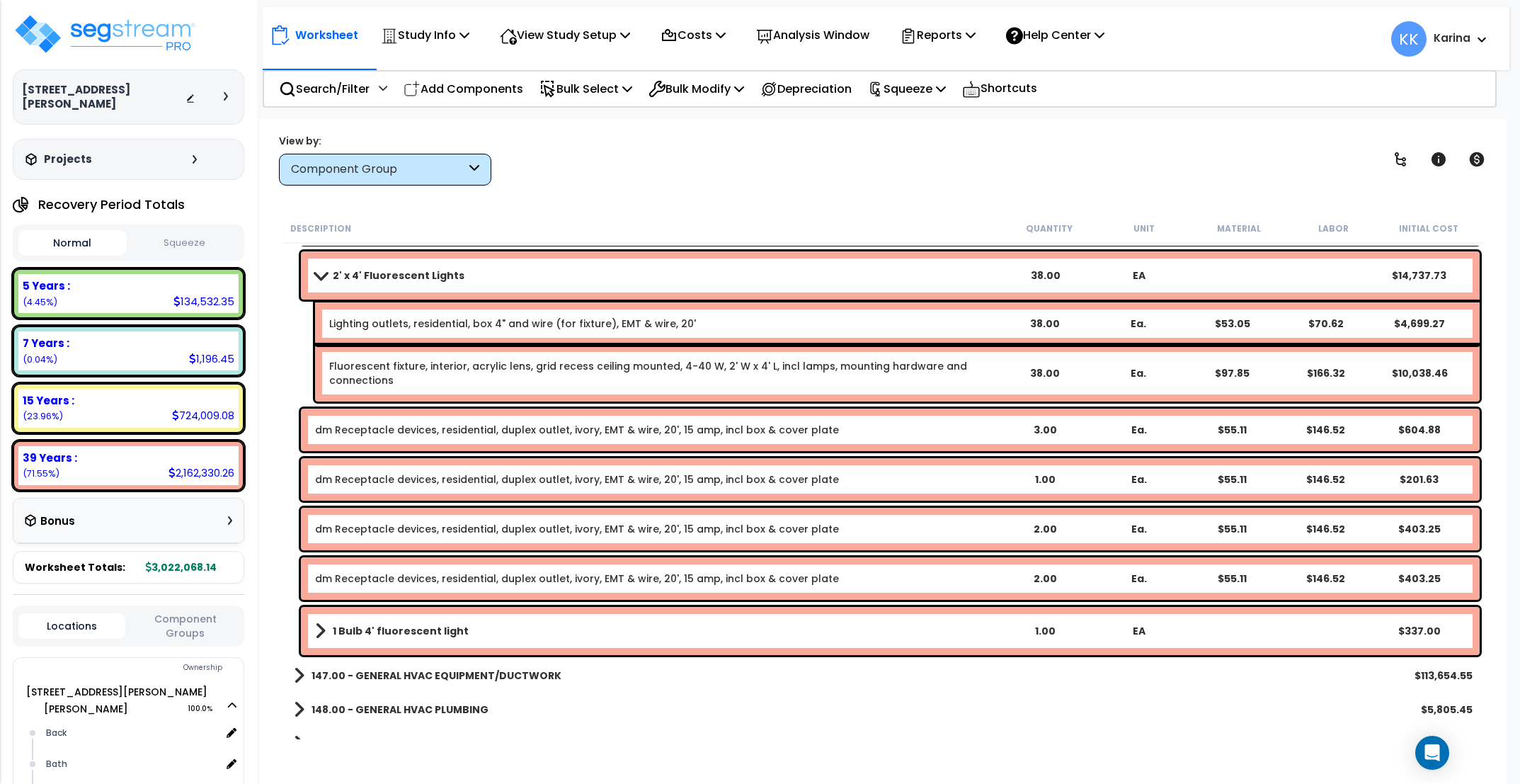
scroll to position [1614, 0]
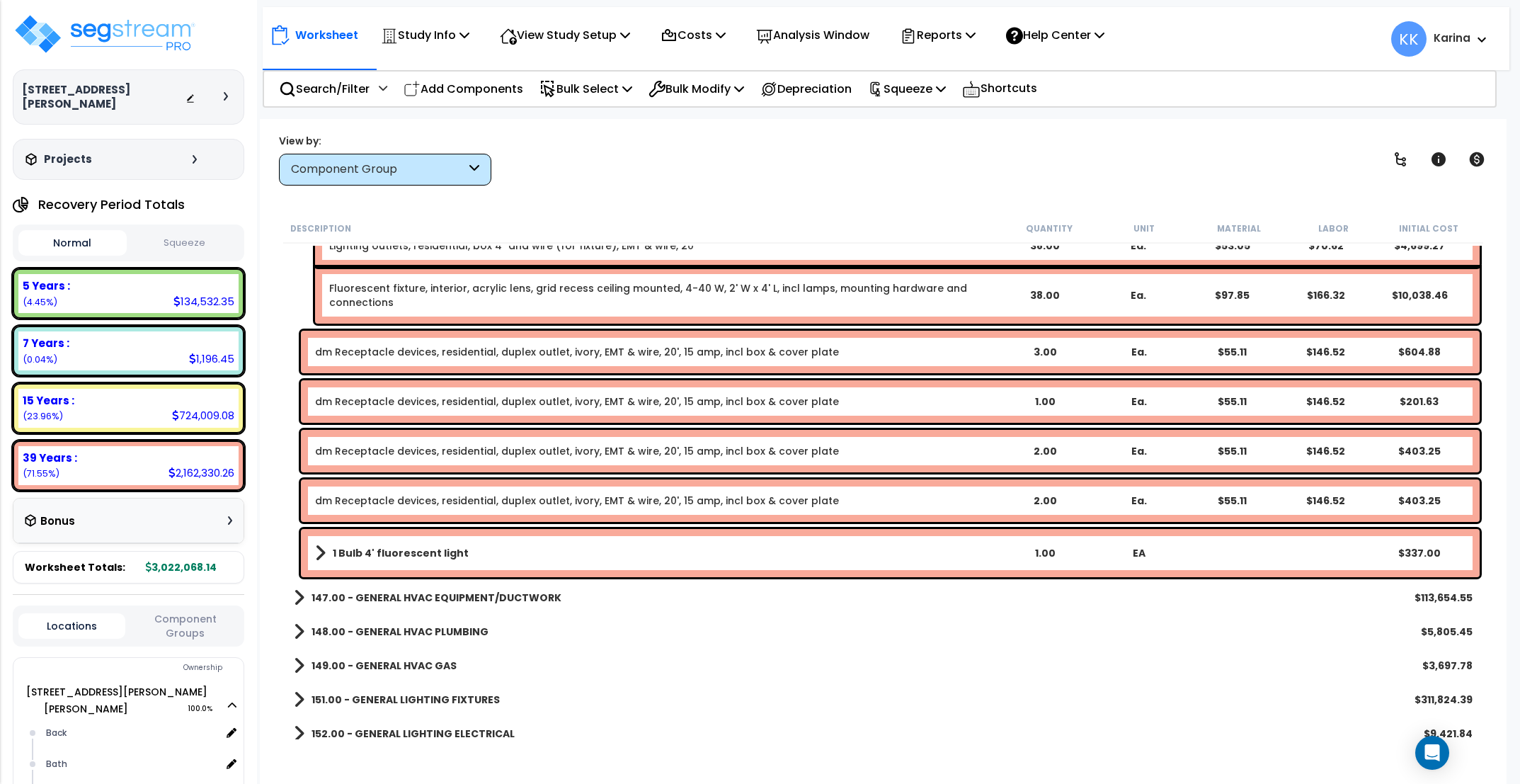
click at [442, 502] on link "dm Receptacle devices, residential, duplex outlet, ivory, EMT & wire, 20', 15 a…" at bounding box center [577, 501] width 524 height 14
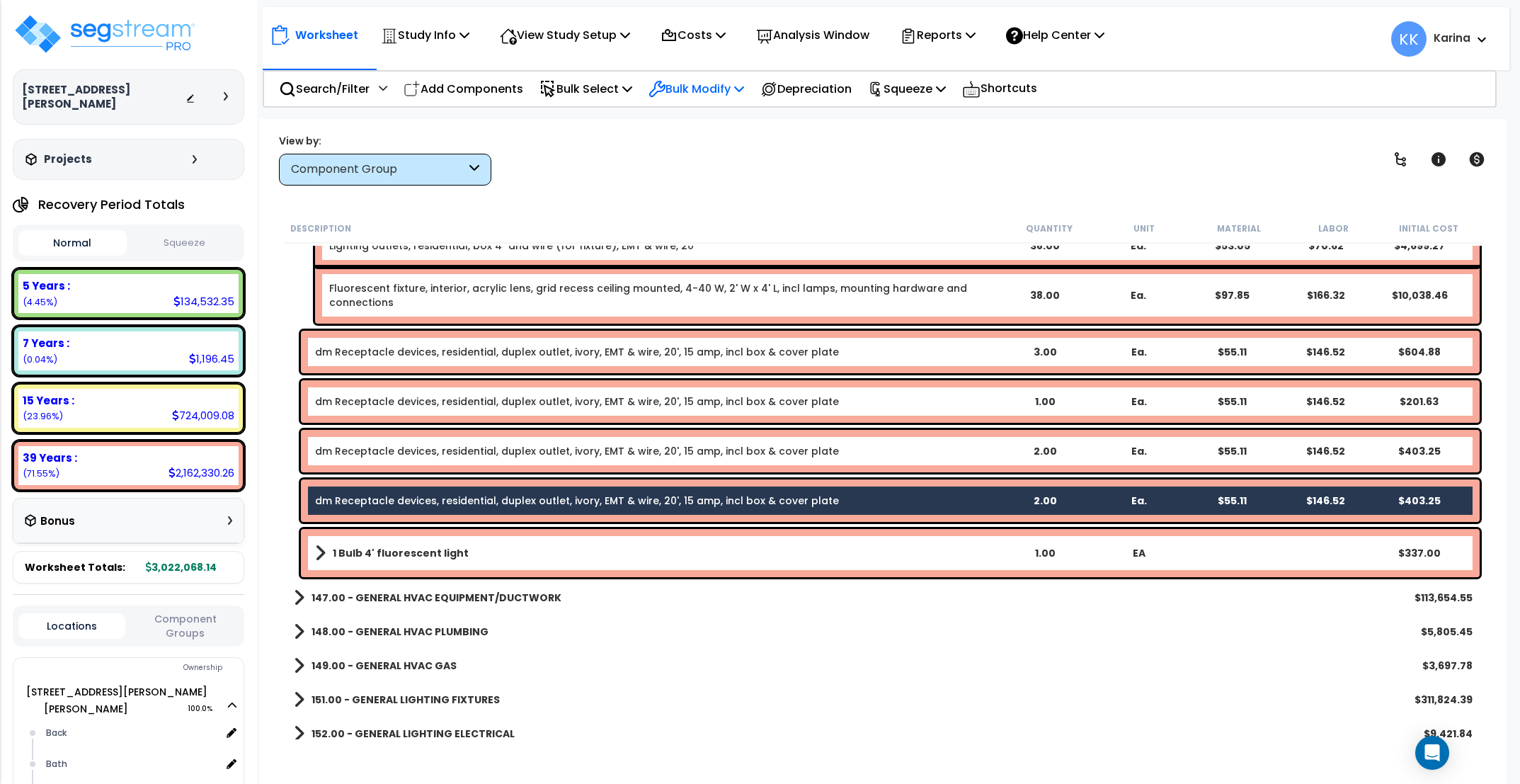
click at [687, 85] on p "Bulk Modify" at bounding box center [696, 89] width 95 height 19
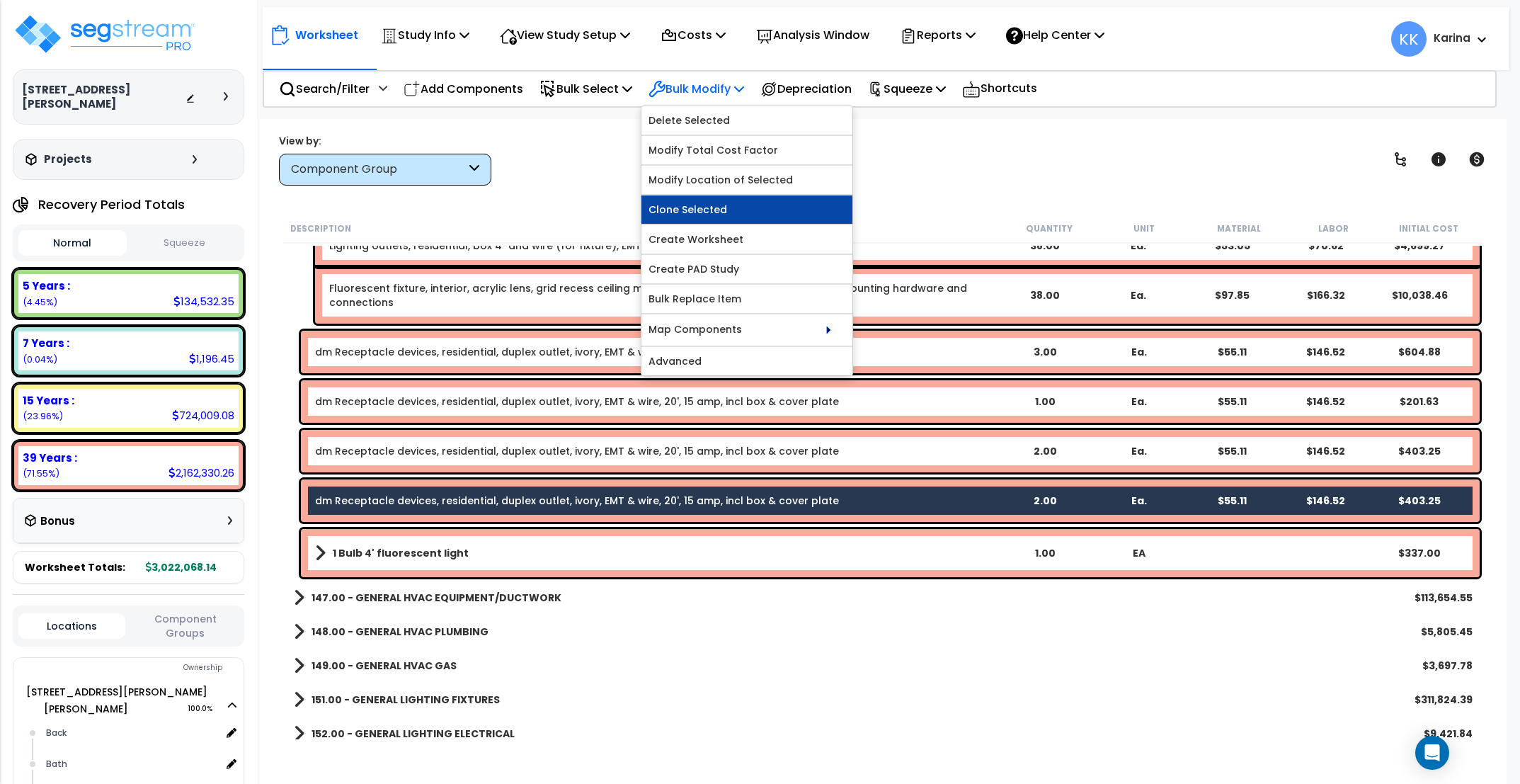
click at [704, 204] on link "Clone Selected" at bounding box center [746, 209] width 211 height 28
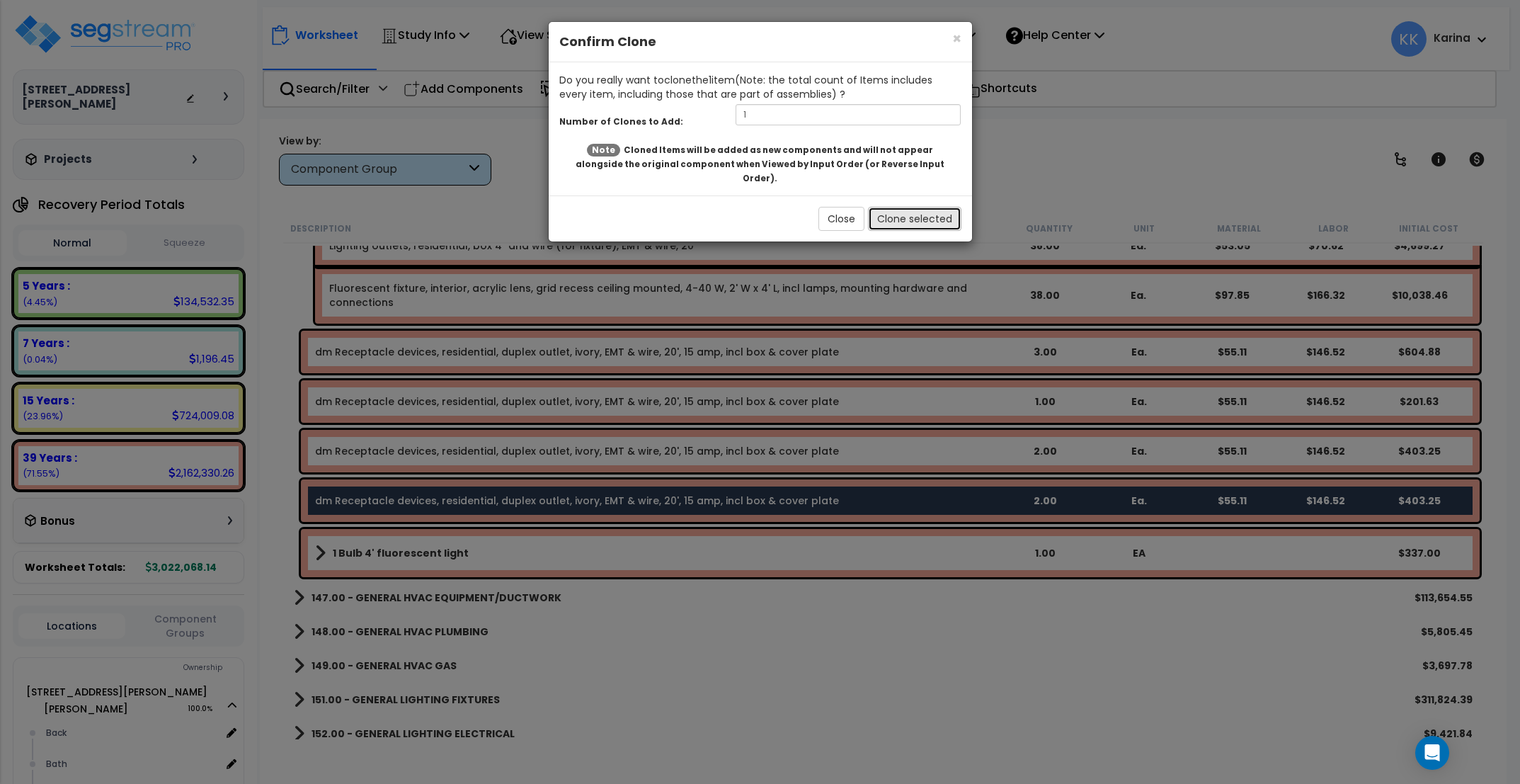
click at [904, 211] on button "Clone selected" at bounding box center [915, 219] width 94 height 24
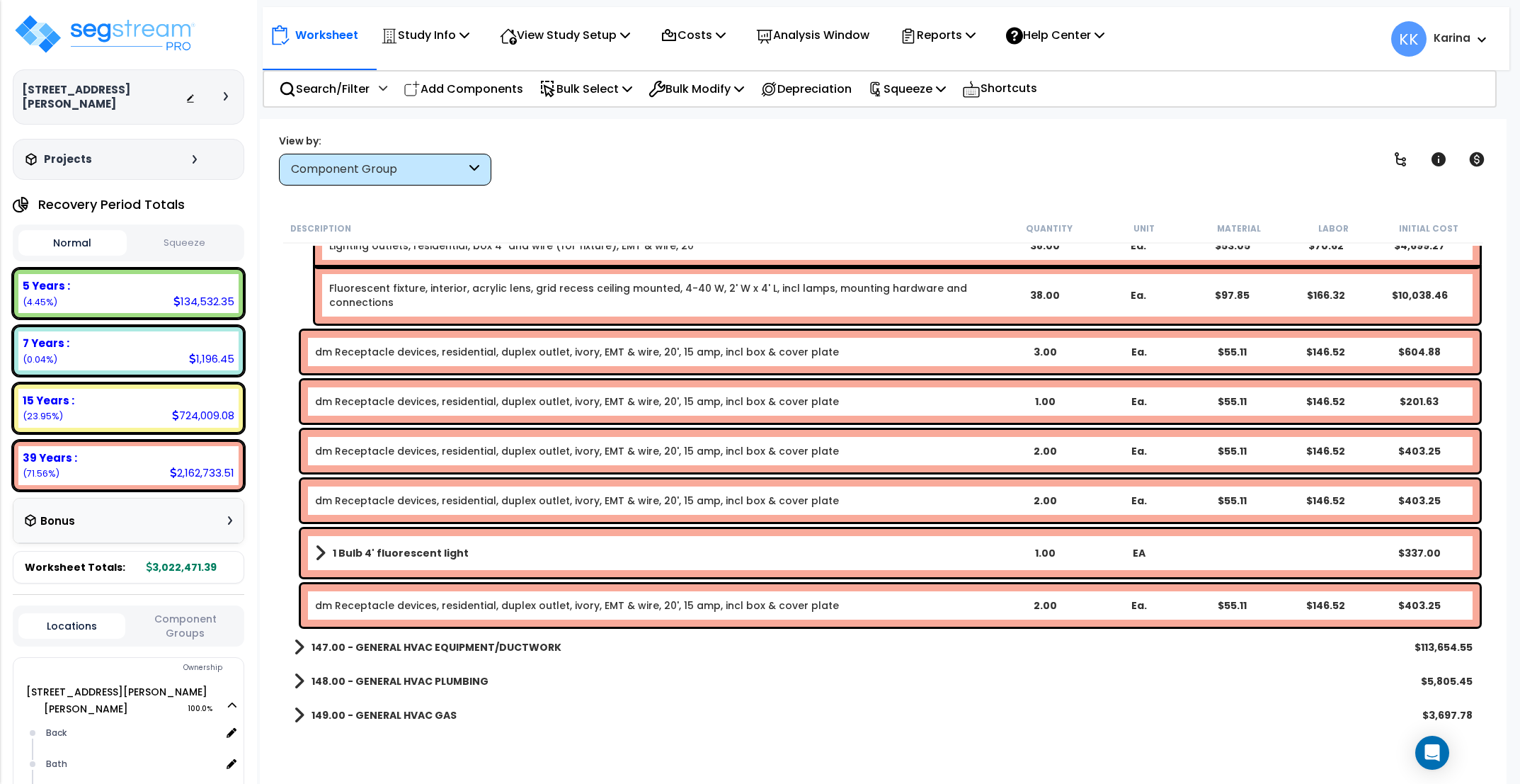
click at [451, 604] on link "dm Receptacle devices, residential, duplex outlet, ivory, EMT & wire, 20', 15 a…" at bounding box center [577, 605] width 524 height 14
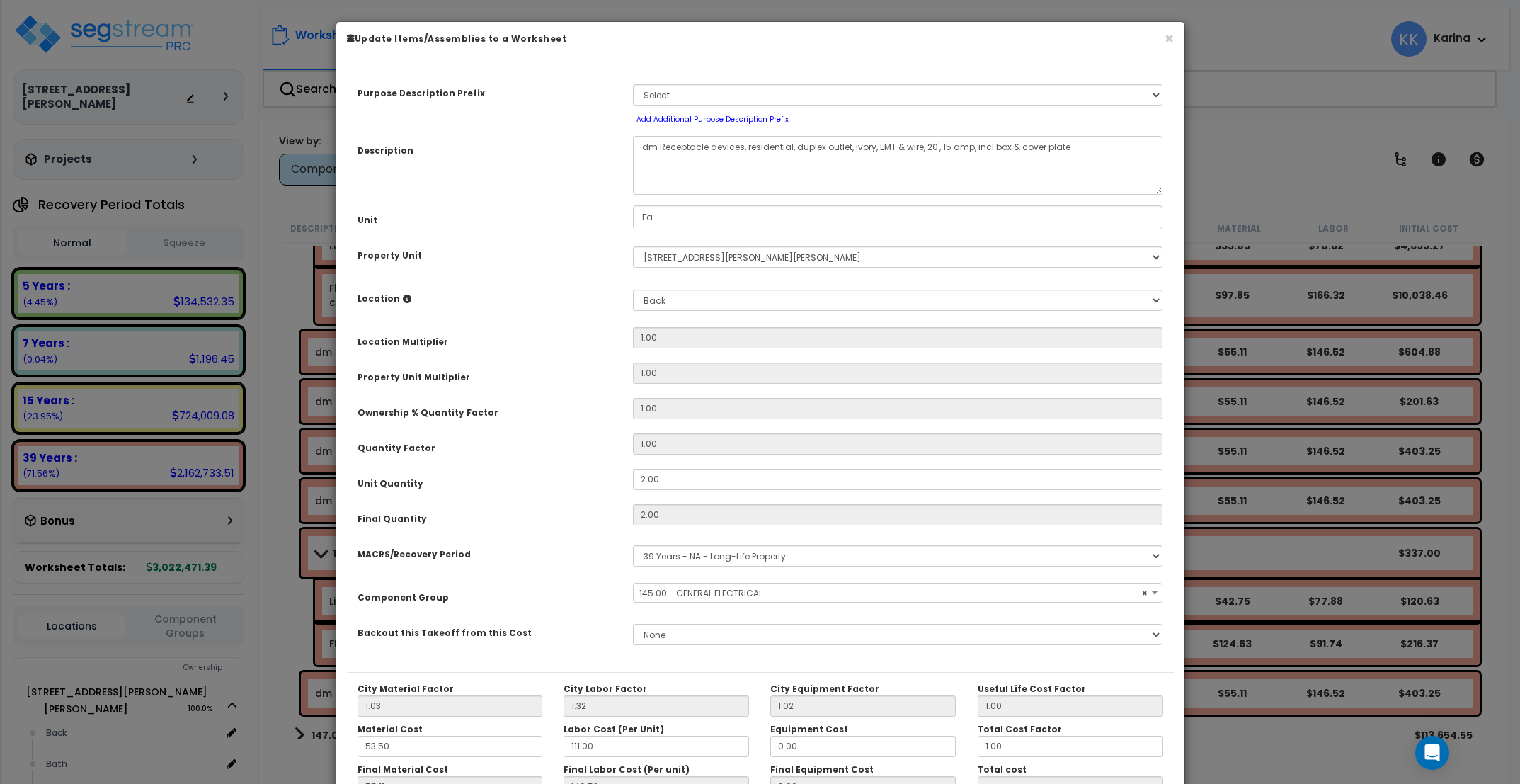
select select "56955"
drag, startPoint x: 662, startPoint y: 480, endPoint x: 590, endPoint y: 471, distance: 72.6
click at [590, 471] on div "Unit Quantity 2.00" at bounding box center [760, 480] width 827 height 25
drag, startPoint x: 654, startPoint y: 480, endPoint x: 613, endPoint y: 475, distance: 41.3
click at [633, 475] on input "2.00" at bounding box center [898, 479] width 530 height 22
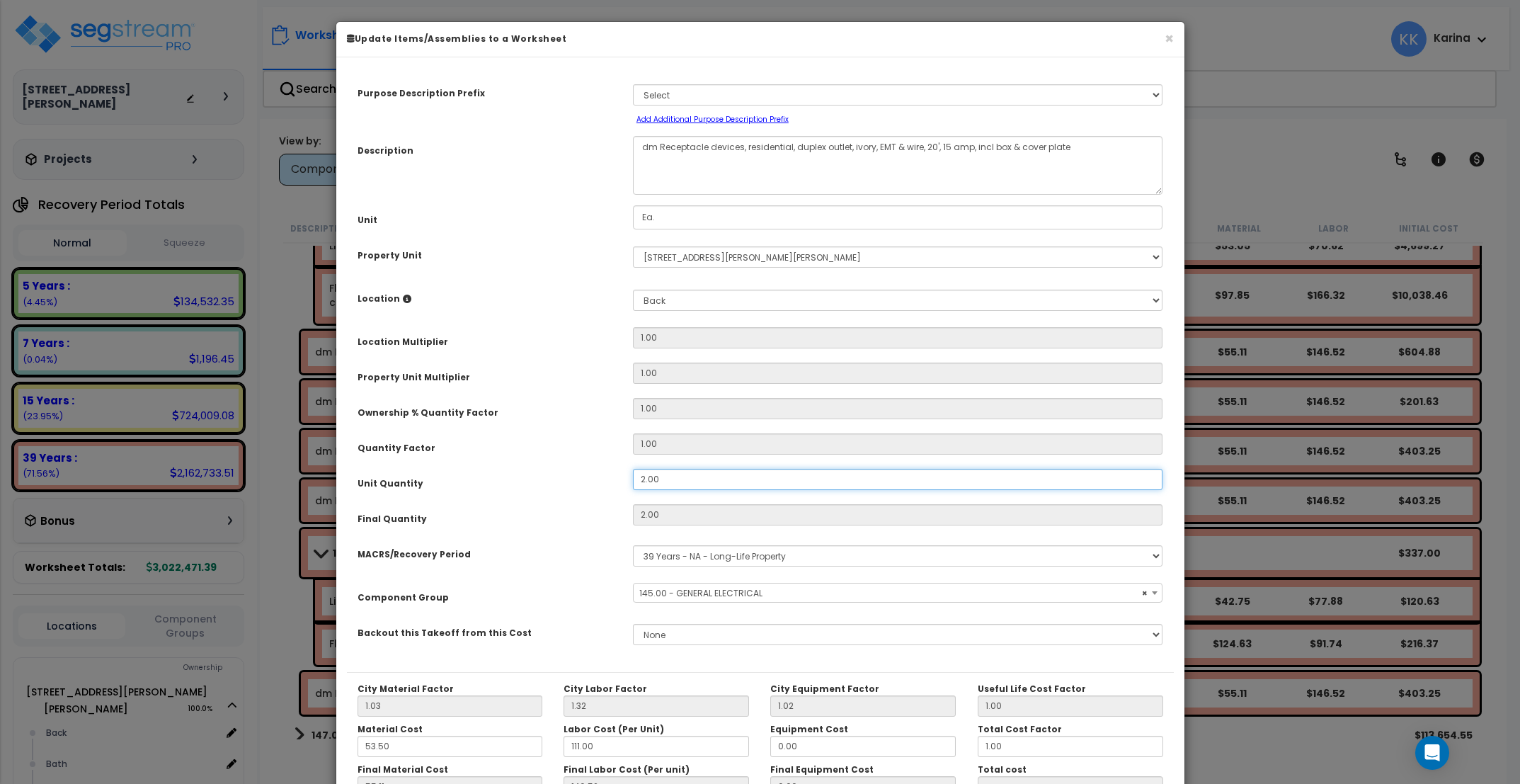
type input "1"
type input "2"
type input "$403.26"
type input "1"
type input "$201.63"
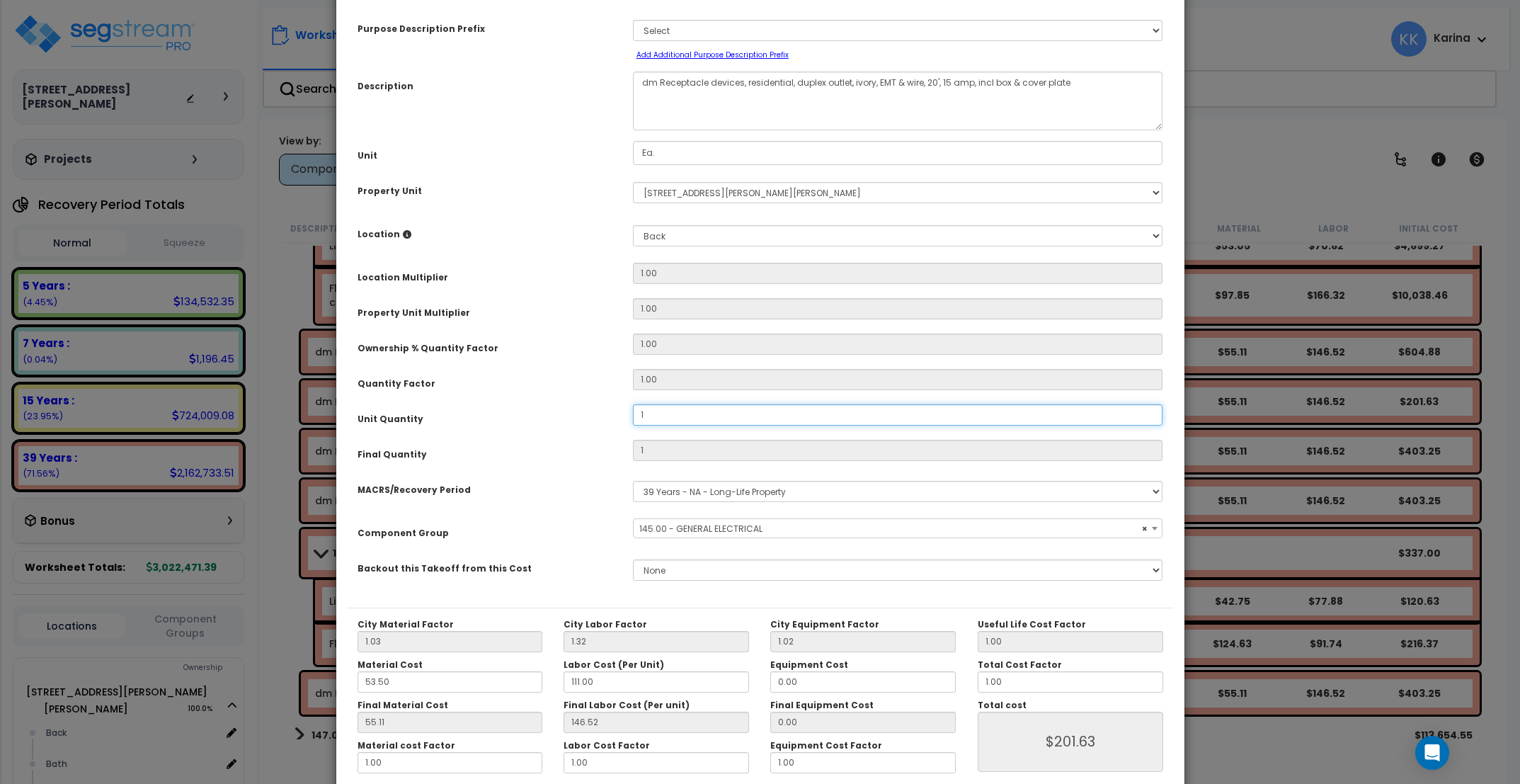
scroll to position [132, 0]
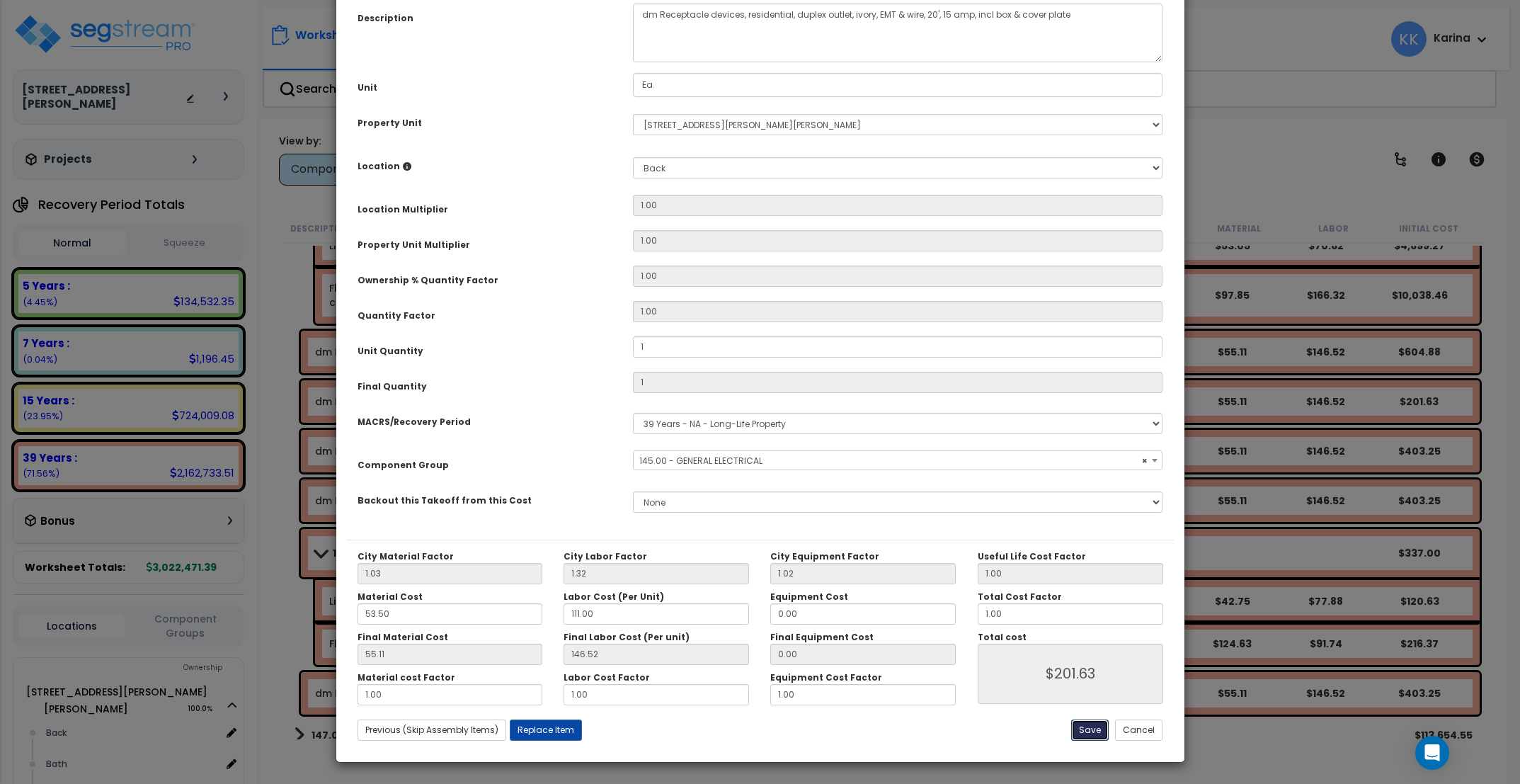
click at [1089, 726] on button "Save" at bounding box center [1089, 730] width 38 height 22
type input "1.00"
type input "201.63"
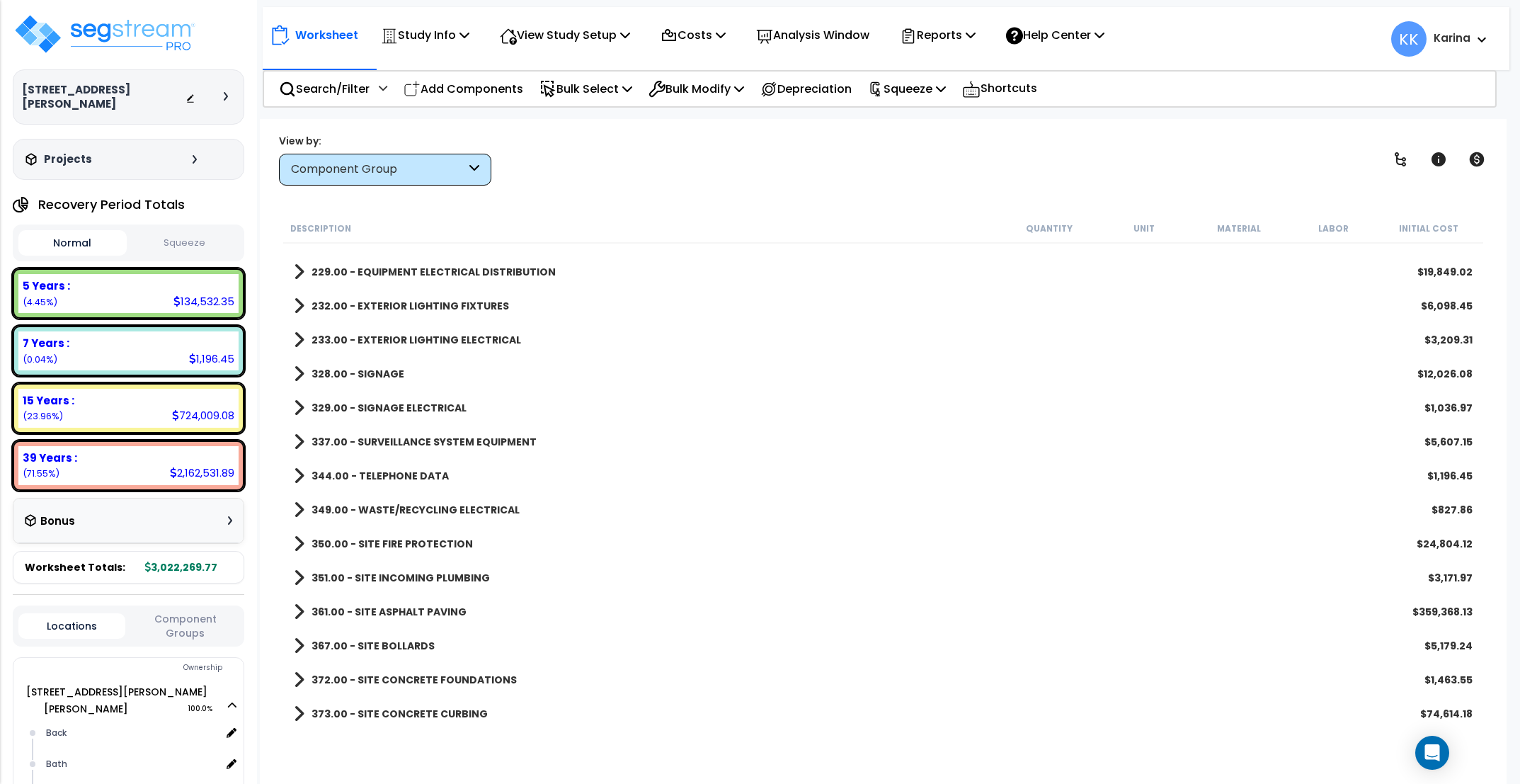
scroll to position [2633, 0]
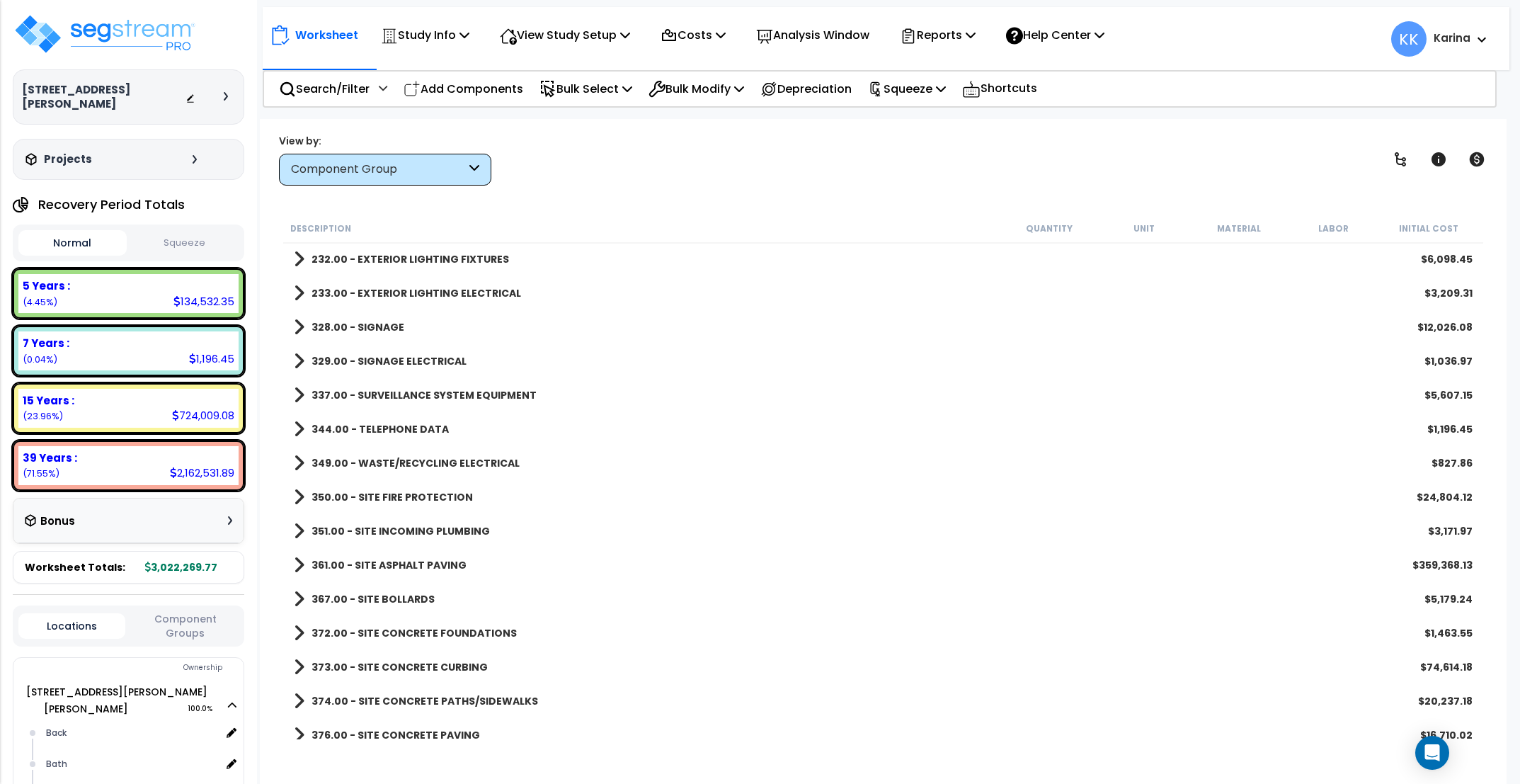
click at [297, 421] on span at bounding box center [299, 428] width 10 height 20
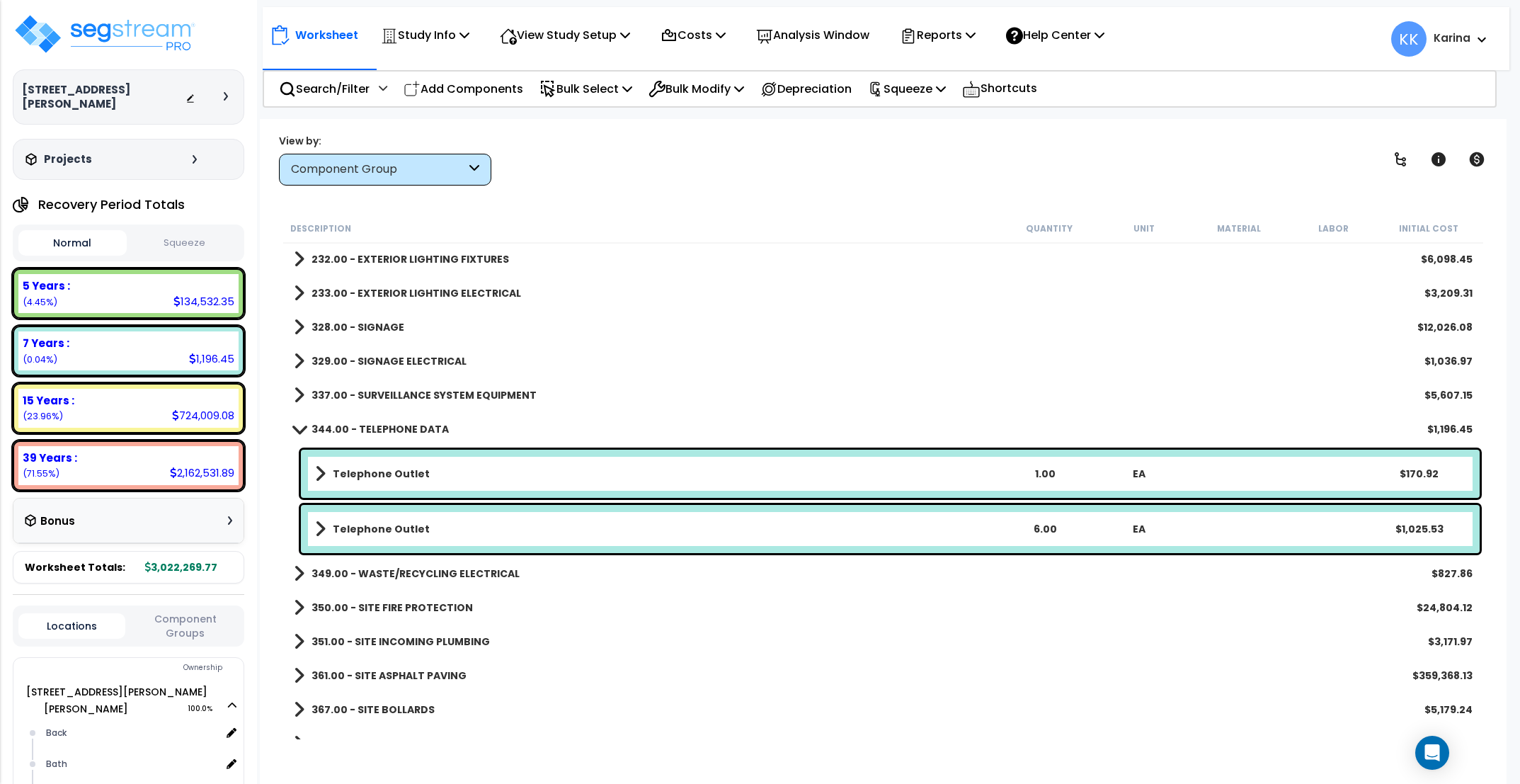
click at [418, 530] on b "Telephone Outlet" at bounding box center [380, 529] width 97 height 14
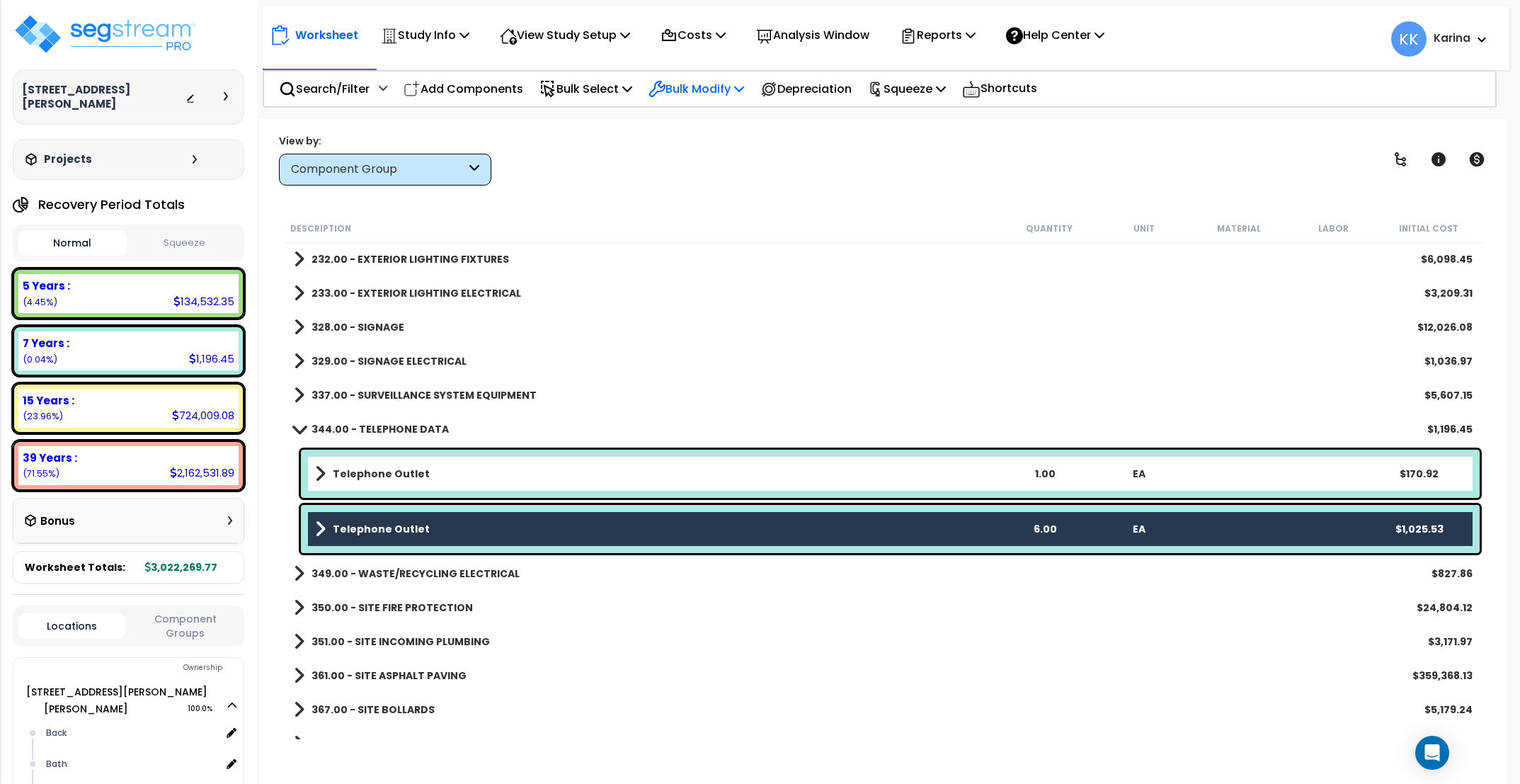
click at [688, 83] on p "Bulk Modify" at bounding box center [696, 89] width 95 height 19
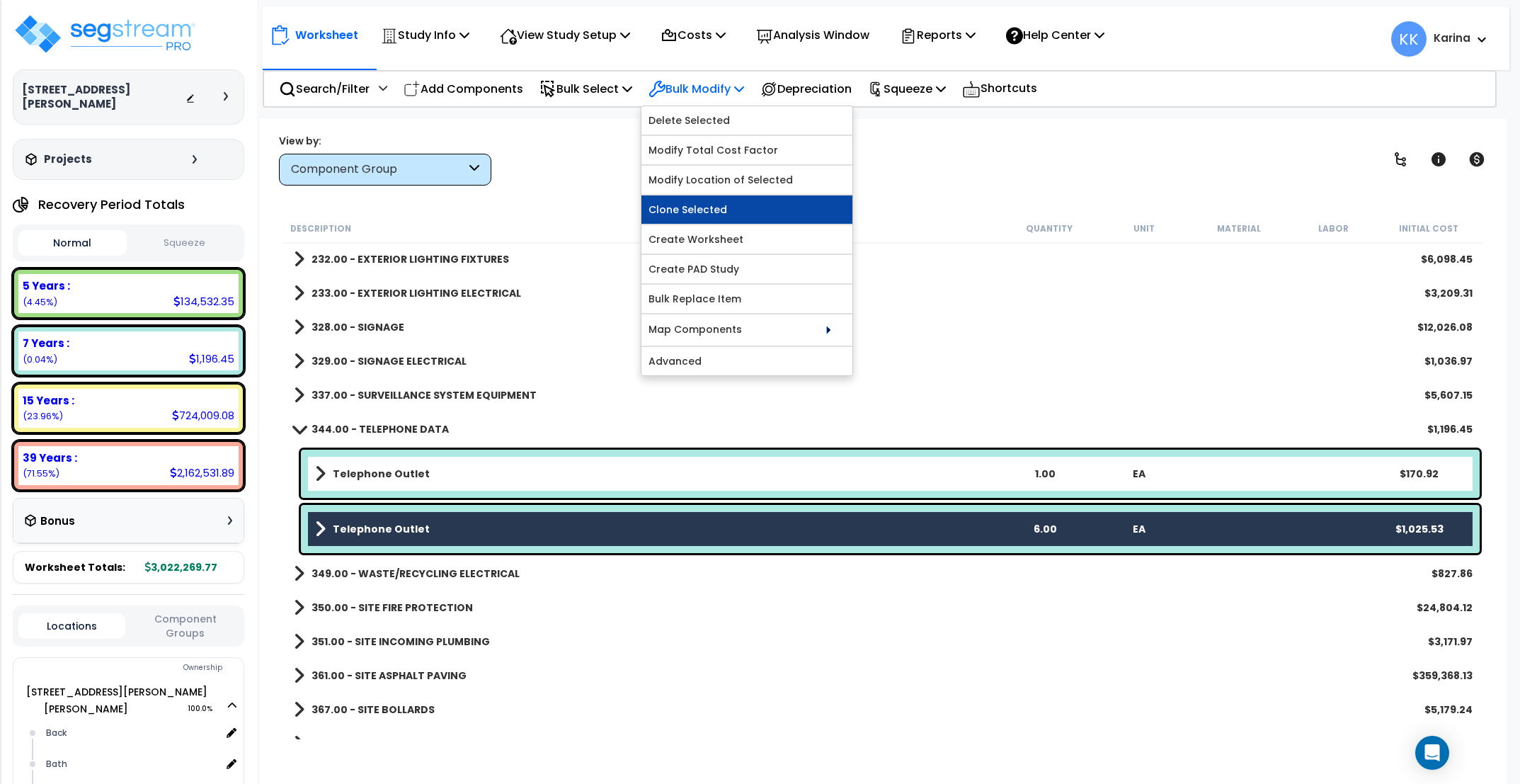
click at [704, 207] on link "Clone Selected" at bounding box center [746, 209] width 211 height 28
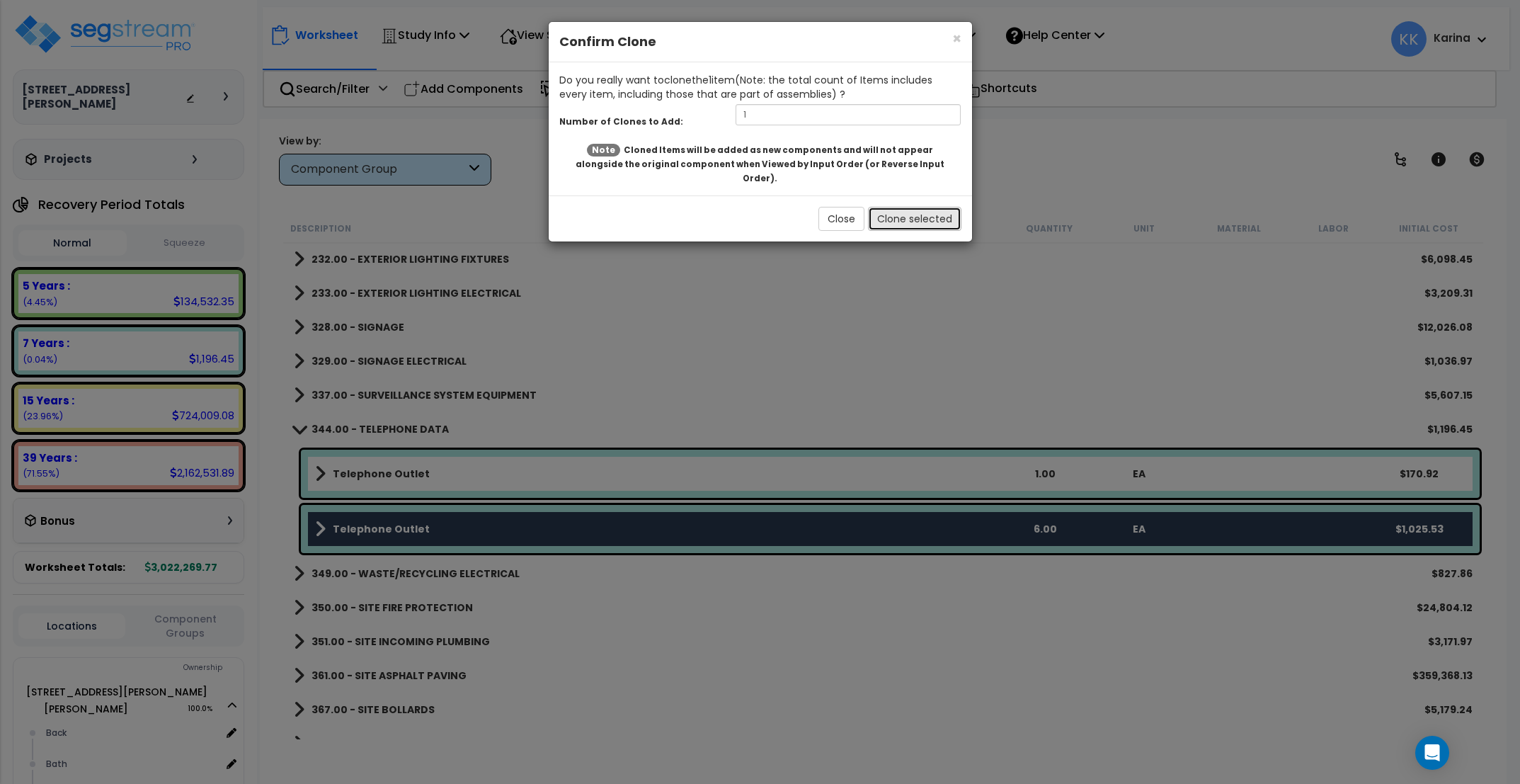
click at [888, 207] on button "Clone selected" at bounding box center [915, 219] width 94 height 24
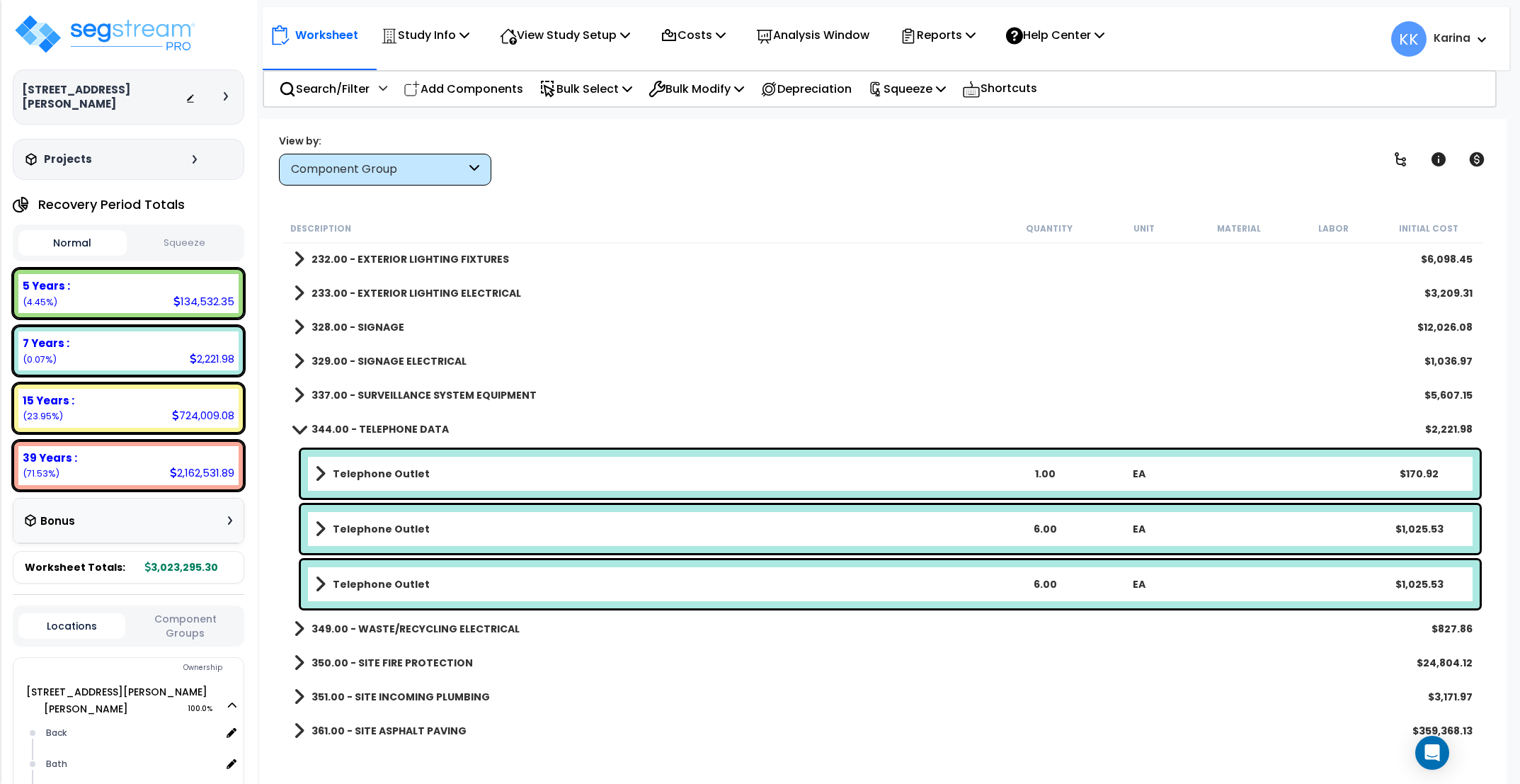
click at [446, 583] on link "Telephone Outlet" at bounding box center [656, 584] width 683 height 20
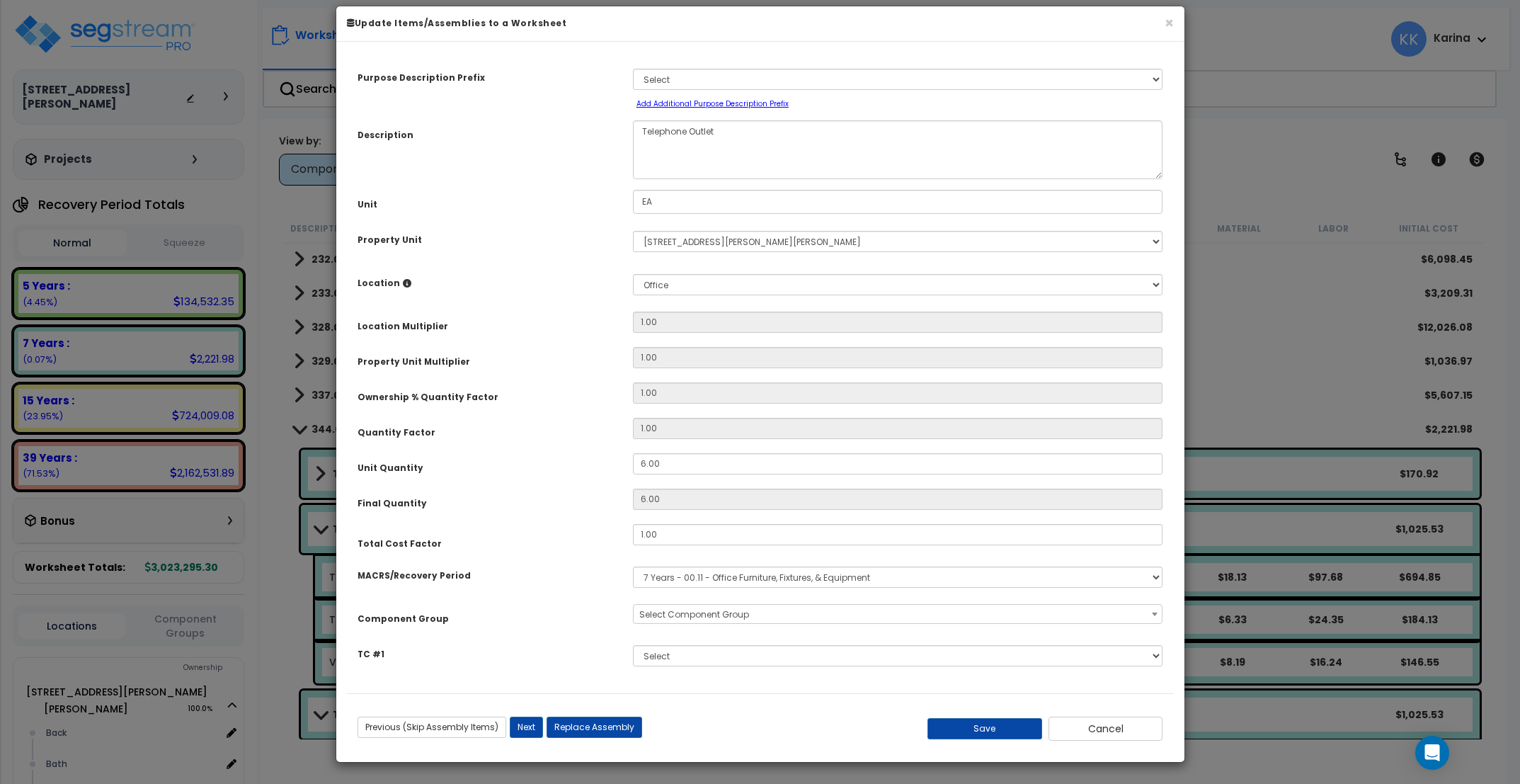
select select "57133"
click at [633, 274] on select "Select Back [GEOGRAPHIC_DATA] Break Building Building Interior Loading Mech Off…" at bounding box center [898, 284] width 530 height 22
select select "23465"
click option "Back" at bounding box center [0, 0] width 0 height 0
type input "1"
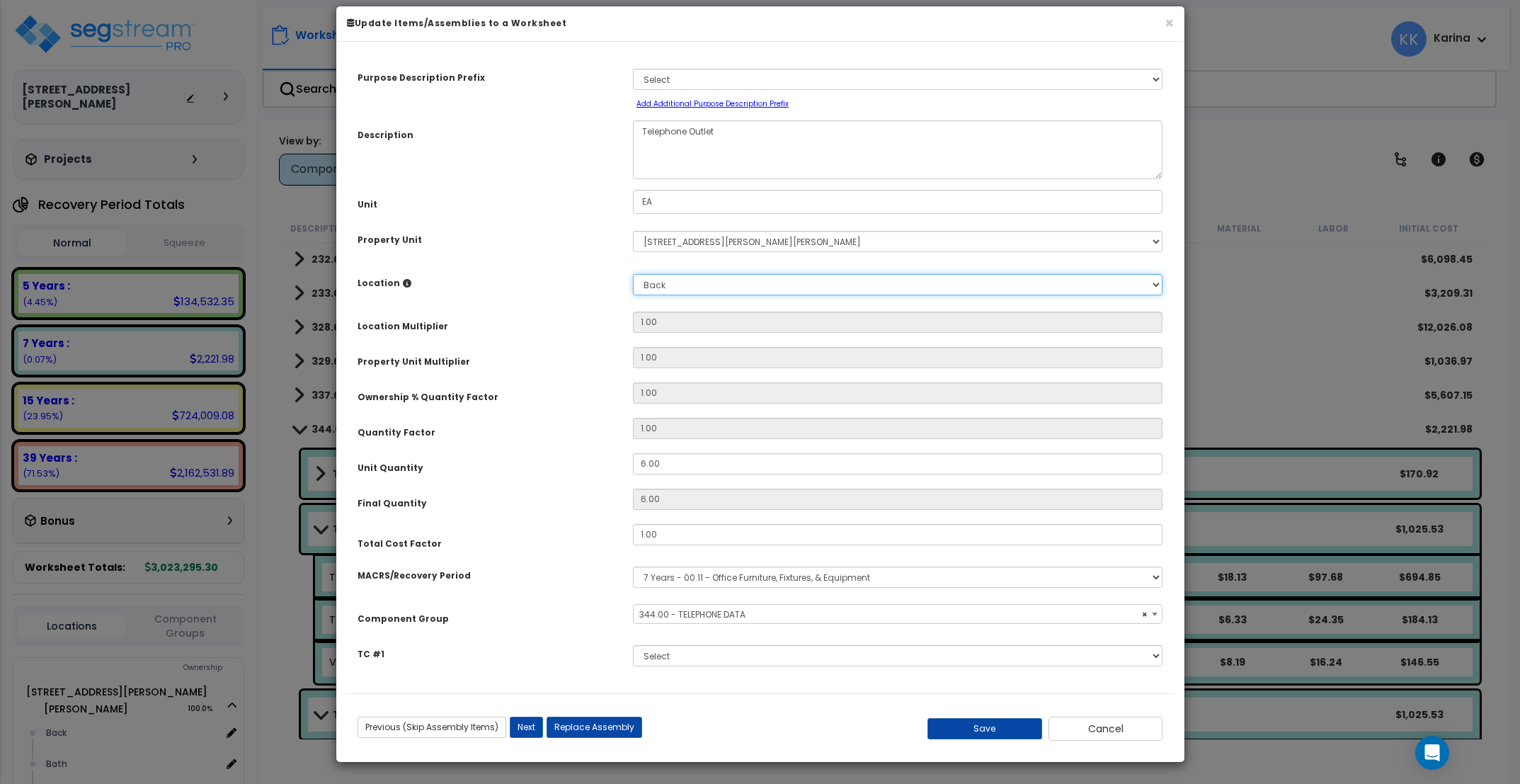
type input "6"
drag, startPoint x: 679, startPoint y: 479, endPoint x: 601, endPoint y: 475, distance: 78.1
click at [633, 474] on input "6.00" at bounding box center [898, 464] width 530 height 22
type input "1"
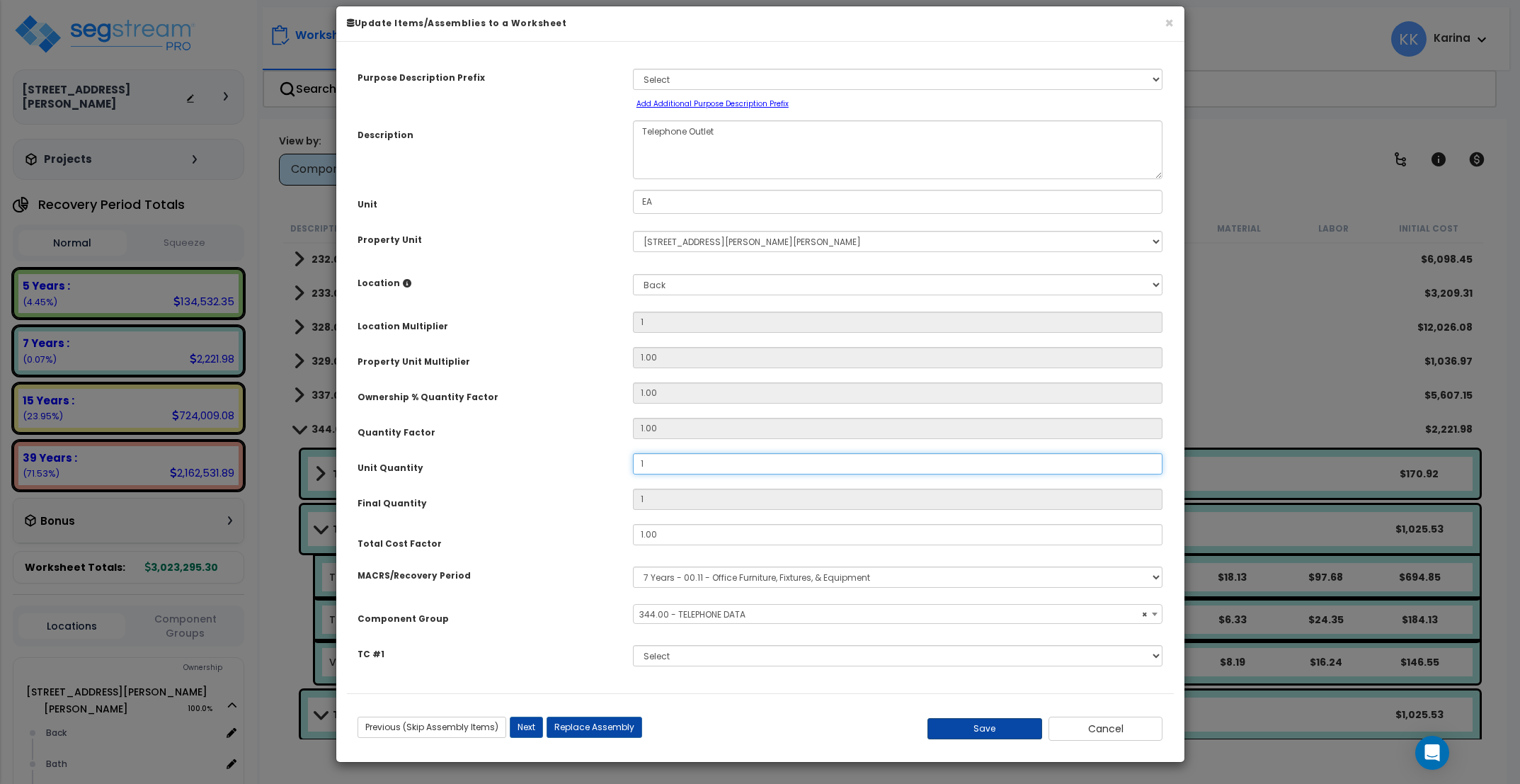
type input "1"
click at [975, 739] on button "Save" at bounding box center [984, 728] width 115 height 22
type input "1.00"
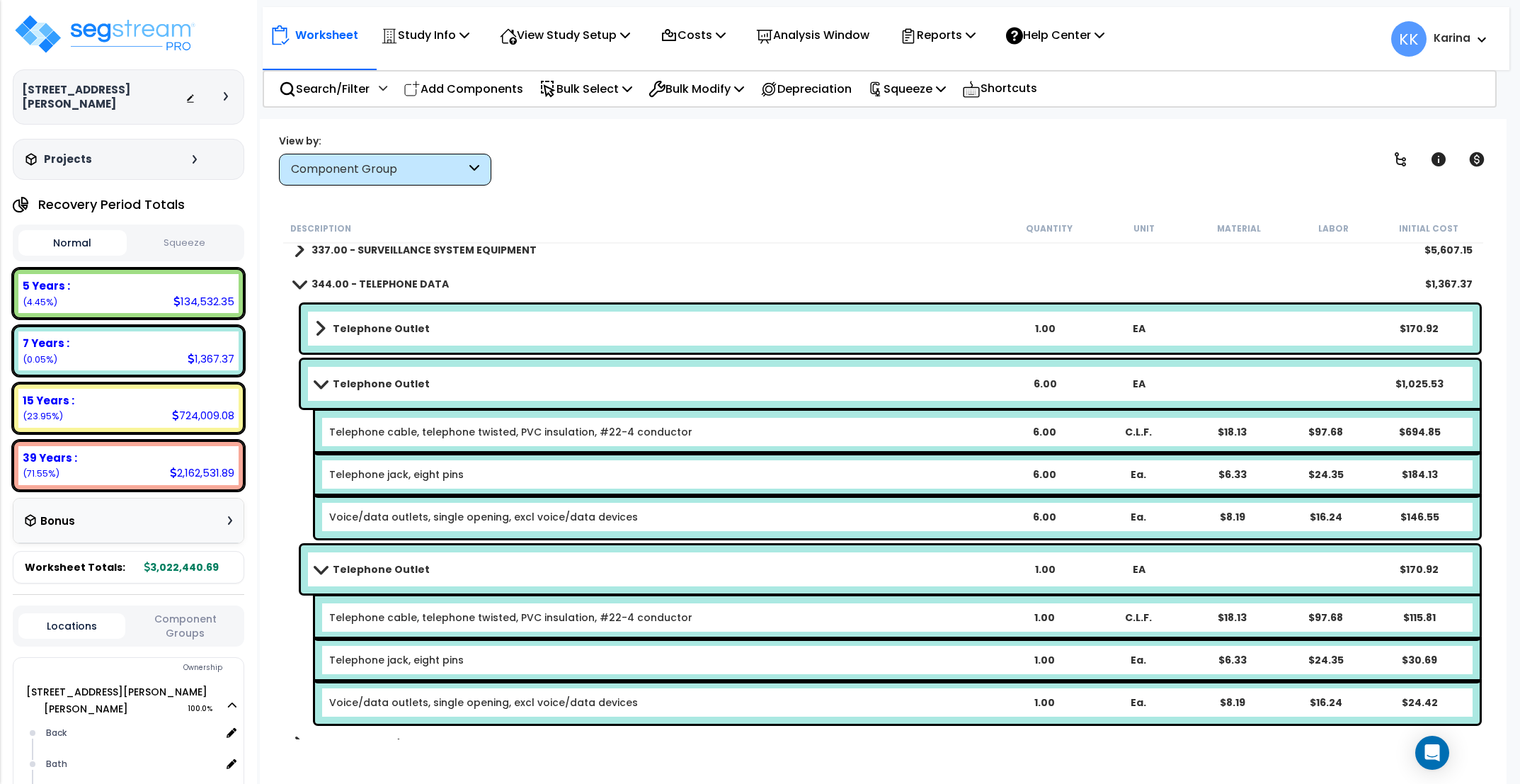
scroll to position [2804, 0]
